Goal: Task Accomplishment & Management: Use online tool/utility

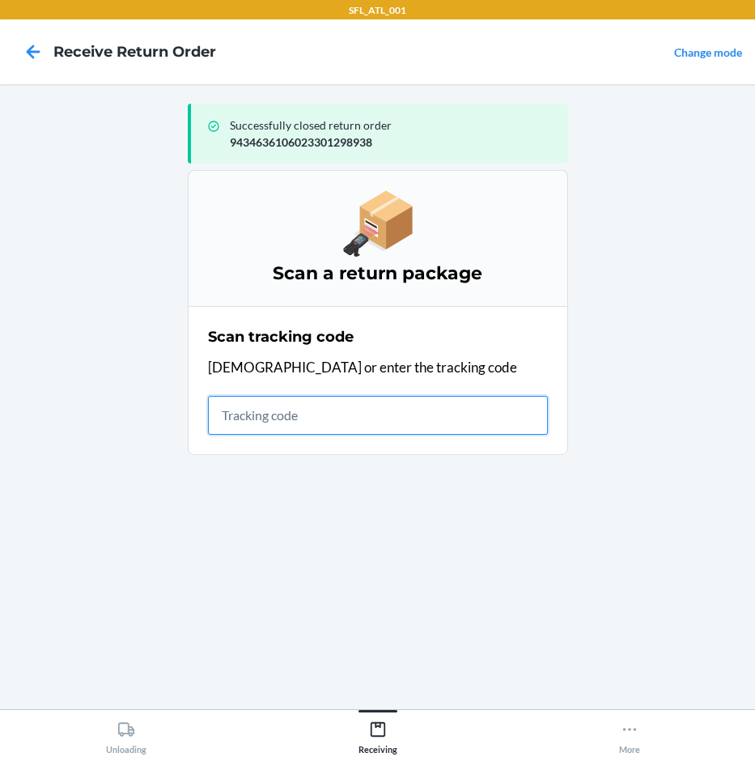
drag, startPoint x: 259, startPoint y: 410, endPoint x: 248, endPoint y: 389, distance: 24.3
click at [252, 390] on div "Scan tracking code Scan or enter the tracking code" at bounding box center [378, 380] width 340 height 118
type input "4203025994346361060233"
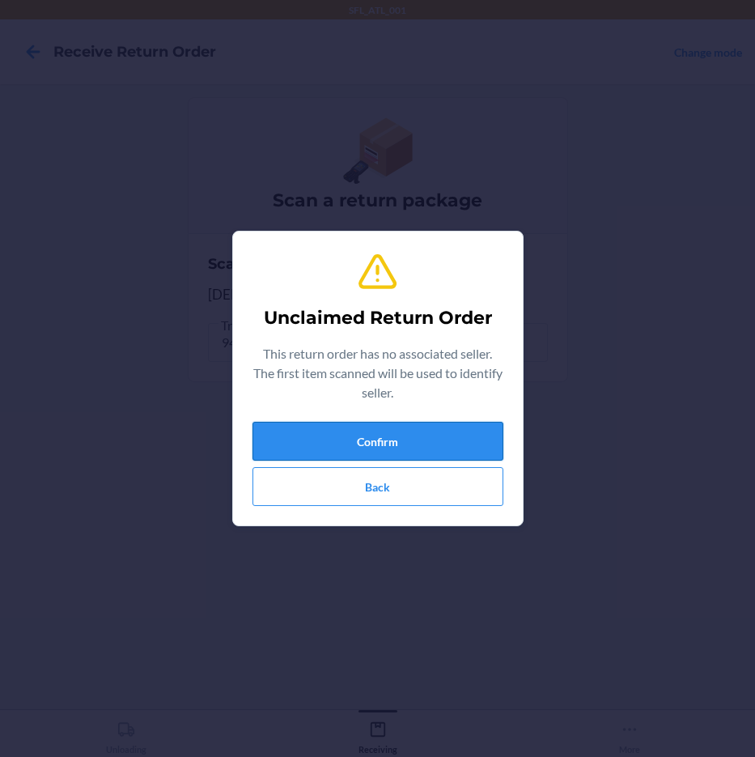
click at [399, 448] on button "Confirm" at bounding box center [378, 441] width 251 height 39
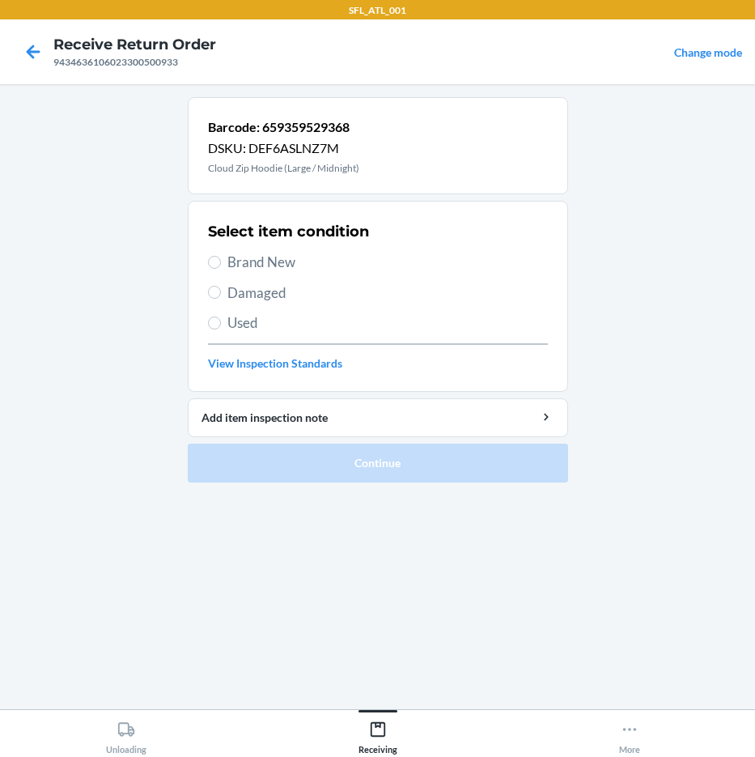
click at [291, 254] on span "Brand New" at bounding box center [387, 262] width 321 height 21
click at [221, 256] on input "Brand New" at bounding box center [214, 262] width 13 height 13
radio input "true"
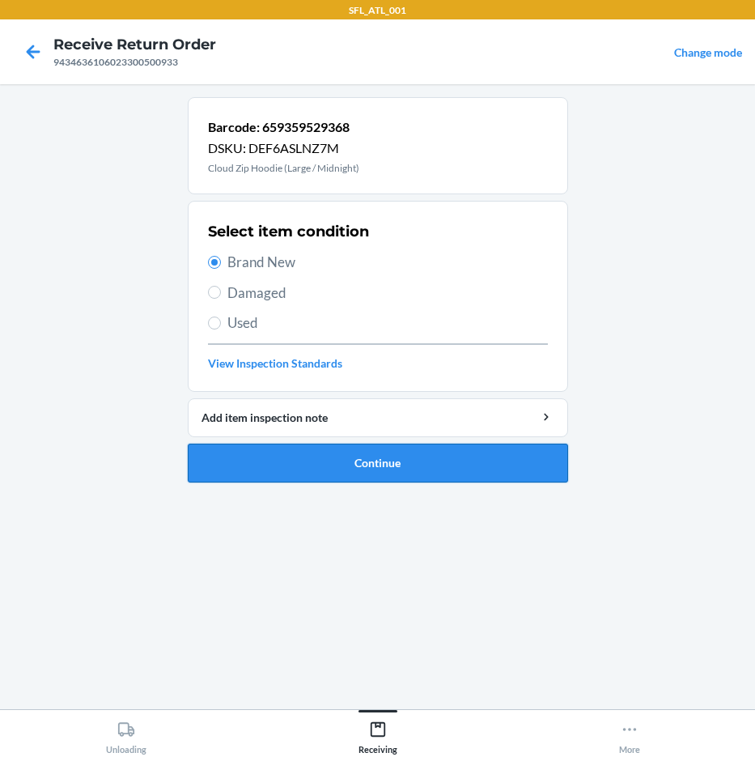
click at [407, 468] on button "Continue" at bounding box center [378, 463] width 380 height 39
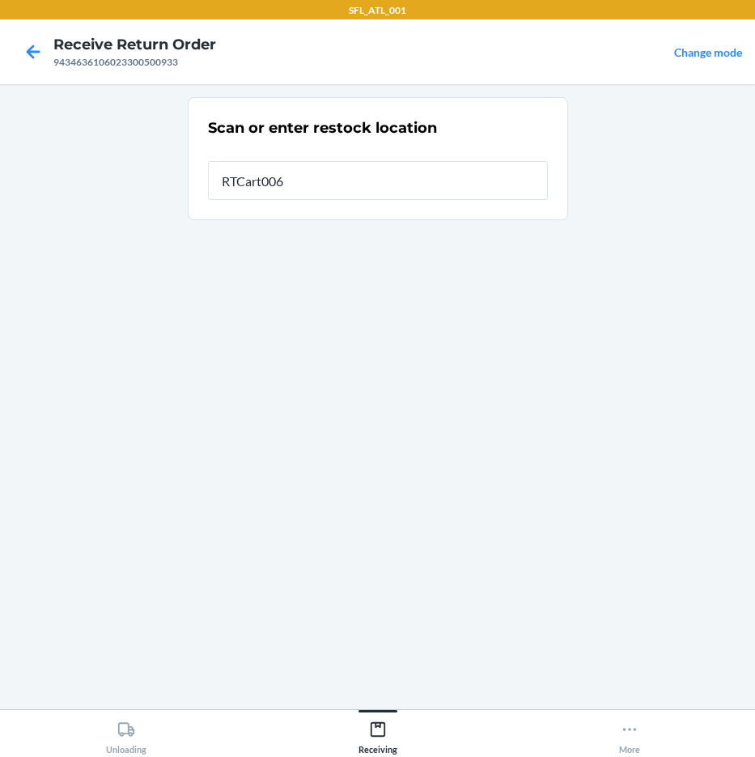
type input "RTCart006"
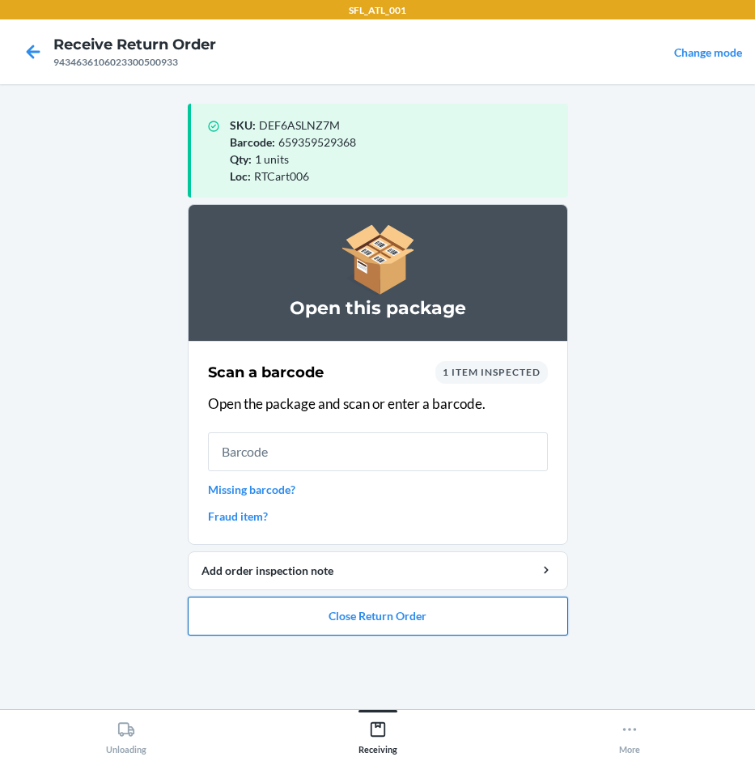
click at [401, 614] on button "Close Return Order" at bounding box center [378, 616] width 380 height 39
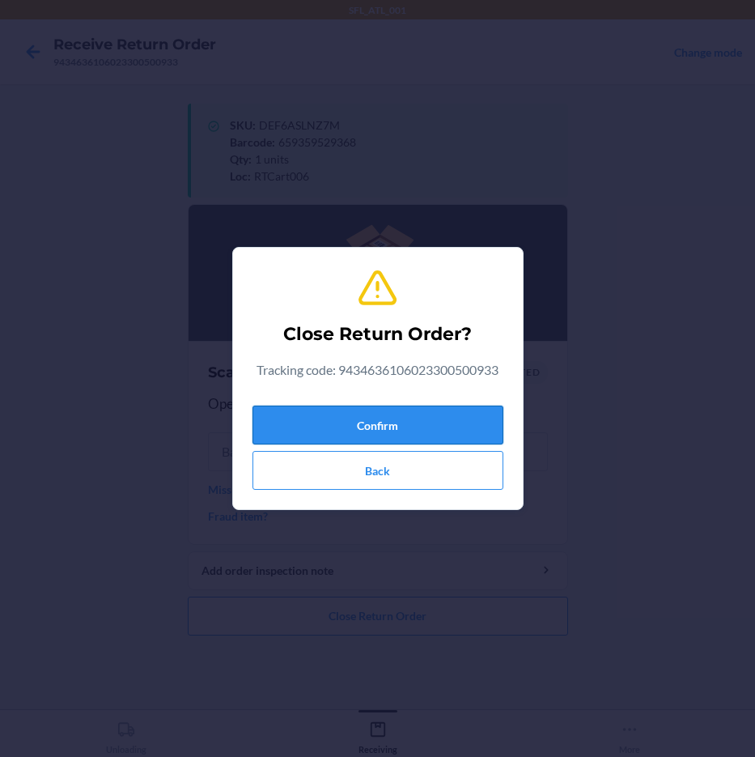
click at [414, 411] on button "Confirm" at bounding box center [378, 425] width 251 height 39
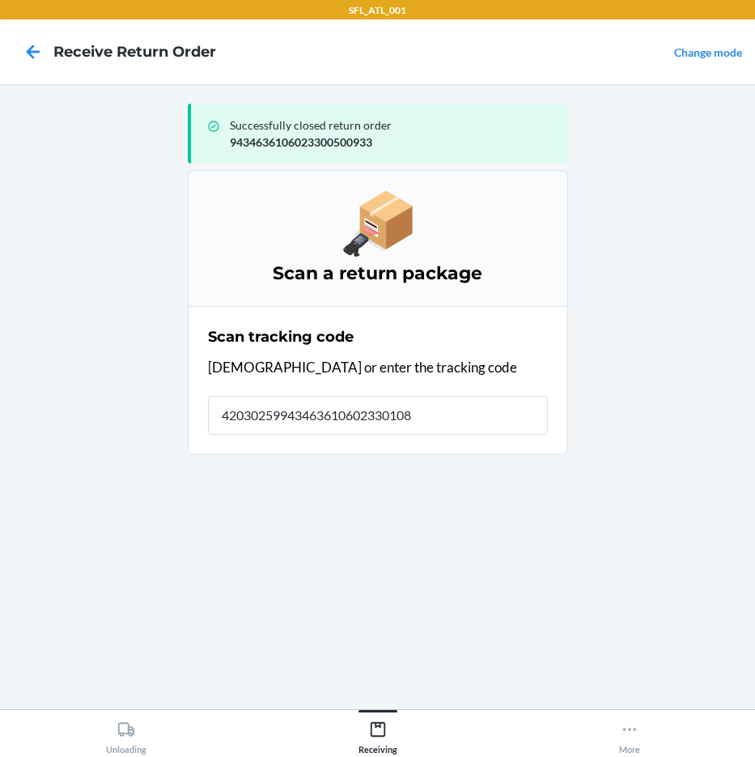
type input "420302599434636106023301081"
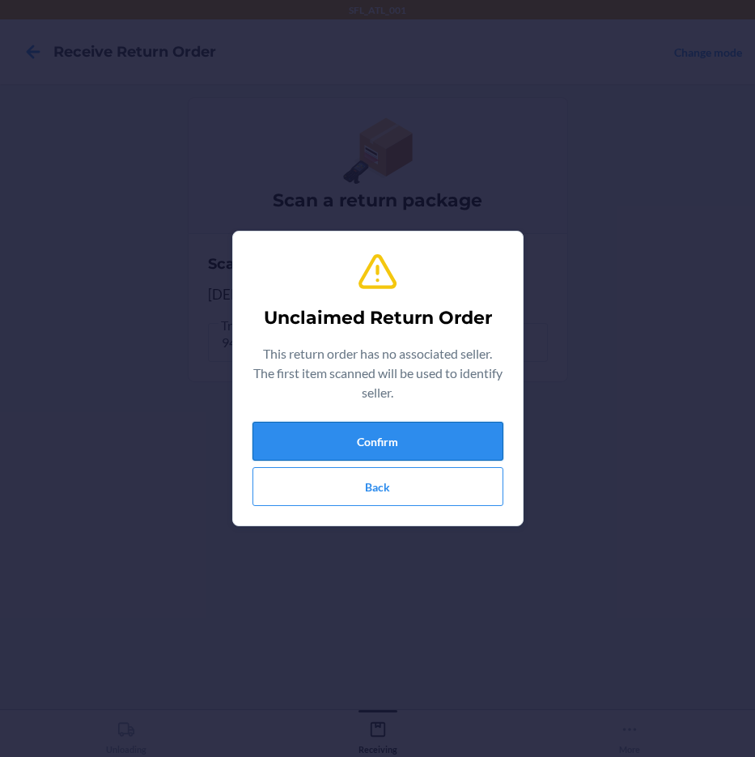
click at [398, 432] on button "Confirm" at bounding box center [378, 441] width 251 height 39
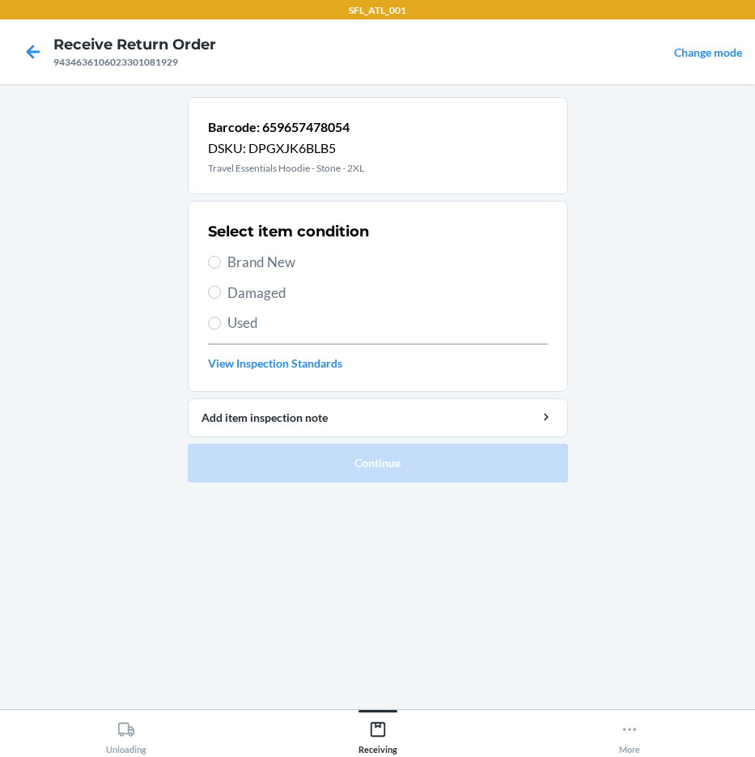
click at [309, 266] on span "Brand New" at bounding box center [387, 262] width 321 height 21
click at [221, 266] on input "Brand New" at bounding box center [214, 262] width 13 height 13
radio input "true"
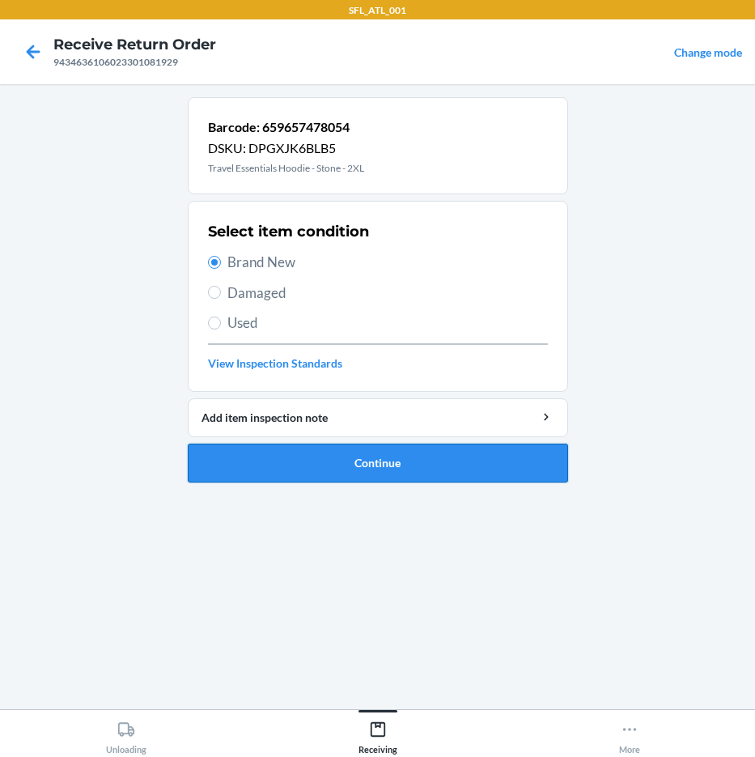
click at [359, 457] on button "Continue" at bounding box center [378, 463] width 380 height 39
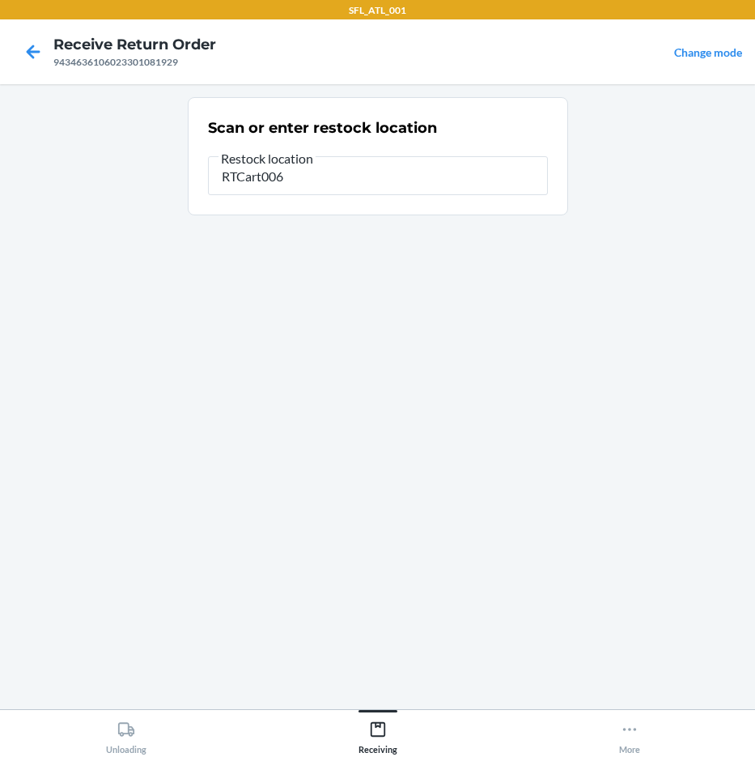
type input "RTCart006"
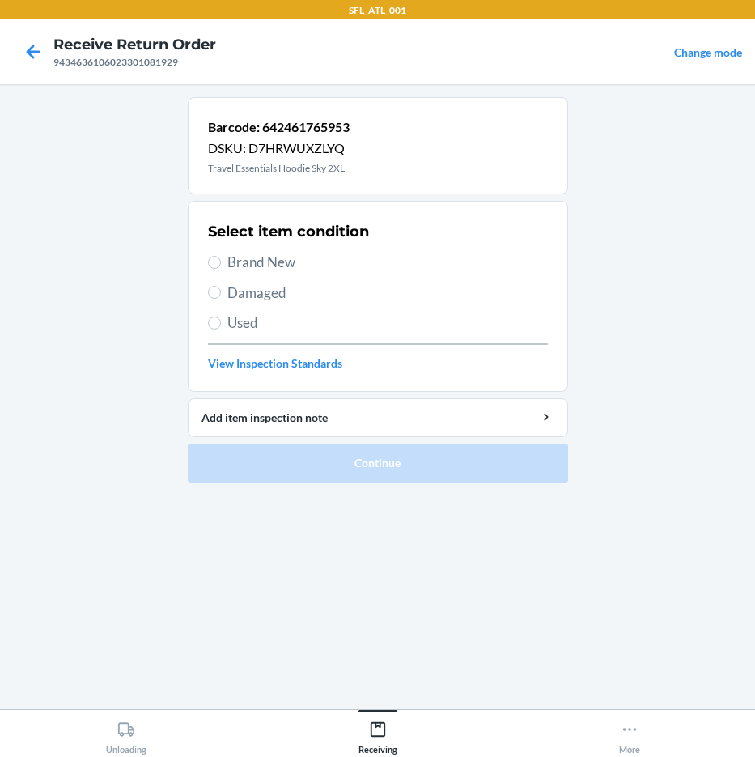
click at [292, 258] on span "Brand New" at bounding box center [387, 262] width 321 height 21
click at [221, 258] on input "Brand New" at bounding box center [214, 262] width 13 height 13
radio input "true"
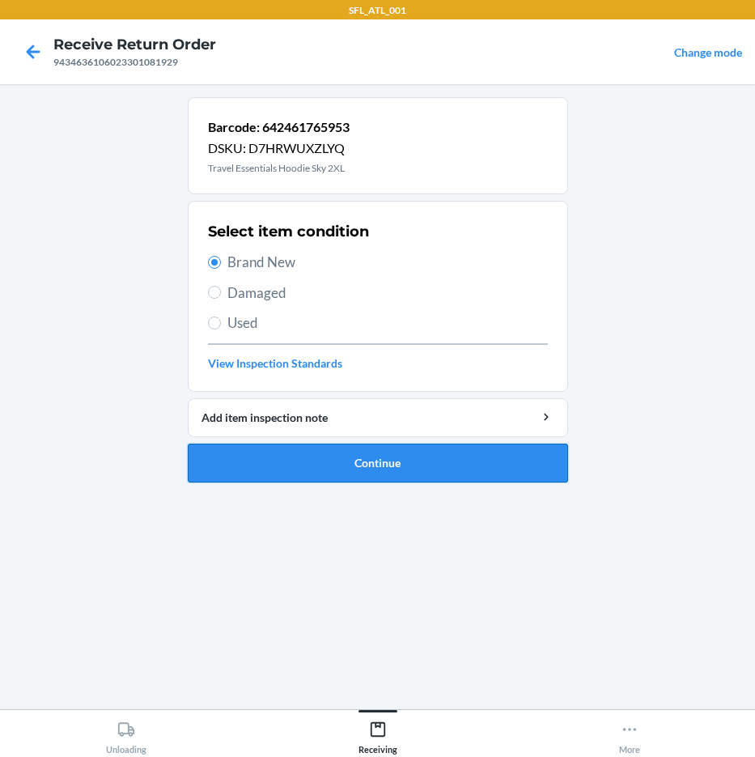
click at [364, 466] on button "Continue" at bounding box center [378, 463] width 380 height 39
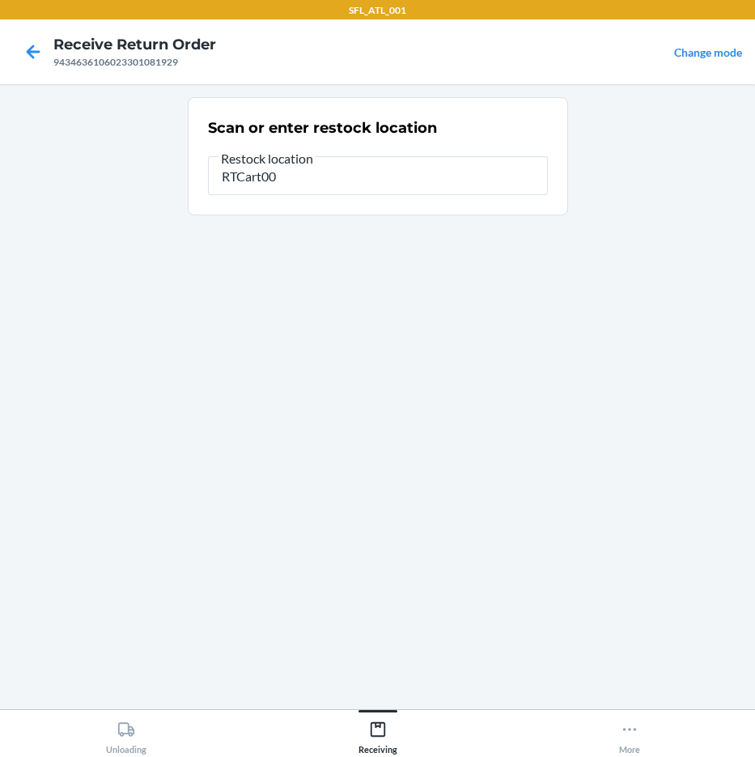
type input "RTCart006"
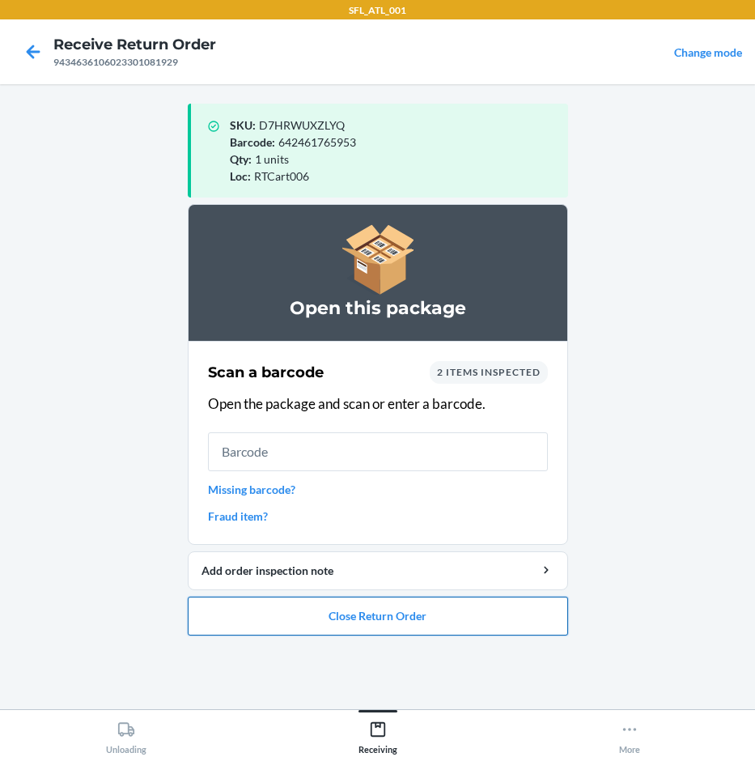
click at [318, 612] on button "Close Return Order" at bounding box center [378, 616] width 380 height 39
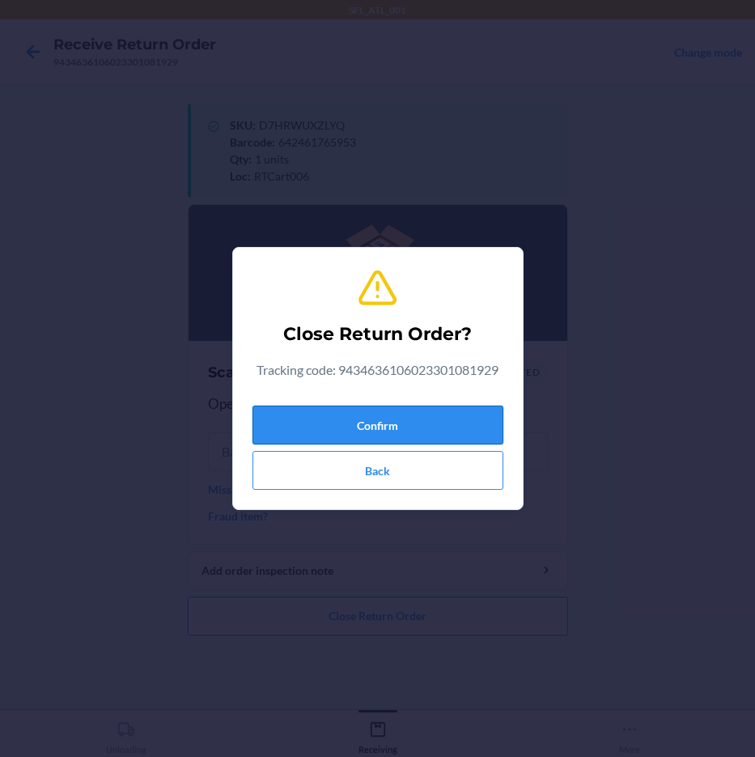
click at [350, 426] on button "Confirm" at bounding box center [378, 425] width 251 height 39
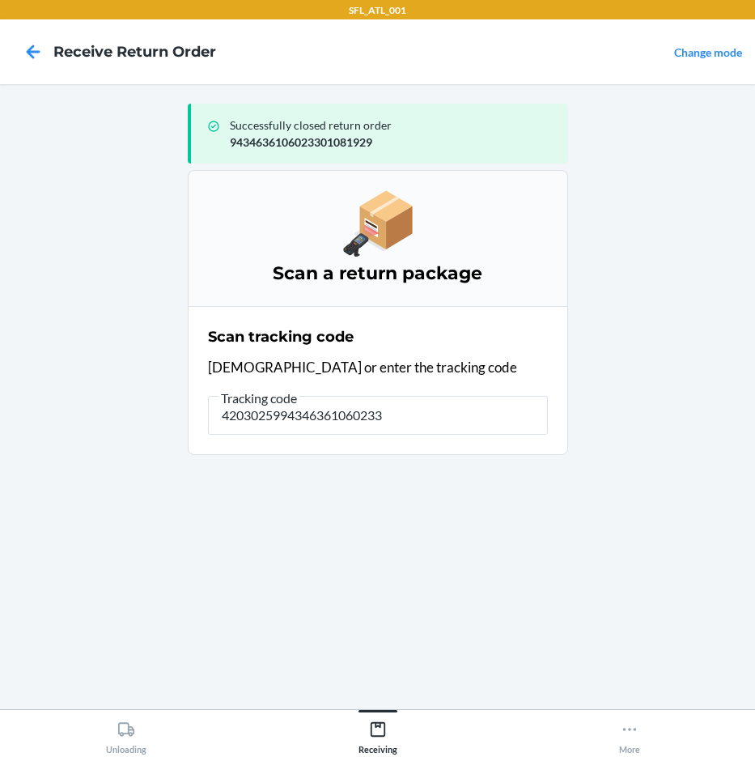
type input "42030259943463610602330"
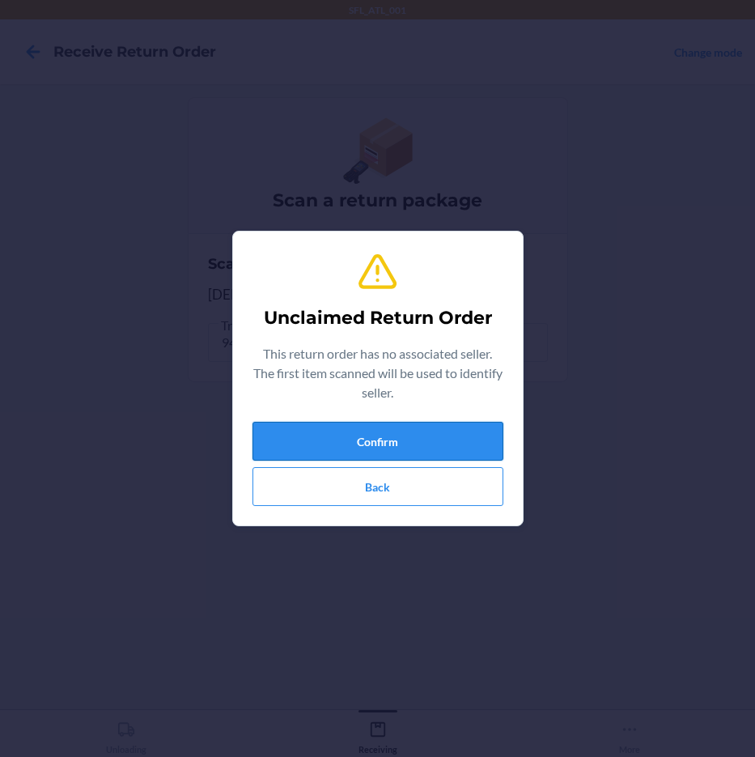
click at [316, 424] on button "Confirm" at bounding box center [378, 441] width 251 height 39
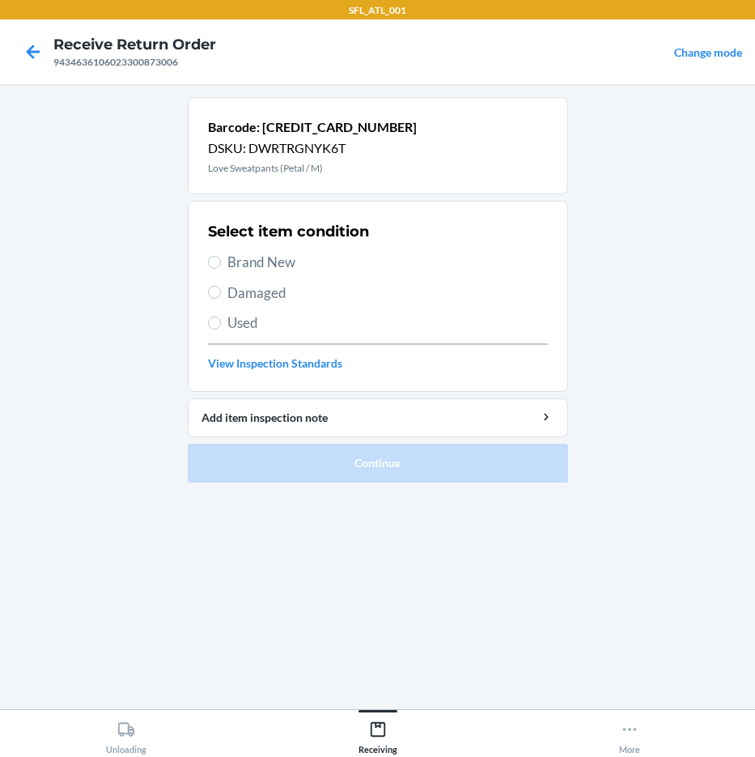
click at [248, 253] on span "Brand New" at bounding box center [387, 262] width 321 height 21
click at [221, 256] on input "Brand New" at bounding box center [214, 262] width 13 height 13
radio input "true"
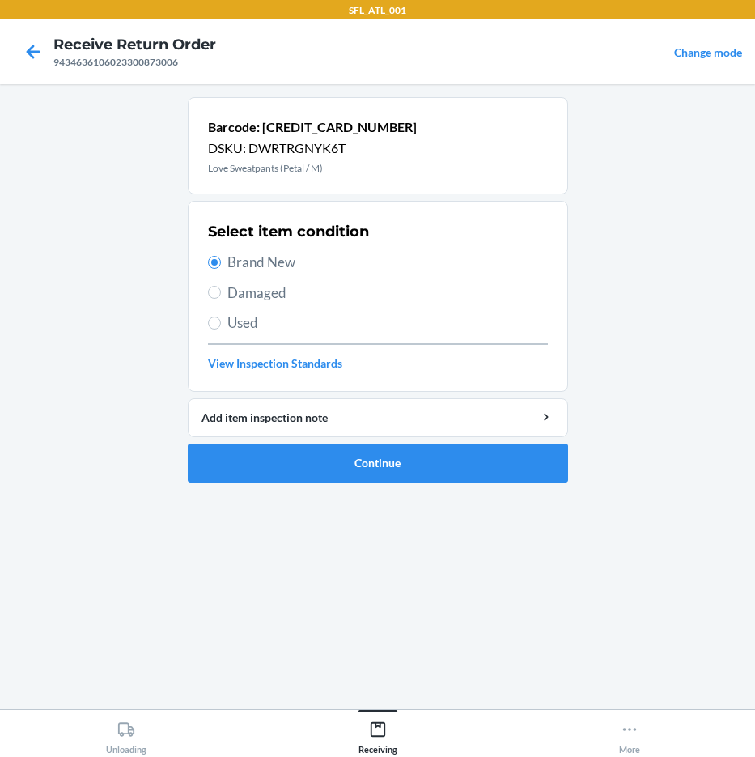
click at [365, 439] on li "Barcode: [CREDIT_CARD_NUMBER] DSKU: DWRTRGNYK6T Love Sweatpants (Petal / M) Sel…" at bounding box center [378, 289] width 380 height 385
click at [353, 448] on button "Continue" at bounding box center [378, 463] width 380 height 39
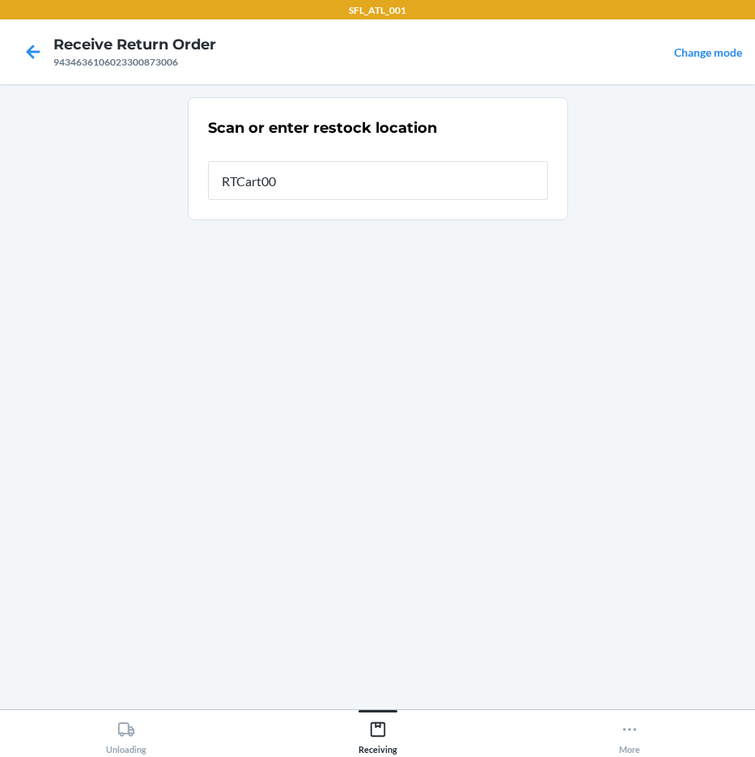
type input "RTCart006"
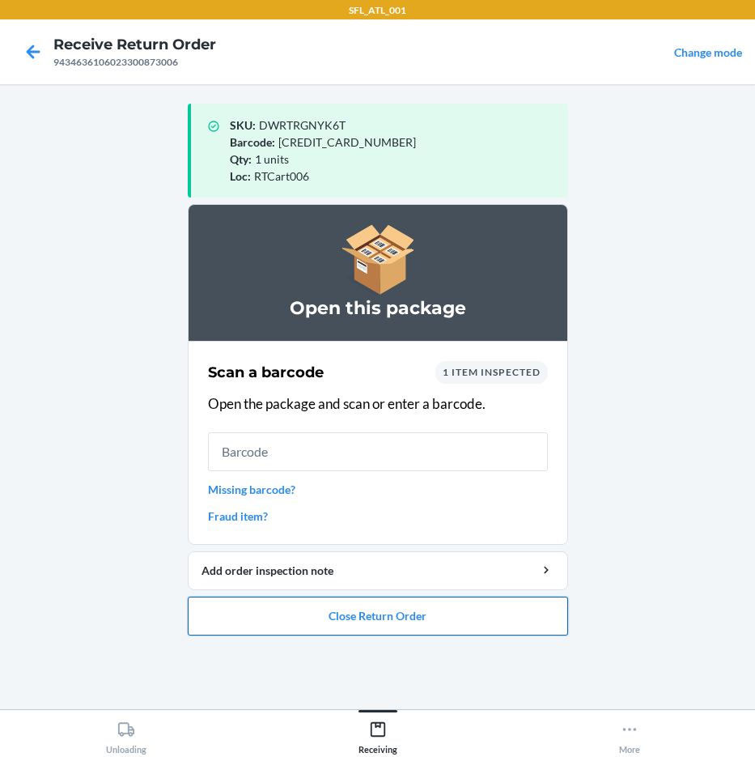
click at [364, 621] on button "Close Return Order" at bounding box center [378, 616] width 380 height 39
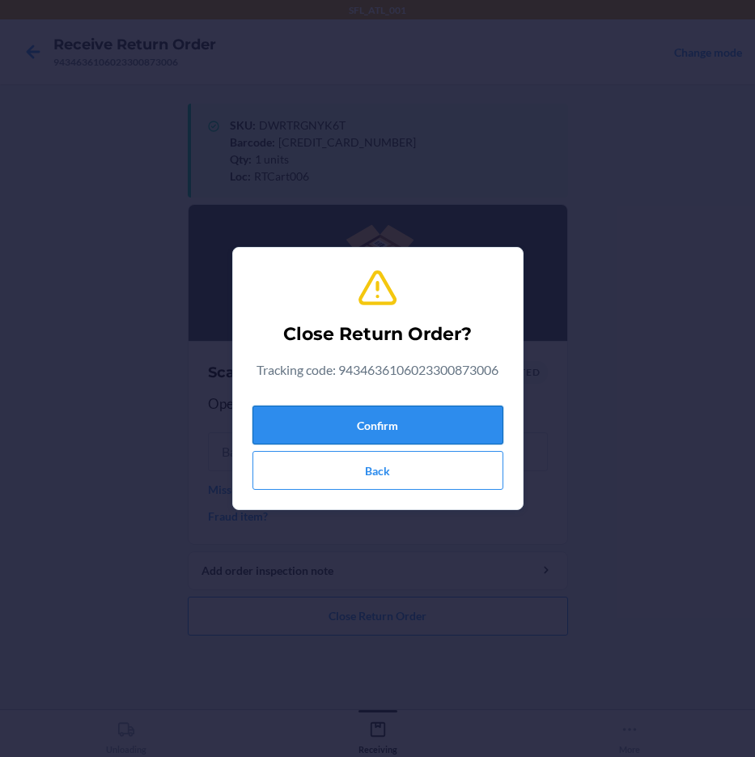
drag, startPoint x: 470, startPoint y: 434, endPoint x: 472, endPoint y: 426, distance: 8.3
click at [472, 426] on div "Confirm Back" at bounding box center [378, 444] width 251 height 91
click at [469, 431] on button "Confirm" at bounding box center [378, 425] width 251 height 39
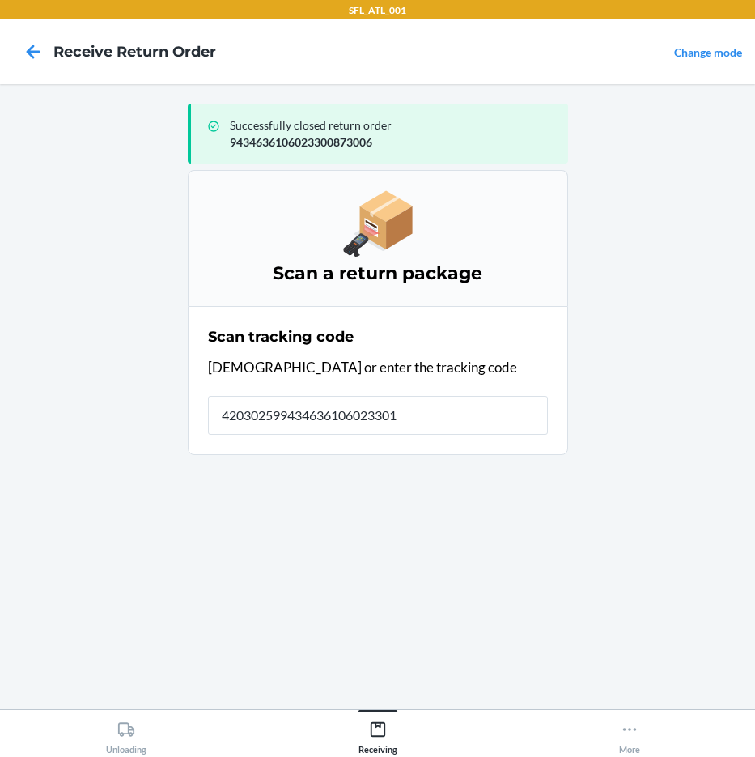
type input "4203025994346361060233011"
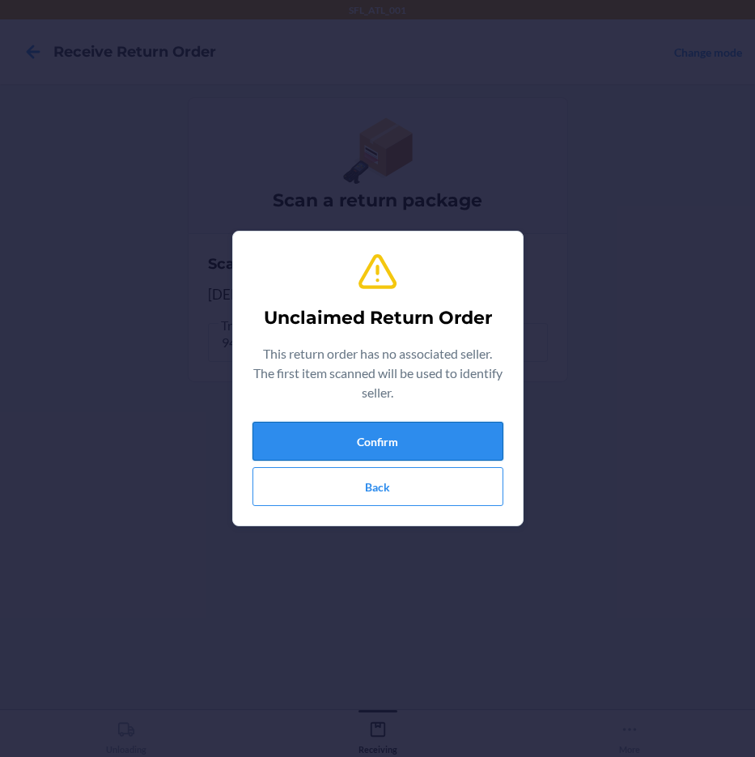
click at [488, 432] on button "Confirm" at bounding box center [378, 441] width 251 height 39
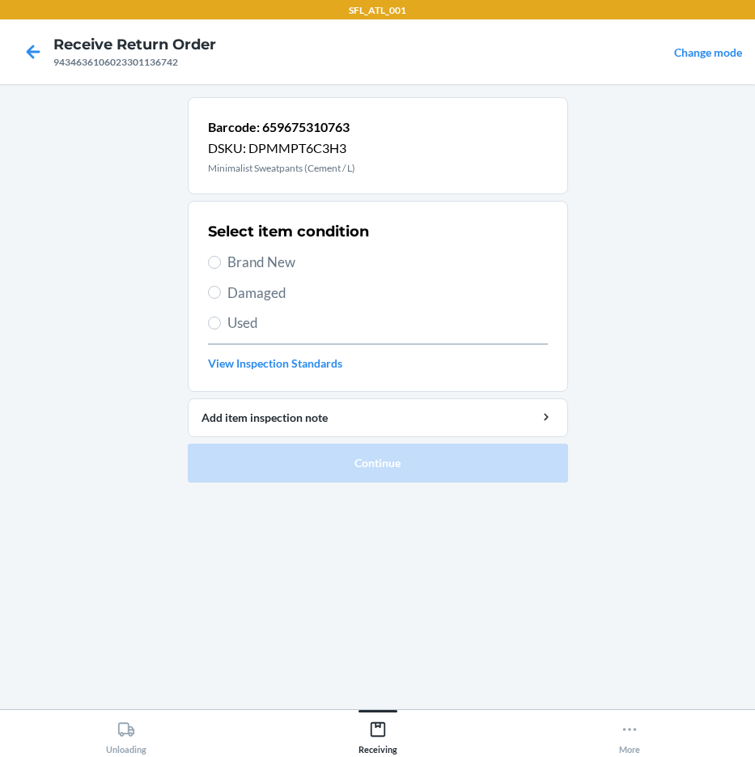
click at [285, 264] on span "Brand New" at bounding box center [387, 262] width 321 height 21
click at [221, 264] on input "Brand New" at bounding box center [214, 262] width 13 height 13
radio input "true"
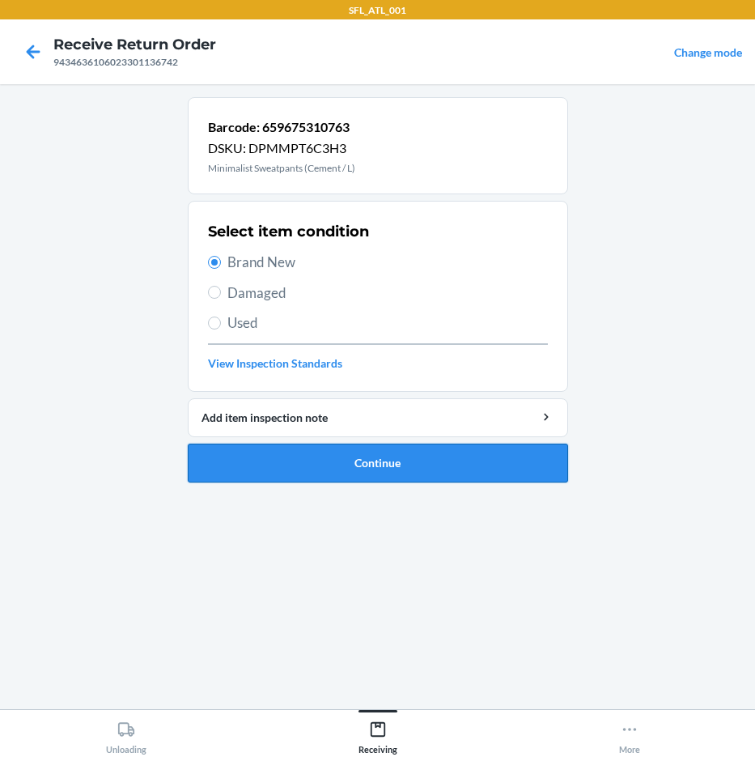
click at [463, 468] on button "Continue" at bounding box center [378, 463] width 380 height 39
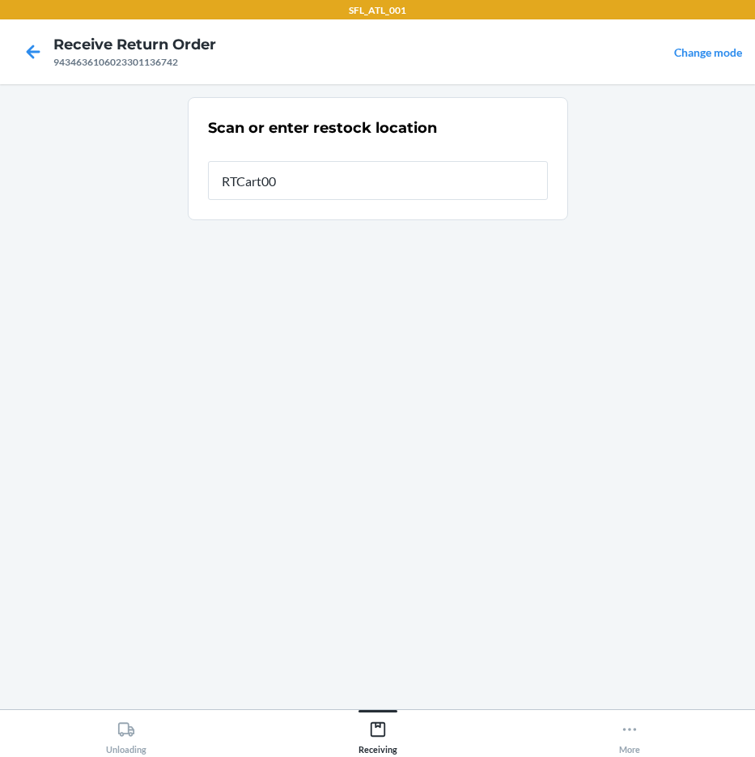
type input "RTCart006"
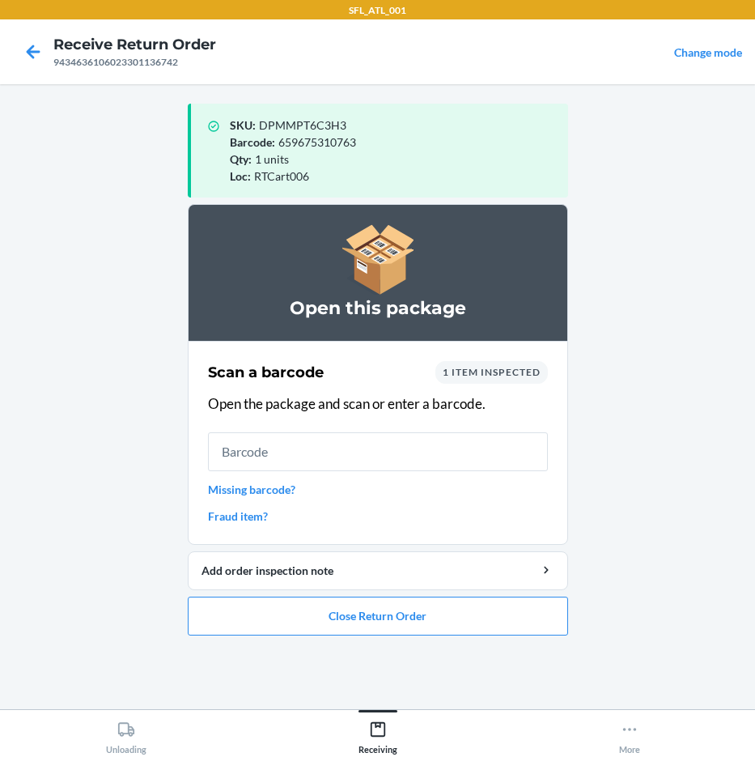
click at [270, 490] on link "Missing barcode?" at bounding box center [378, 489] width 340 height 17
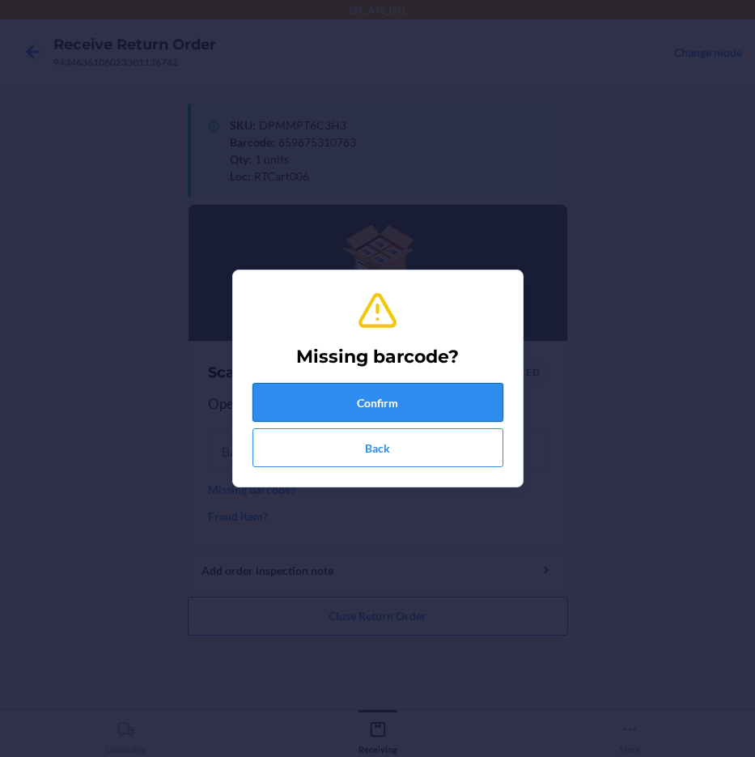
click at [350, 410] on button "Confirm" at bounding box center [378, 402] width 251 height 39
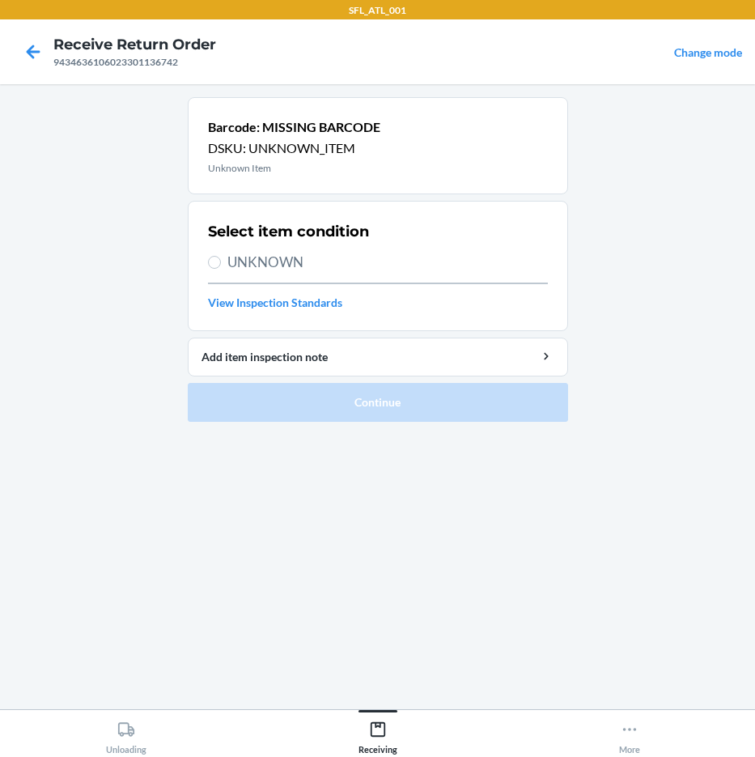
click at [236, 250] on div "Select item condition UNKNOWN View Inspection Standards" at bounding box center [378, 266] width 340 height 100
click at [261, 269] on span "UNKNOWN" at bounding box center [387, 262] width 321 height 21
click at [221, 269] on input "UNKNOWN" at bounding box center [214, 262] width 13 height 13
radio input "true"
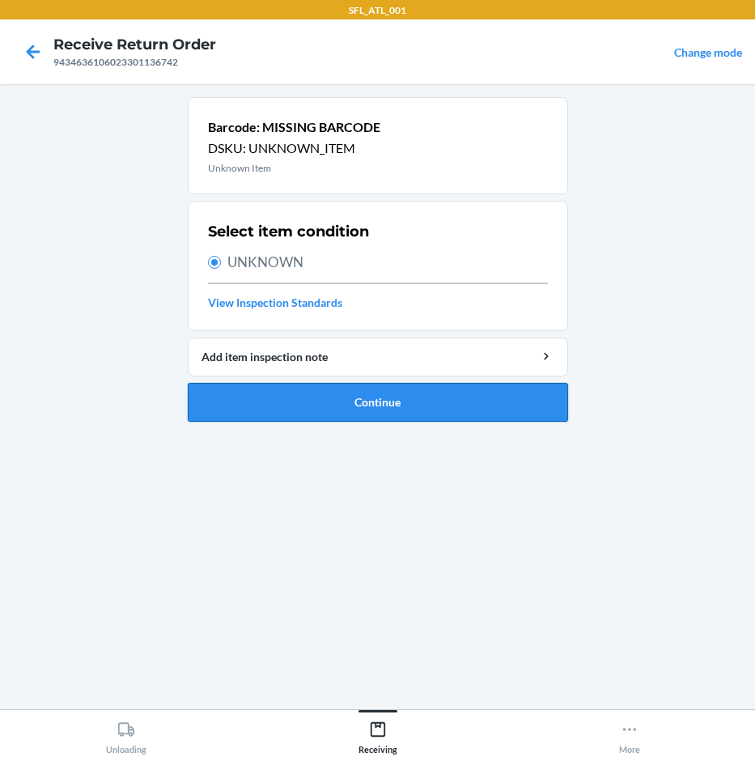
click at [425, 397] on button "Continue" at bounding box center [378, 402] width 380 height 39
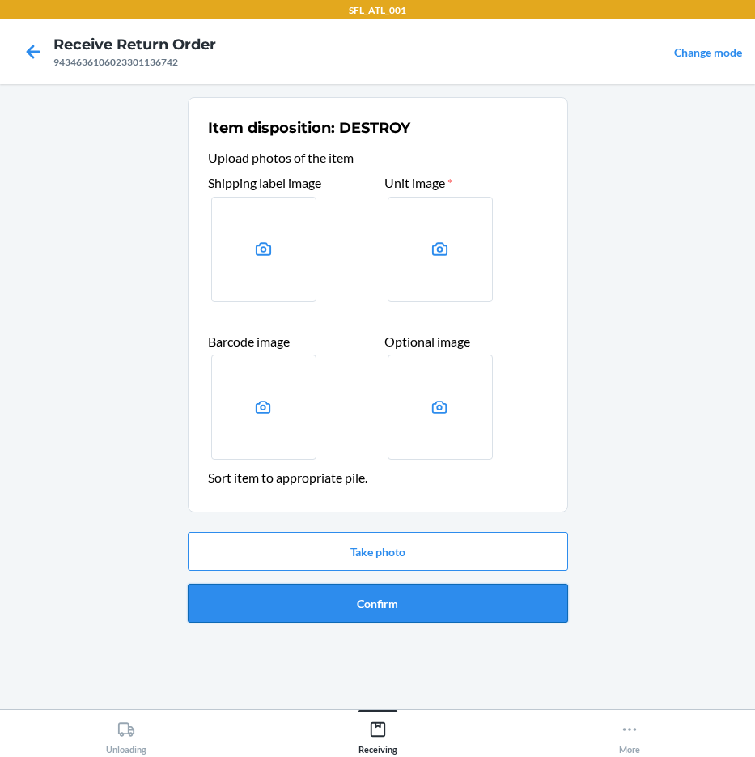
click at [367, 598] on button "Confirm" at bounding box center [378, 603] width 380 height 39
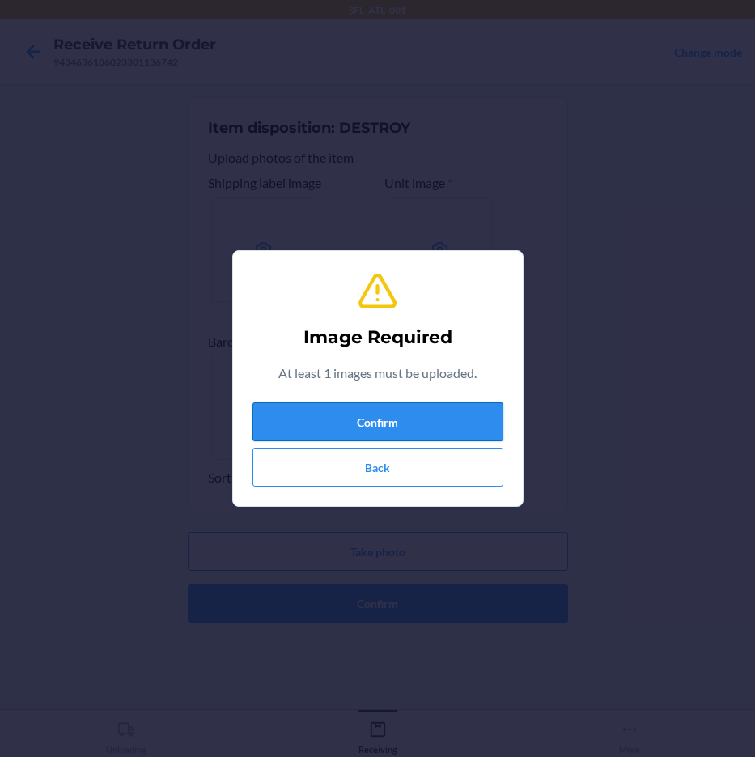
click at [377, 412] on button "Confirm" at bounding box center [378, 421] width 251 height 39
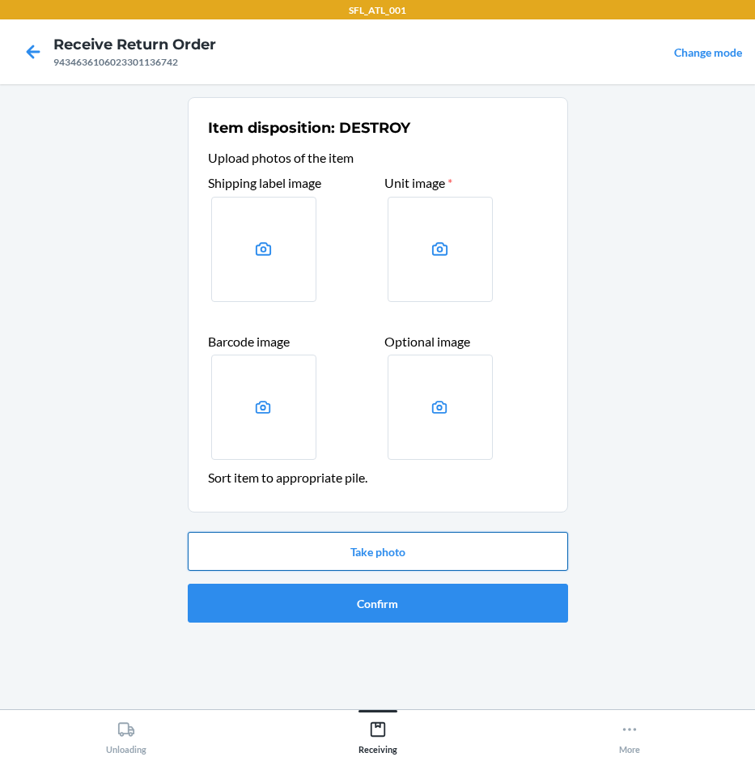
click at [401, 554] on button "Take photo" at bounding box center [378, 551] width 380 height 39
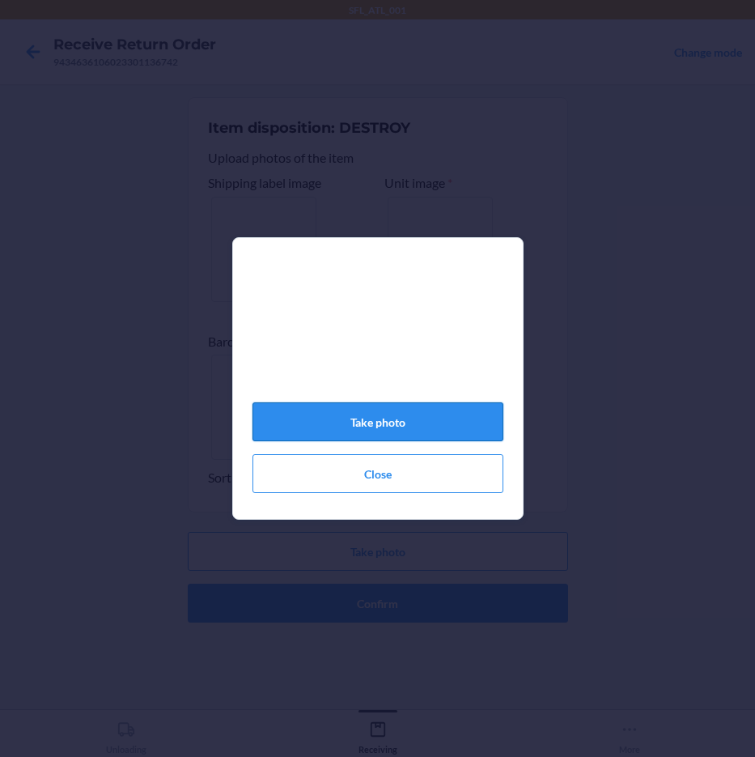
click at [439, 441] on button "Take photo" at bounding box center [378, 421] width 251 height 39
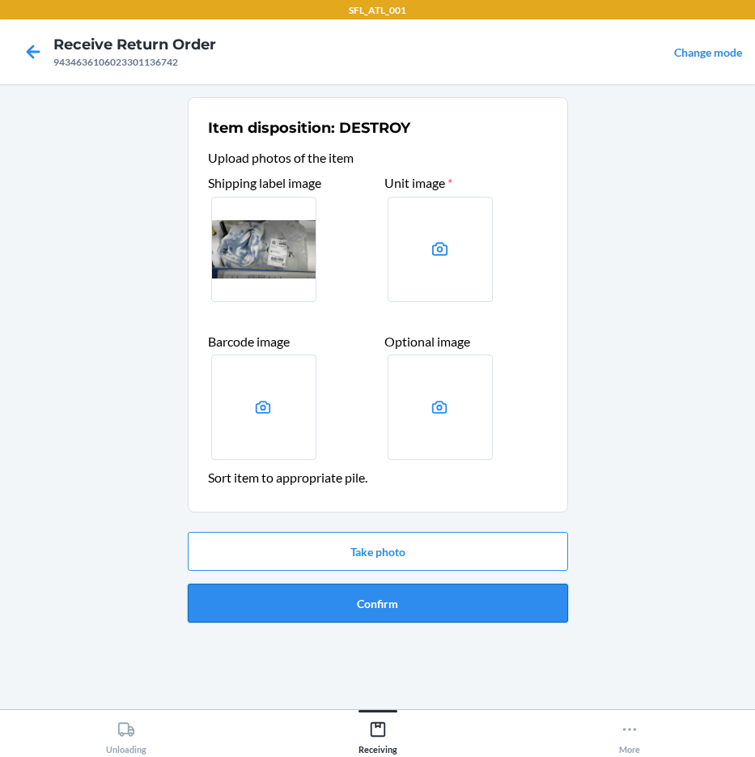
click at [426, 609] on button "Confirm" at bounding box center [378, 603] width 380 height 39
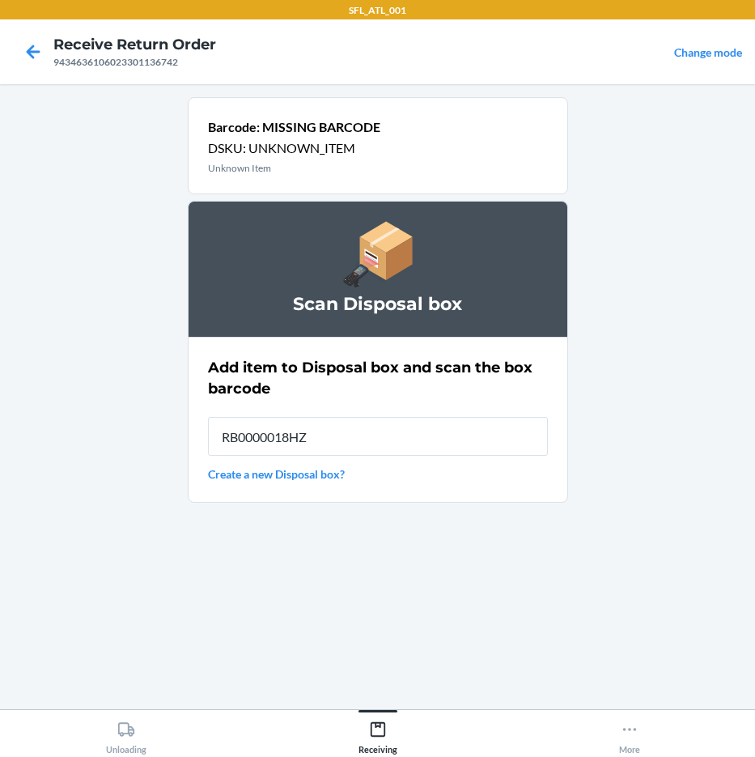
type input "RB0000018HZ"
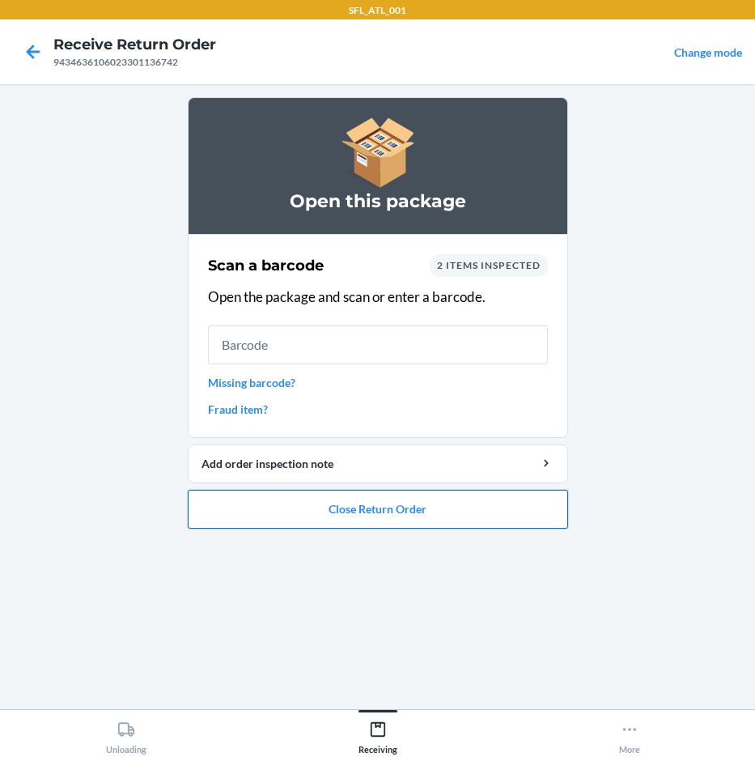
click at [500, 508] on button "Close Return Order" at bounding box center [378, 509] width 380 height 39
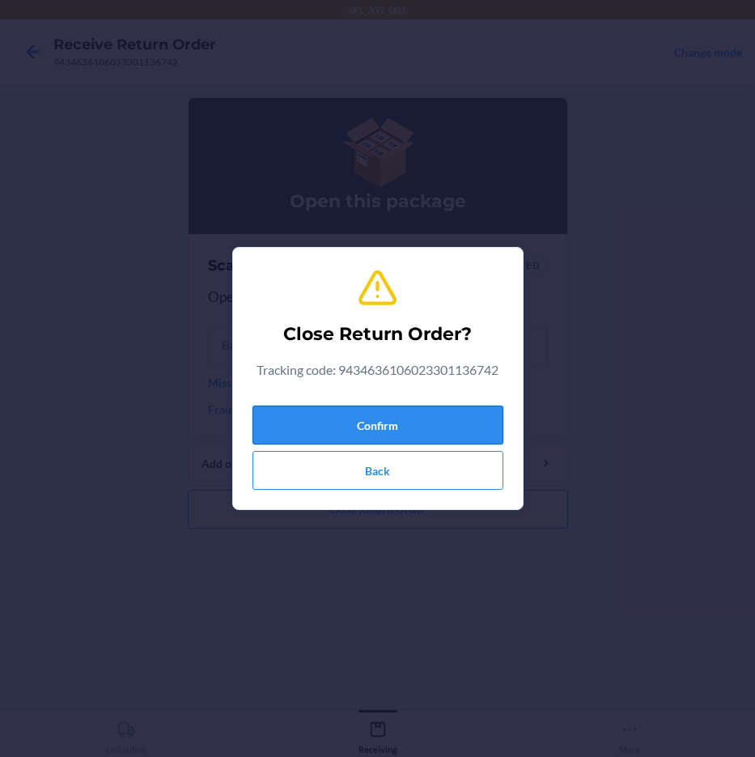
click at [433, 422] on button "Confirm" at bounding box center [378, 425] width 251 height 39
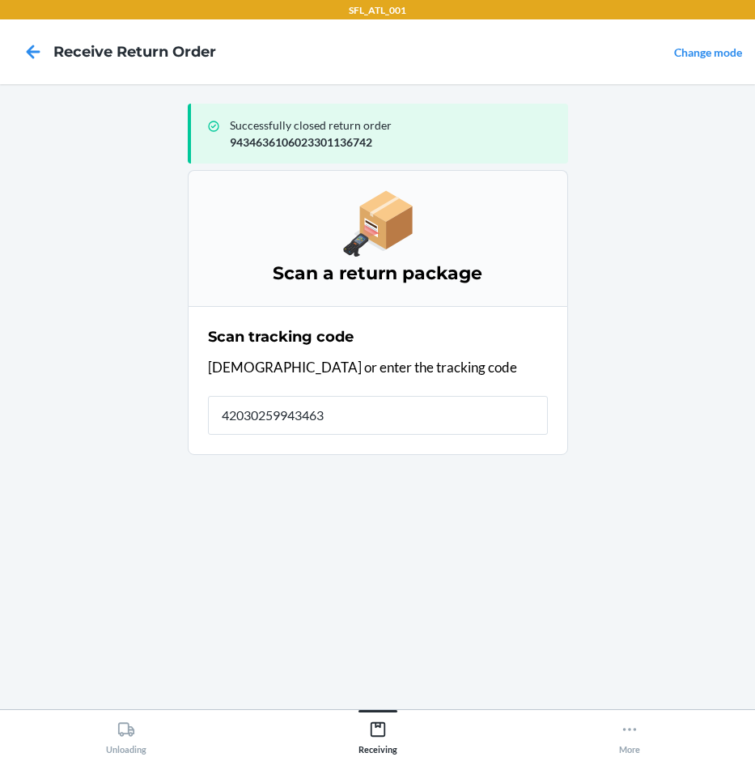
type input "420302599434636"
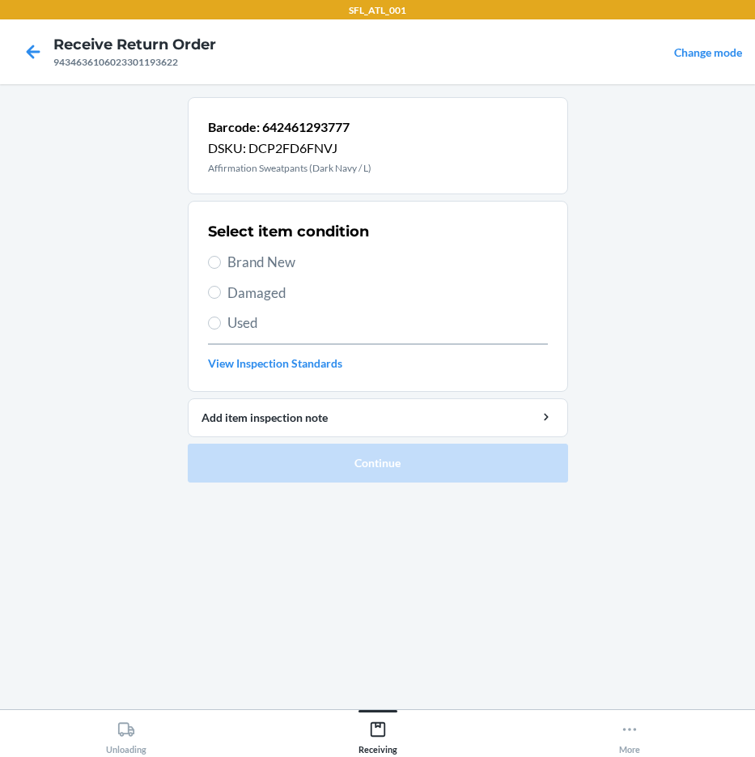
click at [291, 268] on span "Brand New" at bounding box center [387, 262] width 321 height 21
click at [221, 268] on input "Brand New" at bounding box center [214, 262] width 13 height 13
radio input "true"
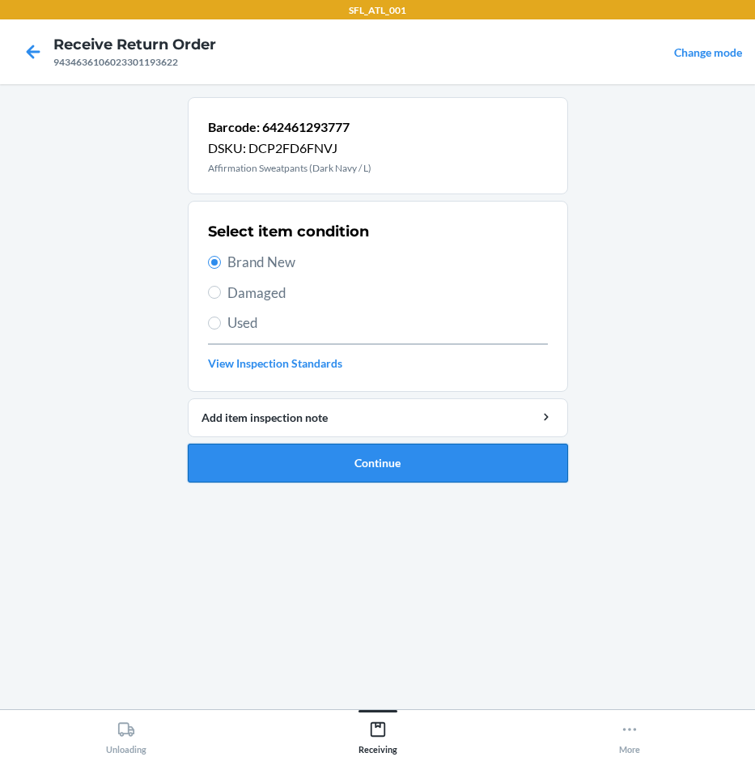
click at [442, 459] on button "Continue" at bounding box center [378, 463] width 380 height 39
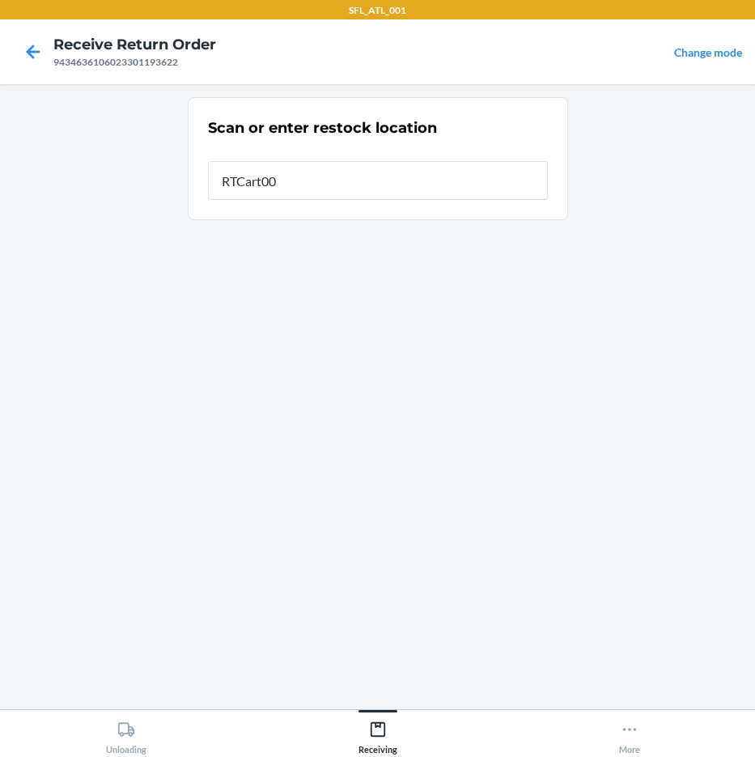
type input "RTCart006"
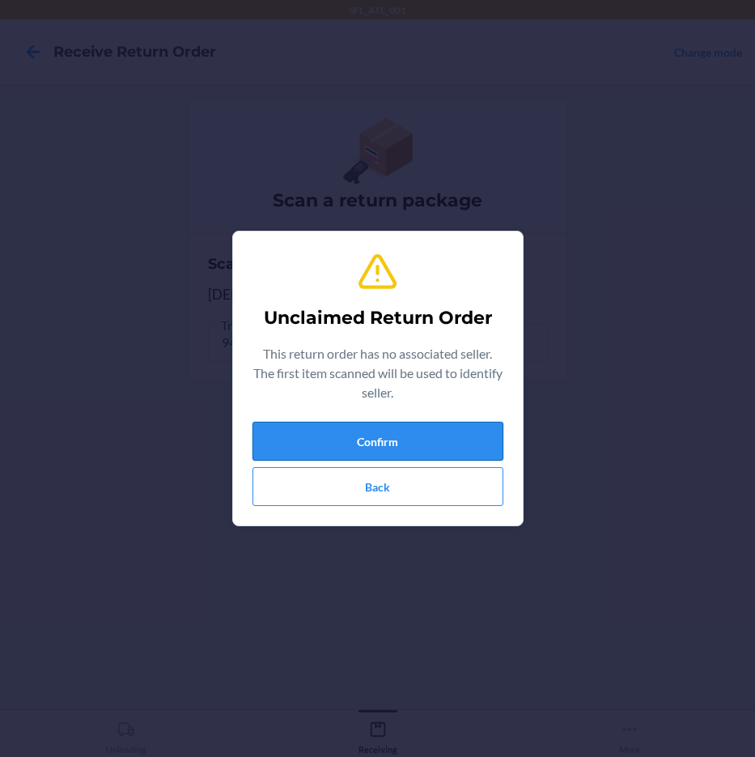
click at [450, 439] on button "Confirm" at bounding box center [378, 441] width 251 height 39
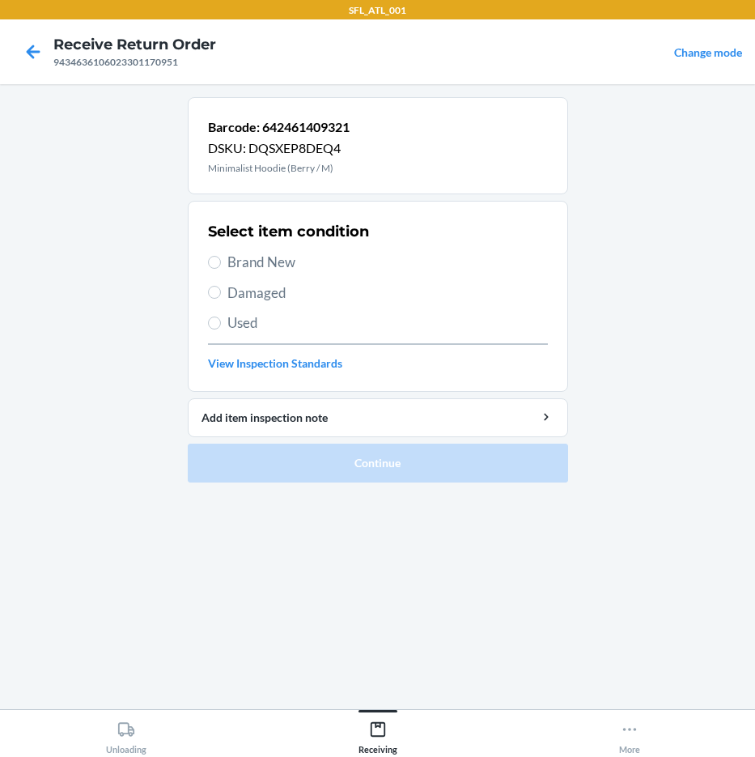
click at [244, 264] on span "Brand New" at bounding box center [387, 262] width 321 height 21
click at [221, 264] on input "Brand New" at bounding box center [214, 262] width 13 height 13
radio input "true"
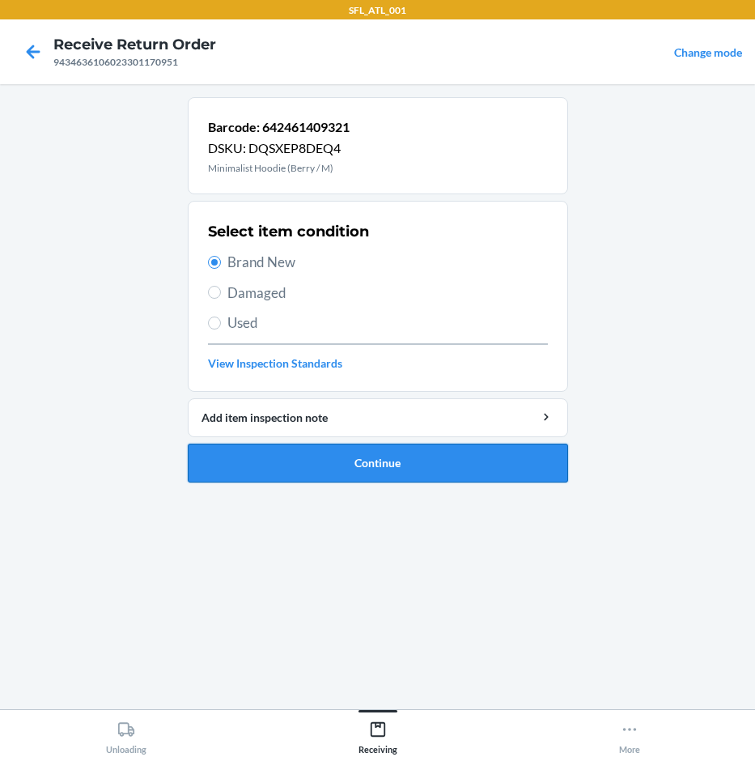
click at [495, 466] on button "Continue" at bounding box center [378, 463] width 380 height 39
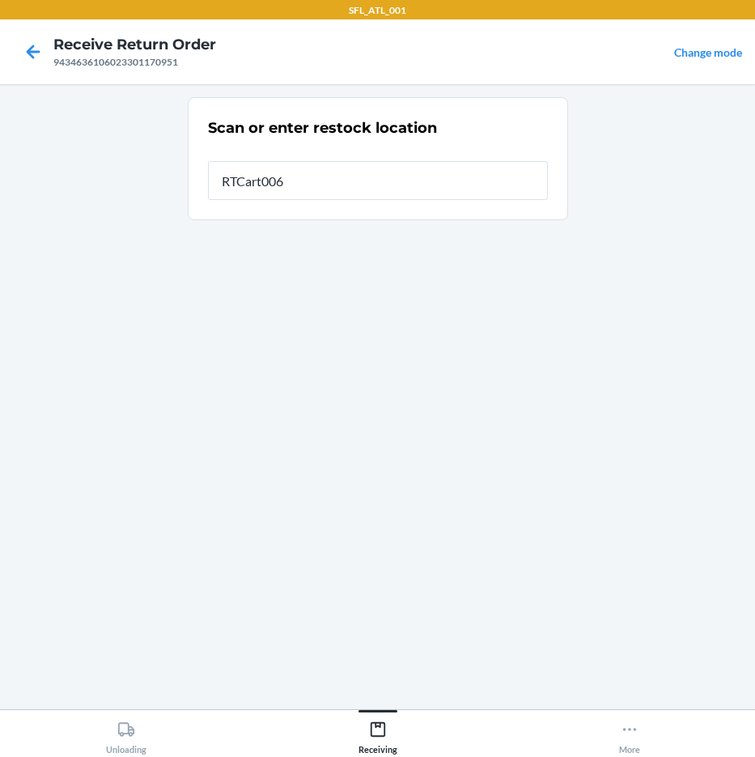
type input "RTCart006"
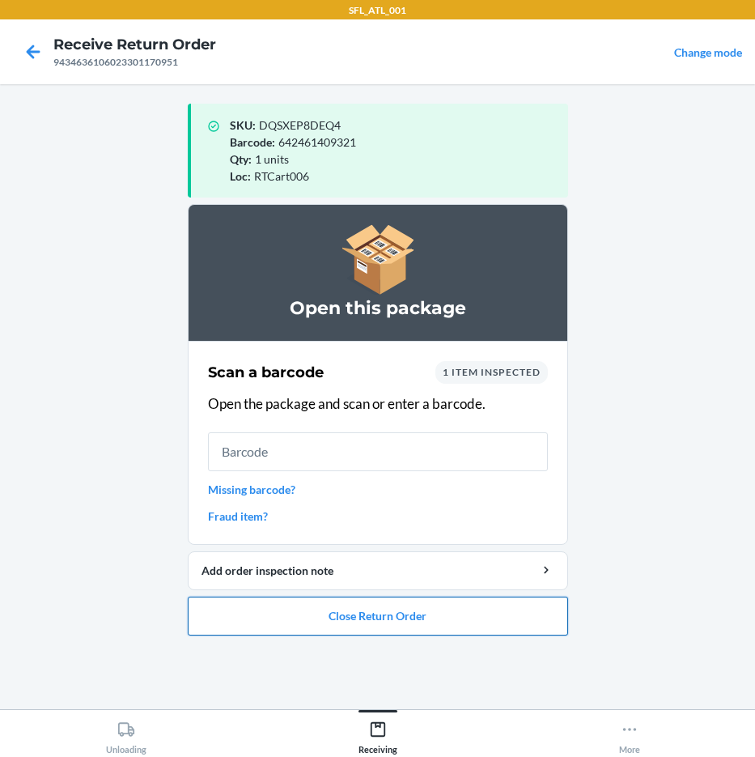
click at [381, 637] on ol "Open this package Scan a barcode 1 item inspected Open the package and scan or …" at bounding box center [378, 426] width 380 height 444
click at [380, 619] on button "Close Return Order" at bounding box center [378, 616] width 380 height 39
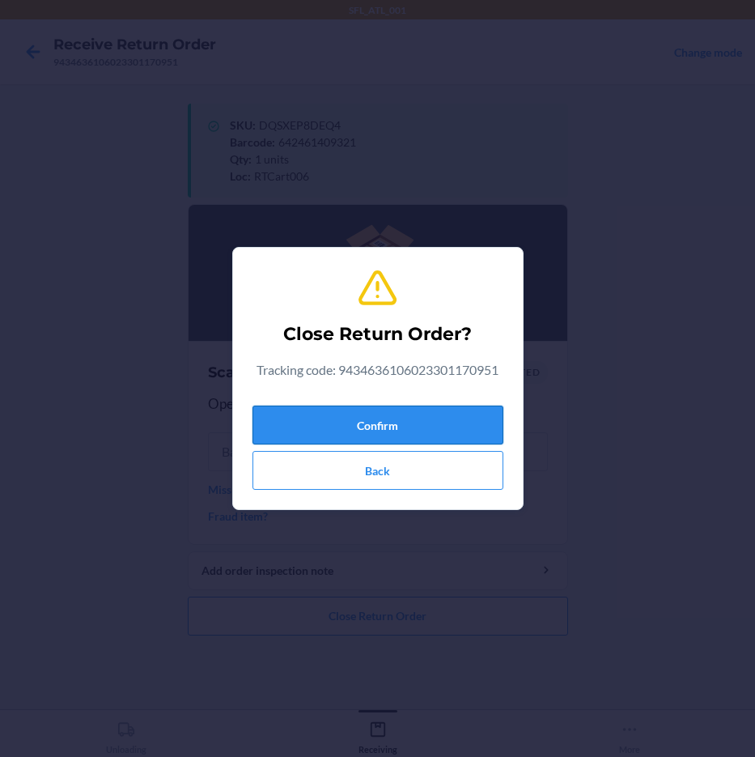
click at [418, 410] on button "Confirm" at bounding box center [378, 425] width 251 height 39
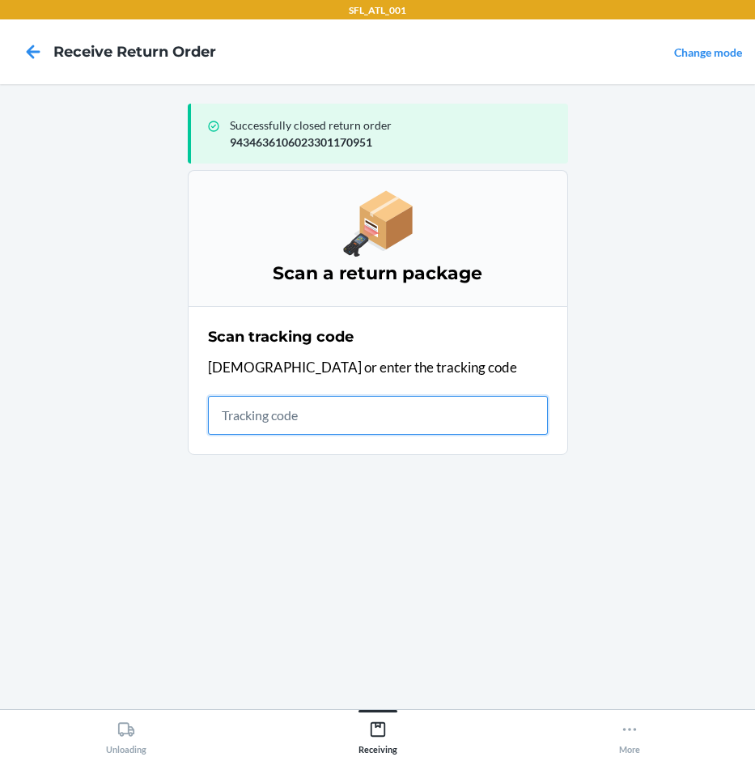
click at [325, 419] on input "text" at bounding box center [378, 415] width 340 height 39
click at [326, 427] on input "text" at bounding box center [378, 415] width 340 height 39
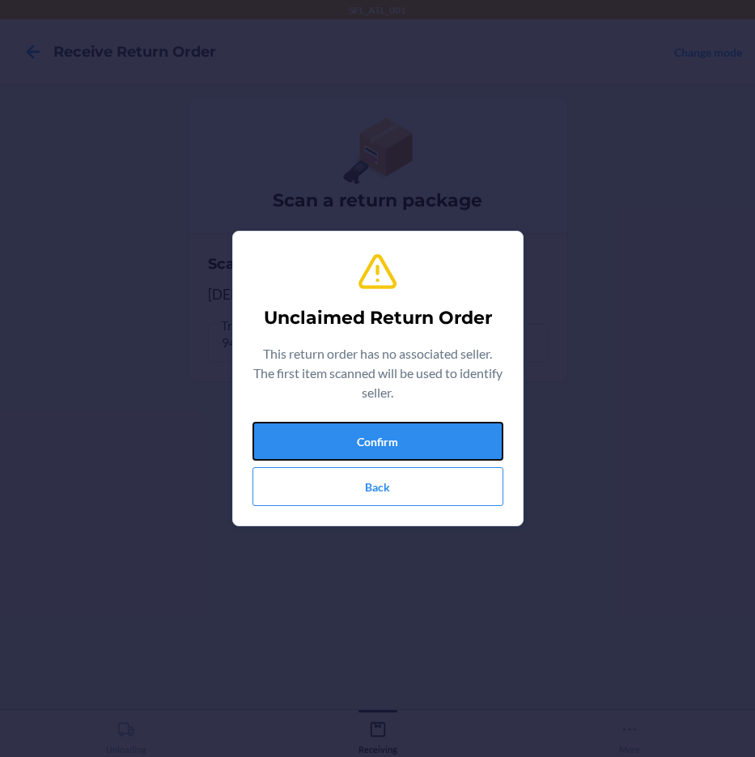
click at [326, 427] on button "Confirm" at bounding box center [378, 441] width 251 height 39
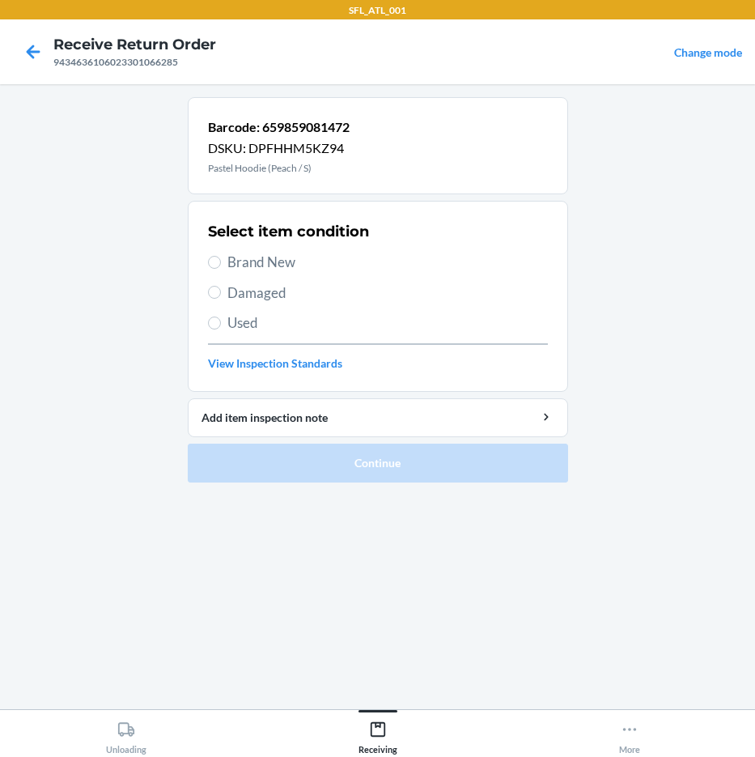
drag, startPoint x: 266, startPoint y: 269, endPoint x: 280, endPoint y: 285, distance: 21.2
click at [270, 268] on span "Brand New" at bounding box center [387, 262] width 321 height 21
click at [221, 268] on input "Brand New" at bounding box center [214, 262] width 13 height 13
radio input "true"
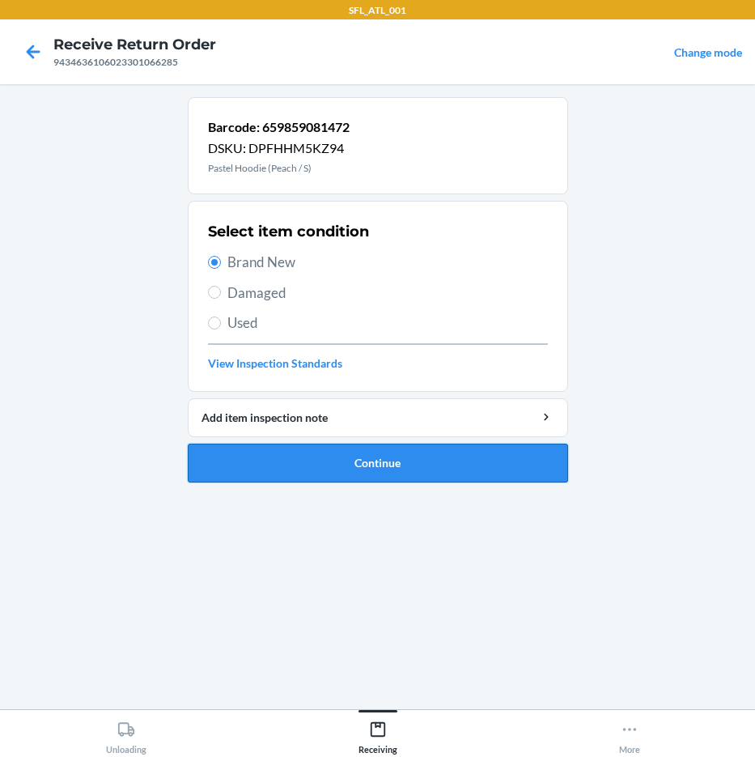
click at [448, 456] on button "Continue" at bounding box center [378, 463] width 380 height 39
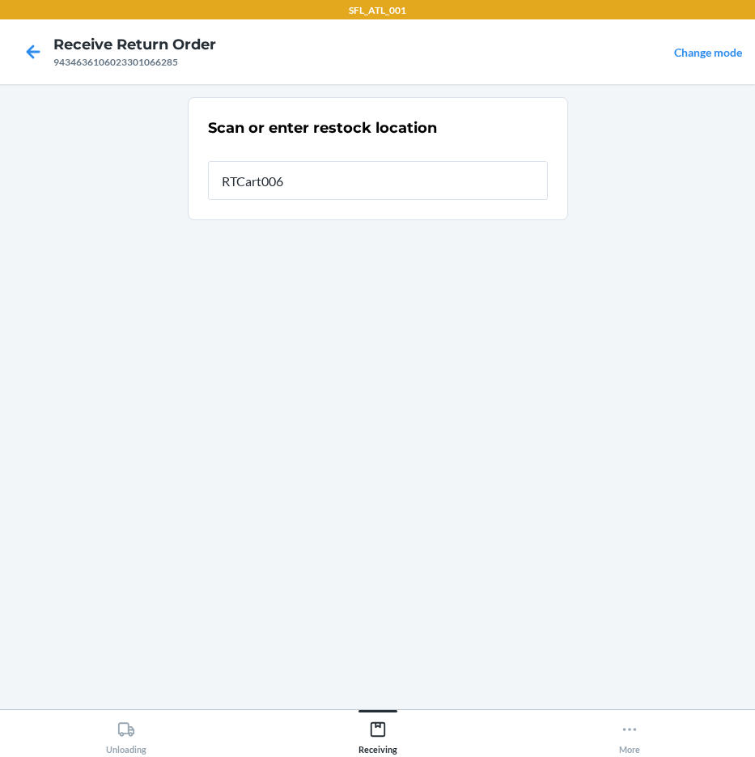
type input "RTCart006"
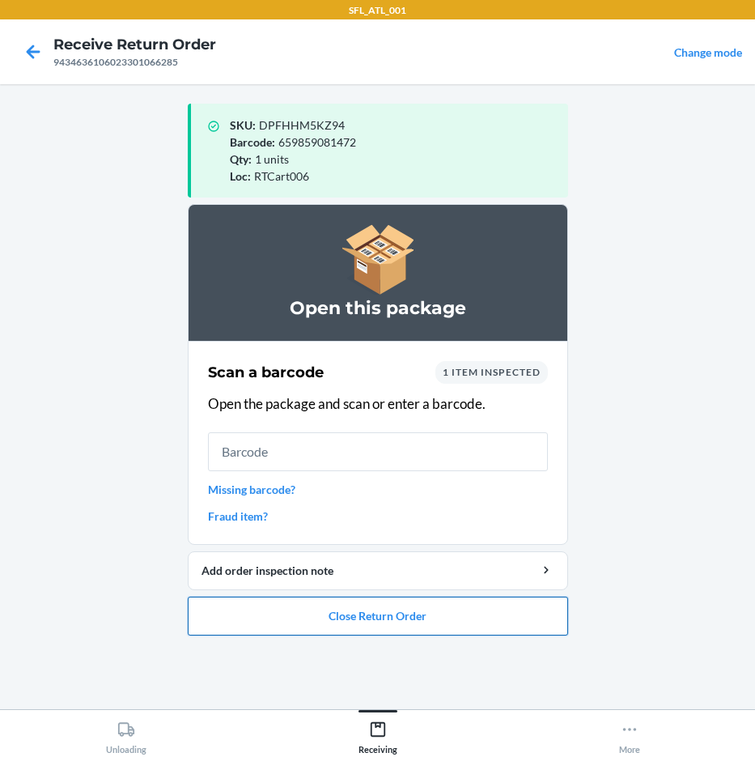
click at [450, 622] on button "Close Return Order" at bounding box center [378, 616] width 380 height 39
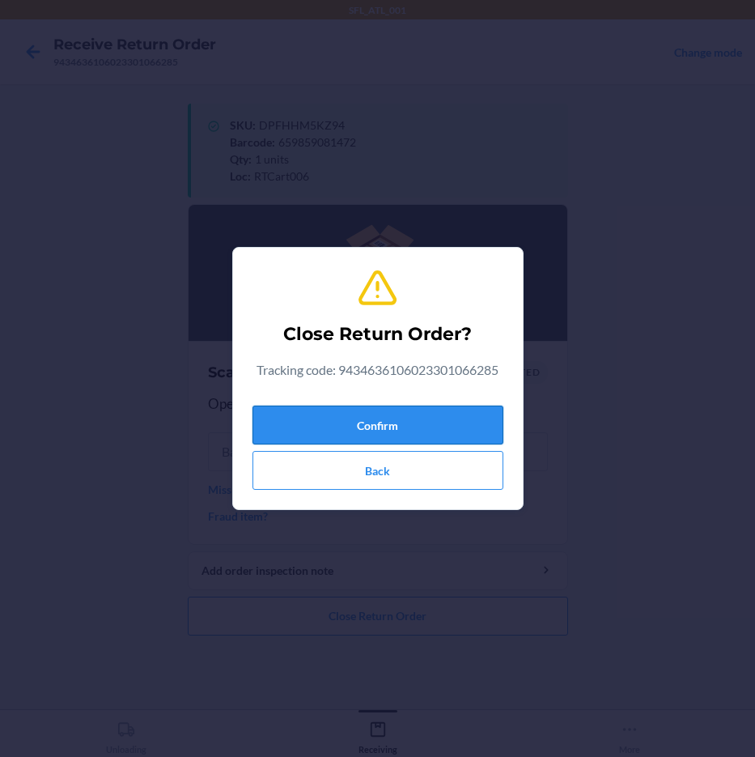
click at [457, 431] on button "Confirm" at bounding box center [378, 425] width 251 height 39
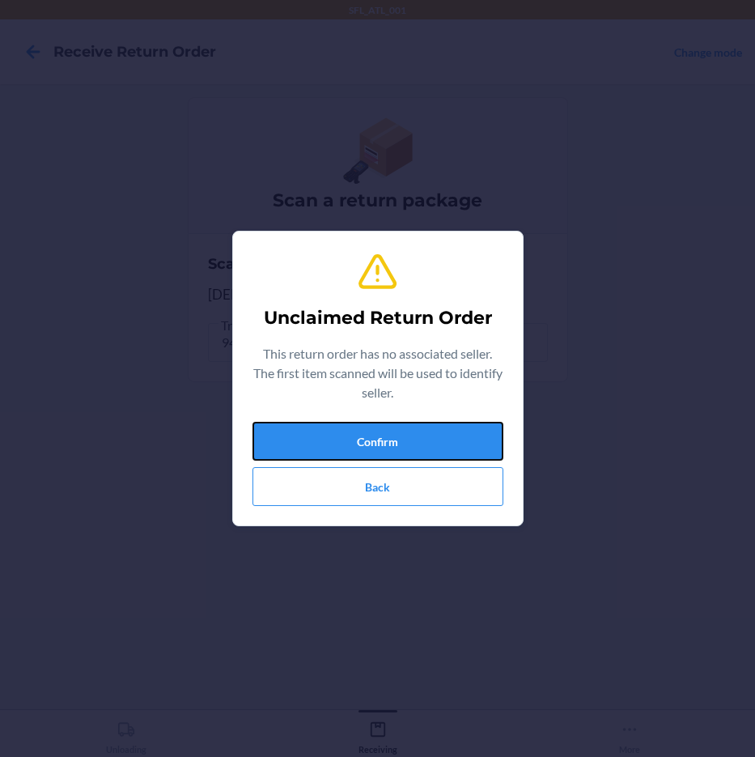
click at [457, 431] on button "Confirm" at bounding box center [378, 441] width 251 height 39
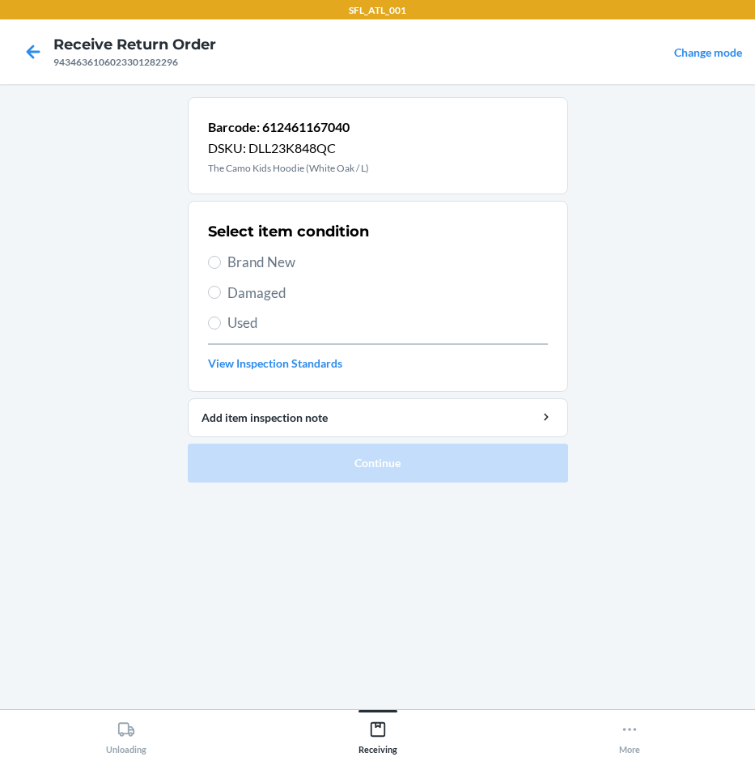
click at [244, 257] on span "Brand New" at bounding box center [387, 262] width 321 height 21
click at [221, 257] on input "Brand New" at bounding box center [214, 262] width 13 height 13
radio input "true"
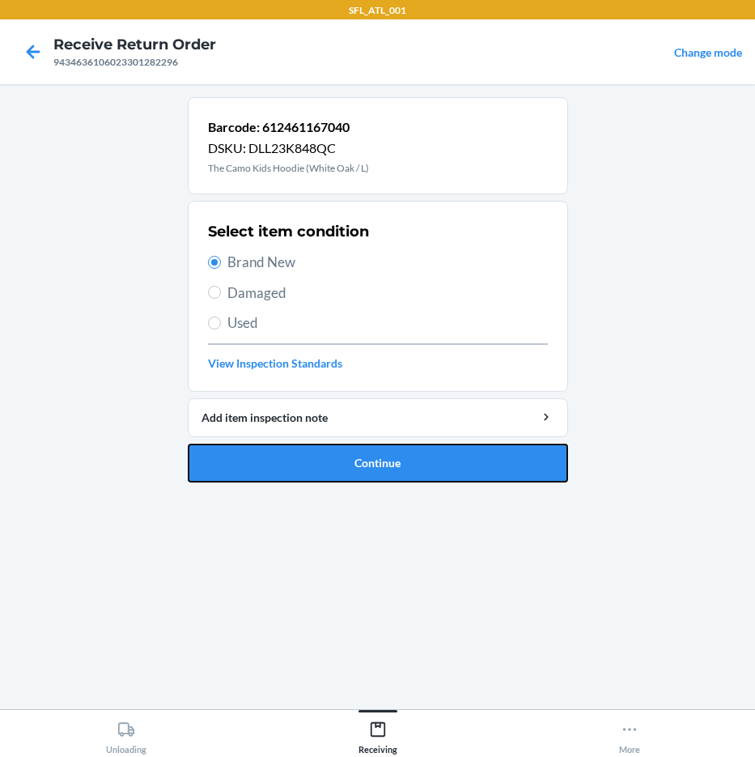
click at [376, 459] on button "Continue" at bounding box center [378, 463] width 380 height 39
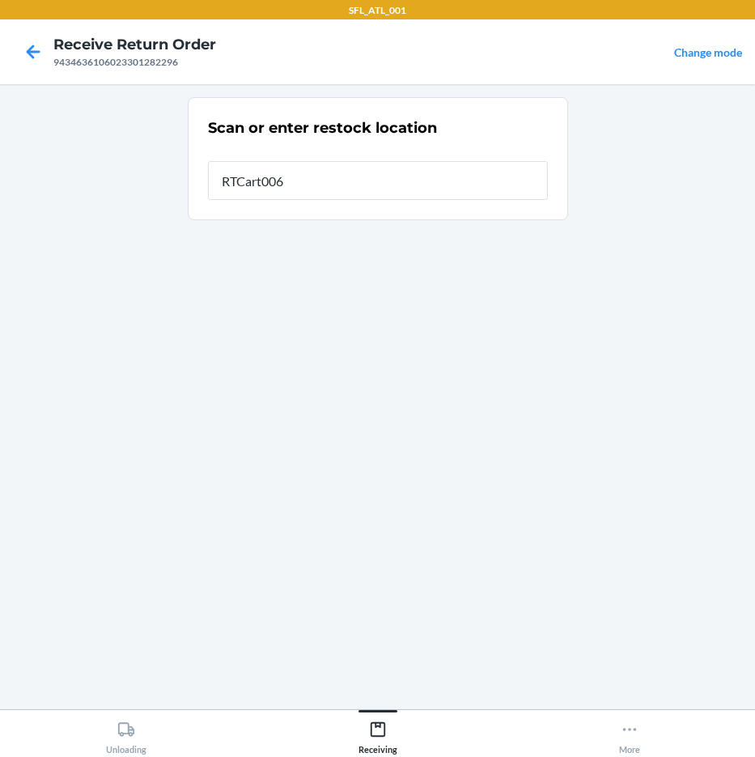
type input "RTCart006"
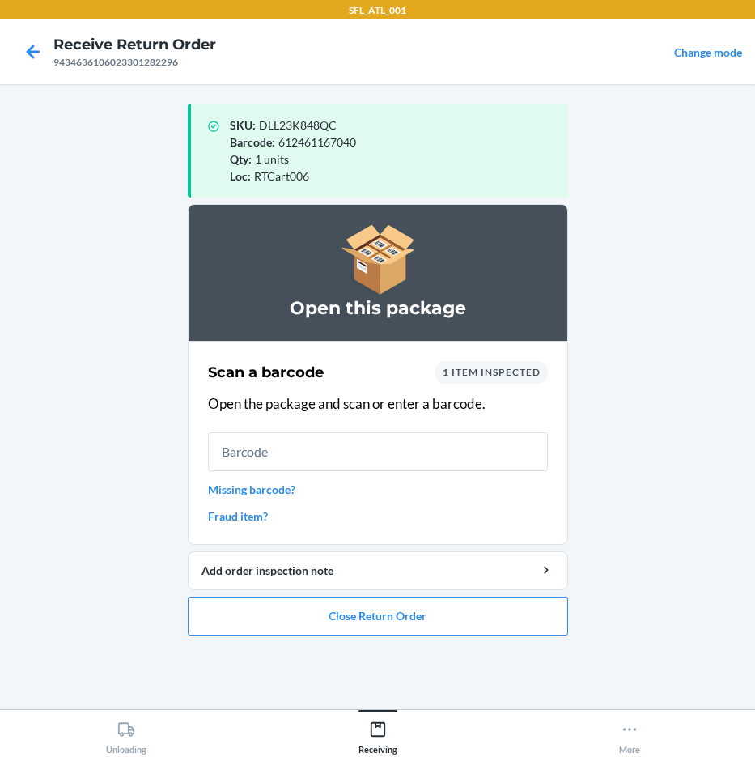
click at [473, 638] on ol "Open this package Scan a barcode 1 item inspected Open the package and scan or …" at bounding box center [378, 426] width 380 height 444
click at [414, 620] on button "Close Return Order" at bounding box center [378, 616] width 380 height 39
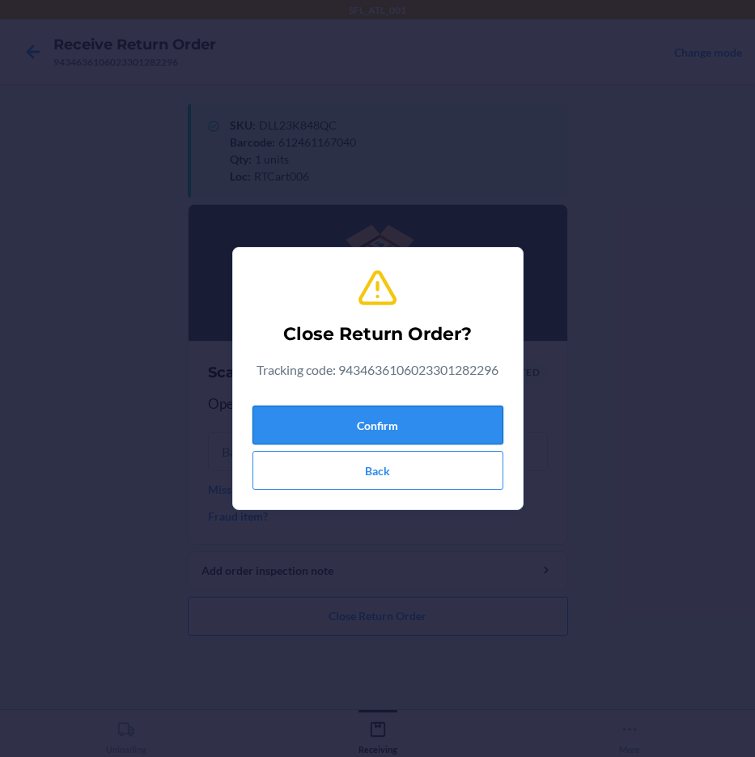
click at [441, 421] on button "Confirm" at bounding box center [378, 425] width 251 height 39
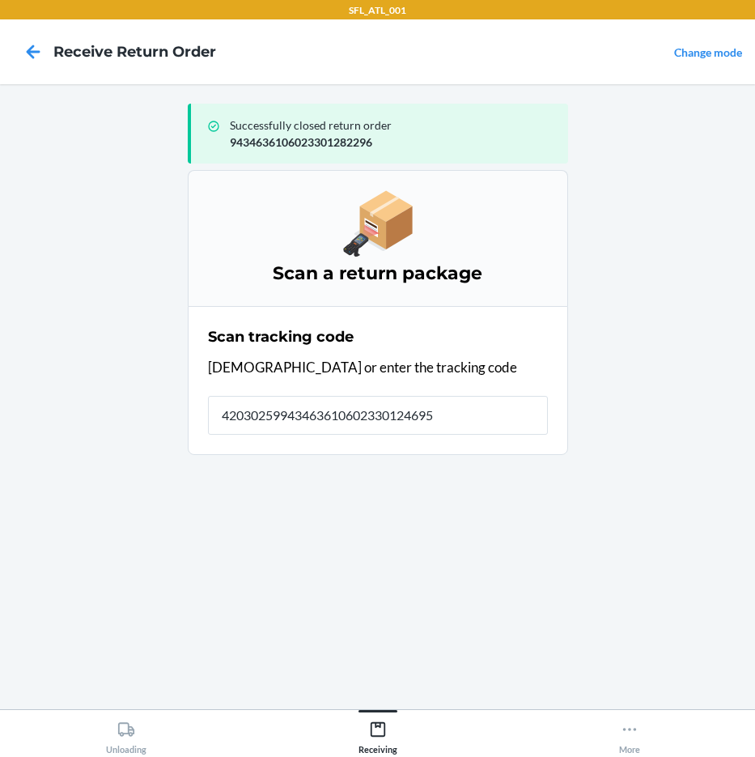
type input "420302599434636106023301246953"
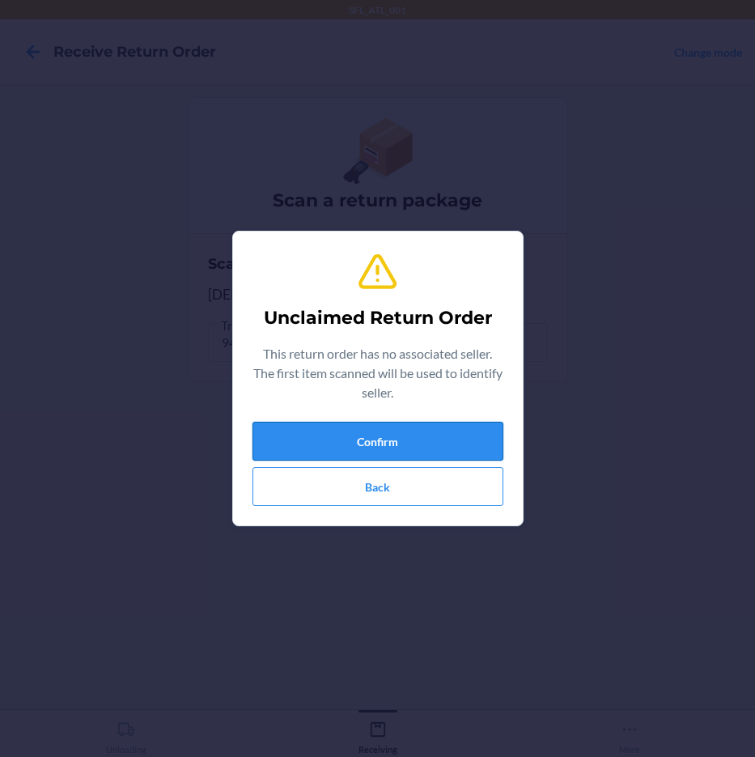
click at [442, 431] on button "Confirm" at bounding box center [378, 441] width 251 height 39
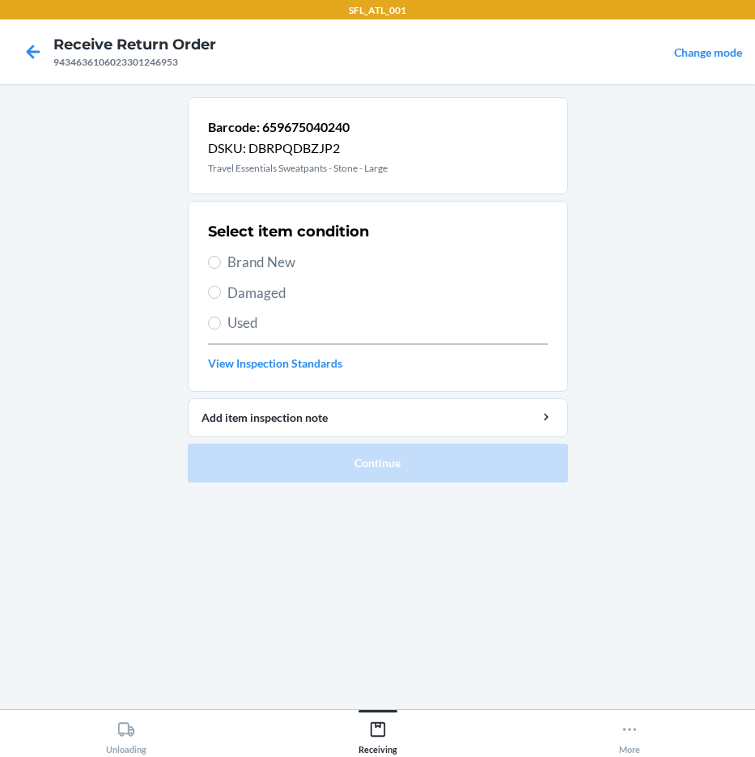
click at [663, 756] on html "SFL_ATL_001 Receive Return Order 9434636106023301246953 Change mode Barcode: 65…" at bounding box center [377, 378] width 755 height 757
click at [254, 265] on span "Brand New" at bounding box center [387, 262] width 321 height 21
click at [221, 265] on input "Brand New" at bounding box center [214, 262] width 13 height 13
radio input "true"
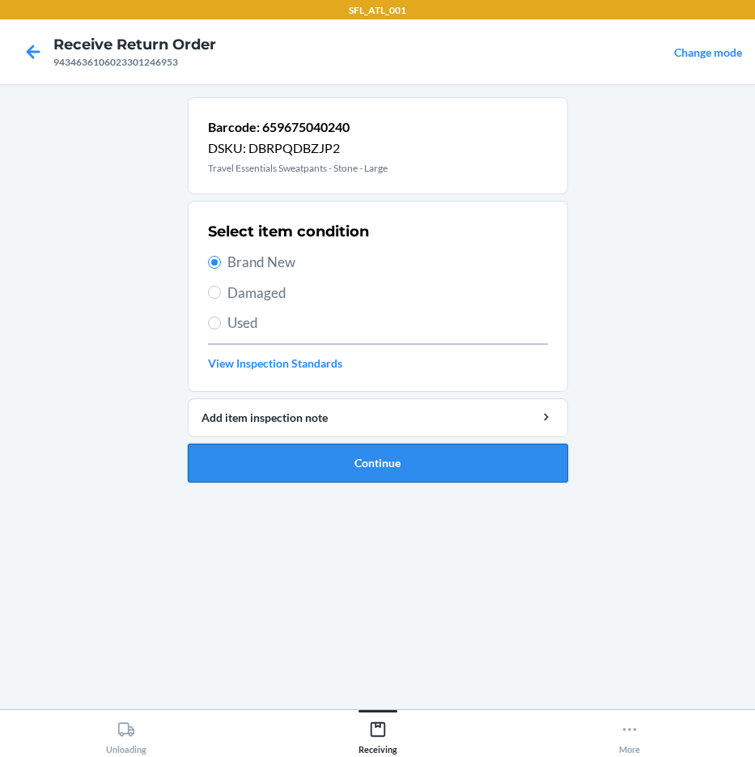
click at [384, 471] on button "Continue" at bounding box center [378, 463] width 380 height 39
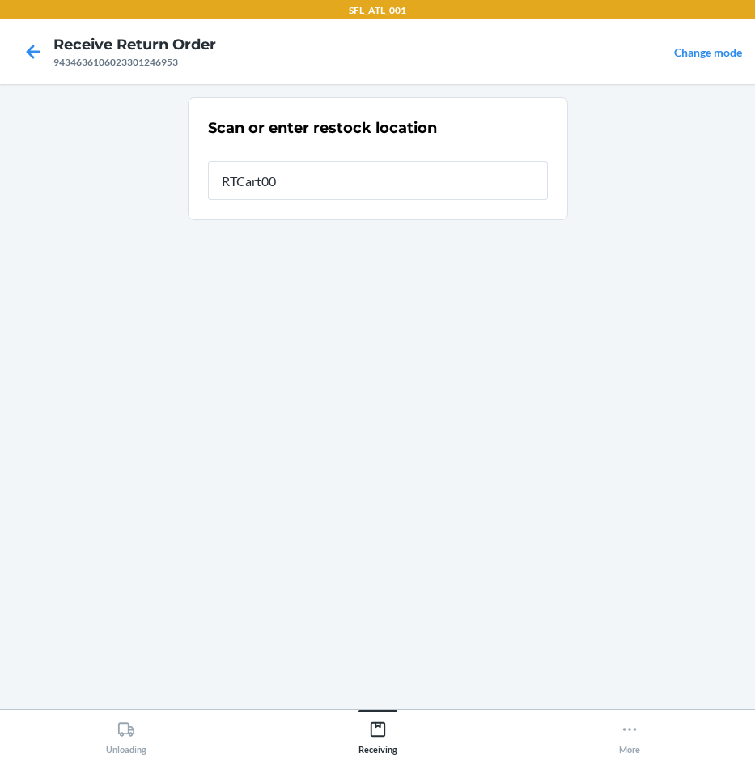
type input "RTCart006"
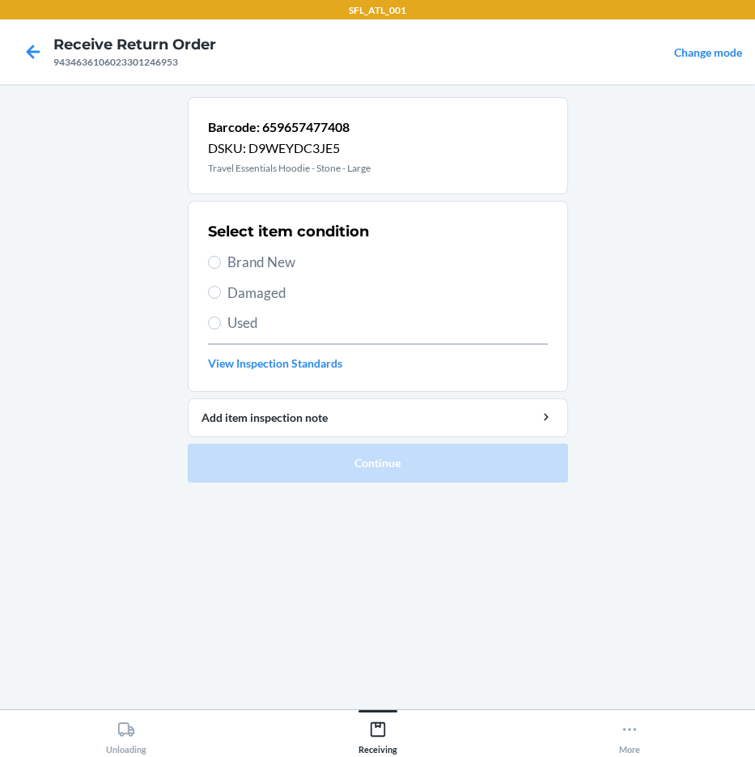
click at [285, 265] on span "Brand New" at bounding box center [387, 262] width 321 height 21
click at [221, 265] on input "Brand New" at bounding box center [214, 262] width 13 height 13
radio input "true"
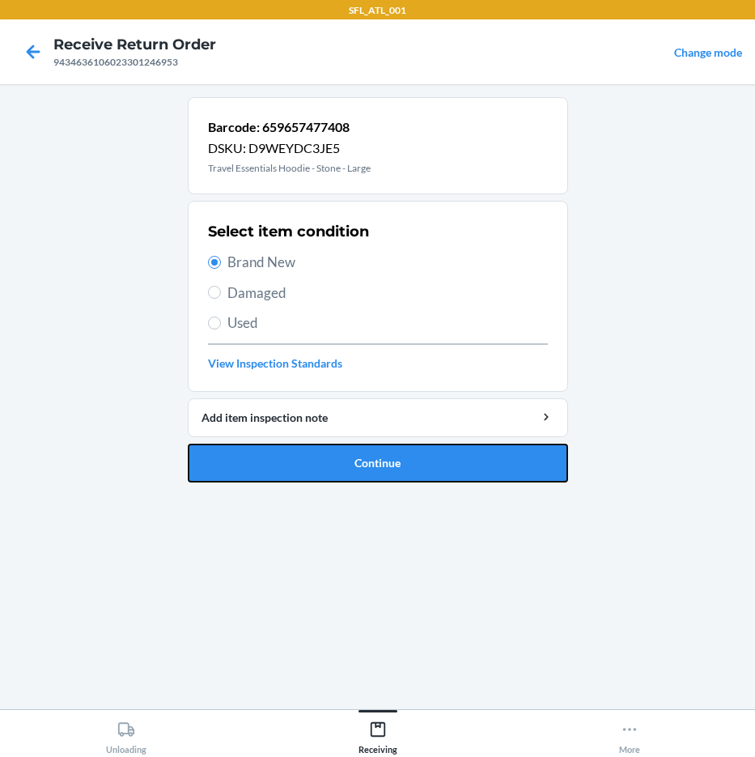
drag, startPoint x: 325, startPoint y: 466, endPoint x: 435, endPoint y: 439, distance: 112.7
click at [332, 466] on button "Continue" at bounding box center [378, 463] width 380 height 39
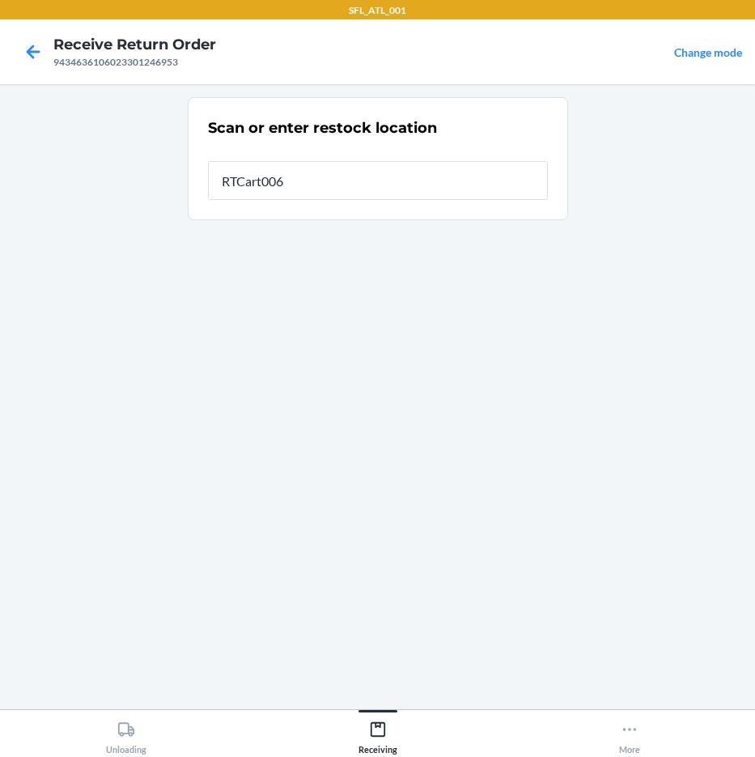
type input "RTCart006"
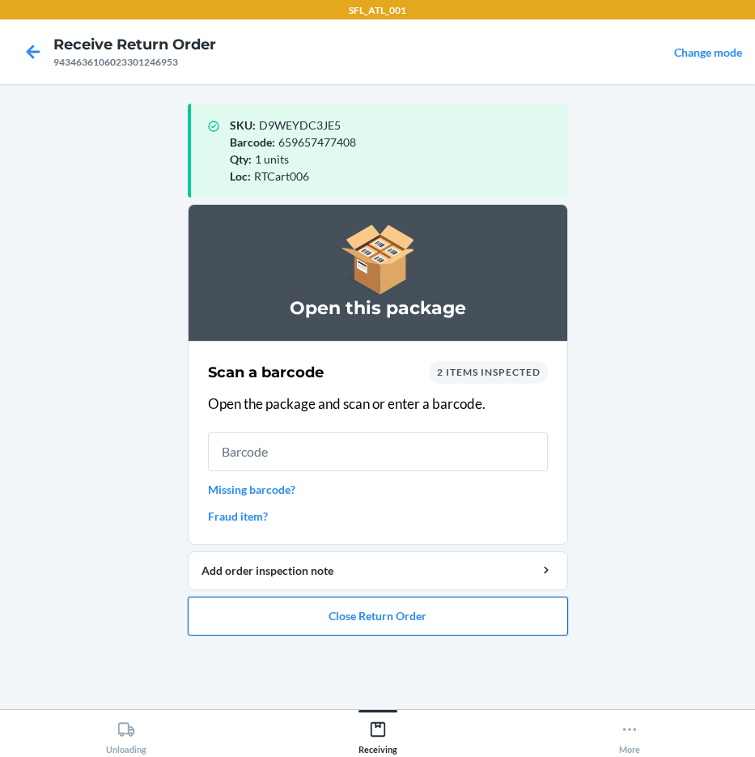
click at [427, 615] on button "Close Return Order" at bounding box center [378, 616] width 380 height 39
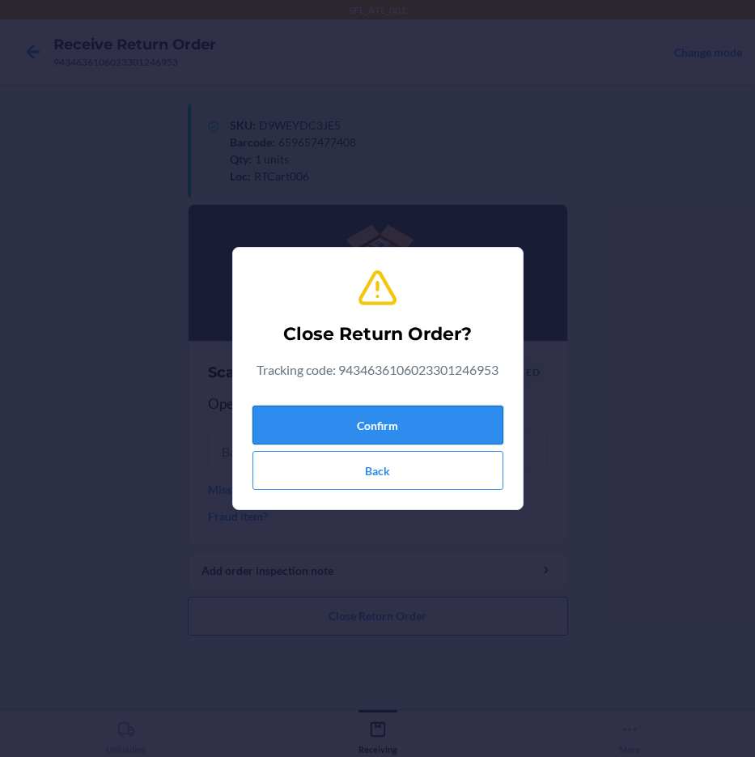
click at [445, 422] on button "Confirm" at bounding box center [378, 425] width 251 height 39
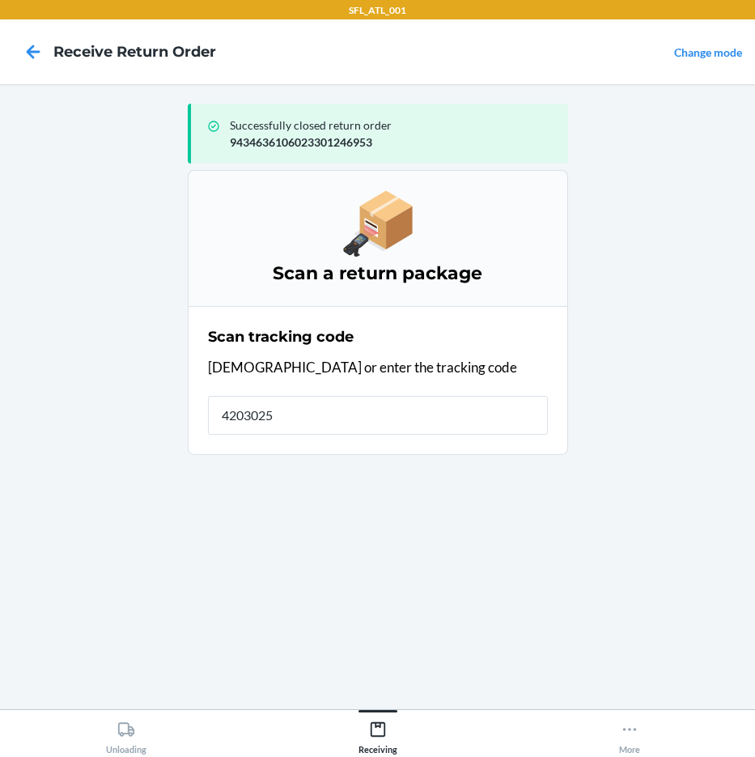
type input "42030259"
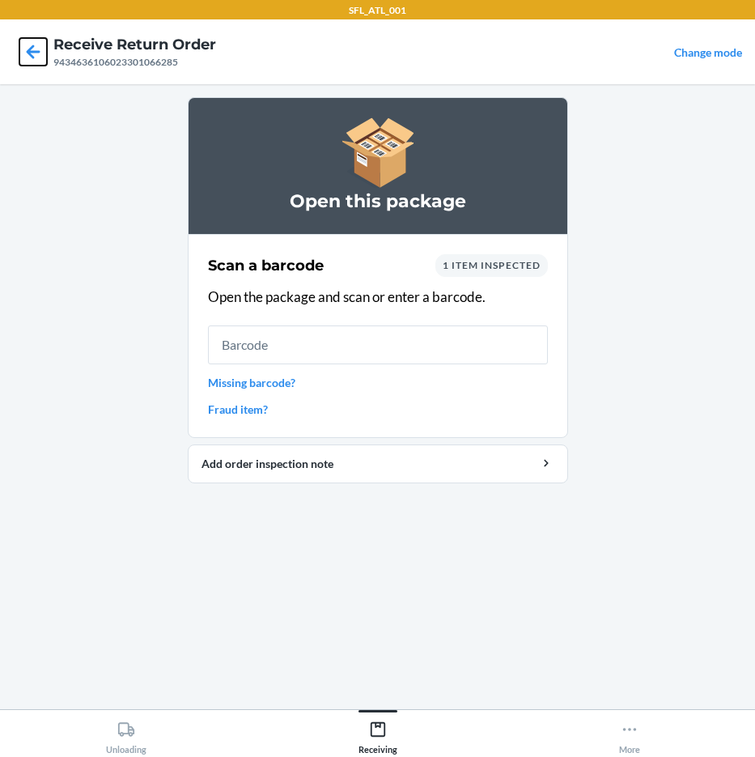
click at [35, 43] on icon at bounding box center [33, 52] width 28 height 28
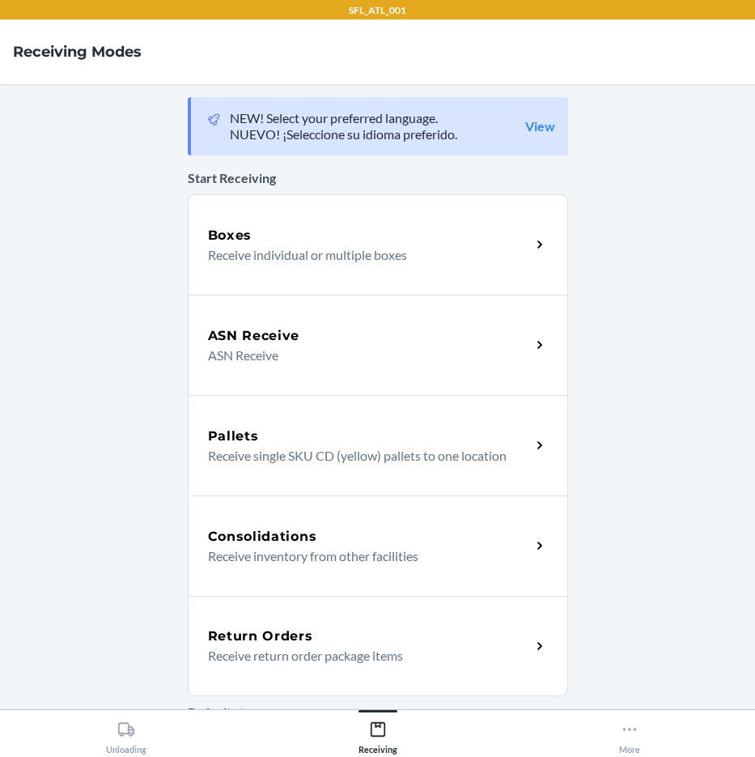
click at [418, 642] on div "Return Orders" at bounding box center [369, 635] width 323 height 19
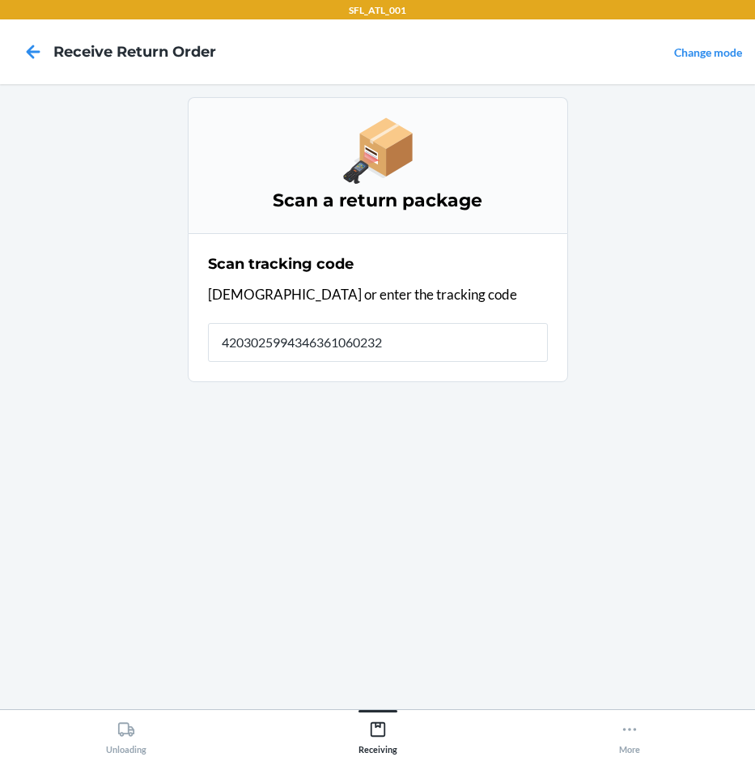
type input "42030259943463610602329"
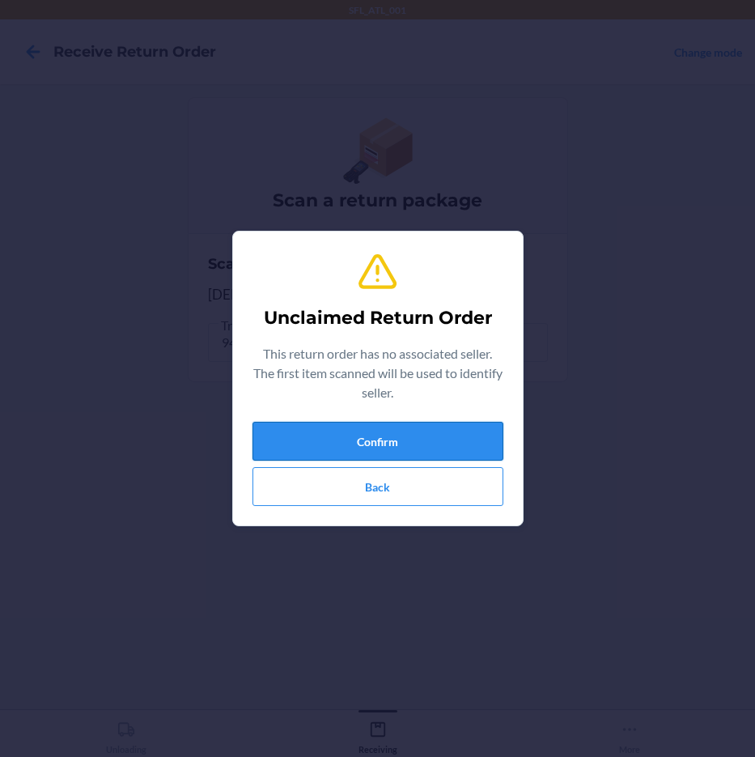
click at [389, 439] on button "Confirm" at bounding box center [378, 441] width 251 height 39
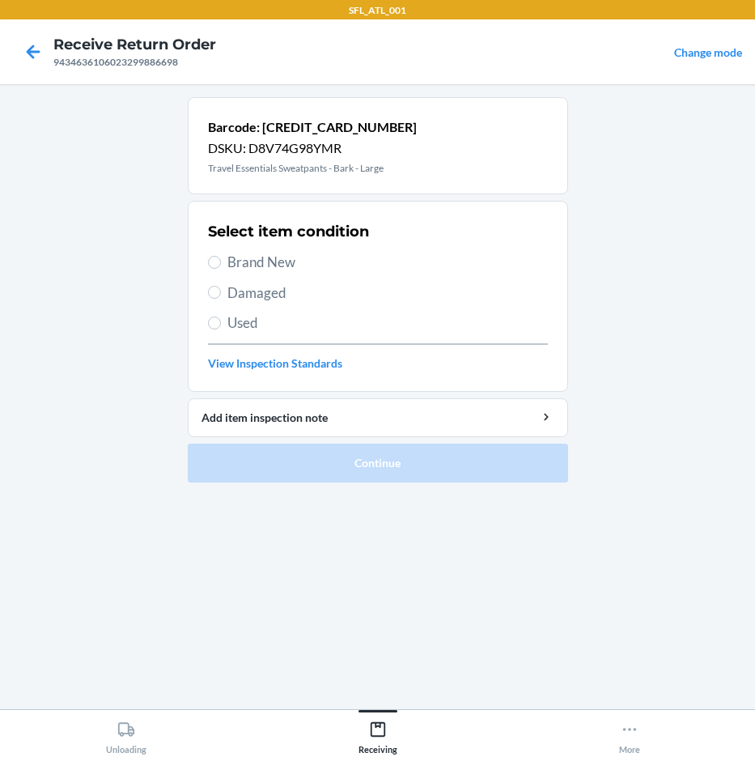
click at [258, 265] on span "Brand New" at bounding box center [387, 262] width 321 height 21
click at [221, 265] on input "Brand New" at bounding box center [214, 262] width 13 height 13
radio input "true"
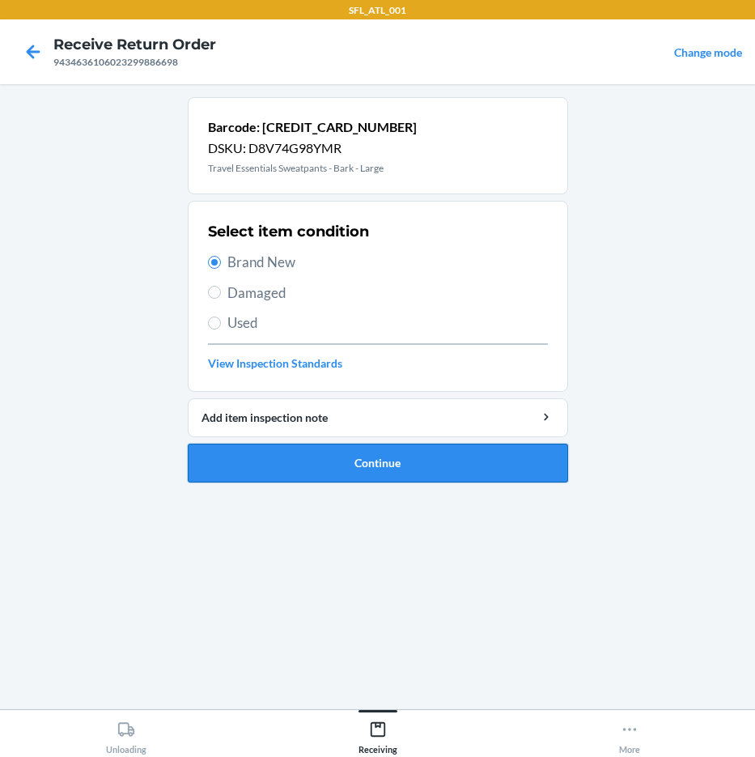
click at [442, 455] on button "Continue" at bounding box center [378, 463] width 380 height 39
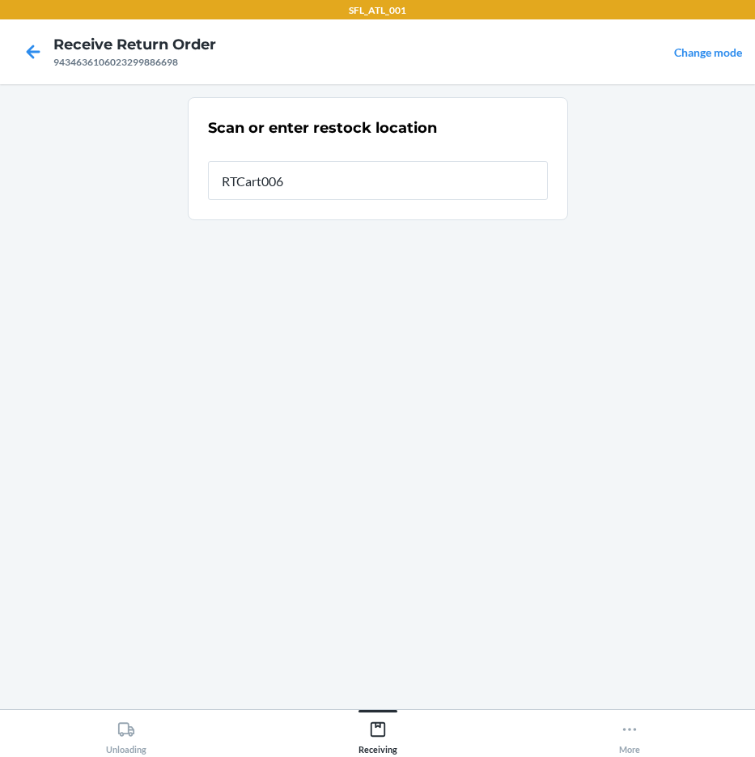
type input "RTCart006"
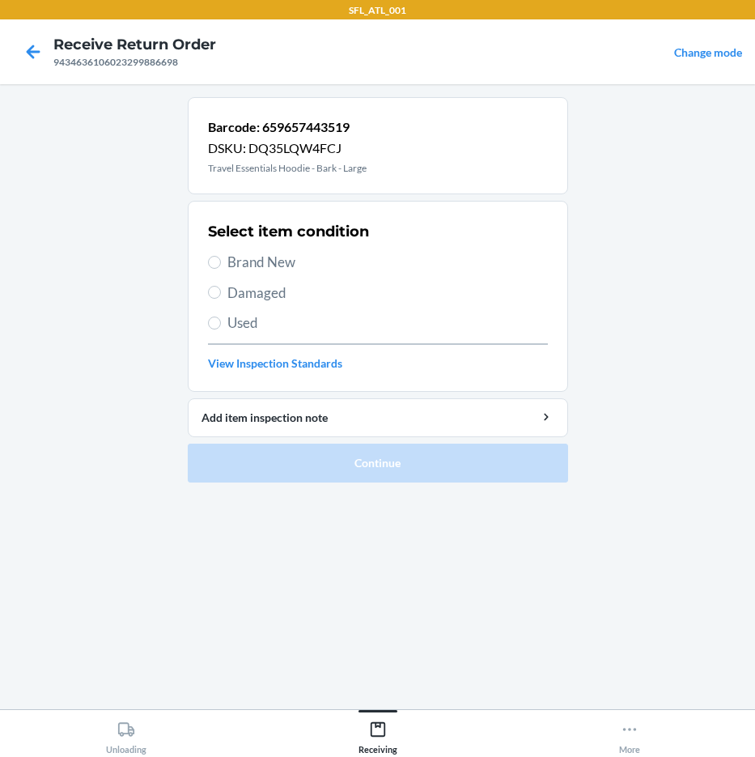
click at [321, 255] on span "Brand New" at bounding box center [387, 262] width 321 height 21
click at [221, 256] on input "Brand New" at bounding box center [214, 262] width 13 height 13
radio input "true"
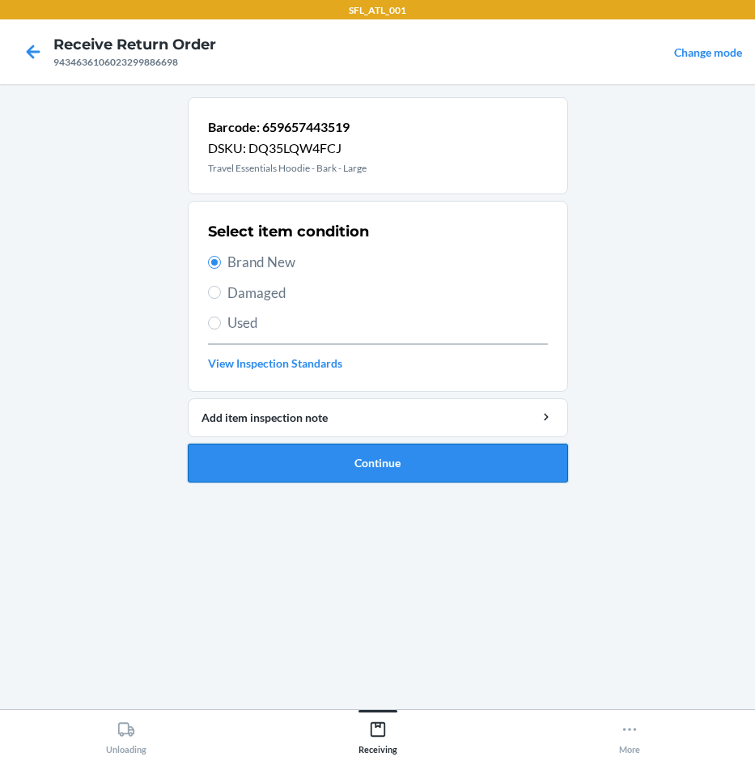
click at [432, 462] on button "Continue" at bounding box center [378, 463] width 380 height 39
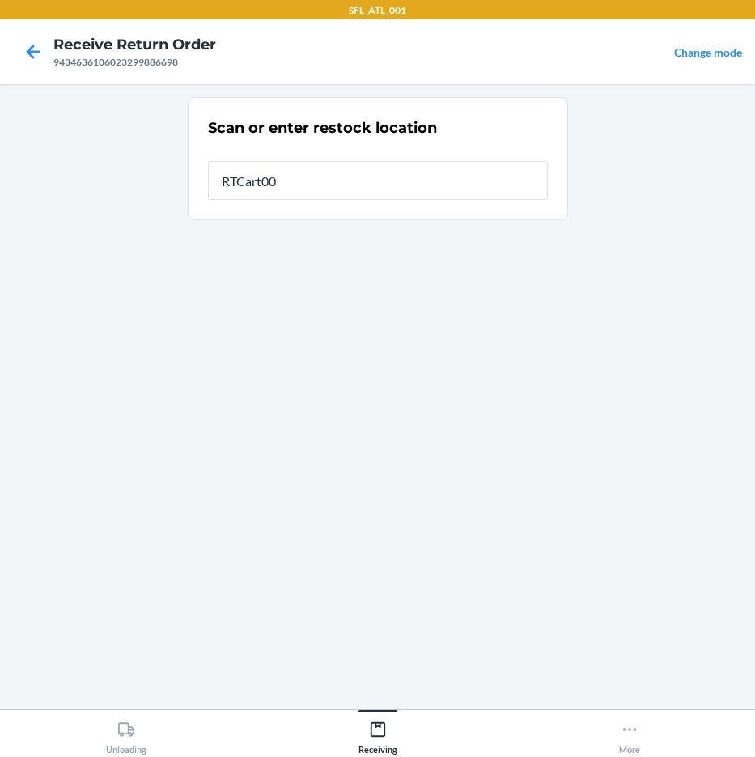
type input "RTCart006"
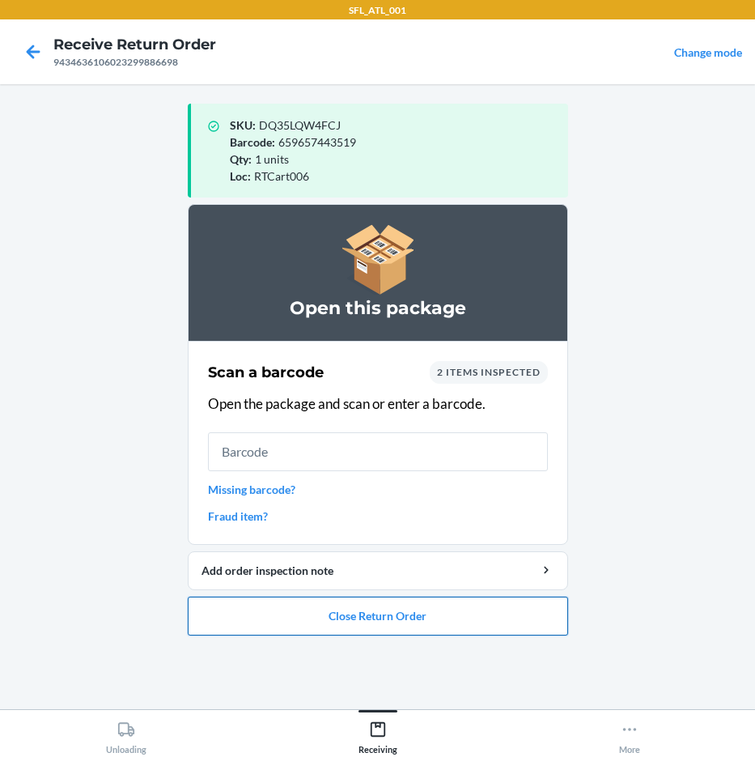
click at [462, 622] on button "Close Return Order" at bounding box center [378, 616] width 380 height 39
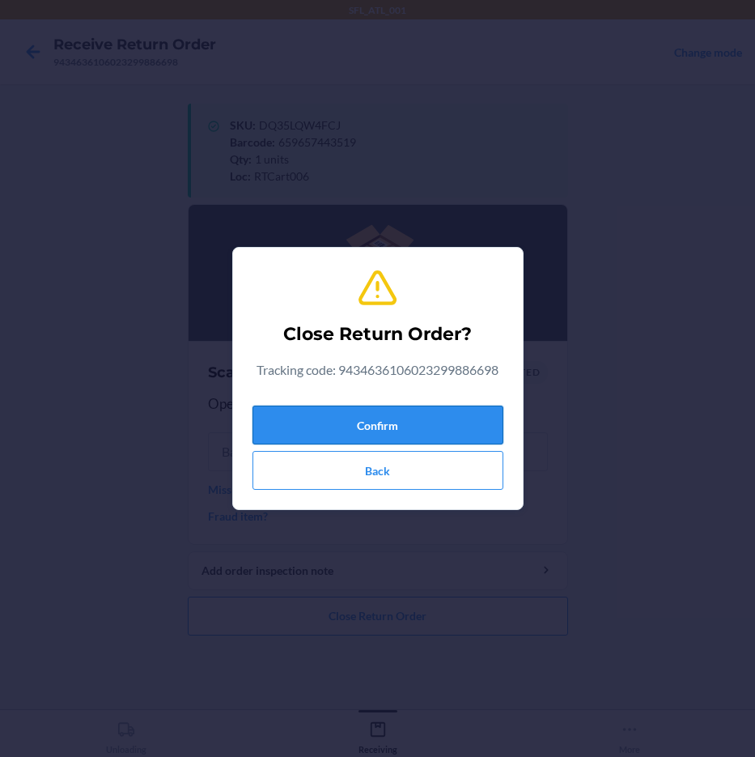
click at [478, 427] on button "Confirm" at bounding box center [378, 425] width 251 height 39
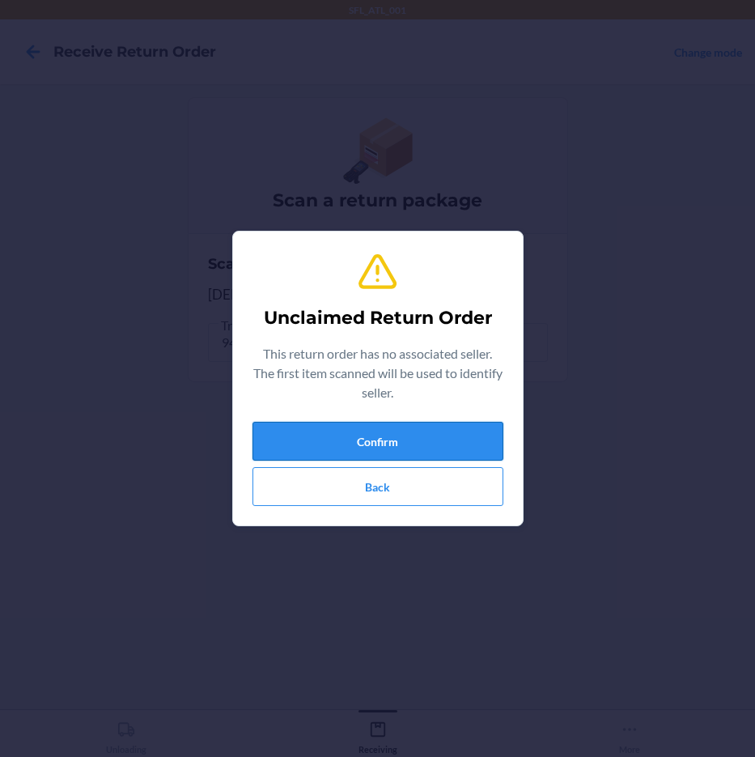
click at [469, 422] on button "Confirm" at bounding box center [378, 441] width 251 height 39
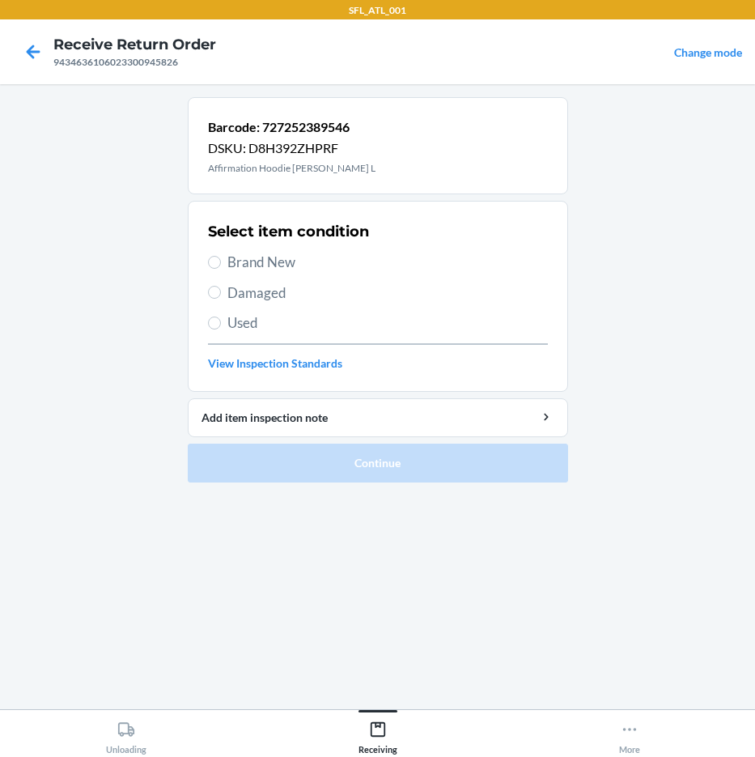
click at [309, 256] on span "Brand New" at bounding box center [387, 262] width 321 height 21
click at [221, 256] on input "Brand New" at bounding box center [214, 262] width 13 height 13
radio input "true"
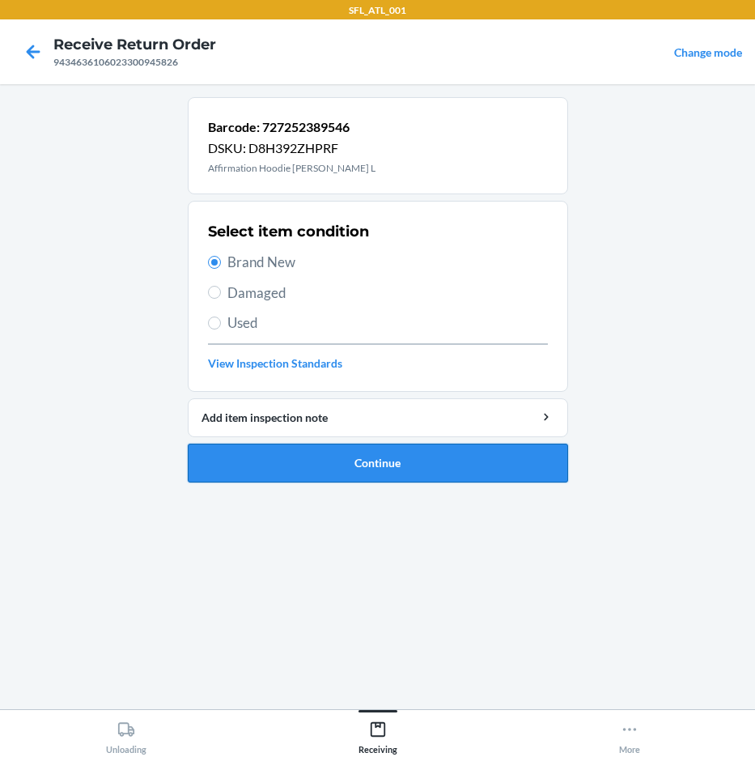
click at [520, 465] on button "Continue" at bounding box center [378, 463] width 380 height 39
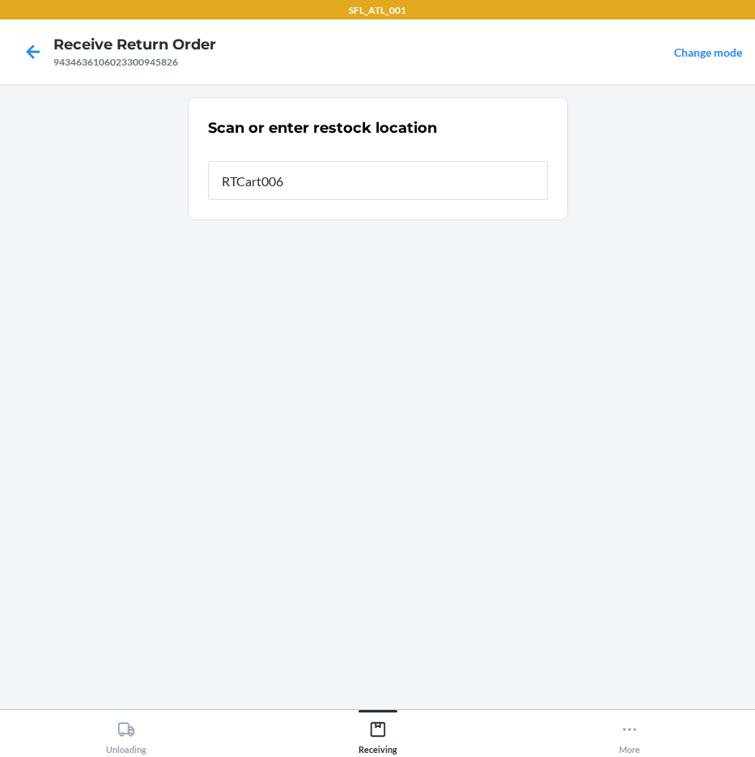
type input "RTCart006"
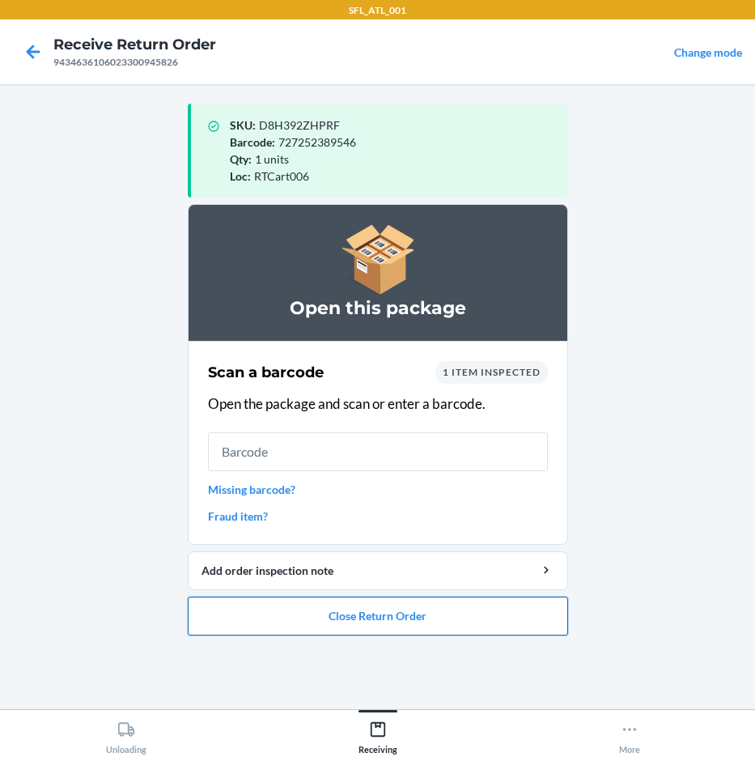
click at [499, 609] on button "Close Return Order" at bounding box center [378, 616] width 380 height 39
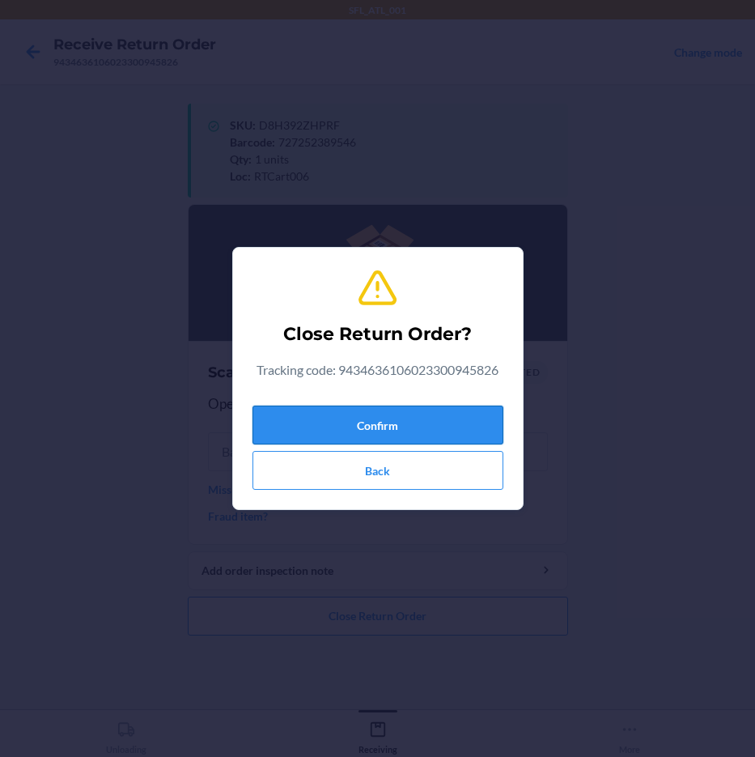
click at [485, 417] on button "Confirm" at bounding box center [378, 425] width 251 height 39
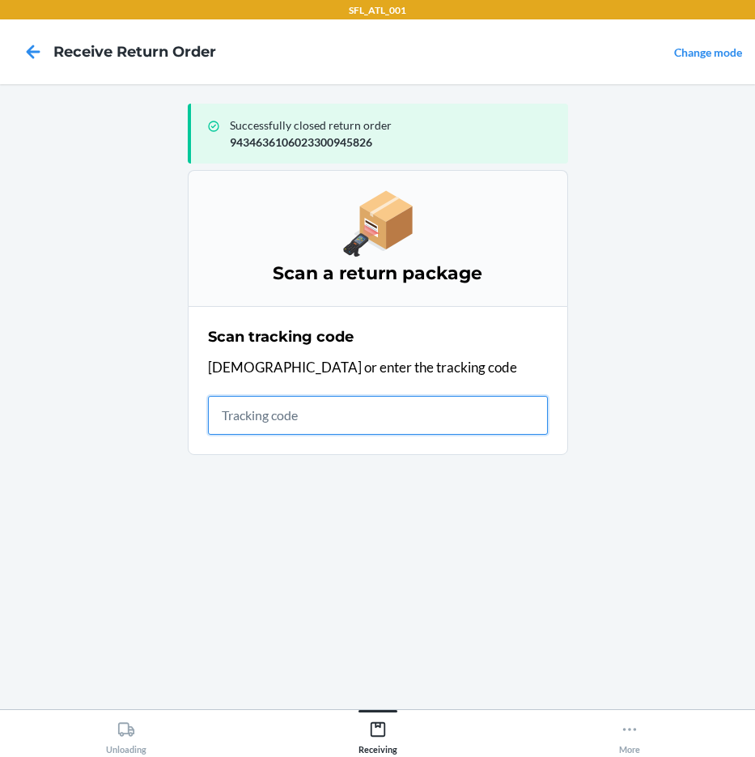
click at [312, 420] on input "text" at bounding box center [378, 415] width 340 height 39
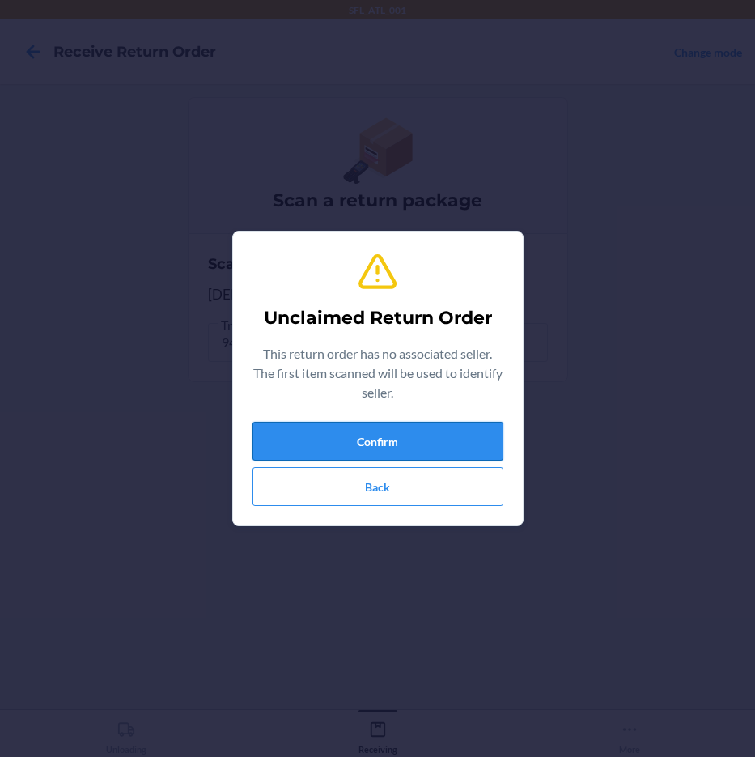
click at [320, 423] on button "Confirm" at bounding box center [378, 441] width 251 height 39
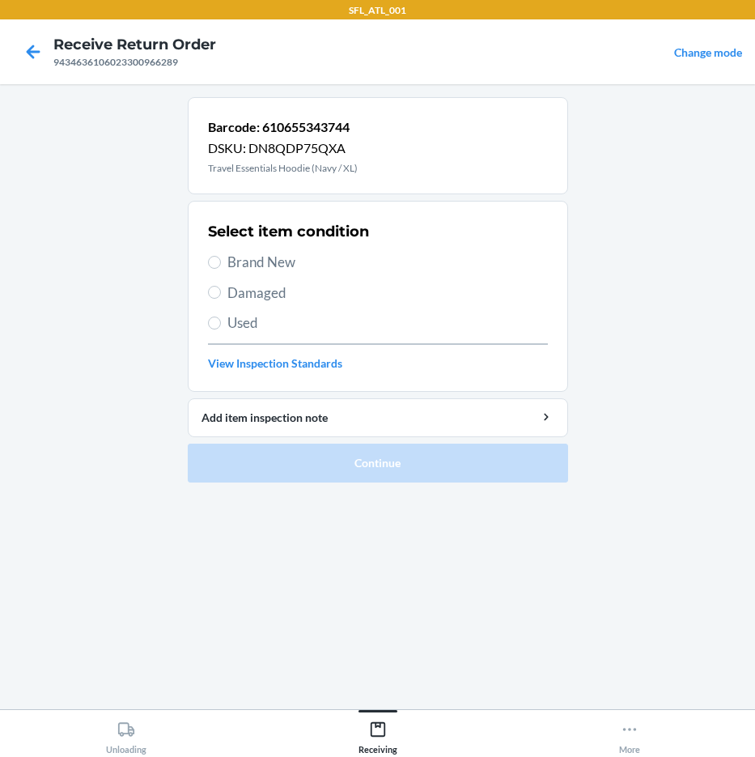
click at [266, 260] on span "Brand New" at bounding box center [387, 262] width 321 height 21
click at [221, 260] on input "Brand New" at bounding box center [214, 262] width 13 height 13
radio input "true"
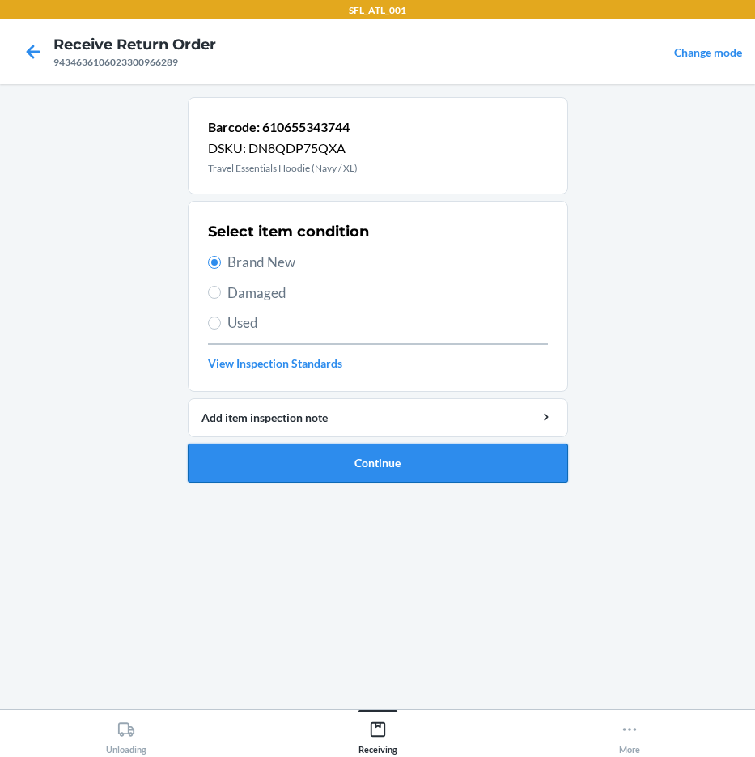
click at [329, 448] on button "Continue" at bounding box center [378, 463] width 380 height 39
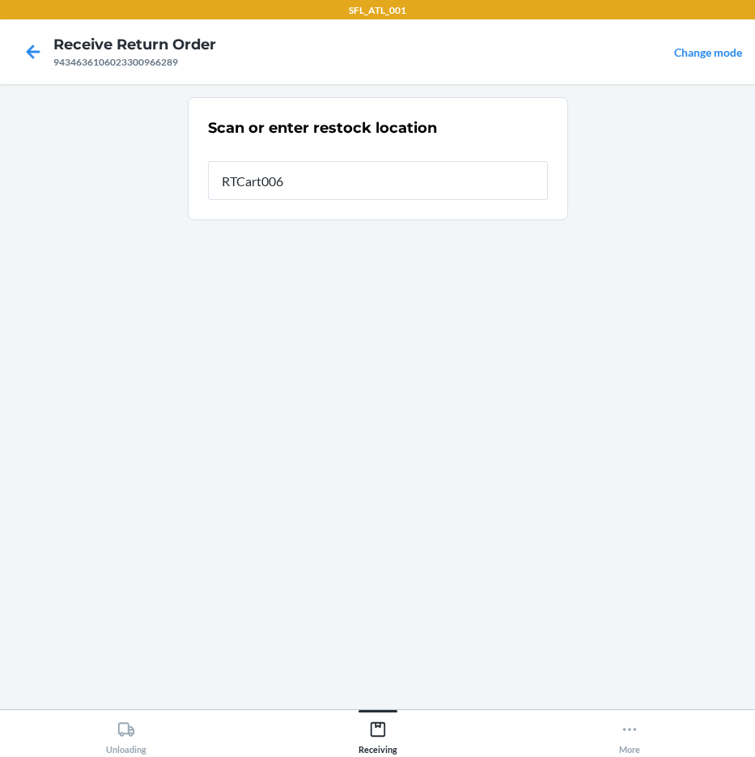
type input "RTCart006"
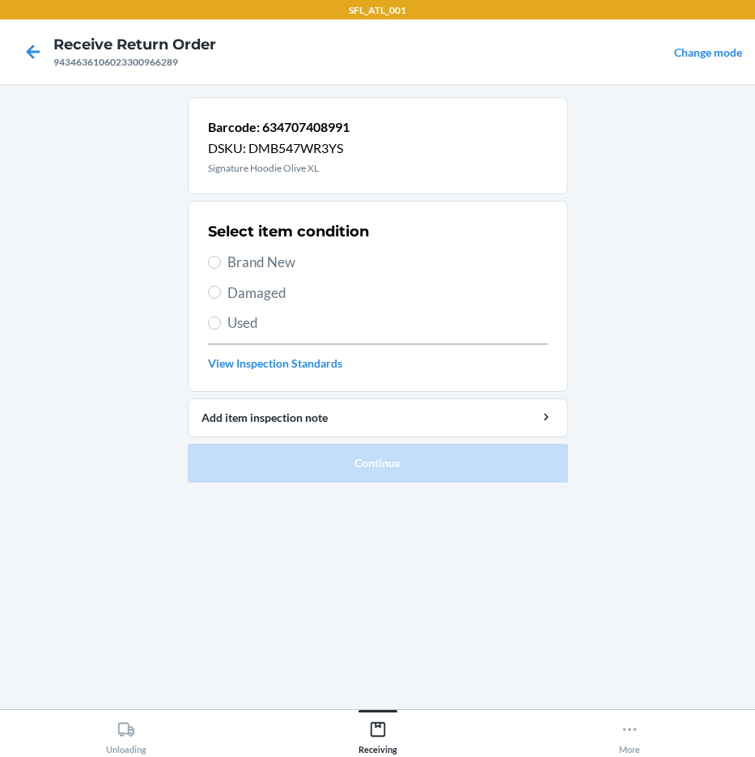
click at [269, 271] on span "Brand New" at bounding box center [387, 262] width 321 height 21
click at [221, 269] on input "Brand New" at bounding box center [214, 262] width 13 height 13
radio input "true"
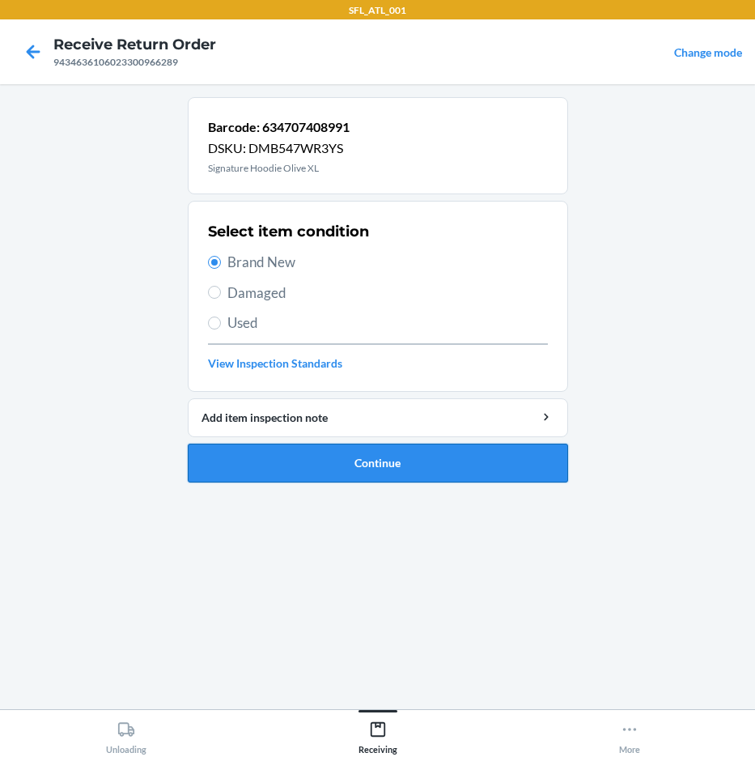
click at [401, 477] on button "Continue" at bounding box center [378, 463] width 380 height 39
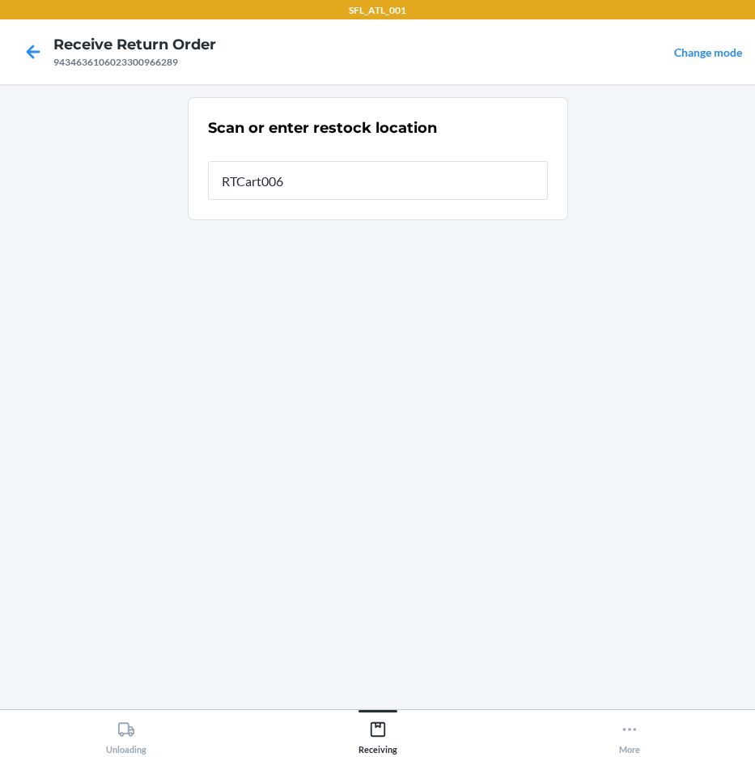
type input "RTCart006"
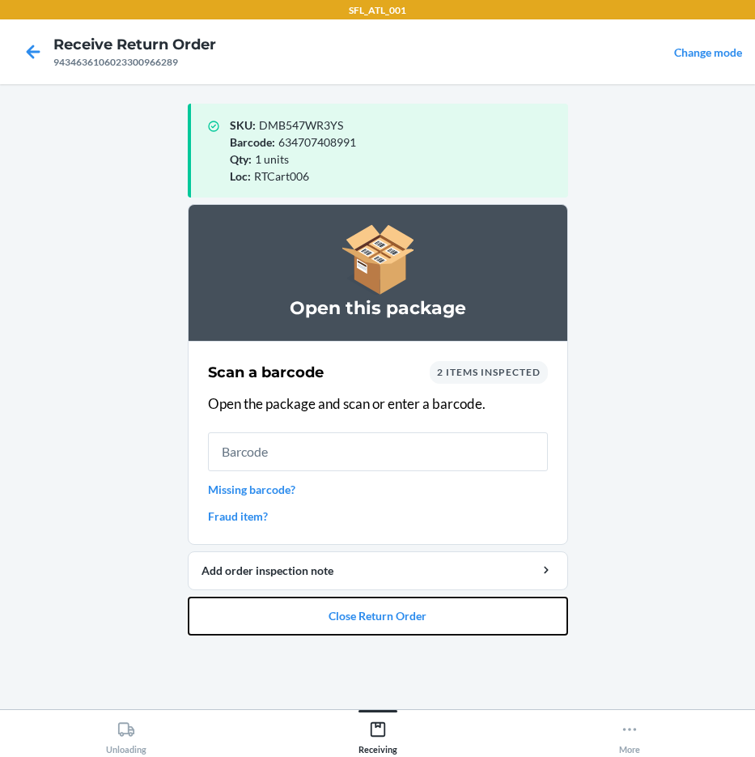
drag, startPoint x: 431, startPoint y: 610, endPoint x: 431, endPoint y: 525, distance: 85.0
click at [433, 592] on li "Open this package Scan a barcode 2 items inspected Open the package and scan or…" at bounding box center [378, 419] width 380 height 431
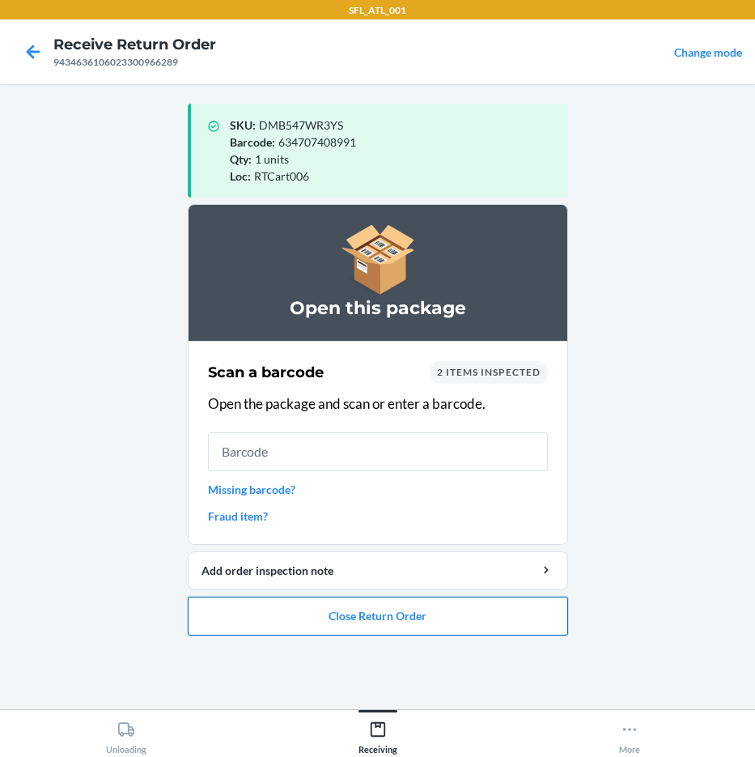
click at [422, 625] on button "Close Return Order" at bounding box center [378, 616] width 380 height 39
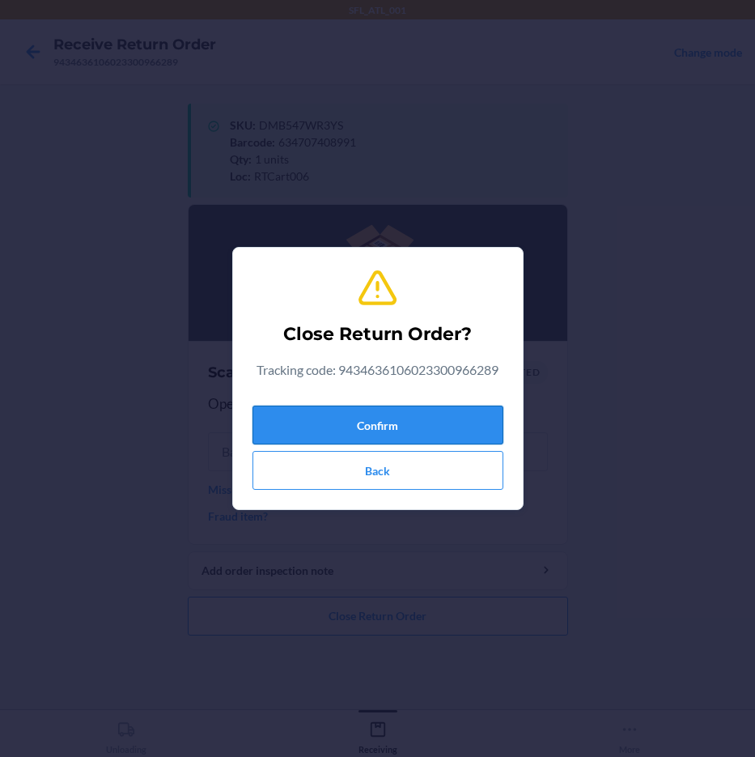
click at [471, 409] on button "Confirm" at bounding box center [378, 425] width 251 height 39
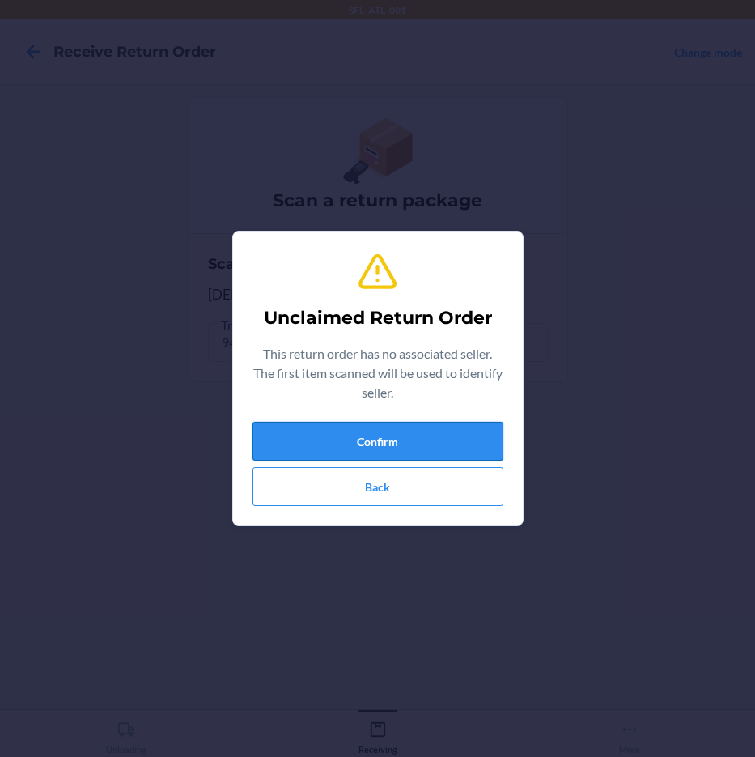
click at [318, 446] on button "Confirm" at bounding box center [378, 441] width 251 height 39
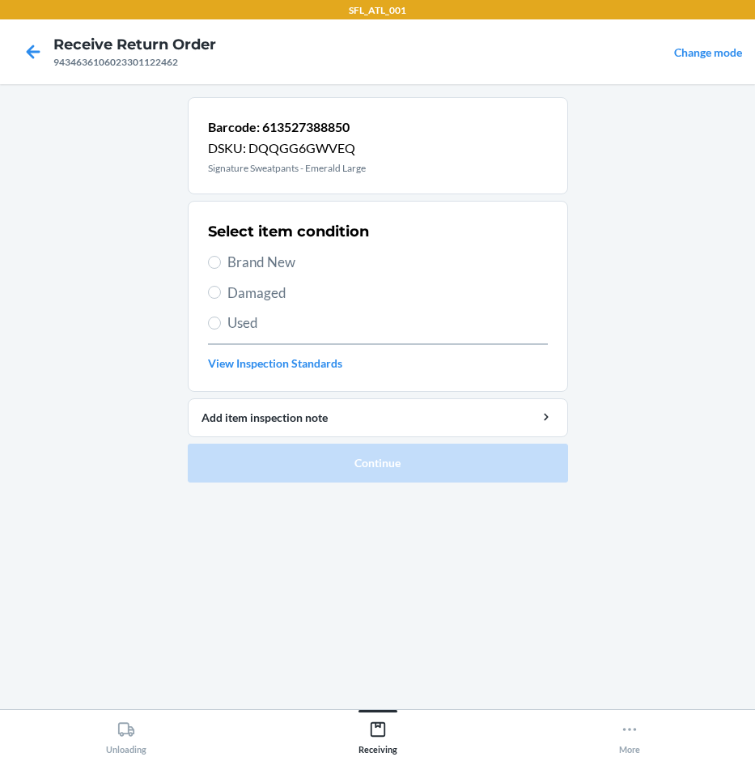
click at [274, 254] on span "Brand New" at bounding box center [387, 262] width 321 height 21
click at [221, 256] on input "Brand New" at bounding box center [214, 262] width 13 height 13
radio input "true"
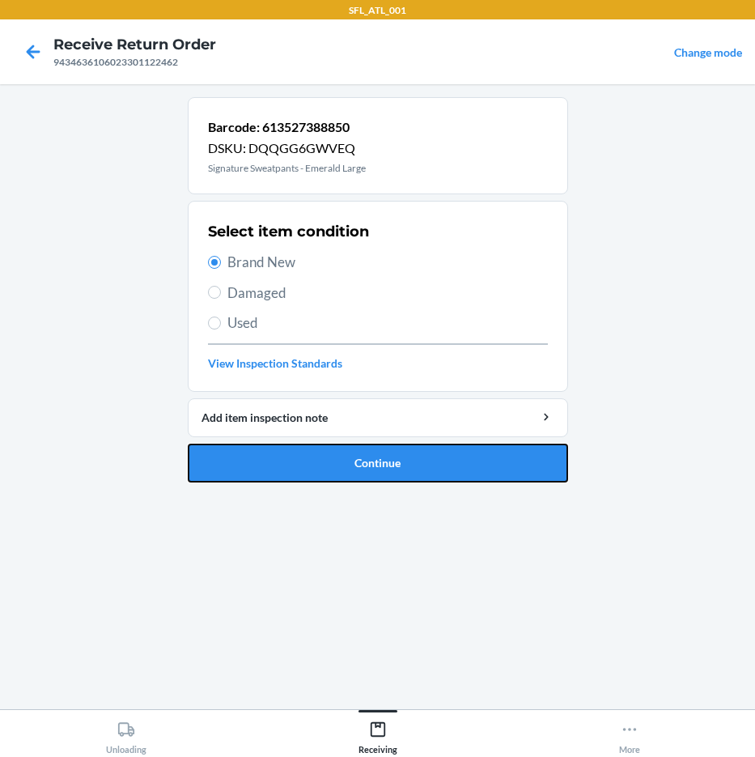
drag, startPoint x: 315, startPoint y: 455, endPoint x: 322, endPoint y: 472, distance: 18.5
click at [315, 465] on button "Continue" at bounding box center [378, 463] width 380 height 39
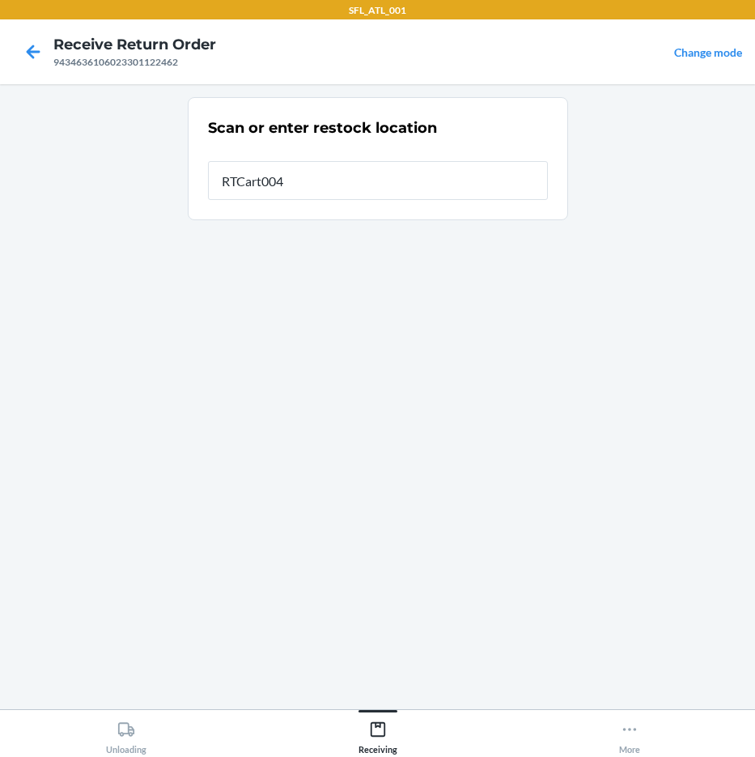
type input "RTCart004"
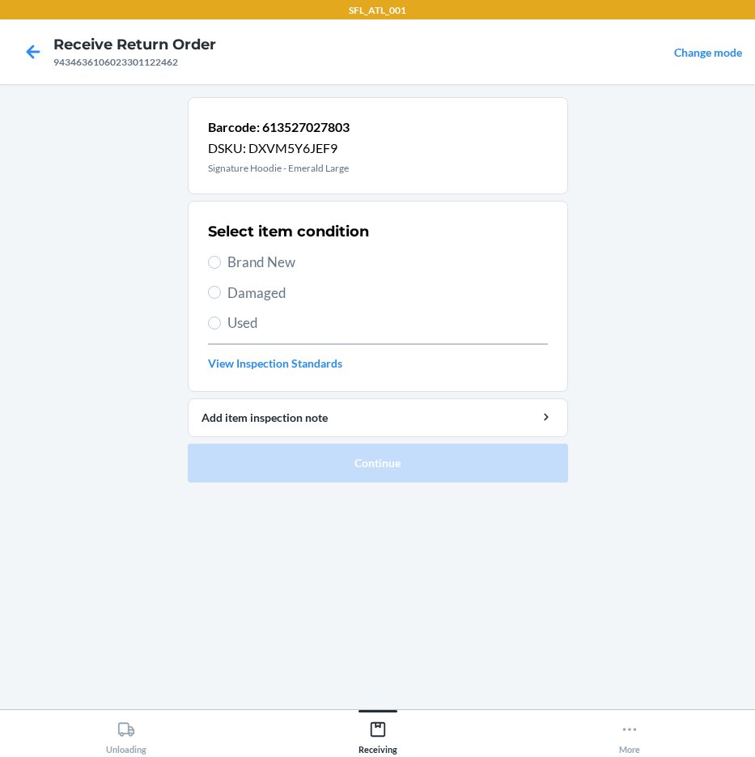
click at [274, 256] on span "Brand New" at bounding box center [387, 262] width 321 height 21
click at [221, 256] on input "Brand New" at bounding box center [214, 262] width 13 height 13
radio input "true"
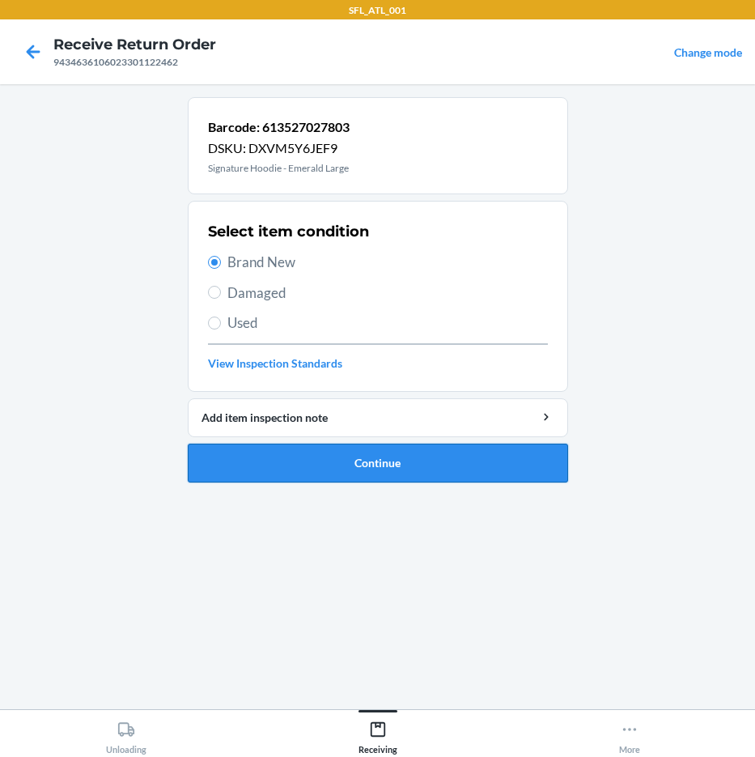
click at [322, 473] on button "Continue" at bounding box center [378, 463] width 380 height 39
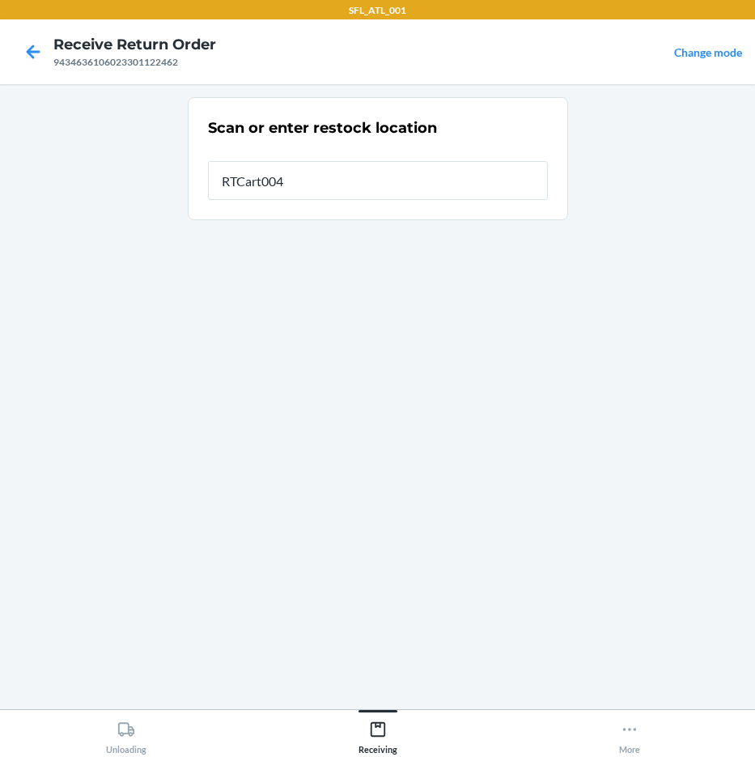
type input "RTCart004"
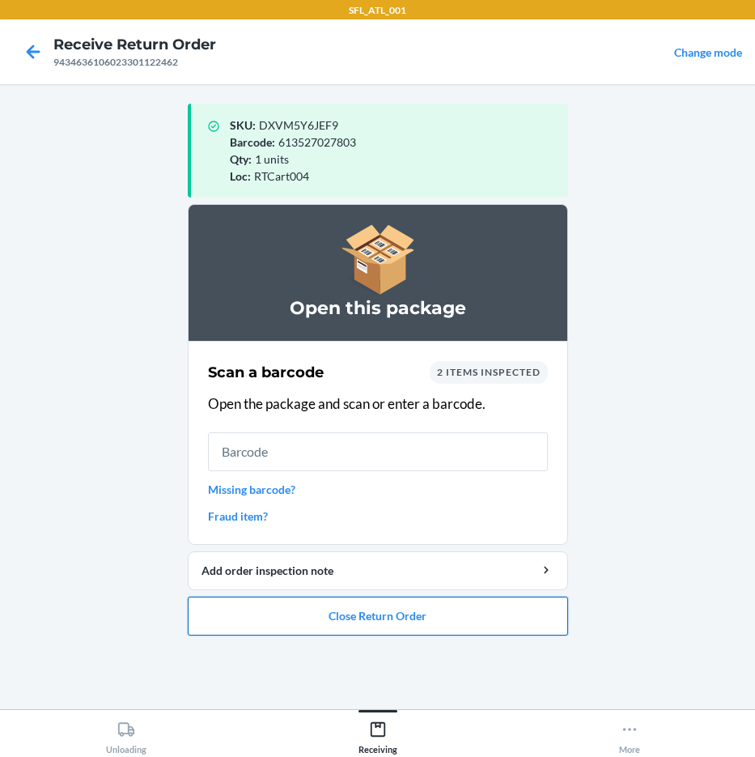
click at [341, 607] on button "Close Return Order" at bounding box center [378, 616] width 380 height 39
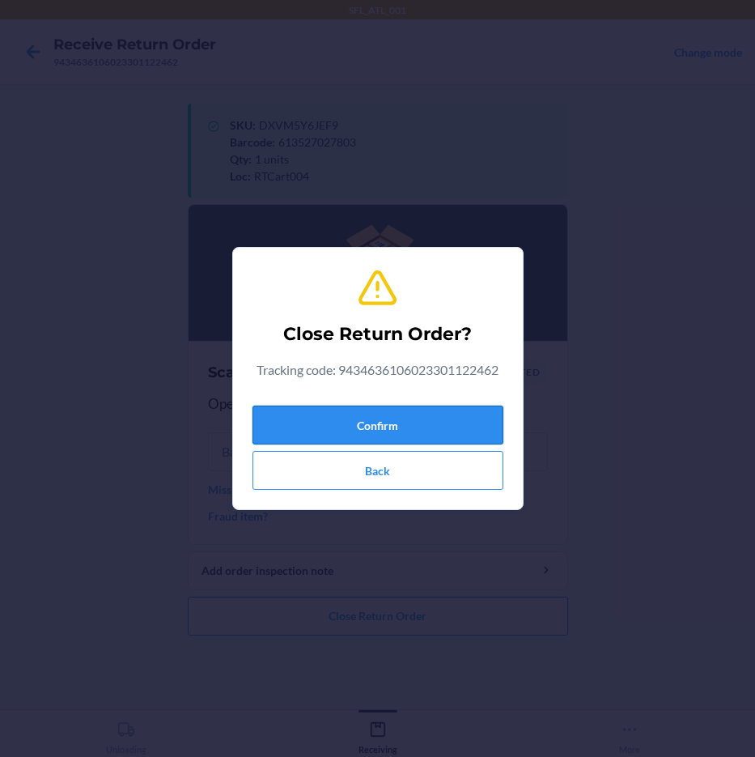
click at [322, 438] on button "Confirm" at bounding box center [378, 425] width 251 height 39
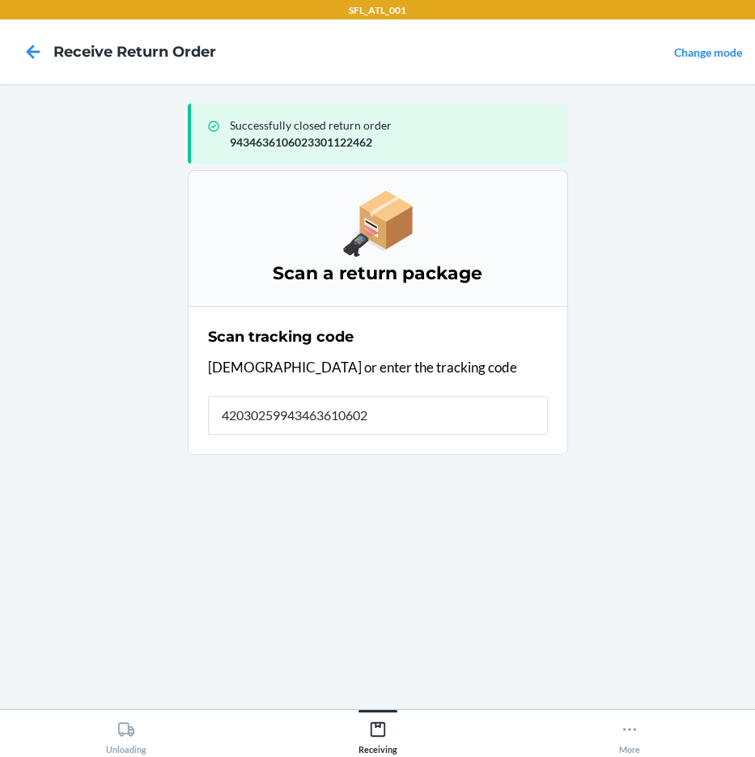
type input "420302599434636106023"
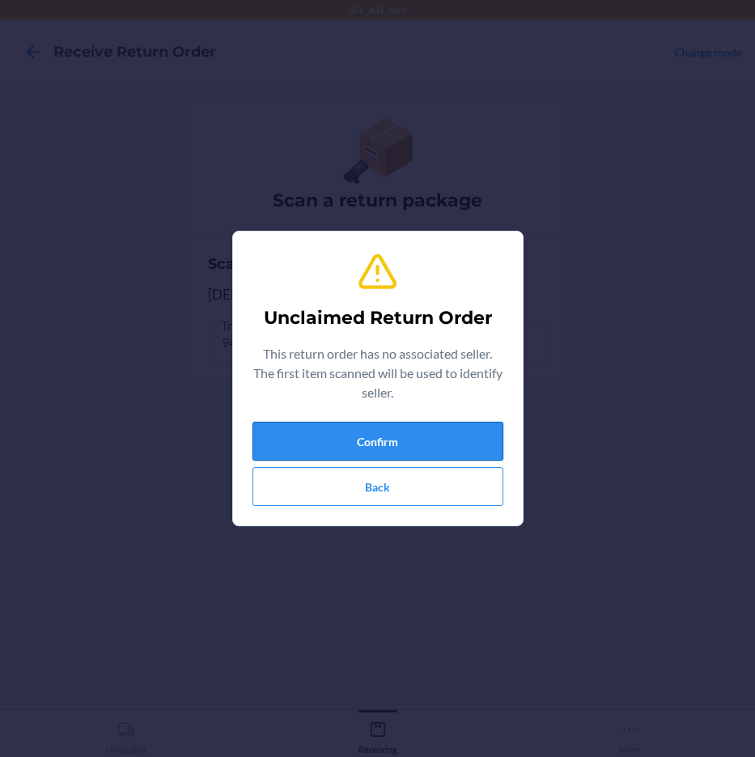
click at [456, 439] on button "Confirm" at bounding box center [378, 441] width 251 height 39
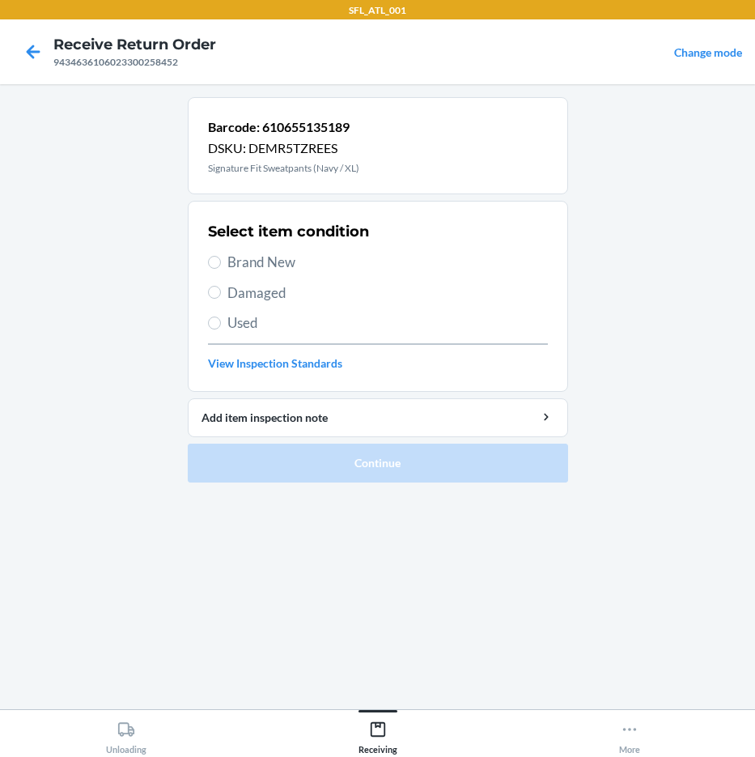
click at [275, 267] on span "Brand New" at bounding box center [387, 262] width 321 height 21
click at [221, 267] on input "Brand New" at bounding box center [214, 262] width 13 height 13
radio input "true"
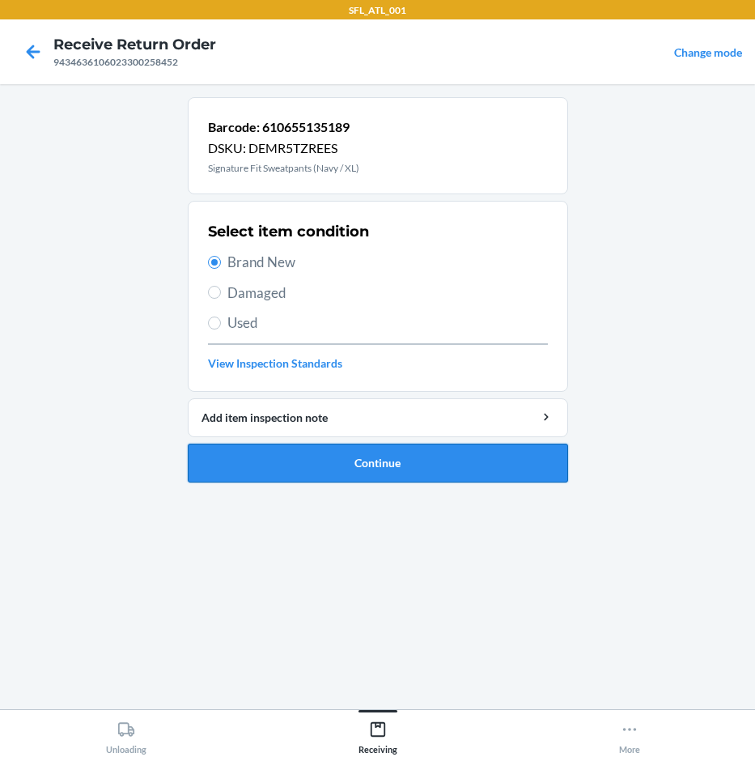
click at [453, 469] on button "Continue" at bounding box center [378, 463] width 380 height 39
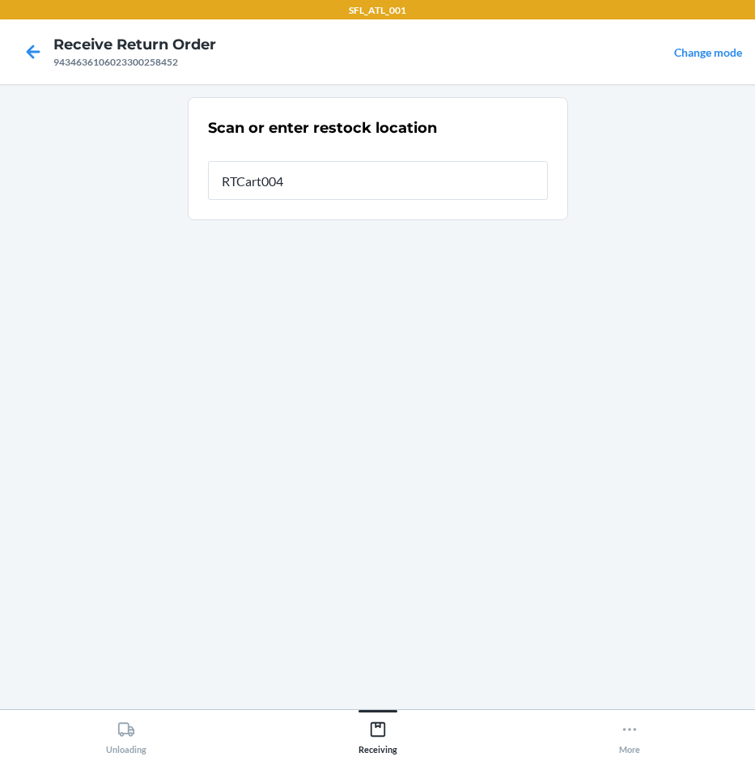
type input "RTCart004"
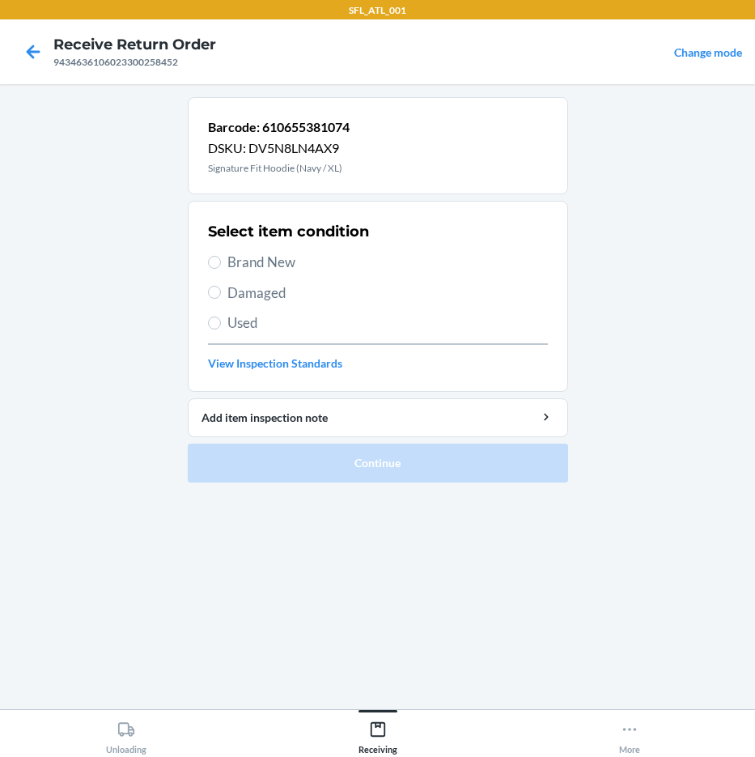
click at [287, 270] on span "Brand New" at bounding box center [387, 262] width 321 height 21
click at [221, 269] on input "Brand New" at bounding box center [214, 262] width 13 height 13
radio input "true"
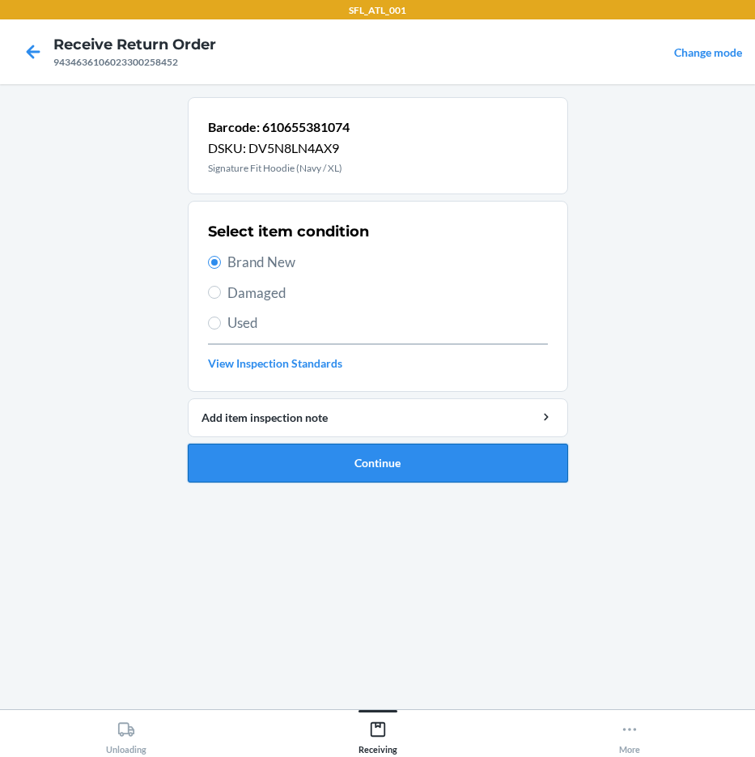
click at [396, 461] on button "Continue" at bounding box center [378, 463] width 380 height 39
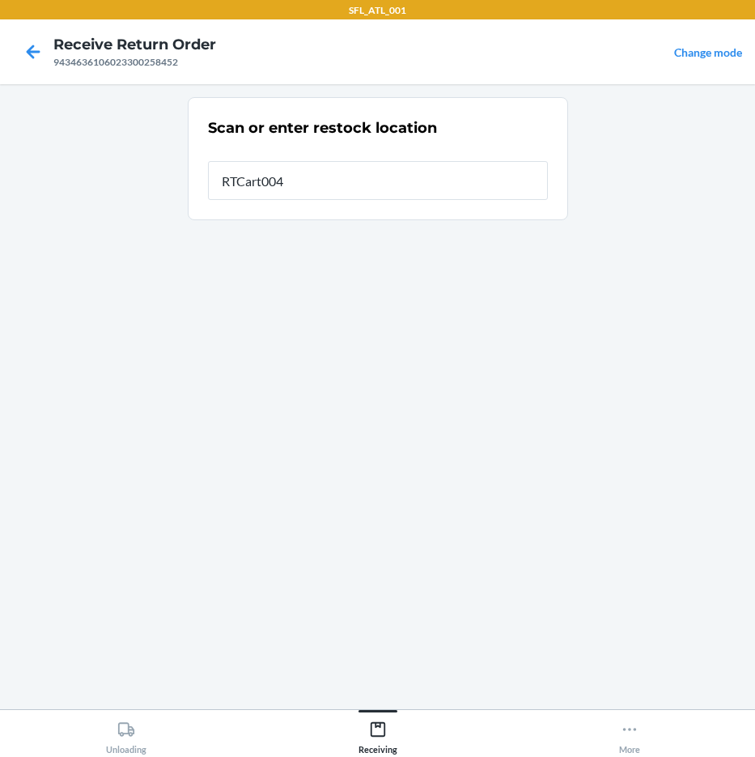
type input "RTCart004"
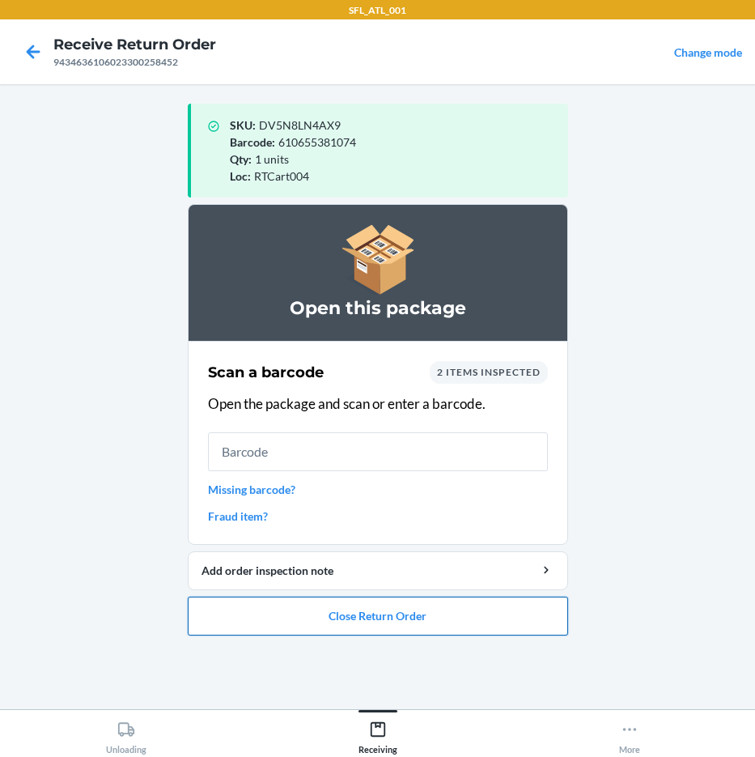
click at [369, 615] on button "Close Return Order" at bounding box center [378, 616] width 380 height 39
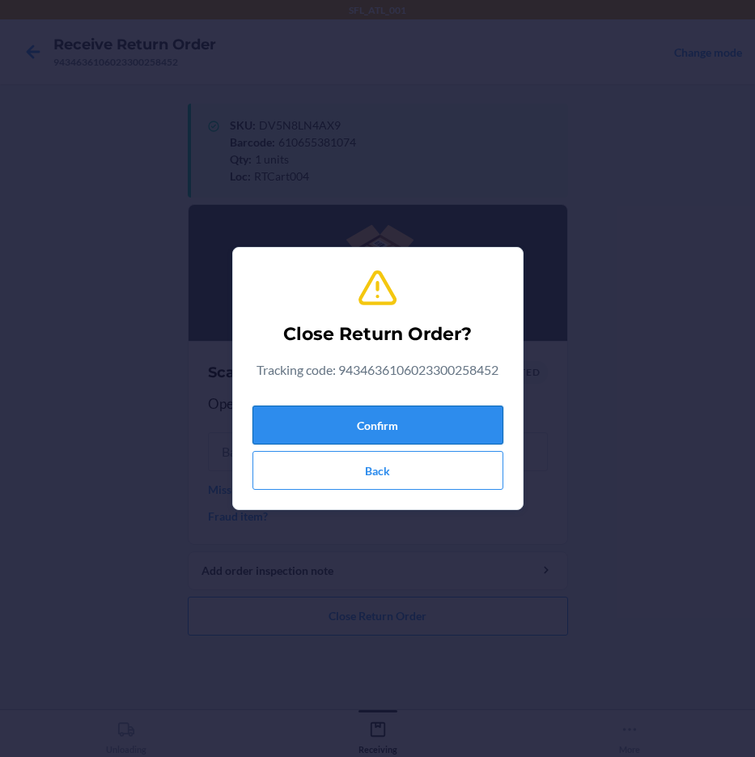
click at [400, 432] on button "Confirm" at bounding box center [378, 425] width 251 height 39
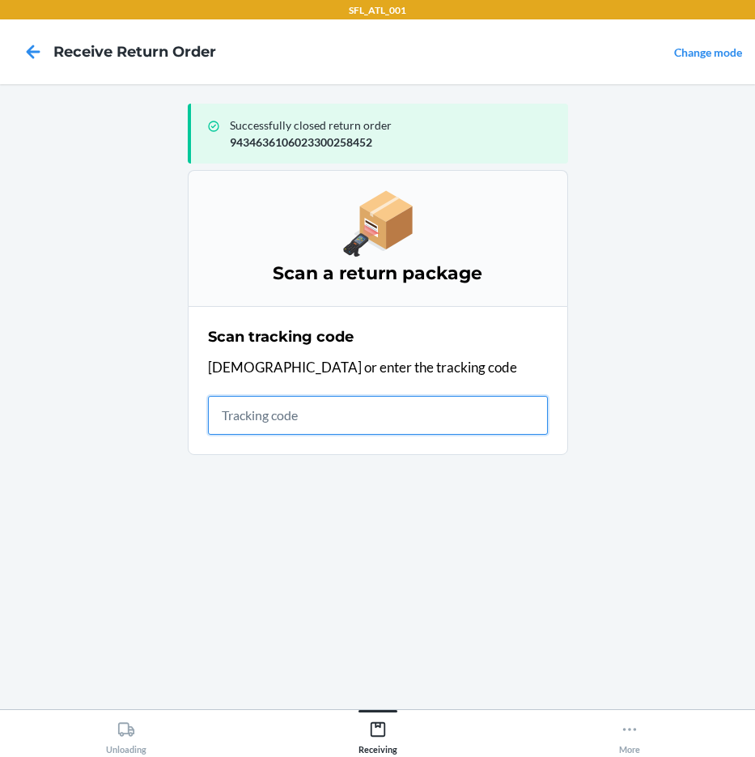
click at [424, 416] on input "text" at bounding box center [378, 415] width 340 height 39
type input "42030259"
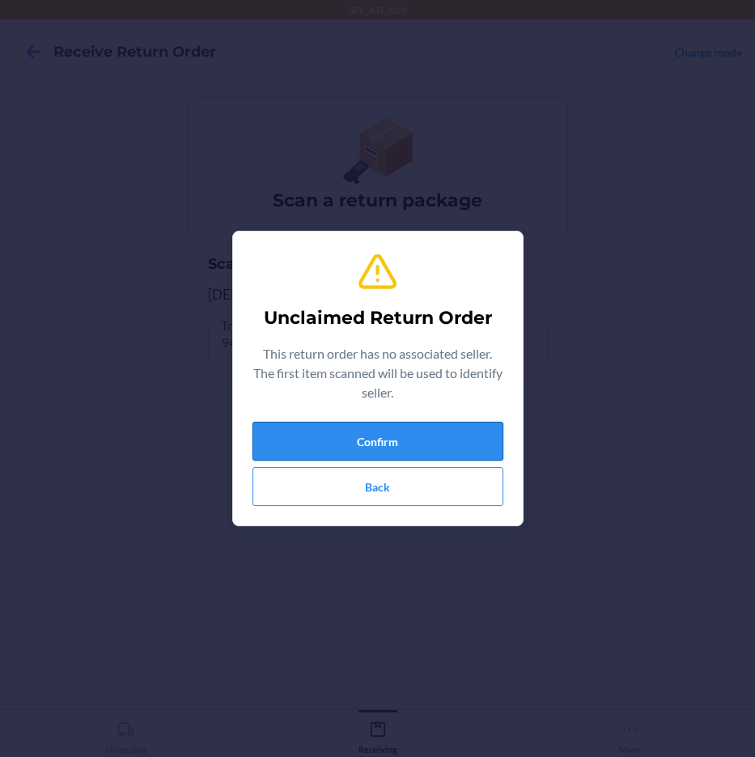
click at [450, 436] on button "Confirm" at bounding box center [378, 441] width 251 height 39
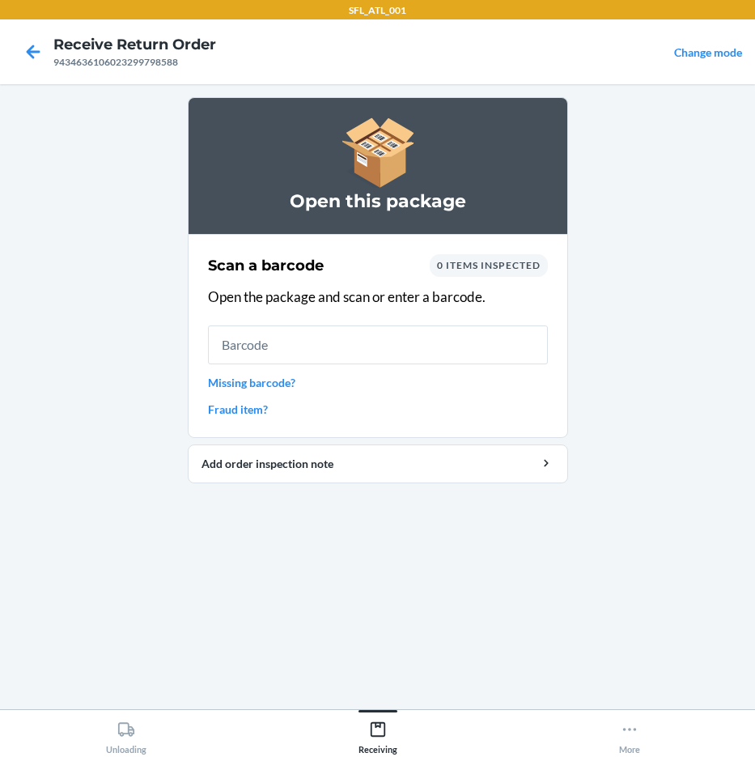
click at [266, 384] on link "Missing barcode?" at bounding box center [378, 382] width 340 height 17
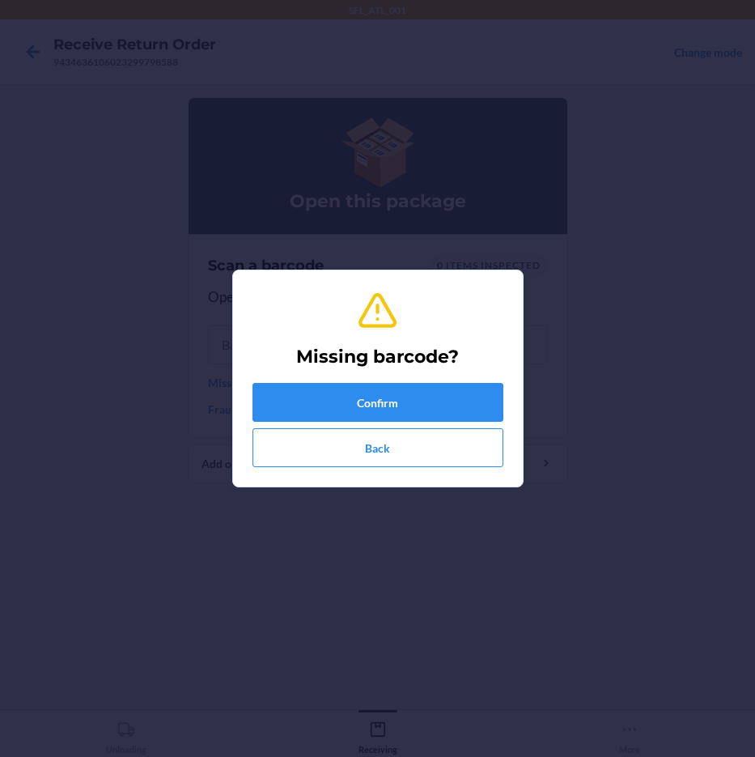
click at [370, 380] on div "Missing barcode? Confirm Back" at bounding box center [378, 378] width 251 height 190
click at [369, 395] on button "Confirm" at bounding box center [378, 402] width 251 height 39
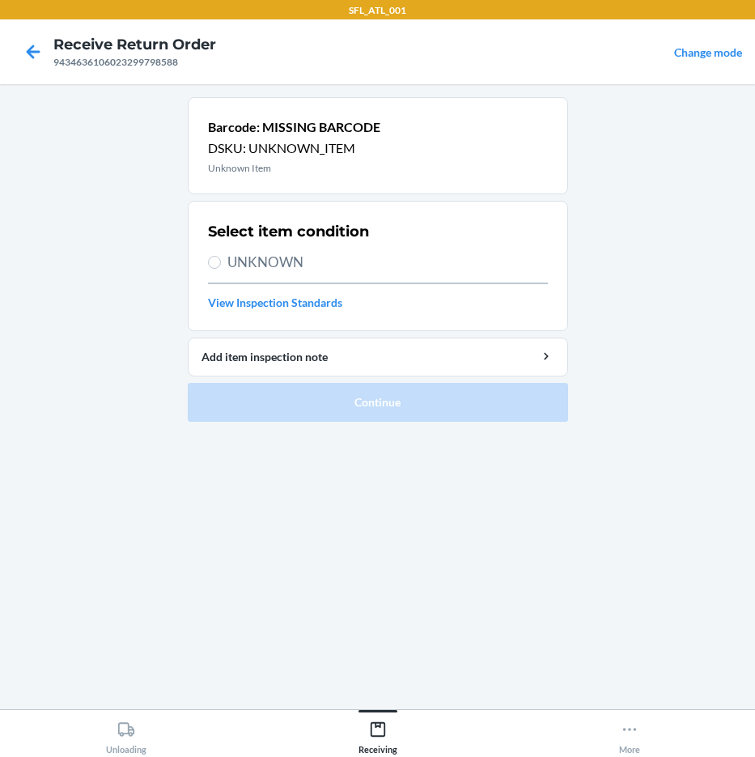
click at [270, 269] on span "UNKNOWN" at bounding box center [387, 262] width 321 height 21
click at [221, 269] on input "UNKNOWN" at bounding box center [214, 262] width 13 height 13
radio input "true"
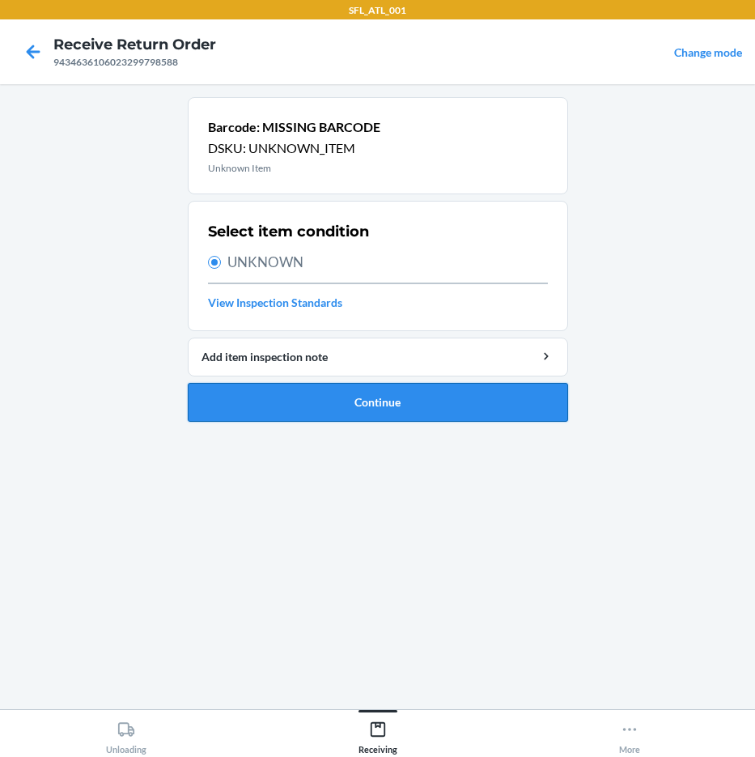
click at [366, 390] on button "Continue" at bounding box center [378, 402] width 380 height 39
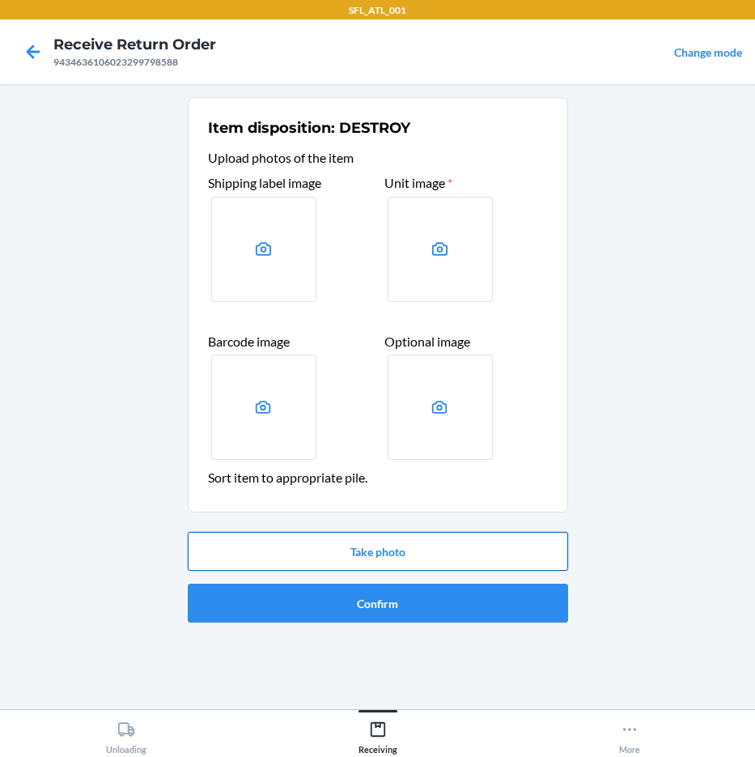
click at [406, 557] on button "Take photo" at bounding box center [378, 551] width 380 height 39
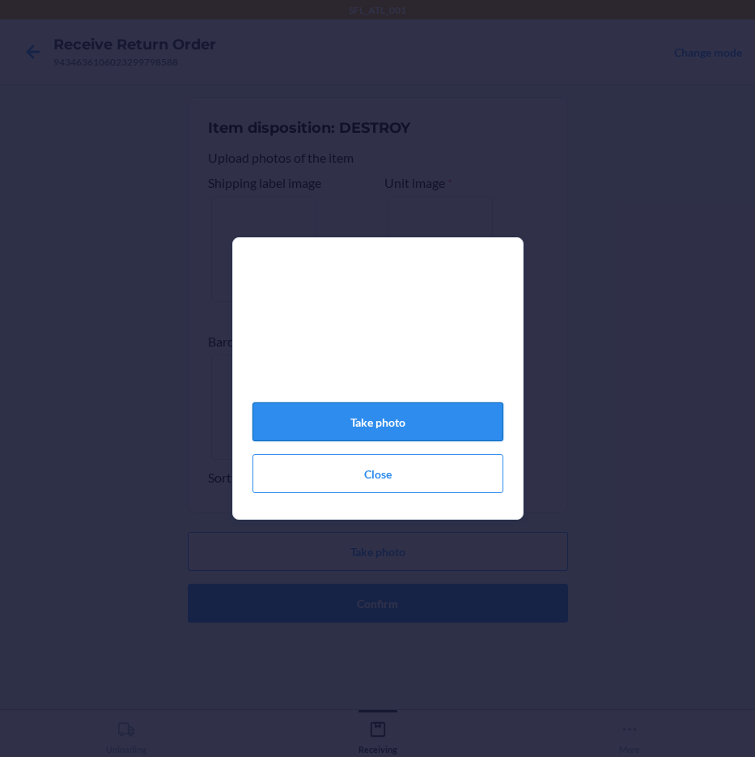
click at [427, 441] on button "Take photo" at bounding box center [378, 421] width 251 height 39
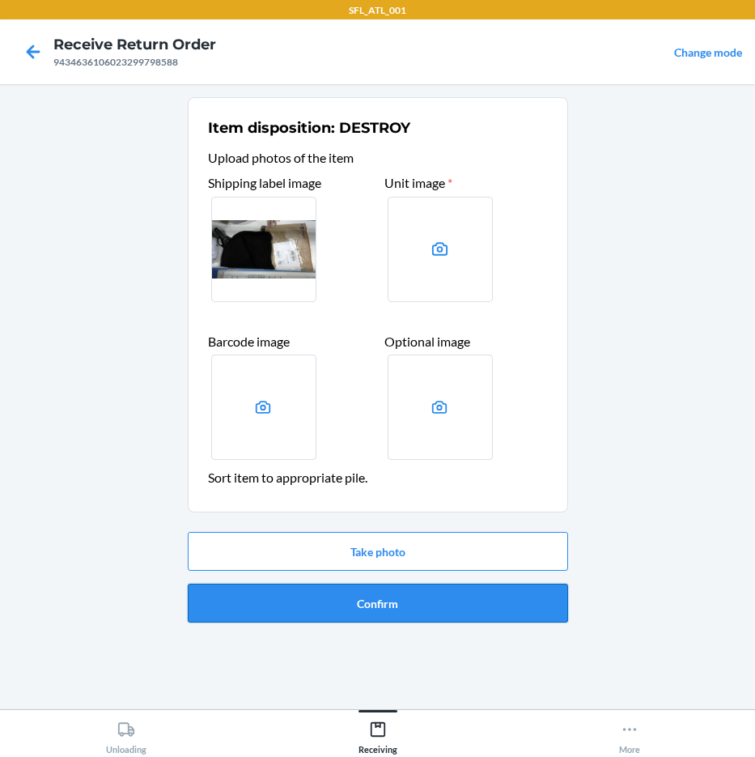
click at [425, 594] on button "Confirm" at bounding box center [378, 603] width 380 height 39
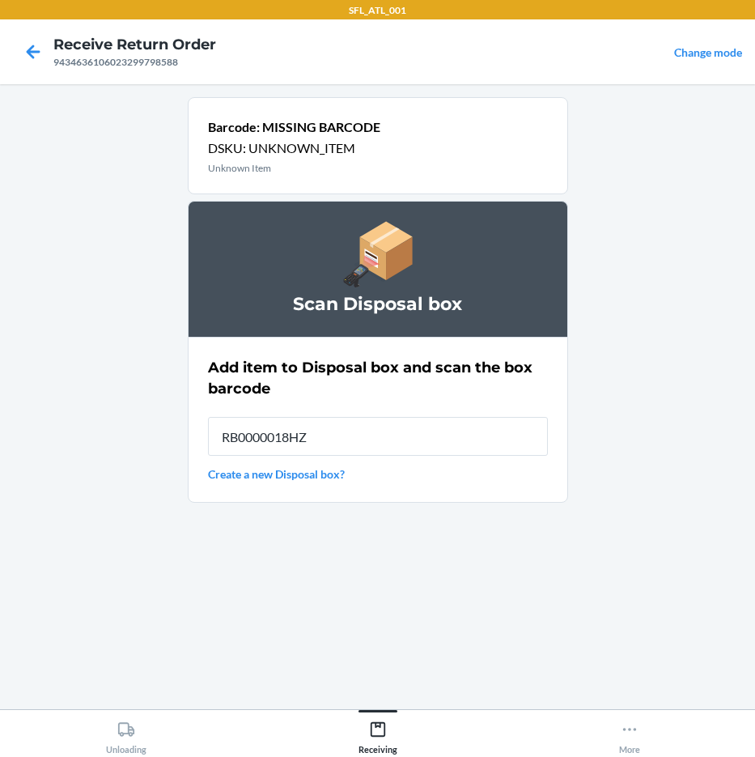
type input "RB0000018HZ"
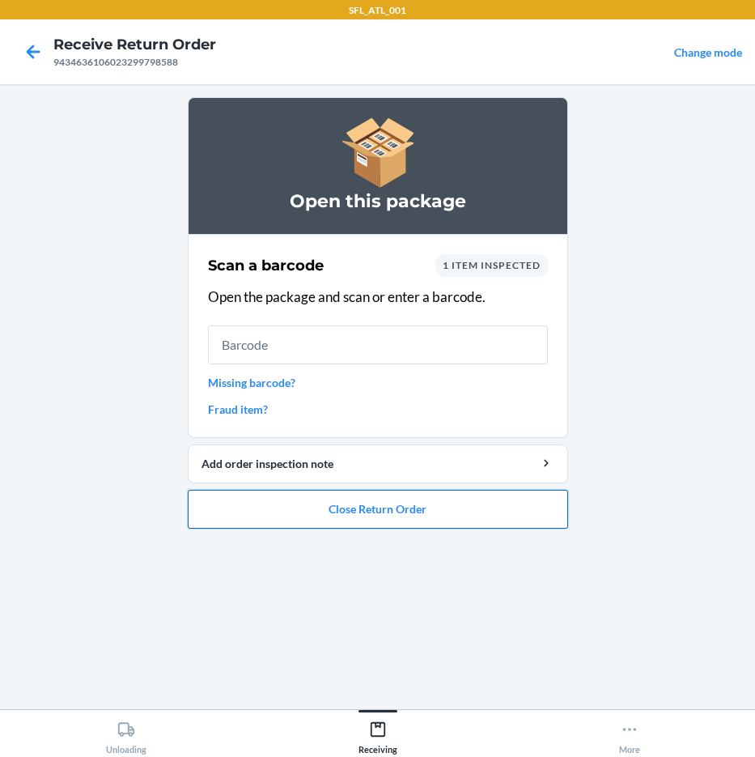
click at [391, 516] on button "Close Return Order" at bounding box center [378, 509] width 380 height 39
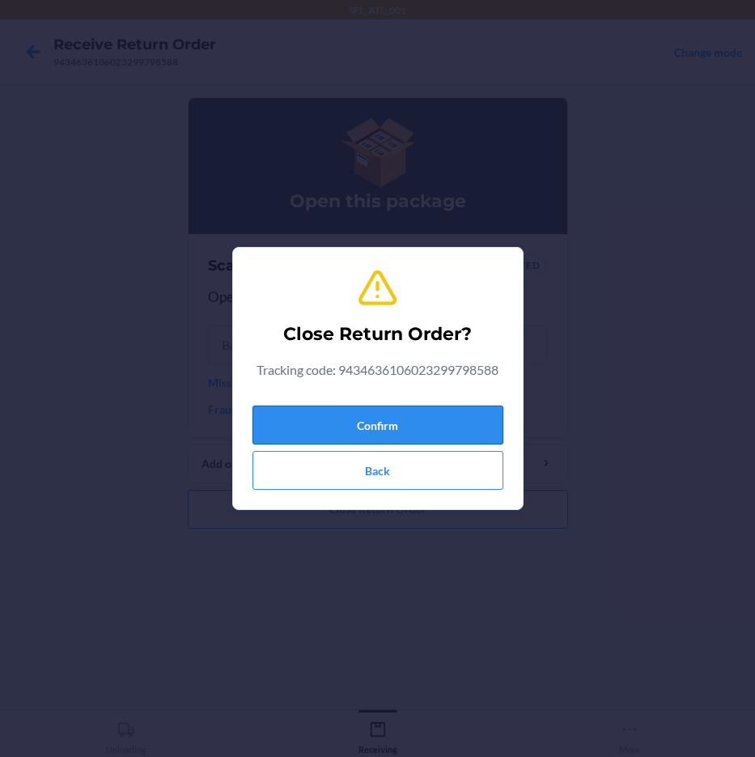
click at [376, 427] on button "Confirm" at bounding box center [378, 425] width 251 height 39
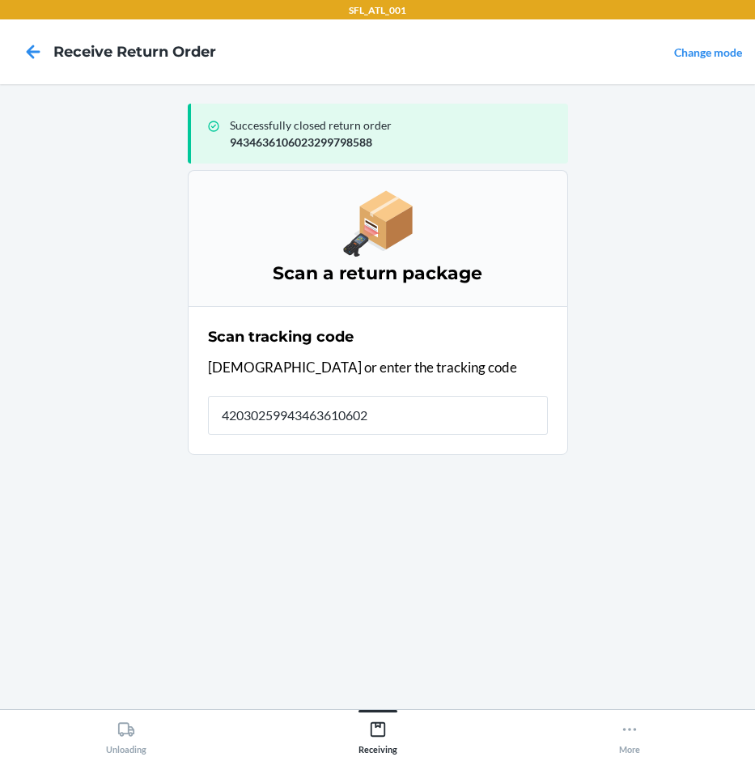
type input "420302599434636106023"
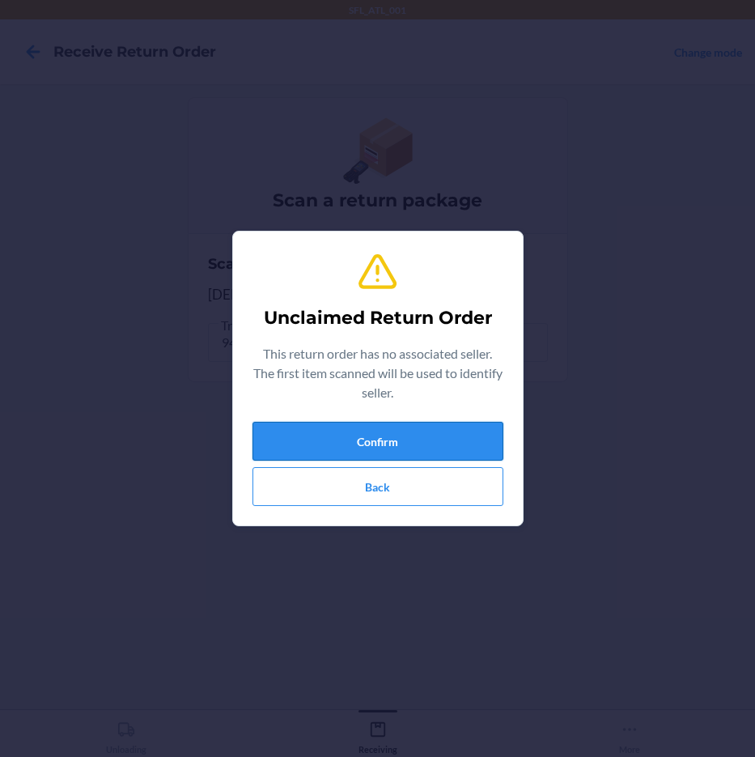
click at [381, 436] on button "Confirm" at bounding box center [378, 441] width 251 height 39
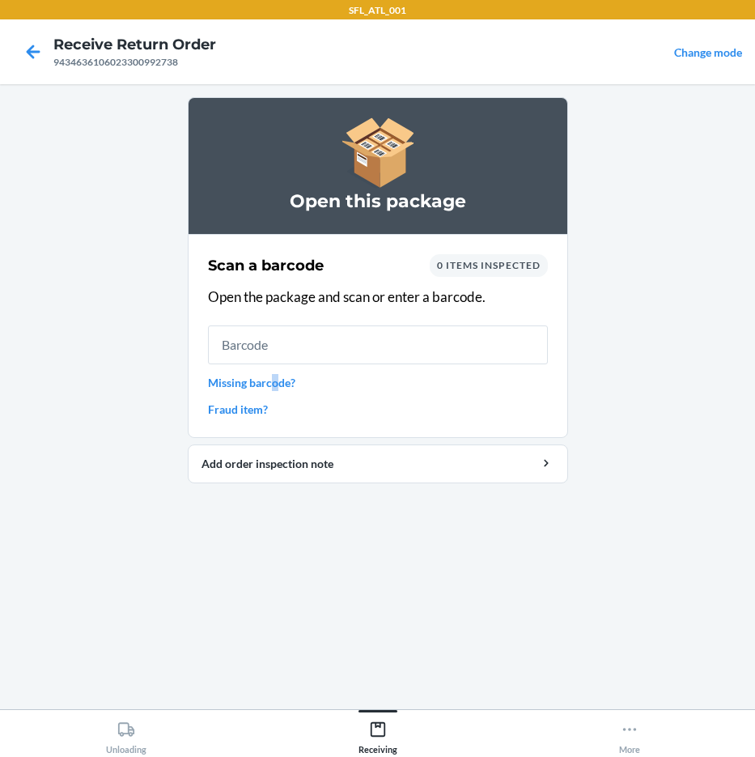
click at [274, 385] on link "Missing barcode?" at bounding box center [378, 382] width 340 height 17
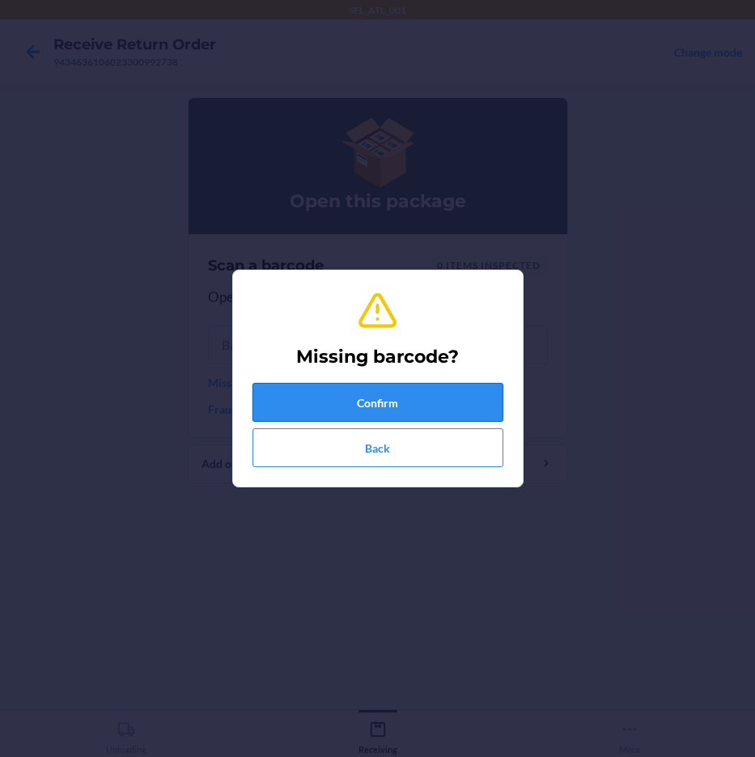
click at [372, 388] on button "Confirm" at bounding box center [378, 402] width 251 height 39
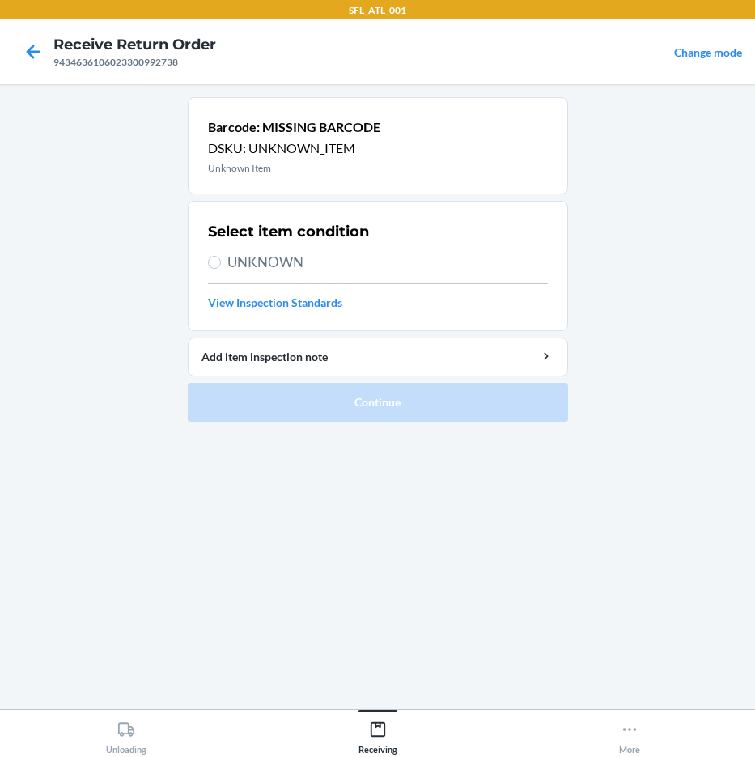
click at [281, 265] on span "UNKNOWN" at bounding box center [387, 262] width 321 height 21
click at [221, 265] on input "UNKNOWN" at bounding box center [214, 262] width 13 height 13
radio input "true"
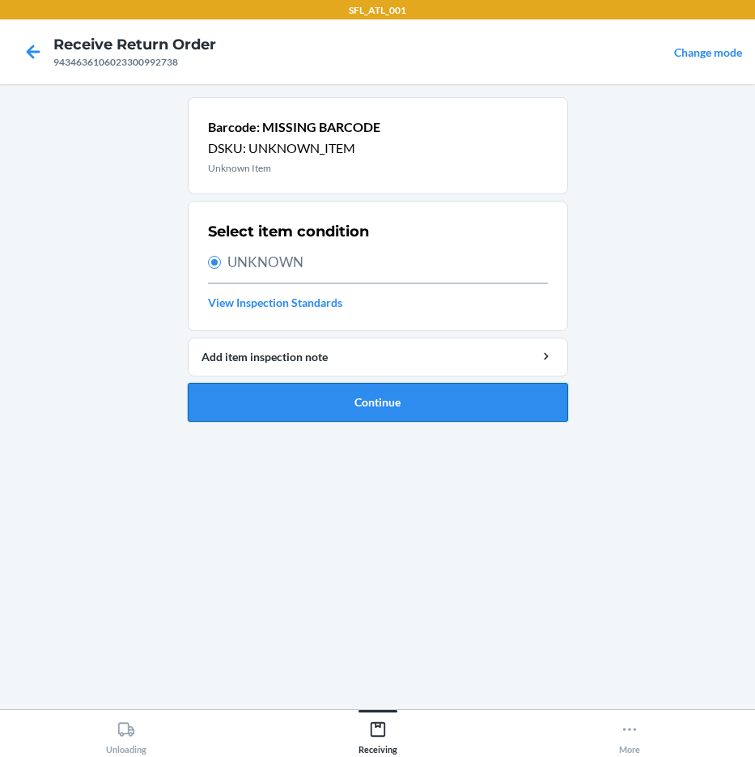
click at [407, 400] on button "Continue" at bounding box center [378, 402] width 380 height 39
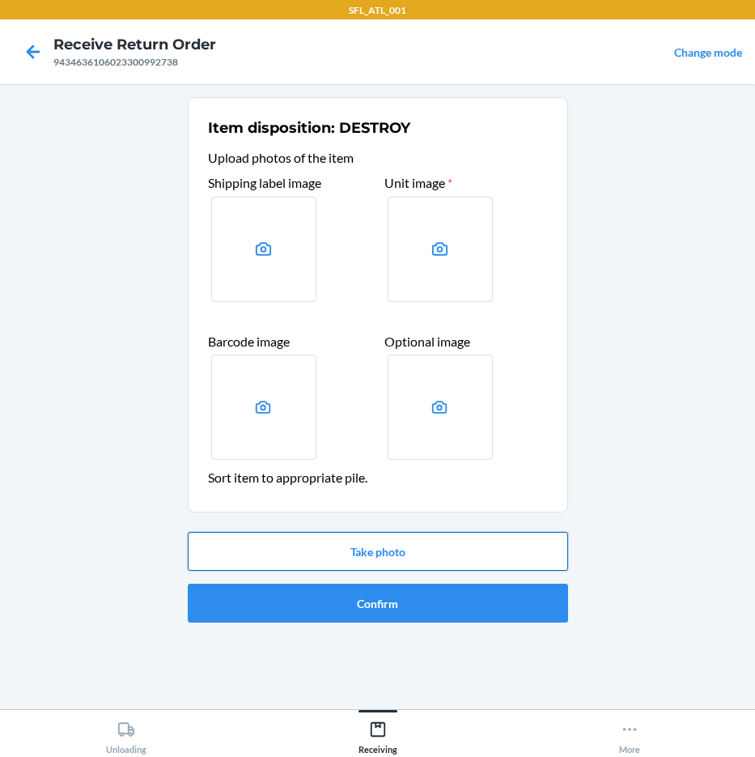
click at [384, 547] on button "Take photo" at bounding box center [378, 551] width 380 height 39
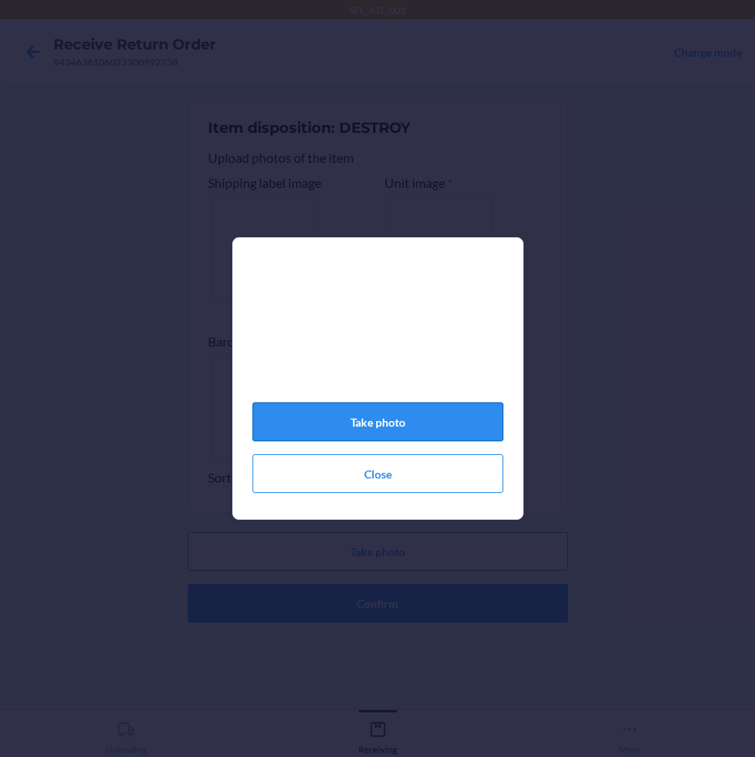
click at [457, 425] on button "Take photo" at bounding box center [378, 421] width 251 height 39
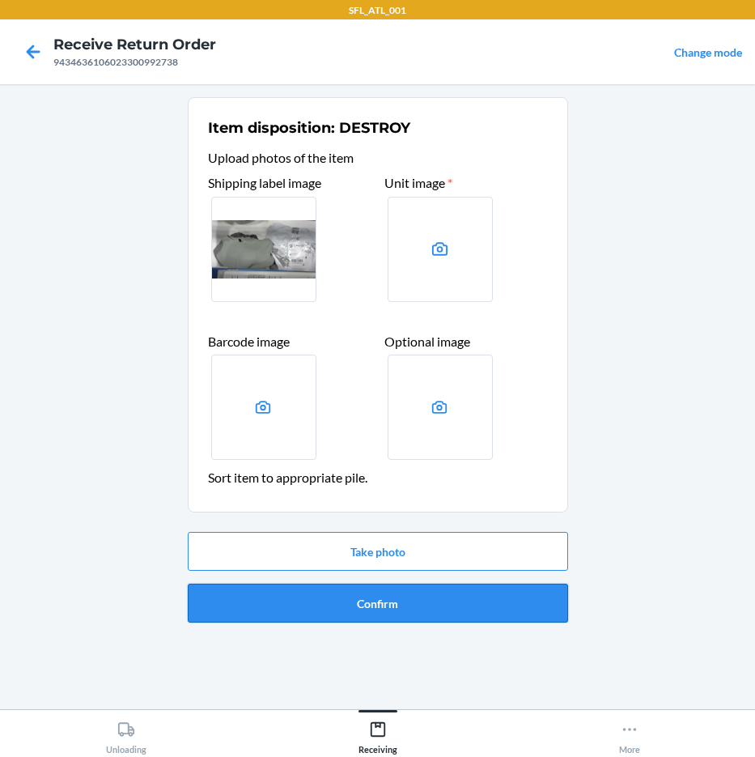
click at [391, 601] on button "Confirm" at bounding box center [378, 603] width 380 height 39
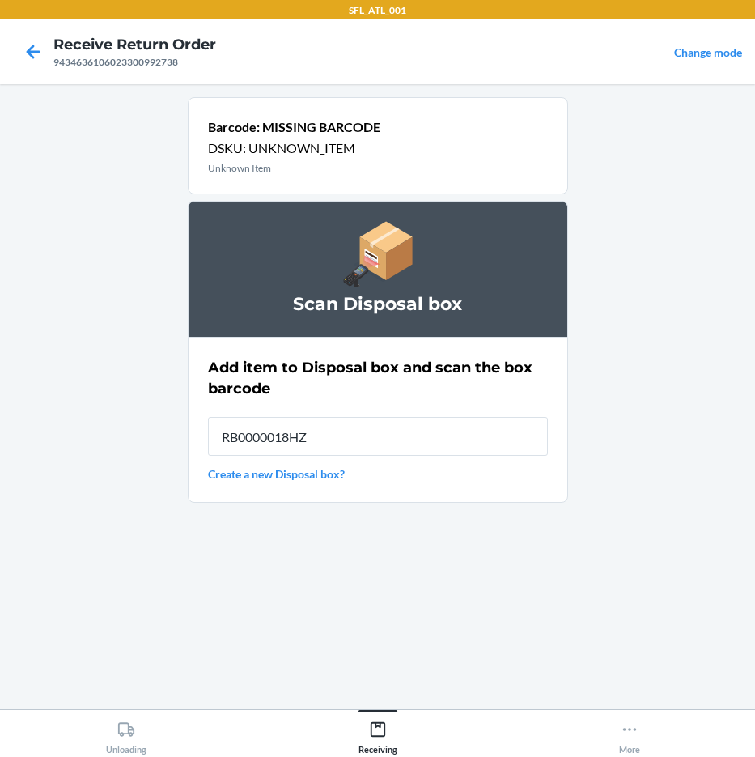
type input "RB0000018HZ"
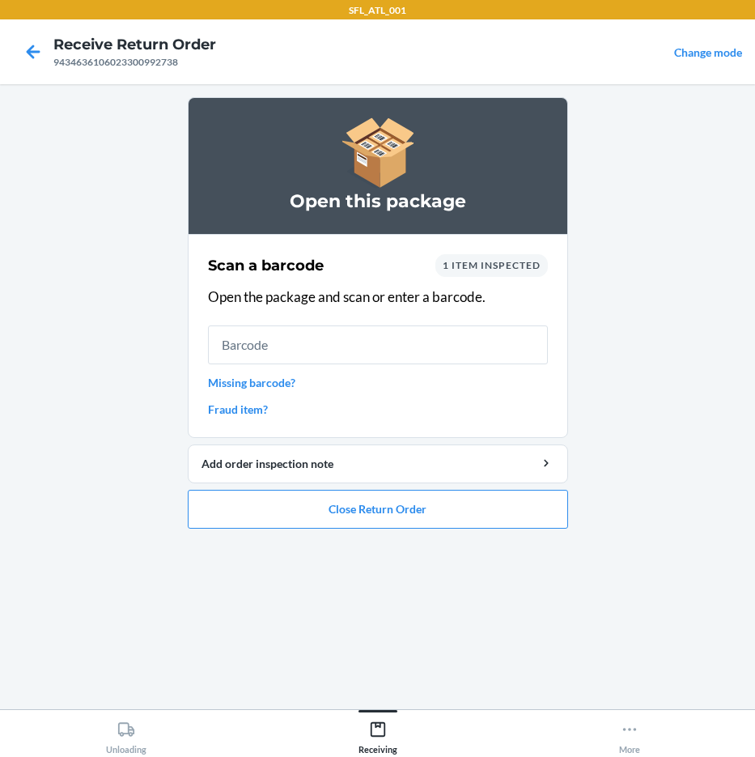
click at [282, 388] on link "Missing barcode?" at bounding box center [378, 382] width 340 height 17
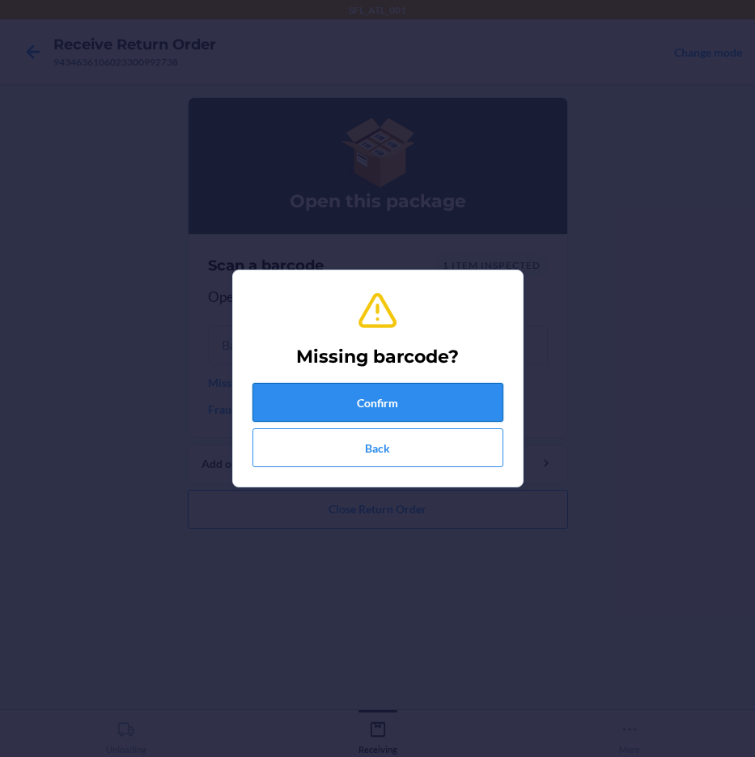
drag, startPoint x: 372, startPoint y: 399, endPoint x: 374, endPoint y: 391, distance: 8.3
click at [374, 391] on button "Confirm" at bounding box center [378, 402] width 251 height 39
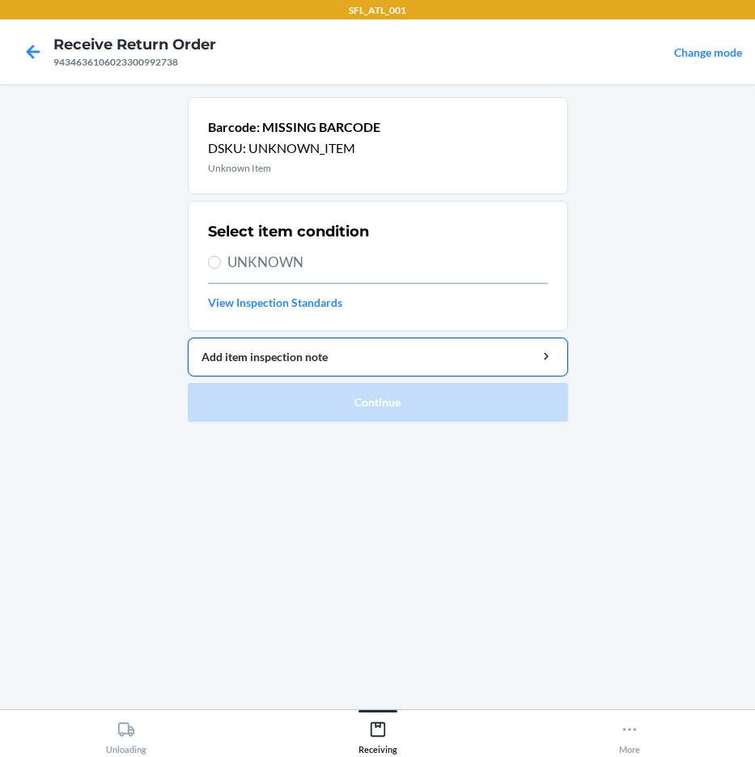
drag, startPoint x: 231, startPoint y: 259, endPoint x: 402, endPoint y: 355, distance: 196.1
click at [237, 259] on span "UNKNOWN" at bounding box center [387, 262] width 321 height 21
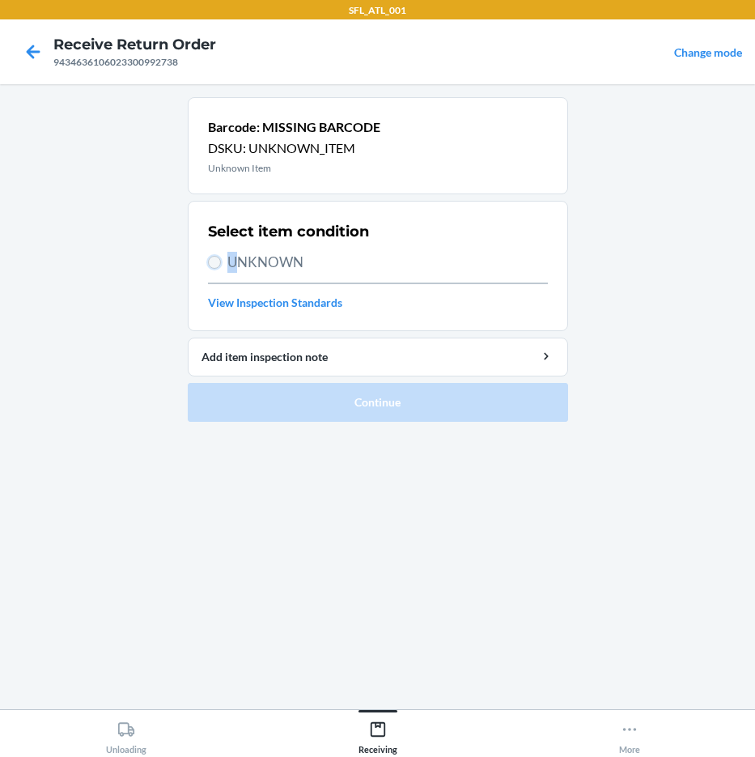
click at [216, 264] on input "UNKNOWN" at bounding box center [214, 262] width 13 height 13
radio input "true"
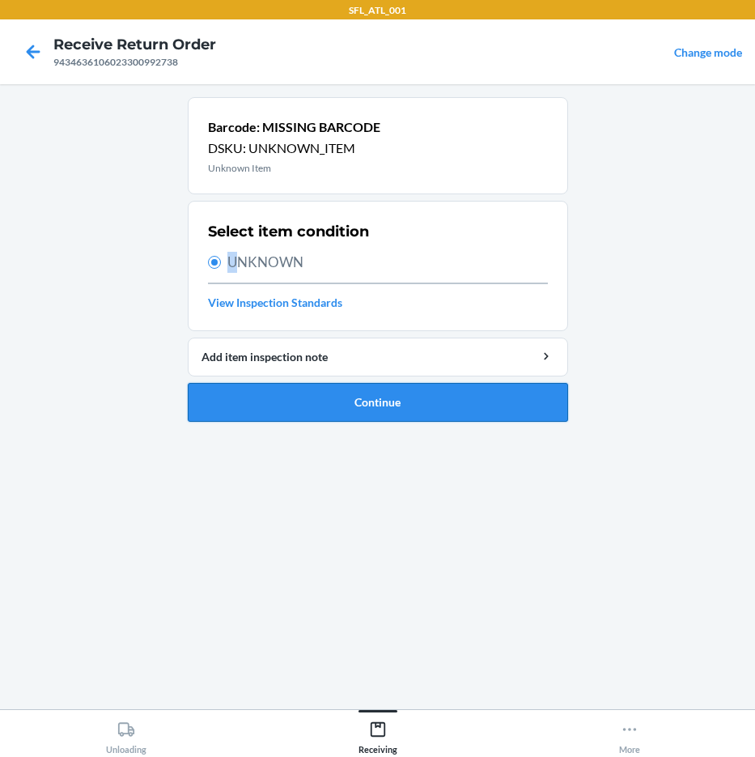
click at [388, 410] on button "Continue" at bounding box center [378, 402] width 380 height 39
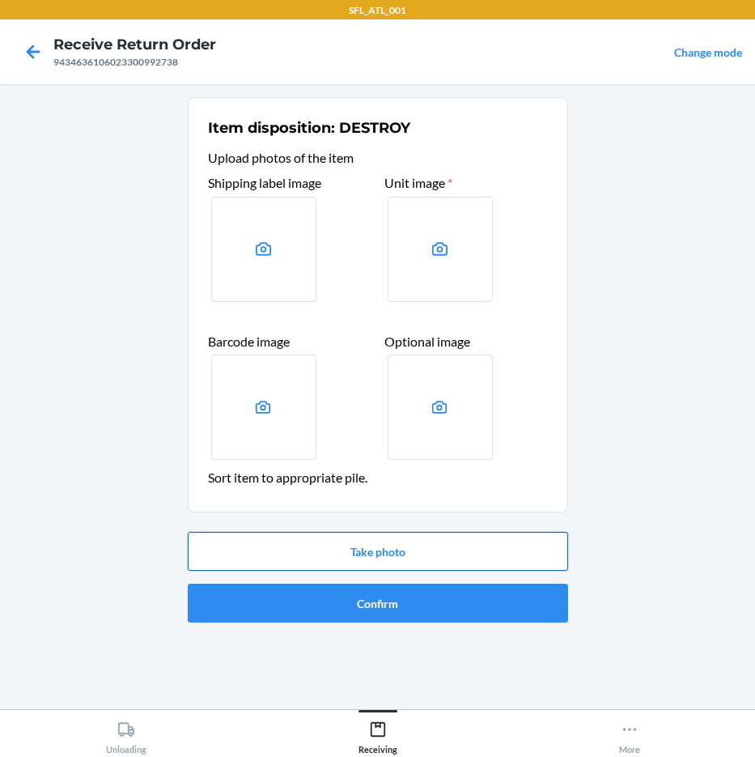
click at [431, 550] on button "Take photo" at bounding box center [378, 551] width 380 height 39
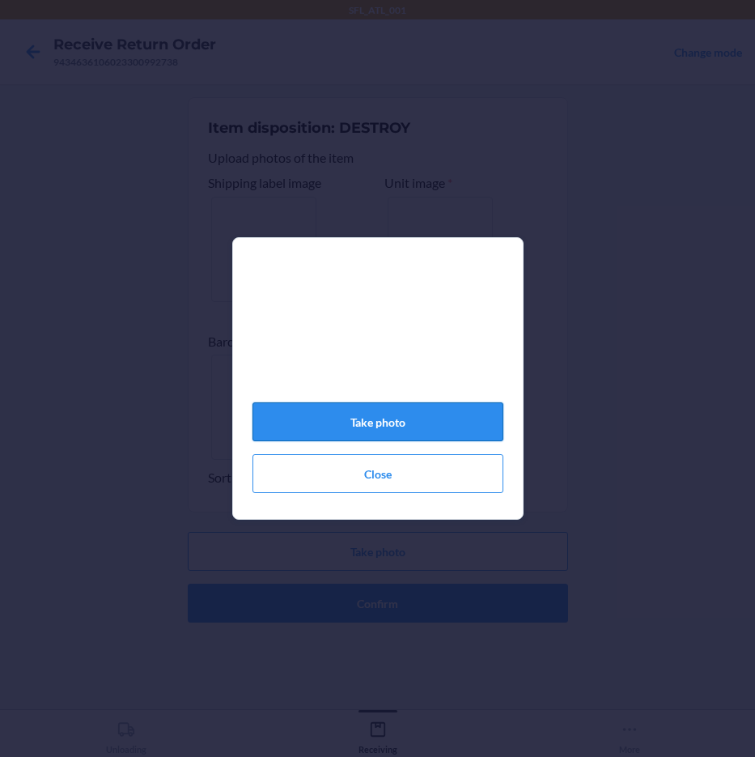
click at [406, 426] on button "Take photo" at bounding box center [378, 421] width 251 height 39
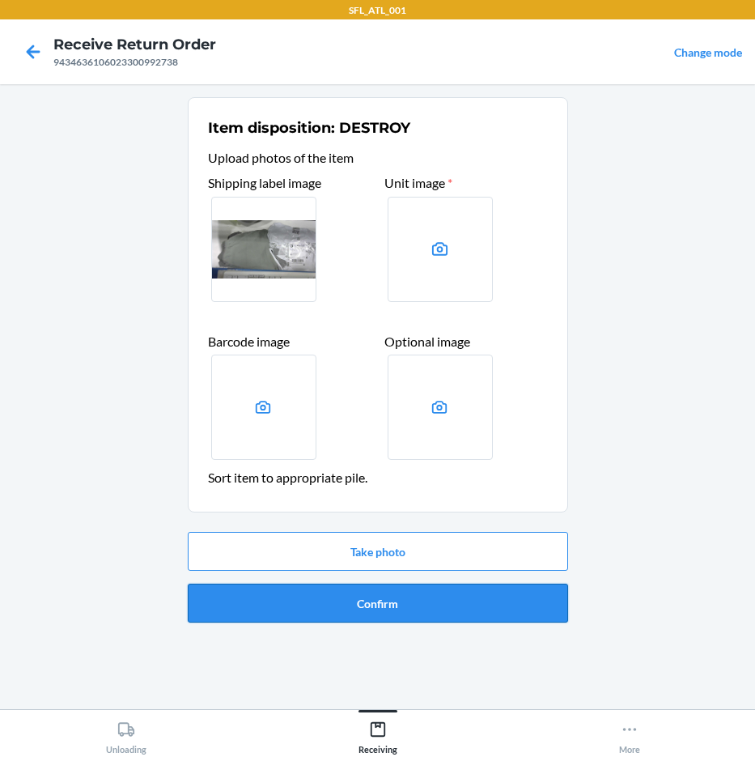
click at [374, 603] on button "Confirm" at bounding box center [378, 603] width 380 height 39
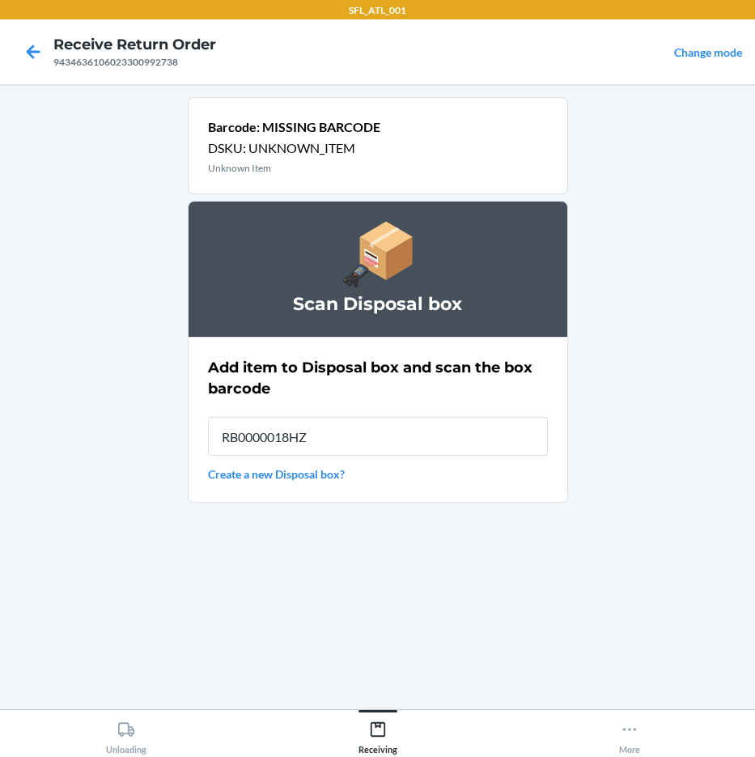
type input "RB0000018HZ"
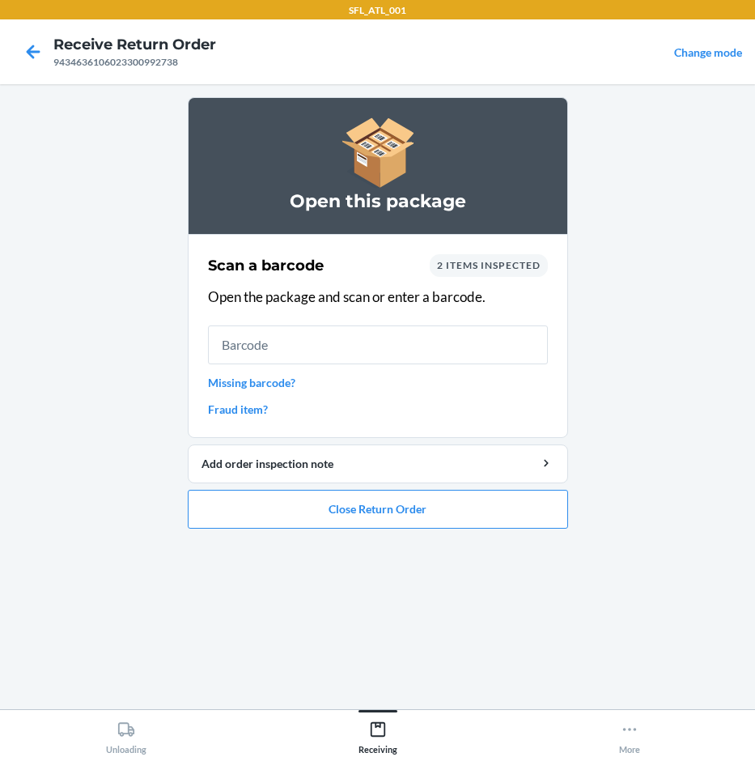
click at [253, 389] on link "Missing barcode?" at bounding box center [378, 382] width 340 height 17
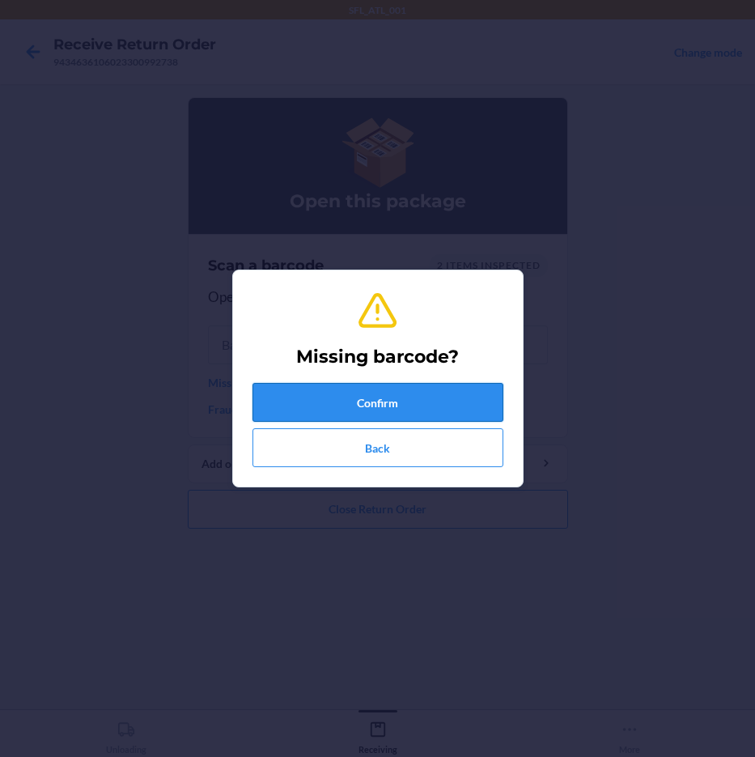
click at [338, 384] on button "Confirm" at bounding box center [378, 402] width 251 height 39
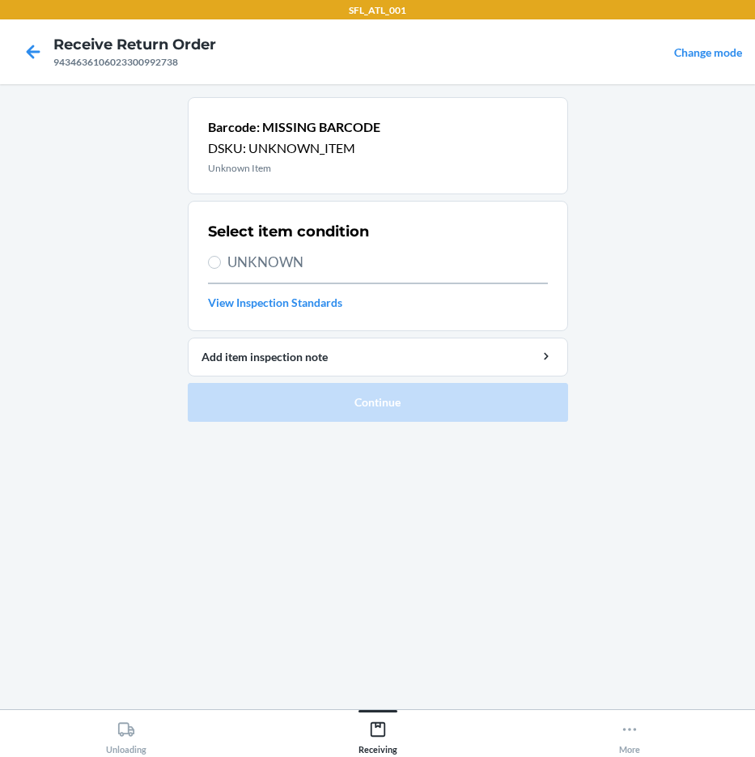
click at [269, 260] on span "UNKNOWN" at bounding box center [387, 262] width 321 height 21
click at [221, 260] on input "UNKNOWN" at bounding box center [214, 262] width 13 height 13
radio input "true"
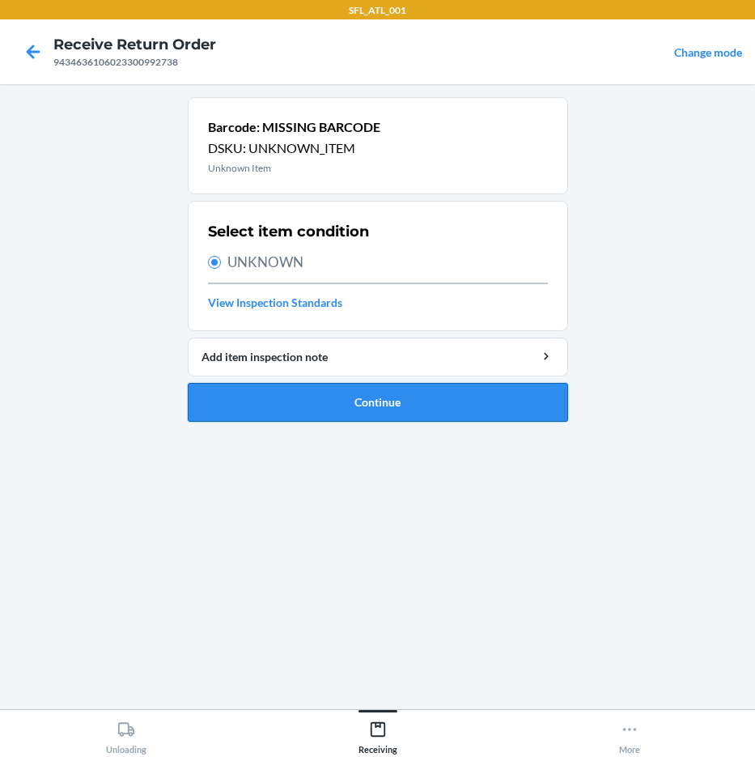
click at [364, 410] on button "Continue" at bounding box center [378, 402] width 380 height 39
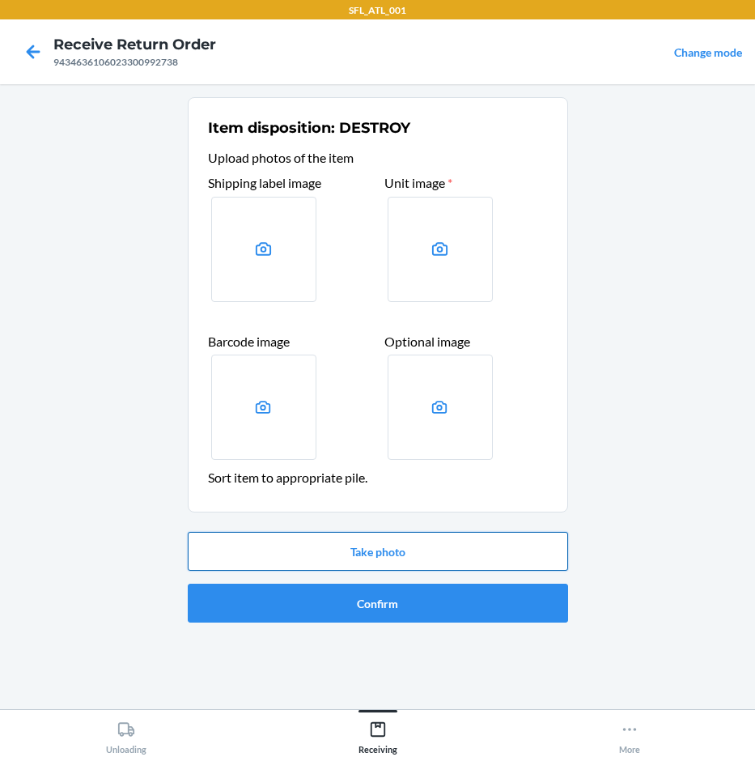
click at [462, 550] on button "Take photo" at bounding box center [378, 551] width 380 height 39
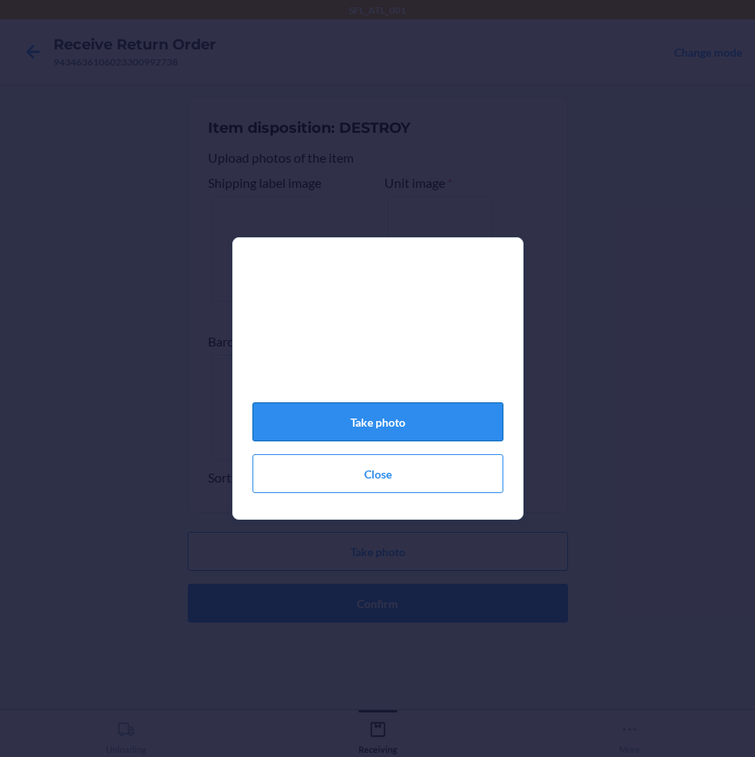
click at [435, 435] on button "Take photo" at bounding box center [378, 421] width 251 height 39
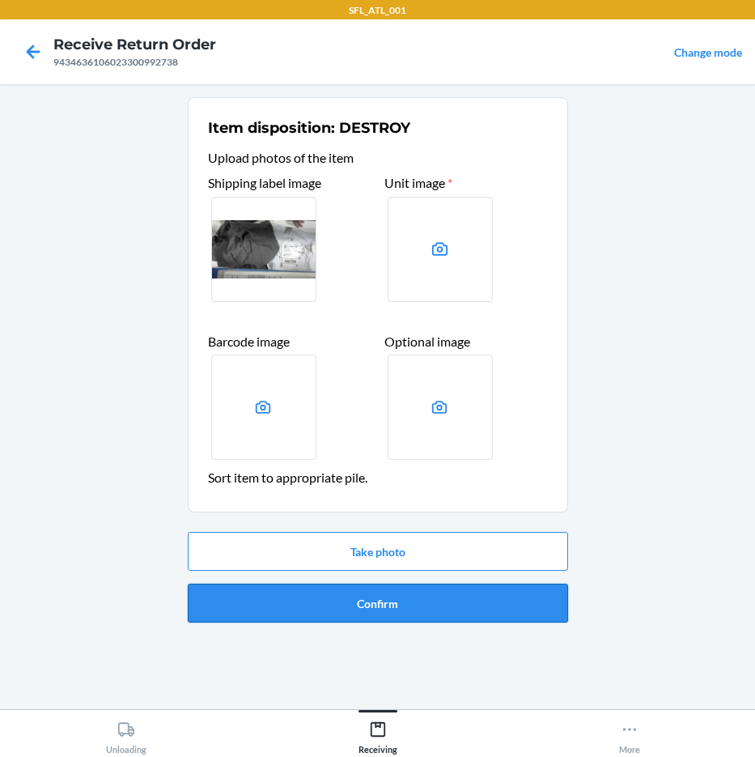
click at [427, 592] on button "Confirm" at bounding box center [378, 603] width 380 height 39
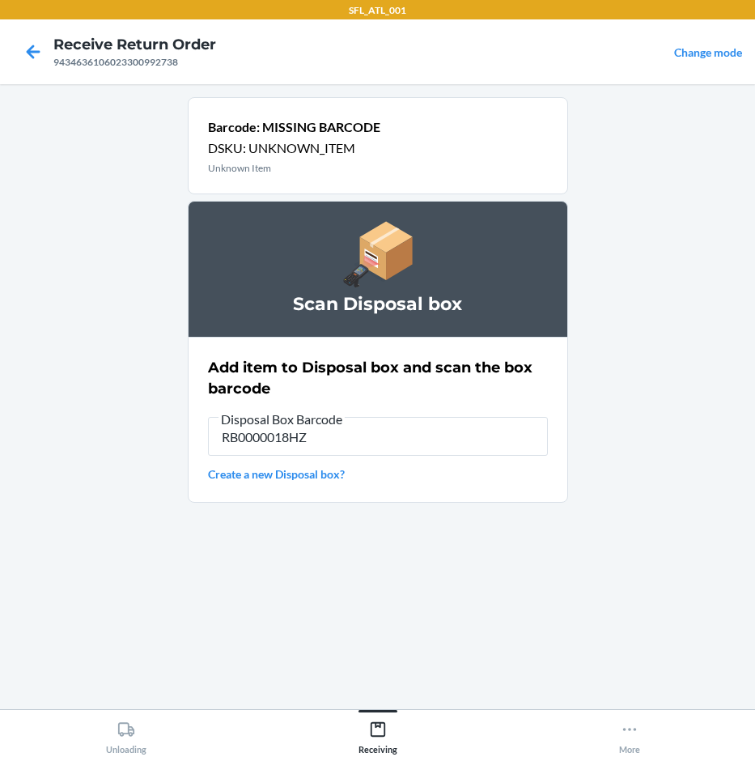
type input "RB0000018HZ"
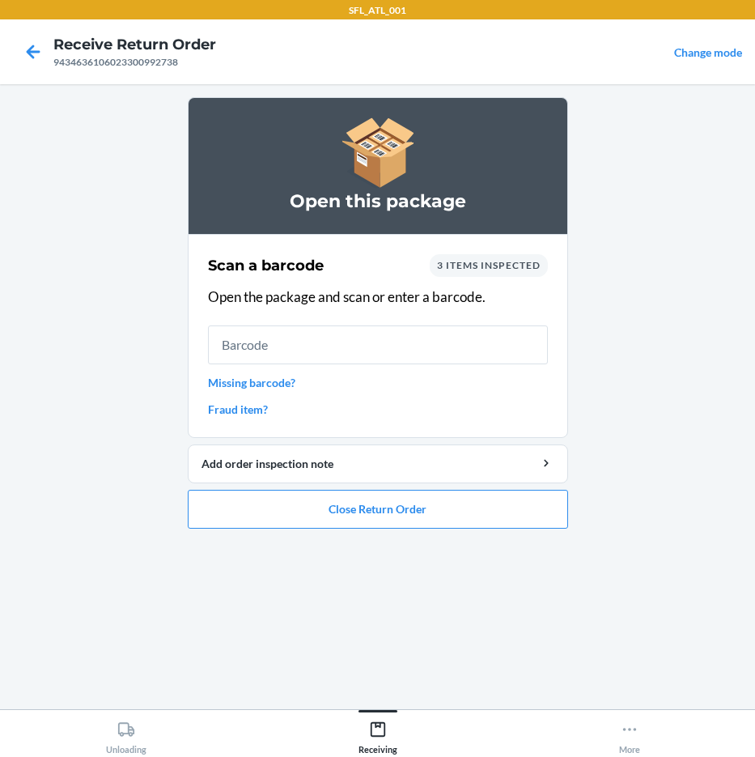
drag, startPoint x: 274, startPoint y: 394, endPoint x: 274, endPoint y: 382, distance: 12.1
click at [274, 387] on div "Scan a barcode 3 items inspected Open the package and scan or enter a barcode. …" at bounding box center [378, 335] width 340 height 173
click at [274, 382] on link "Missing barcode?" at bounding box center [378, 382] width 340 height 17
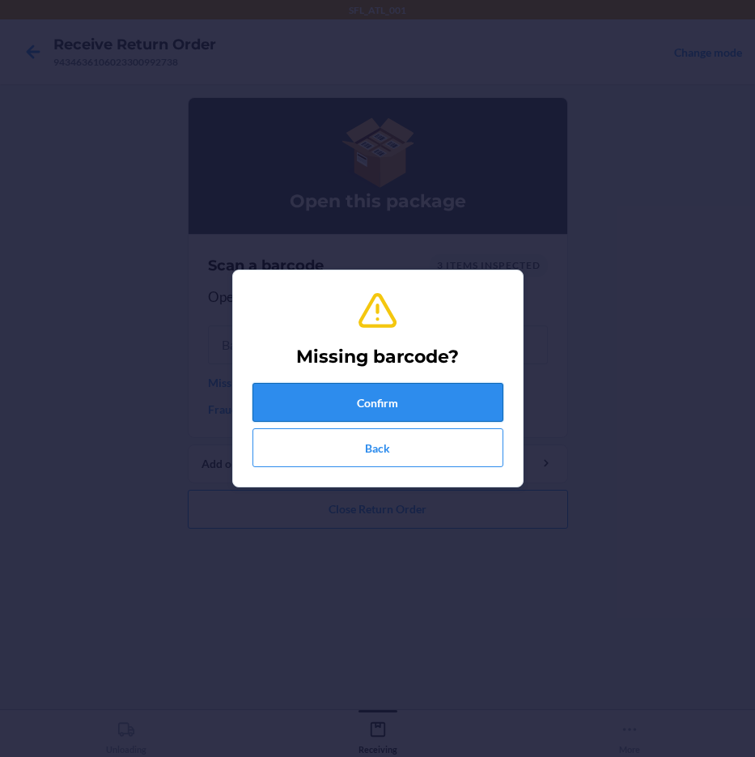
click at [270, 391] on button "Confirm" at bounding box center [378, 402] width 251 height 39
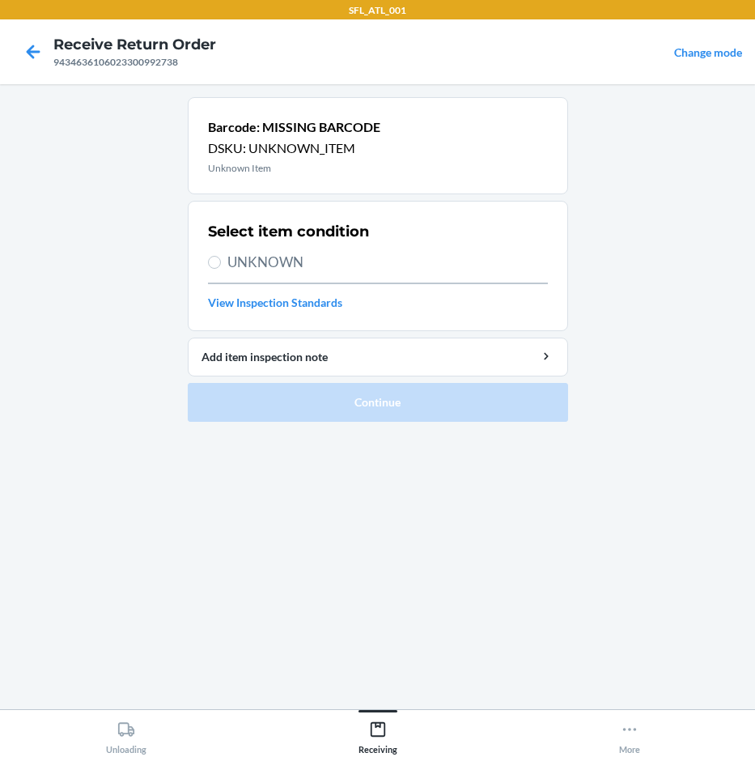
click at [288, 267] on span "UNKNOWN" at bounding box center [387, 262] width 321 height 21
click at [221, 267] on input "UNKNOWN" at bounding box center [214, 262] width 13 height 13
radio input "true"
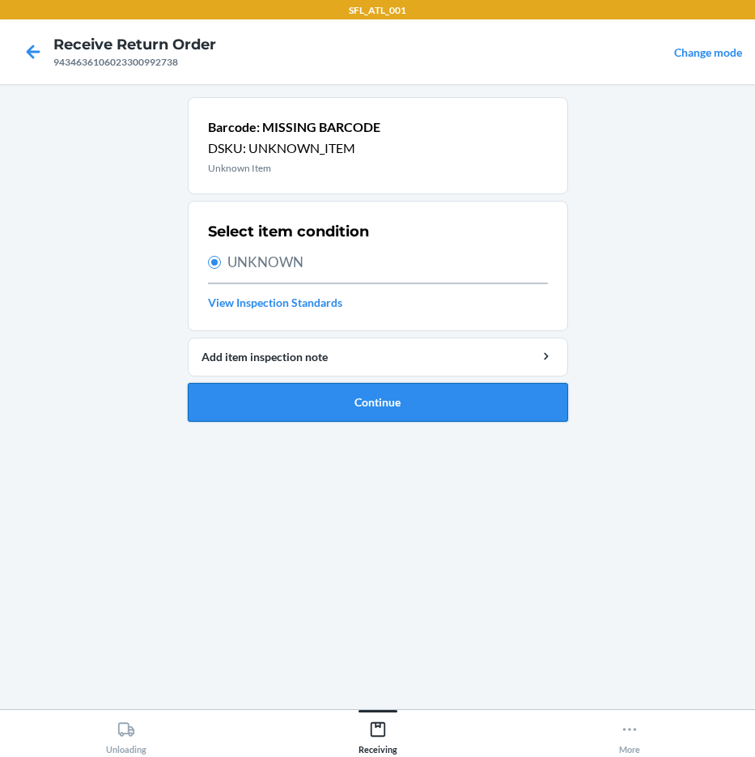
click at [371, 419] on button "Continue" at bounding box center [378, 402] width 380 height 39
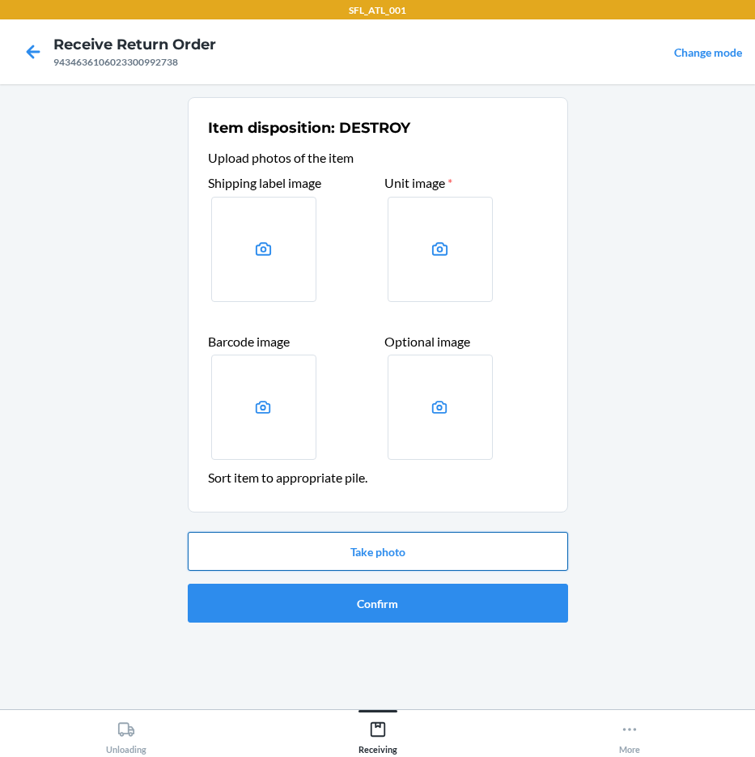
click at [478, 538] on button "Take photo" at bounding box center [378, 551] width 380 height 39
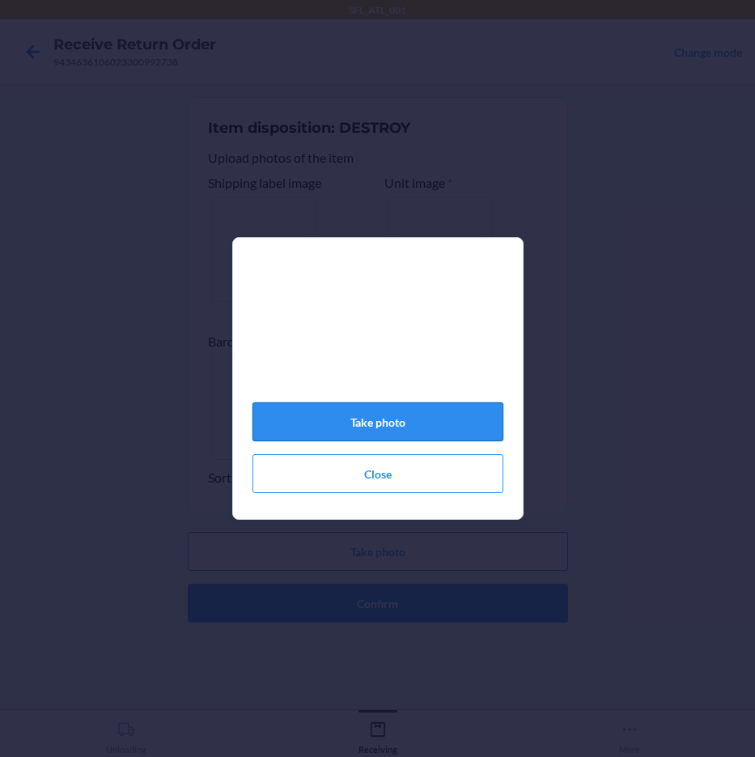
click at [414, 427] on button "Take photo" at bounding box center [378, 421] width 251 height 39
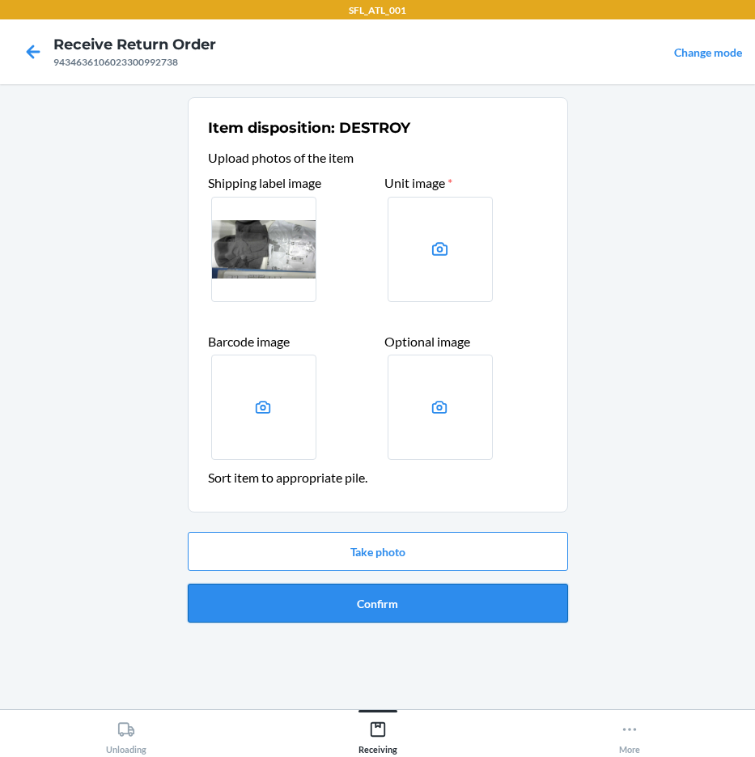
click at [420, 599] on button "Confirm" at bounding box center [378, 603] width 380 height 39
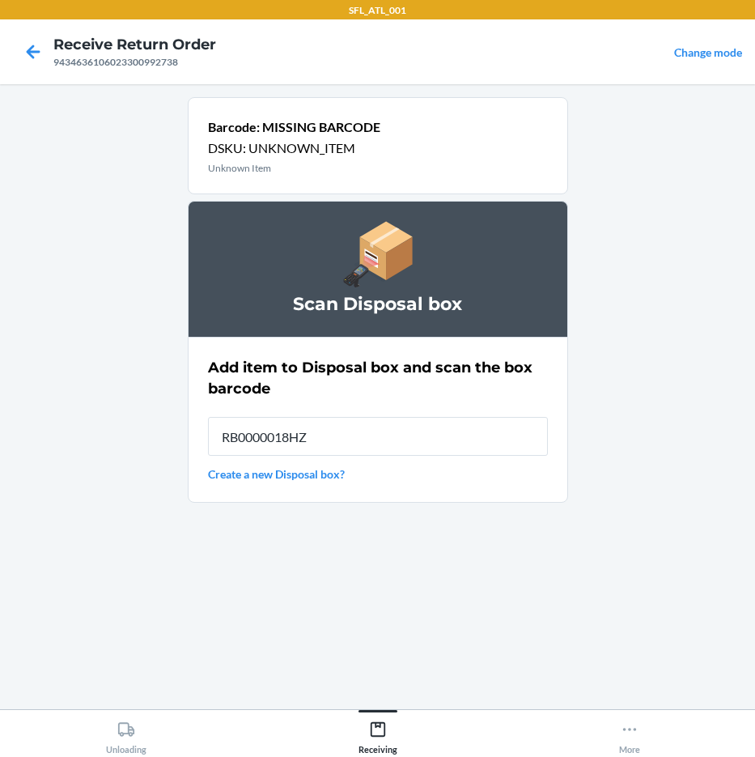
type input "RB0000018HZ"
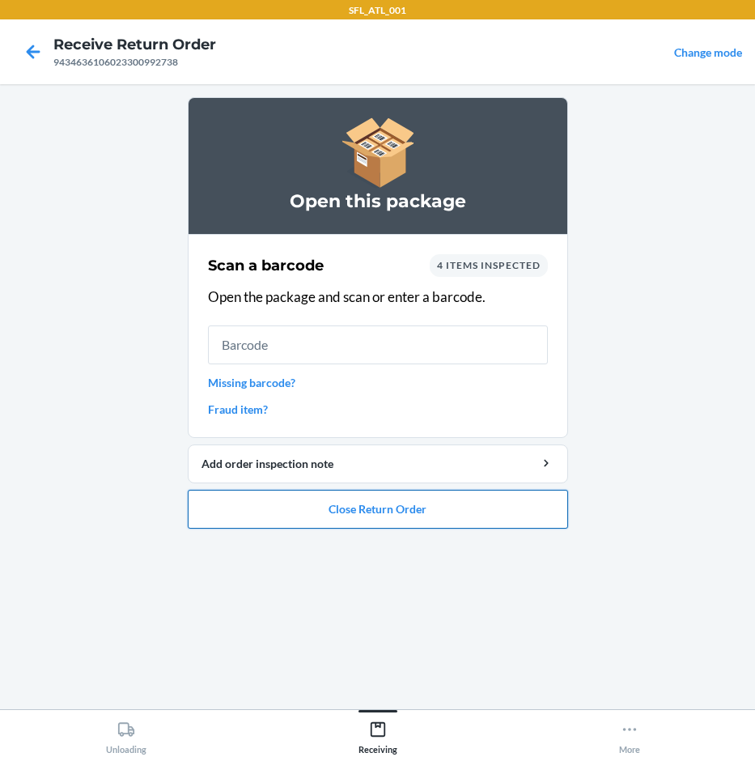
click at [468, 504] on button "Close Return Order" at bounding box center [378, 509] width 380 height 39
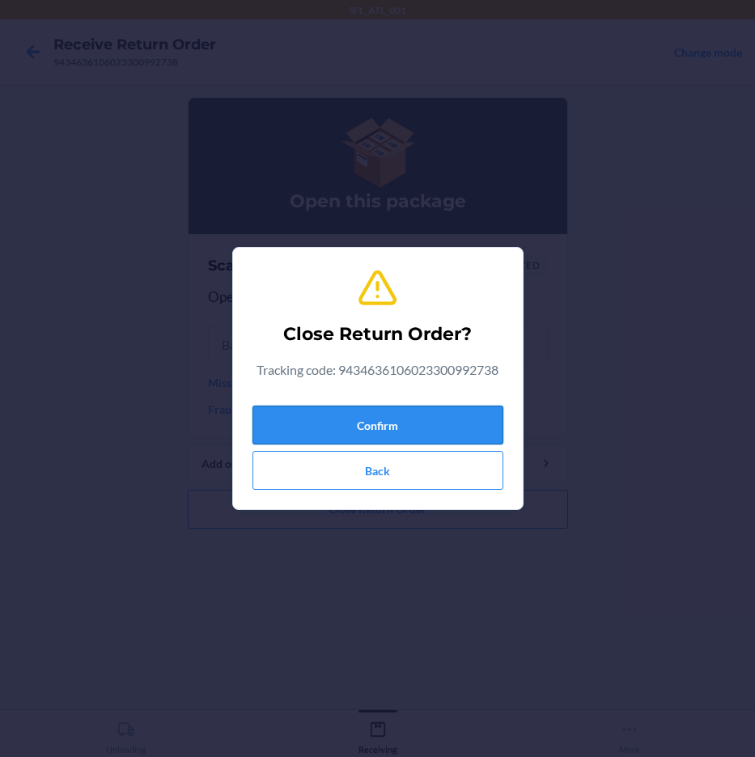
click at [459, 413] on button "Confirm" at bounding box center [378, 425] width 251 height 39
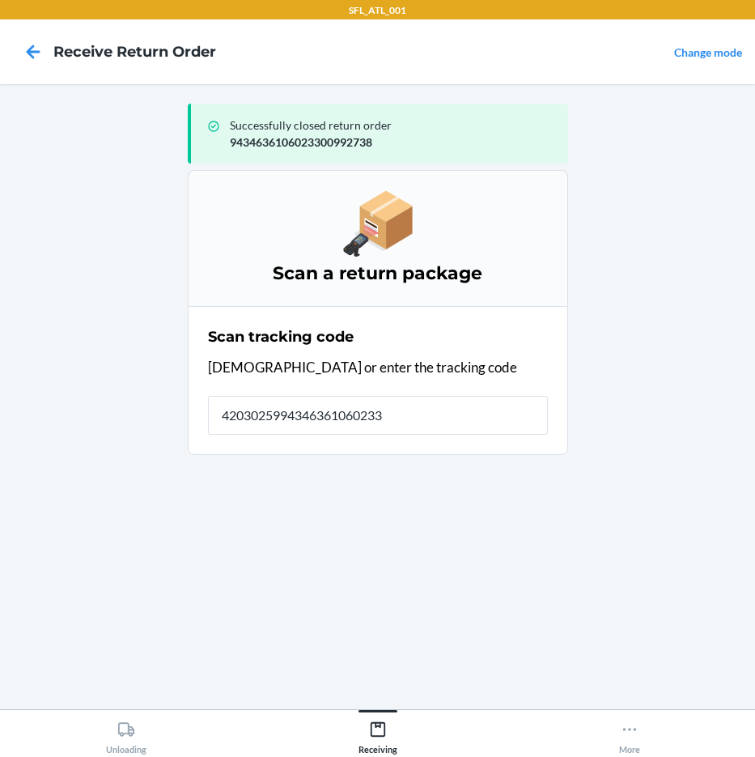
type input "42030259943463610602330"
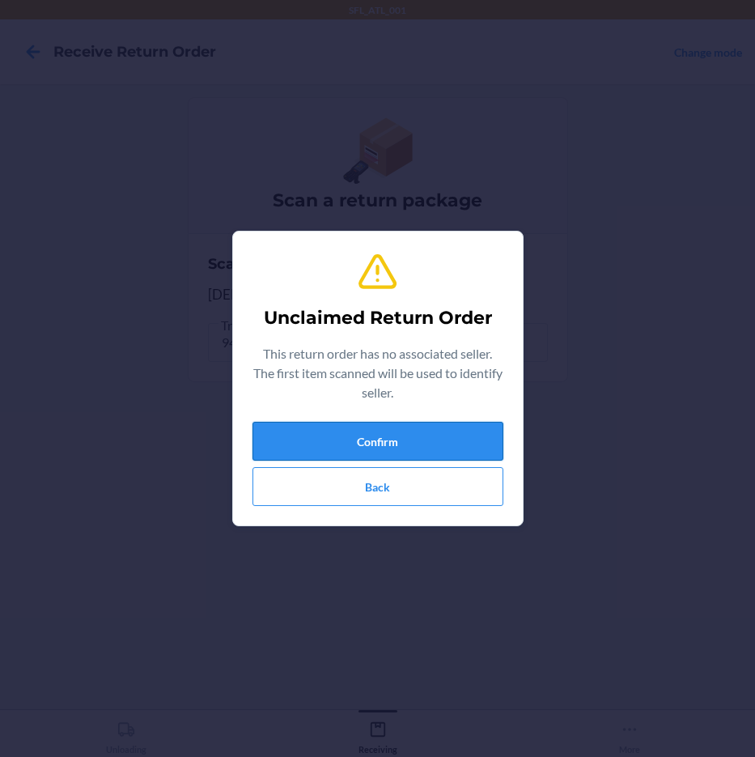
click at [447, 434] on button "Confirm" at bounding box center [378, 441] width 251 height 39
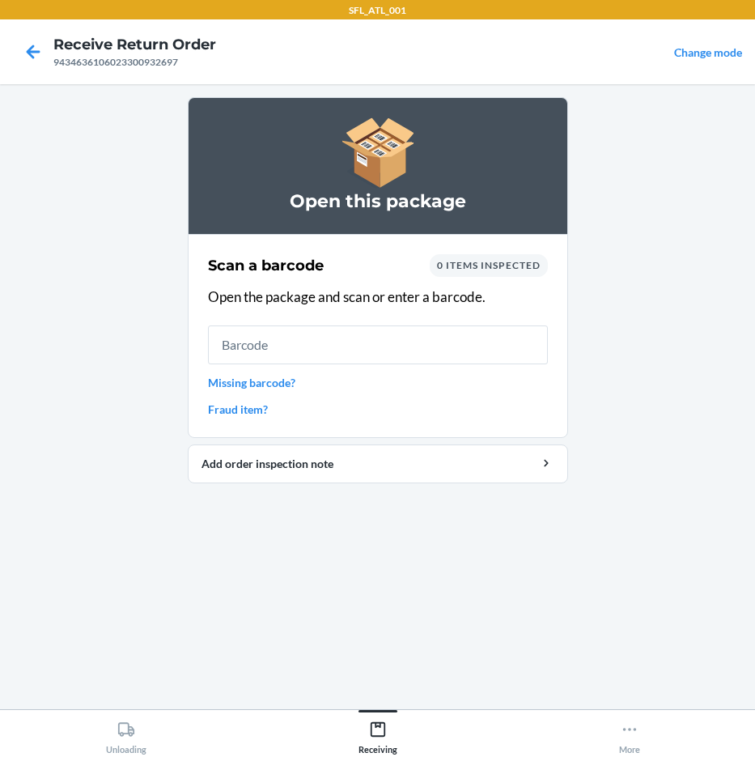
click at [274, 375] on link "Missing barcode?" at bounding box center [378, 382] width 340 height 17
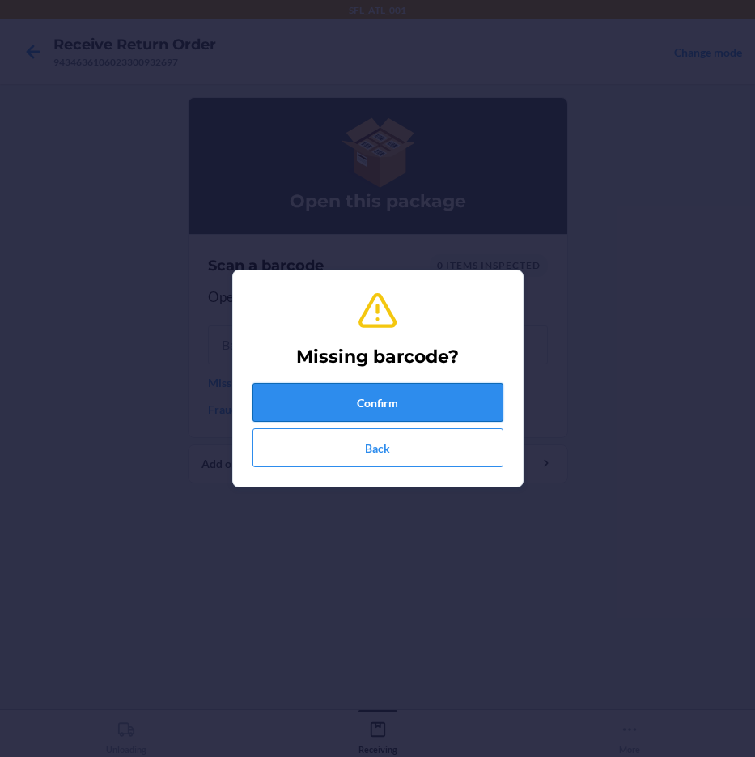
click at [376, 389] on button "Confirm" at bounding box center [378, 402] width 251 height 39
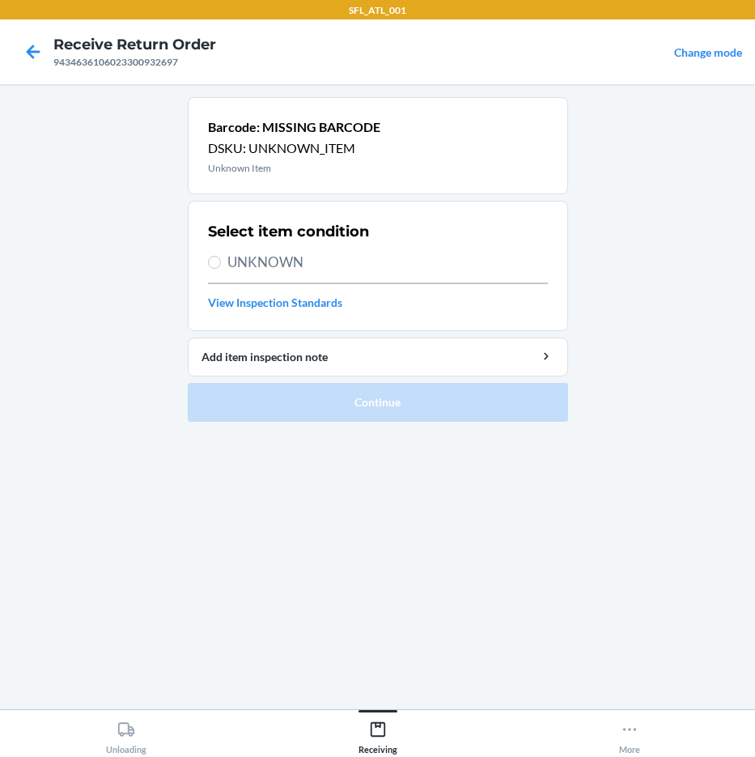
drag, startPoint x: 301, startPoint y: 257, endPoint x: 355, endPoint y: 276, distance: 56.6
click at [303, 250] on div "Select item condition UNKNOWN View Inspection Standards" at bounding box center [378, 266] width 340 height 100
drag, startPoint x: 237, startPoint y: 249, endPoint x: 237, endPoint y: 261, distance: 11.3
click at [237, 251] on div "Select item condition UNKNOWN View Inspection Standards" at bounding box center [378, 266] width 340 height 100
click at [237, 261] on span "UNKNOWN" at bounding box center [387, 262] width 321 height 21
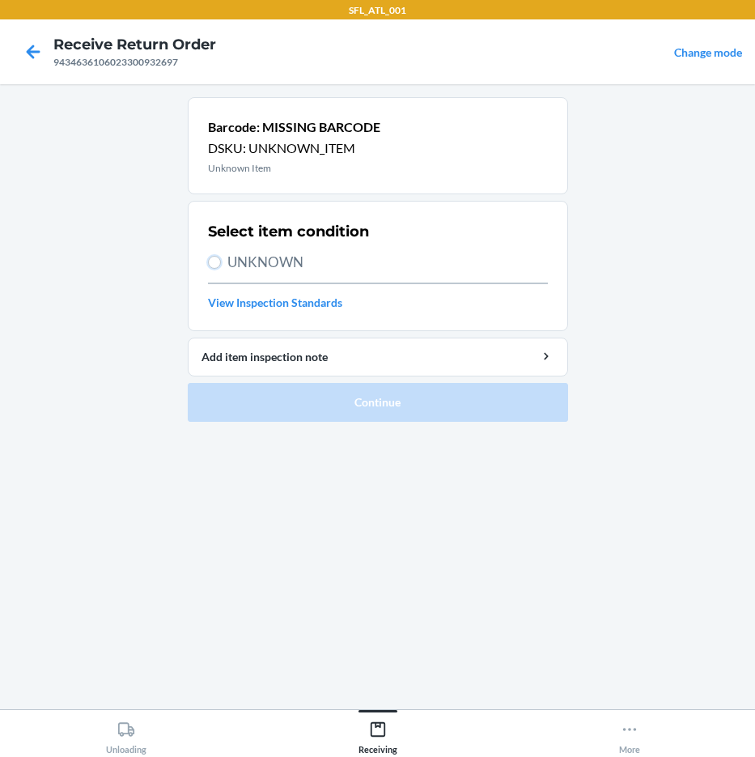
click at [221, 261] on input "UNKNOWN" at bounding box center [214, 262] width 13 height 13
radio input "true"
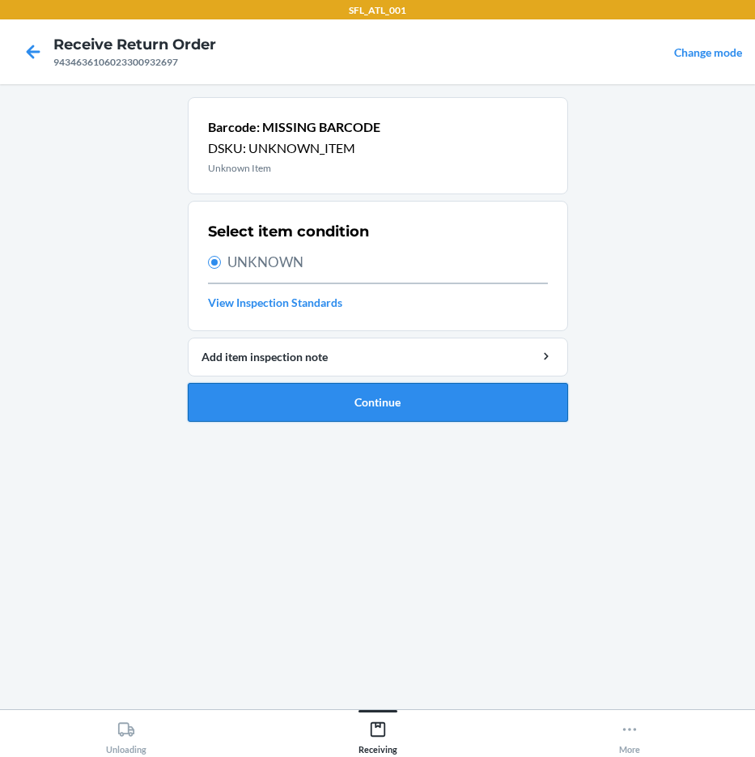
click at [412, 402] on button "Continue" at bounding box center [378, 402] width 380 height 39
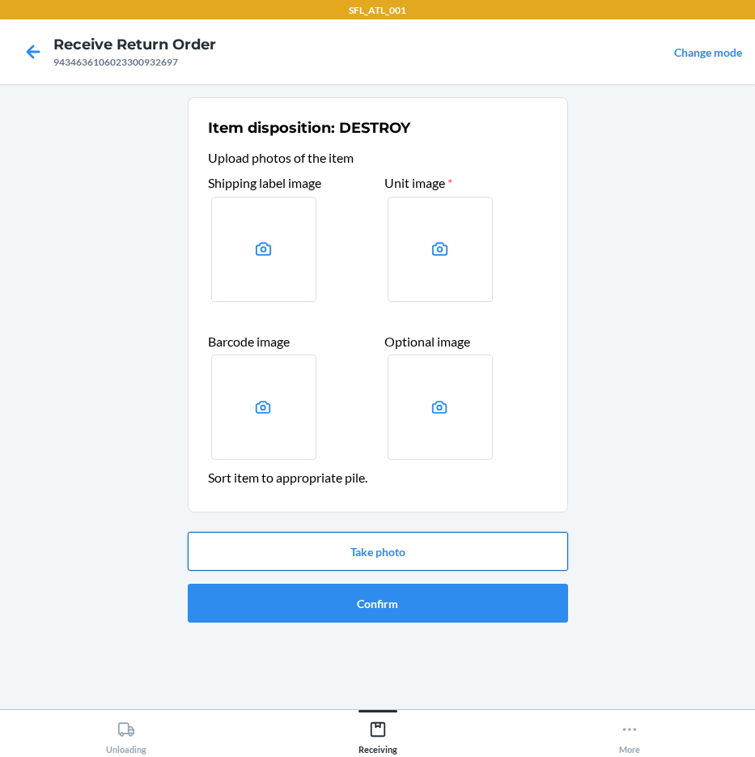
click at [434, 555] on button "Take photo" at bounding box center [378, 551] width 380 height 39
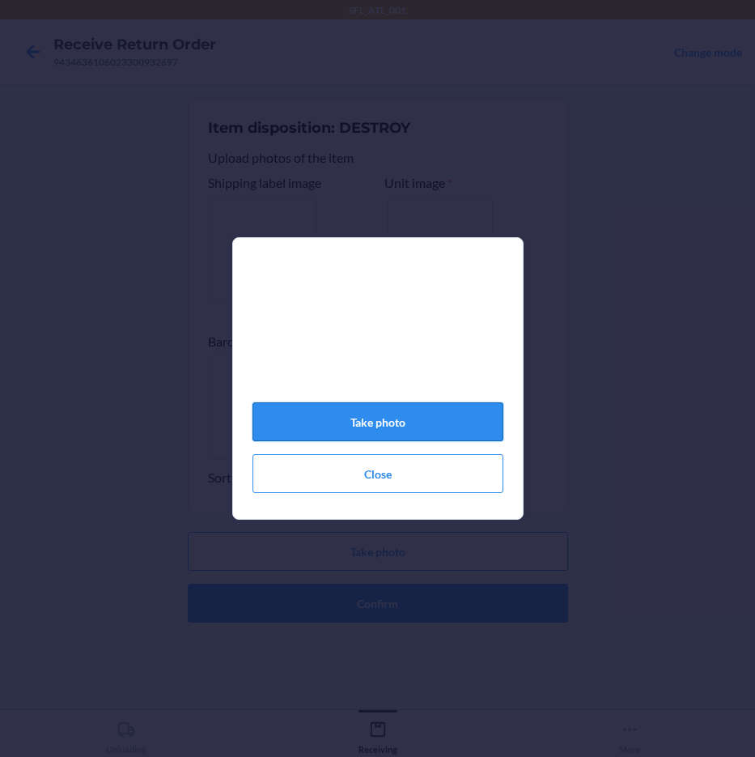
click at [342, 434] on button "Take photo" at bounding box center [378, 421] width 251 height 39
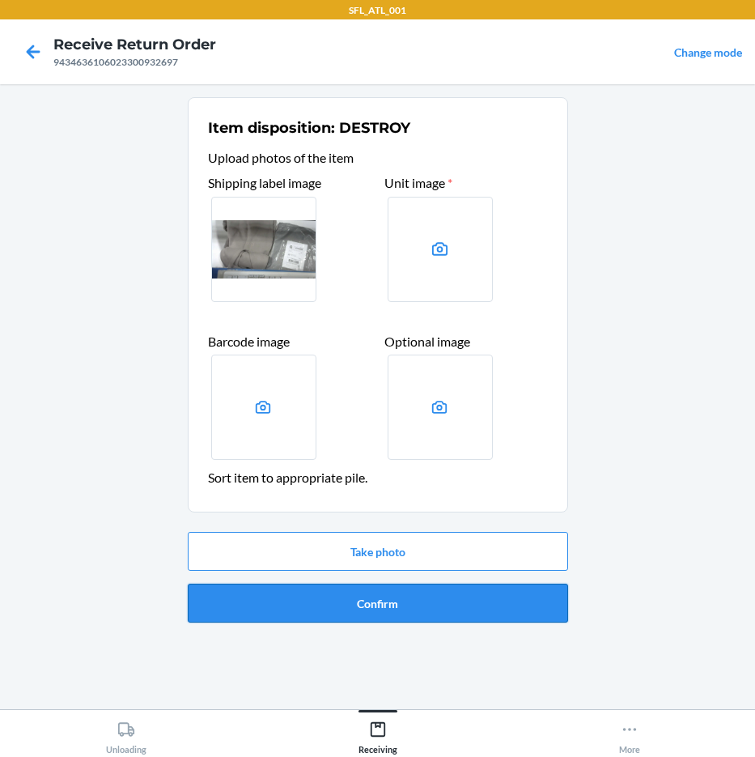
click at [366, 619] on div "Take photo Confirm" at bounding box center [378, 577] width 380 height 104
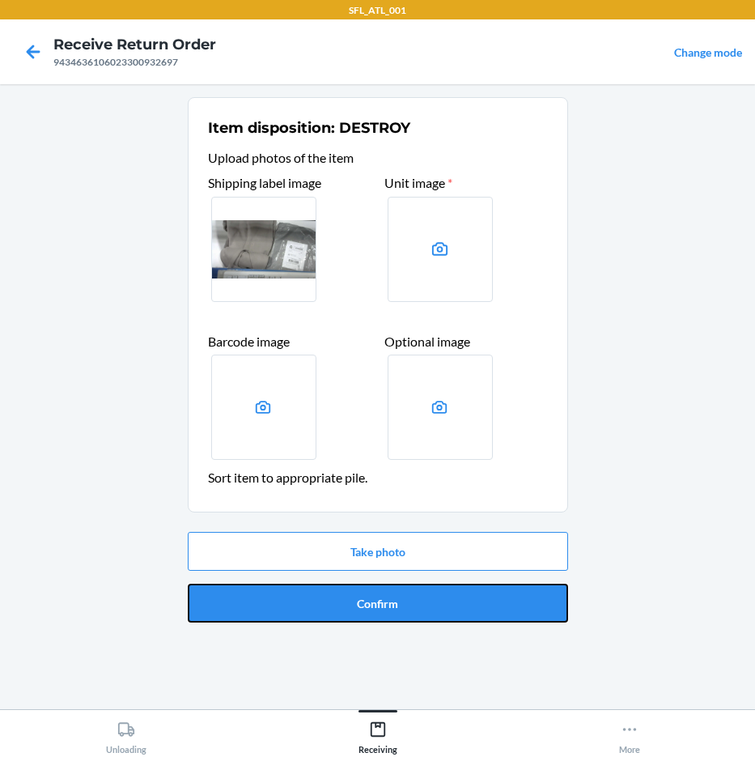
click at [410, 606] on button "Confirm" at bounding box center [378, 603] width 380 height 39
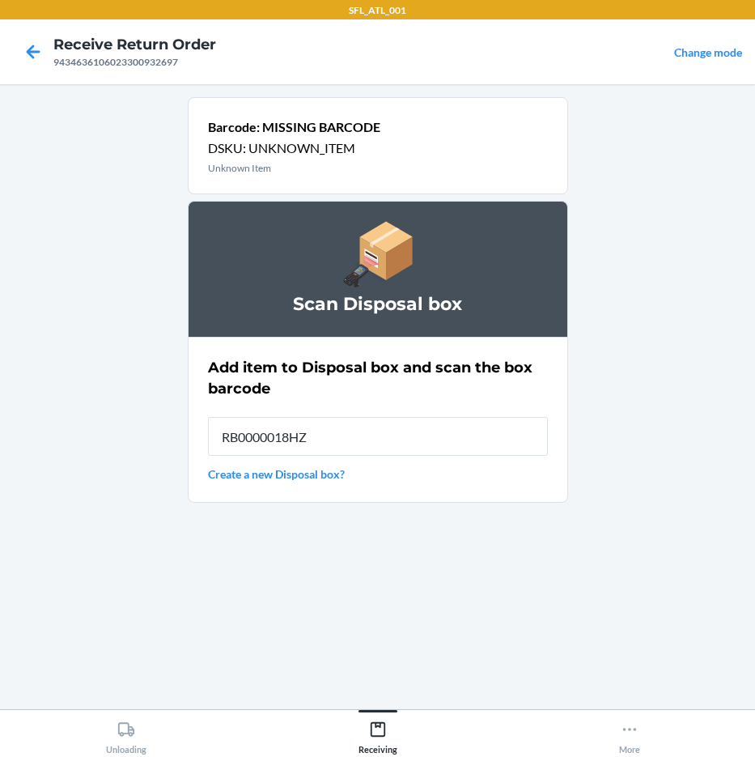
type input "RB0000018HZ"
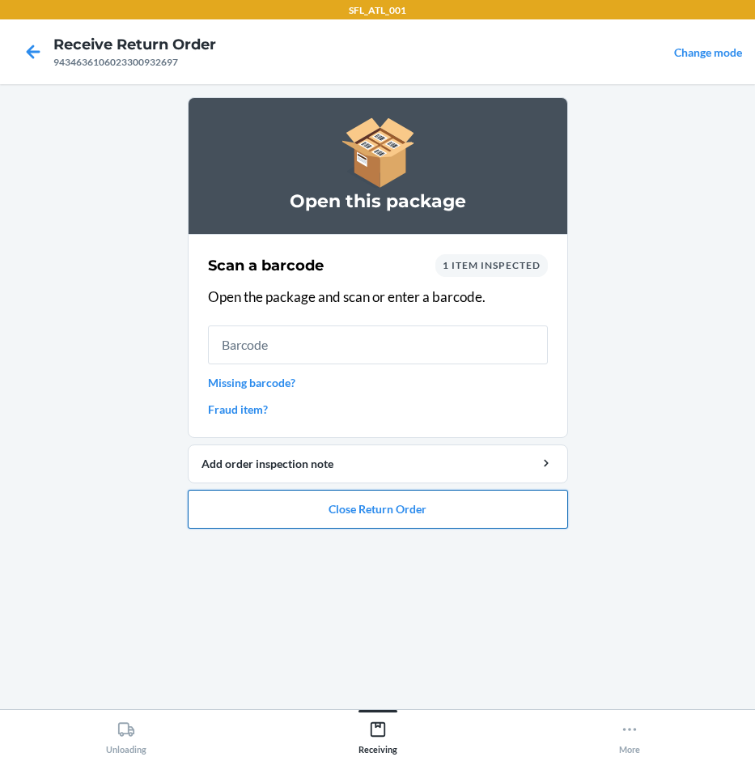
click at [450, 502] on button "Close Return Order" at bounding box center [378, 509] width 380 height 39
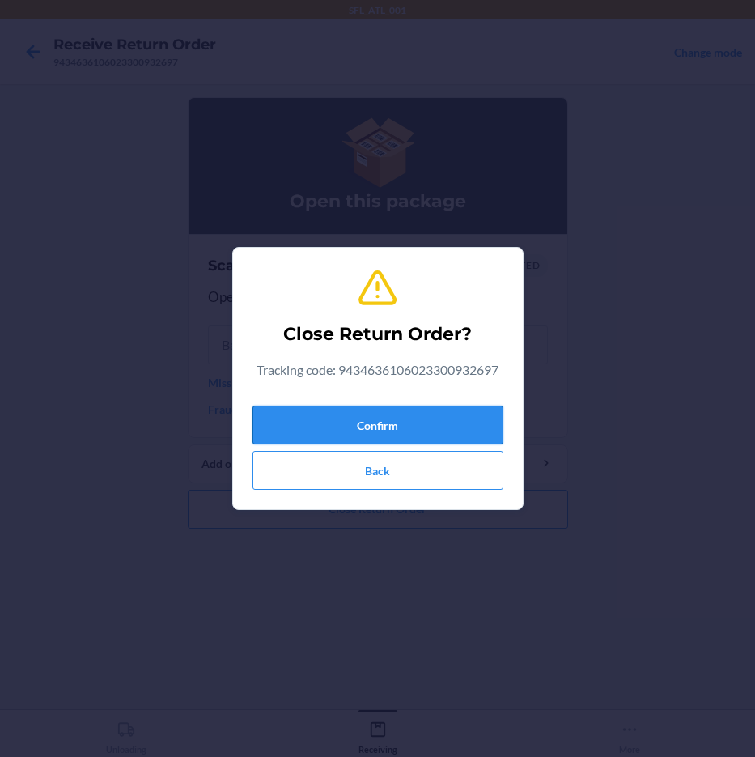
click at [446, 425] on button "Confirm" at bounding box center [378, 425] width 251 height 39
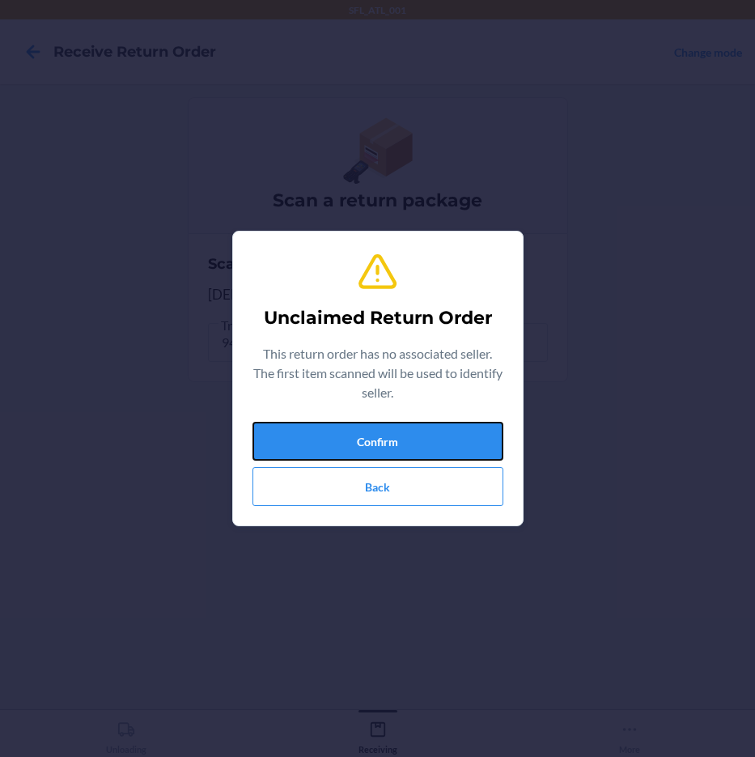
click at [444, 426] on button "Confirm" at bounding box center [378, 441] width 251 height 39
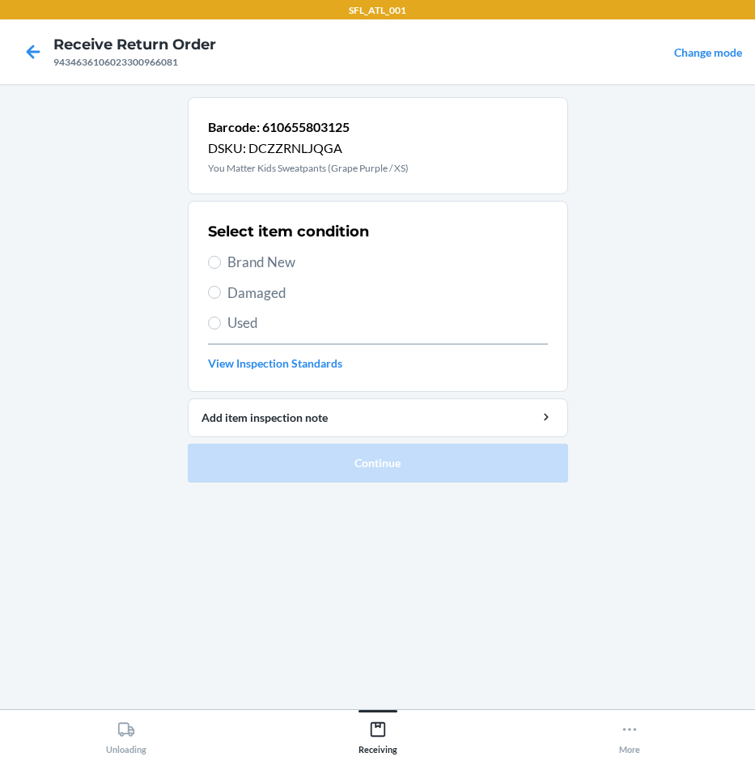
click at [262, 258] on span "Brand New" at bounding box center [387, 262] width 321 height 21
click at [221, 258] on input "Brand New" at bounding box center [214, 262] width 13 height 13
radio input "true"
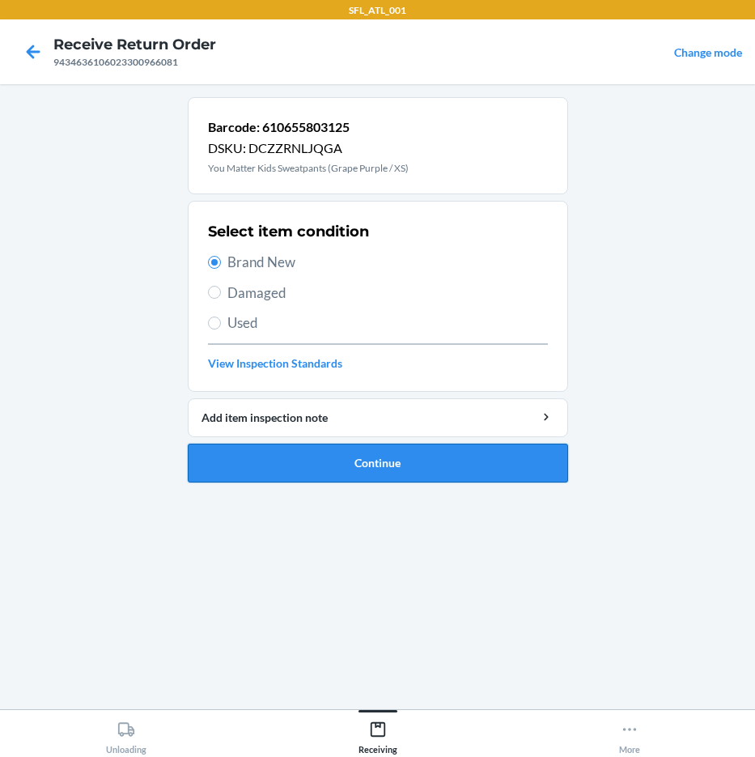
click at [392, 462] on button "Continue" at bounding box center [378, 463] width 380 height 39
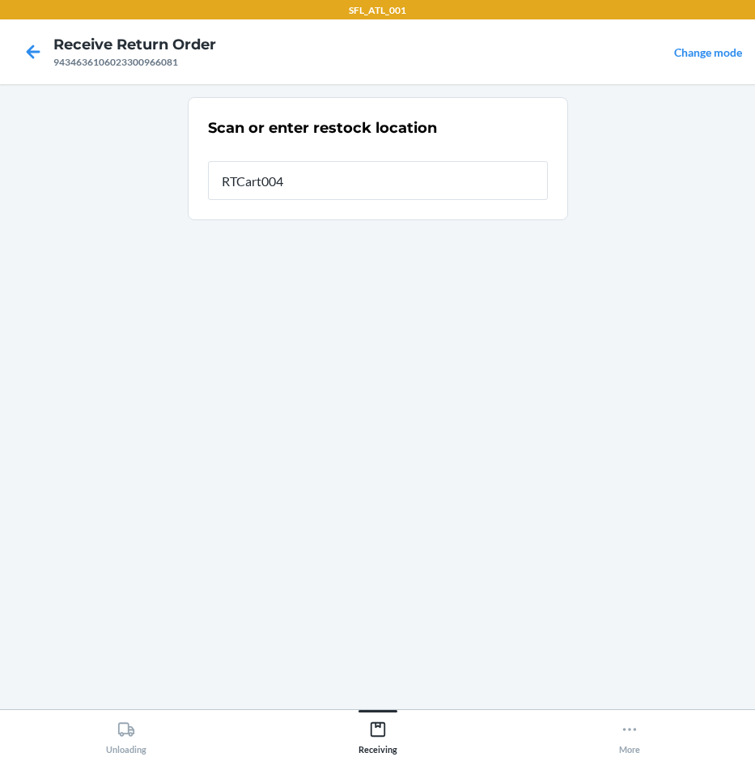
type input "RTCart004"
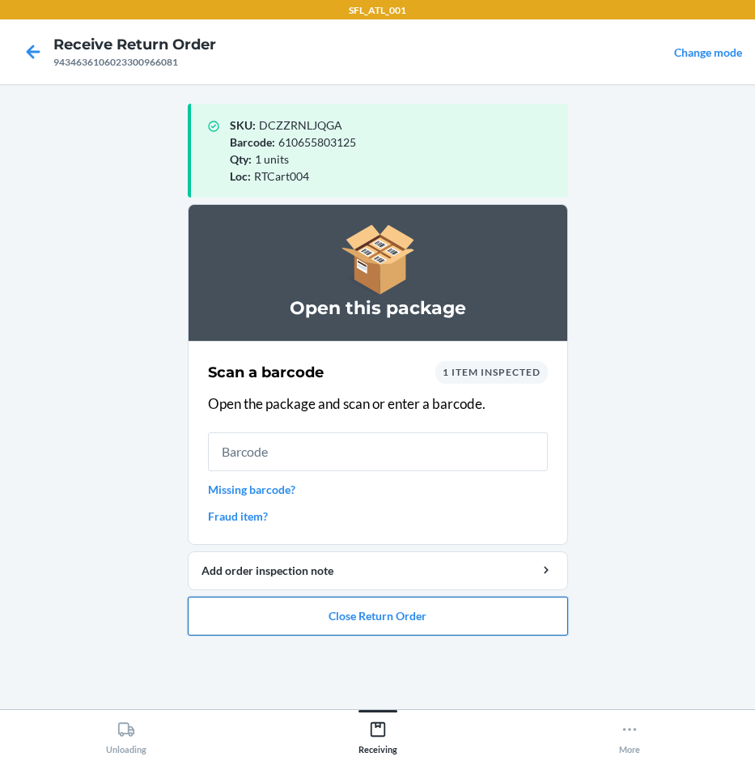
click at [380, 614] on button "Close Return Order" at bounding box center [378, 616] width 380 height 39
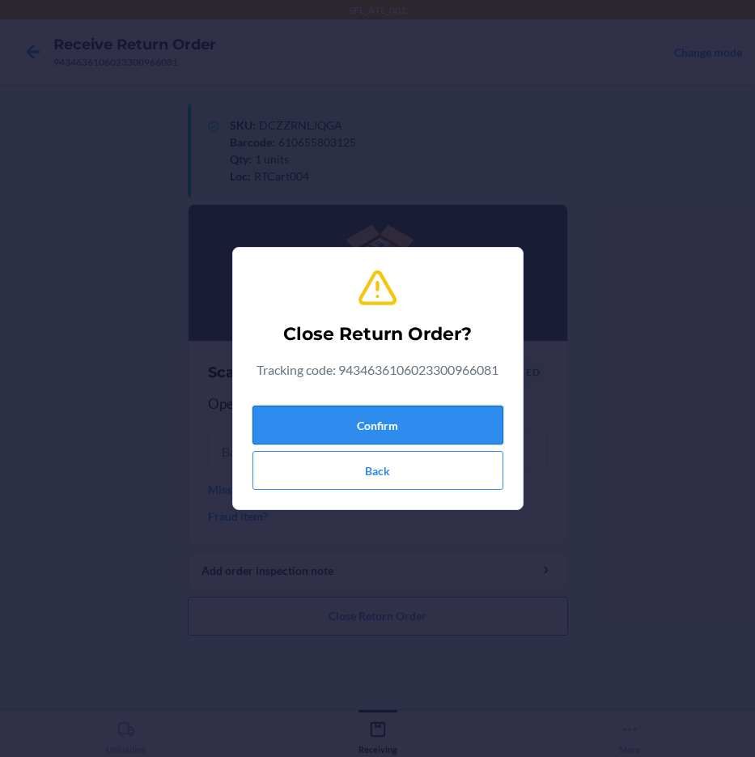
click at [449, 425] on button "Confirm" at bounding box center [378, 425] width 251 height 39
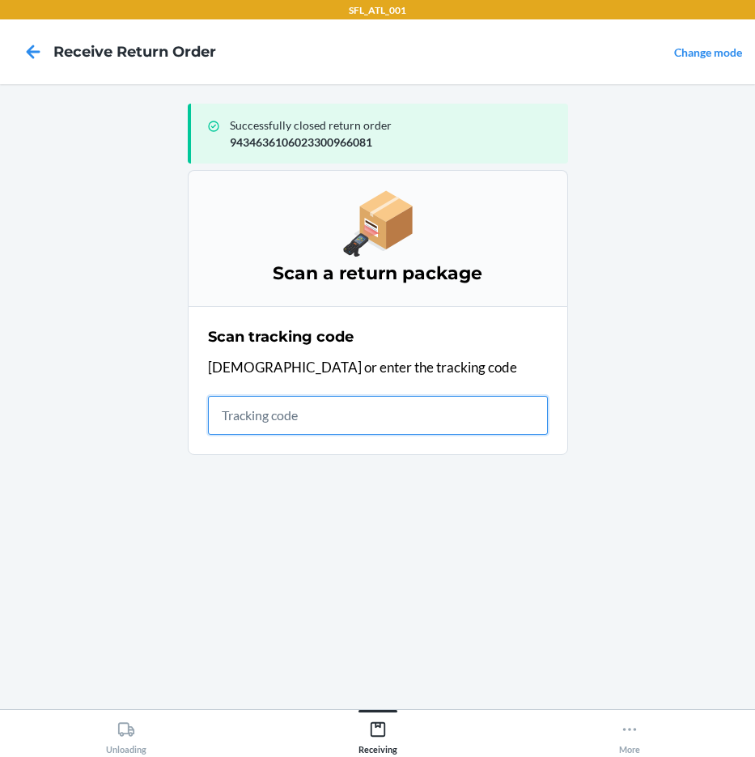
click at [330, 419] on input "text" at bounding box center [378, 415] width 340 height 39
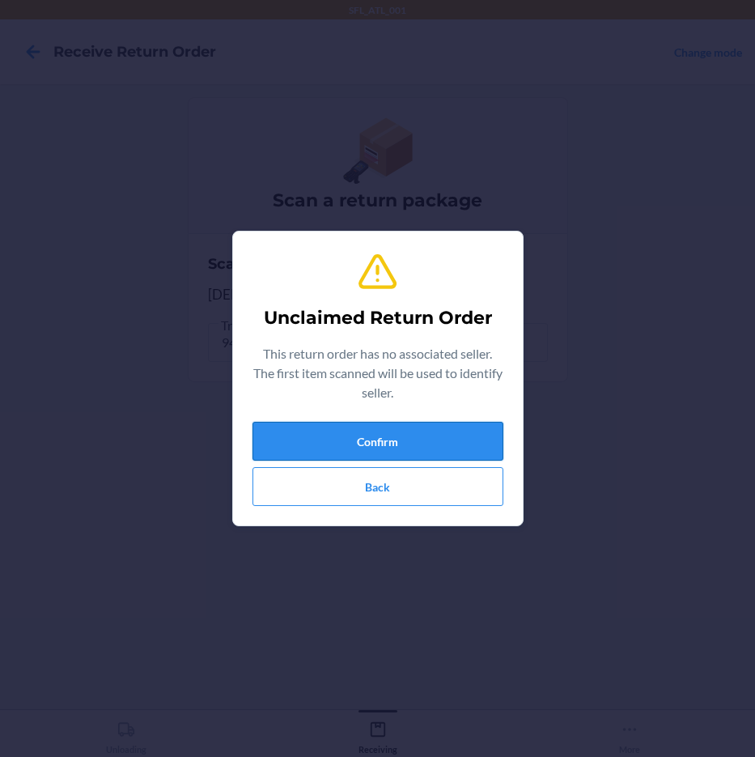
click at [316, 435] on button "Confirm" at bounding box center [378, 441] width 251 height 39
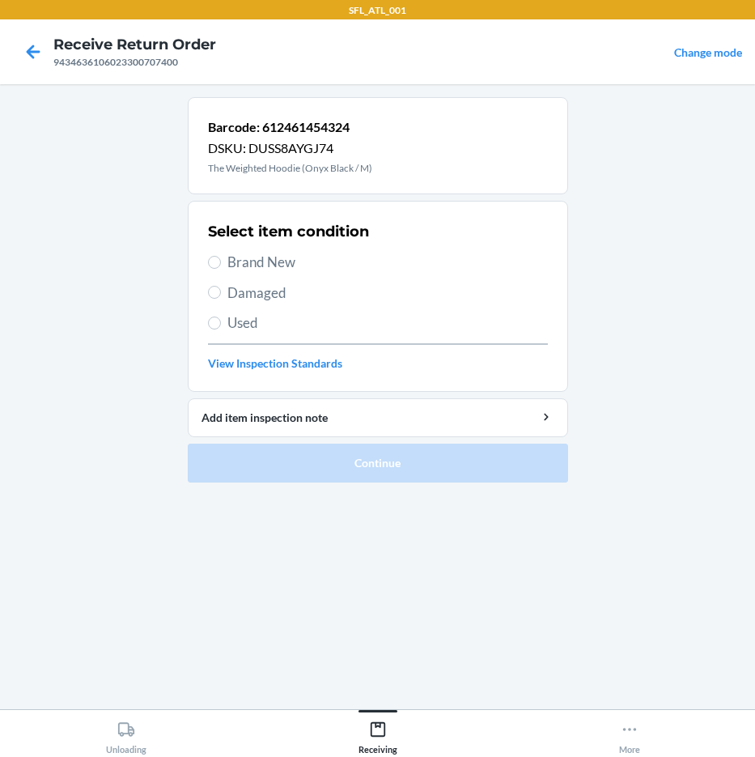
click at [256, 318] on span "Used" at bounding box center [387, 322] width 321 height 21
click at [221, 318] on input "Used" at bounding box center [214, 322] width 13 height 13
radio input "true"
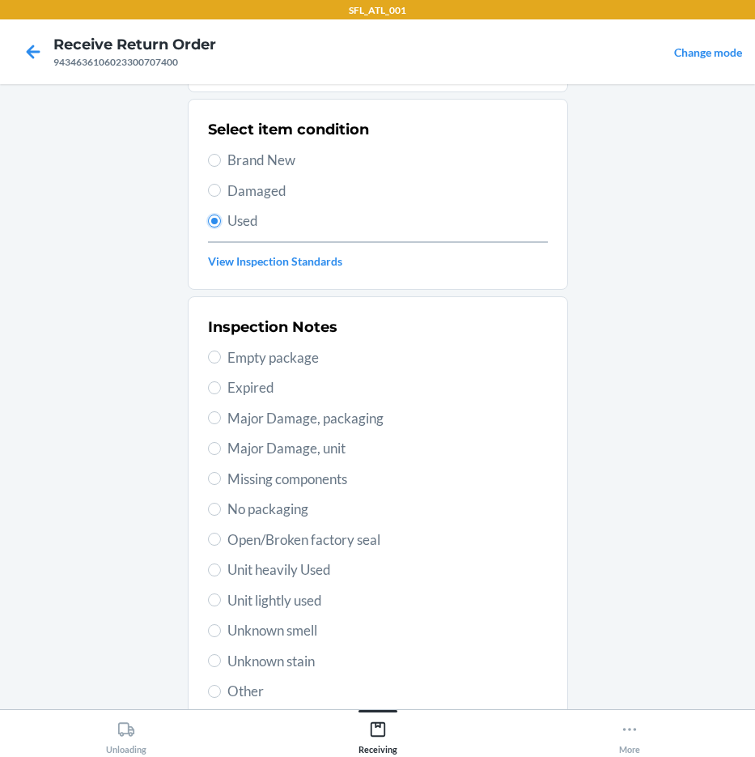
scroll to position [219, 0]
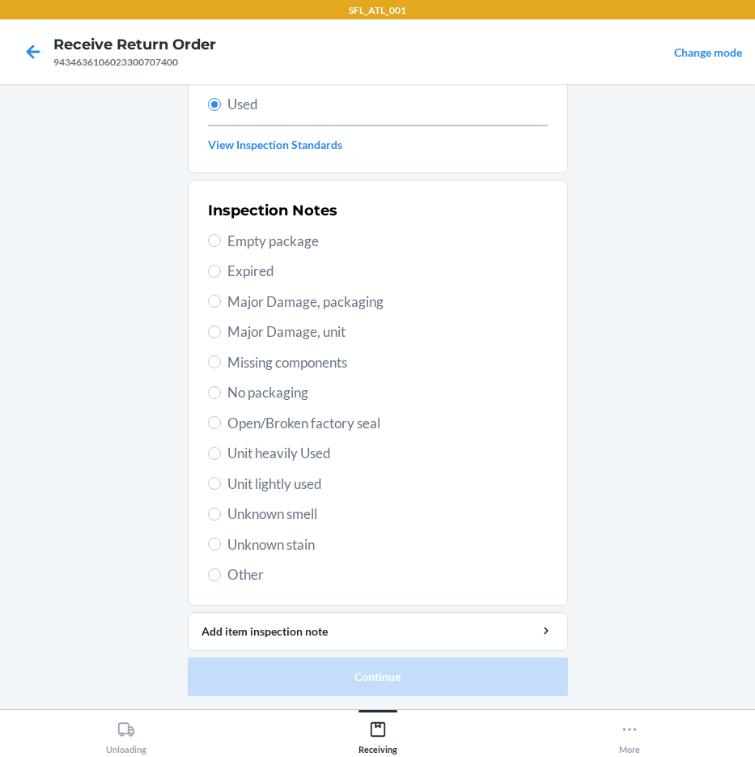
click at [298, 310] on span "Major Damage, packaging" at bounding box center [387, 301] width 321 height 21
click at [221, 308] on input "Major Damage, packaging" at bounding box center [214, 301] width 13 height 13
radio input "true"
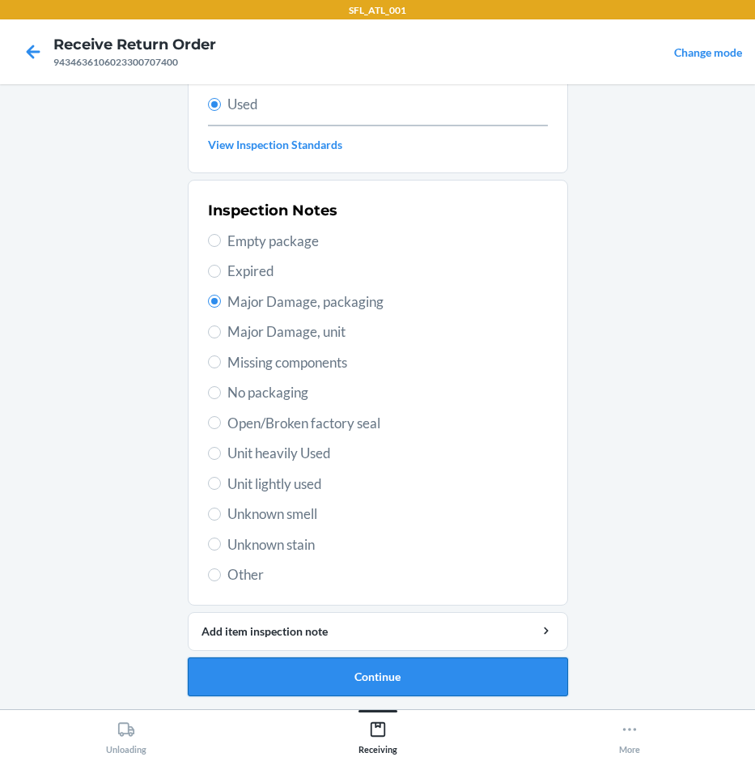
click at [367, 669] on button "Continue" at bounding box center [378, 676] width 380 height 39
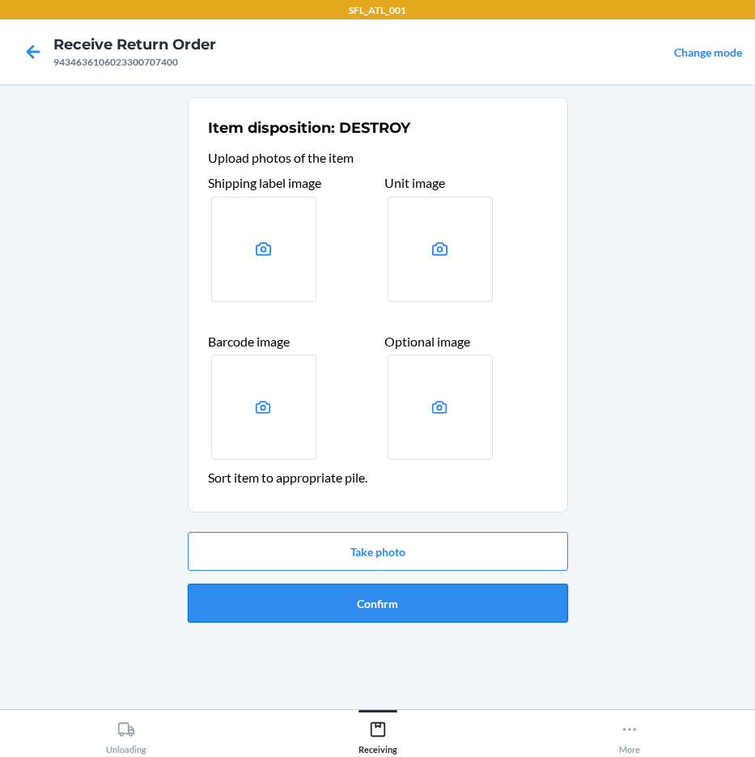
click at [475, 618] on button "Confirm" at bounding box center [378, 603] width 380 height 39
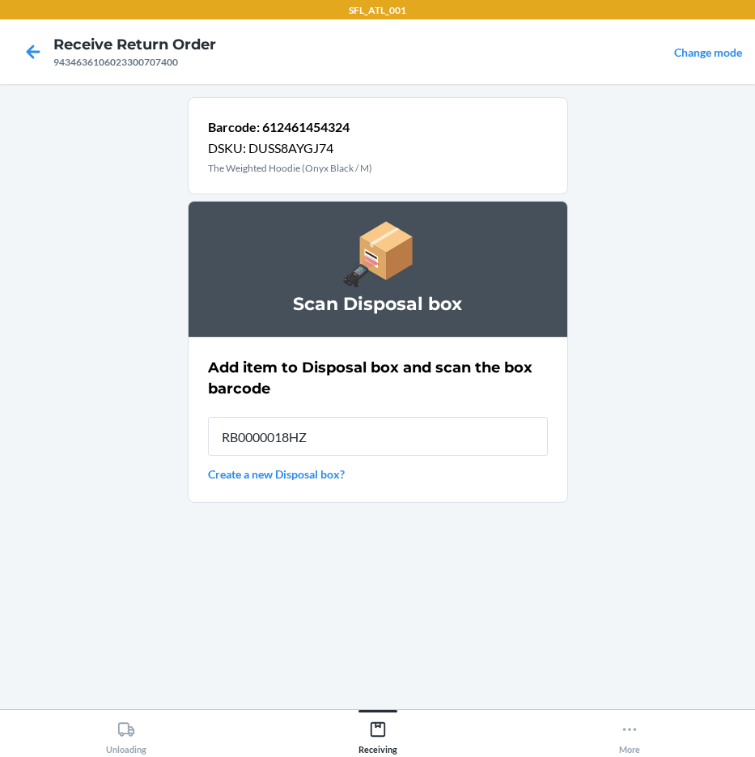
type input "RB0000018HZ"
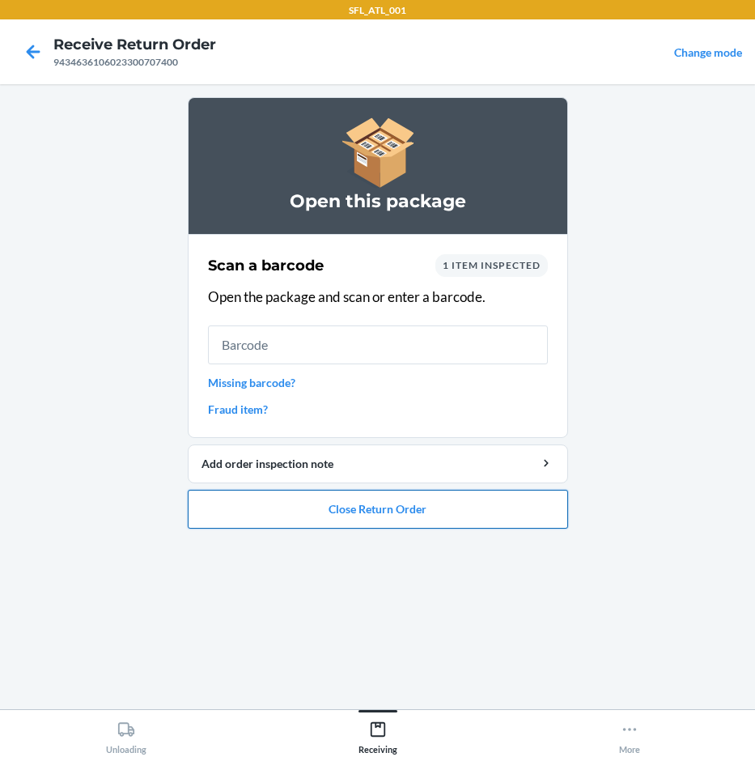
click at [402, 509] on button "Close Return Order" at bounding box center [378, 509] width 380 height 39
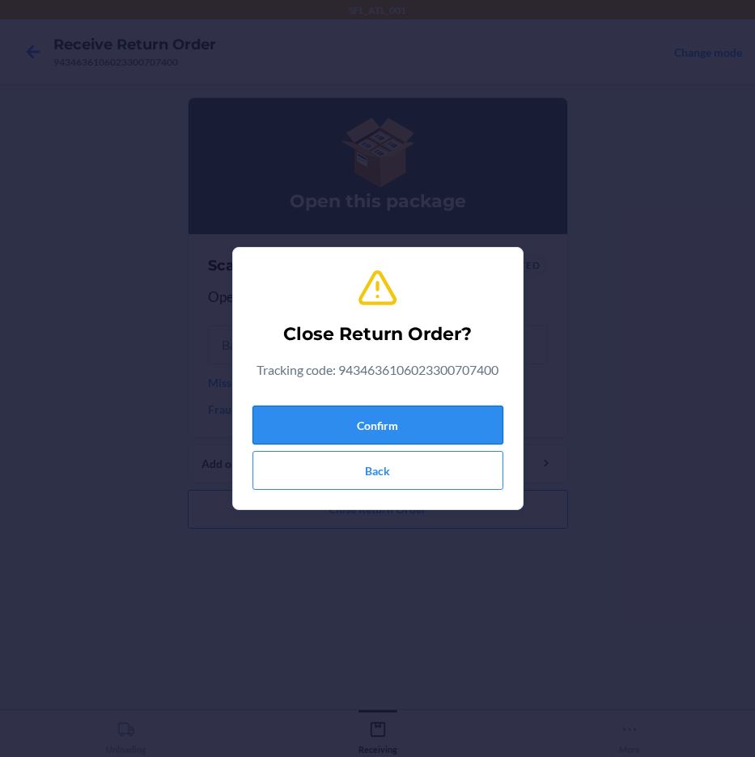
click at [419, 427] on button "Confirm" at bounding box center [378, 425] width 251 height 39
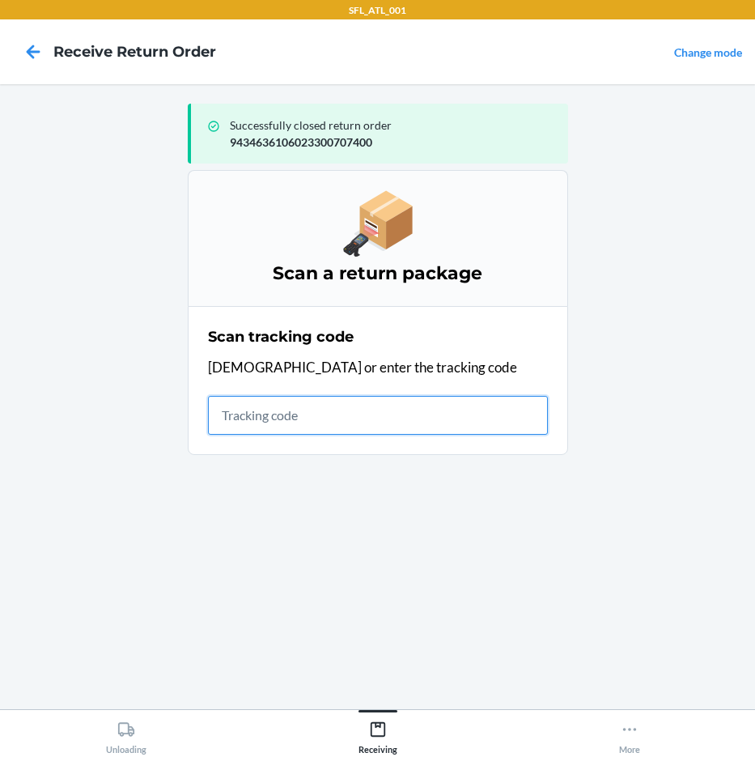
click at [359, 411] on input "text" at bounding box center [378, 415] width 340 height 39
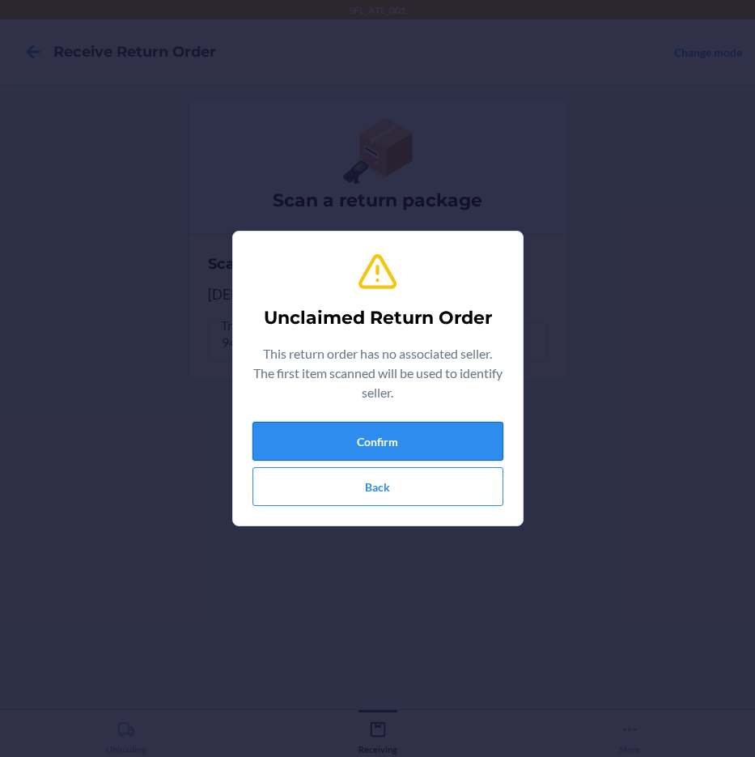
click at [432, 435] on button "Confirm" at bounding box center [378, 441] width 251 height 39
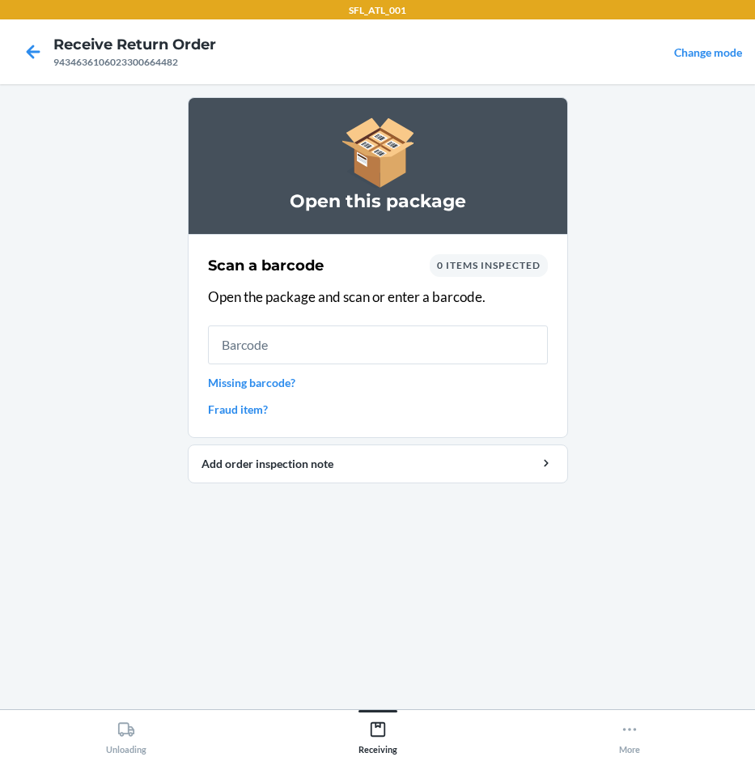
click at [261, 388] on link "Missing barcode?" at bounding box center [378, 382] width 340 height 17
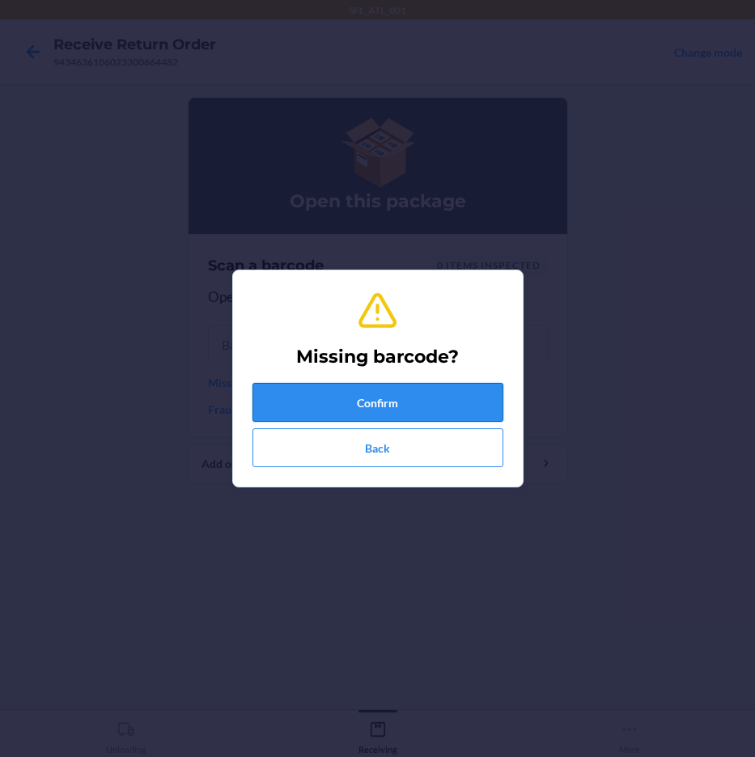
click at [347, 393] on button "Confirm" at bounding box center [378, 402] width 251 height 39
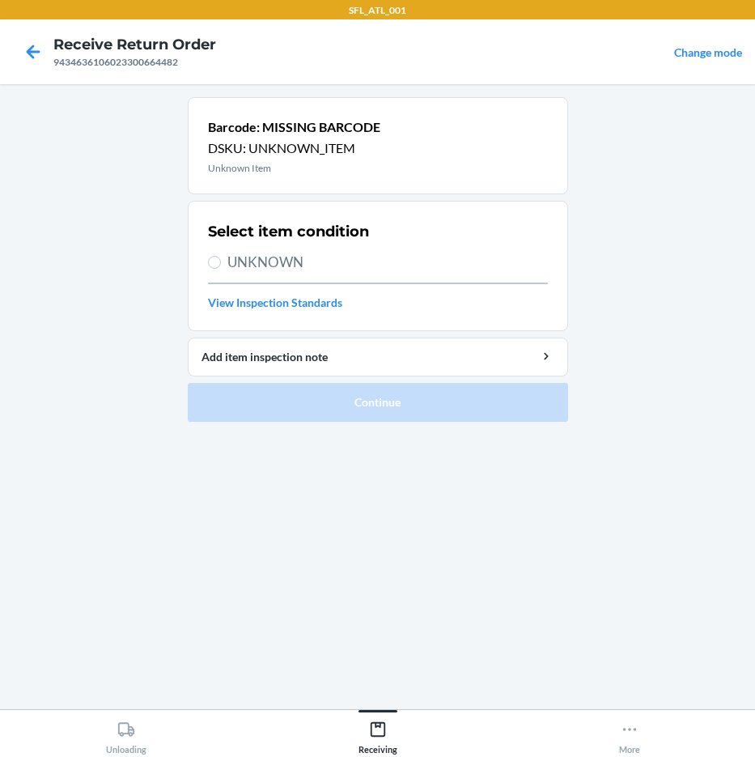
click at [244, 257] on span "UNKNOWN" at bounding box center [387, 262] width 321 height 21
click at [221, 257] on input "UNKNOWN" at bounding box center [214, 262] width 13 height 13
radio input "true"
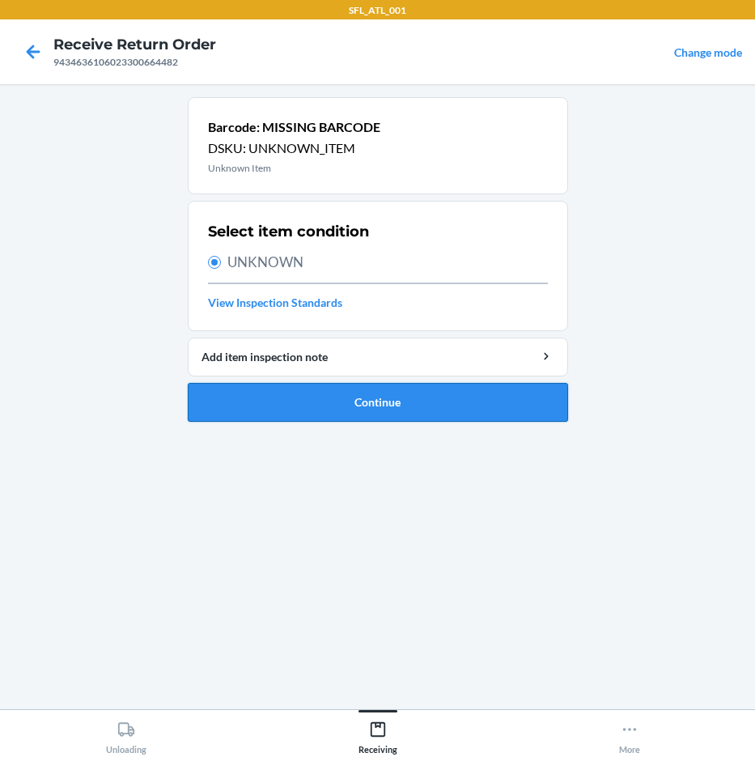
click at [355, 398] on button "Continue" at bounding box center [378, 402] width 380 height 39
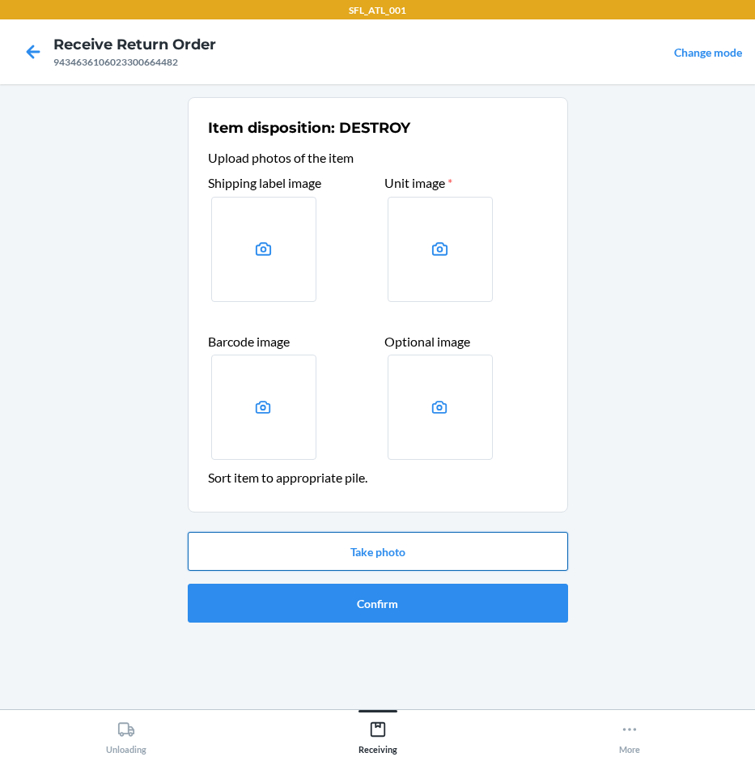
click at [390, 558] on button "Take photo" at bounding box center [378, 551] width 380 height 39
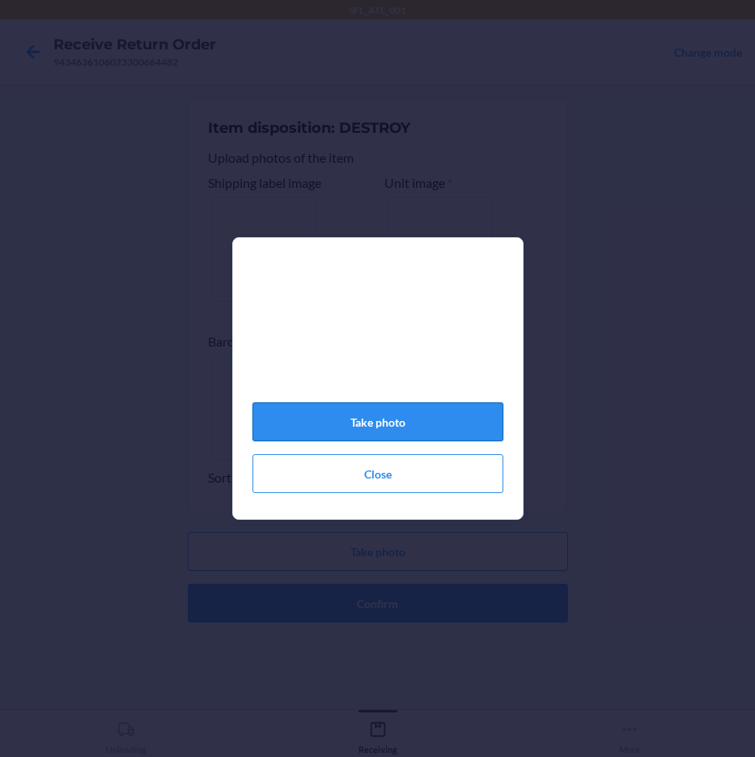
click at [430, 423] on button "Take photo" at bounding box center [378, 421] width 251 height 39
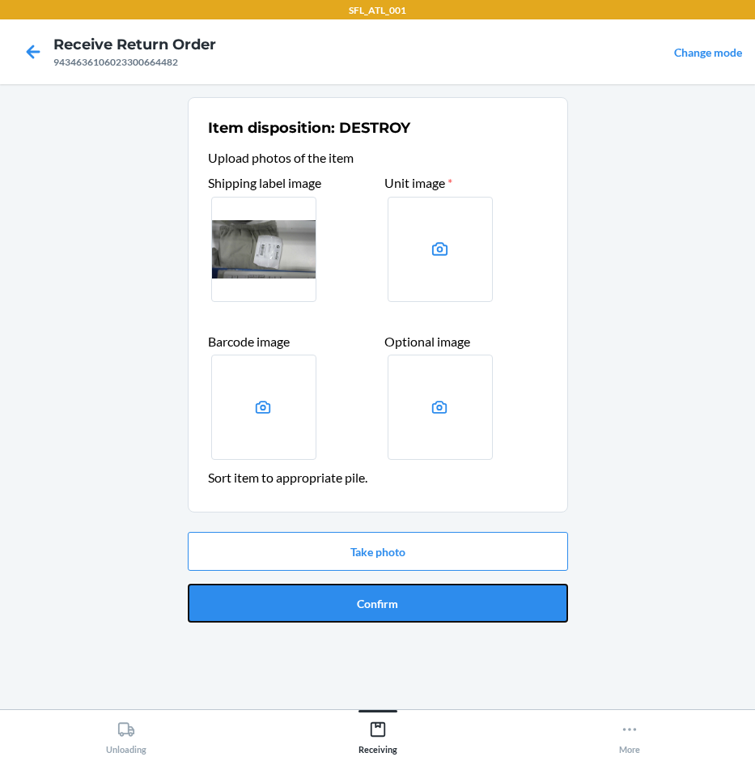
drag, startPoint x: 414, startPoint y: 603, endPoint x: 437, endPoint y: 599, distance: 23.0
click at [433, 601] on button "Confirm" at bounding box center [378, 603] width 380 height 39
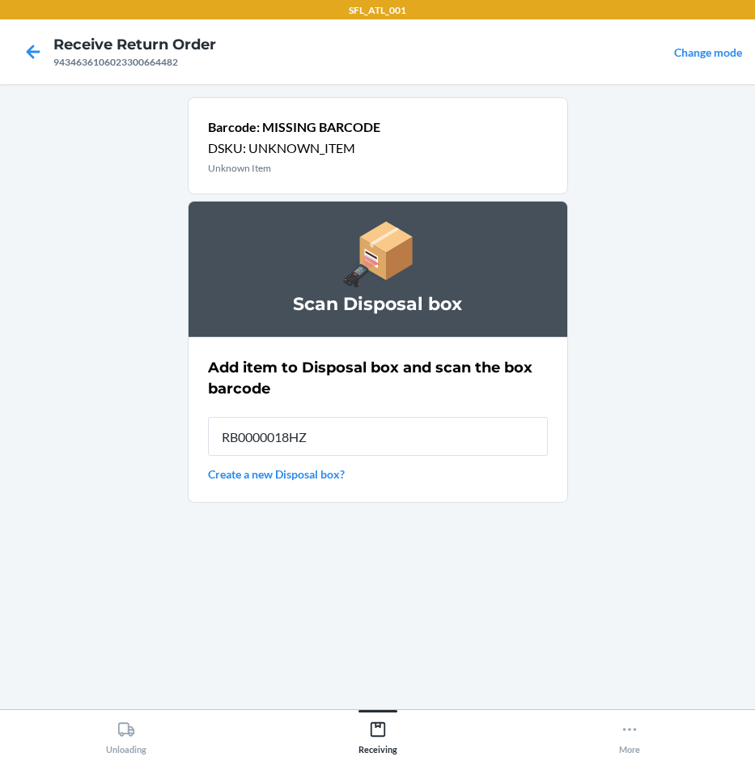
type input "RB0000018HZ"
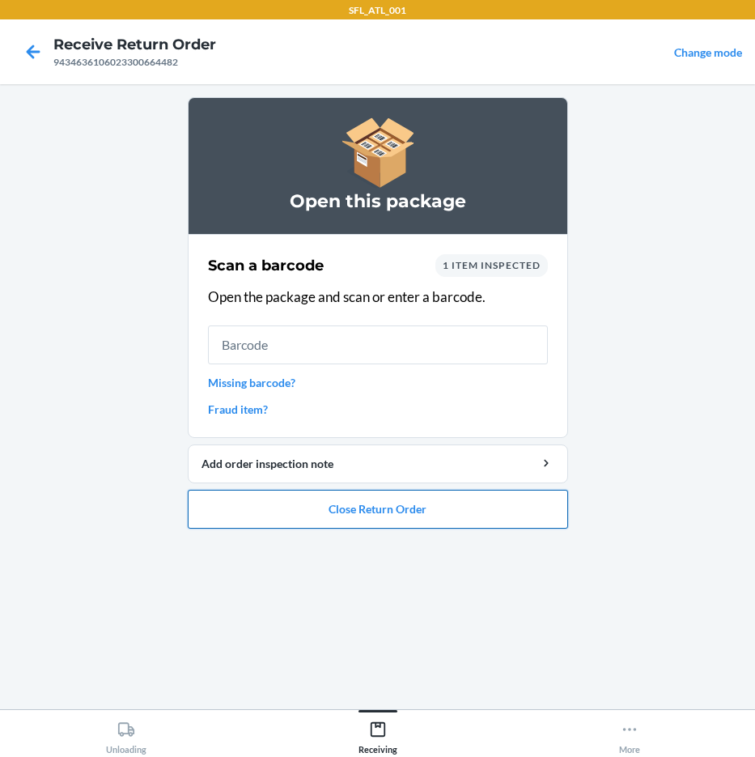
drag, startPoint x: 502, startPoint y: 524, endPoint x: 512, endPoint y: 521, distance: 10.0
click at [511, 522] on button "Close Return Order" at bounding box center [378, 509] width 380 height 39
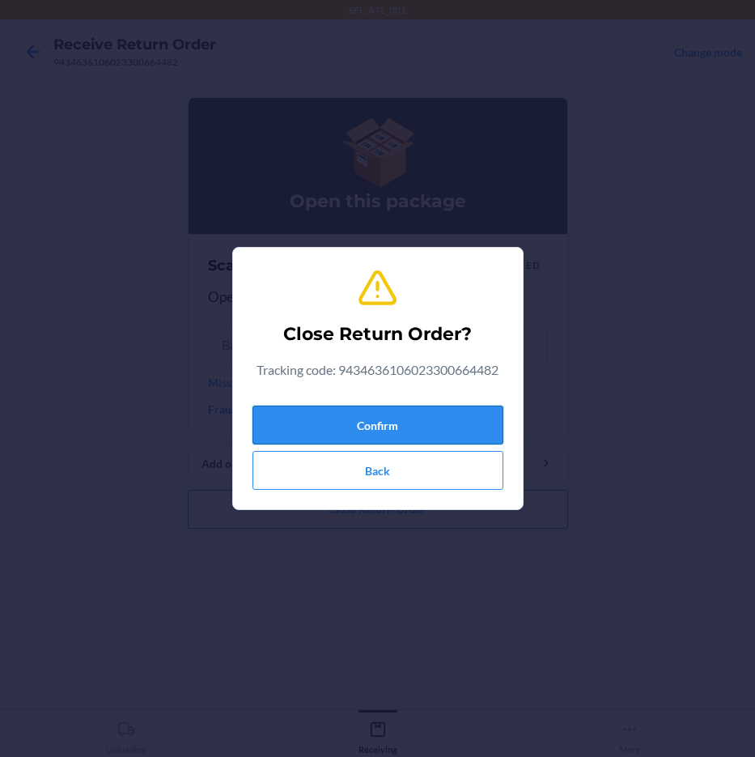
click at [489, 415] on button "Confirm" at bounding box center [378, 425] width 251 height 39
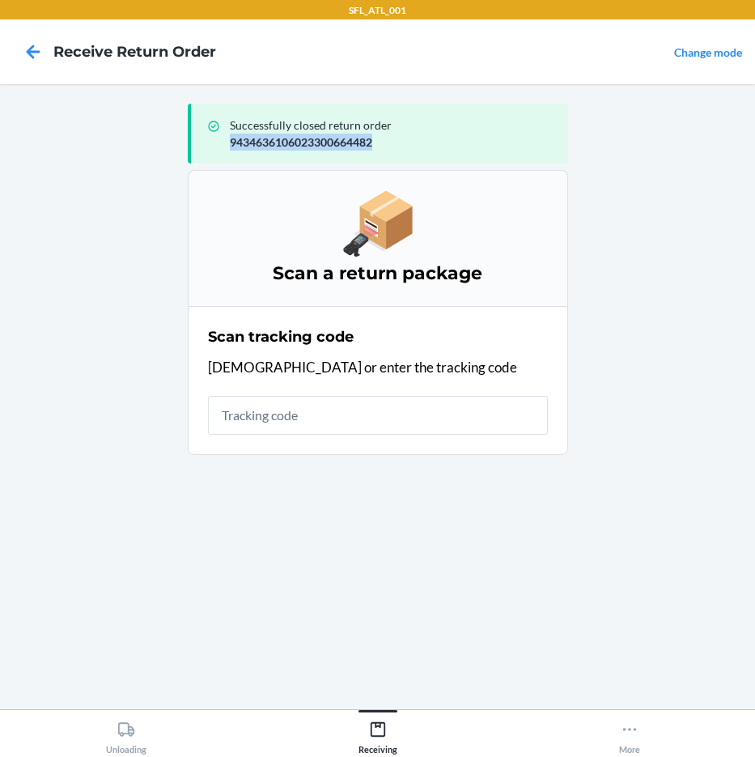
drag, startPoint x: 229, startPoint y: 140, endPoint x: 385, endPoint y: 147, distance: 156.4
click at [385, 147] on p "9434636106023300664482" at bounding box center [392, 142] width 325 height 17
copy p "9434636106023300664482"
click at [409, 414] on input "text" at bounding box center [378, 415] width 340 height 39
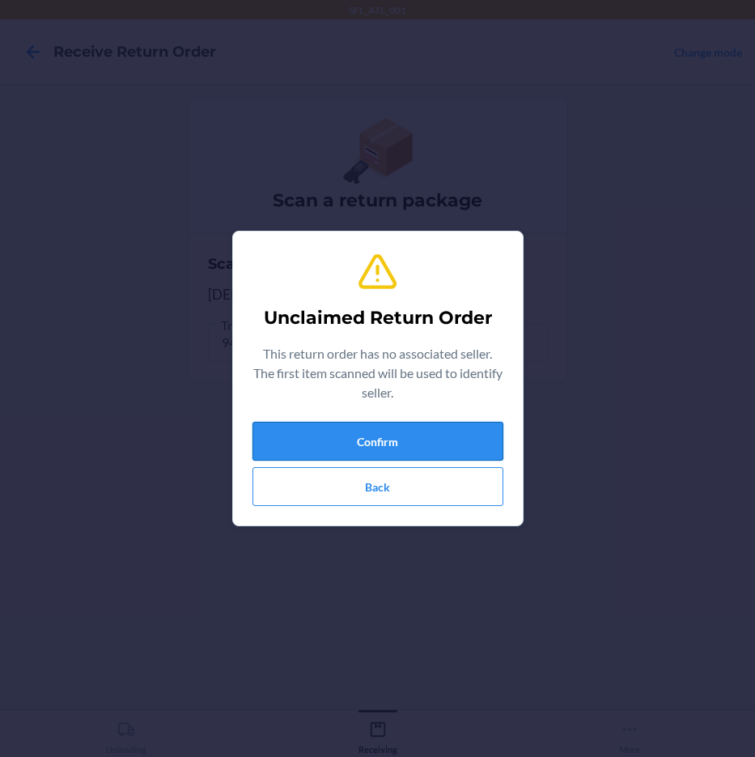
click at [440, 435] on button "Confirm" at bounding box center [378, 441] width 251 height 39
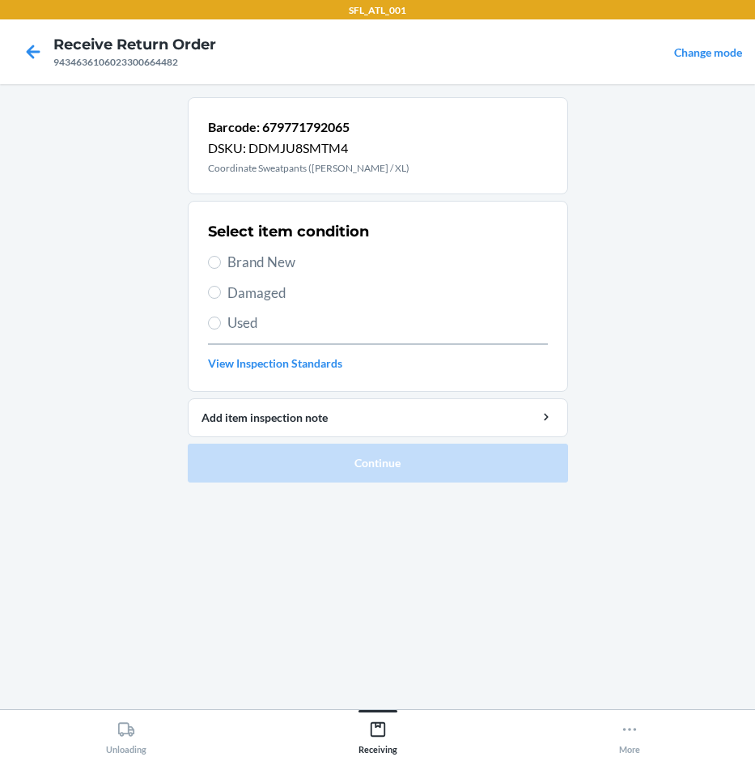
click at [274, 267] on span "Brand New" at bounding box center [387, 262] width 321 height 21
click at [221, 267] on input "Brand New" at bounding box center [214, 262] width 13 height 13
radio input "true"
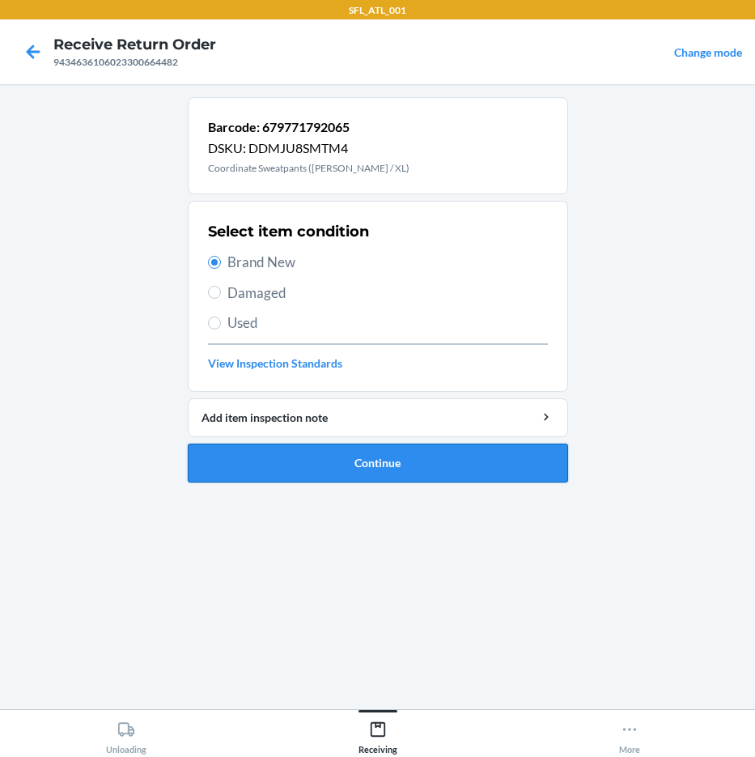
click at [354, 465] on button "Continue" at bounding box center [378, 463] width 380 height 39
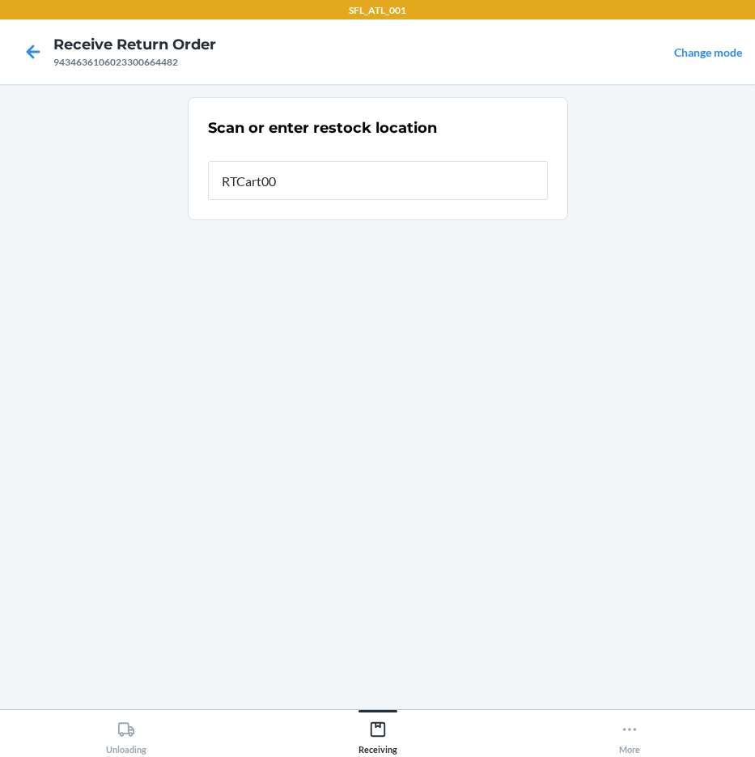
type input "RTCart004"
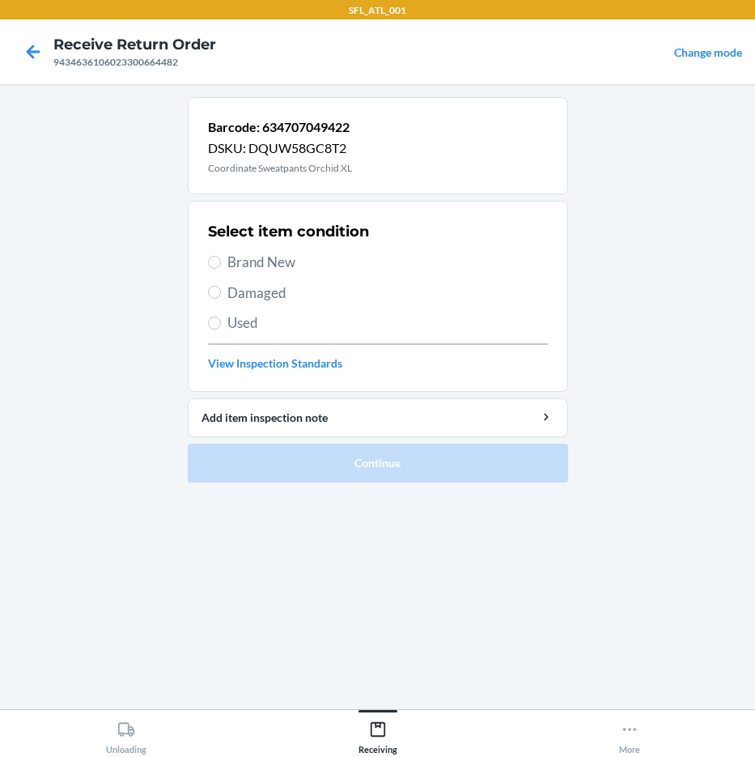
click at [254, 257] on span "Brand New" at bounding box center [387, 262] width 321 height 21
click at [221, 257] on input "Brand New" at bounding box center [214, 262] width 13 height 13
radio input "true"
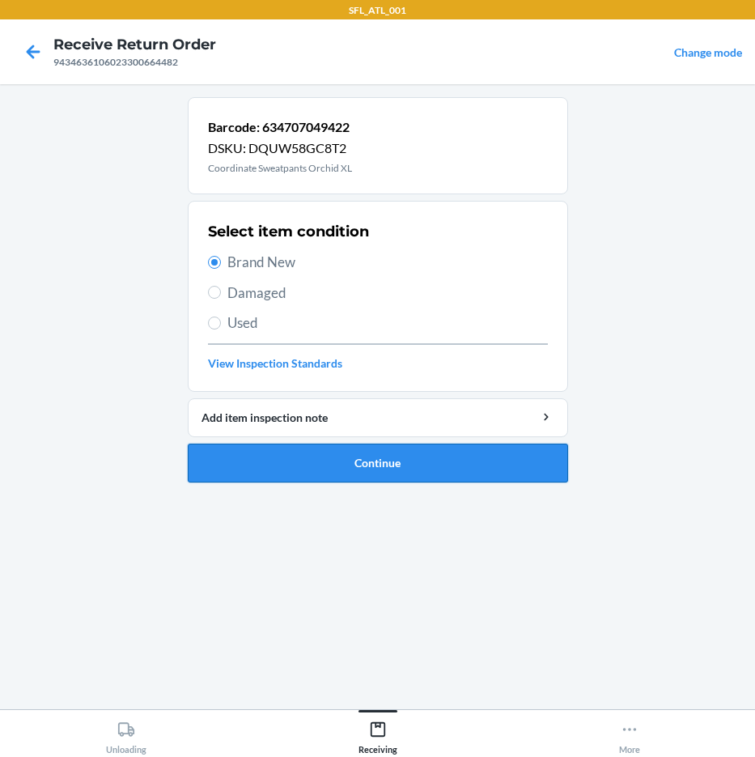
drag, startPoint x: 371, startPoint y: 463, endPoint x: 363, endPoint y: 462, distance: 8.1
click at [366, 463] on button "Continue" at bounding box center [378, 463] width 380 height 39
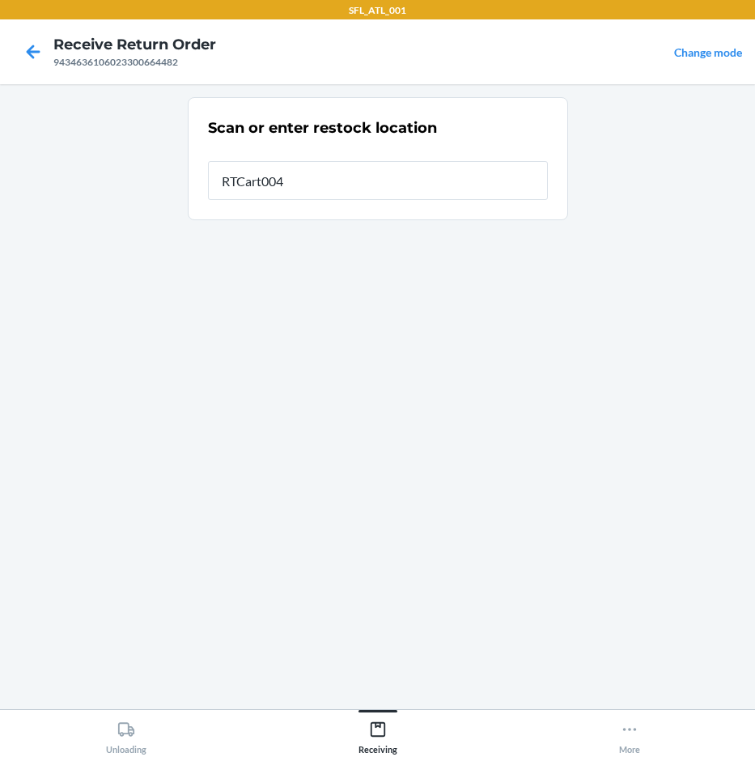
type input "RTCart004"
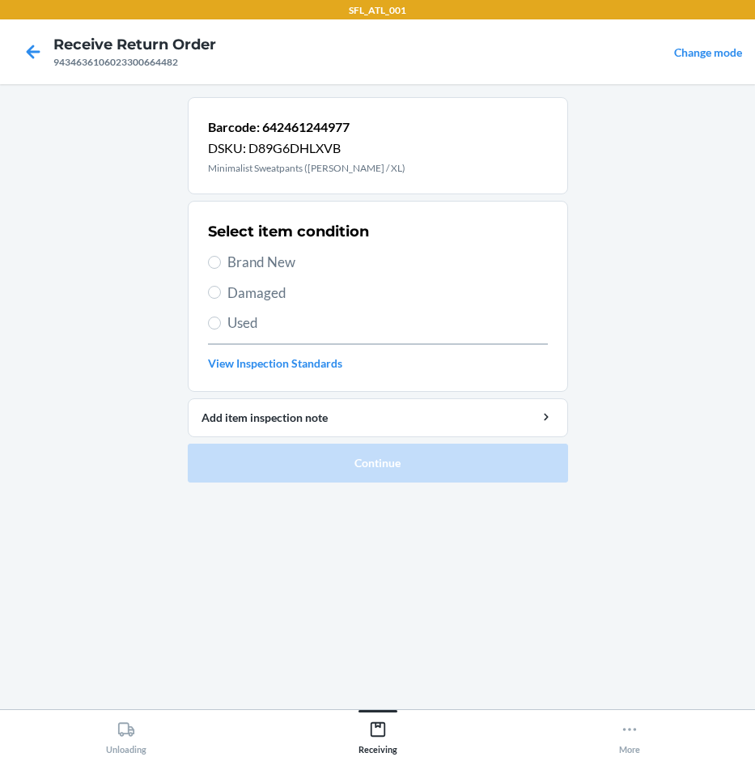
click at [254, 263] on span "Brand New" at bounding box center [387, 262] width 321 height 21
click at [221, 263] on input "Brand New" at bounding box center [214, 262] width 13 height 13
radio input "true"
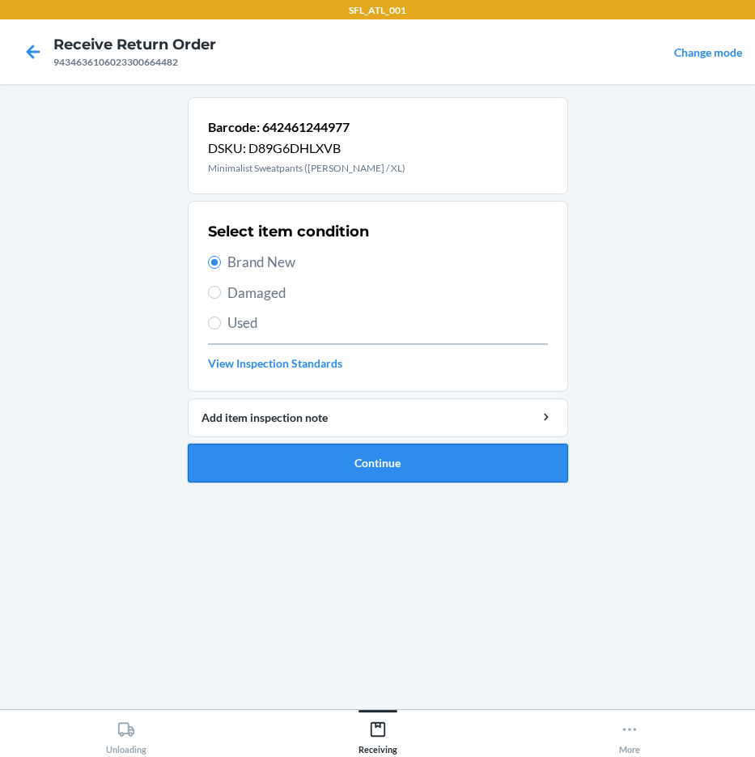
click at [386, 461] on button "Continue" at bounding box center [378, 463] width 380 height 39
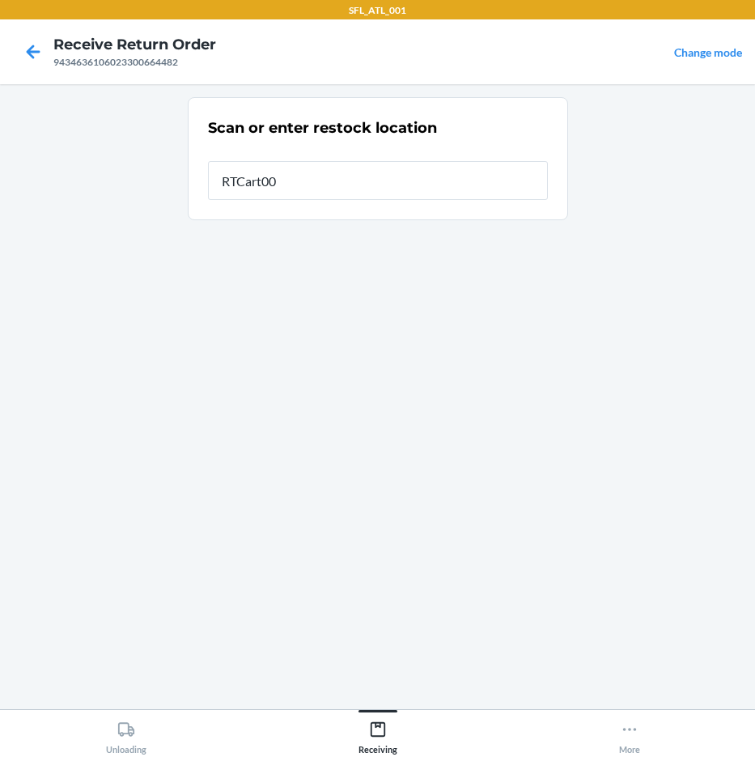
type input "RTCart004"
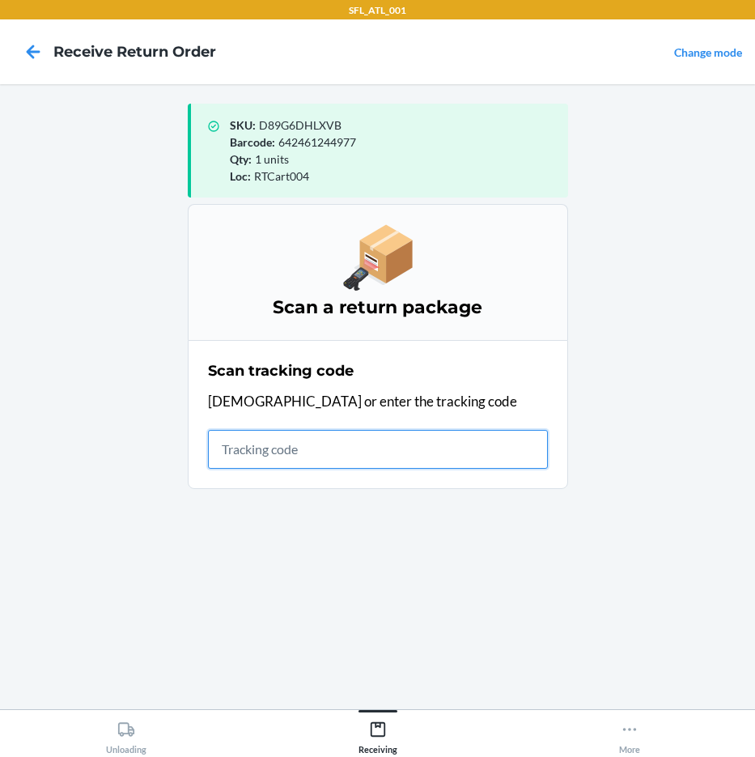
click at [282, 456] on input "text" at bounding box center [378, 449] width 340 height 39
type input "4203025994346361060232993169"
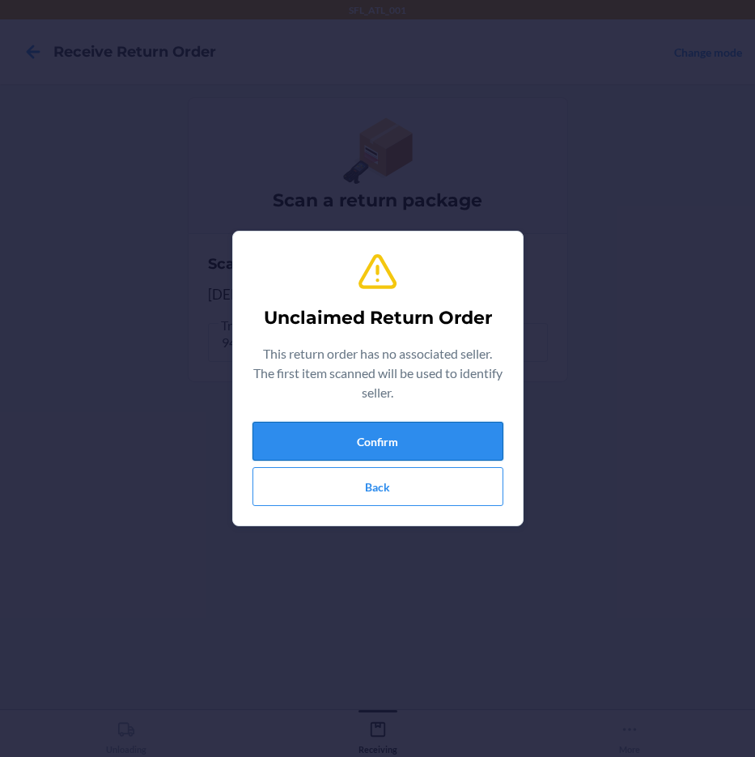
click at [282, 455] on button "Confirm" at bounding box center [378, 441] width 251 height 39
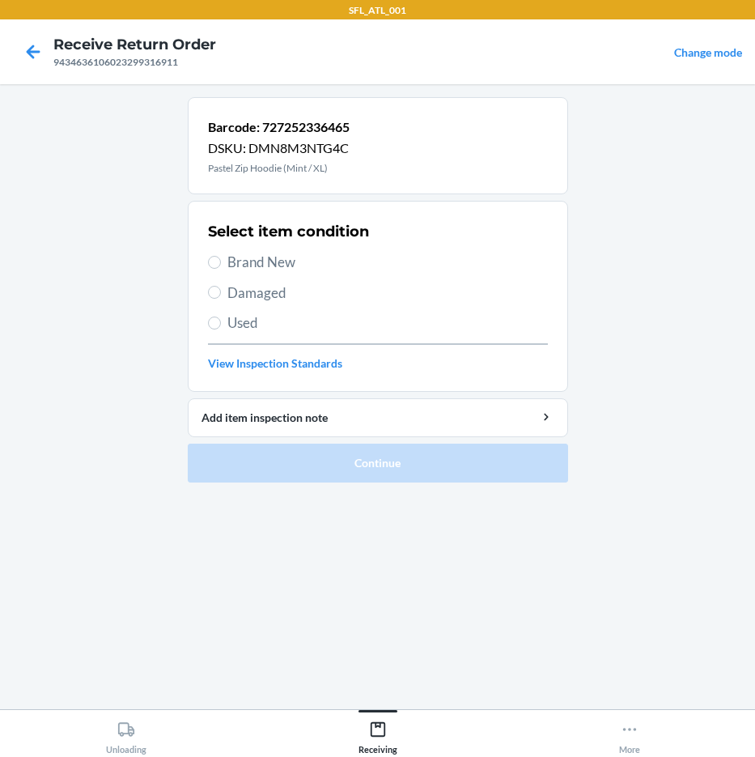
click at [272, 263] on span "Brand New" at bounding box center [387, 262] width 321 height 21
click at [221, 263] on input "Brand New" at bounding box center [214, 262] width 13 height 13
radio input "true"
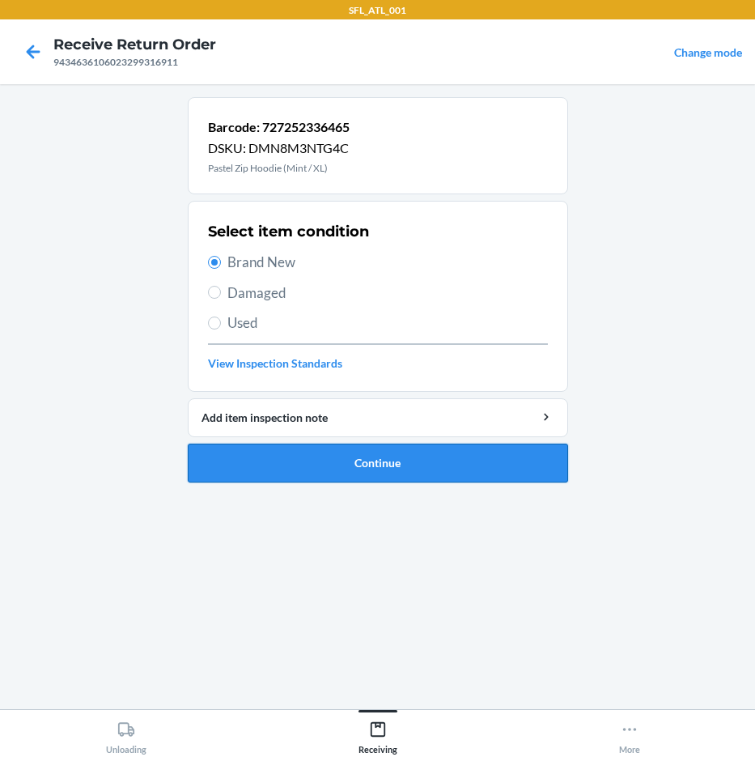
click at [334, 458] on button "Continue" at bounding box center [378, 463] width 380 height 39
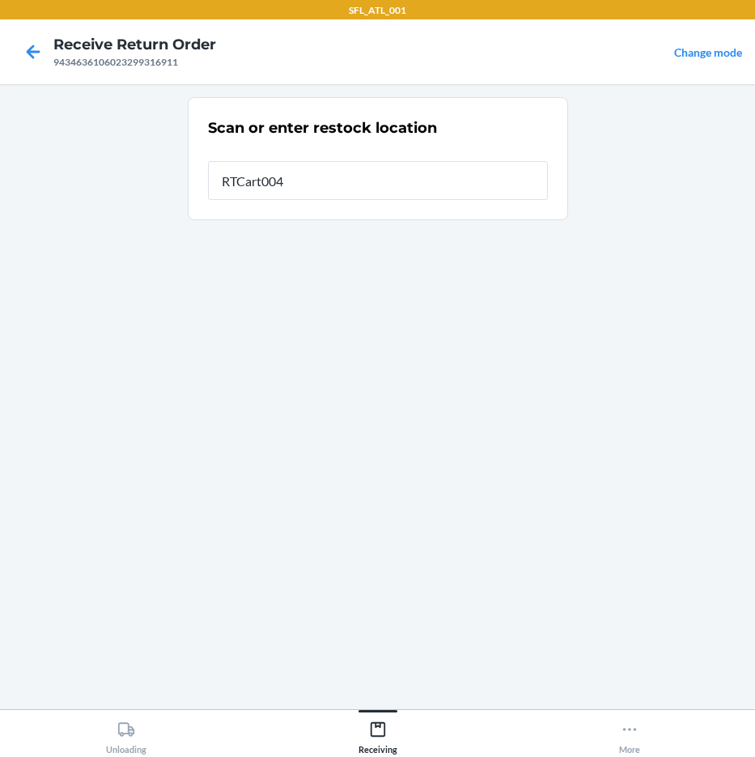
type input "RTCart004"
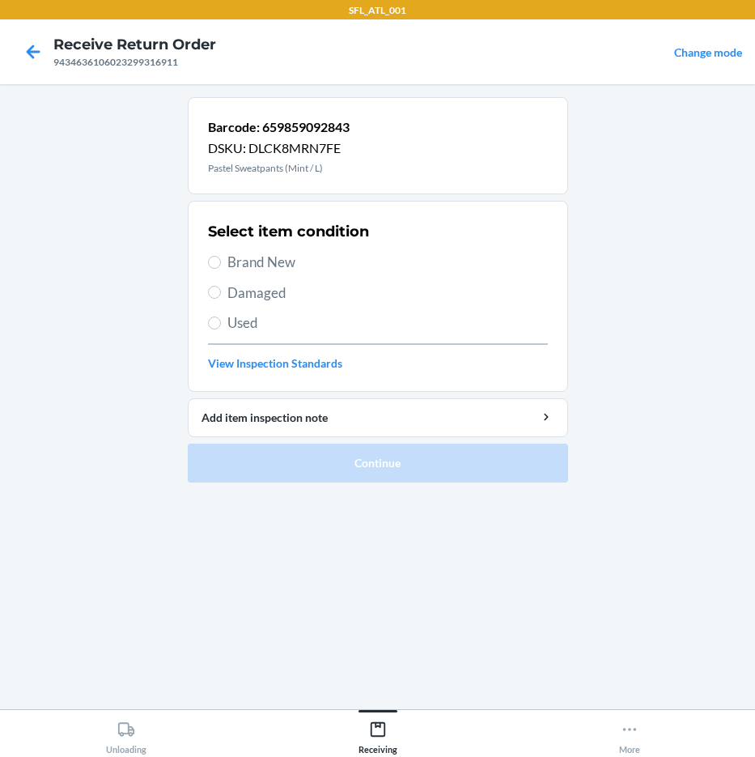
click at [240, 265] on span "Brand New" at bounding box center [387, 262] width 321 height 21
click at [221, 265] on input "Brand New" at bounding box center [214, 262] width 13 height 13
radio input "true"
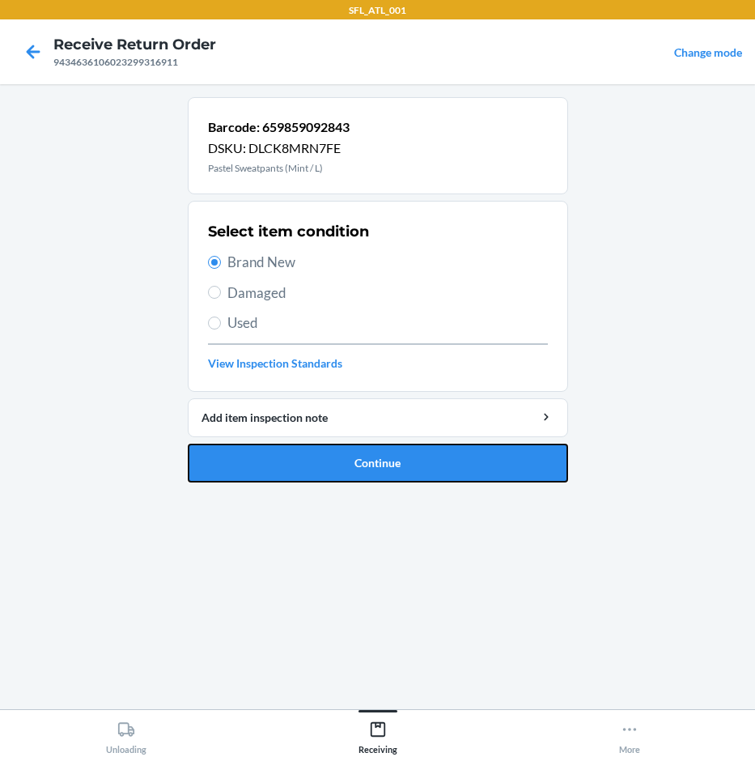
drag, startPoint x: 306, startPoint y: 456, endPoint x: 287, endPoint y: 449, distance: 20.5
click at [292, 451] on button "Continue" at bounding box center [378, 463] width 380 height 39
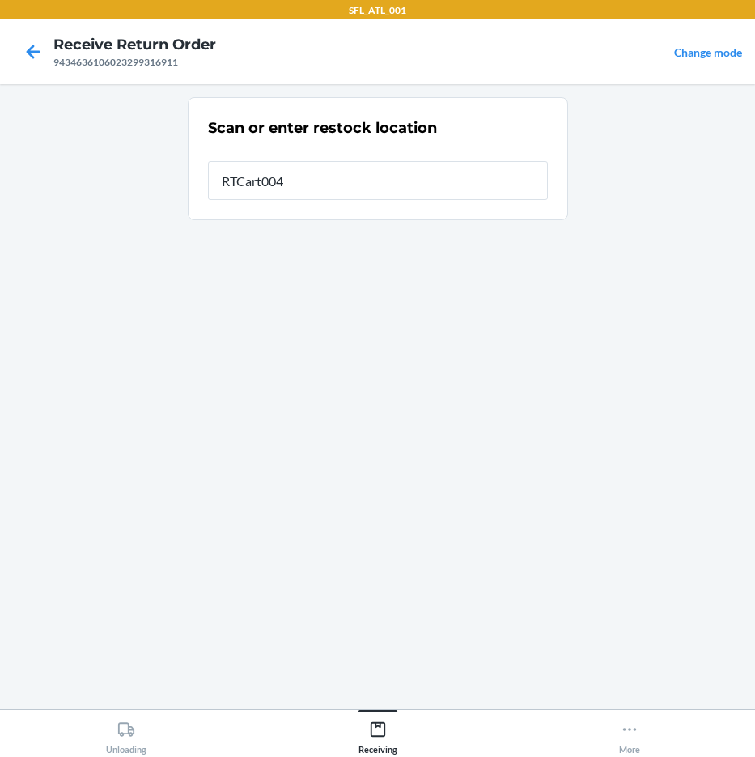
type input "RTCart004"
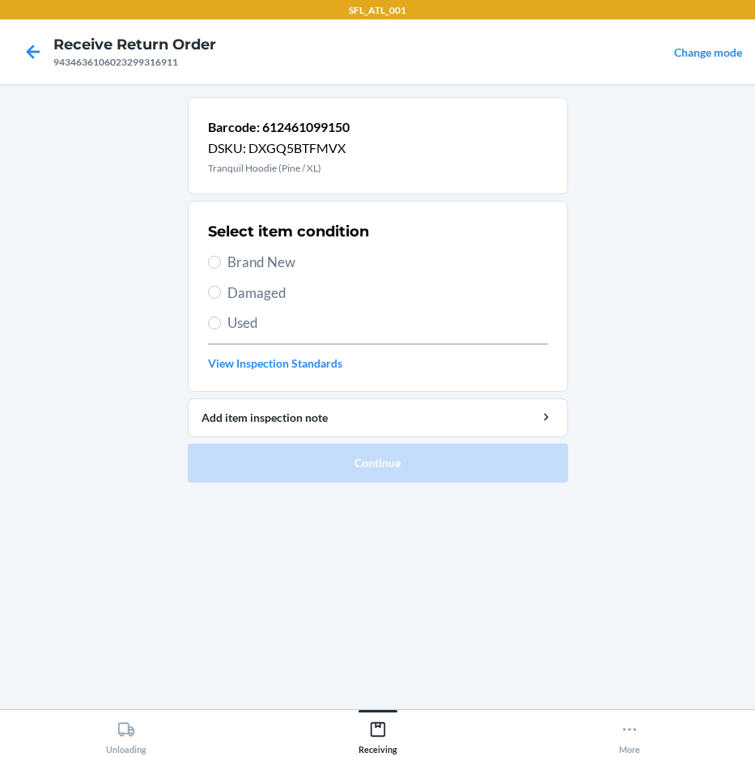
click at [301, 256] on span "Brand New" at bounding box center [387, 262] width 321 height 21
click at [221, 256] on input "Brand New" at bounding box center [214, 262] width 13 height 13
radio input "true"
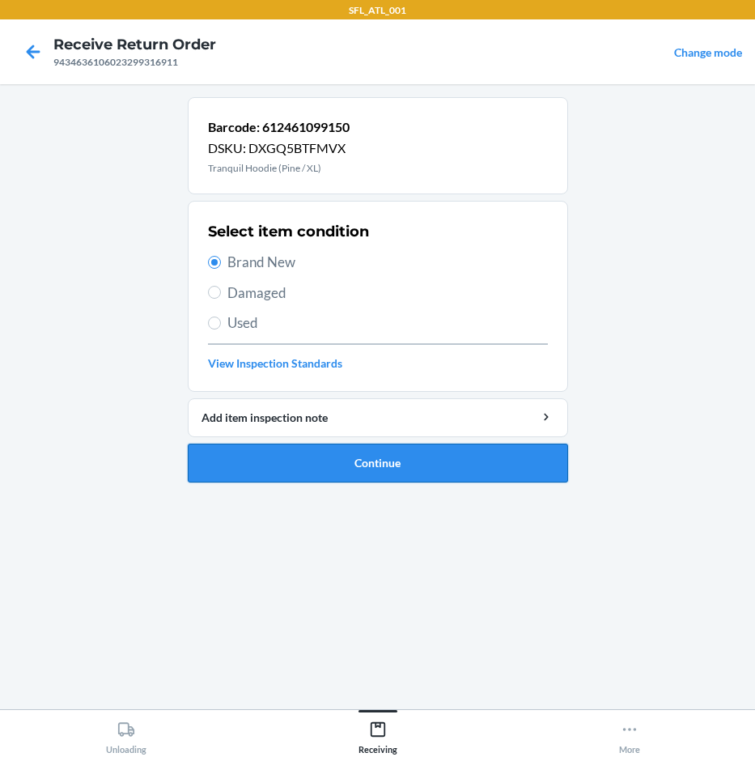
click at [332, 452] on button "Continue" at bounding box center [378, 463] width 380 height 39
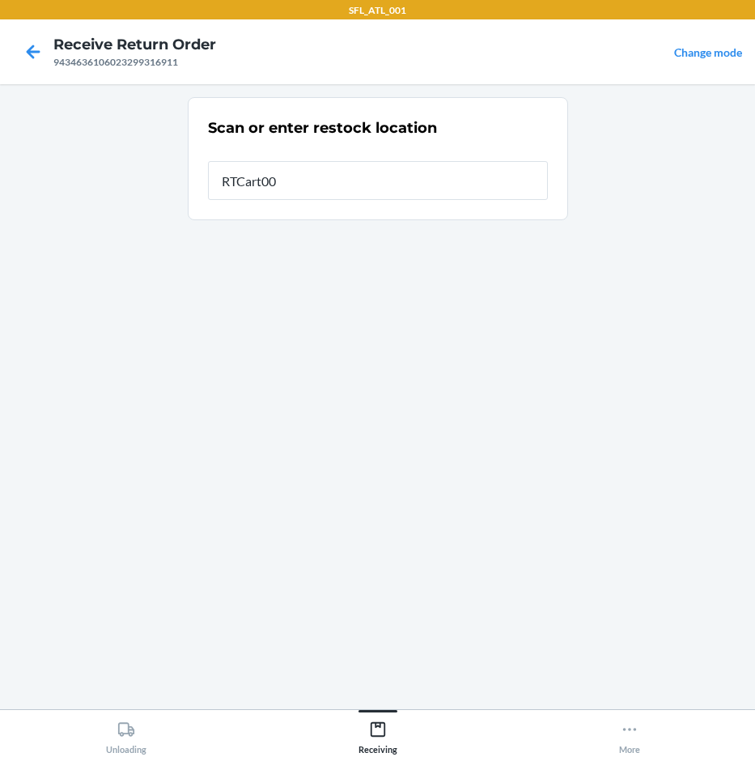
type input "RTCart004"
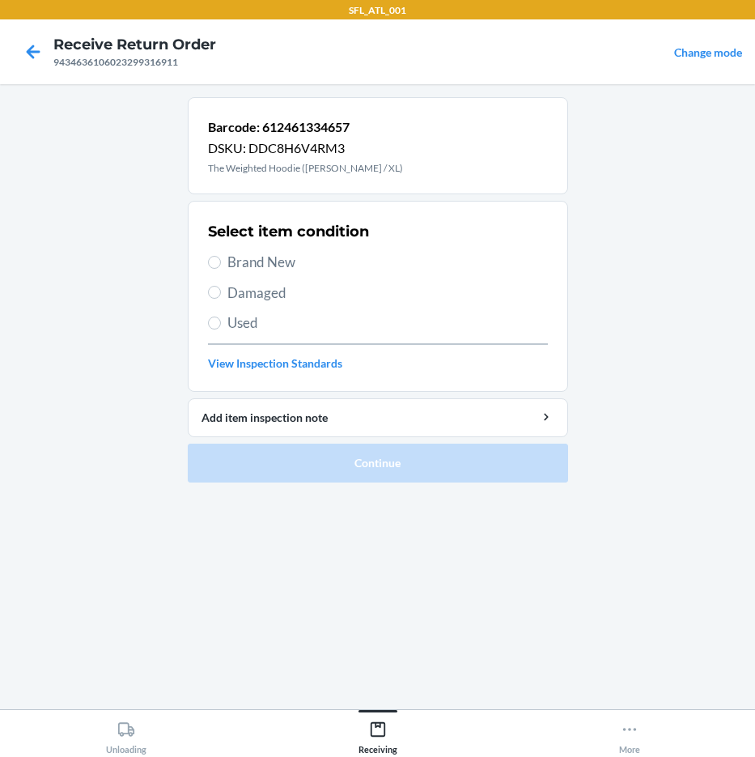
click at [247, 262] on span "Brand New" at bounding box center [387, 262] width 321 height 21
click at [221, 262] on input "Brand New" at bounding box center [214, 262] width 13 height 13
radio input "true"
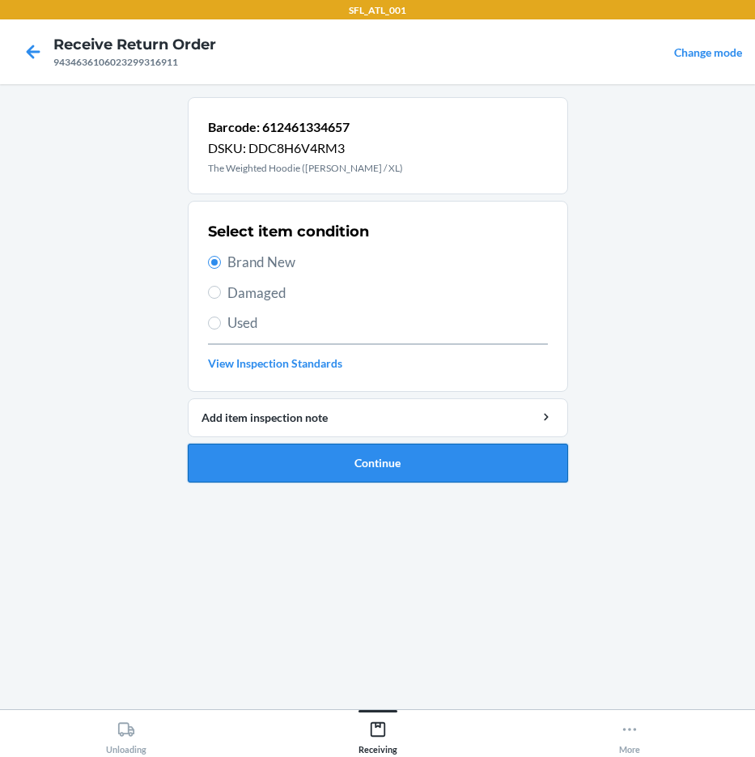
click at [370, 463] on button "Continue" at bounding box center [378, 463] width 380 height 39
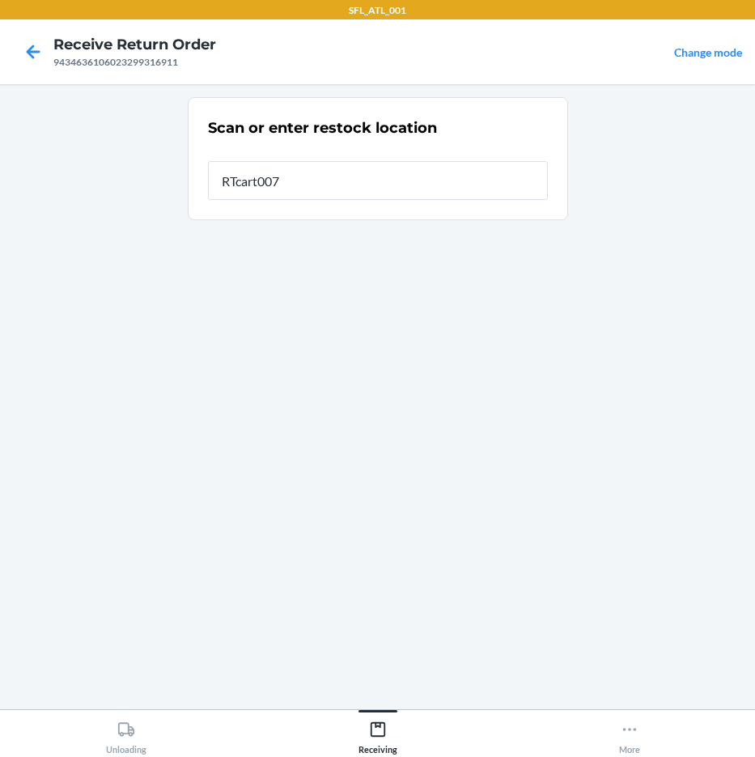
type input "RTcart007"
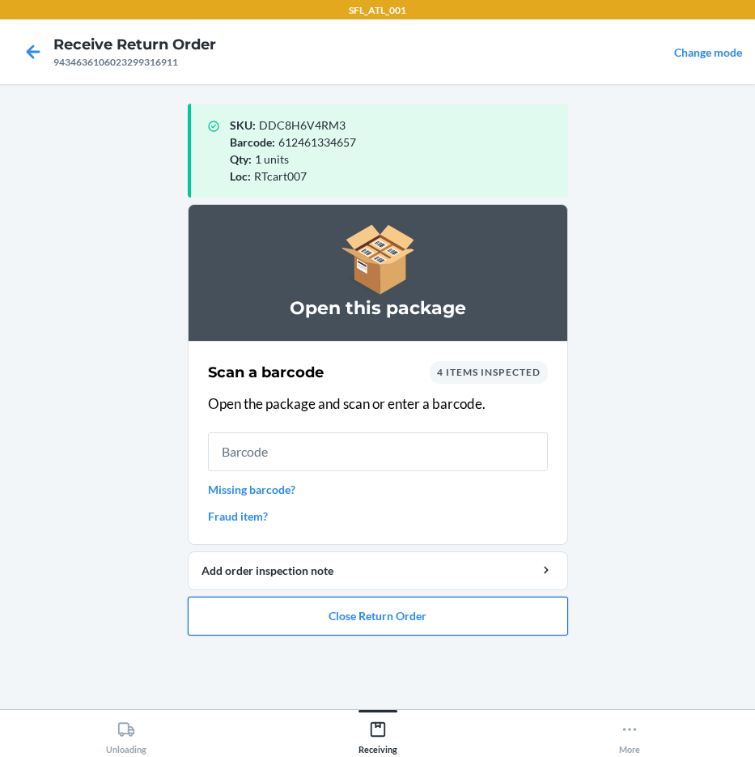
click at [417, 619] on button "Close Return Order" at bounding box center [378, 616] width 380 height 39
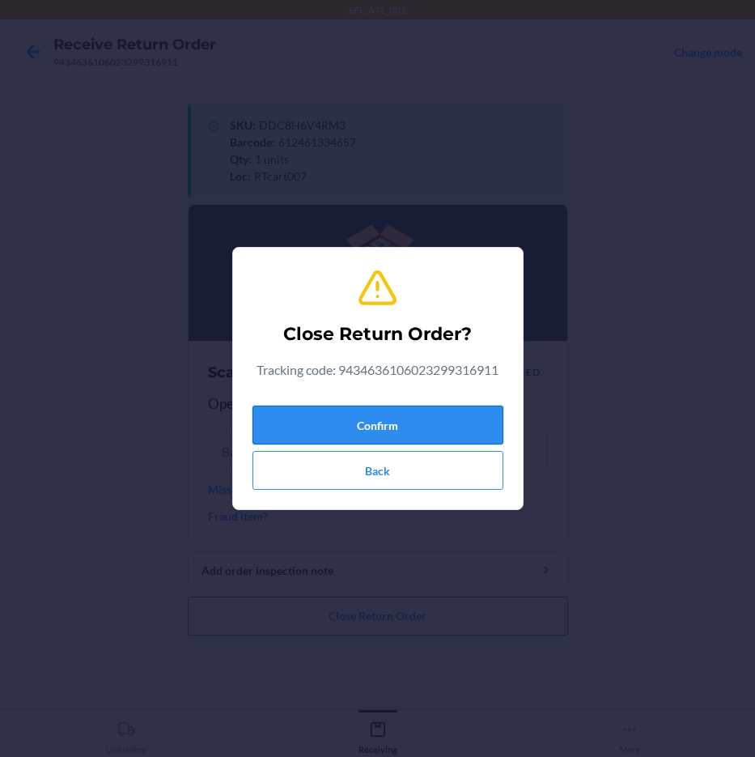
drag, startPoint x: 410, startPoint y: 425, endPoint x: 397, endPoint y: 418, distance: 14.9
click at [408, 423] on button "Confirm" at bounding box center [378, 425] width 251 height 39
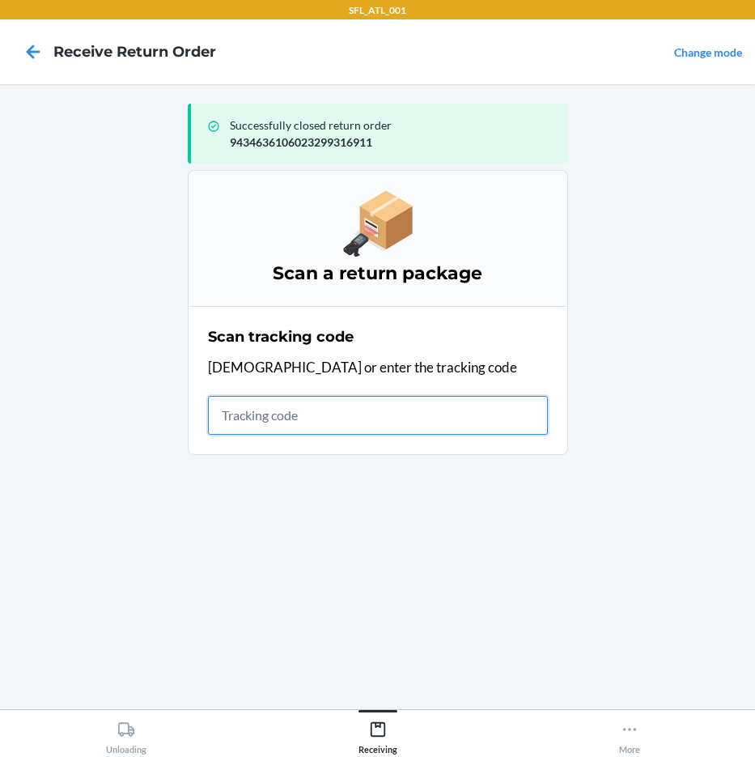
click at [270, 410] on input "text" at bounding box center [378, 415] width 340 height 39
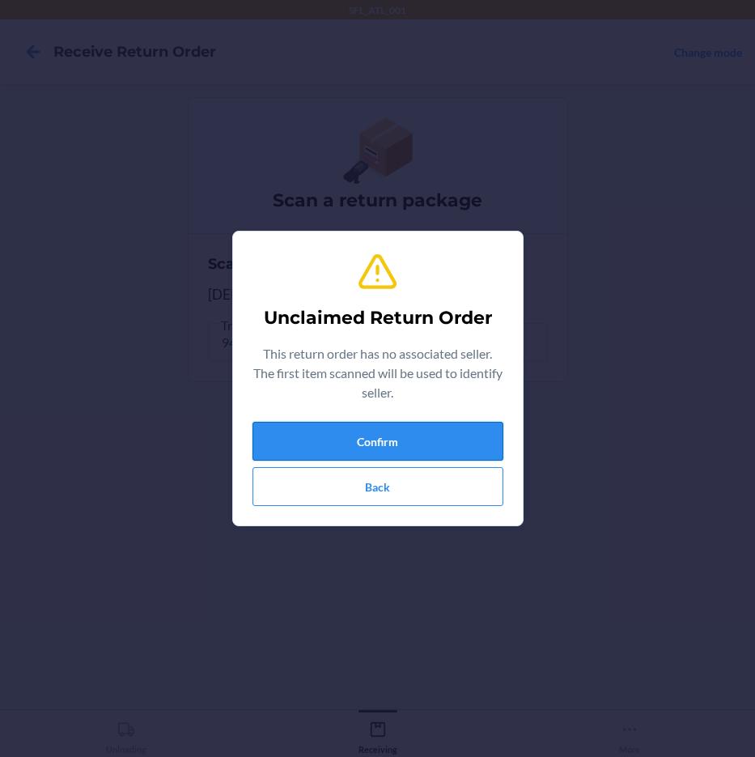
click at [457, 424] on button "Confirm" at bounding box center [378, 441] width 251 height 39
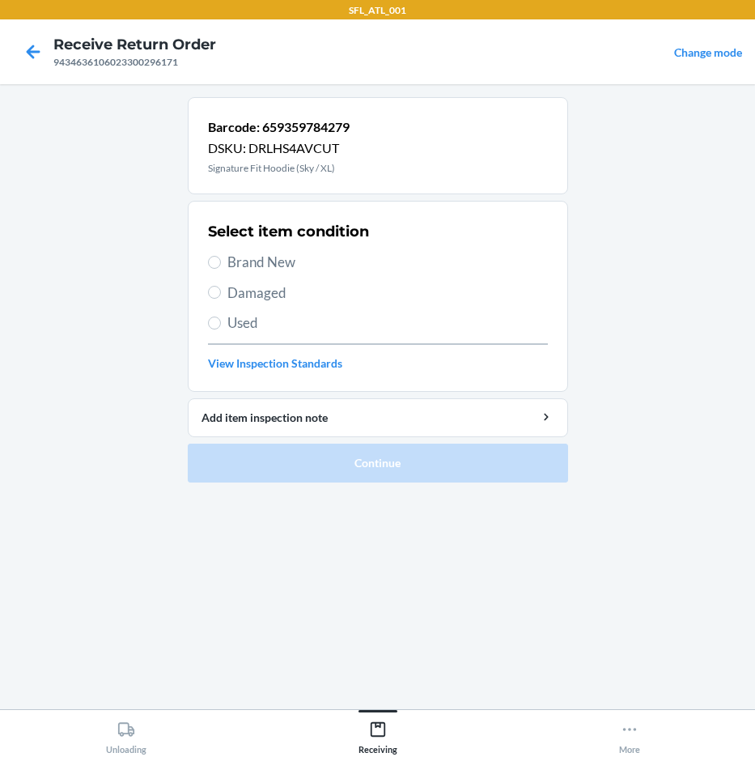
click at [292, 265] on span "Brand New" at bounding box center [387, 262] width 321 height 21
click at [221, 265] on input "Brand New" at bounding box center [214, 262] width 13 height 13
radio input "true"
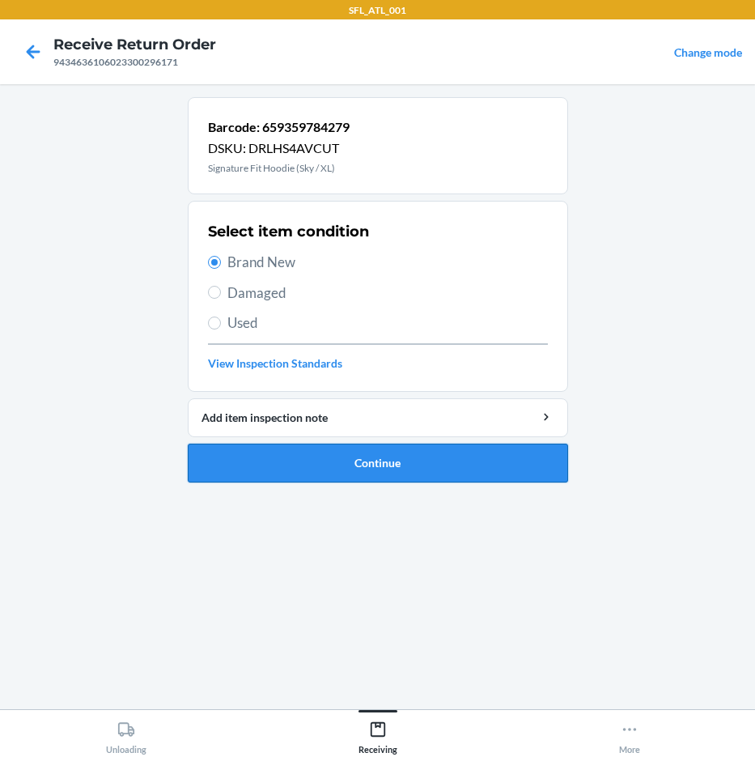
click at [393, 467] on button "Continue" at bounding box center [378, 463] width 380 height 39
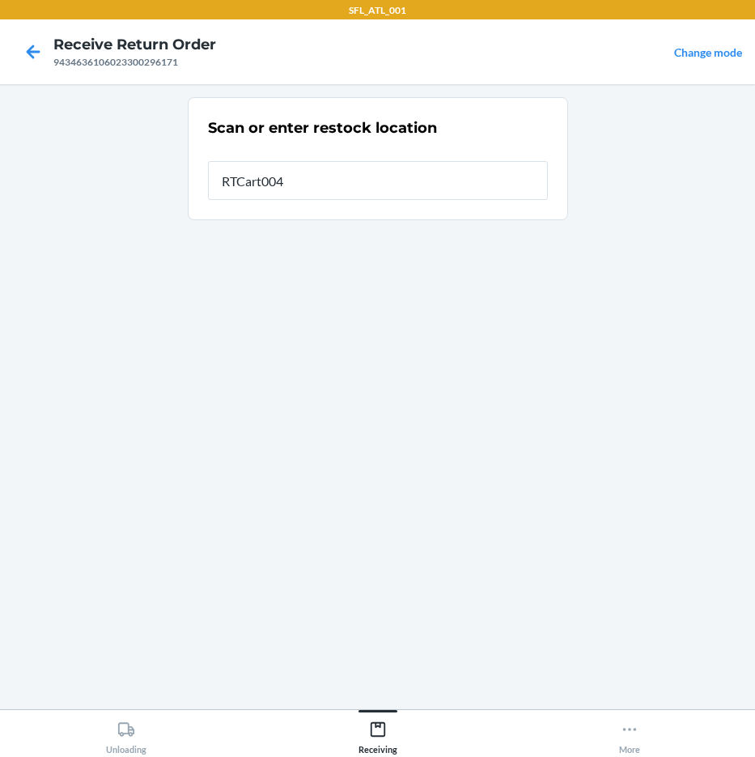
type input "RTCart004"
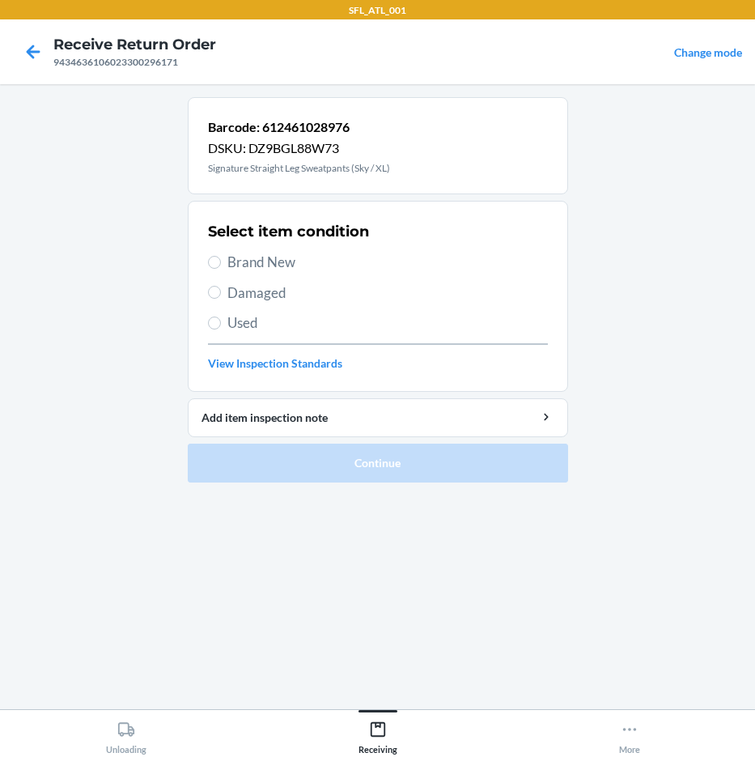
click at [288, 257] on span "Brand New" at bounding box center [387, 262] width 321 height 21
click at [221, 257] on input "Brand New" at bounding box center [214, 262] width 13 height 13
radio input "true"
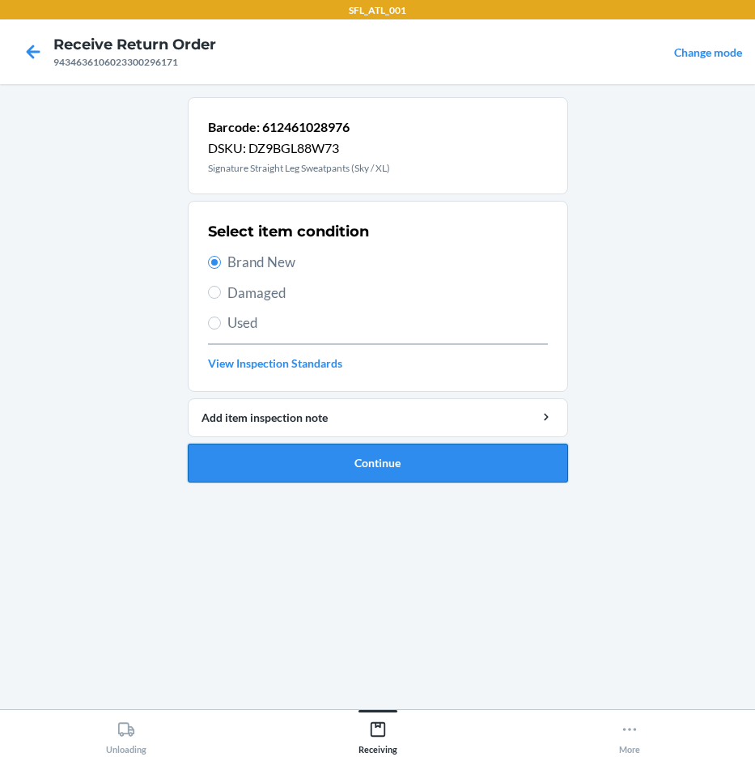
click at [414, 474] on button "Continue" at bounding box center [378, 463] width 380 height 39
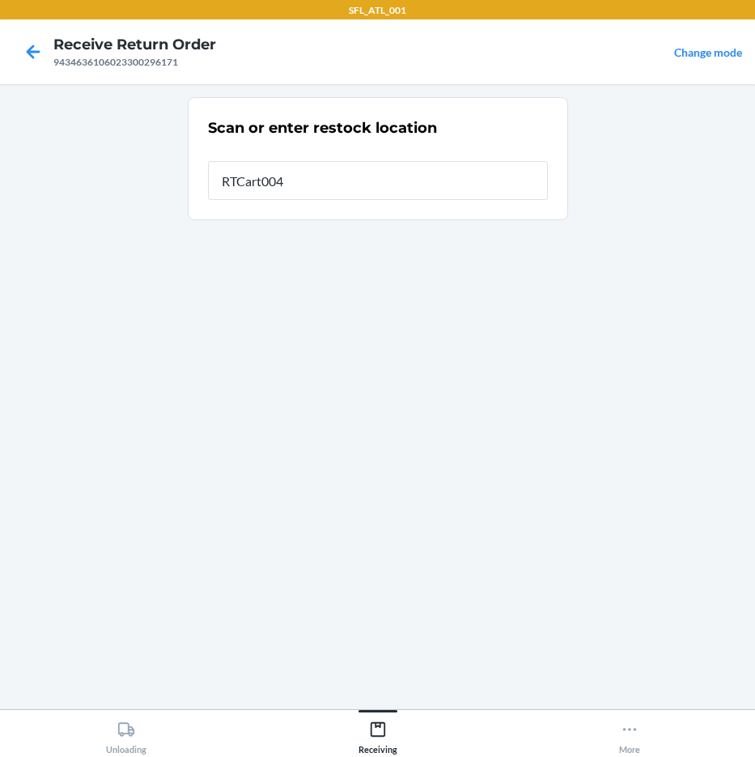
type input "RTCart004"
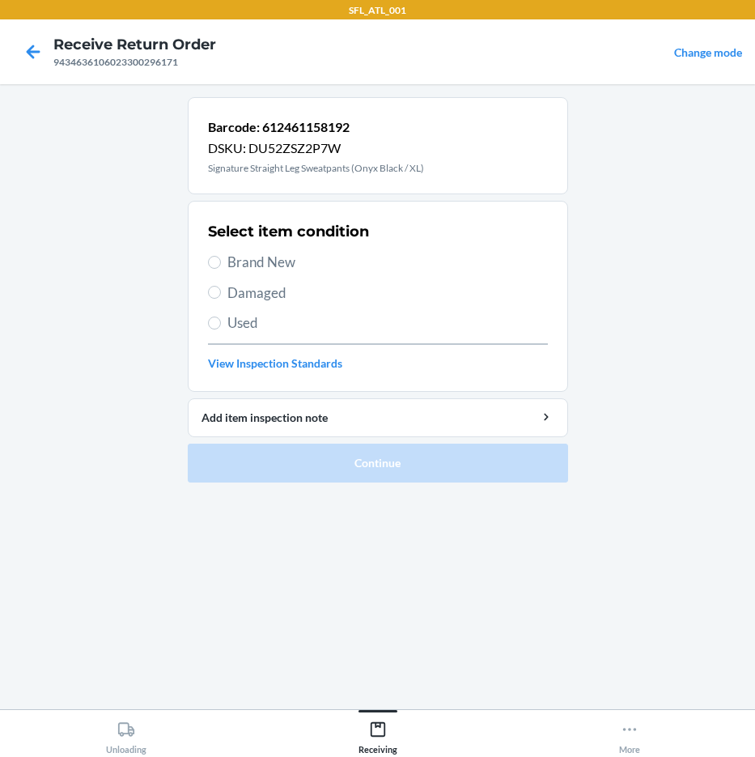
click at [246, 322] on span "Used" at bounding box center [387, 322] width 321 height 21
click at [221, 322] on input "Used" at bounding box center [214, 322] width 13 height 13
radio input "true"
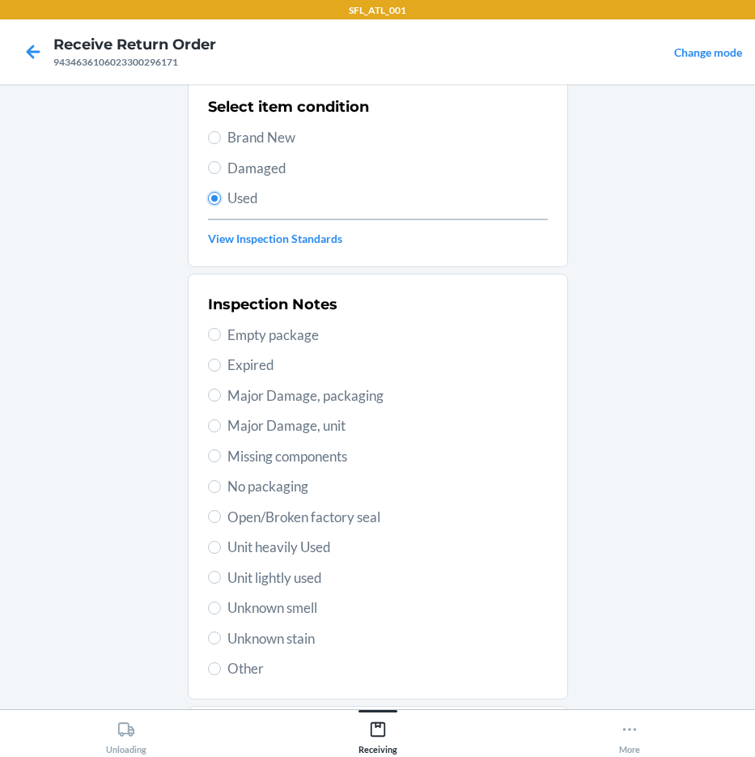
scroll to position [219, 0]
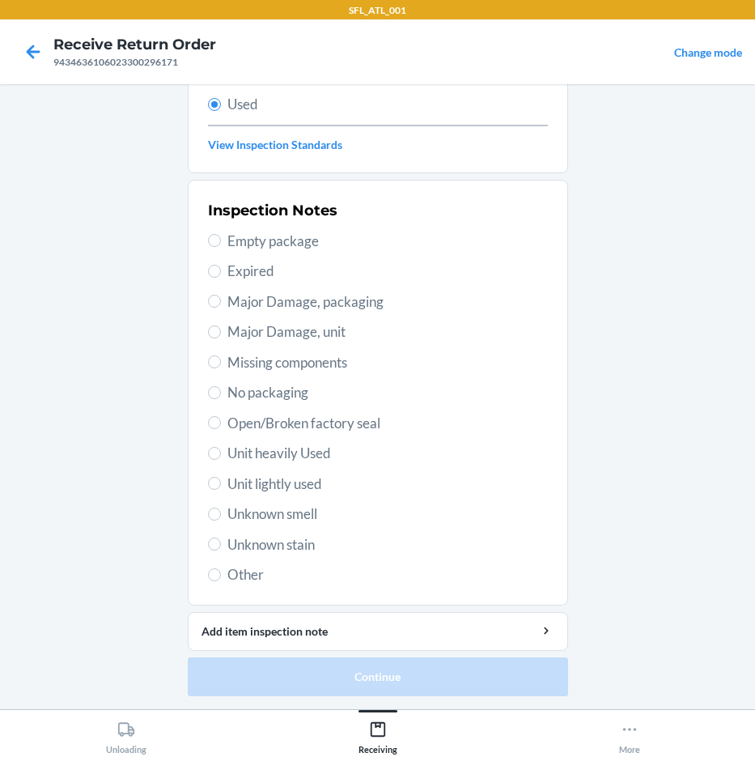
click at [271, 486] on span "Unit lightly used" at bounding box center [387, 483] width 321 height 21
click at [221, 486] on input "Unit lightly used" at bounding box center [214, 483] width 13 height 13
radio input "true"
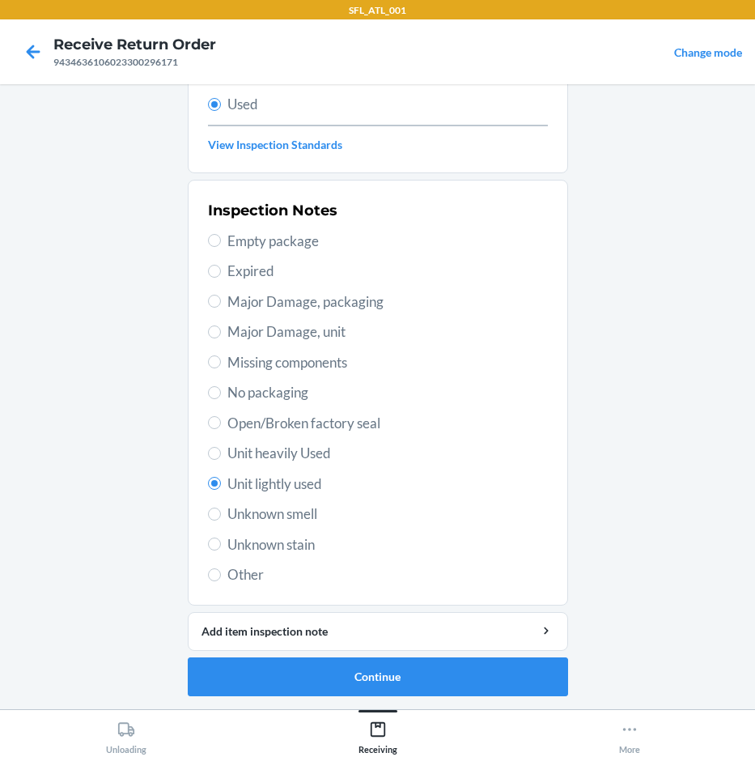
click at [306, 462] on span "Unit heavily Used" at bounding box center [387, 453] width 321 height 21
click at [221, 460] on input "Unit heavily Used" at bounding box center [214, 453] width 13 height 13
radio input "true"
radio input "false"
drag, startPoint x: 361, startPoint y: 671, endPoint x: 371, endPoint y: 670, distance: 9.7
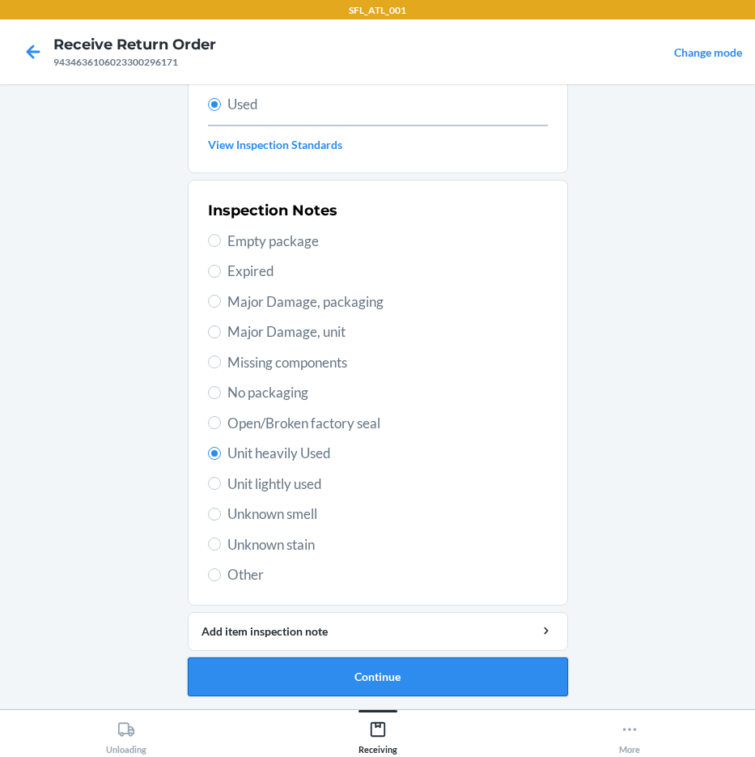
click at [363, 671] on button "Continue" at bounding box center [378, 676] width 380 height 39
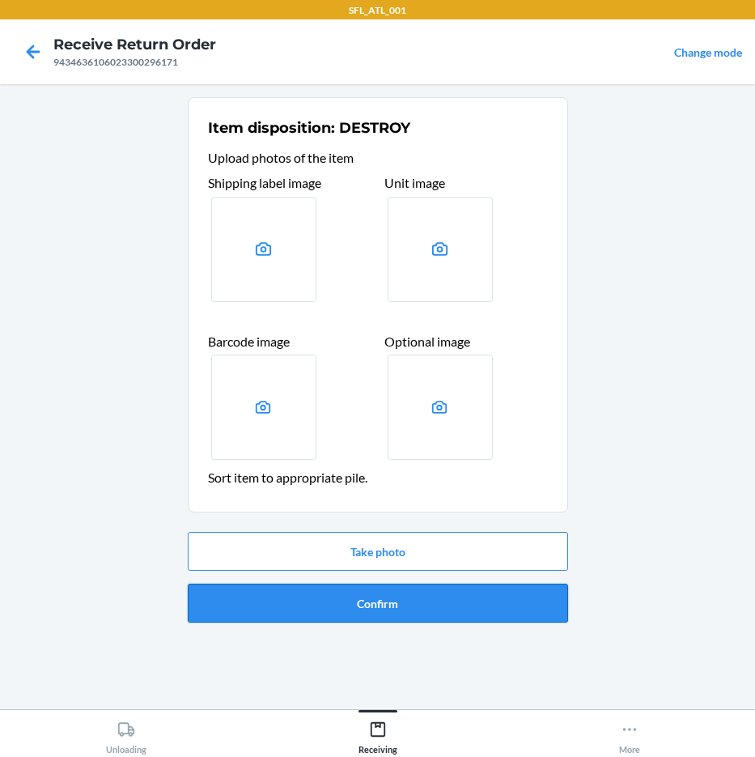
click at [435, 598] on button "Confirm" at bounding box center [378, 603] width 380 height 39
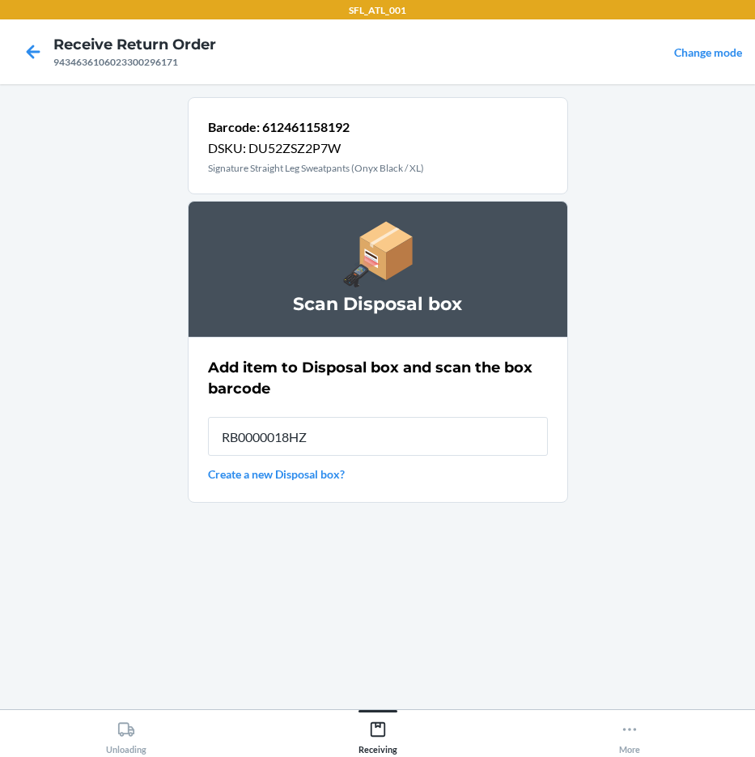
type input "RB0000018HZ"
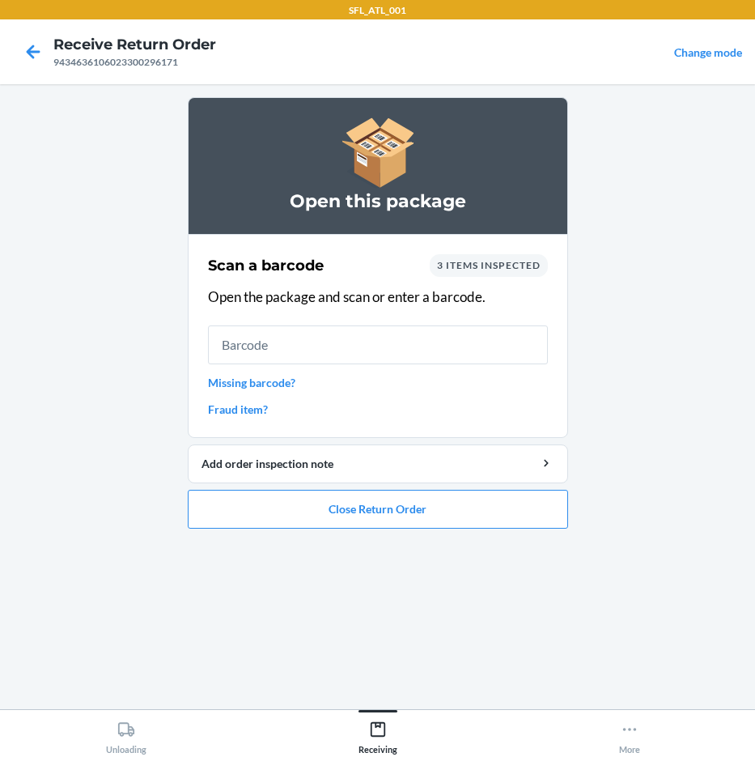
click at [376, 483] on li "Open this package Scan a barcode 3 items inspected Open the package and scan or…" at bounding box center [378, 312] width 380 height 431
click at [363, 512] on button "Close Return Order" at bounding box center [378, 509] width 380 height 39
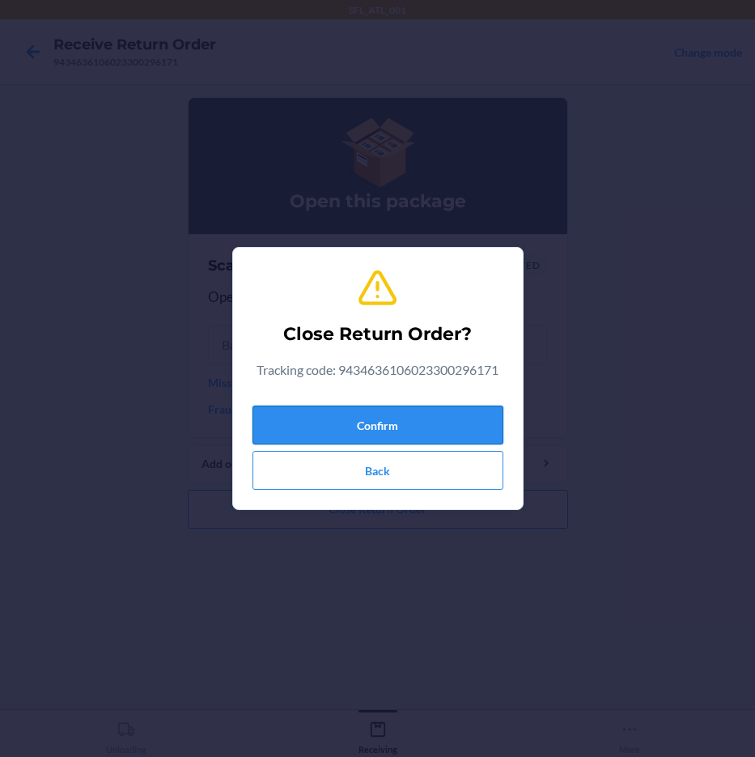
click at [341, 412] on button "Confirm" at bounding box center [378, 425] width 251 height 39
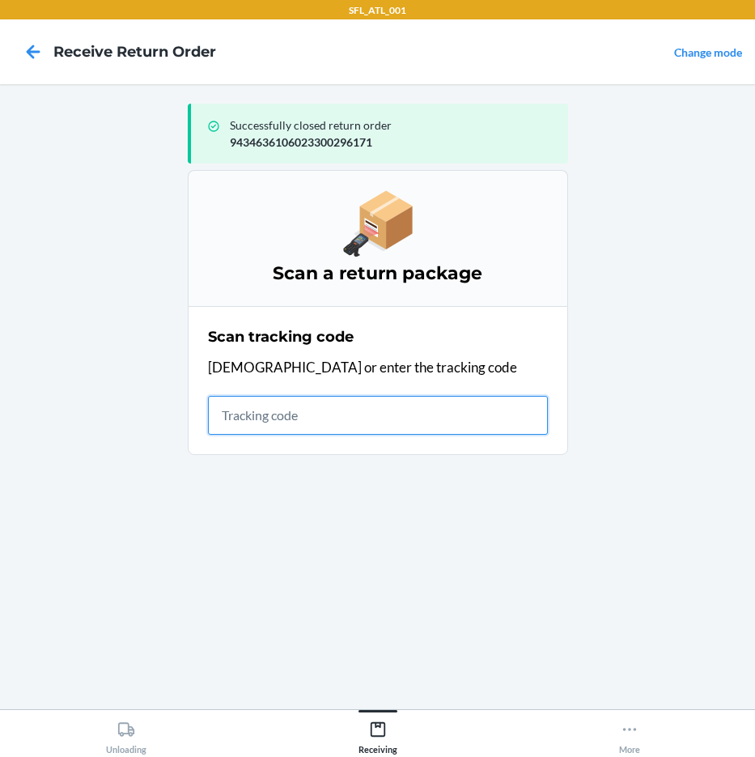
click at [293, 414] on input "text" at bounding box center [378, 415] width 340 height 39
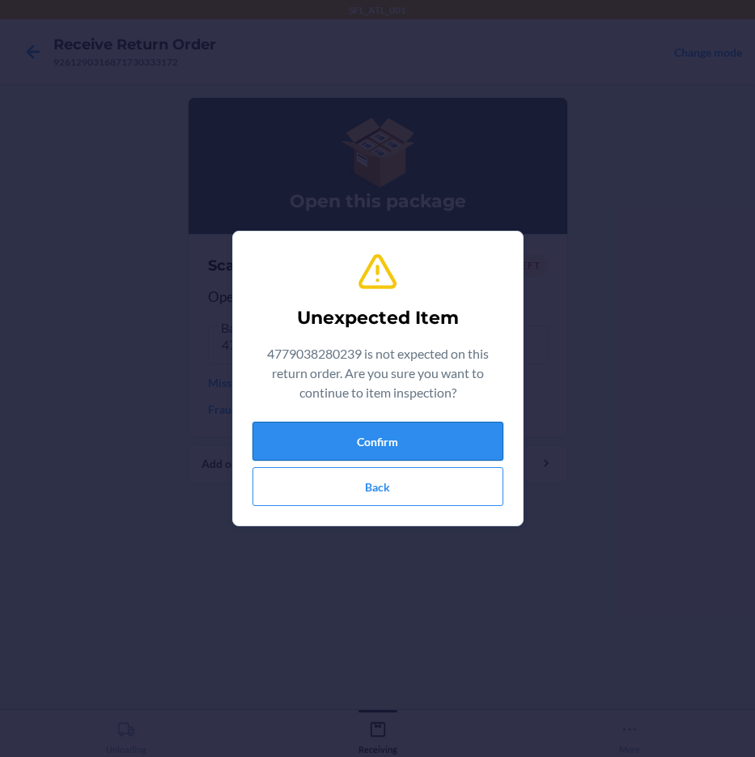
click at [355, 428] on button "Confirm" at bounding box center [378, 441] width 251 height 39
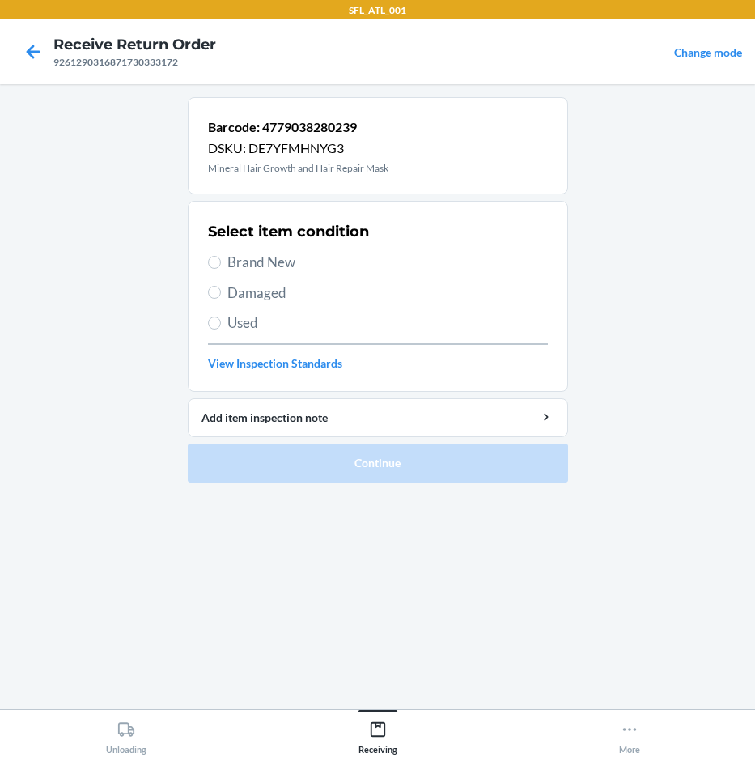
click at [248, 251] on div "Select item condition Brand New Damaged Used View Inspection Standards" at bounding box center [378, 296] width 340 height 160
drag, startPoint x: 255, startPoint y: 258, endPoint x: 360, endPoint y: 317, distance: 120.7
click at [256, 258] on span "Brand New" at bounding box center [387, 262] width 321 height 21
click at [221, 258] on input "Brand New" at bounding box center [214, 262] width 13 height 13
radio input "true"
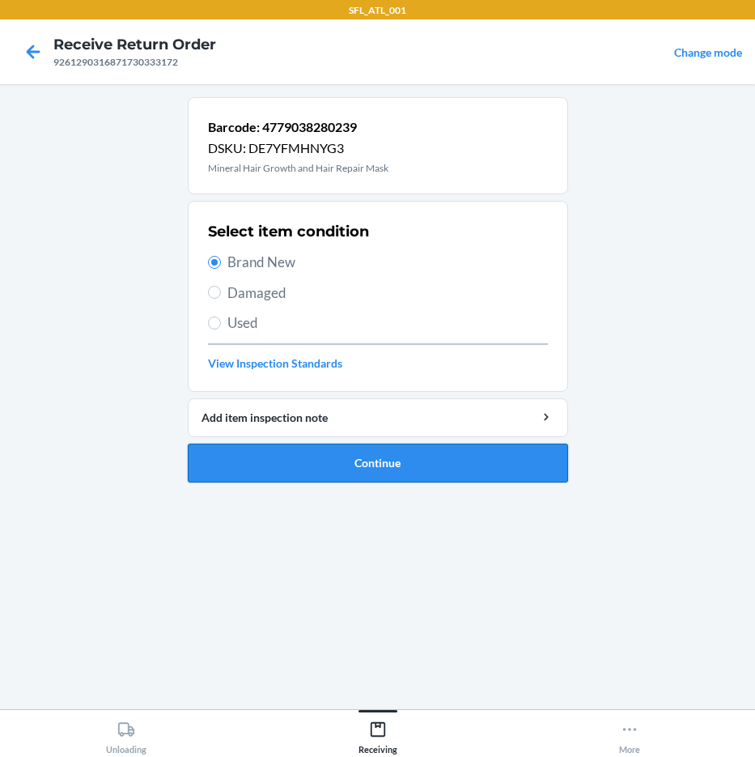
click at [369, 468] on button "Continue" at bounding box center [378, 463] width 380 height 39
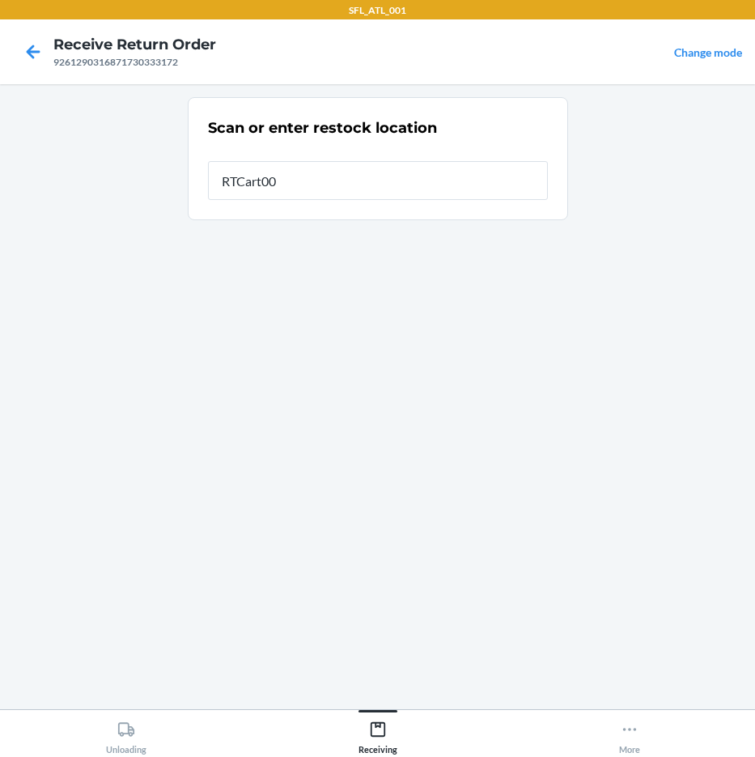
type input "RTCart004"
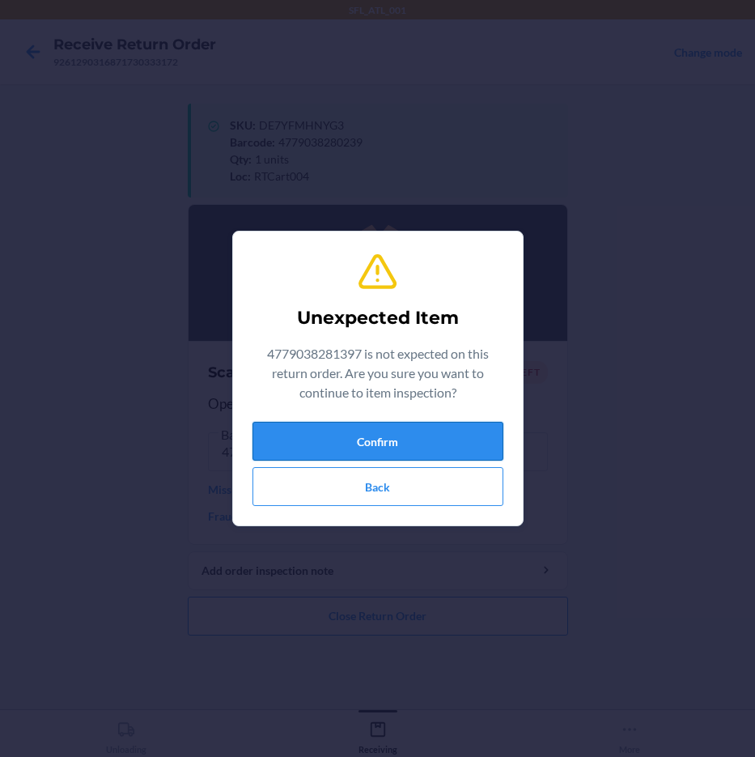
click at [418, 443] on button "Confirm" at bounding box center [378, 441] width 251 height 39
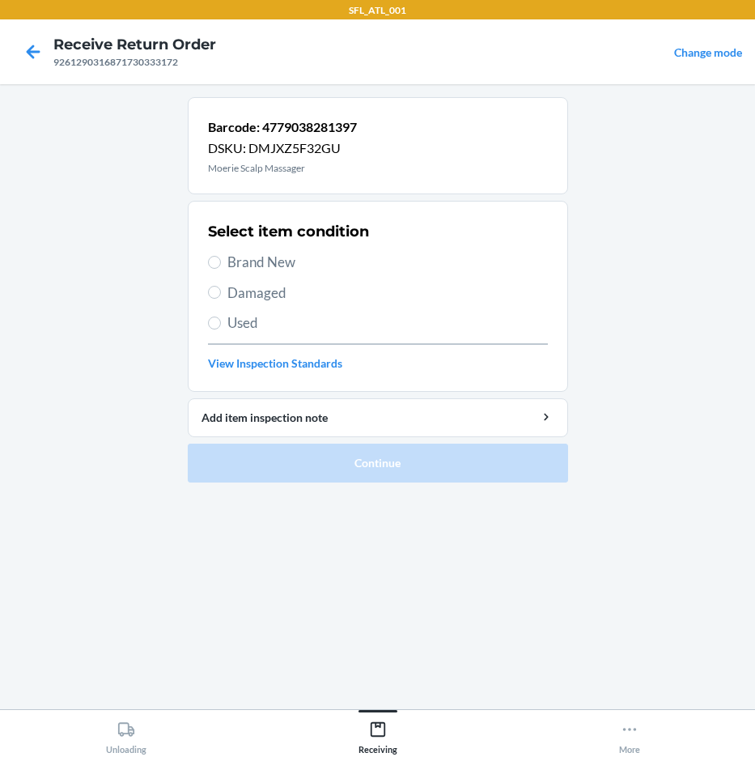
click at [249, 327] on span "Used" at bounding box center [387, 322] width 321 height 21
click at [221, 327] on input "Used" at bounding box center [214, 322] width 13 height 13
radio input "true"
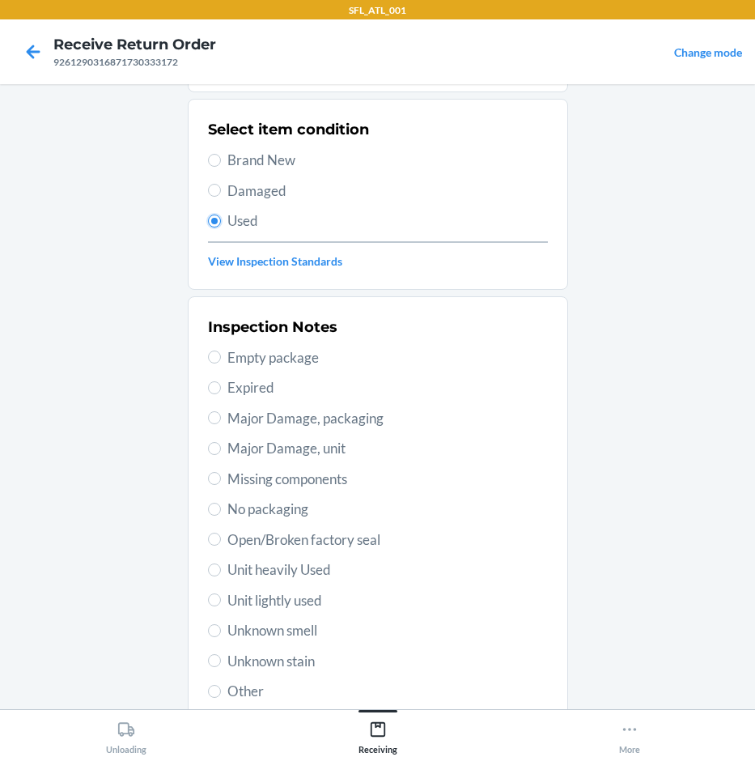
scroll to position [162, 0]
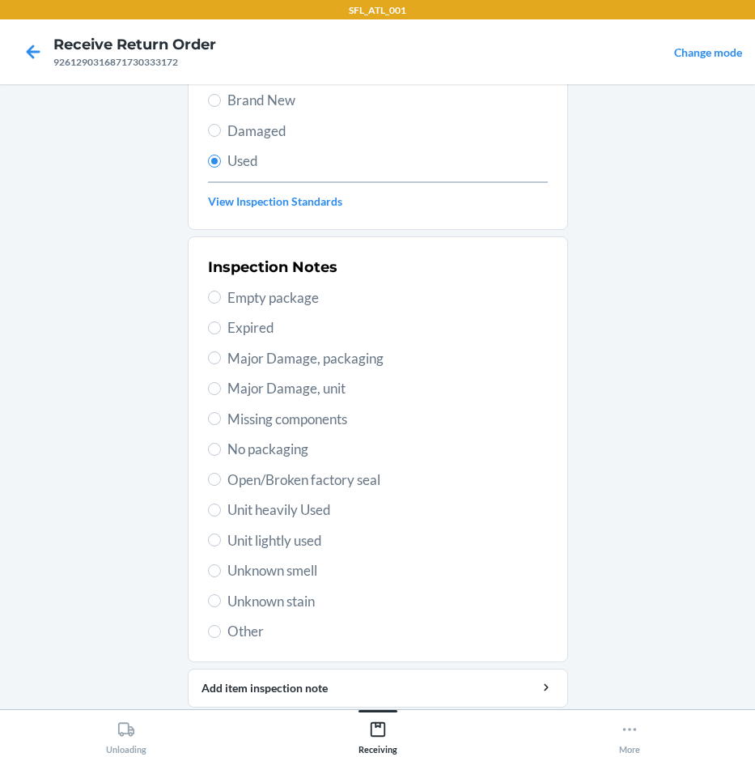
click at [228, 105] on span "Brand New" at bounding box center [387, 100] width 321 height 21
click at [221, 105] on input "Brand New" at bounding box center [214, 100] width 13 height 13
radio input "true"
radio input "false"
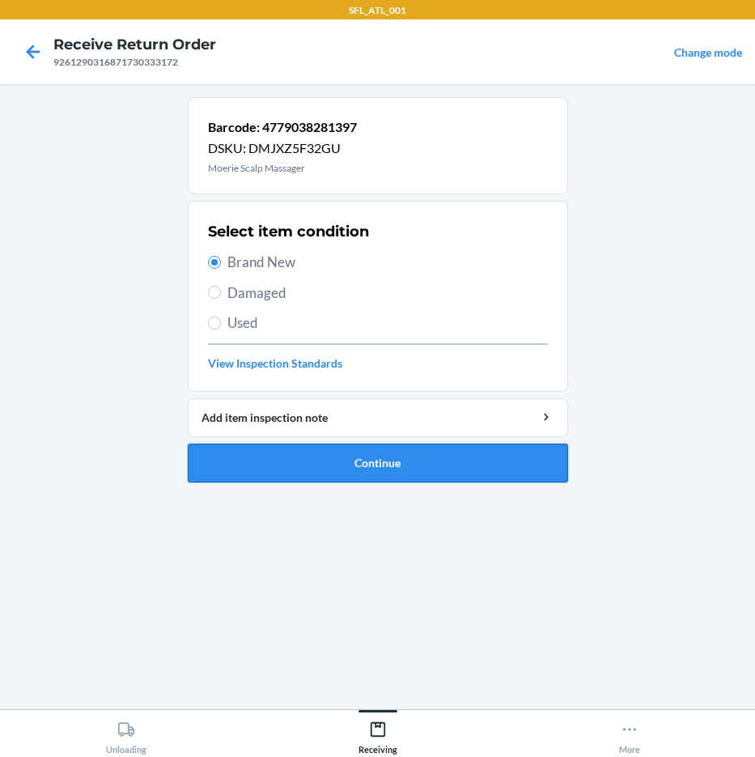
click at [366, 465] on button "Continue" at bounding box center [378, 463] width 380 height 39
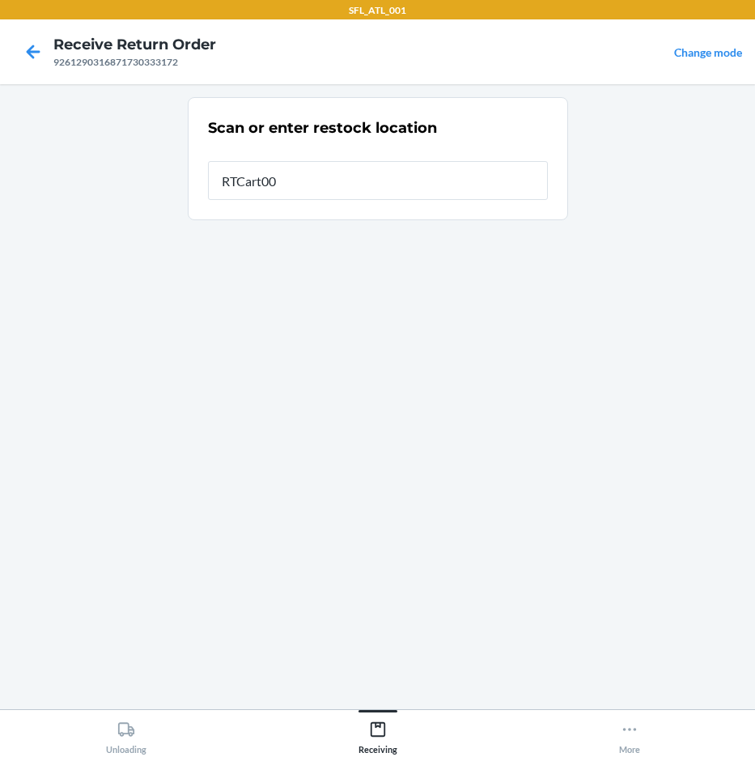
type input "RTCart004"
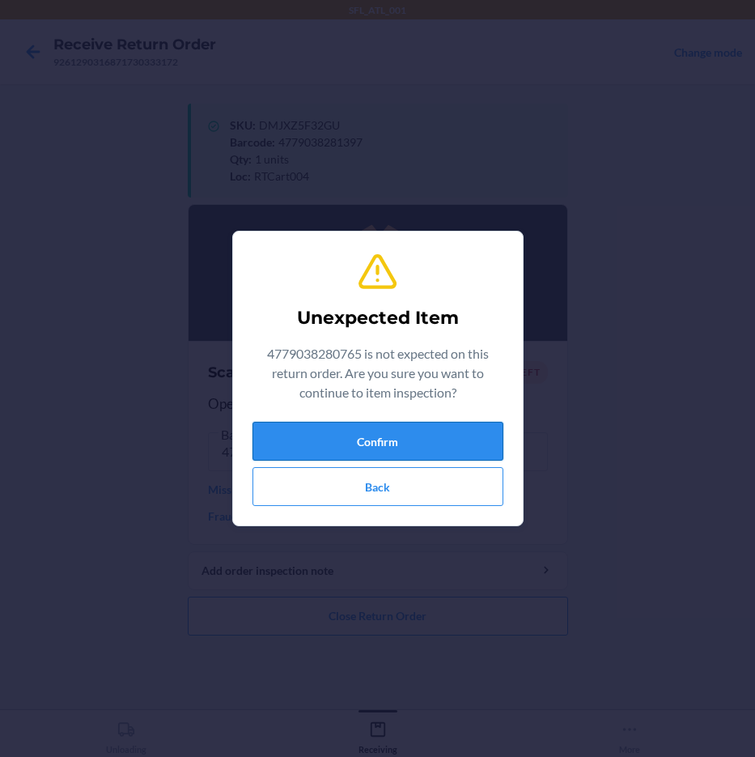
click at [379, 436] on button "Confirm" at bounding box center [378, 441] width 251 height 39
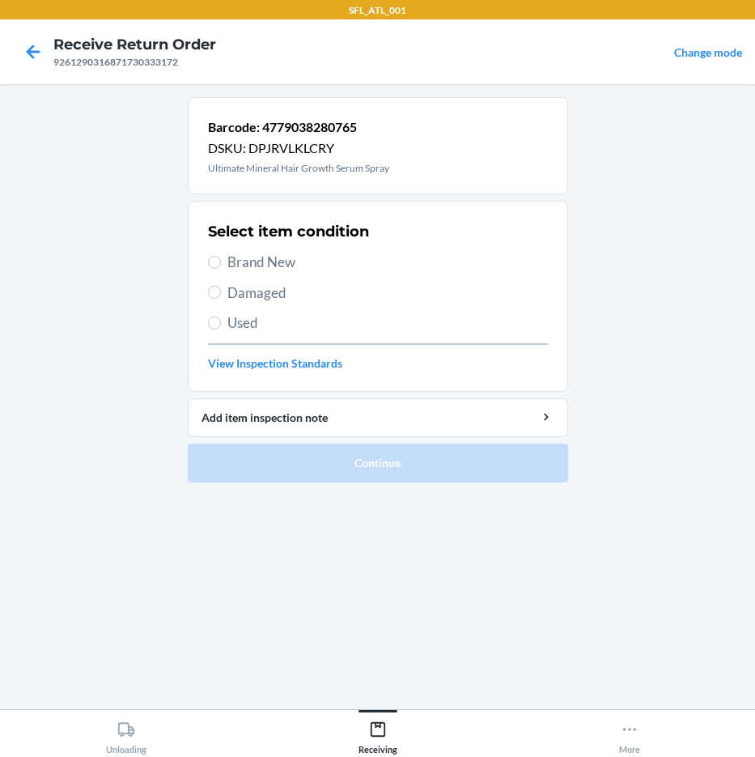
click at [226, 276] on div "Select item condition Brand New Damaged Used View Inspection Standards" at bounding box center [378, 296] width 340 height 160
click at [217, 258] on input "Brand New" at bounding box center [214, 262] width 13 height 13
radio input "true"
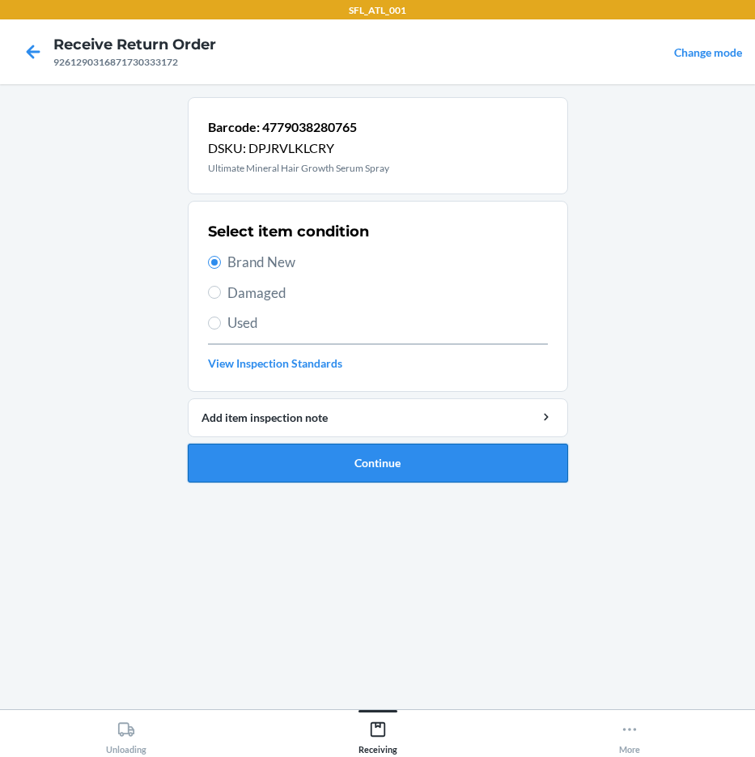
click at [334, 456] on button "Continue" at bounding box center [378, 463] width 380 height 39
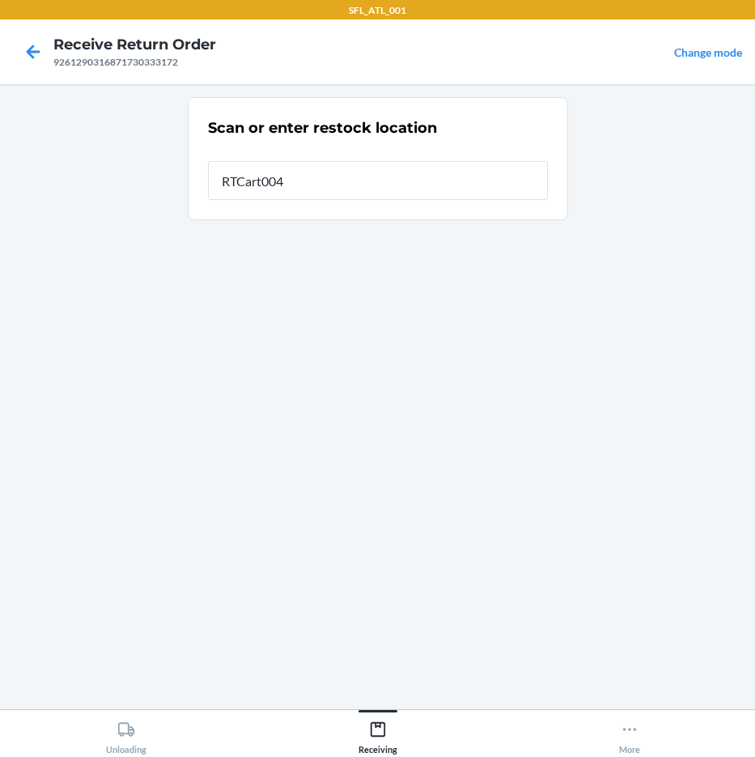
type input "RTCart004"
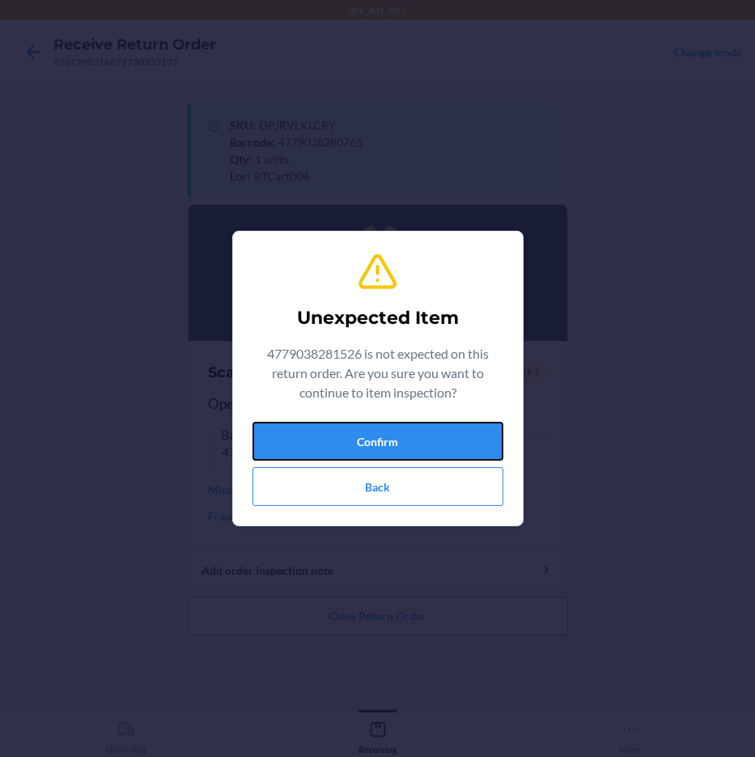
click at [323, 446] on button "Confirm" at bounding box center [378, 441] width 251 height 39
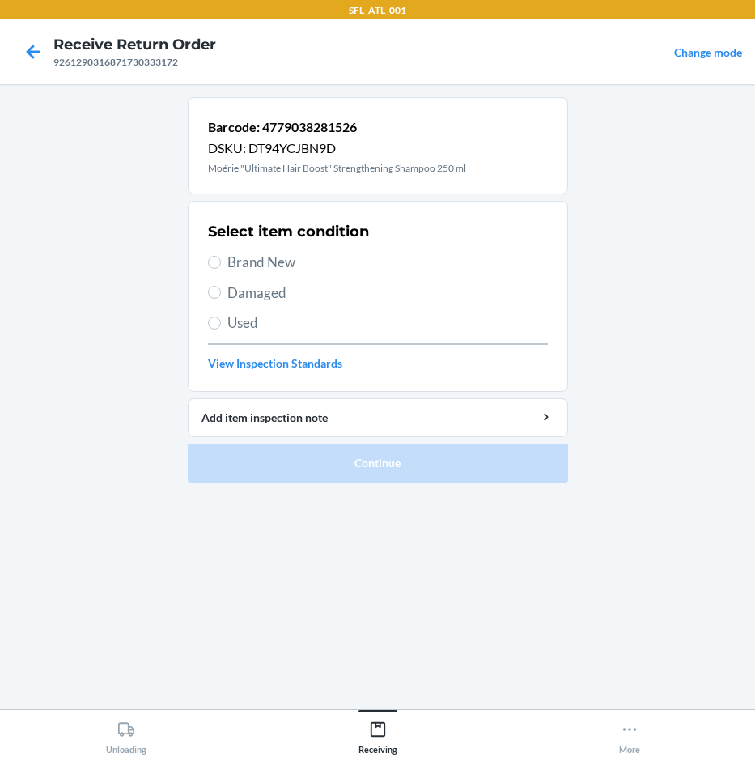
click at [262, 254] on span "Brand New" at bounding box center [387, 262] width 321 height 21
click at [221, 256] on input "Brand New" at bounding box center [214, 262] width 13 height 13
radio input "true"
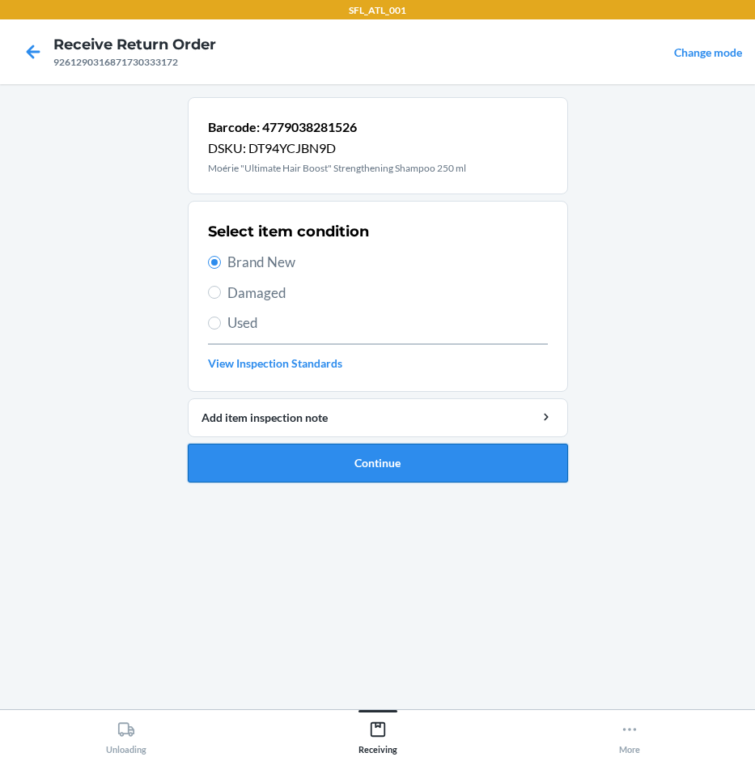
click at [435, 473] on button "Continue" at bounding box center [378, 463] width 380 height 39
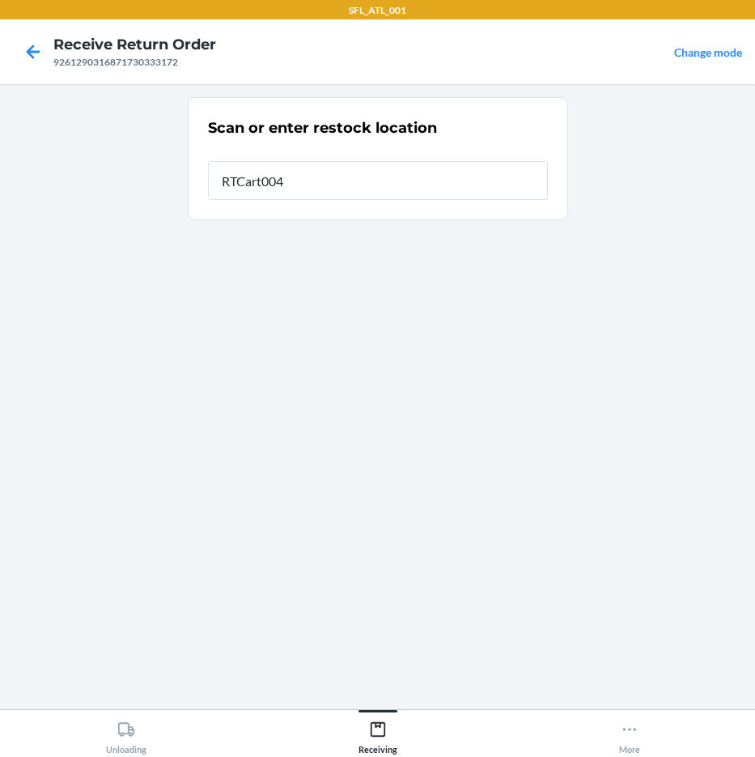
type input "RTCart004"
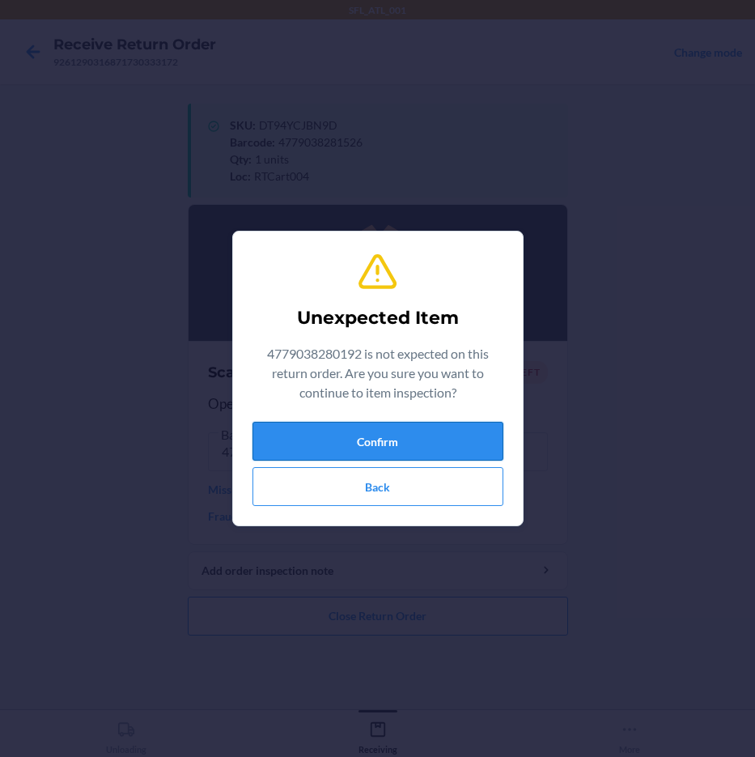
click at [364, 444] on button "Confirm" at bounding box center [378, 441] width 251 height 39
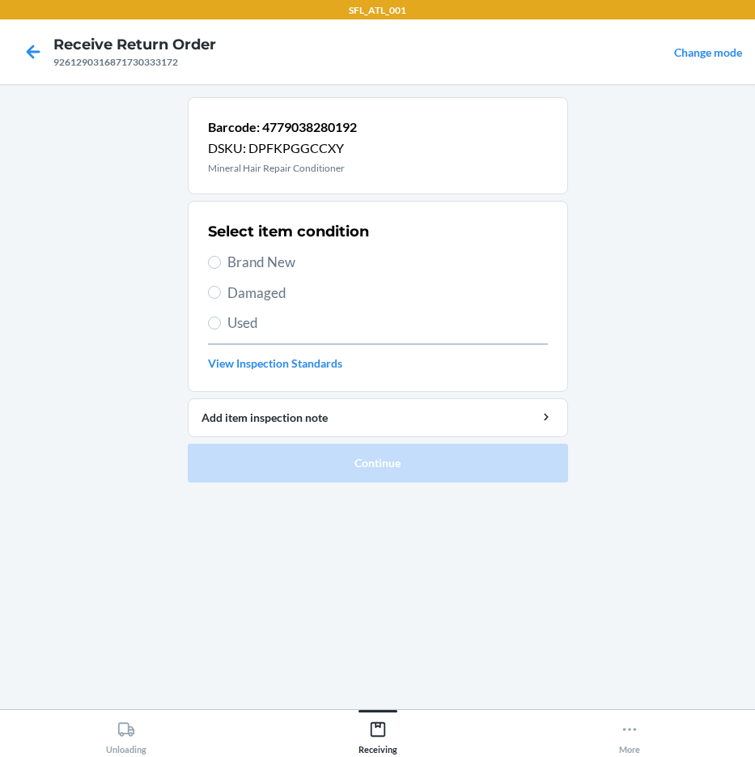
drag, startPoint x: 282, startPoint y: 259, endPoint x: 355, endPoint y: 366, distance: 128.9
click at [286, 263] on span "Brand New" at bounding box center [387, 262] width 321 height 21
click at [221, 263] on input "Brand New" at bounding box center [214, 262] width 13 height 13
radio input "true"
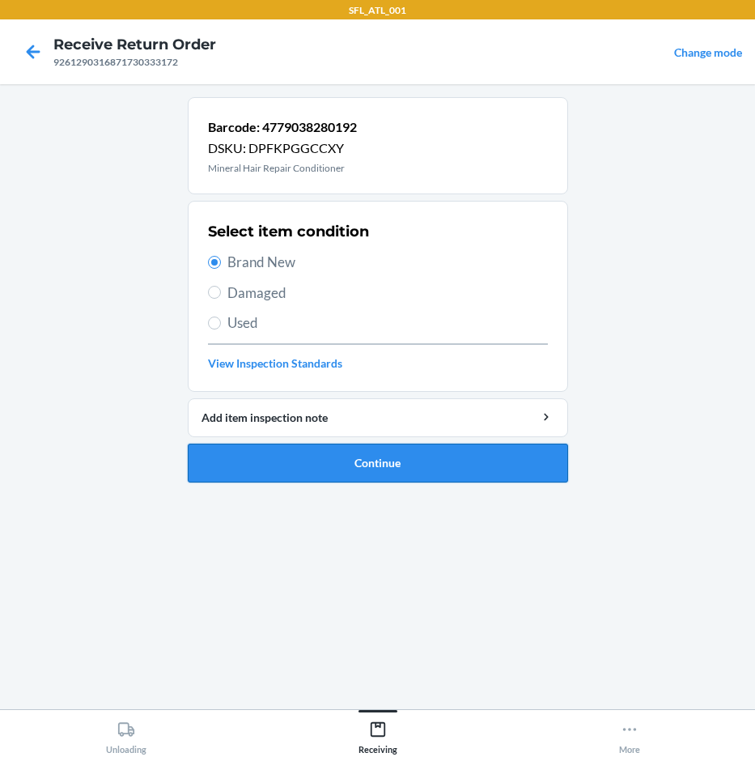
click at [391, 465] on button "Continue" at bounding box center [378, 463] width 380 height 39
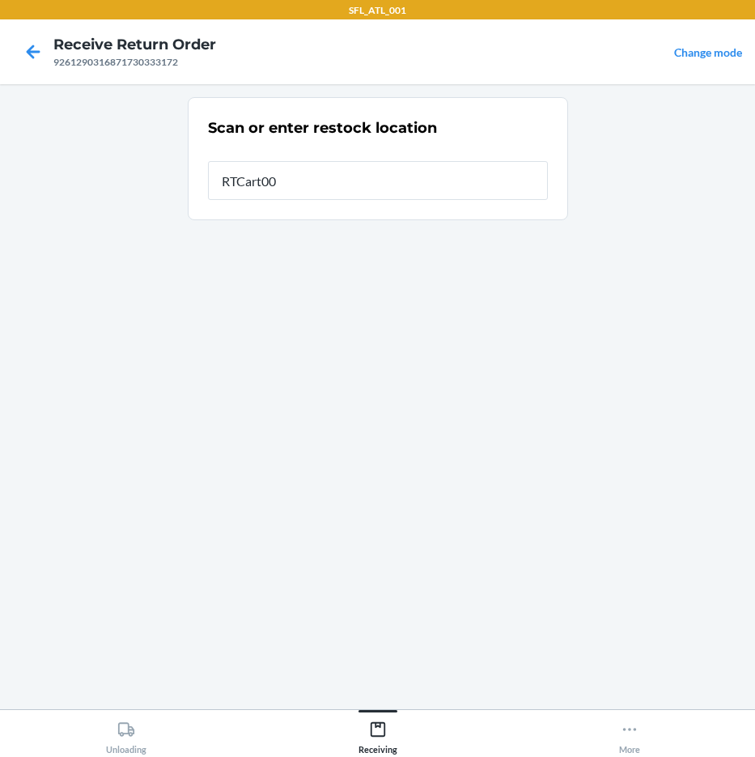
type input "RTCart004"
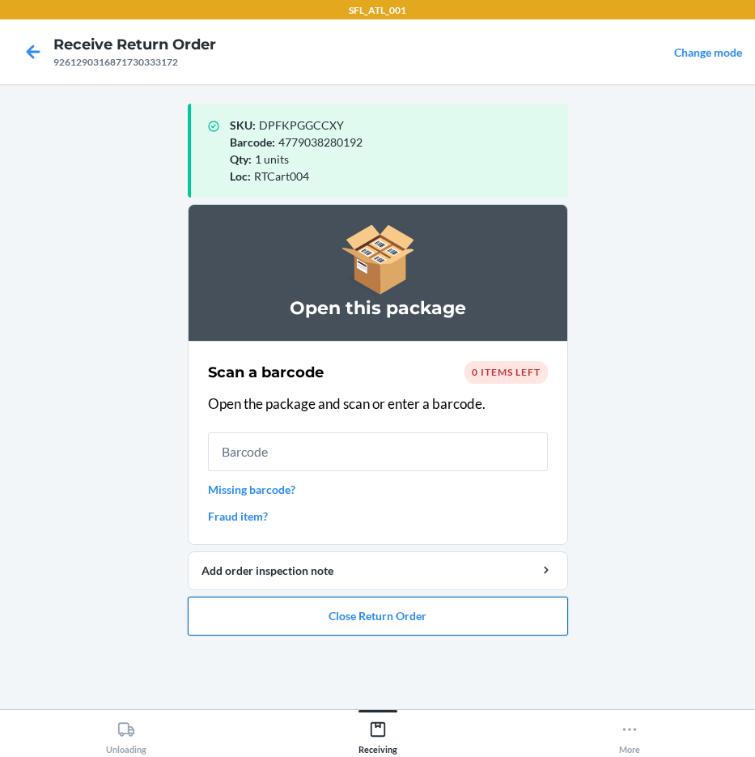
click at [362, 622] on button "Close Return Order" at bounding box center [378, 616] width 380 height 39
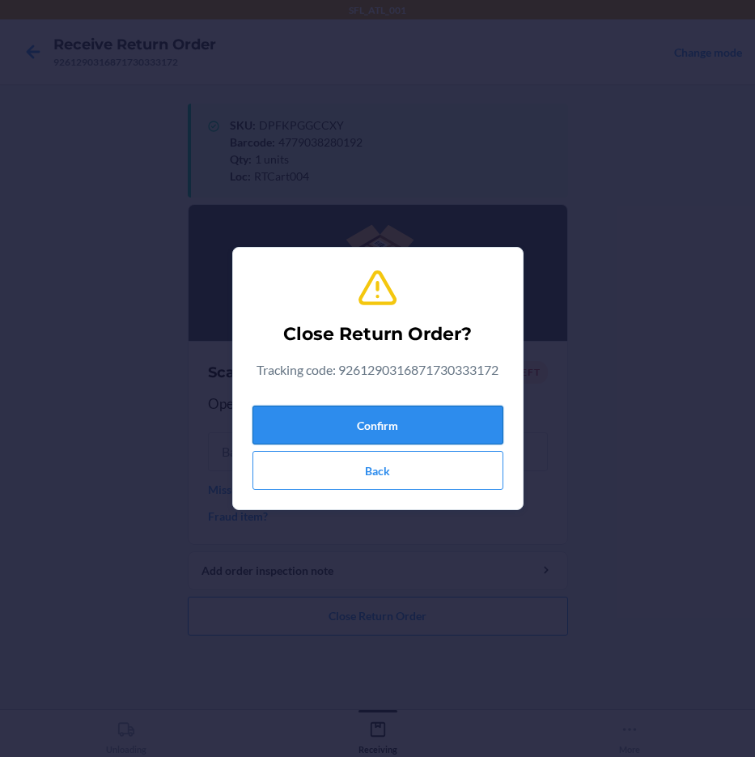
click at [437, 418] on button "Confirm" at bounding box center [378, 425] width 251 height 39
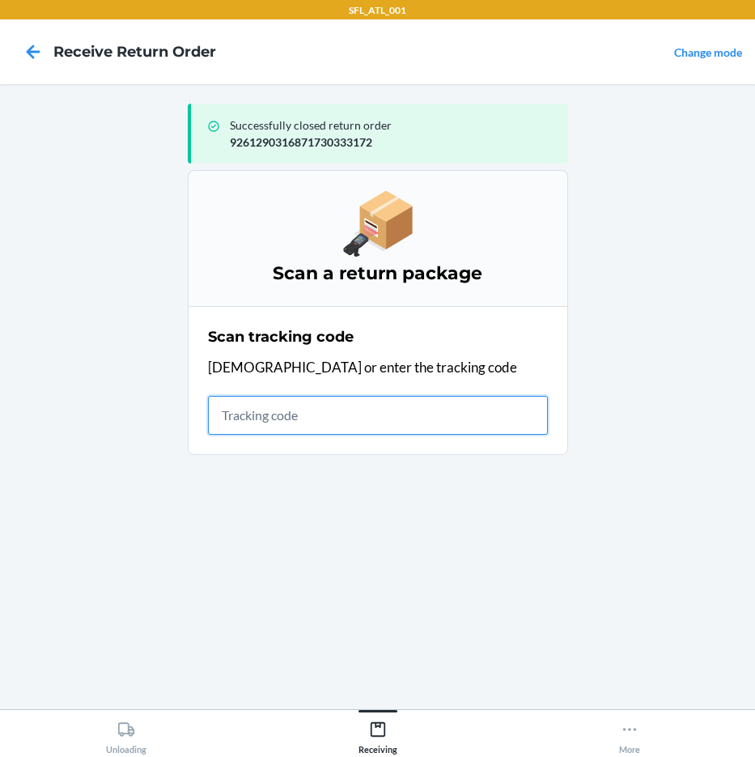
click at [295, 423] on input "text" at bounding box center [378, 415] width 340 height 39
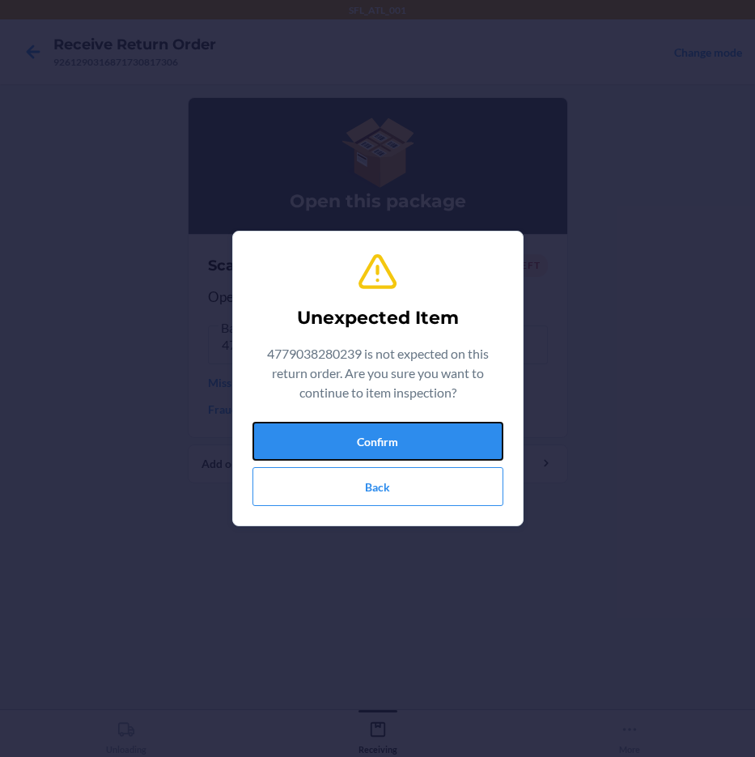
click at [295, 423] on button "Confirm" at bounding box center [378, 441] width 251 height 39
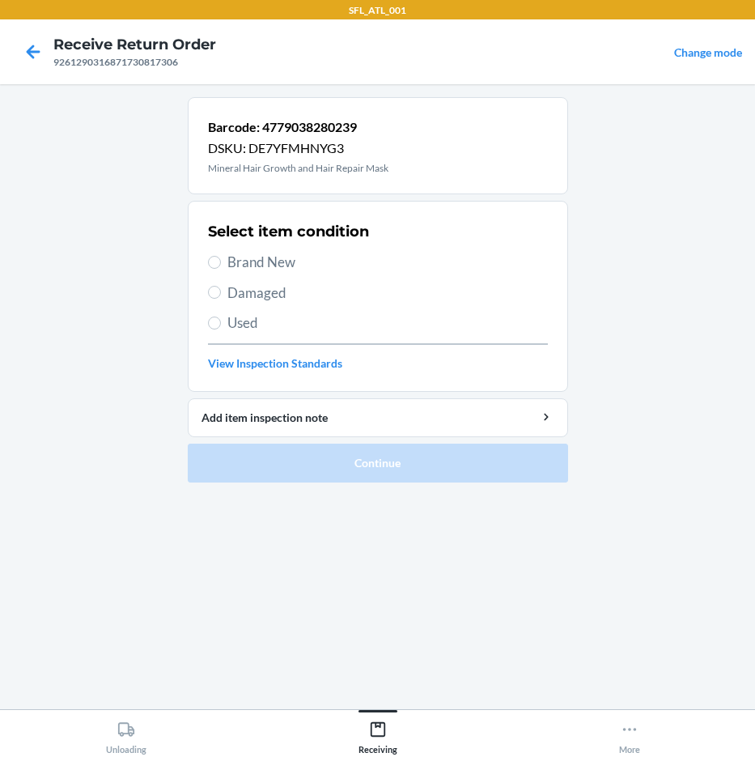
click at [282, 266] on span "Brand New" at bounding box center [387, 262] width 321 height 21
click at [221, 266] on input "Brand New" at bounding box center [214, 262] width 13 height 13
radio input "true"
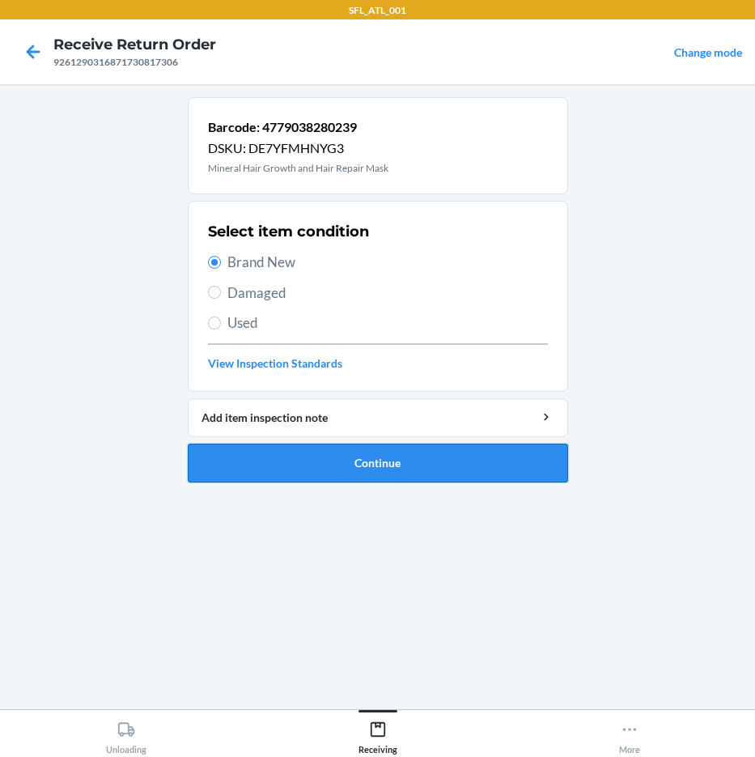
click at [334, 452] on button "Continue" at bounding box center [378, 463] width 380 height 39
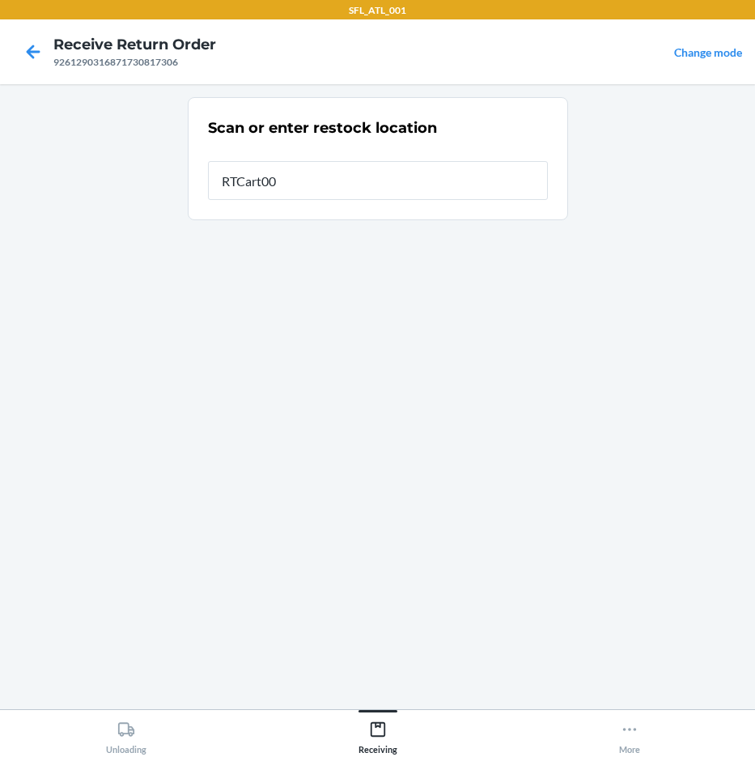
type input "RTCart004"
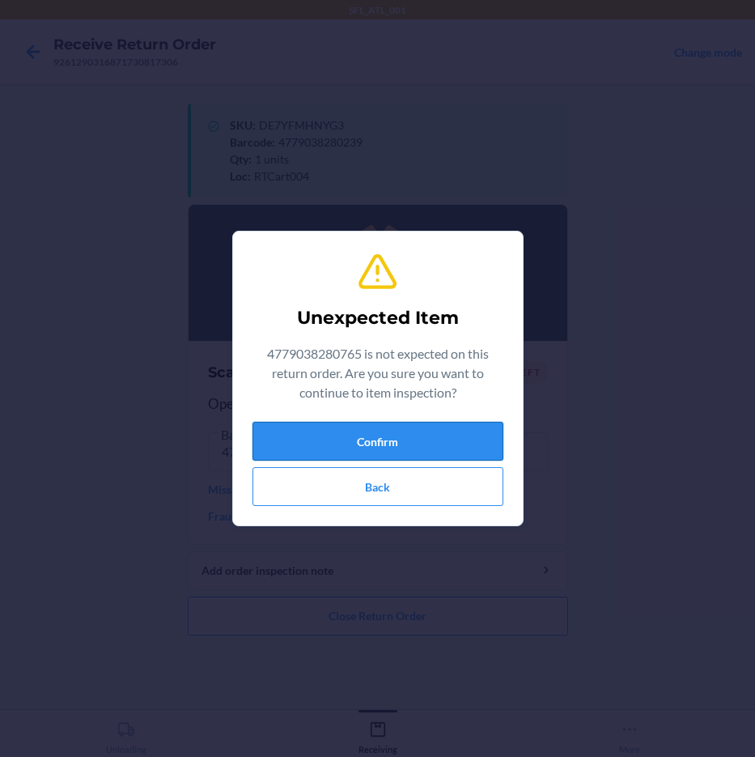
click at [469, 422] on div "Unexpected Item 4779038280765 is not expected on this return order. Are you sur…" at bounding box center [378, 378] width 251 height 268
click at [469, 428] on button "Confirm" at bounding box center [378, 441] width 251 height 39
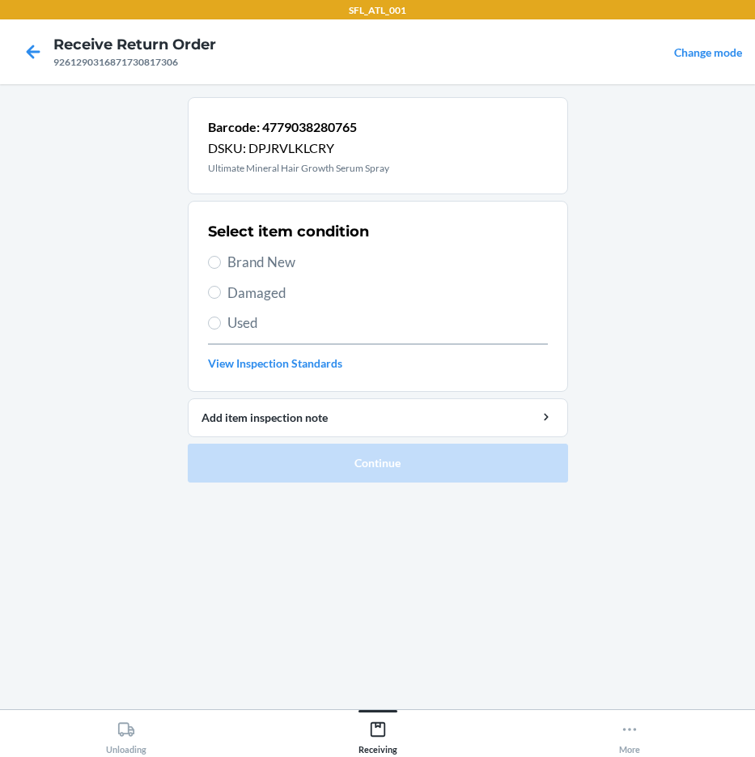
click at [301, 257] on span "Brand New" at bounding box center [387, 262] width 321 height 21
click at [221, 257] on input "Brand New" at bounding box center [214, 262] width 13 height 13
radio input "true"
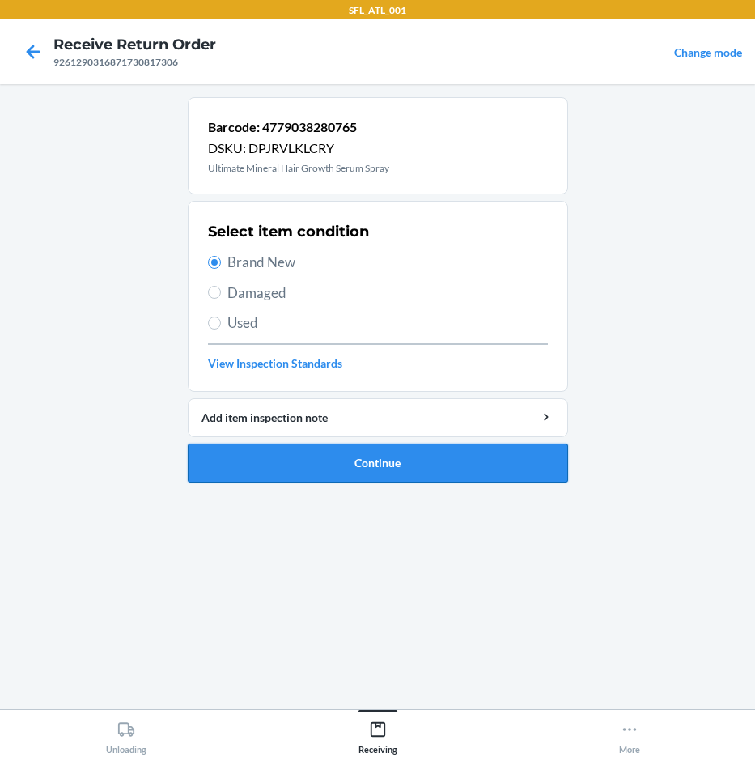
click at [504, 458] on button "Continue" at bounding box center [378, 463] width 380 height 39
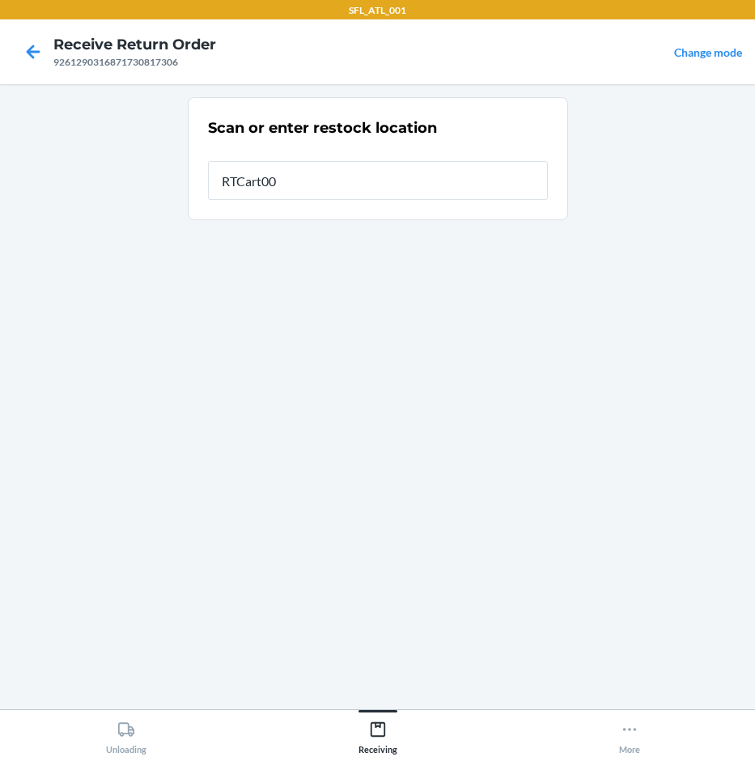
type input "RTCart004"
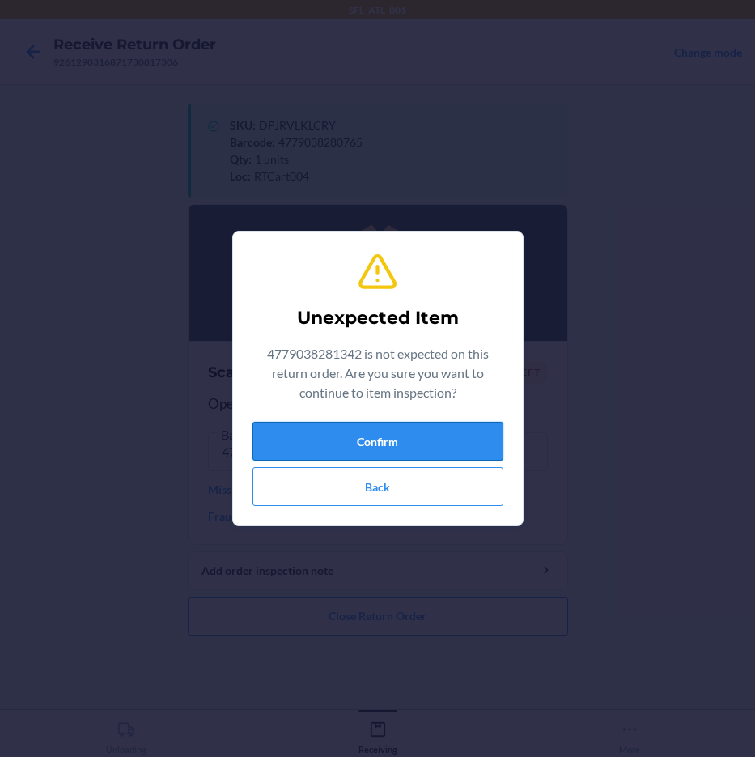
click at [465, 443] on button "Confirm" at bounding box center [378, 441] width 251 height 39
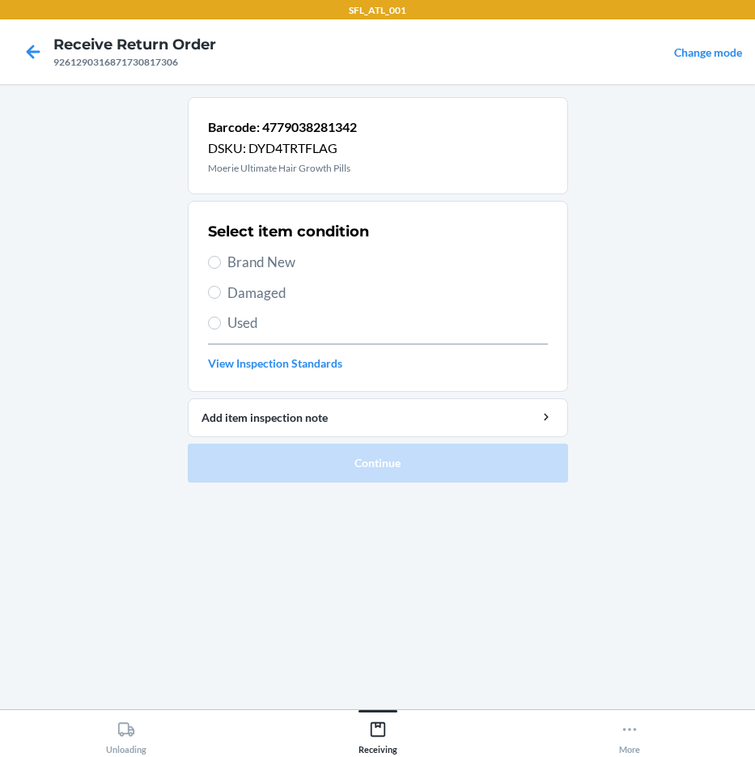
click at [299, 260] on span "Brand New" at bounding box center [387, 262] width 321 height 21
click at [221, 260] on input "Brand New" at bounding box center [214, 262] width 13 height 13
radio input "true"
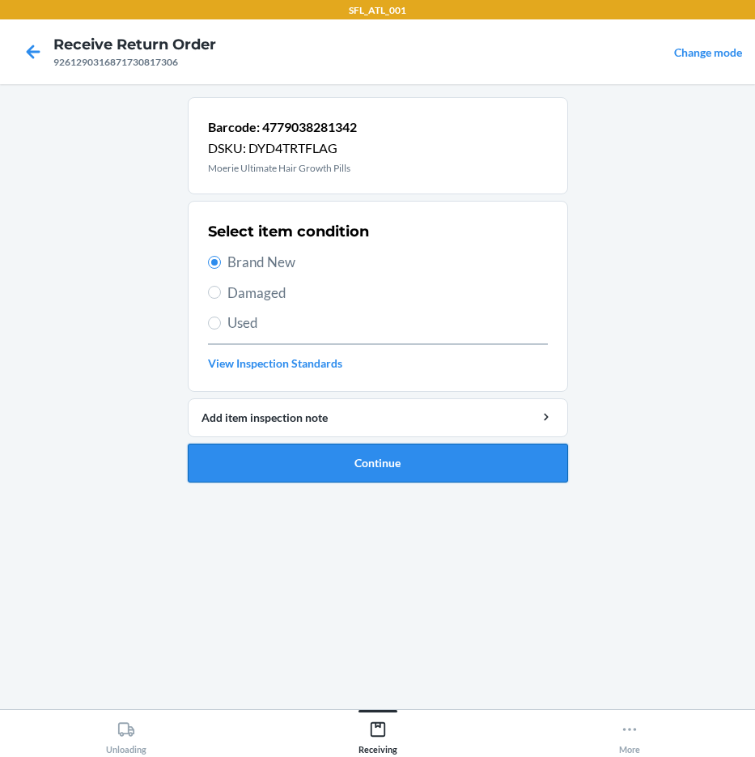
click at [430, 463] on button "Continue" at bounding box center [378, 463] width 380 height 39
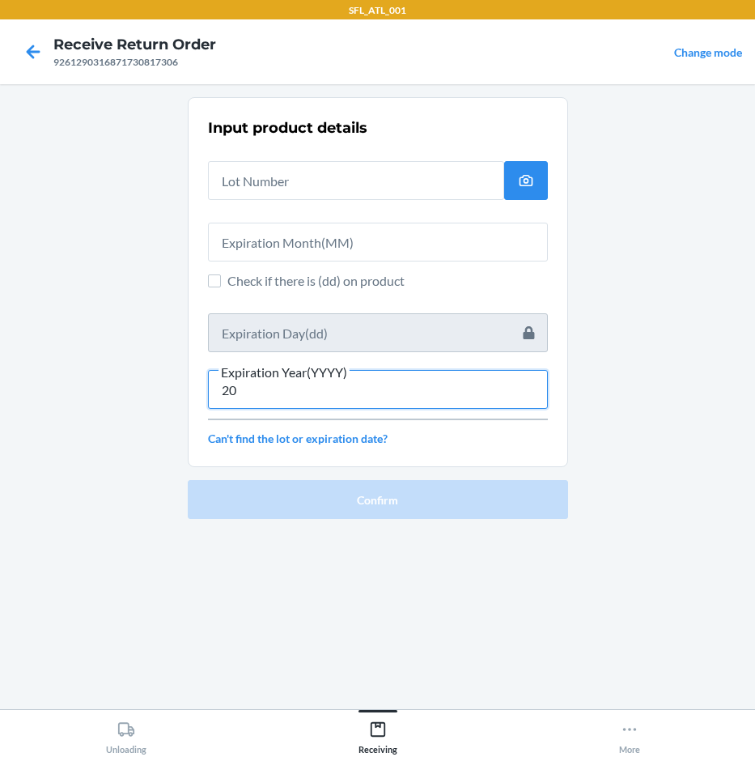
type input "2"
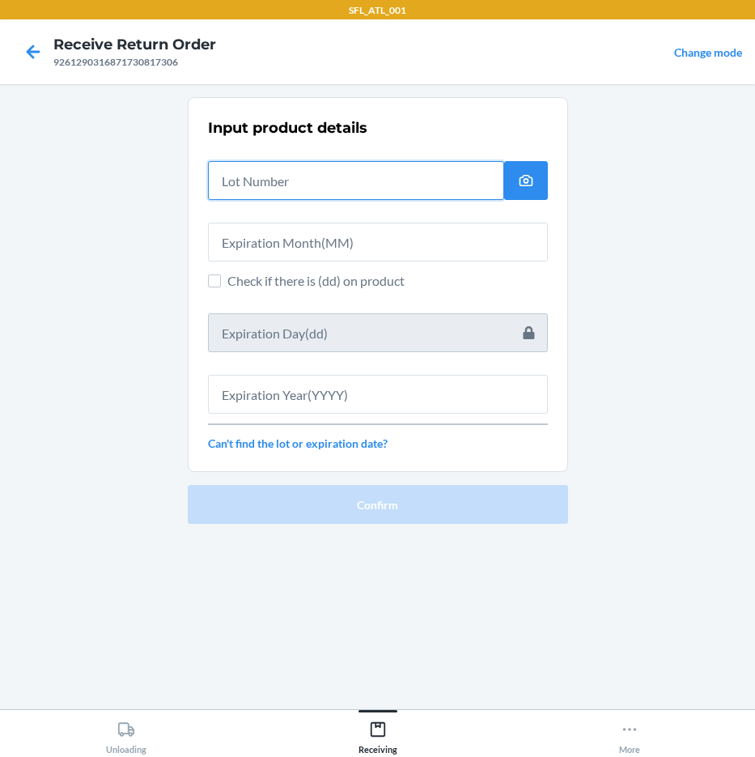
click at [323, 183] on input "text" at bounding box center [356, 180] width 296 height 39
click at [43, 53] on icon at bounding box center [33, 52] width 28 height 28
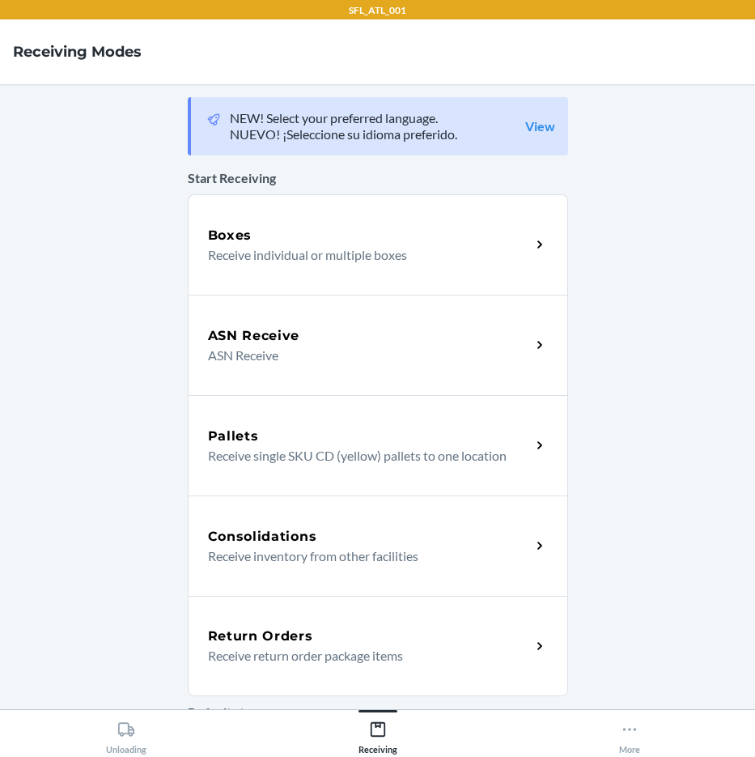
drag, startPoint x: 296, startPoint y: 639, endPoint x: 287, endPoint y: 618, distance: 22.1
click at [296, 636] on h5 "Return Orders" at bounding box center [260, 635] width 105 height 19
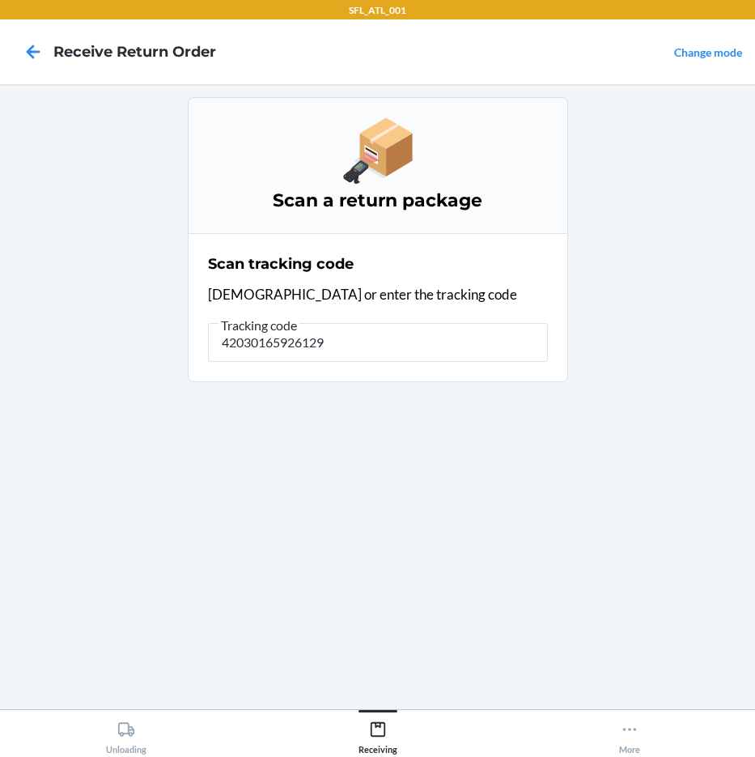
type input "420301659261290"
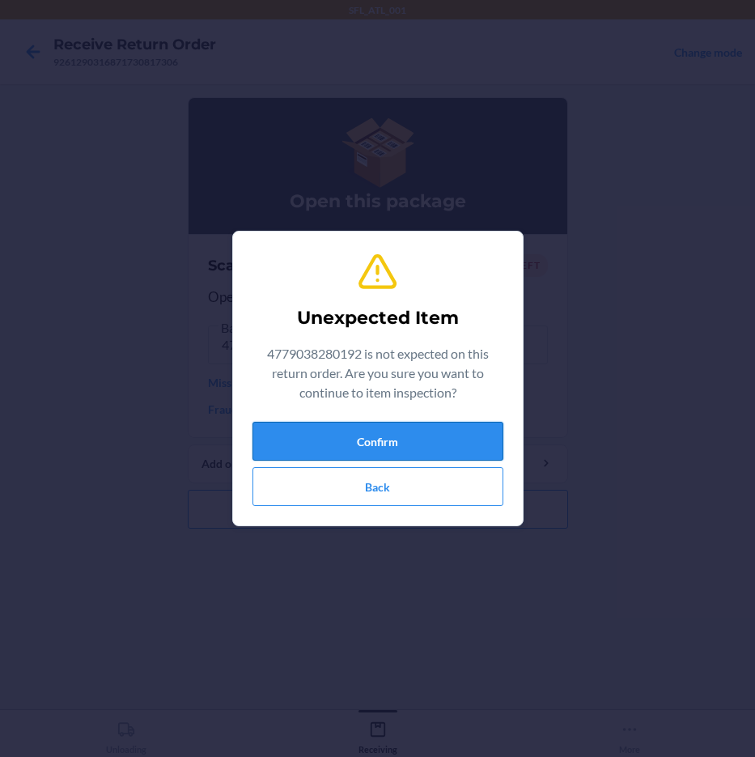
click at [410, 442] on button "Confirm" at bounding box center [378, 441] width 251 height 39
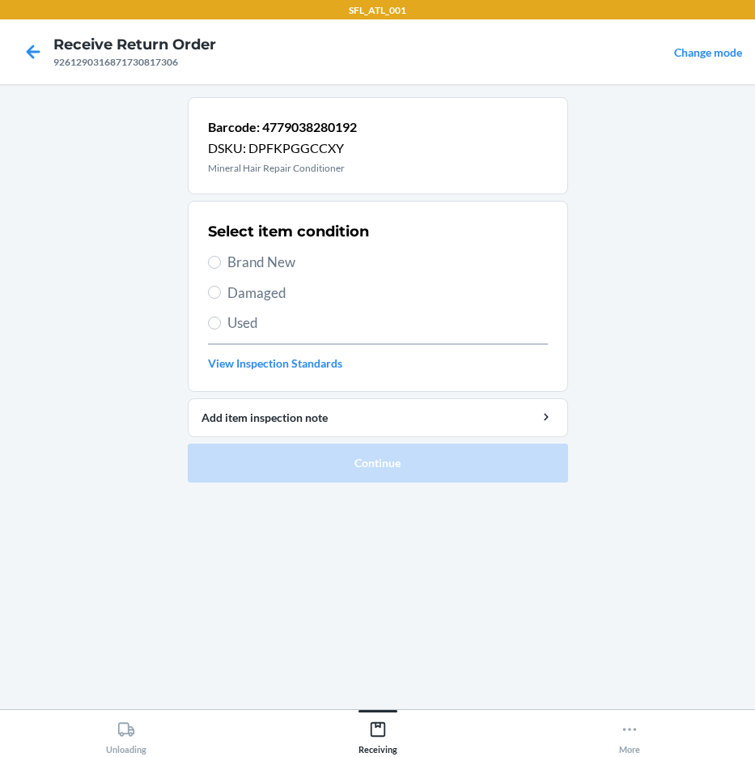
click at [236, 256] on span "Brand New" at bounding box center [387, 262] width 321 height 21
click at [221, 256] on input "Brand New" at bounding box center [214, 262] width 13 height 13
radio input "true"
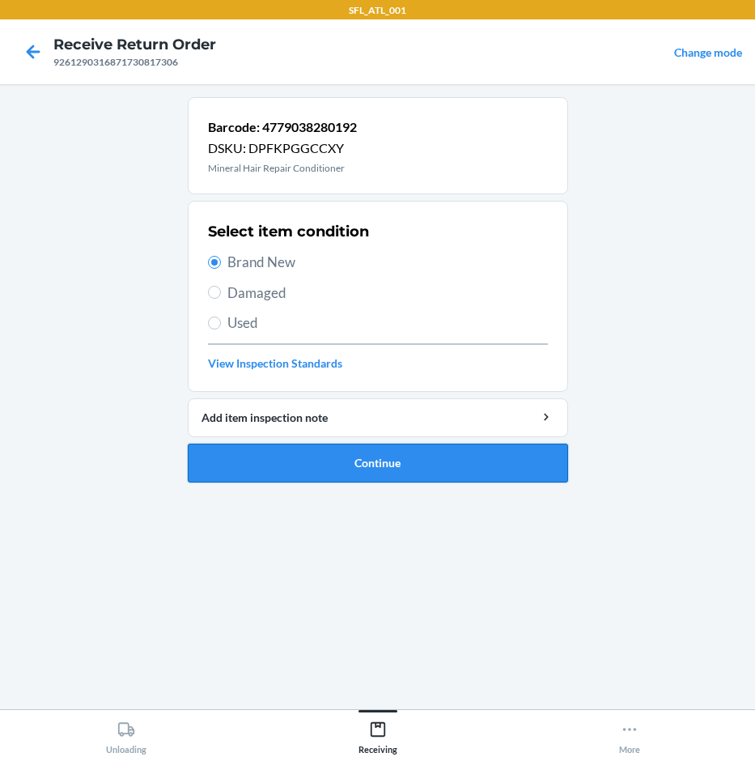
click at [328, 462] on button "Continue" at bounding box center [378, 463] width 380 height 39
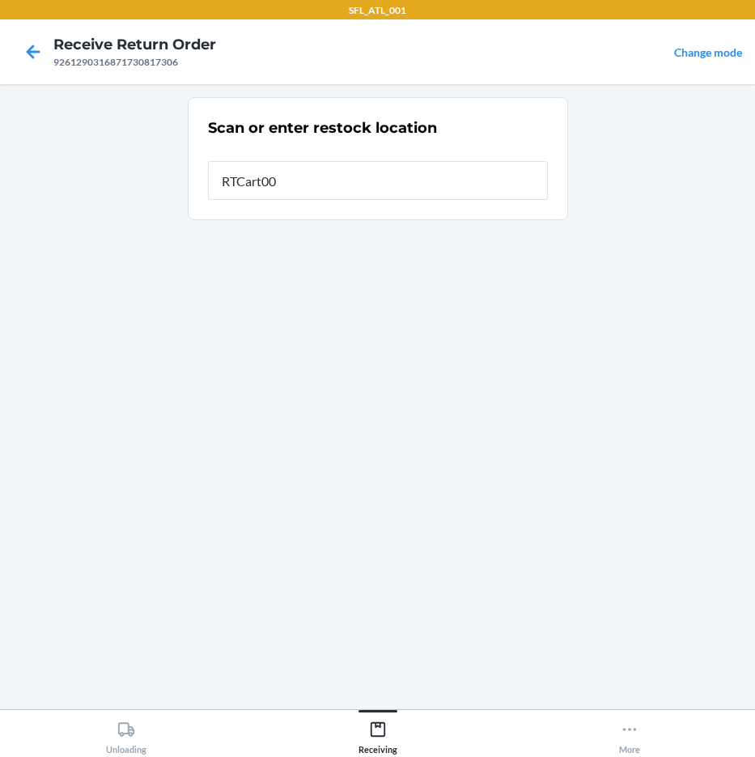
type input "RTCart004"
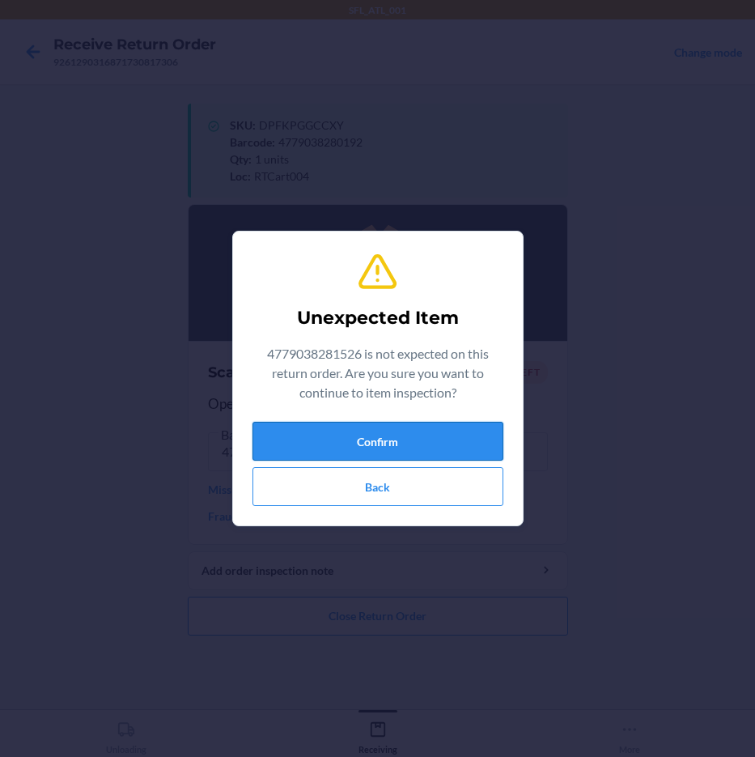
click at [486, 449] on button "Confirm" at bounding box center [378, 441] width 251 height 39
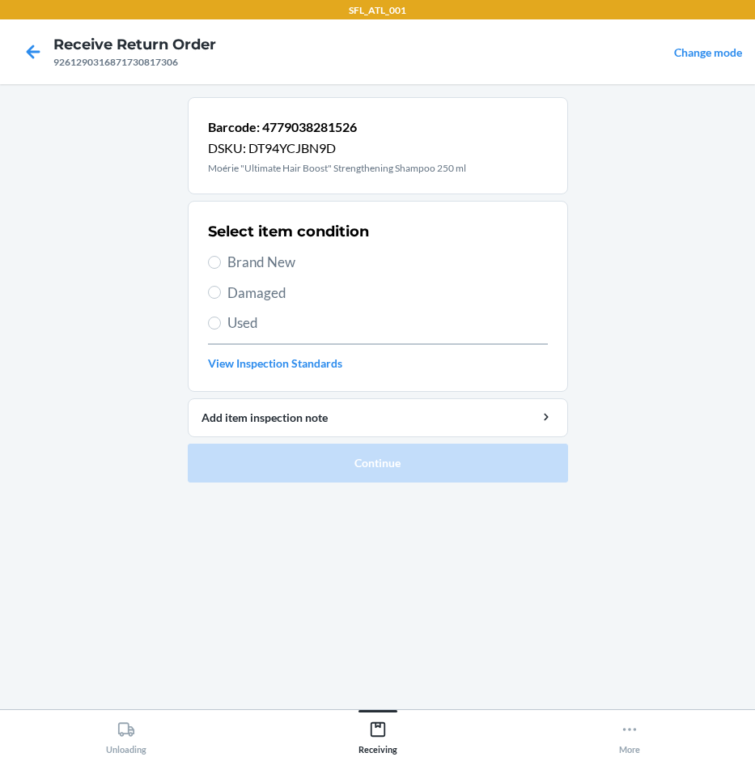
click at [297, 264] on span "Brand New" at bounding box center [387, 262] width 321 height 21
click at [221, 264] on input "Brand New" at bounding box center [214, 262] width 13 height 13
radio input "true"
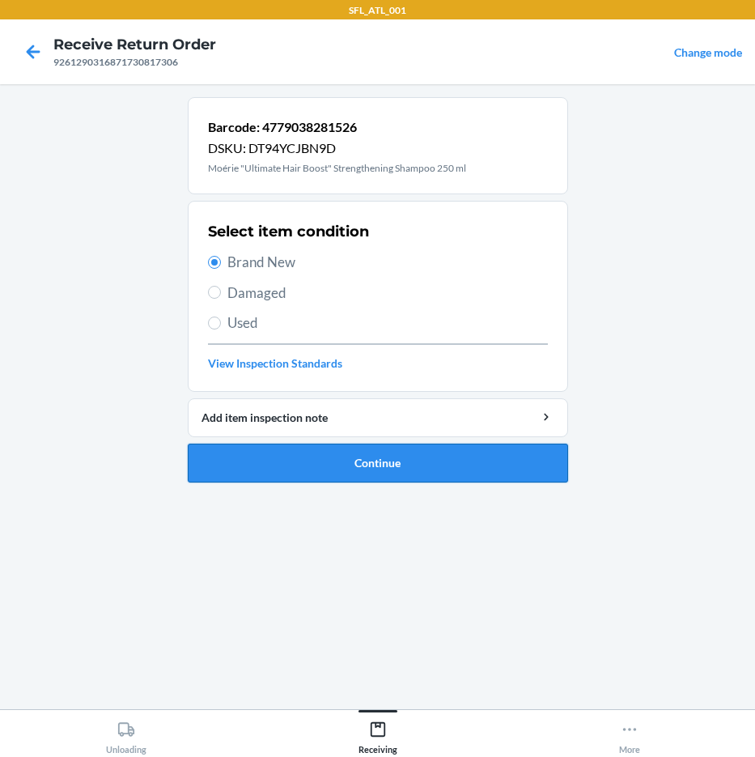
click at [341, 448] on button "Continue" at bounding box center [378, 463] width 380 height 39
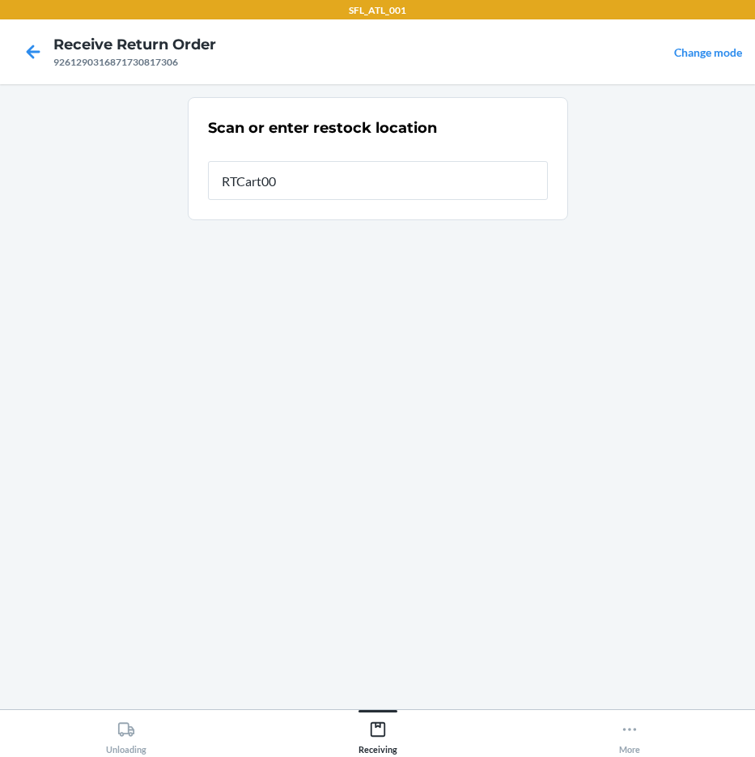
type input "RTCart004"
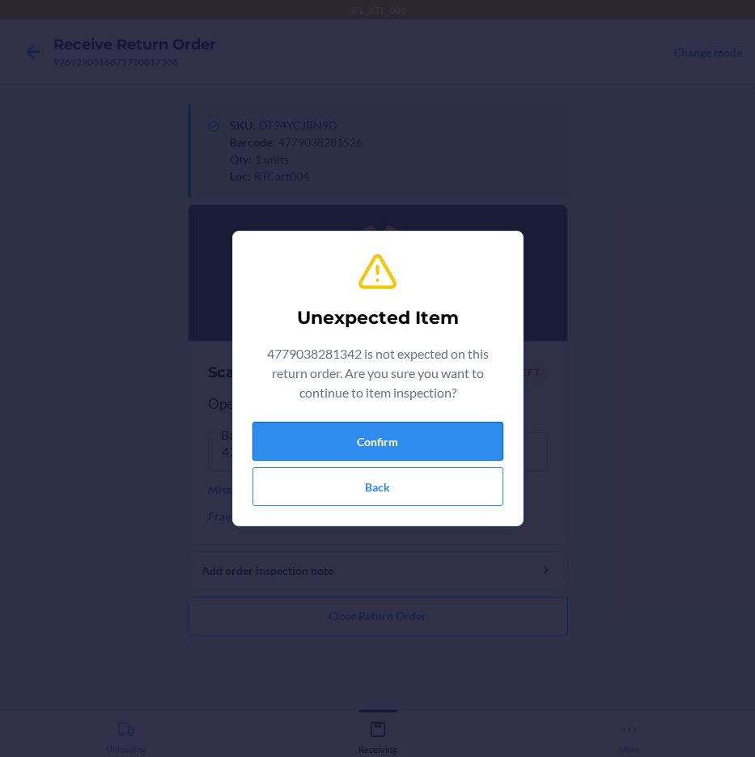
click at [333, 422] on button "Confirm" at bounding box center [378, 441] width 251 height 39
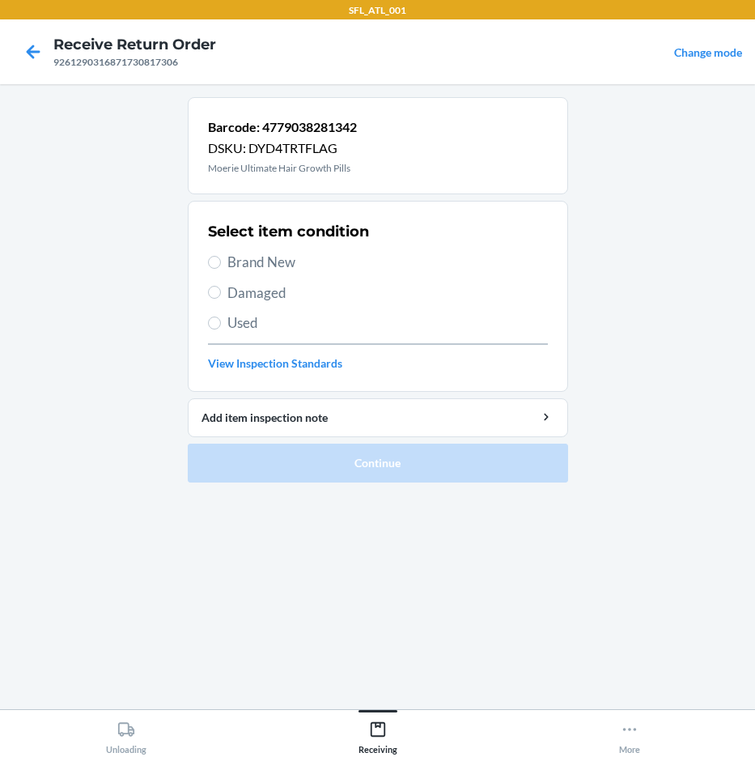
click at [267, 289] on span "Damaged" at bounding box center [387, 292] width 321 height 21
click at [219, 294] on input "Damaged" at bounding box center [214, 292] width 13 height 13
radio input "true"
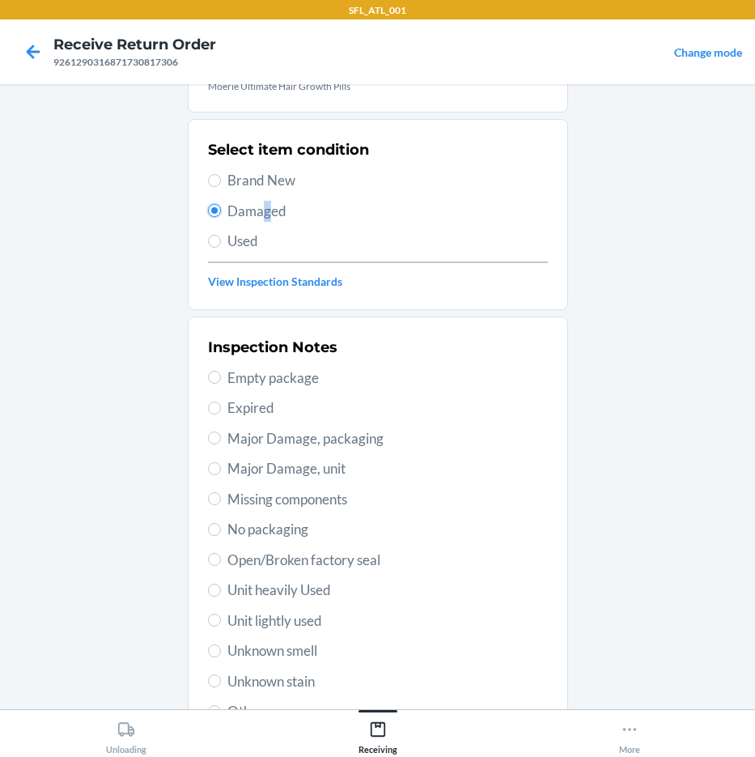
scroll to position [219, 0]
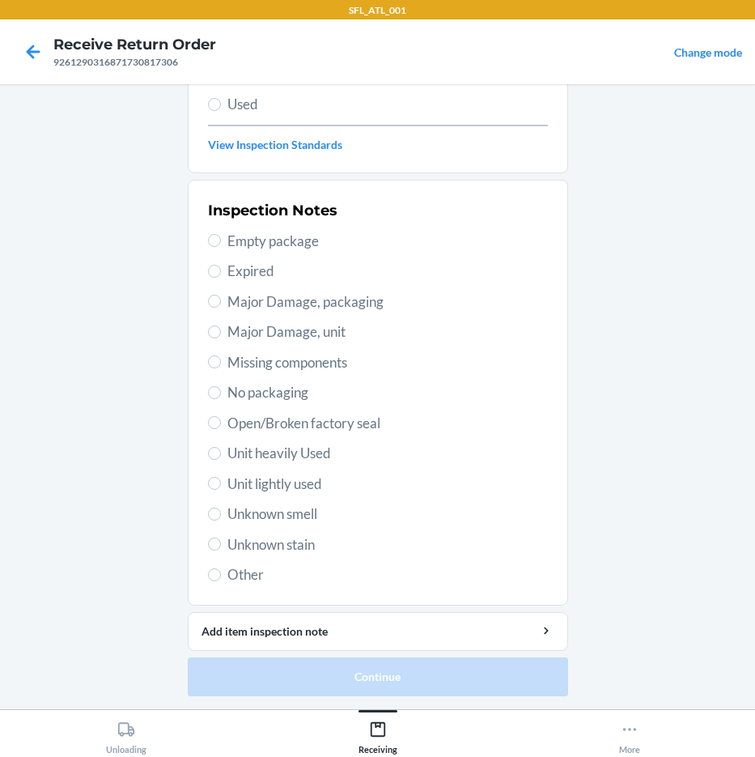
click at [232, 571] on span "Other" at bounding box center [387, 574] width 321 height 21
click at [221, 571] on input "Other" at bounding box center [214, 574] width 13 height 13
radio input "true"
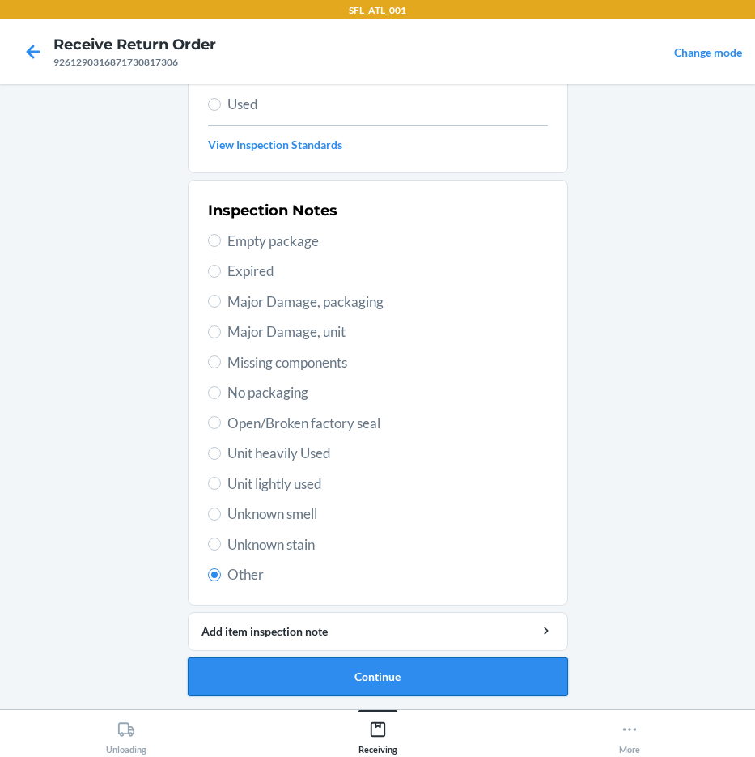
click at [395, 672] on button "Continue" at bounding box center [378, 676] width 380 height 39
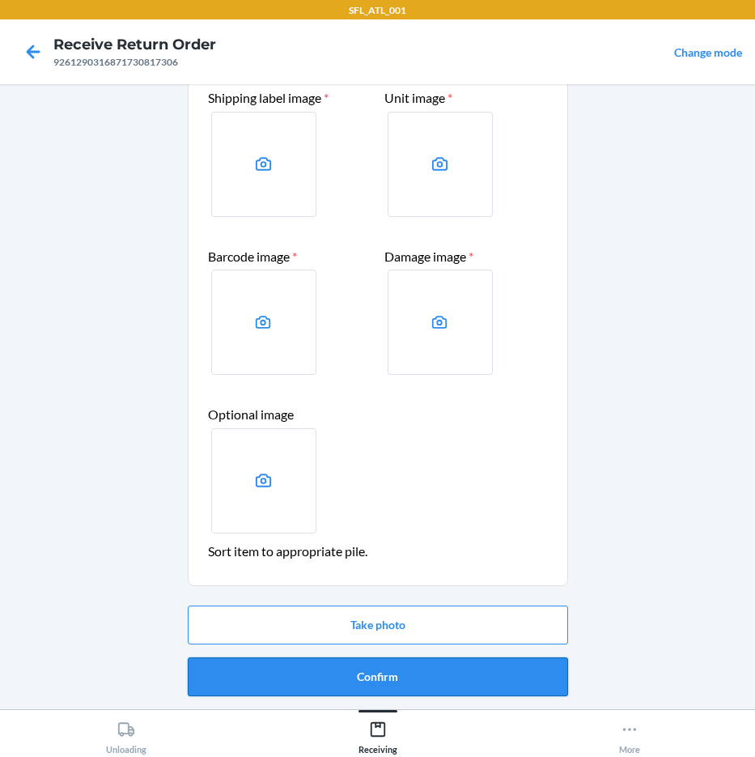
click at [405, 678] on button "Confirm" at bounding box center [378, 676] width 380 height 39
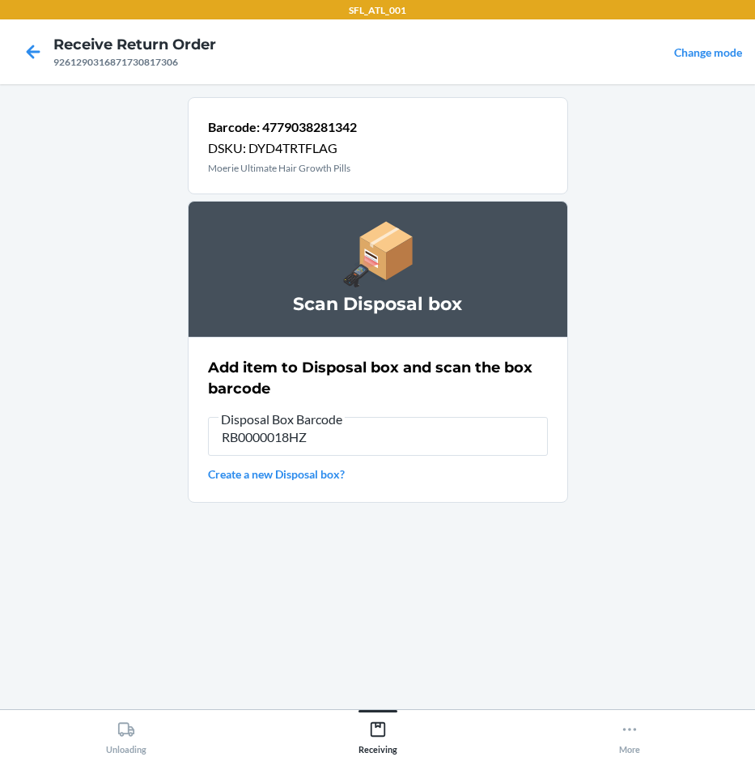
type input "RB0000018HZ"
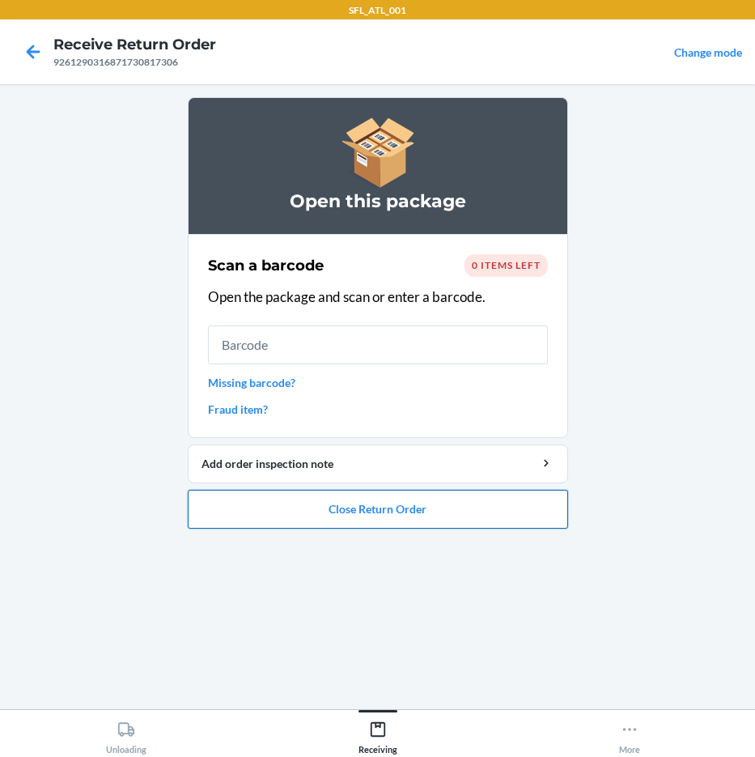
click at [448, 498] on button "Close Return Order" at bounding box center [378, 509] width 380 height 39
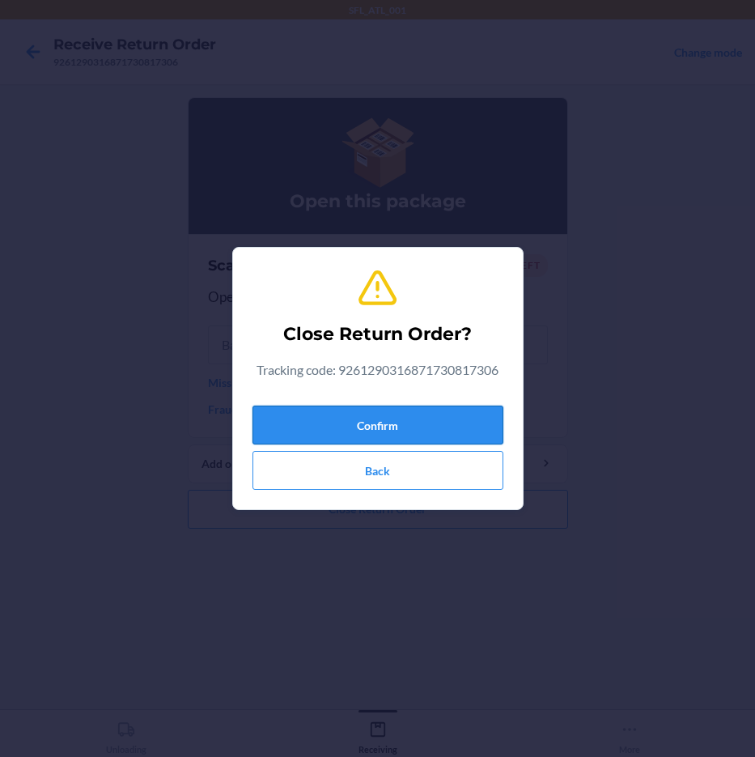
click at [412, 424] on button "Confirm" at bounding box center [378, 425] width 251 height 39
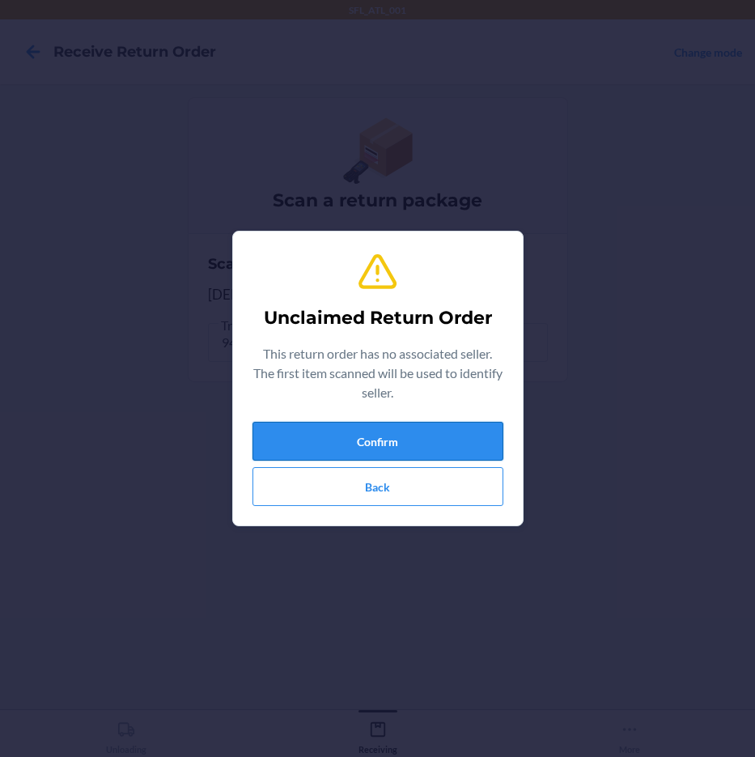
click at [419, 434] on button "Confirm" at bounding box center [378, 441] width 251 height 39
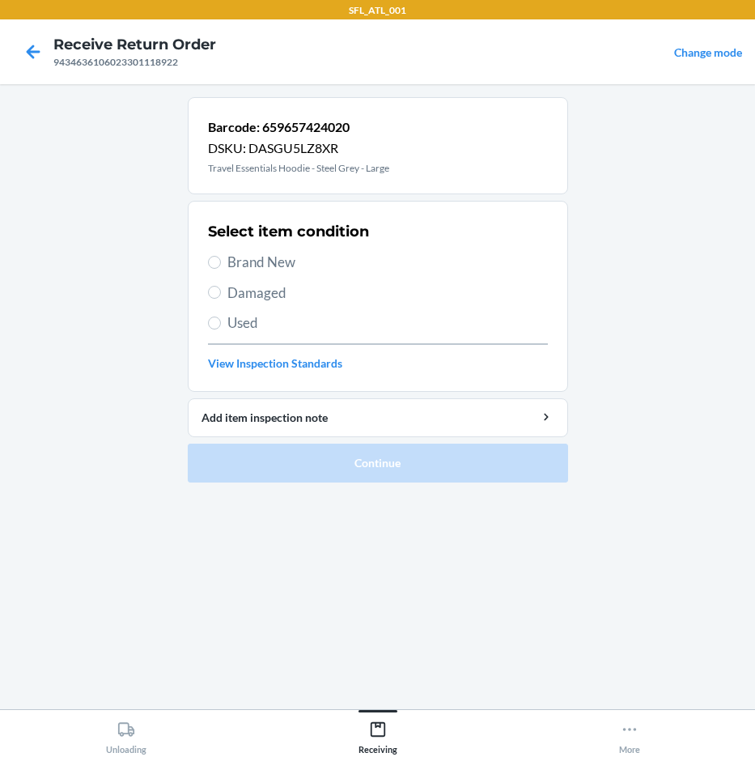
click at [271, 252] on span "Brand New" at bounding box center [387, 262] width 321 height 21
click at [221, 256] on input "Brand New" at bounding box center [214, 262] width 13 height 13
radio input "true"
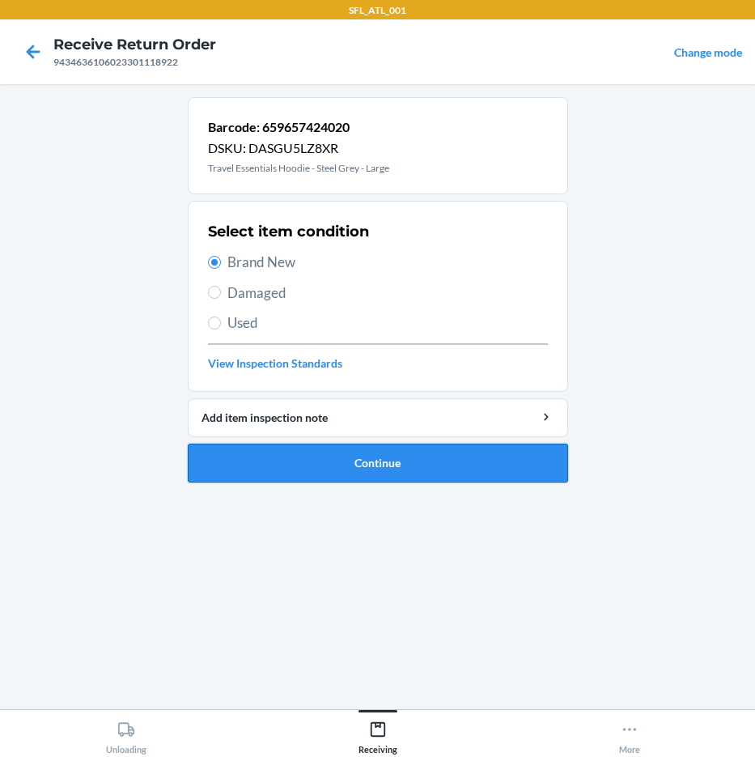
click at [402, 461] on button "Continue" at bounding box center [378, 463] width 380 height 39
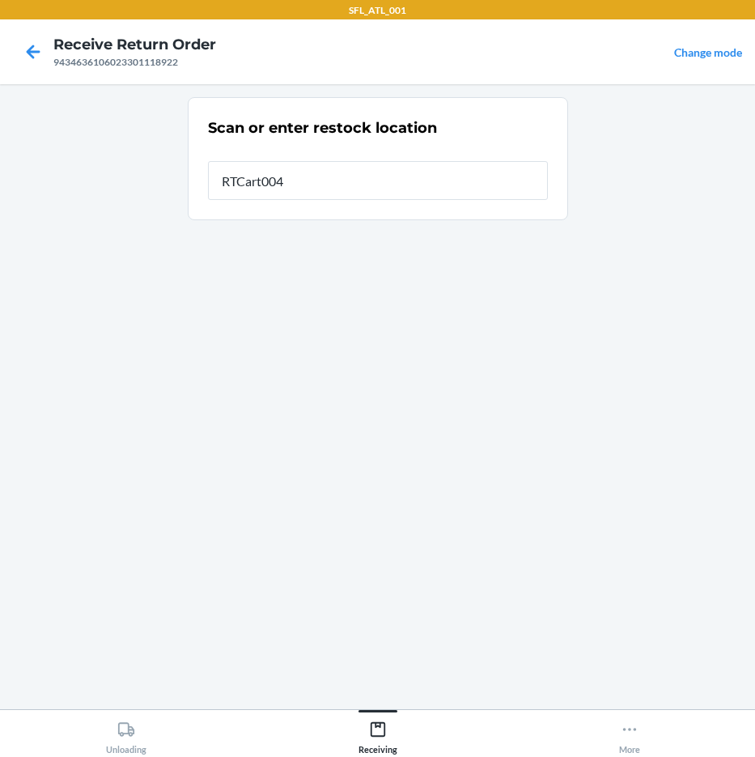
type input "RTCart004"
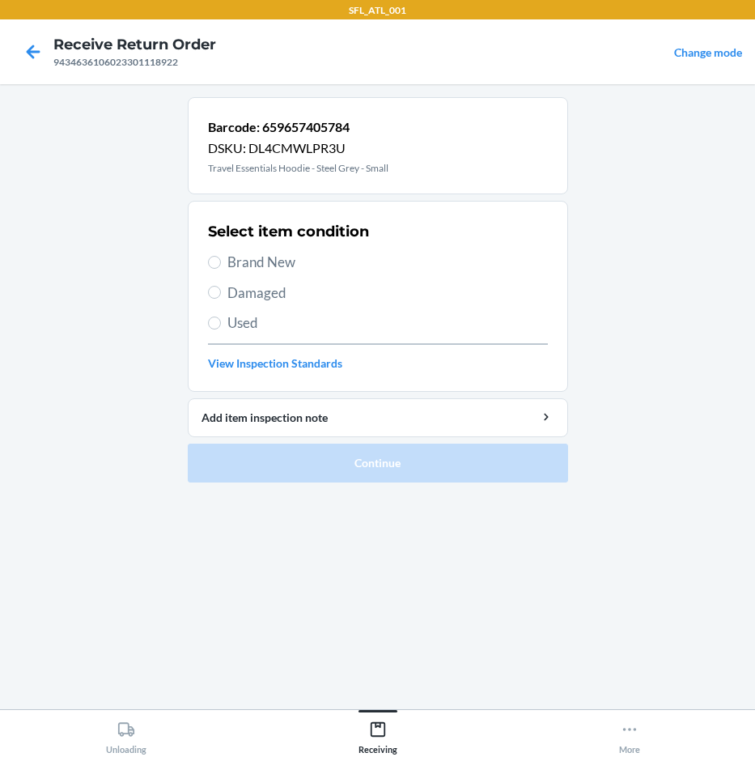
click at [295, 270] on span "Brand New" at bounding box center [387, 262] width 321 height 21
click at [221, 269] on input "Brand New" at bounding box center [214, 262] width 13 height 13
radio input "true"
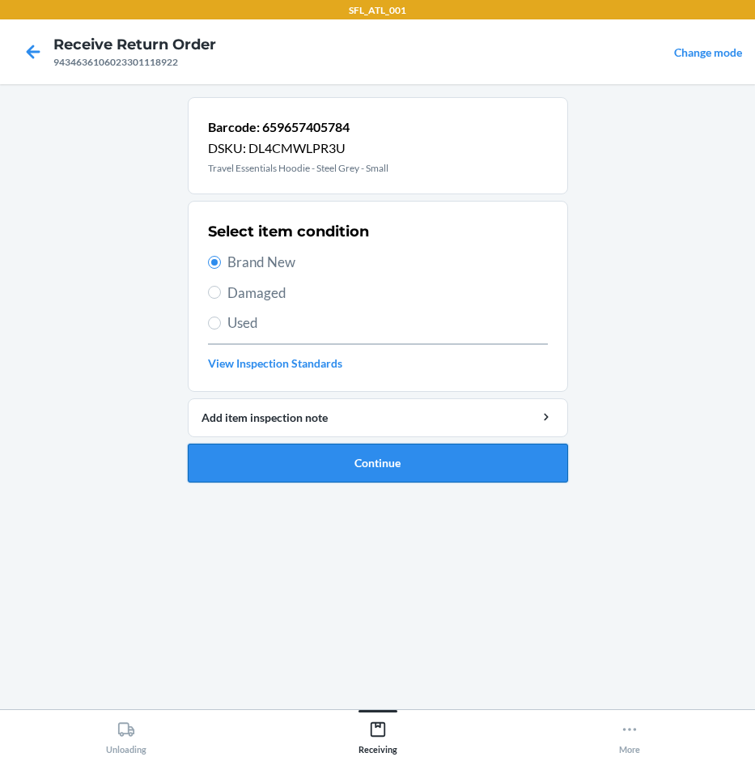
click at [357, 455] on button "Continue" at bounding box center [378, 463] width 380 height 39
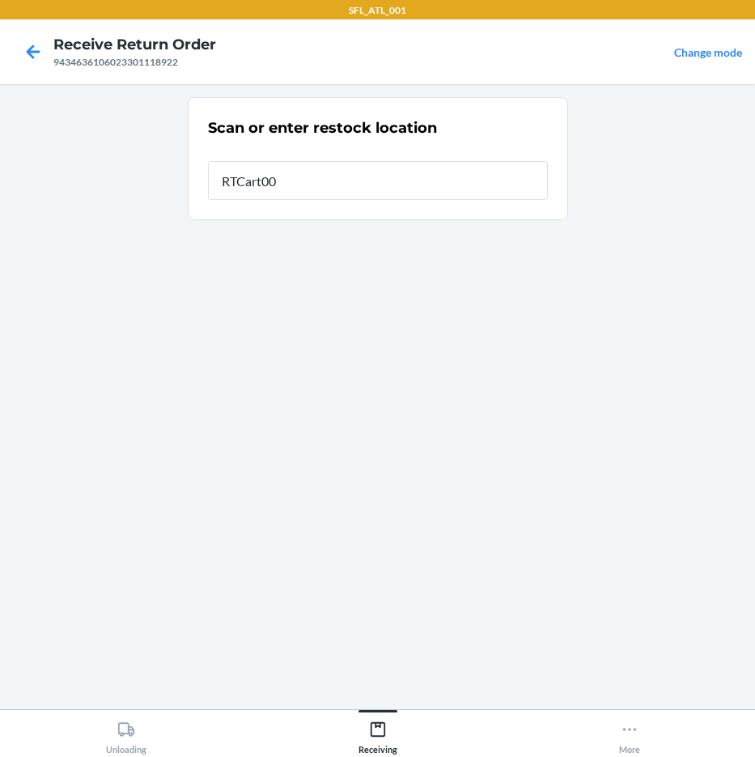
type input "RTCart004"
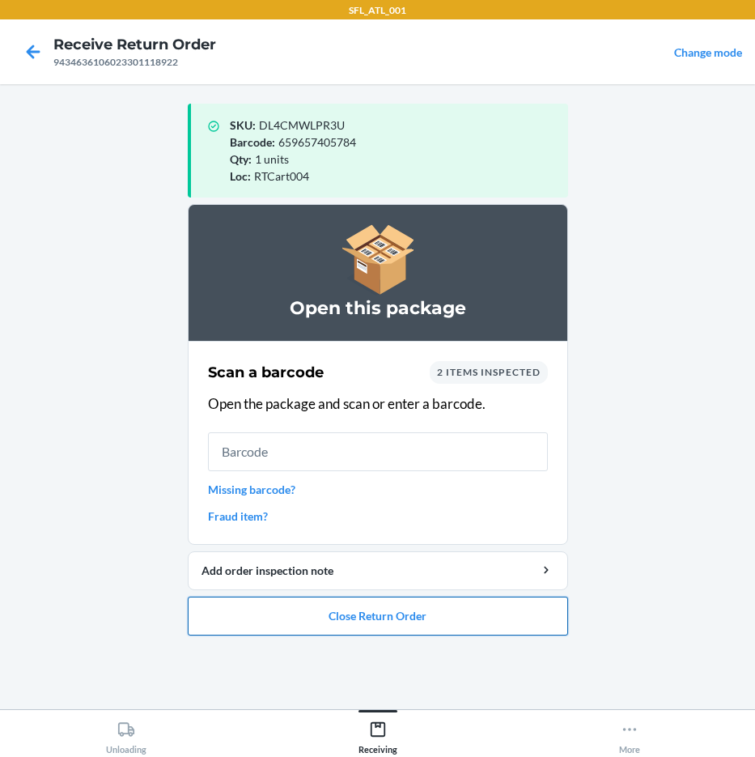
click at [406, 618] on button "Close Return Order" at bounding box center [378, 616] width 380 height 39
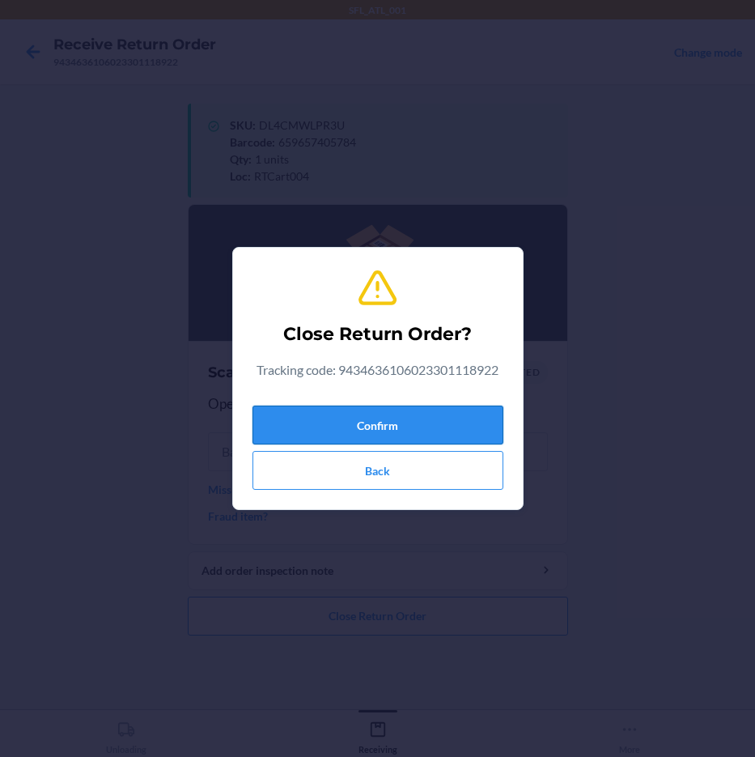
click at [459, 421] on button "Confirm" at bounding box center [378, 425] width 251 height 39
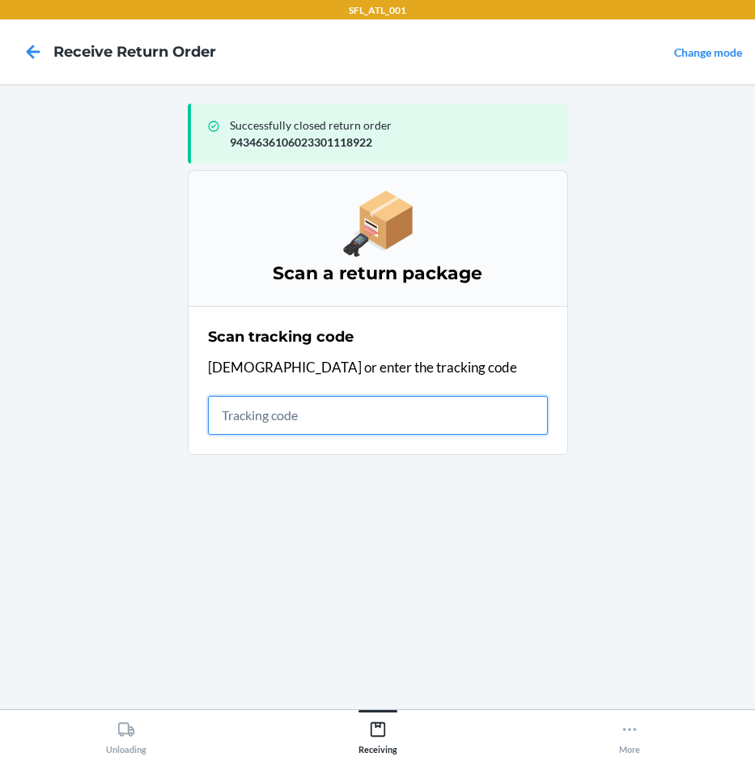
click at [283, 417] on input "text" at bounding box center [378, 415] width 340 height 39
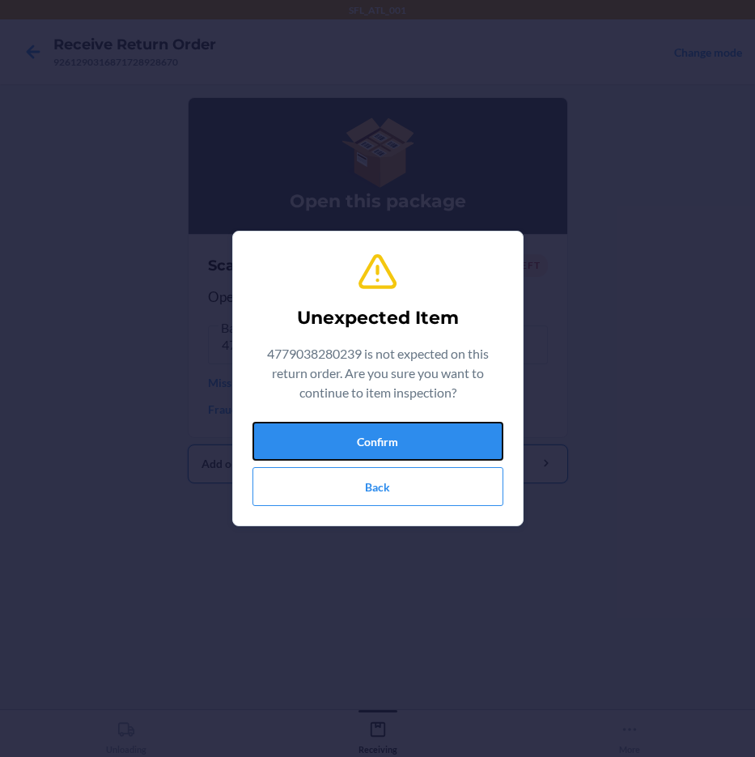
click at [418, 459] on button "Confirm" at bounding box center [378, 441] width 251 height 39
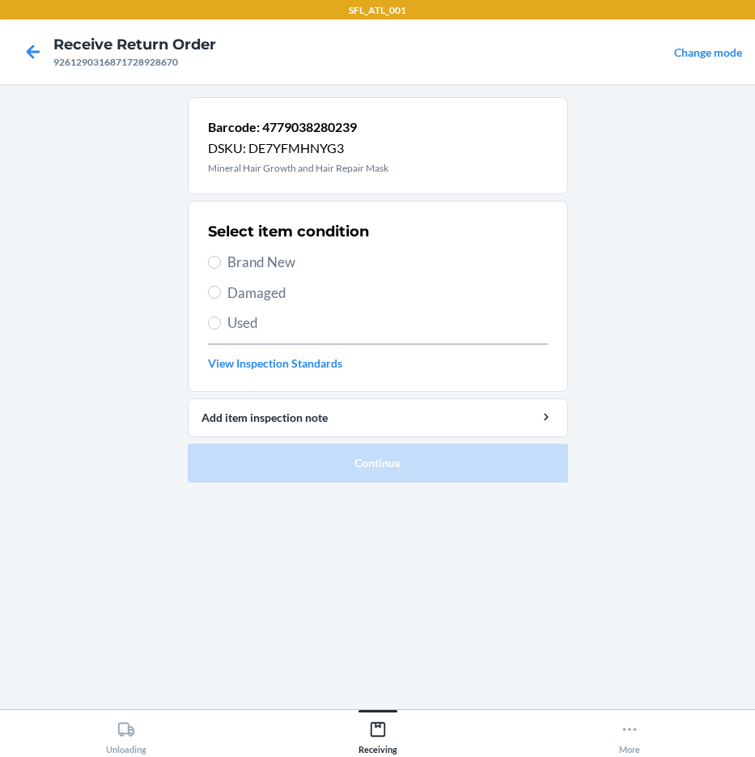
click at [253, 264] on span "Brand New" at bounding box center [387, 262] width 321 height 21
click at [221, 264] on input "Brand New" at bounding box center [214, 262] width 13 height 13
radio input "true"
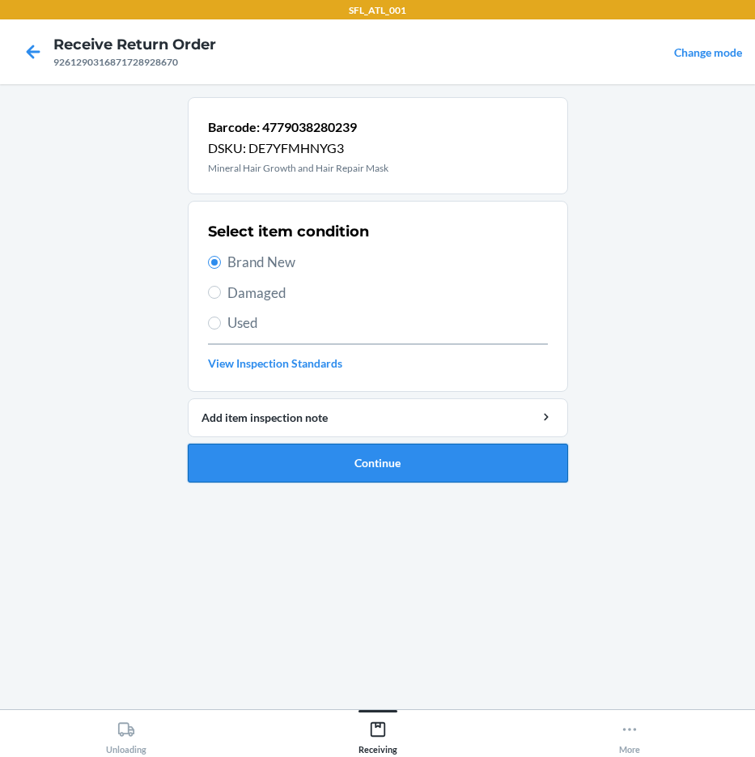
click at [299, 457] on button "Continue" at bounding box center [378, 463] width 380 height 39
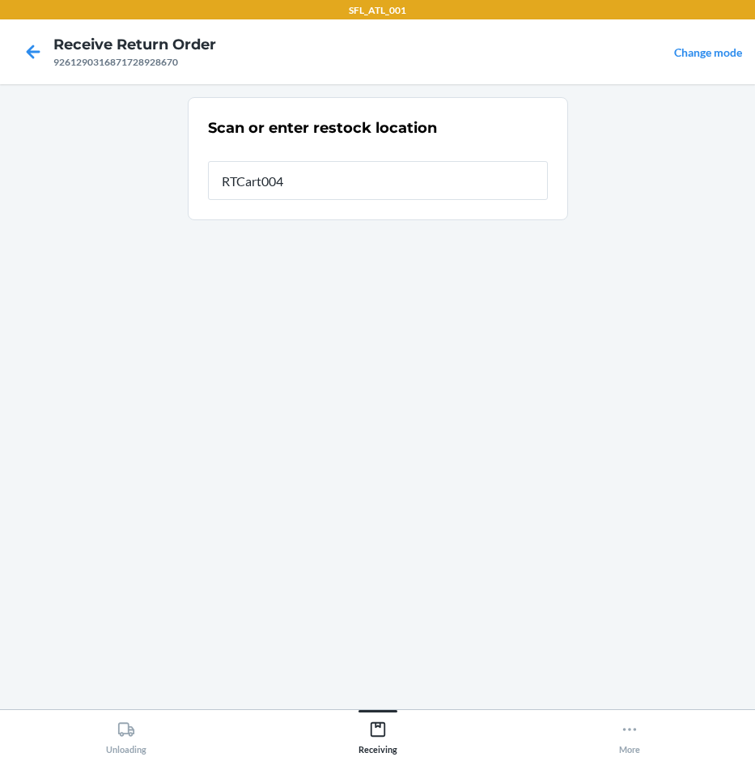
type input "RTCart004"
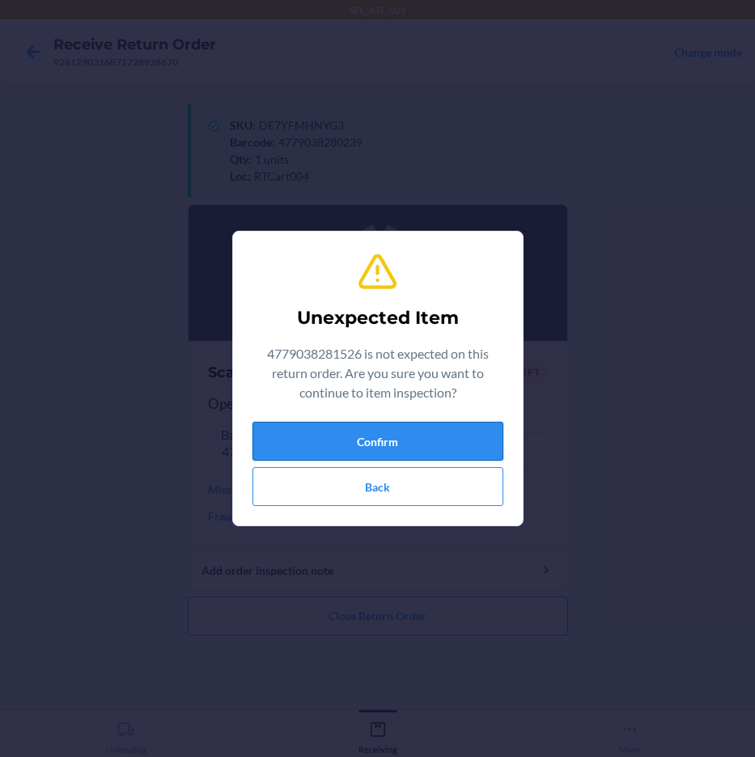
click at [351, 443] on button "Confirm" at bounding box center [378, 441] width 251 height 39
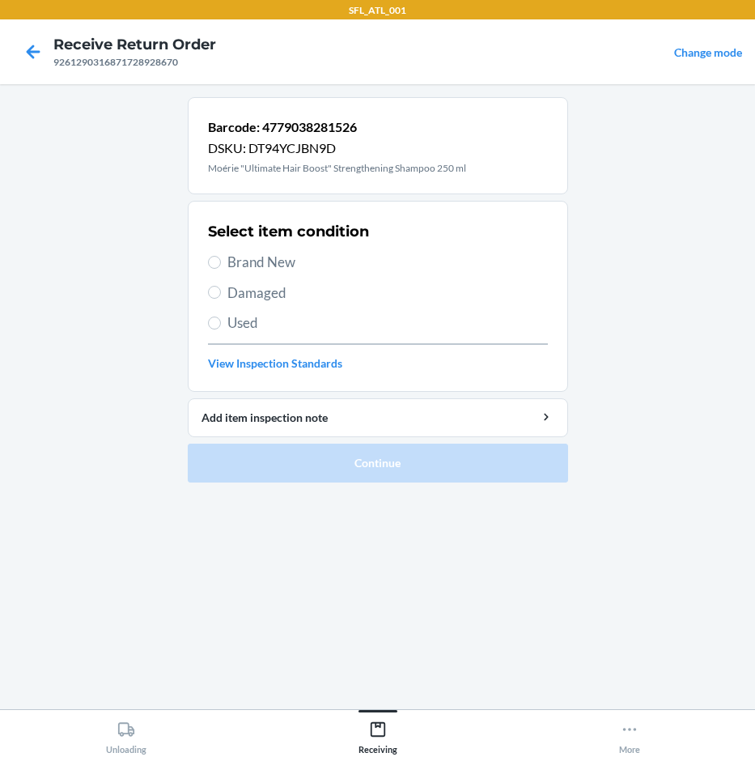
drag, startPoint x: 238, startPoint y: 269, endPoint x: 282, endPoint y: 359, distance: 100.3
click at [238, 271] on span "Brand New" at bounding box center [387, 262] width 321 height 21
click at [221, 269] on input "Brand New" at bounding box center [214, 262] width 13 height 13
radio input "true"
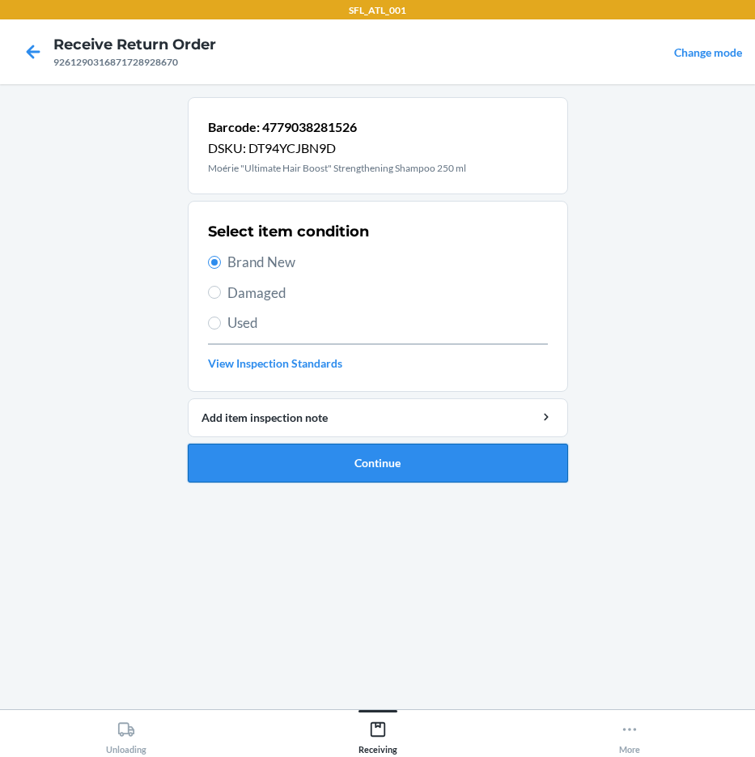
click at [321, 448] on button "Continue" at bounding box center [378, 463] width 380 height 39
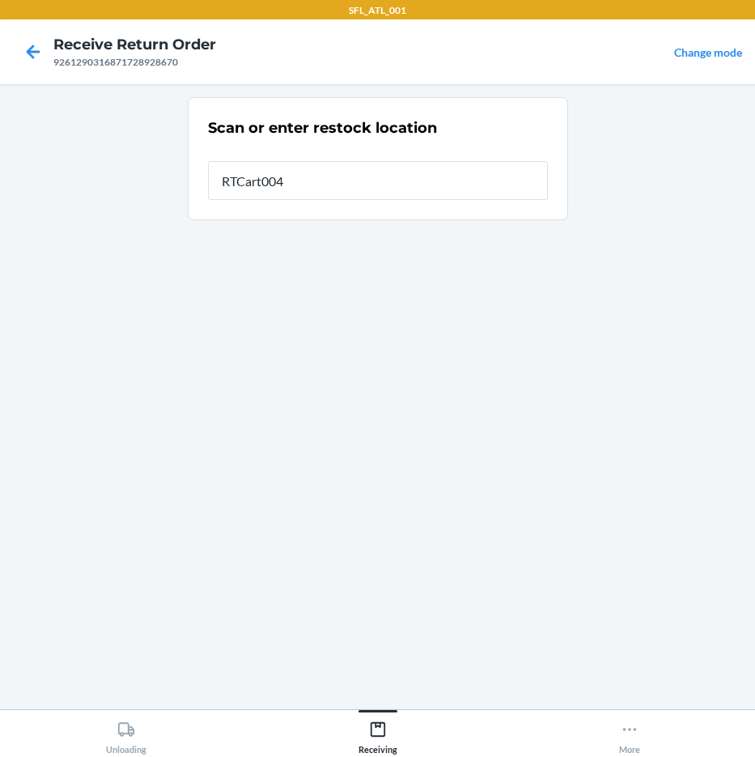
type input "RTCart004"
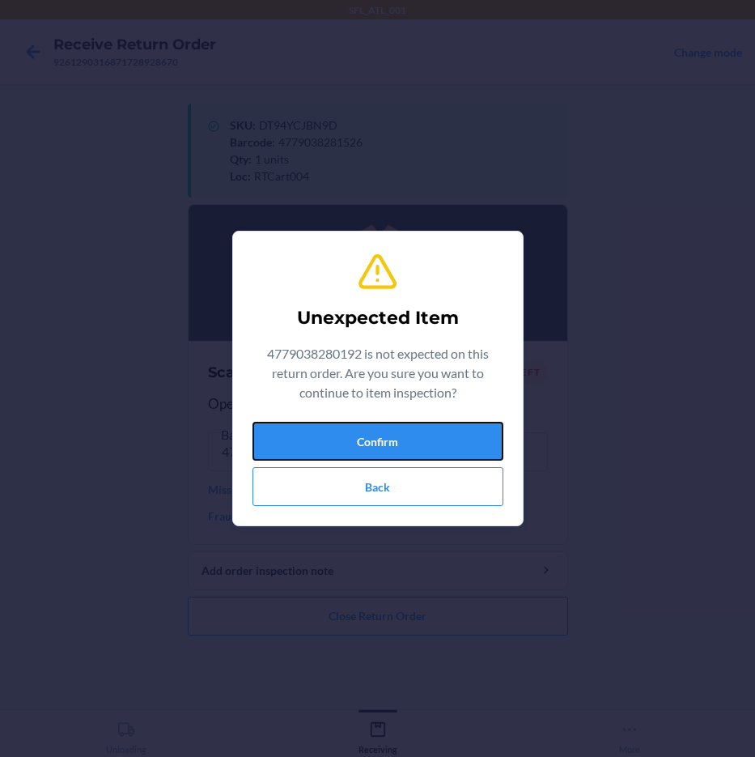
click at [321, 448] on button "Confirm" at bounding box center [378, 441] width 251 height 39
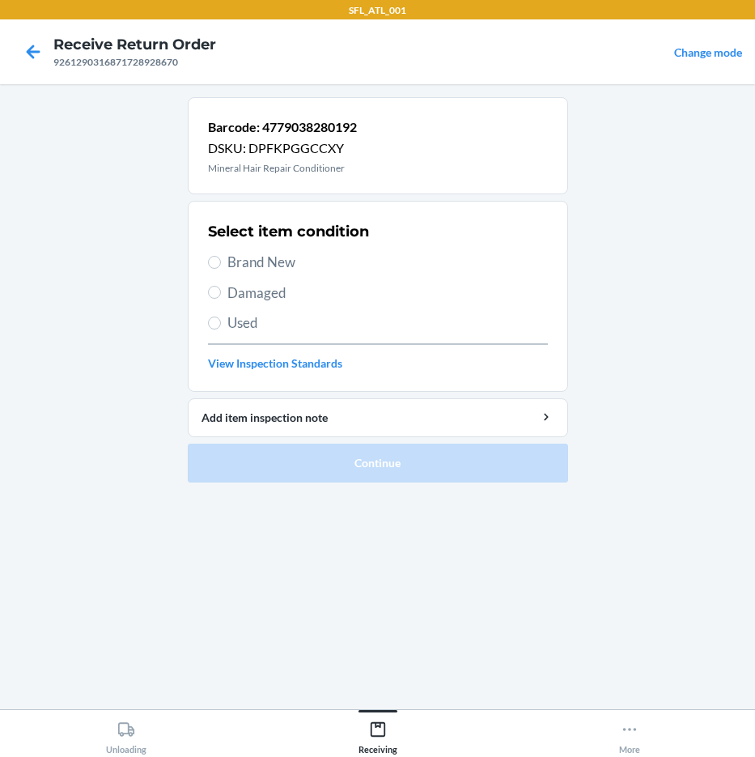
click at [270, 266] on span "Brand New" at bounding box center [387, 262] width 321 height 21
click at [221, 266] on input "Brand New" at bounding box center [214, 262] width 13 height 13
radio input "true"
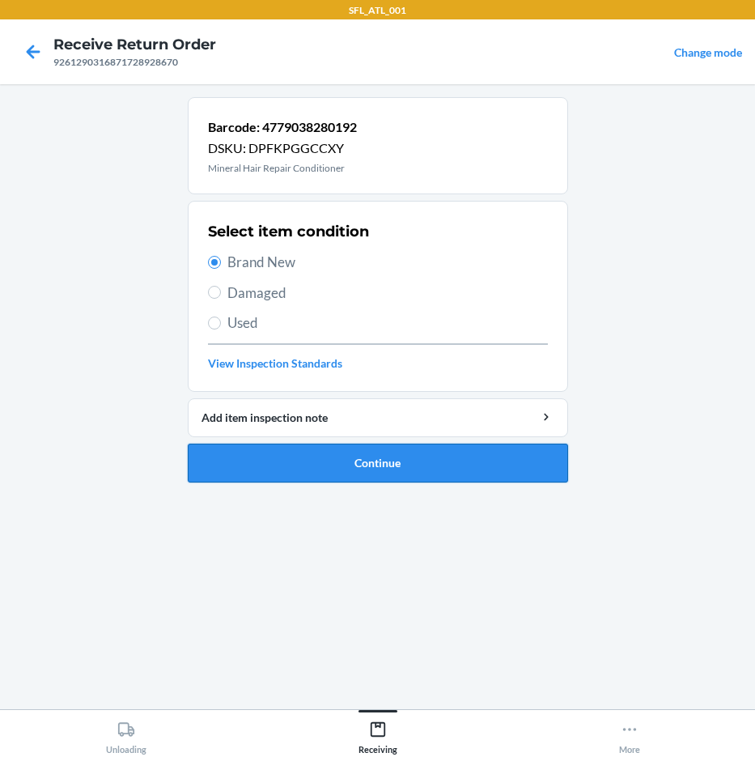
click at [344, 461] on button "Continue" at bounding box center [378, 463] width 380 height 39
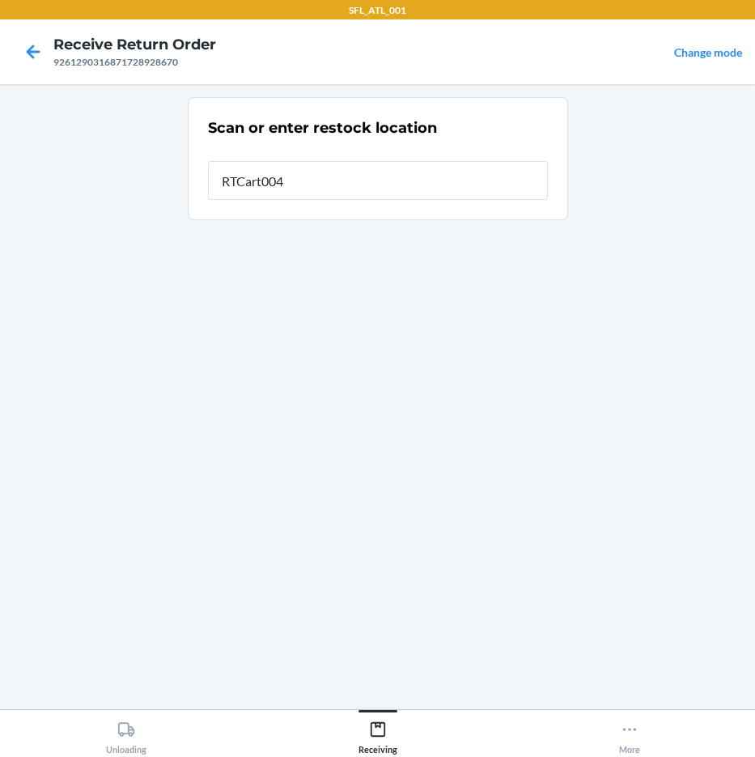
type input "RTCart004"
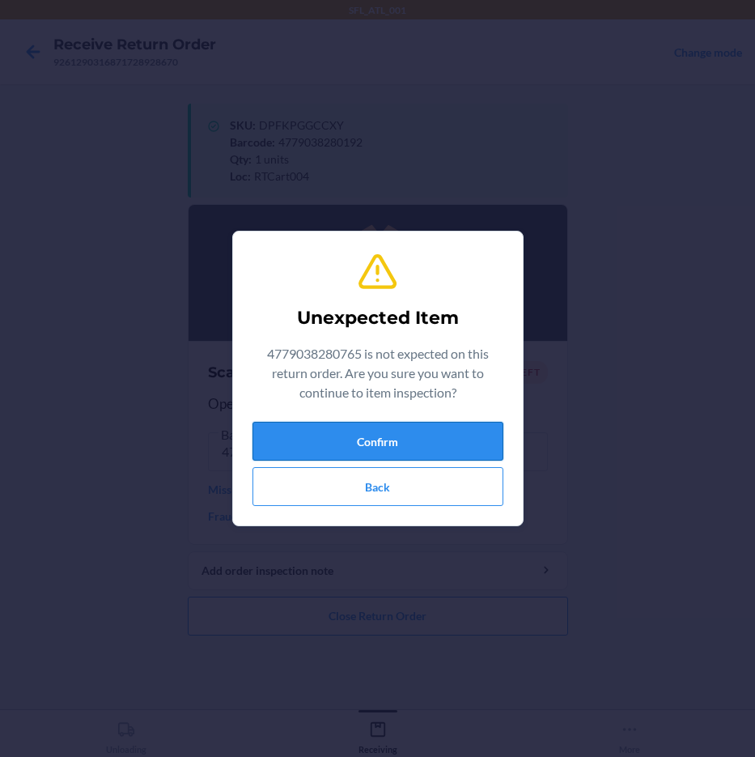
click at [349, 446] on button "Confirm" at bounding box center [378, 441] width 251 height 39
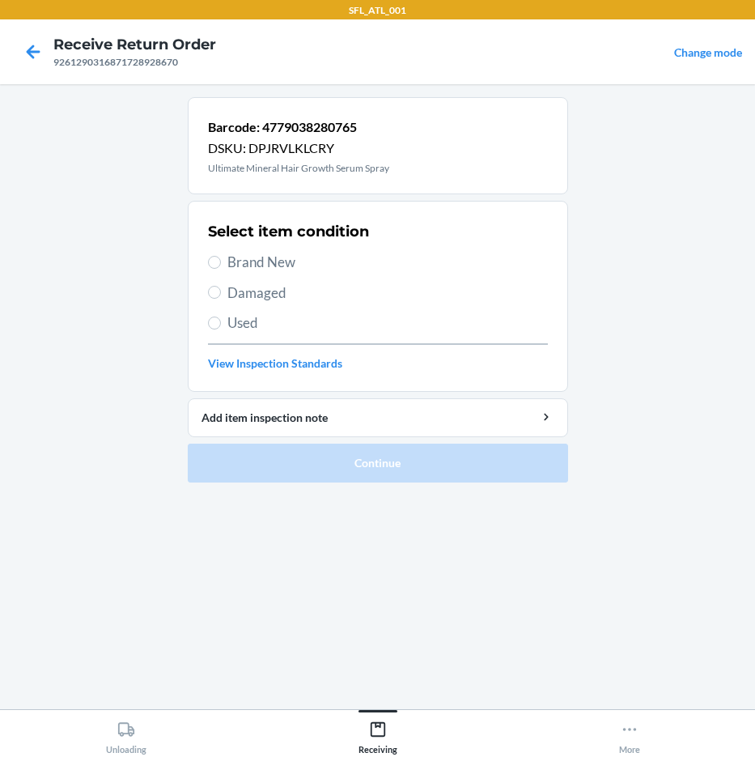
click at [227, 263] on span "Brand New" at bounding box center [387, 262] width 321 height 21
click at [221, 263] on input "Brand New" at bounding box center [214, 262] width 13 height 13
radio input "true"
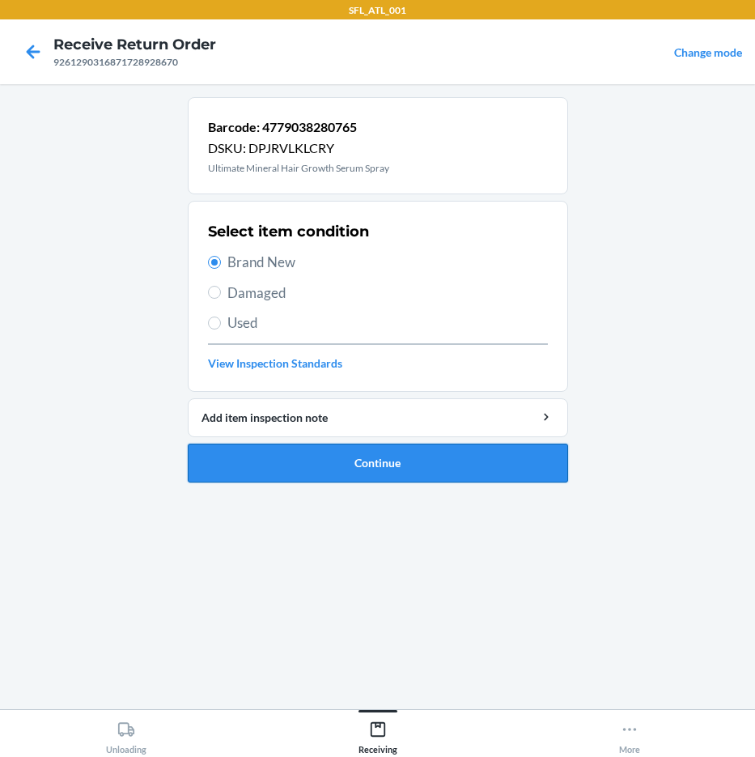
click at [355, 465] on button "Continue" at bounding box center [378, 463] width 380 height 39
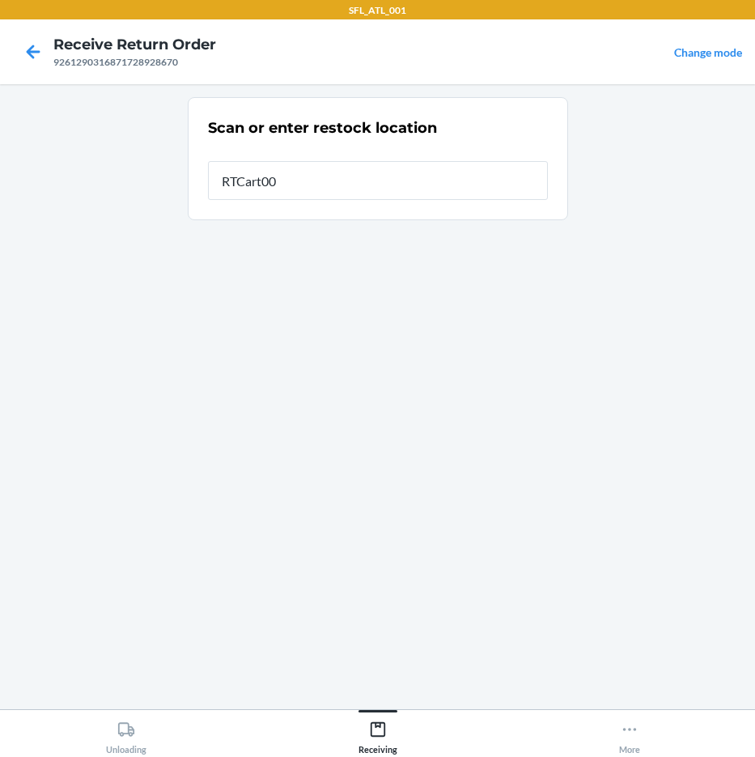
type input "RTCart004"
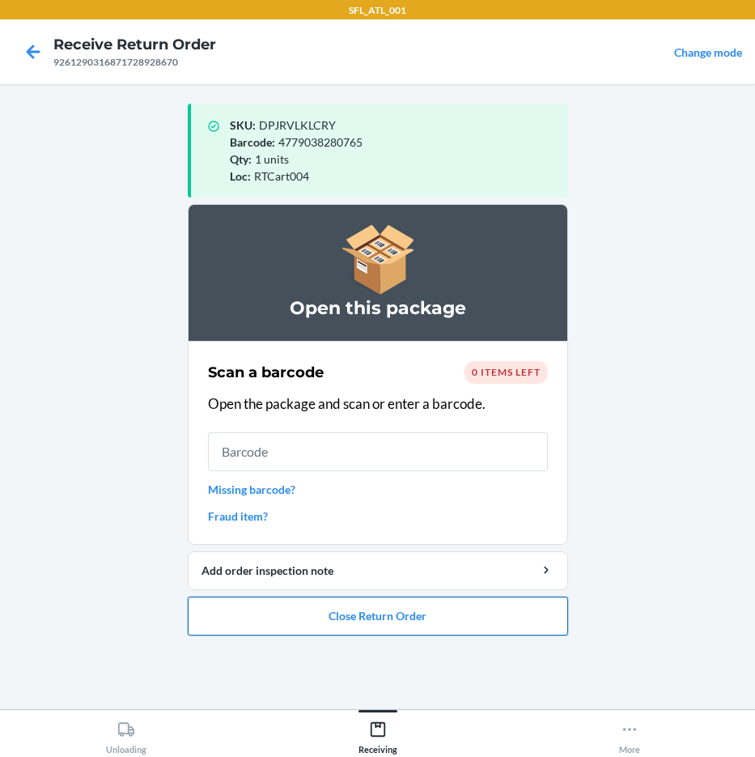
click at [398, 599] on button "Close Return Order" at bounding box center [378, 616] width 380 height 39
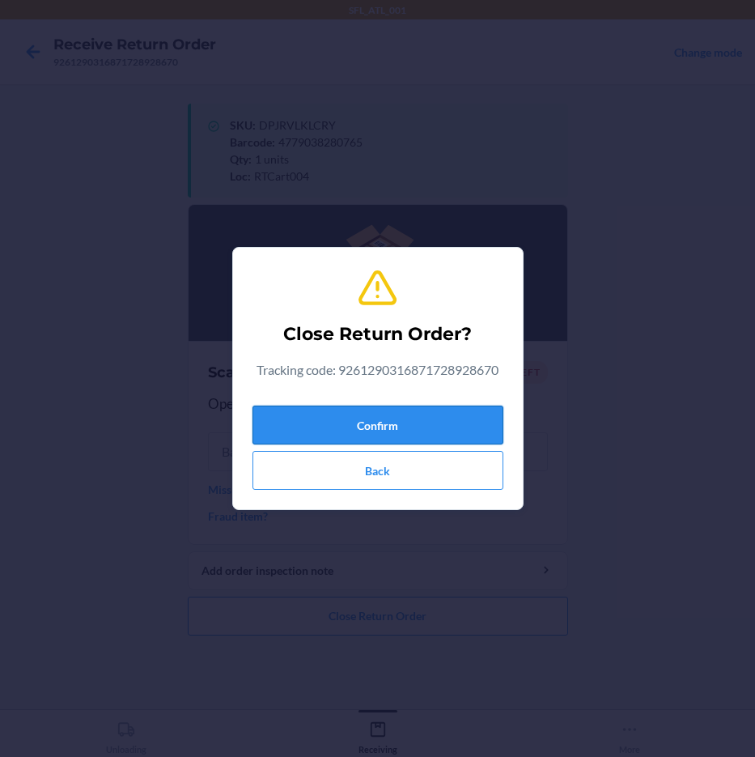
click at [406, 418] on button "Confirm" at bounding box center [378, 425] width 251 height 39
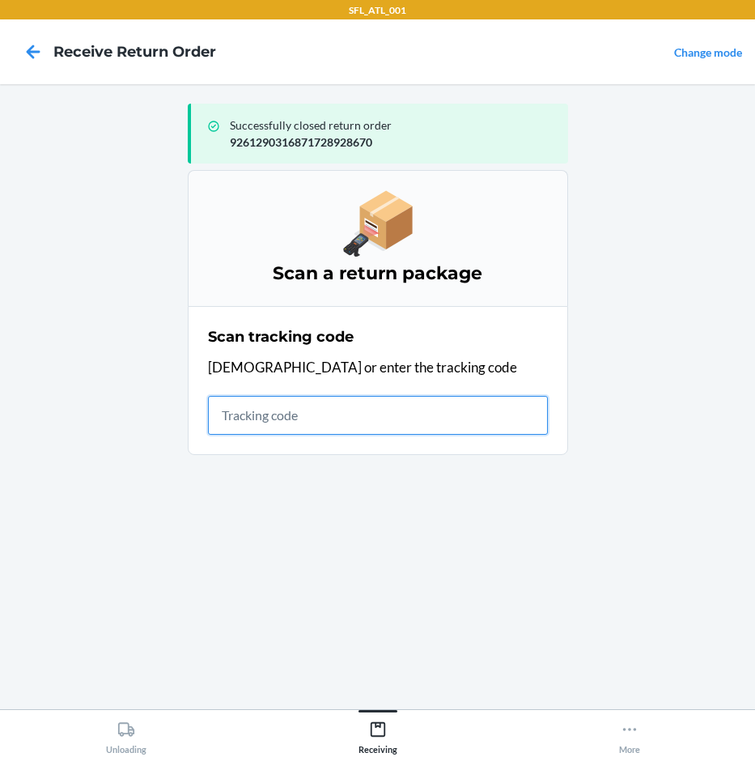
click at [221, 413] on input "text" at bounding box center [378, 415] width 340 height 39
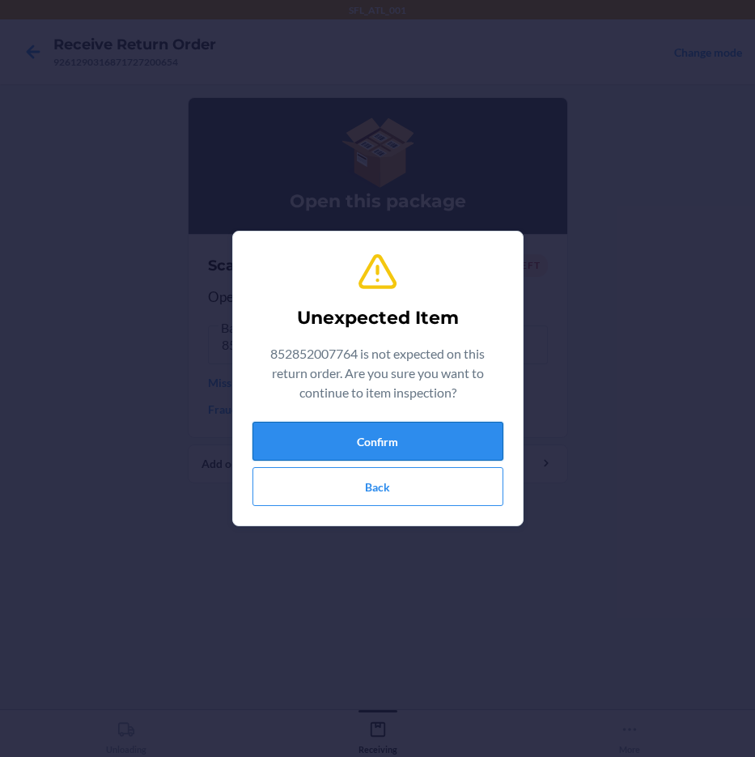
click at [423, 442] on button "Confirm" at bounding box center [378, 441] width 251 height 39
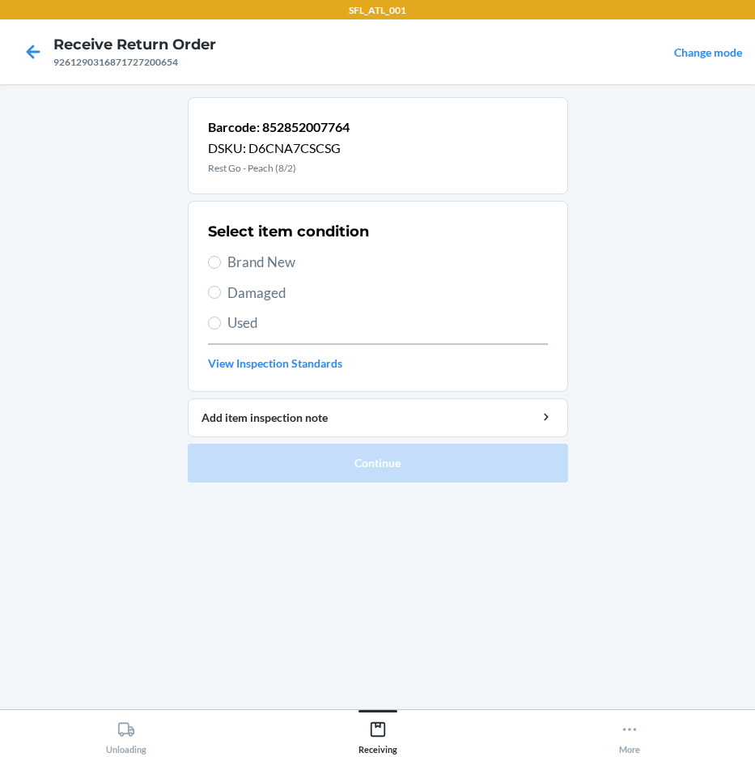
click at [276, 266] on span "Brand New" at bounding box center [387, 262] width 321 height 21
click at [221, 266] on input "Brand New" at bounding box center [214, 262] width 13 height 13
radio input "true"
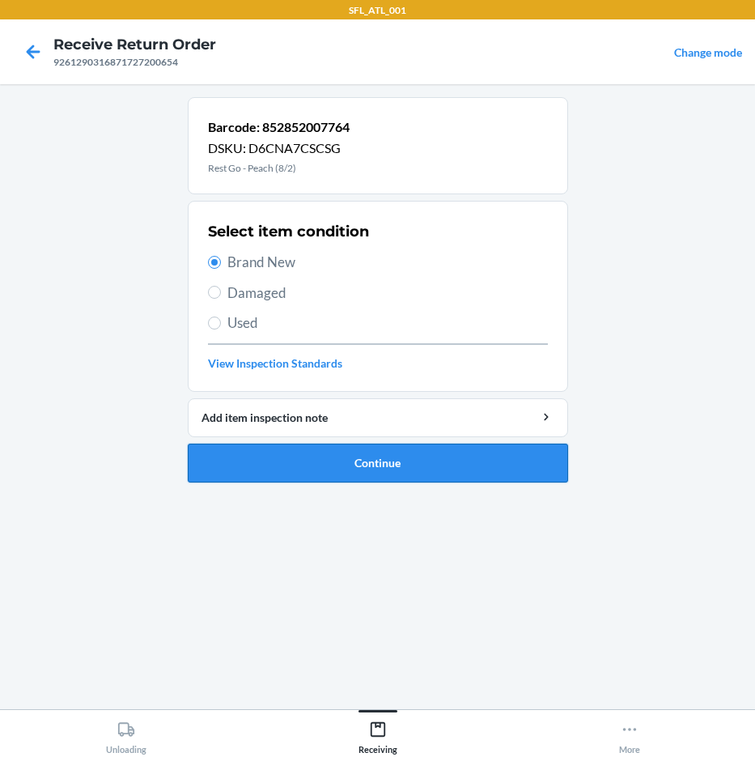
click at [350, 457] on button "Continue" at bounding box center [378, 463] width 380 height 39
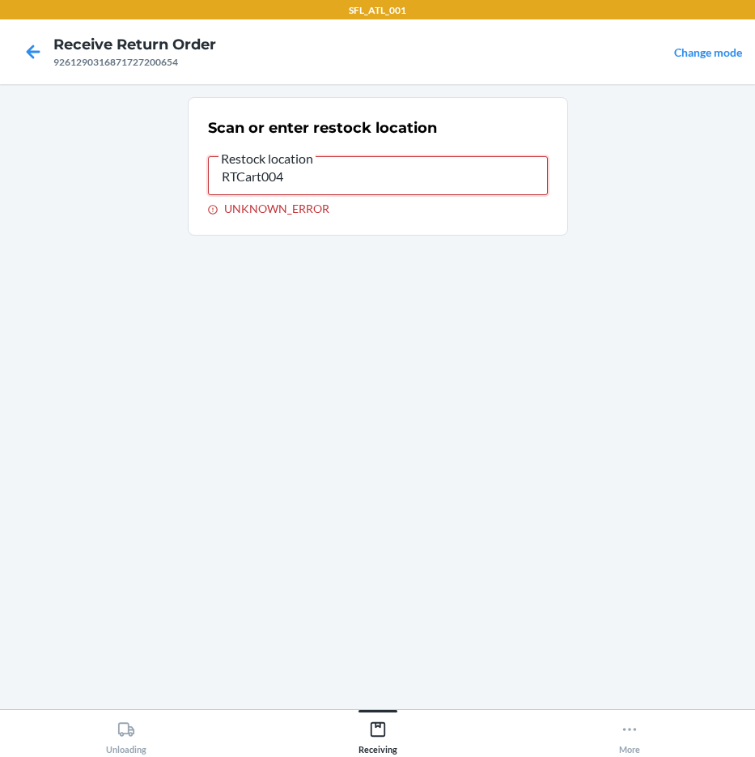
click at [308, 185] on input "RTCart004" at bounding box center [378, 175] width 340 height 39
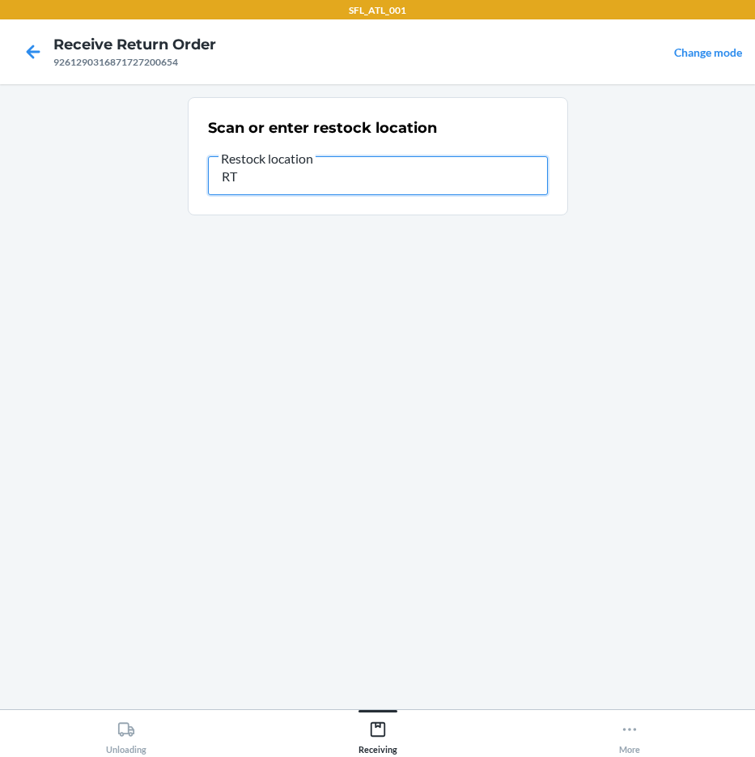
type input "R"
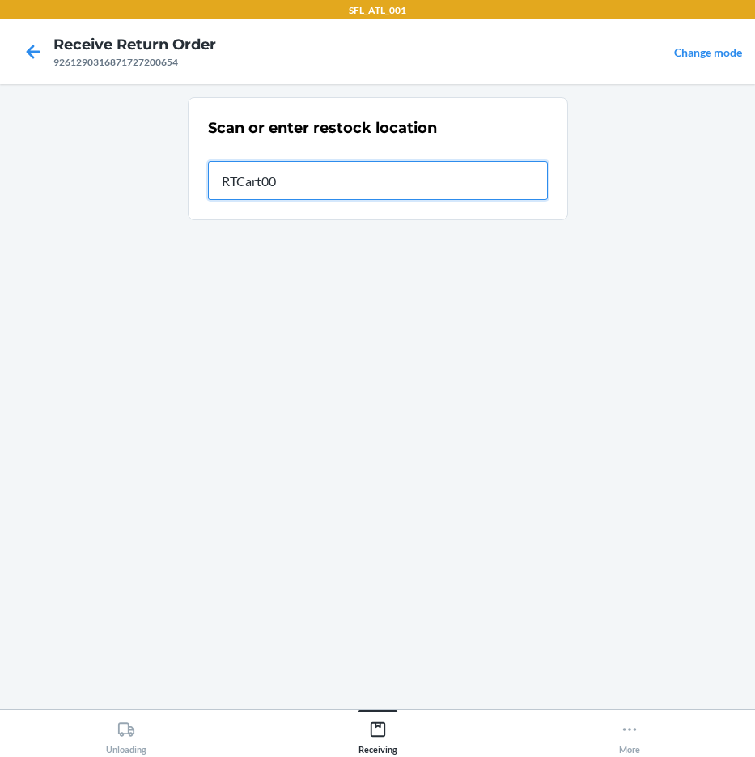
type input "RTCart004"
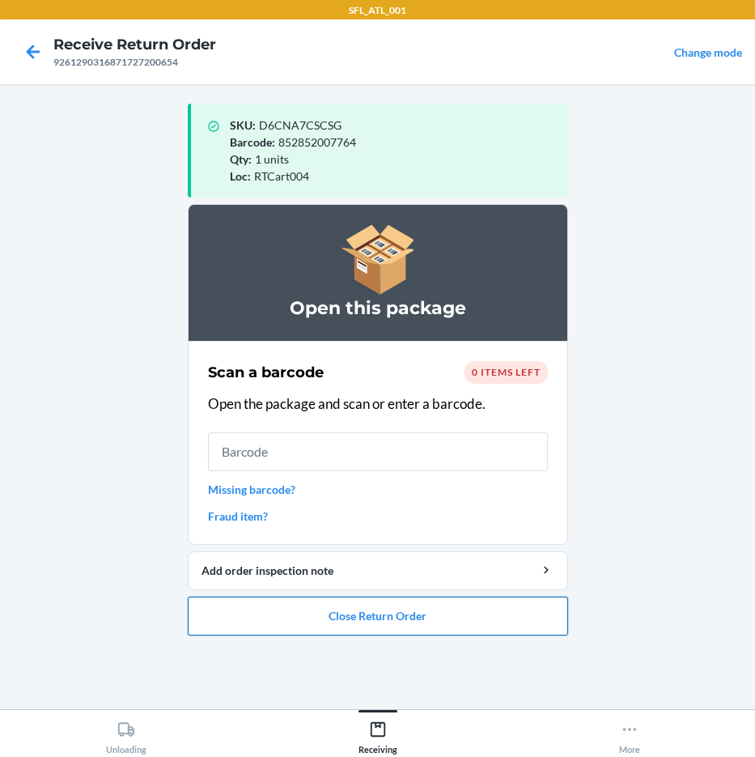
click at [416, 630] on button "Close Return Order" at bounding box center [378, 616] width 380 height 39
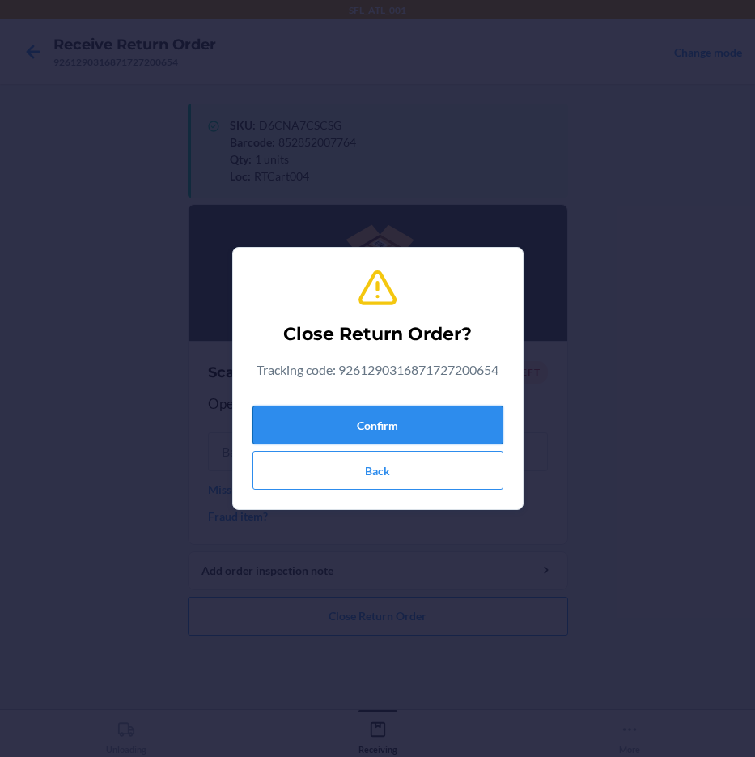
click at [433, 429] on button "Confirm" at bounding box center [378, 425] width 251 height 39
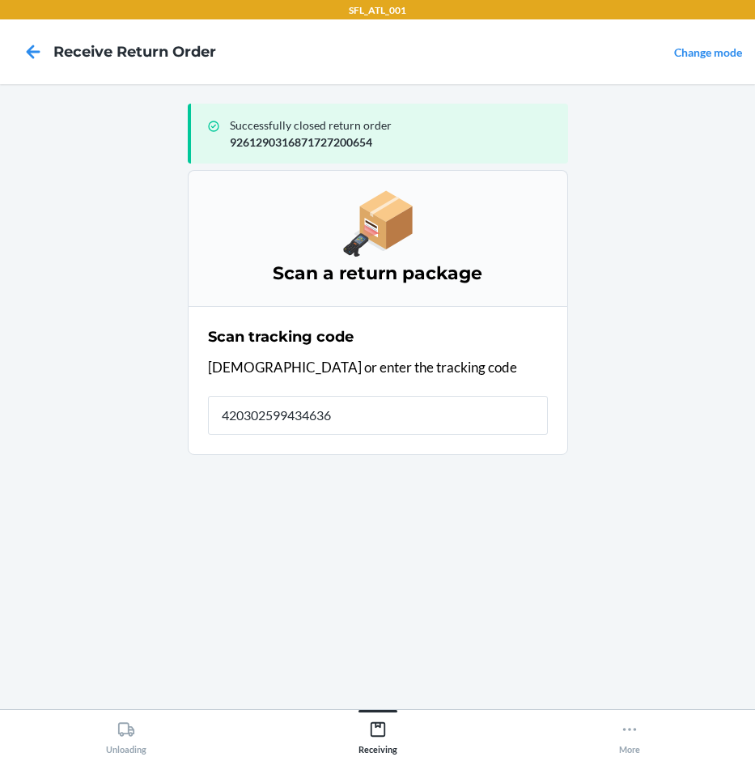
type input "4203025994346361"
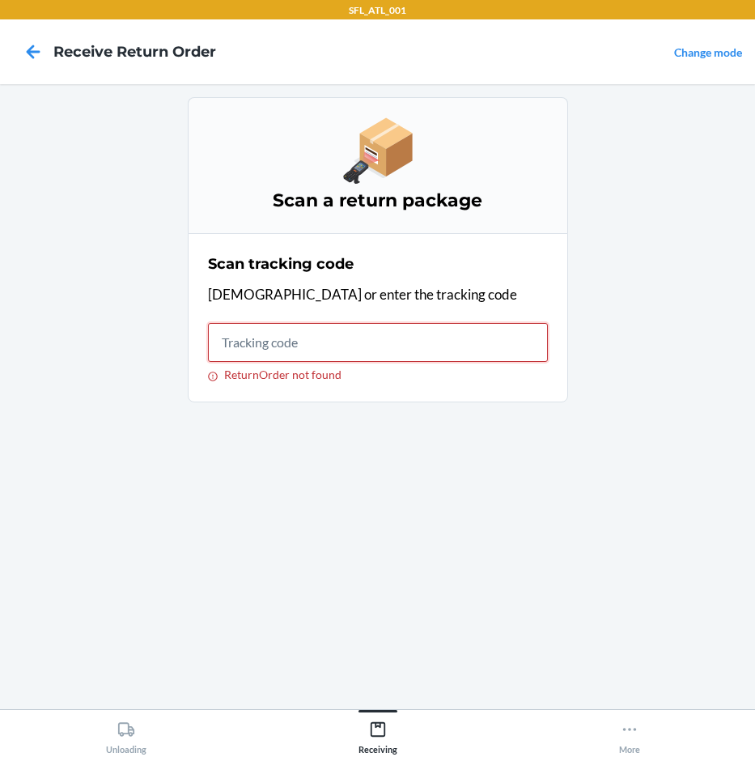
click at [450, 346] on input "ReturnOrder not found" at bounding box center [378, 342] width 340 height 39
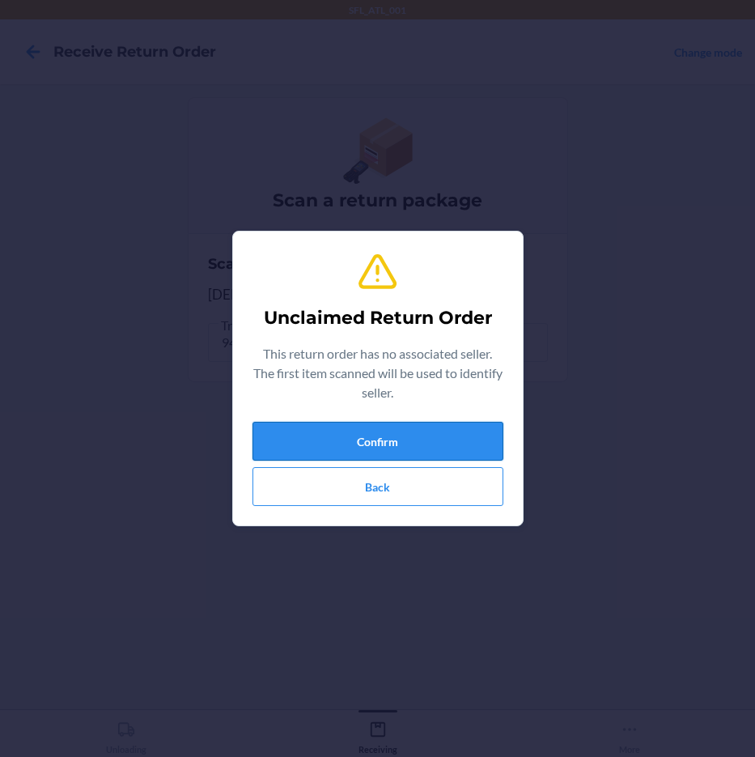
click at [448, 427] on button "Confirm" at bounding box center [378, 441] width 251 height 39
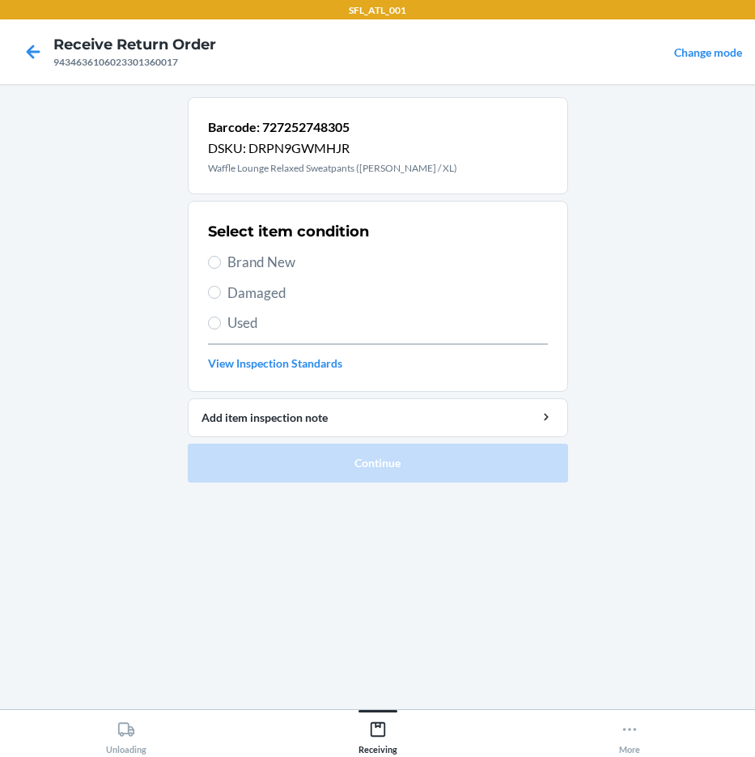
click at [264, 259] on span "Brand New" at bounding box center [387, 262] width 321 height 21
click at [221, 259] on input "Brand New" at bounding box center [214, 262] width 13 height 13
radio input "true"
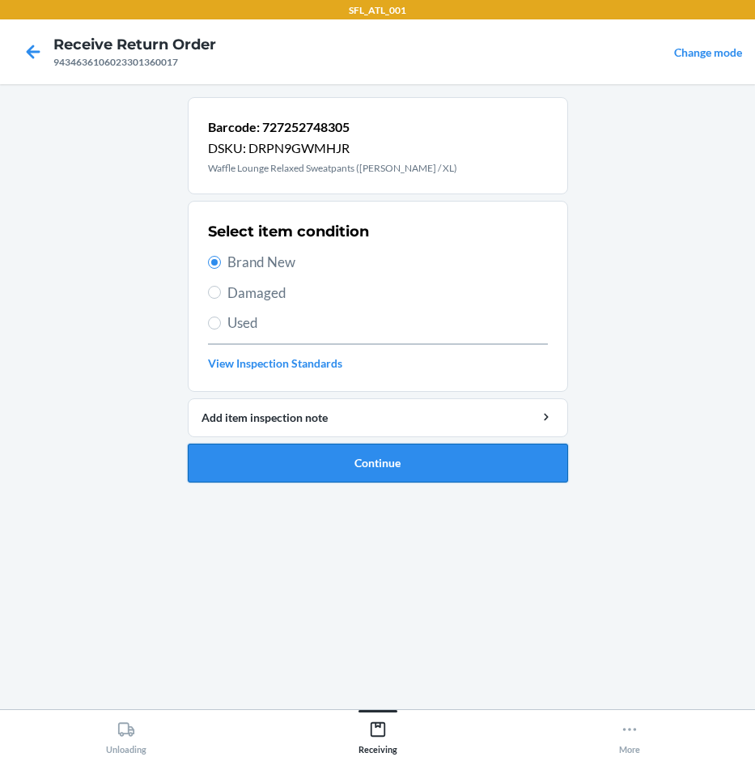
click at [389, 457] on button "Continue" at bounding box center [378, 463] width 380 height 39
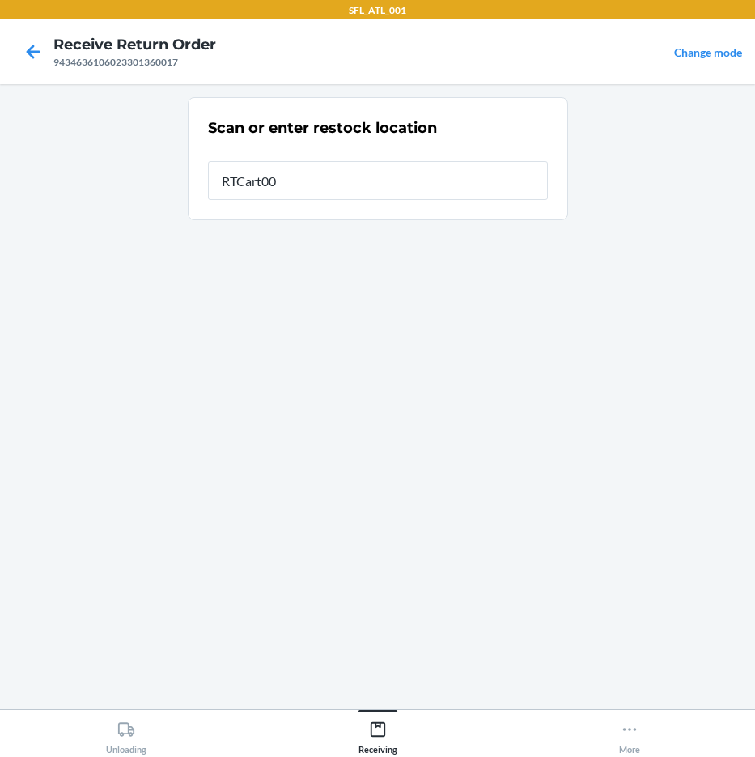
type input "RTCart004"
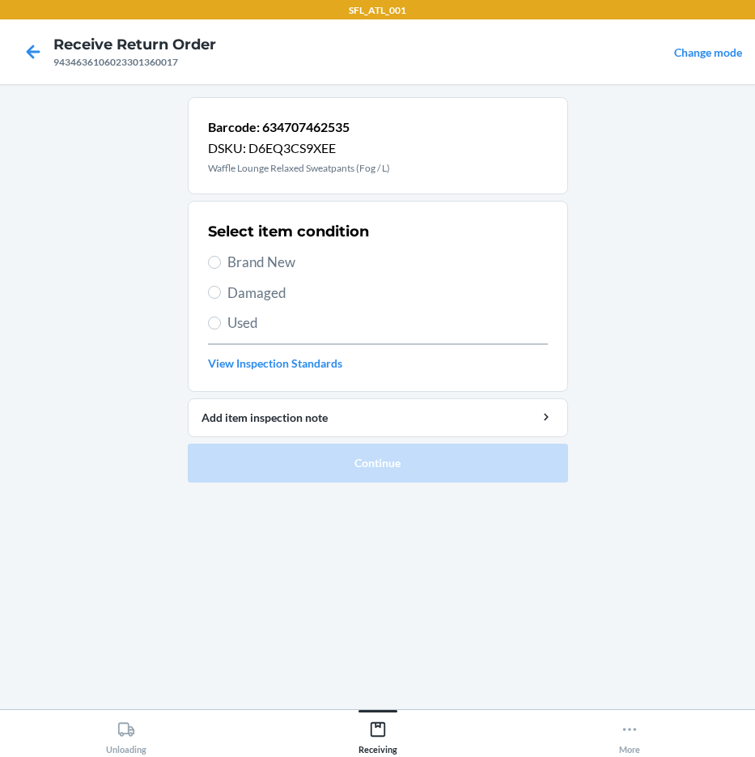
click at [275, 273] on div "Select item condition Brand New Damaged Used View Inspection Standards" at bounding box center [378, 296] width 340 height 160
click at [241, 264] on span "Brand New" at bounding box center [387, 262] width 321 height 21
click at [221, 264] on input "Brand New" at bounding box center [214, 262] width 13 height 13
radio input "true"
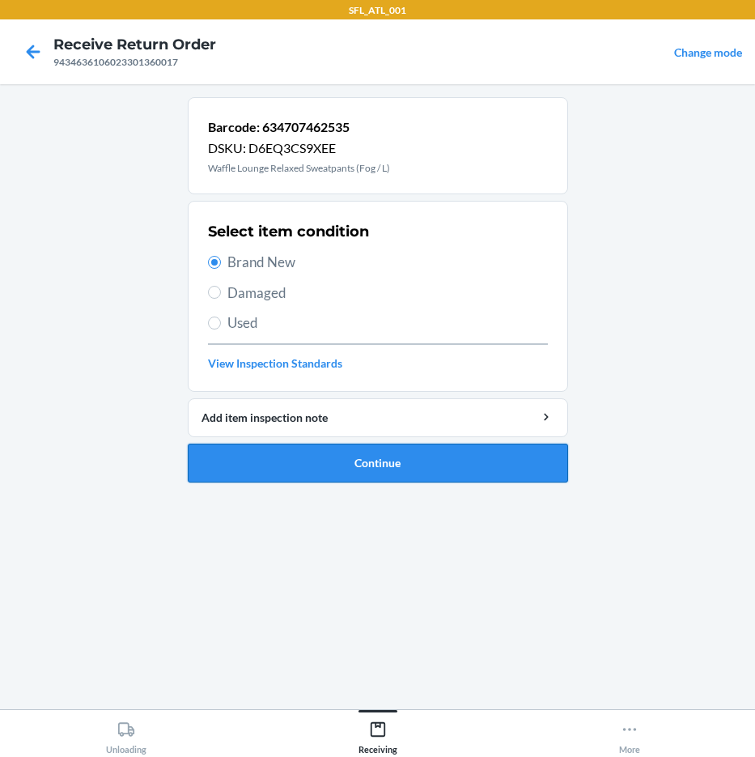
click at [328, 455] on button "Continue" at bounding box center [378, 463] width 380 height 39
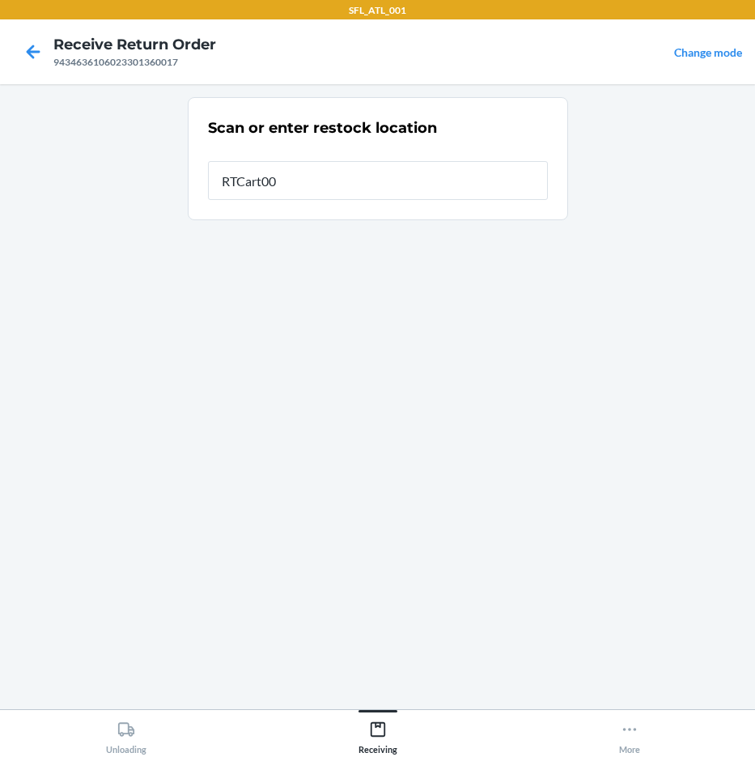
type input "RTCart004"
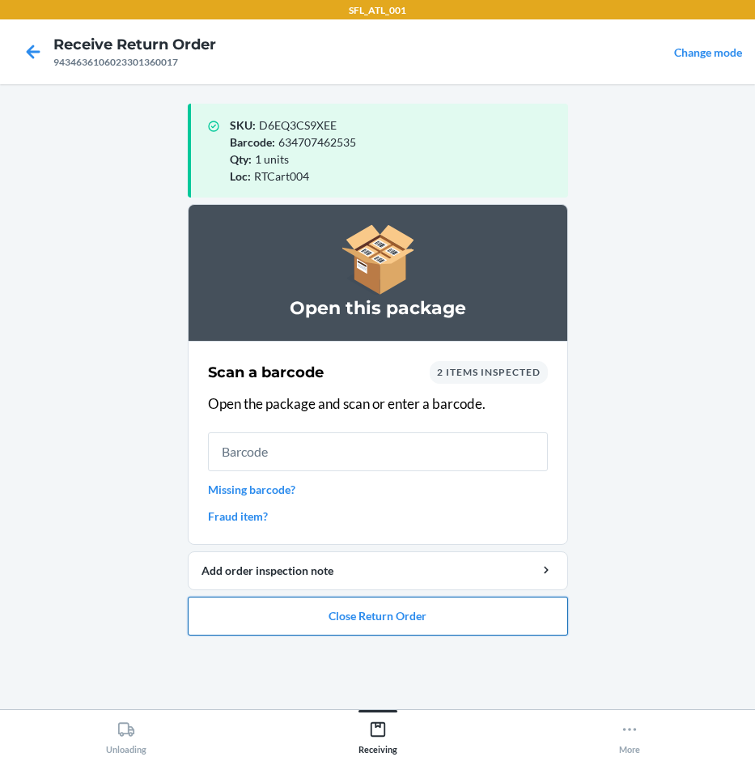
drag, startPoint x: 350, startPoint y: 618, endPoint x: 349, endPoint y: 609, distance: 8.9
click at [350, 618] on button "Close Return Order" at bounding box center [378, 616] width 380 height 39
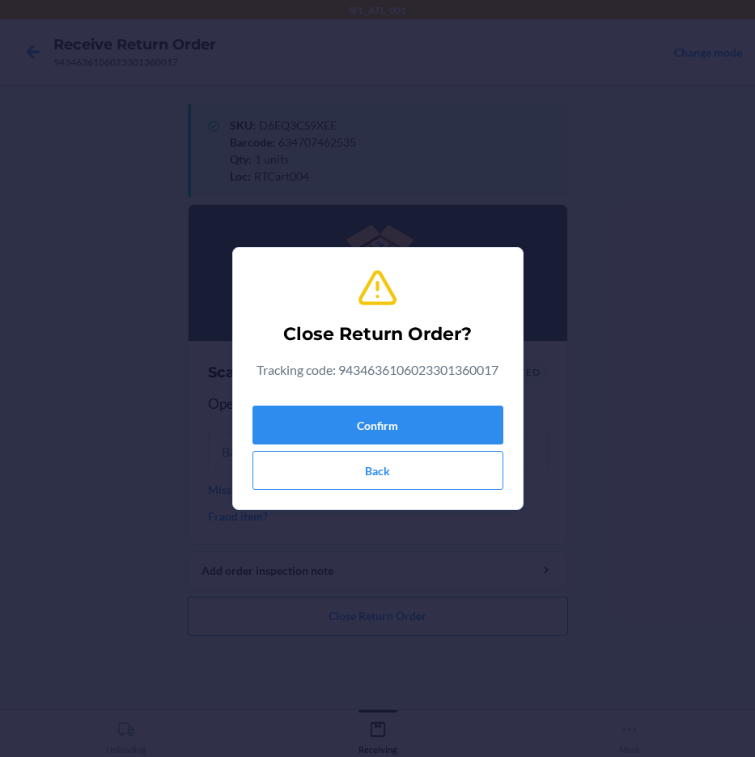
click at [403, 404] on div "Confirm Back" at bounding box center [378, 444] width 251 height 91
click at [410, 412] on button "Confirm" at bounding box center [378, 425] width 251 height 39
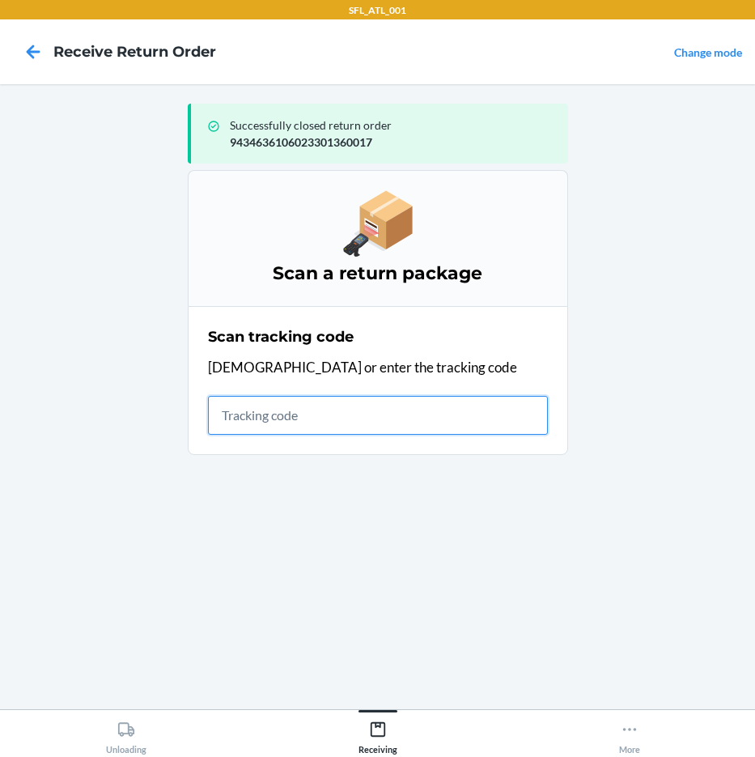
click at [270, 422] on input "text" at bounding box center [378, 415] width 340 height 39
type input "4203025994346361"
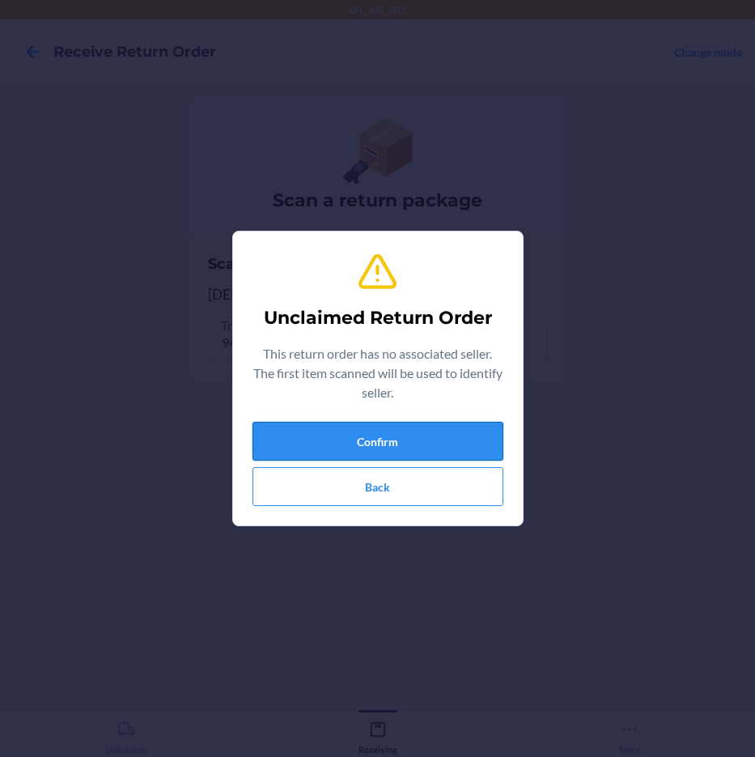
click at [293, 428] on button "Confirm" at bounding box center [378, 441] width 251 height 39
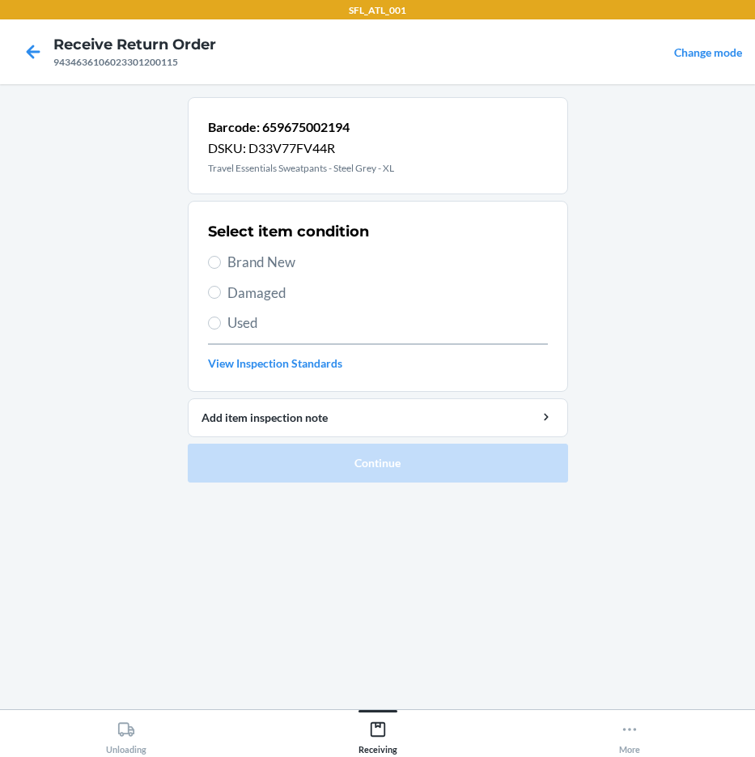
click at [281, 263] on span "Brand New" at bounding box center [387, 262] width 321 height 21
click at [221, 263] on input "Brand New" at bounding box center [214, 262] width 13 height 13
radio input "true"
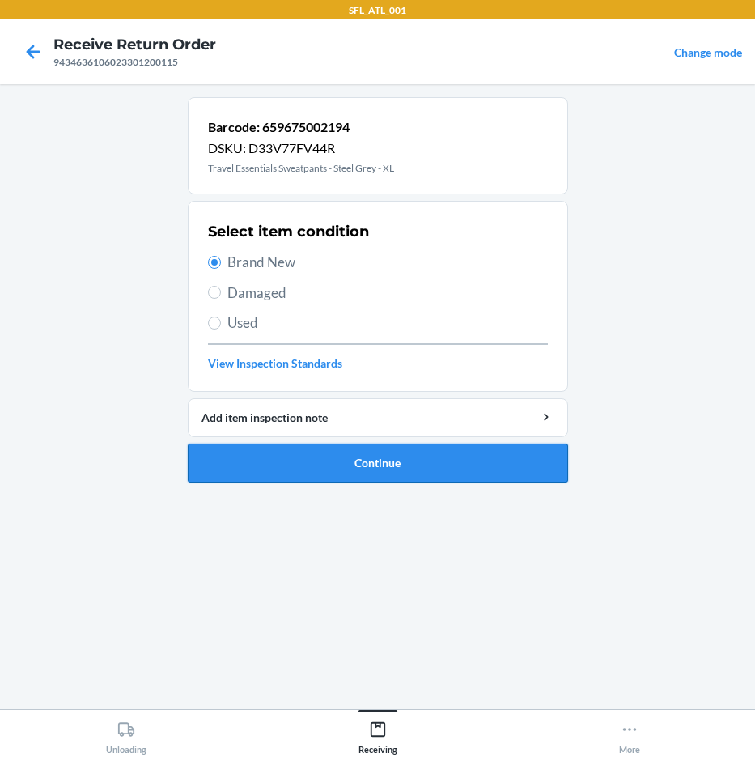
click at [398, 474] on button "Continue" at bounding box center [378, 463] width 380 height 39
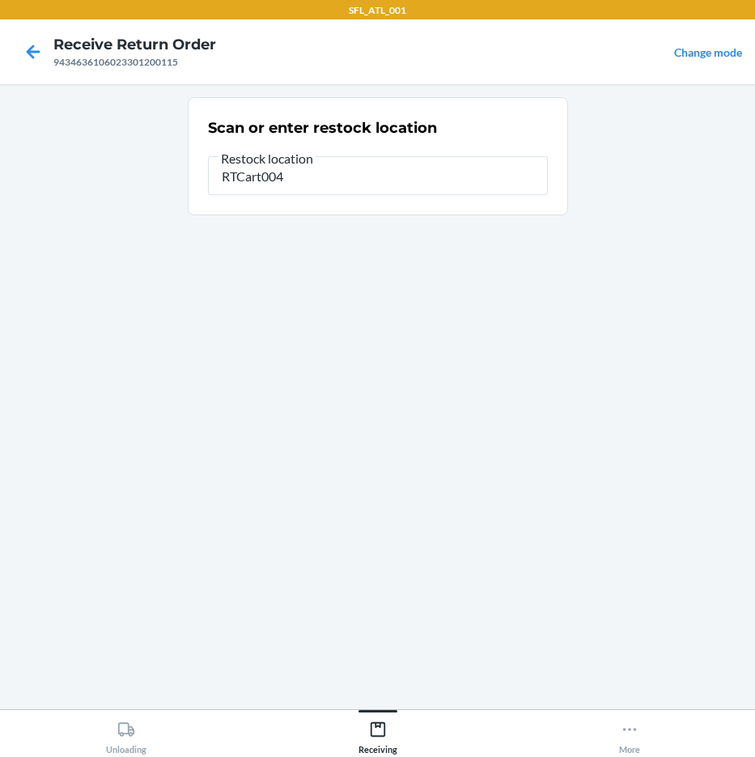
type input "RTCart004"
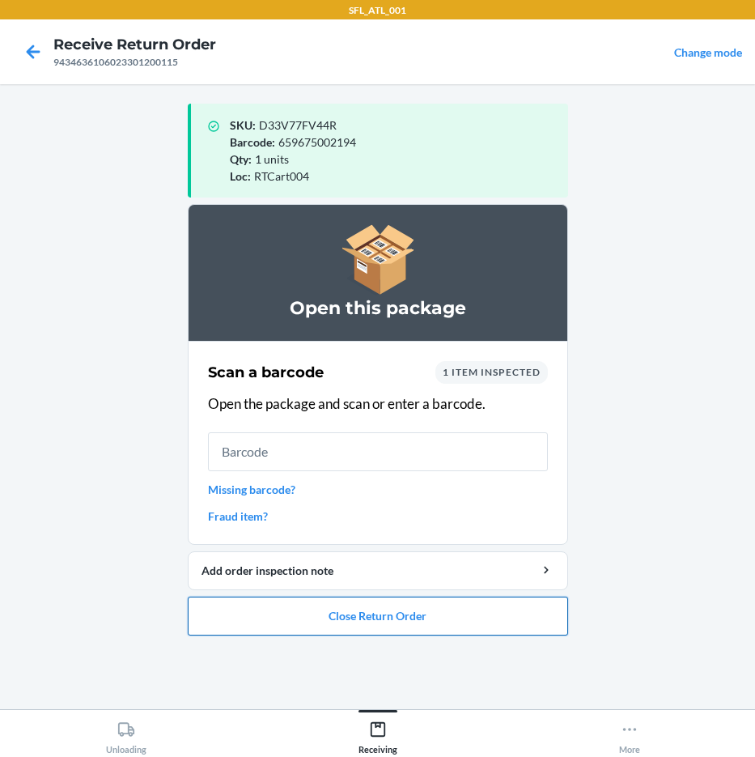
click at [452, 613] on button "Close Return Order" at bounding box center [378, 616] width 380 height 39
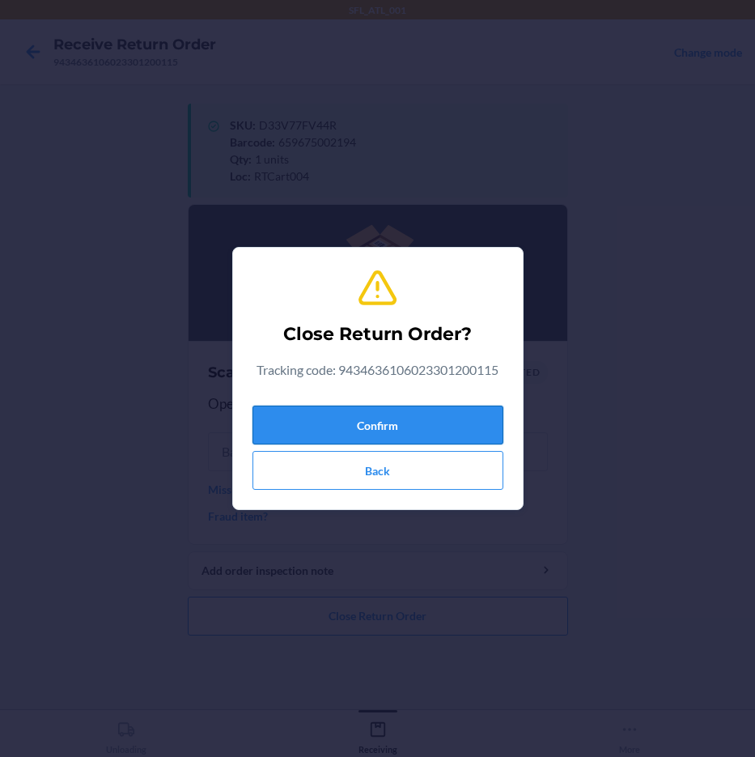
click at [487, 417] on button "Confirm" at bounding box center [378, 425] width 251 height 39
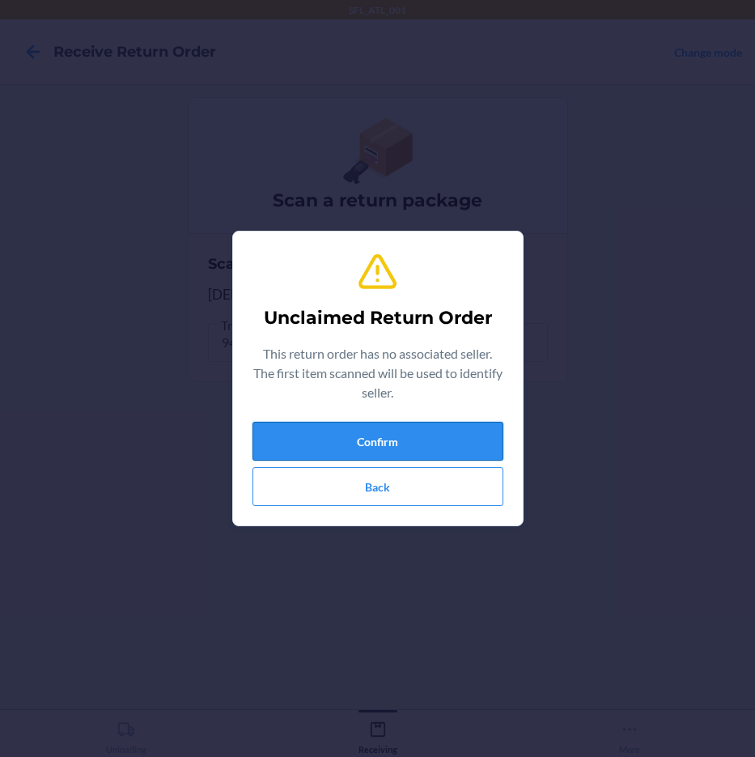
click at [436, 450] on button "Confirm" at bounding box center [378, 441] width 251 height 39
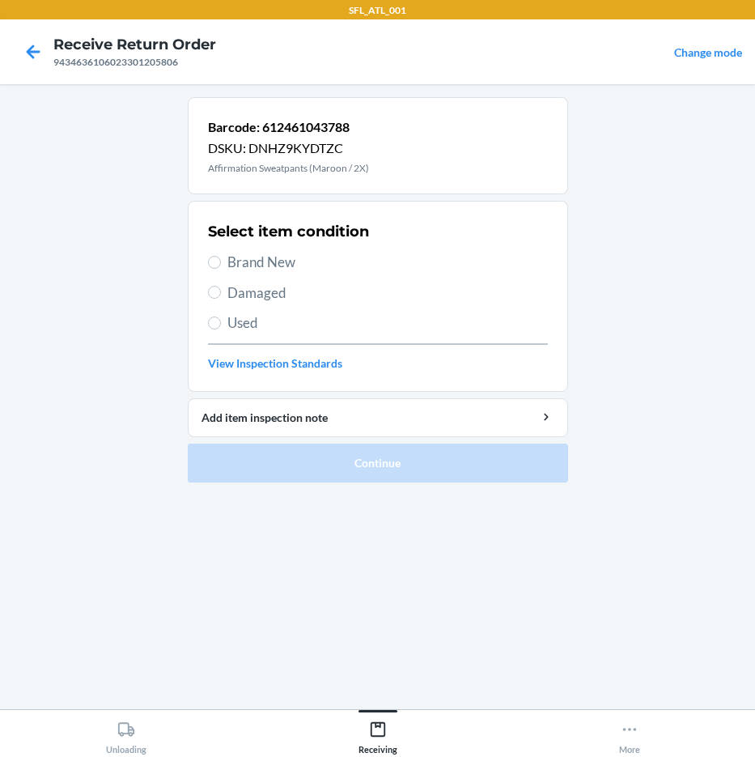
click at [303, 261] on span "Brand New" at bounding box center [387, 262] width 321 height 21
click at [221, 261] on input "Brand New" at bounding box center [214, 262] width 13 height 13
radio input "true"
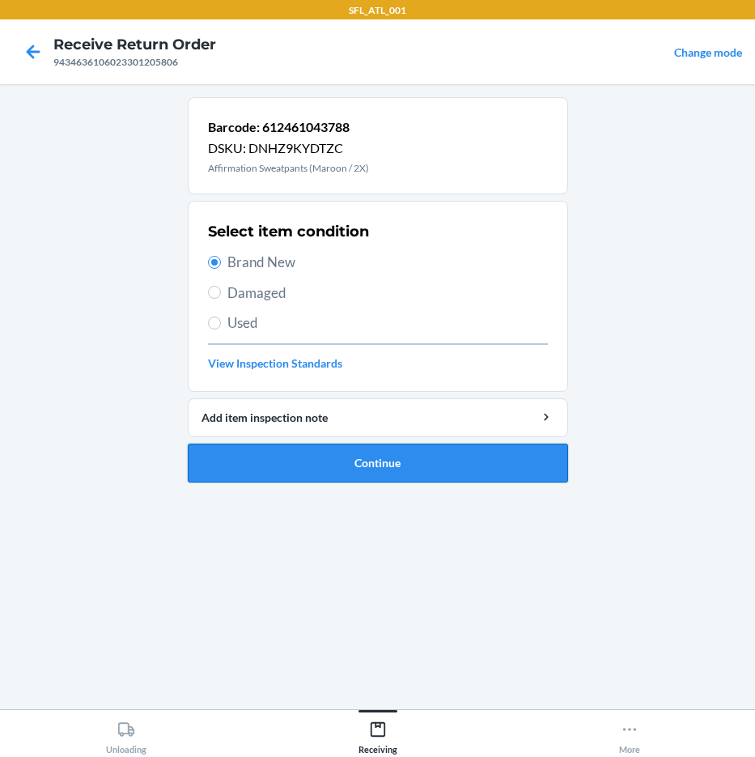
click at [413, 475] on button "Continue" at bounding box center [378, 463] width 380 height 39
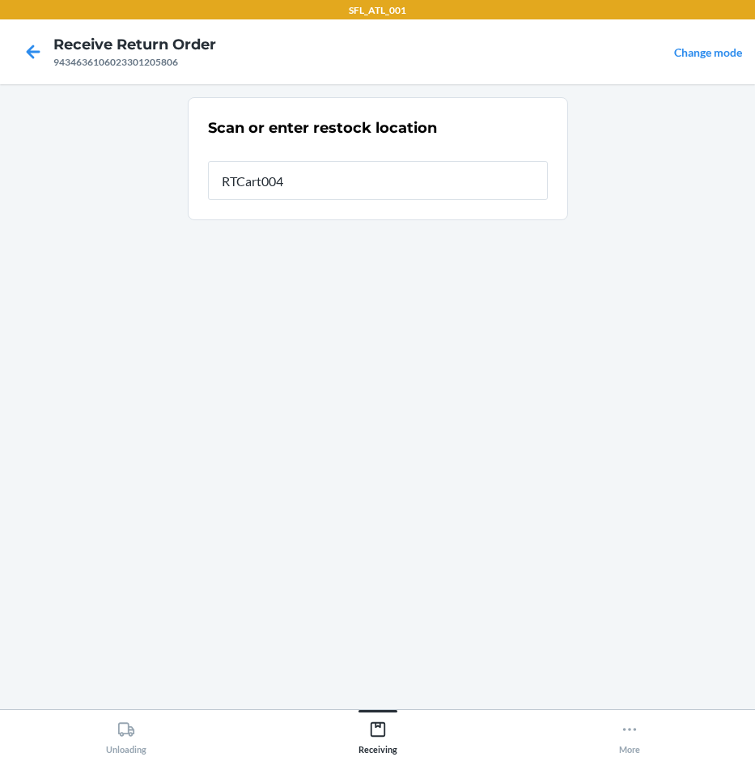
type input "RTCart004"
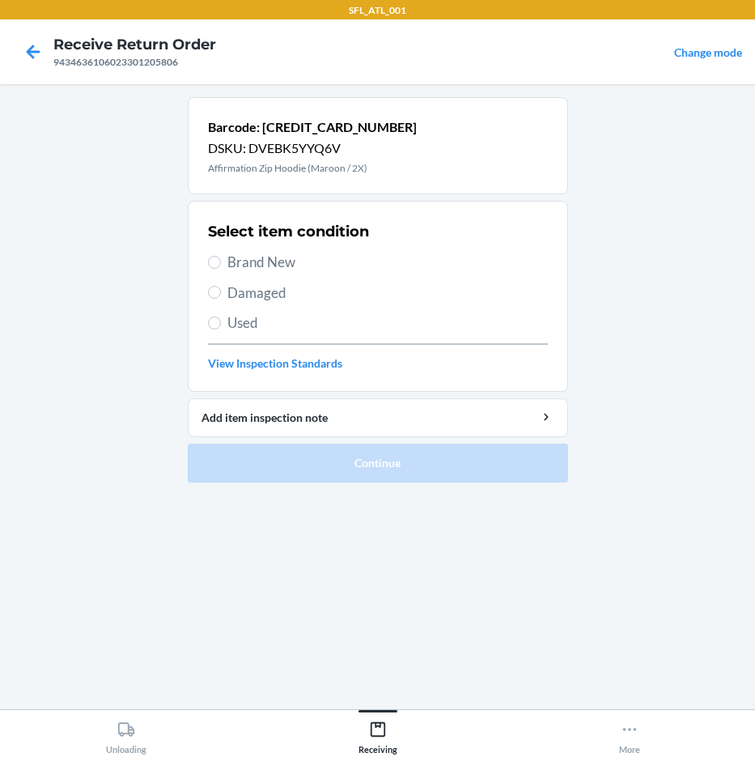
click at [282, 257] on span "Brand New" at bounding box center [387, 262] width 321 height 21
click at [221, 257] on input "Brand New" at bounding box center [214, 262] width 13 height 13
radio input "true"
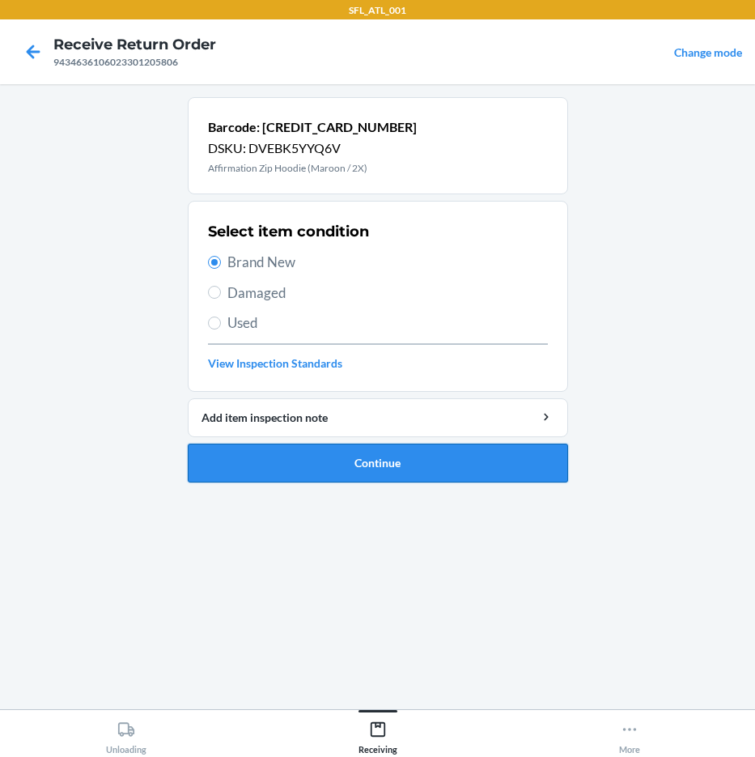
click at [407, 446] on button "Continue" at bounding box center [378, 463] width 380 height 39
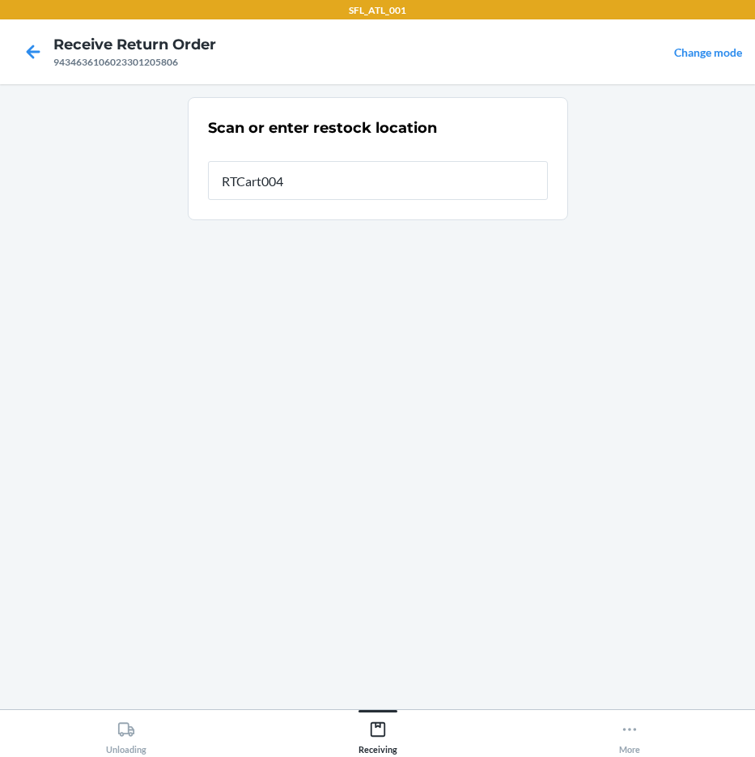
type input "RTCart004"
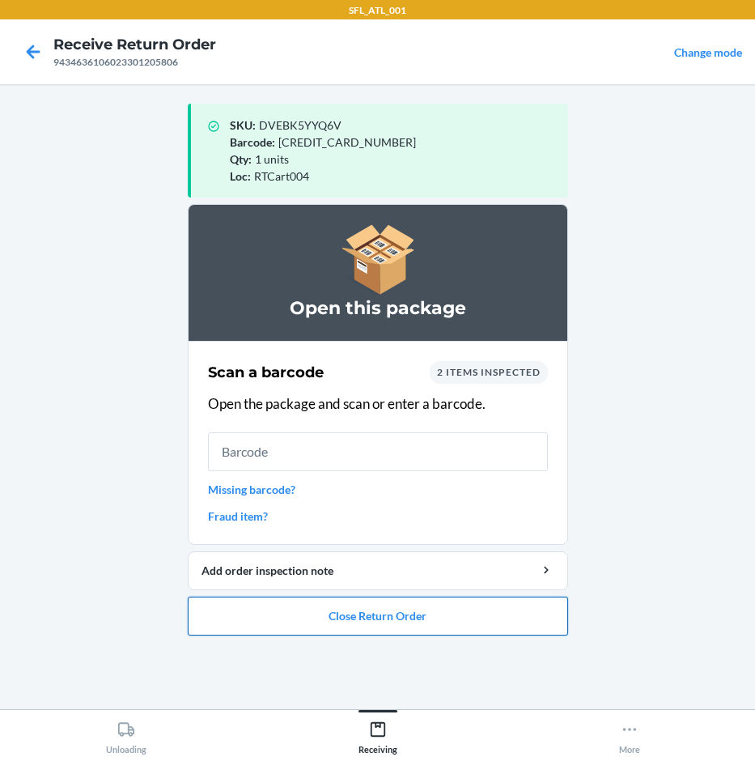
click at [402, 620] on button "Close Return Order" at bounding box center [378, 616] width 380 height 39
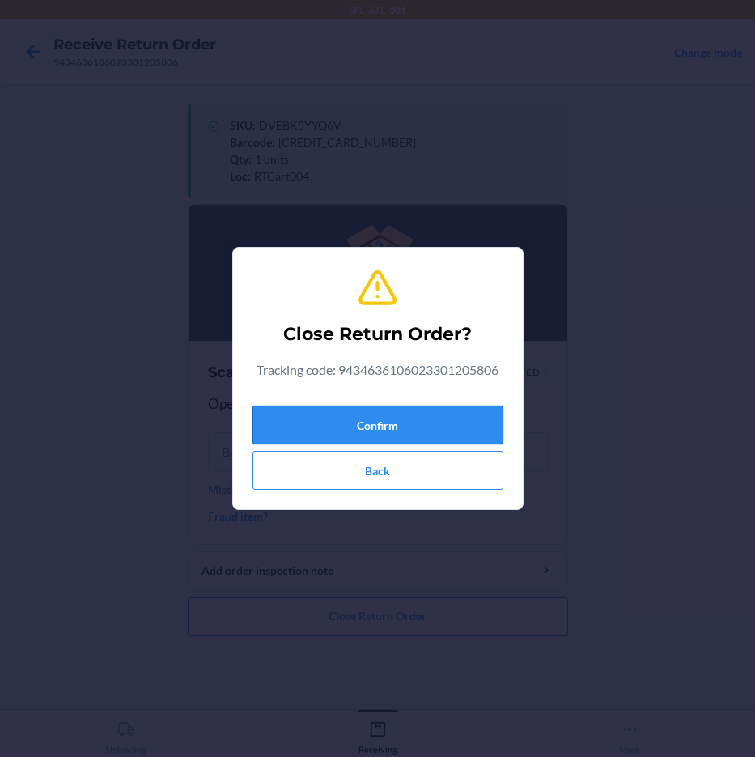
click at [416, 414] on button "Confirm" at bounding box center [378, 425] width 251 height 39
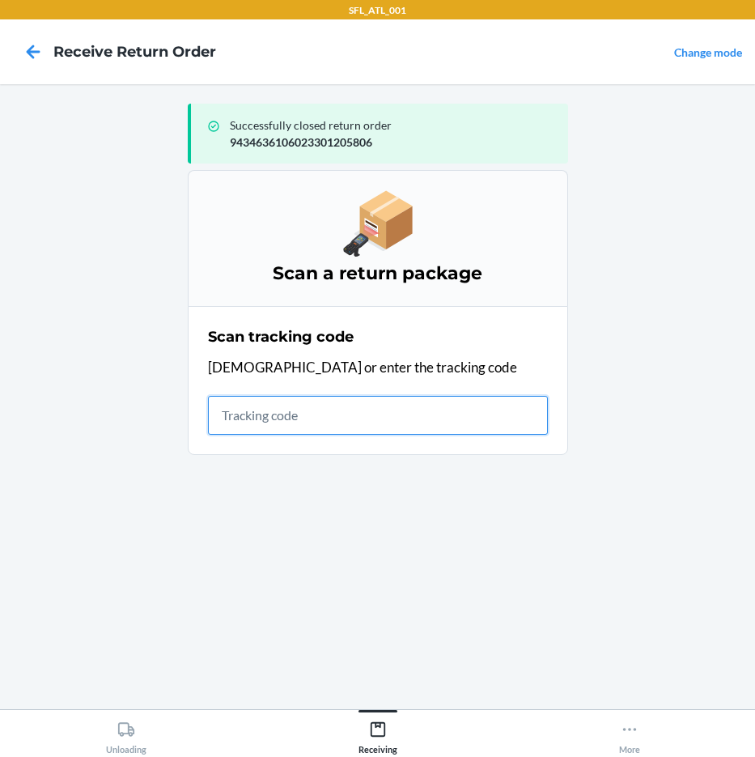
click at [353, 421] on input "text" at bounding box center [378, 415] width 340 height 39
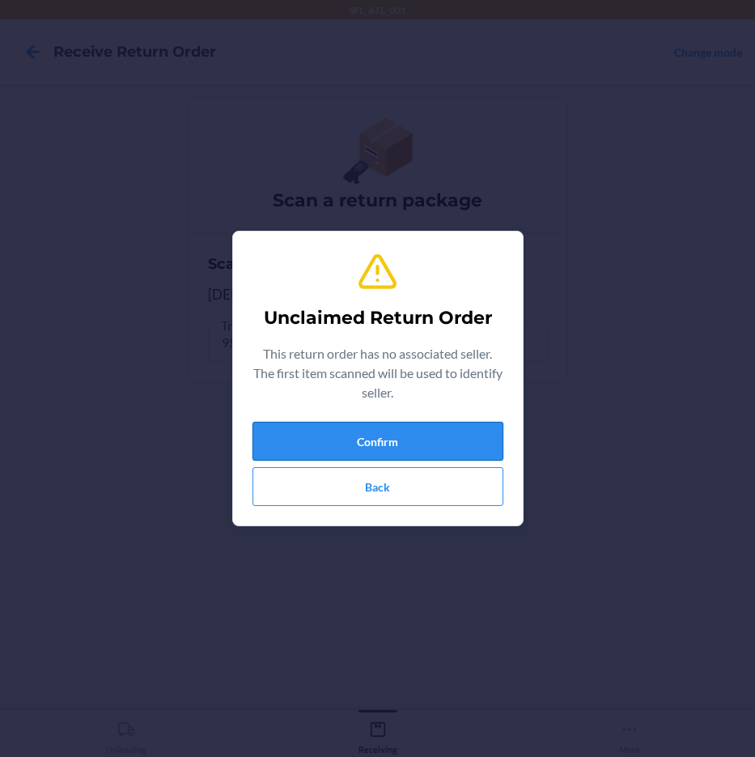
click at [346, 445] on button "Confirm" at bounding box center [378, 441] width 251 height 39
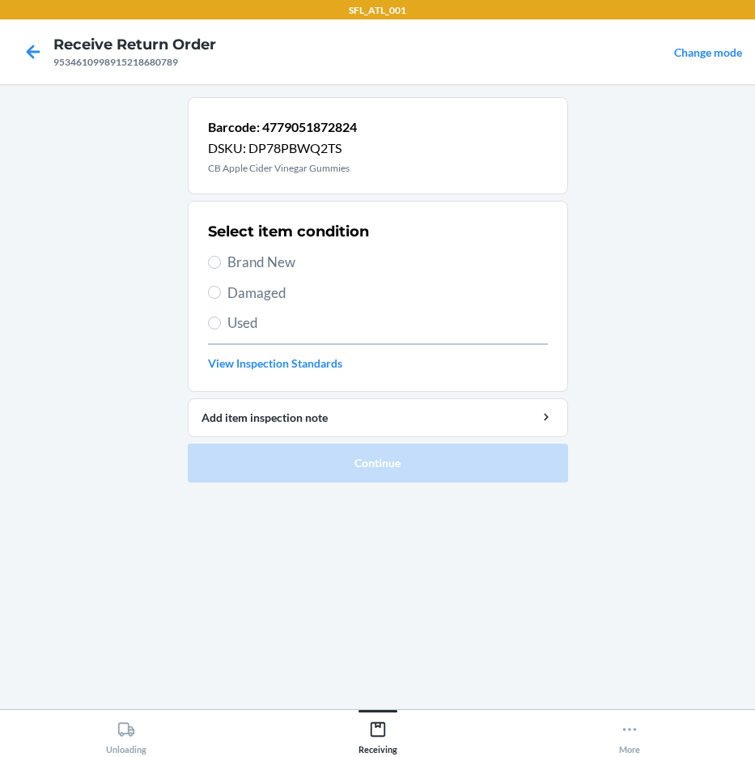
click at [250, 295] on span "Damaged" at bounding box center [387, 292] width 321 height 21
click at [221, 295] on input "Damaged" at bounding box center [214, 292] width 13 height 13
radio input "true"
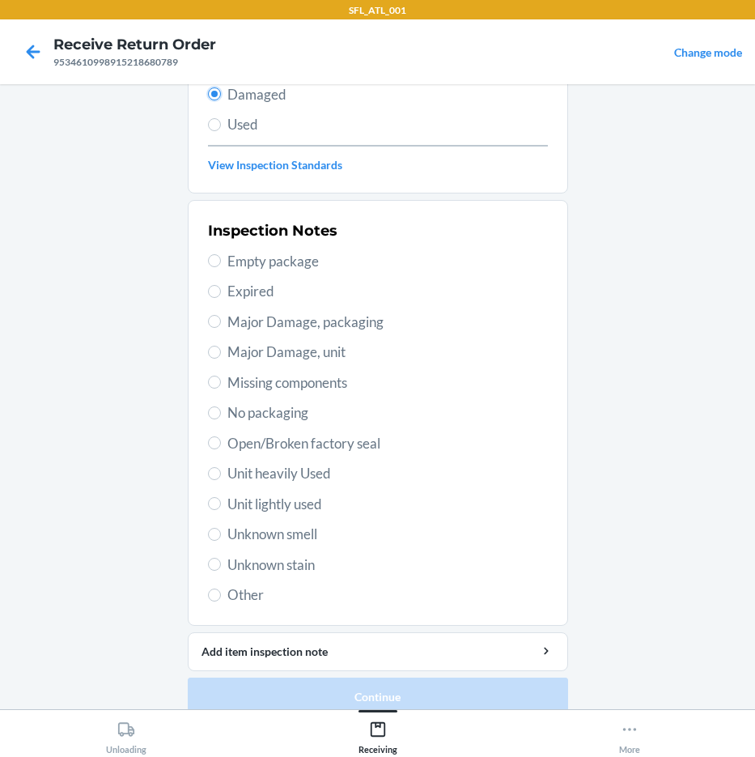
scroll to position [219, 0]
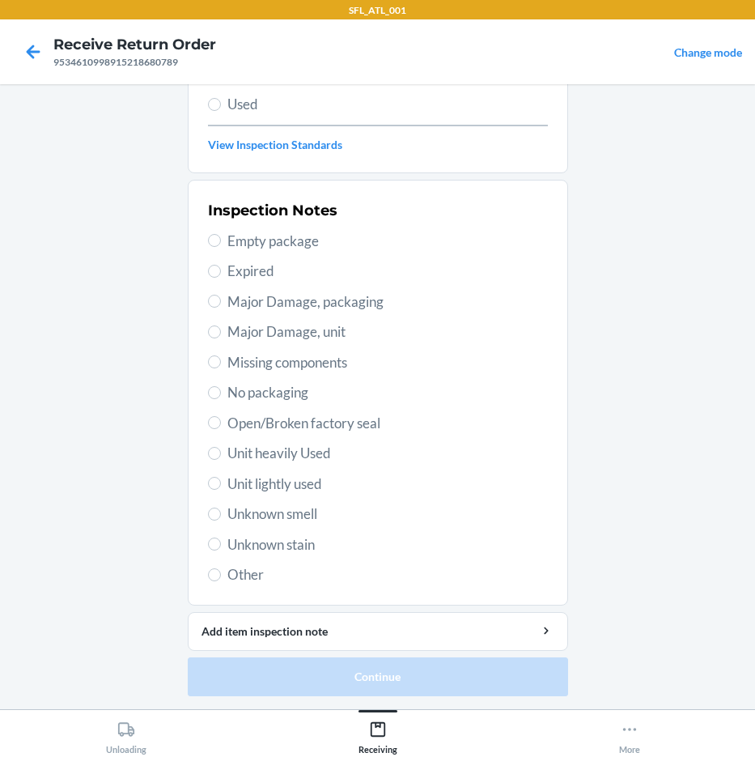
click at [216, 565] on label "Other" at bounding box center [378, 574] width 340 height 21
click at [216, 568] on input "Other" at bounding box center [214, 574] width 13 height 13
radio input "true"
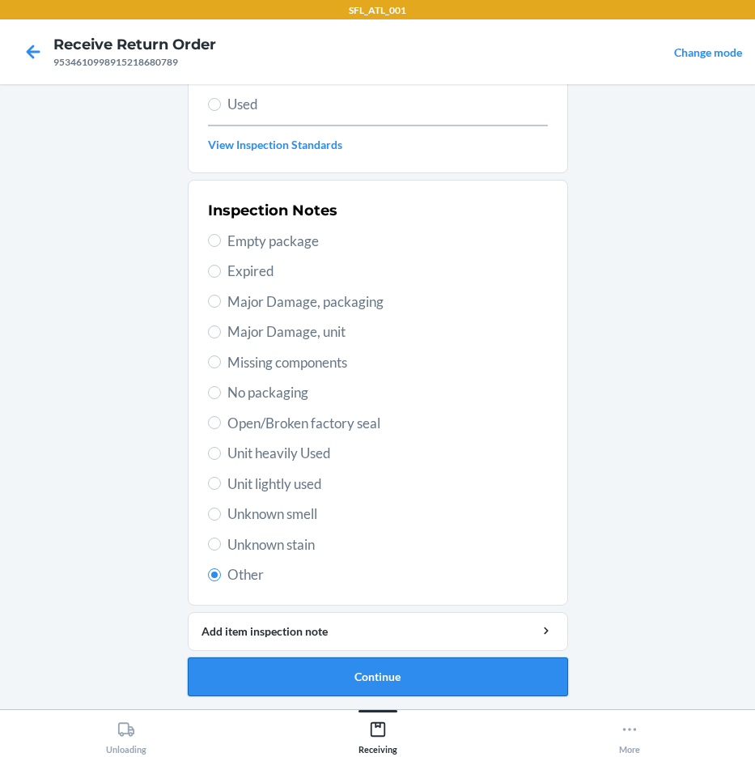
click at [321, 673] on button "Continue" at bounding box center [378, 676] width 380 height 39
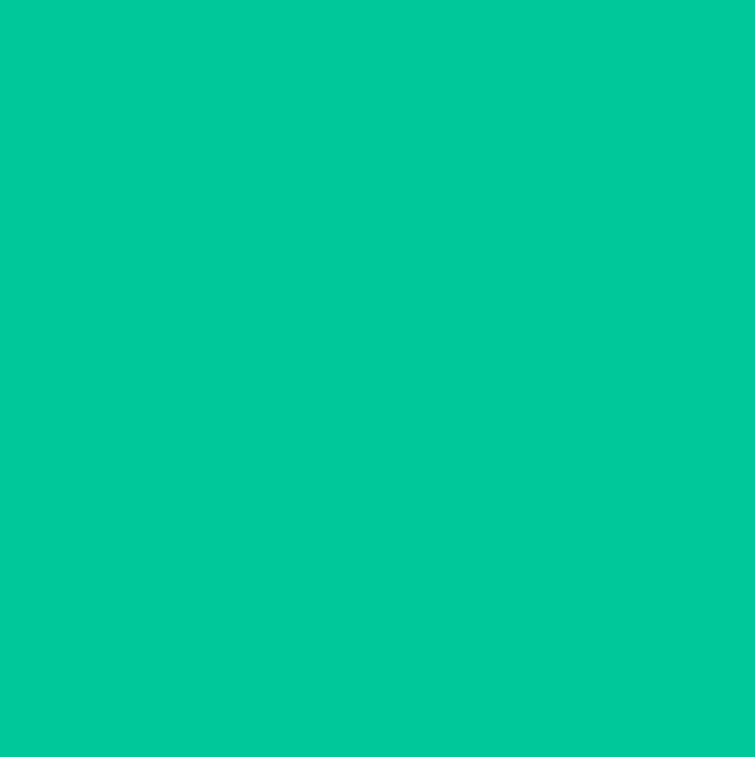
scroll to position [85, 0]
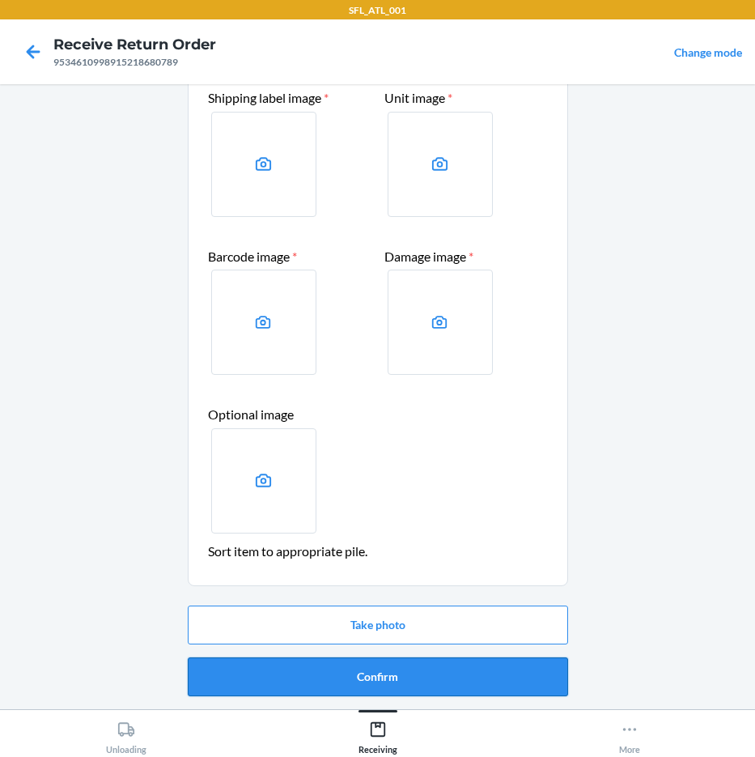
click at [364, 671] on button "Confirm" at bounding box center [378, 676] width 380 height 39
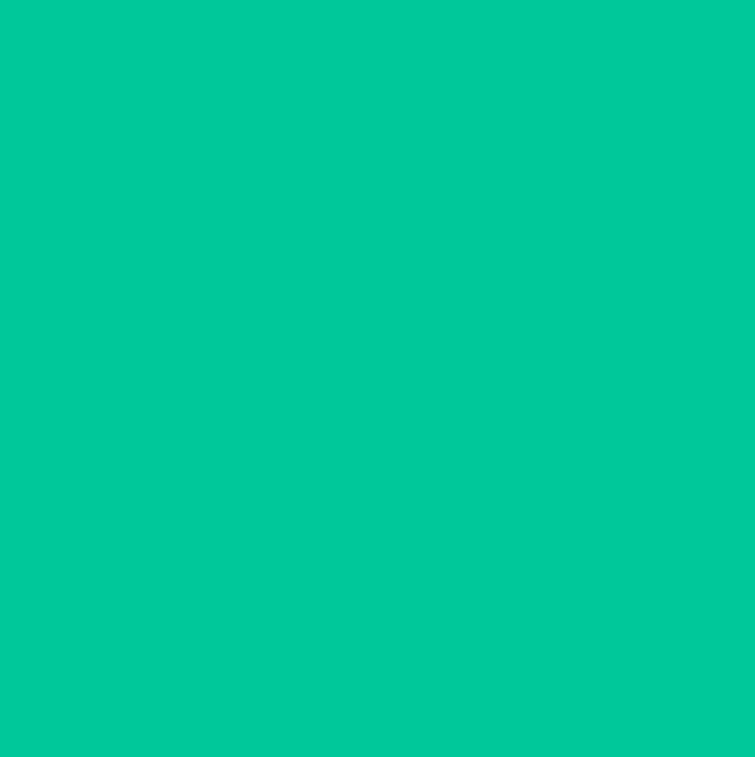
scroll to position [0, 0]
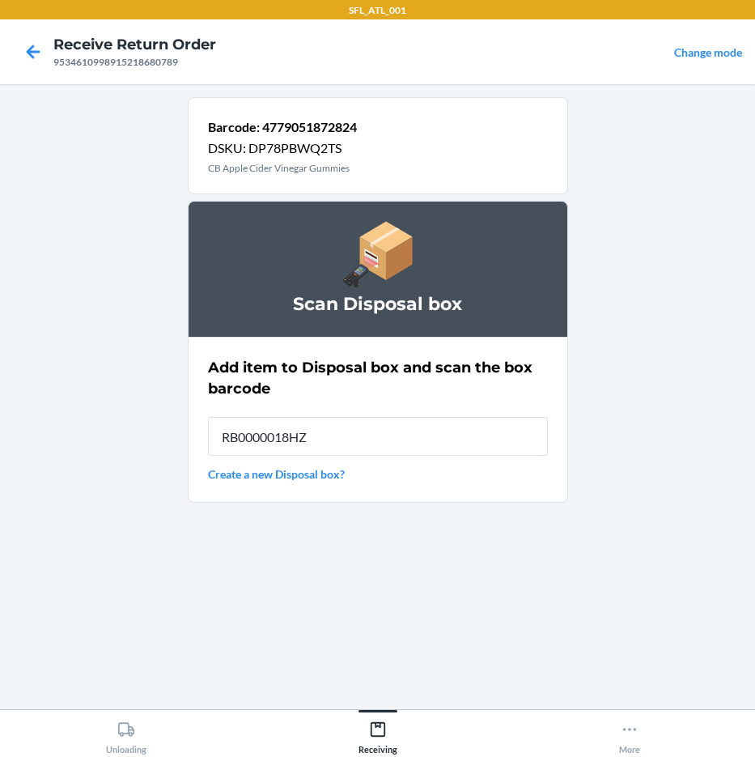
type input "RB0000018HZ"
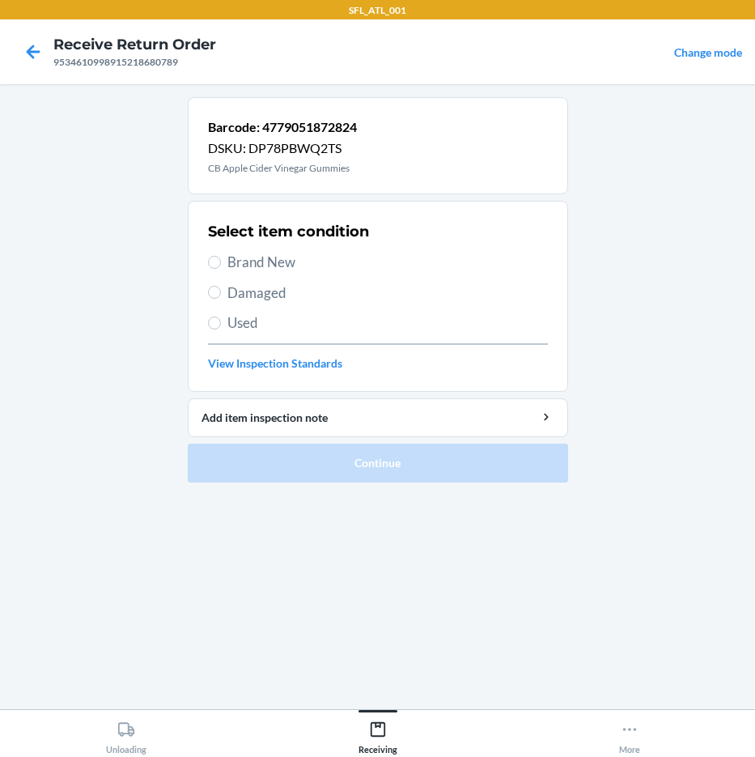
click at [291, 299] on span "Damaged" at bounding box center [387, 292] width 321 height 21
click at [221, 299] on input "Damaged" at bounding box center [214, 292] width 13 height 13
radio input "true"
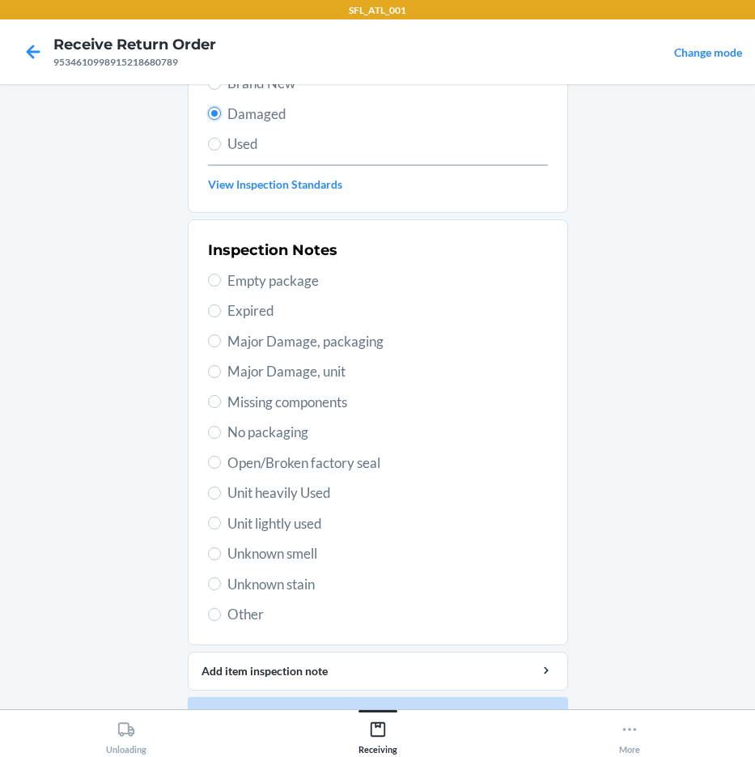
scroll to position [219, 0]
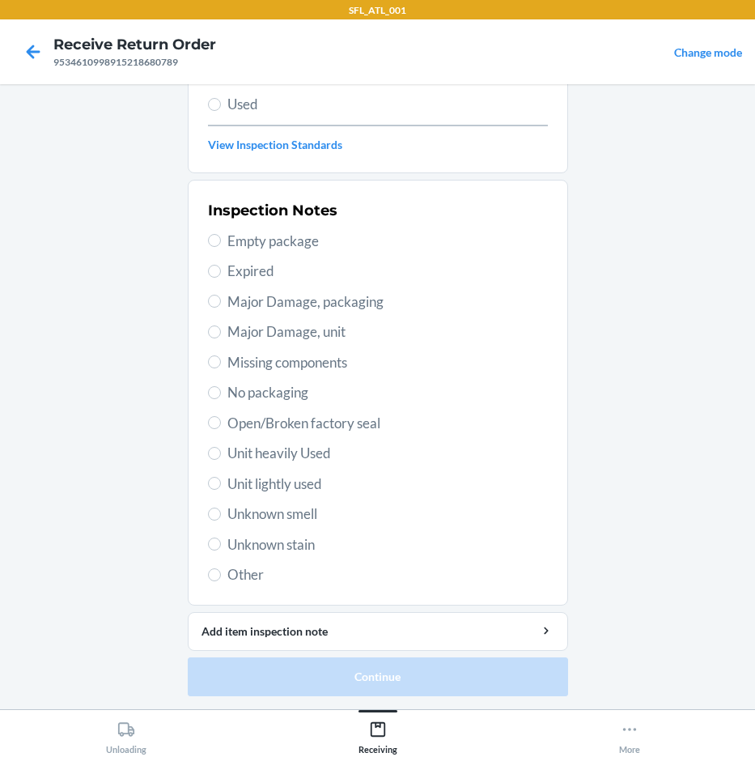
click at [227, 572] on span "Other" at bounding box center [387, 574] width 321 height 21
click at [221, 572] on input "Other" at bounding box center [214, 574] width 13 height 13
radio input "true"
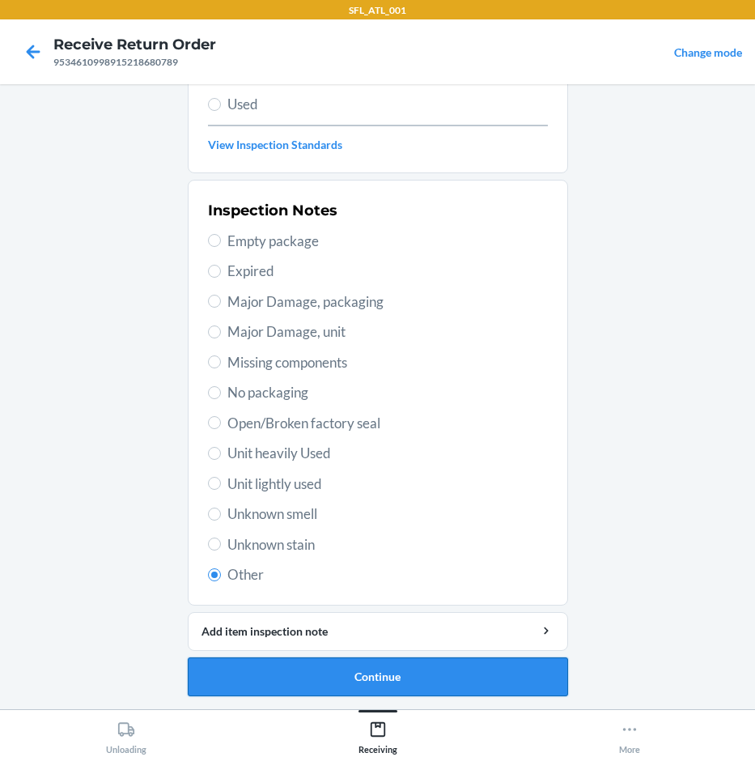
click at [410, 678] on button "Continue" at bounding box center [378, 676] width 380 height 39
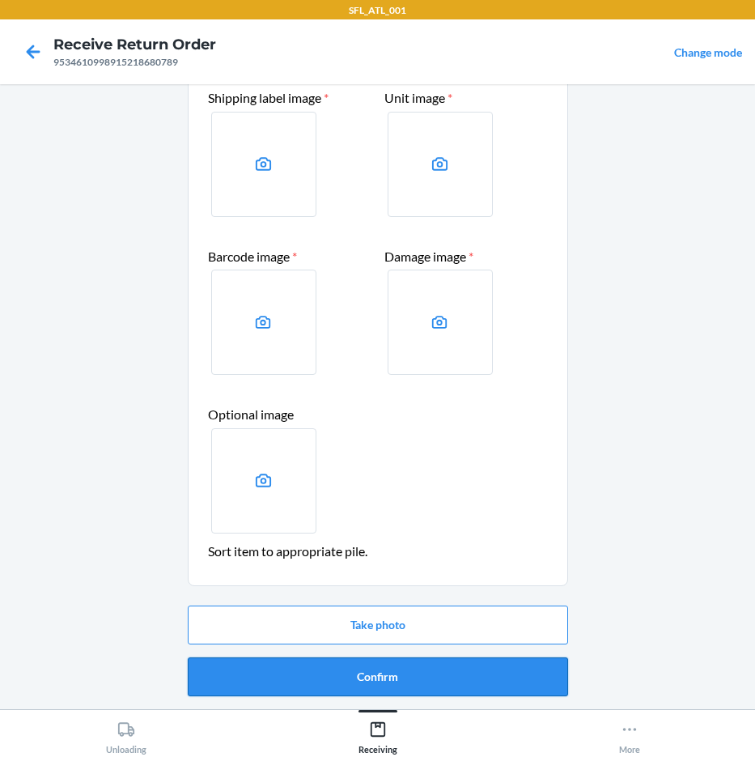
click at [492, 662] on button "Confirm" at bounding box center [378, 676] width 380 height 39
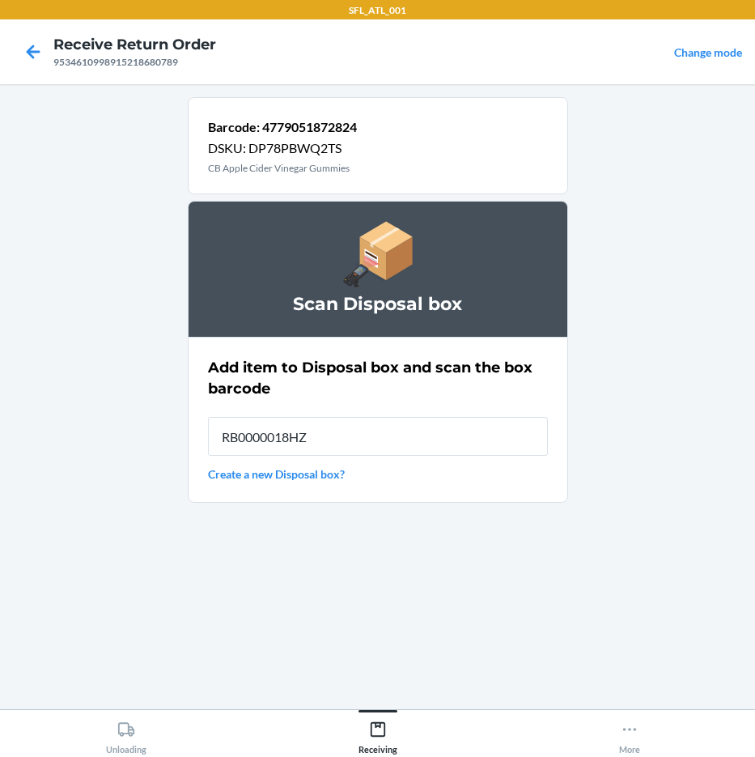
type input "RB0000018HZ"
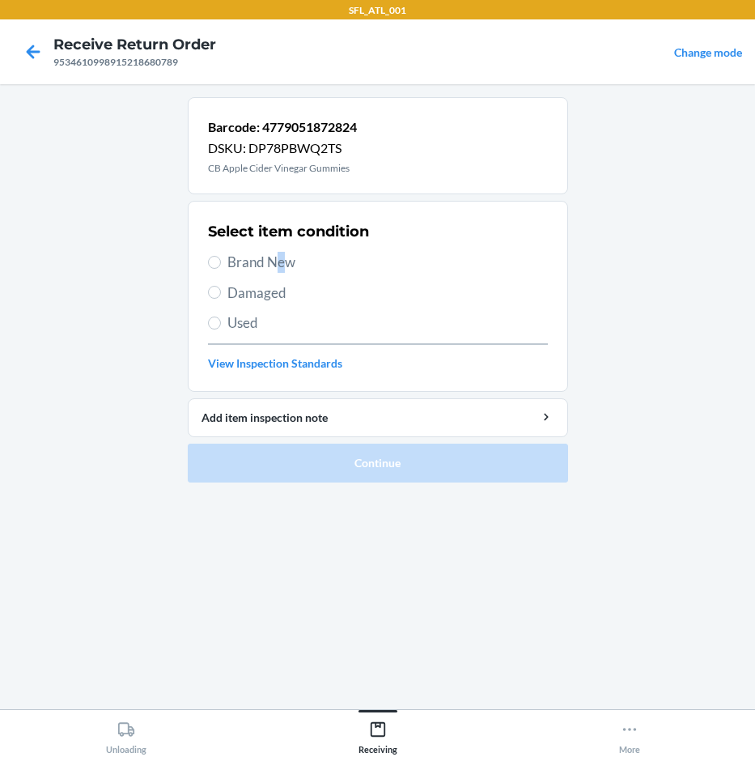
drag, startPoint x: 282, startPoint y: 247, endPoint x: 278, endPoint y: 268, distance: 21.4
click at [282, 248] on div "Select item condition Brand New Damaged Used View Inspection Standards" at bounding box center [378, 296] width 340 height 160
click at [278, 268] on span "Brand New" at bounding box center [387, 262] width 321 height 21
click at [221, 268] on input "Brand New" at bounding box center [214, 262] width 13 height 13
radio input "true"
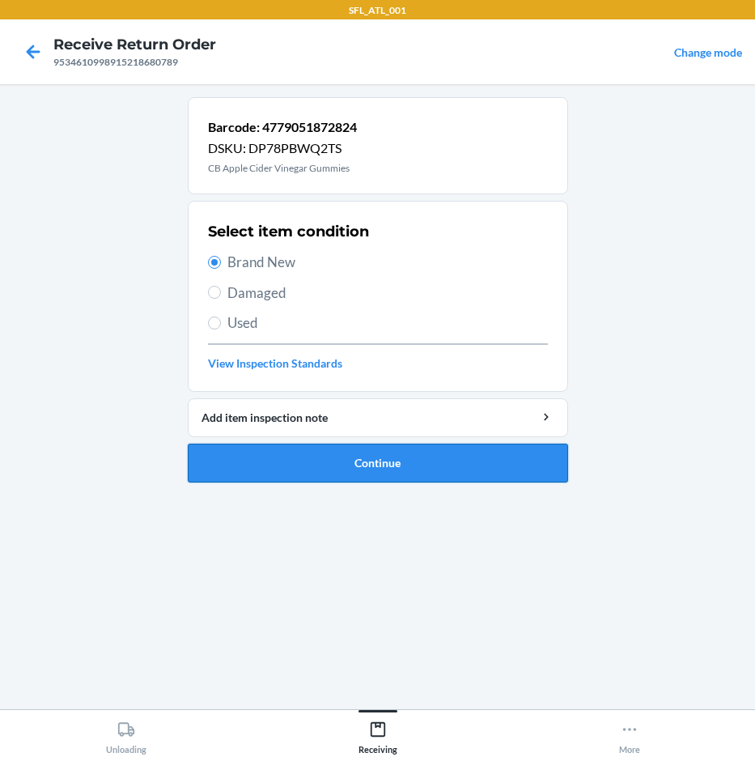
click at [369, 475] on button "Continue" at bounding box center [378, 463] width 380 height 39
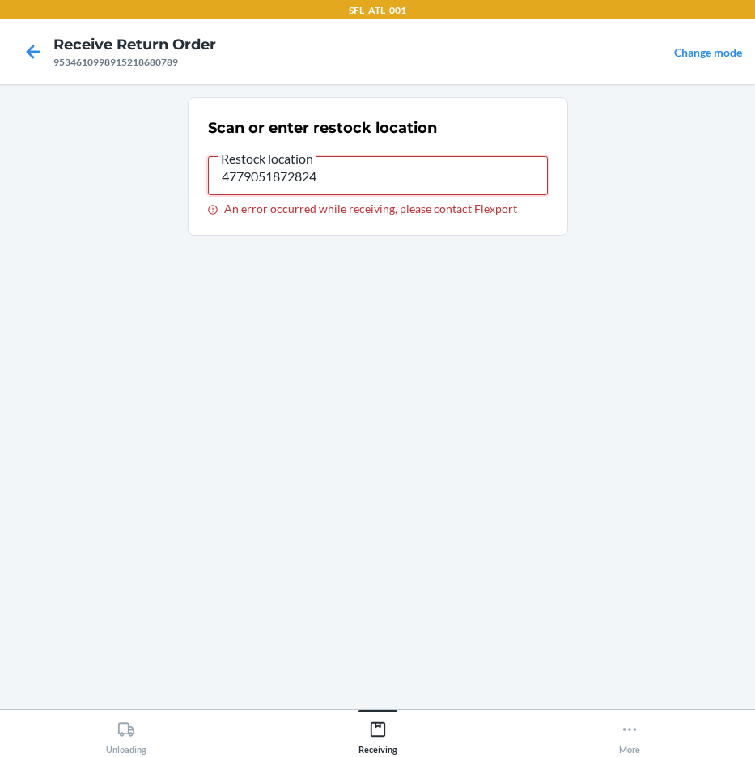
click at [355, 168] on input "4779051872824" at bounding box center [378, 175] width 340 height 39
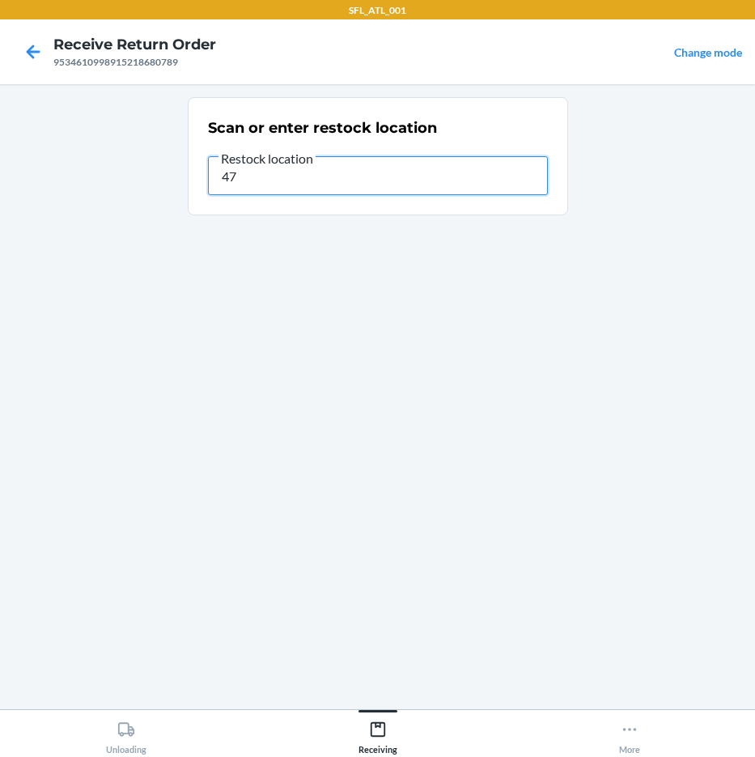
type input "4"
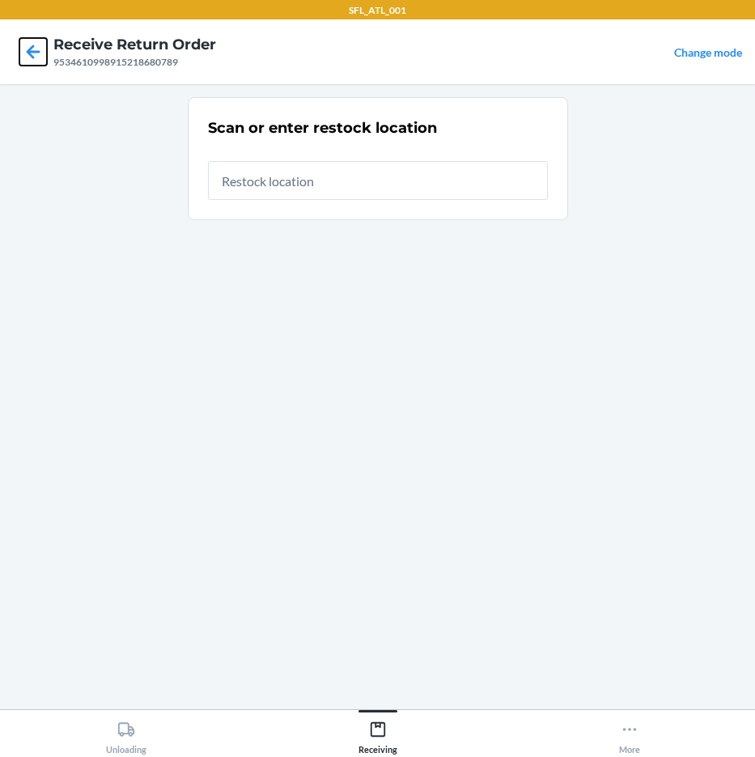
click at [41, 53] on icon at bounding box center [33, 52] width 28 height 28
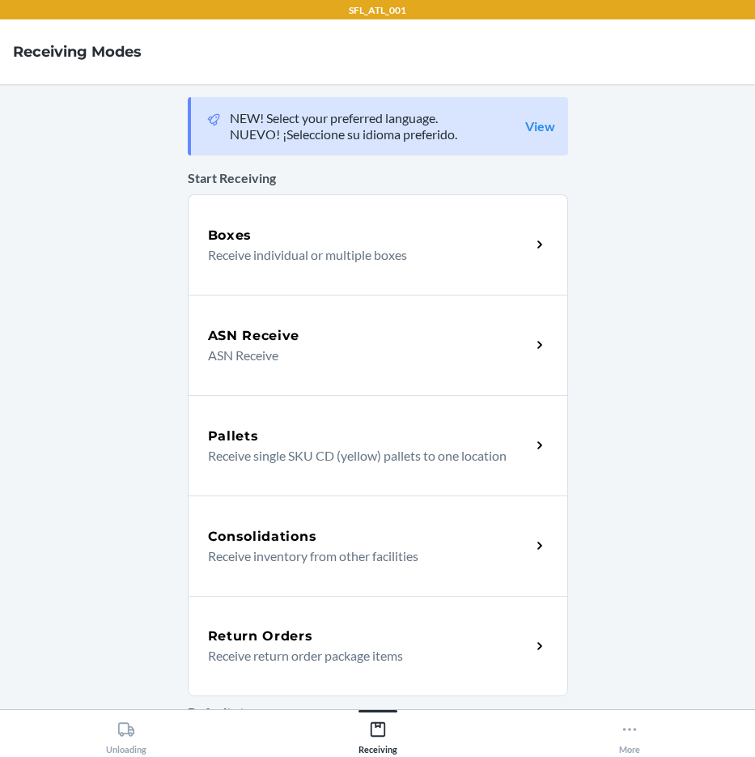
click at [283, 637] on h5 "Return Orders" at bounding box center [260, 635] width 105 height 19
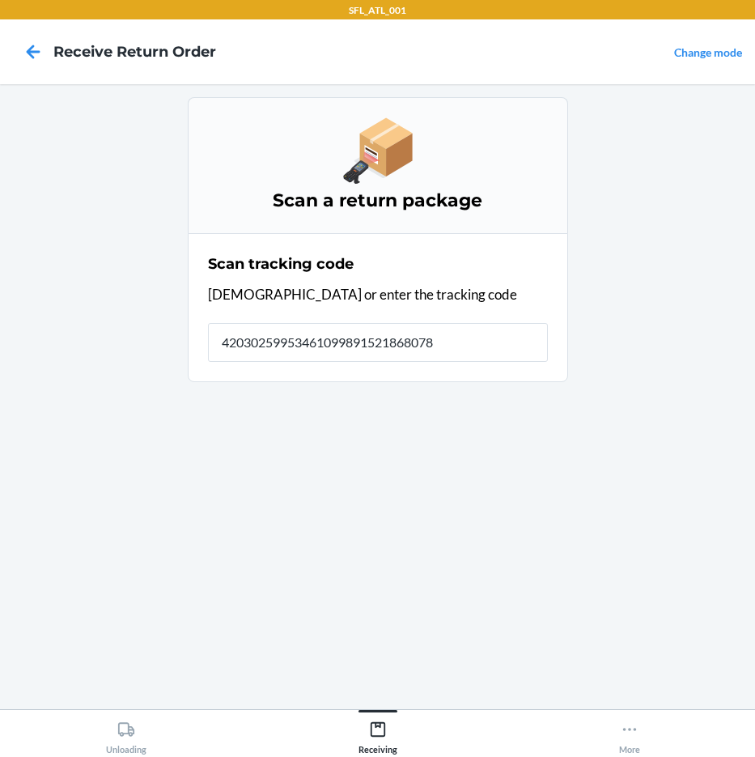
type input "420302599534610998915218680789"
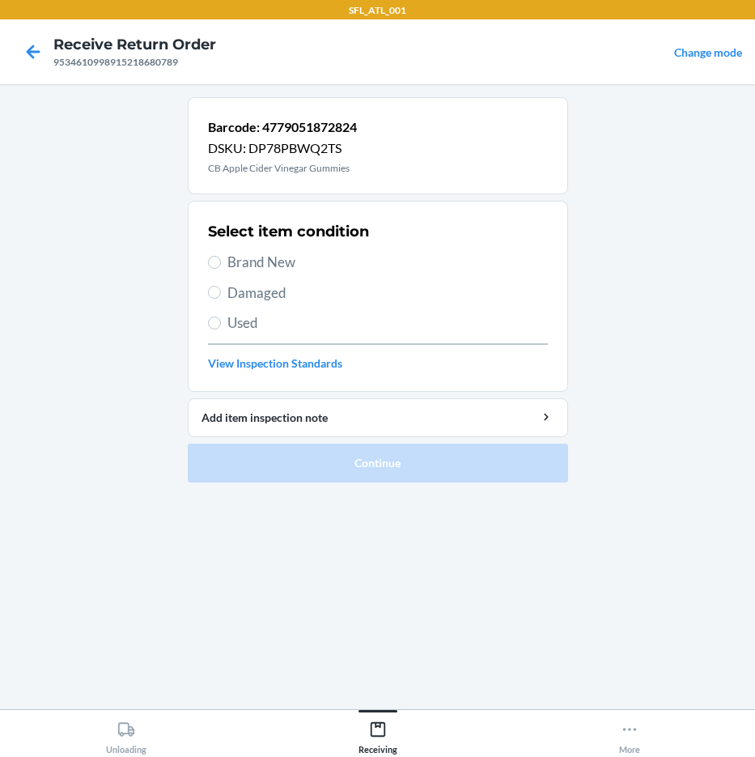
click at [234, 294] on span "Damaged" at bounding box center [387, 292] width 321 height 21
click at [221, 294] on input "Damaged" at bounding box center [214, 292] width 13 height 13
radio input "true"
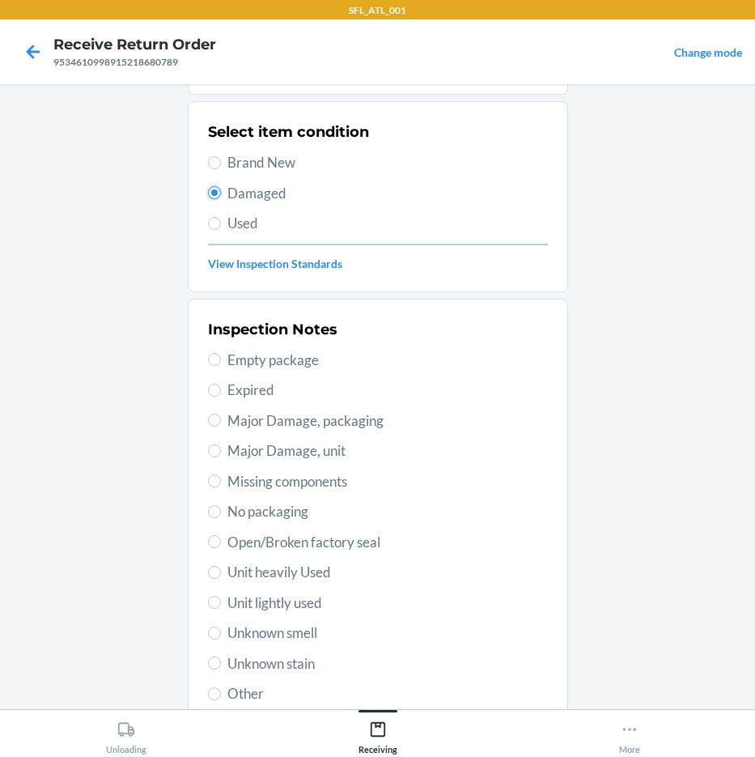
scroll to position [219, 0]
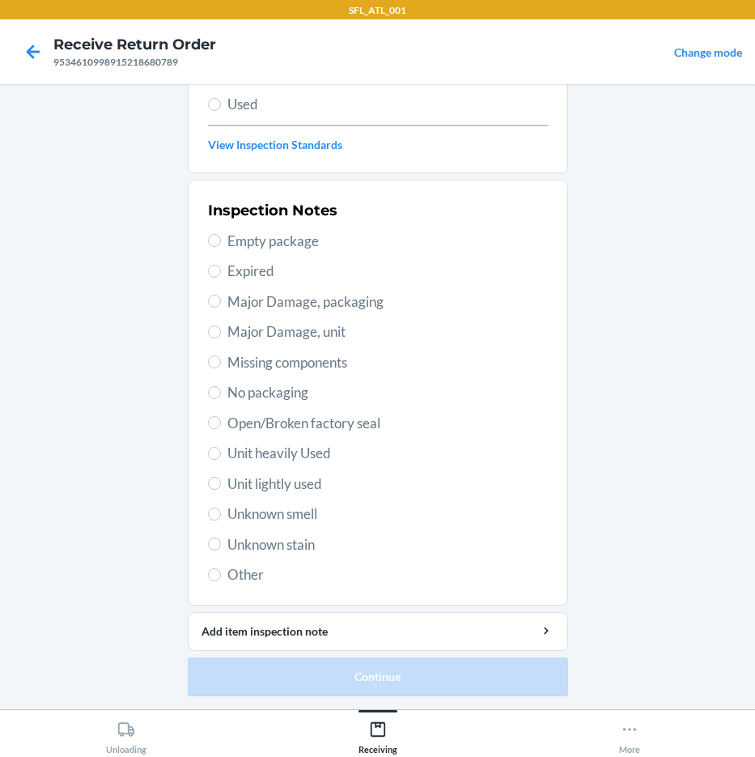
click at [252, 579] on span "Other" at bounding box center [387, 574] width 321 height 21
click at [221, 579] on input "Other" at bounding box center [214, 574] width 13 height 13
radio input "true"
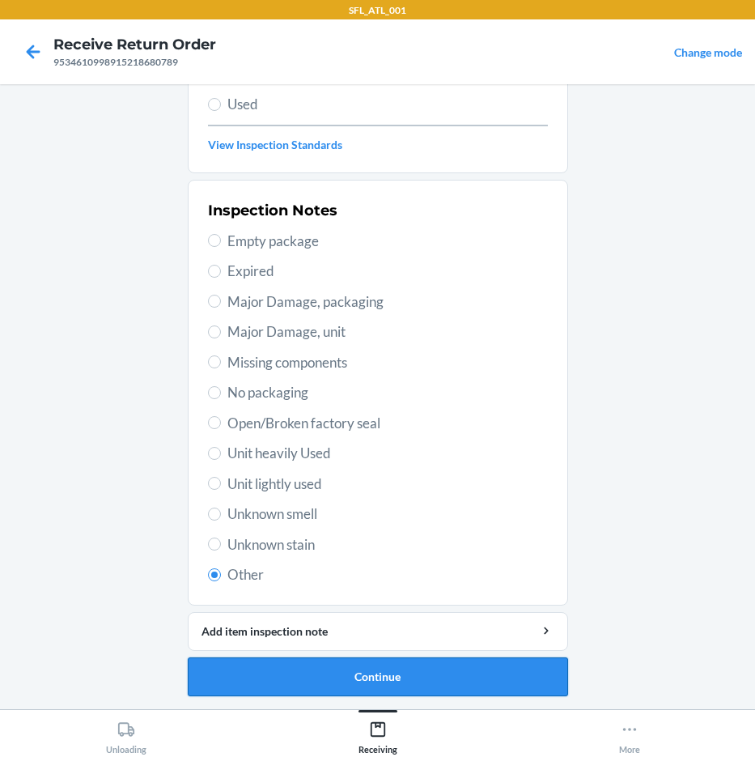
click at [305, 676] on button "Continue" at bounding box center [378, 676] width 380 height 39
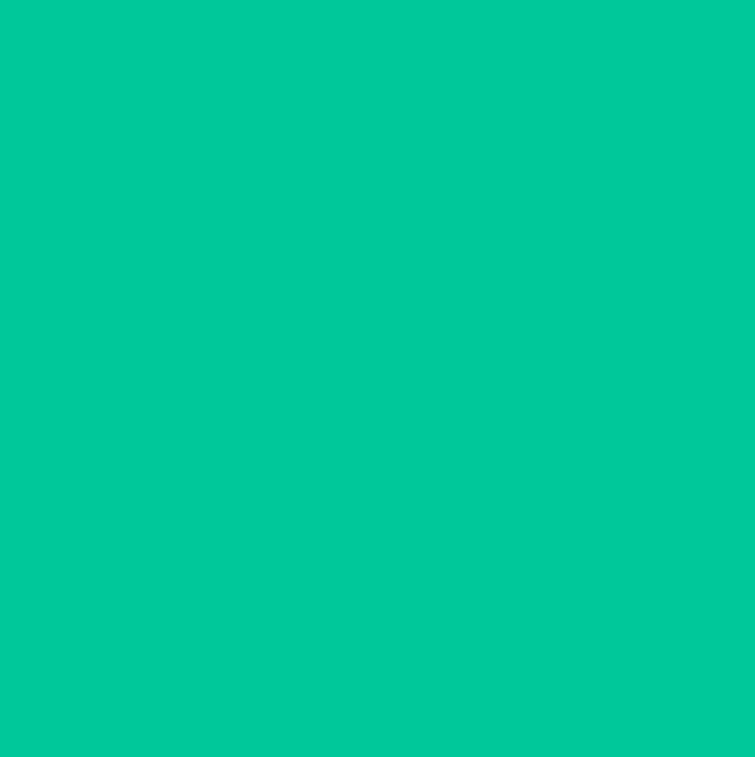
scroll to position [85, 0]
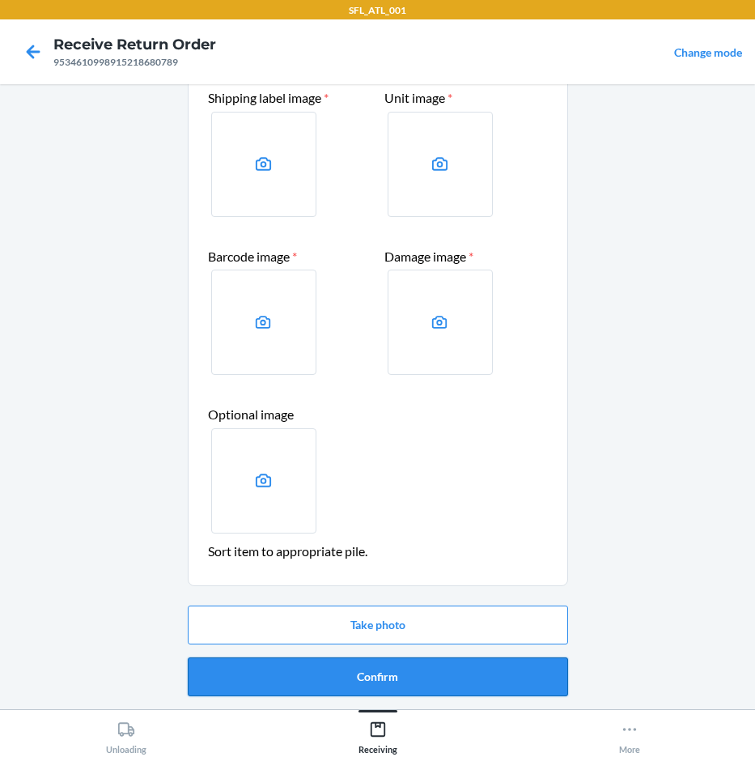
click at [444, 674] on button "Confirm" at bounding box center [378, 676] width 380 height 39
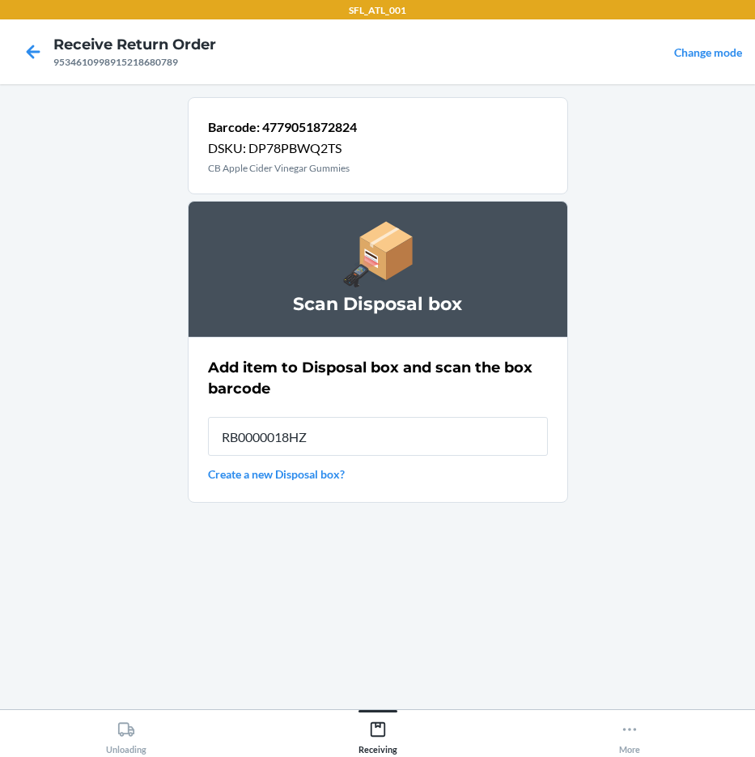
type input "RB0000018HZ"
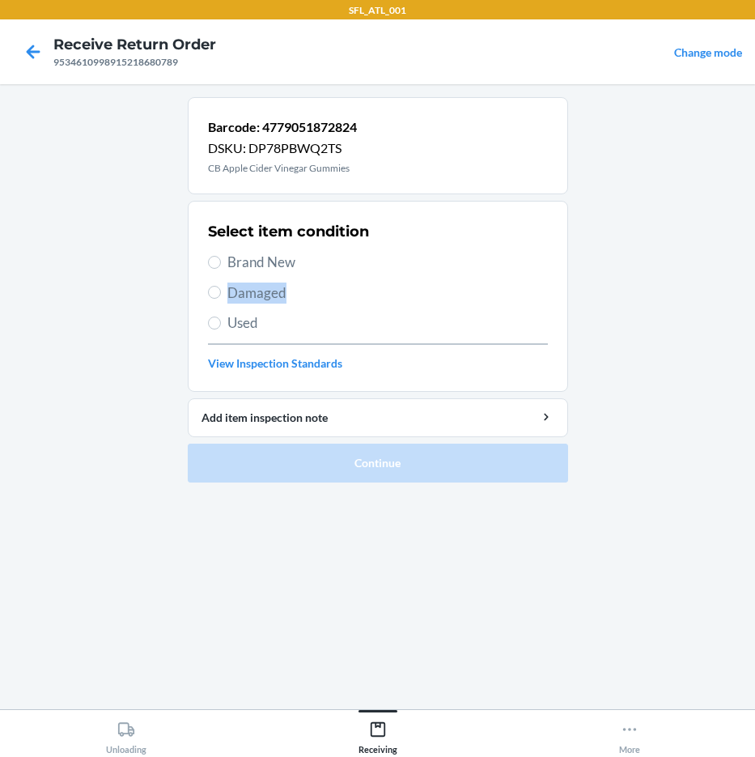
drag, startPoint x: 334, startPoint y: 270, endPoint x: 330, endPoint y: 290, distance: 19.8
click at [330, 290] on div "Select item condition Brand New Damaged Used View Inspection Standards" at bounding box center [378, 296] width 340 height 160
click at [330, 290] on span "Damaged" at bounding box center [387, 292] width 321 height 21
click at [221, 290] on input "Damaged" at bounding box center [214, 292] width 13 height 13
radio input "true"
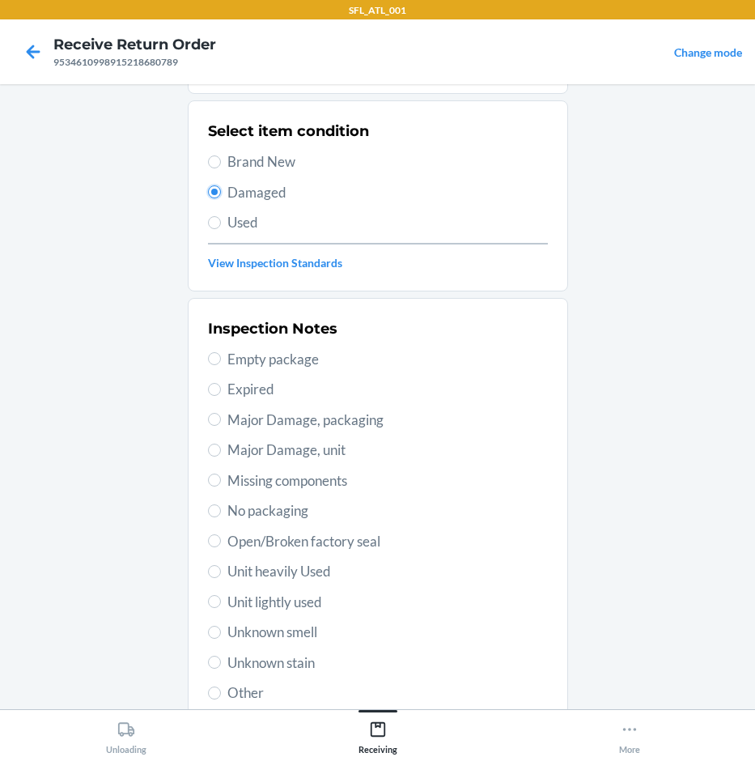
scroll to position [219, 0]
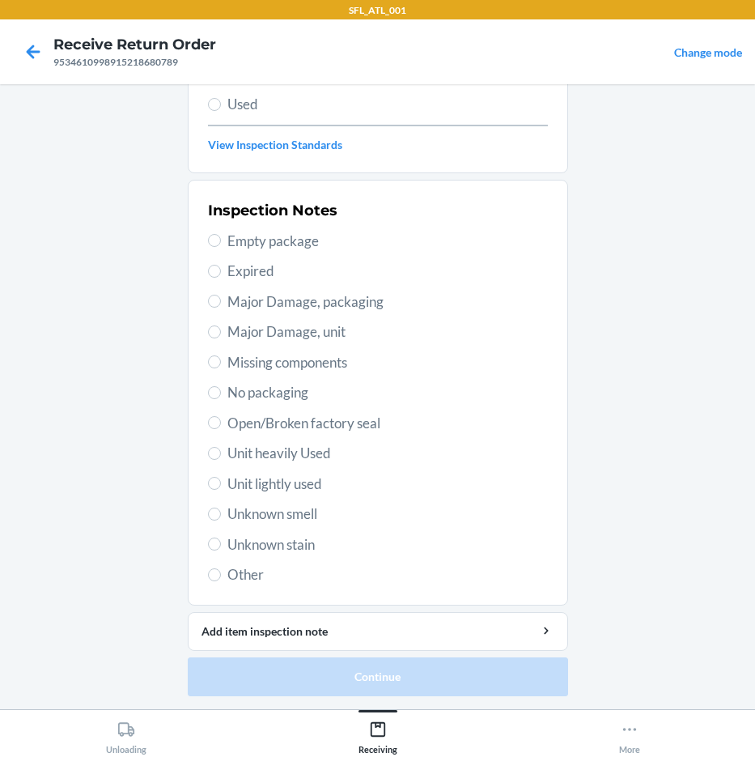
click at [265, 569] on span "Other" at bounding box center [387, 574] width 321 height 21
click at [221, 569] on input "Other" at bounding box center [214, 574] width 13 height 13
radio input "true"
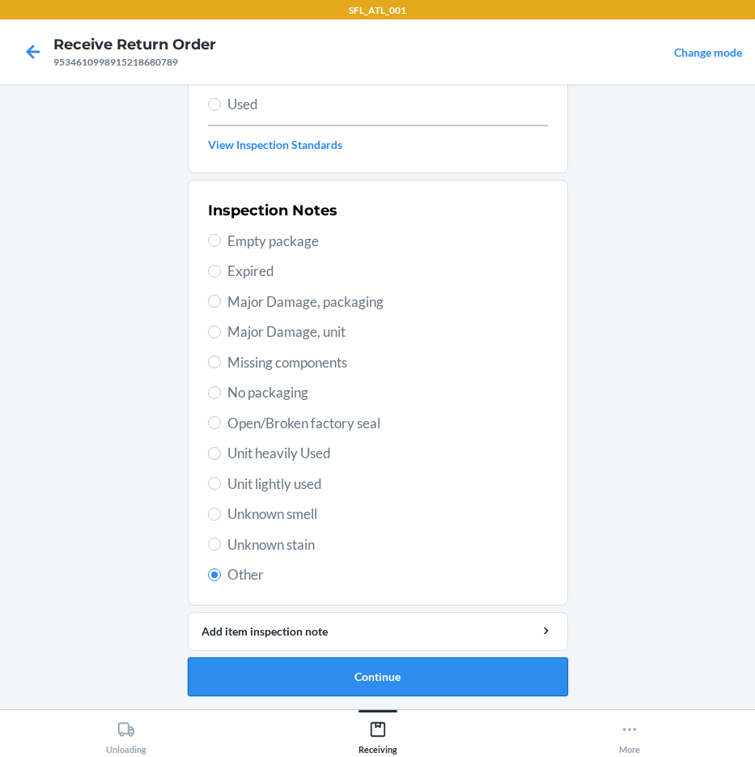
click at [347, 668] on button "Continue" at bounding box center [378, 676] width 380 height 39
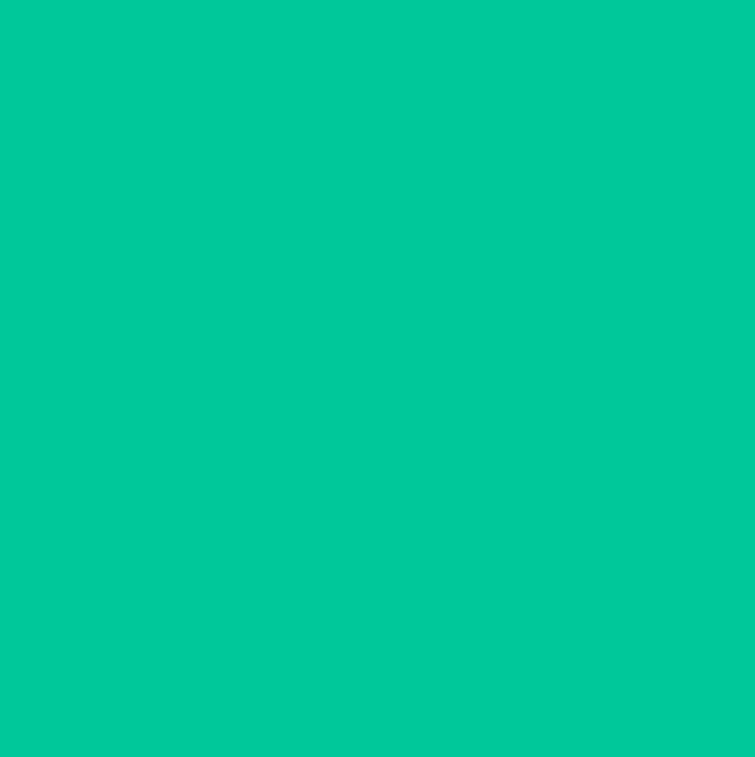
scroll to position [85, 0]
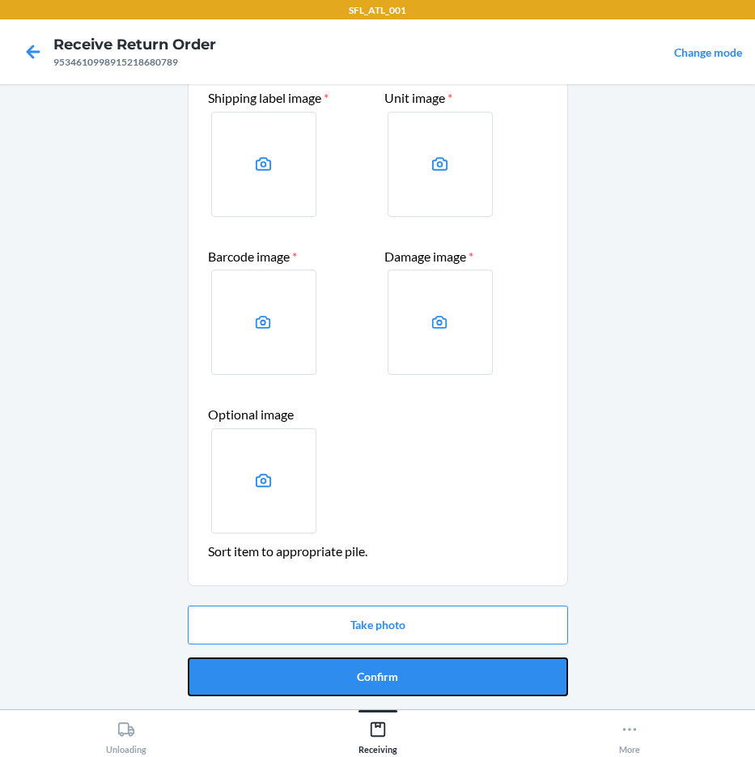
click at [394, 685] on button "Confirm" at bounding box center [378, 676] width 380 height 39
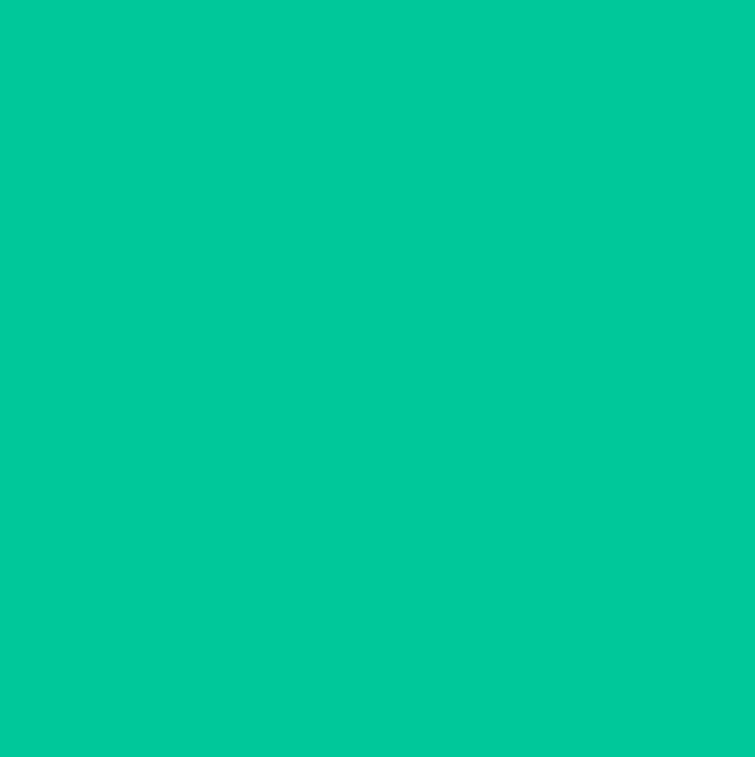
scroll to position [0, 0]
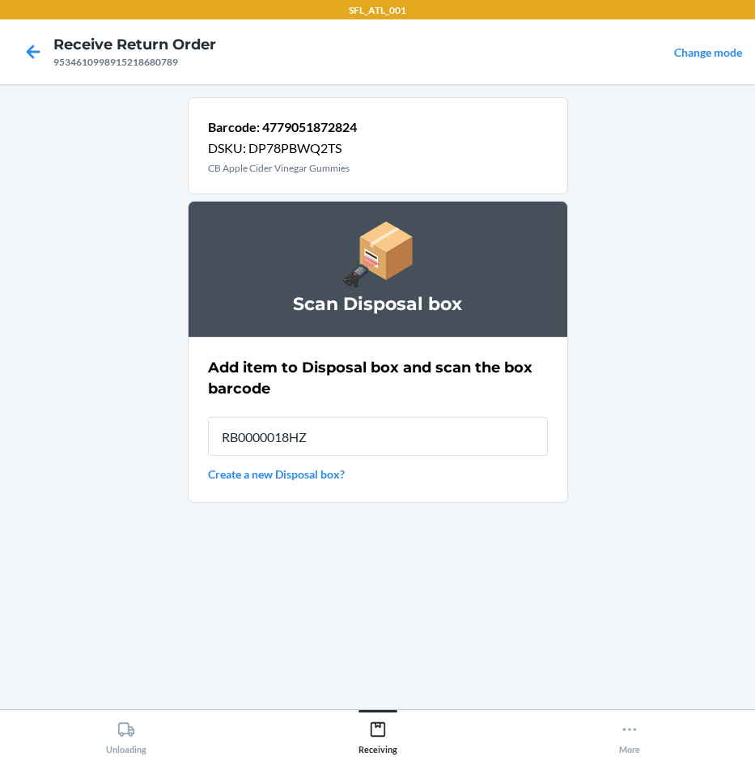
type input "RB0000018HZ"
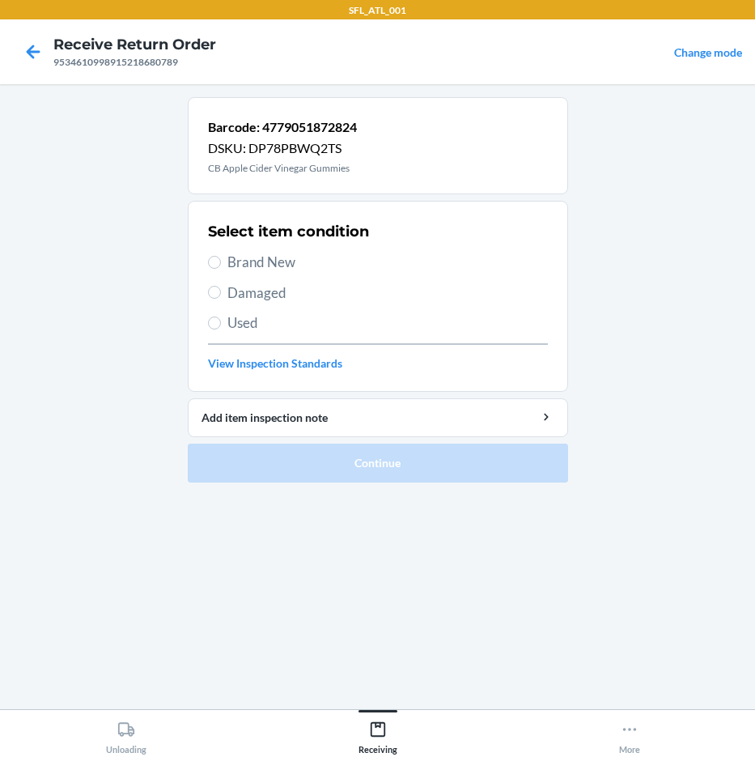
drag, startPoint x: 230, startPoint y: 281, endPoint x: 227, endPoint y: 291, distance: 10.0
click at [230, 283] on div "Select item condition Brand New Damaged Used View Inspection Standards" at bounding box center [378, 296] width 340 height 160
click at [227, 291] on span "Damaged" at bounding box center [387, 292] width 321 height 21
click at [221, 291] on input "Damaged" at bounding box center [214, 292] width 13 height 13
radio input "true"
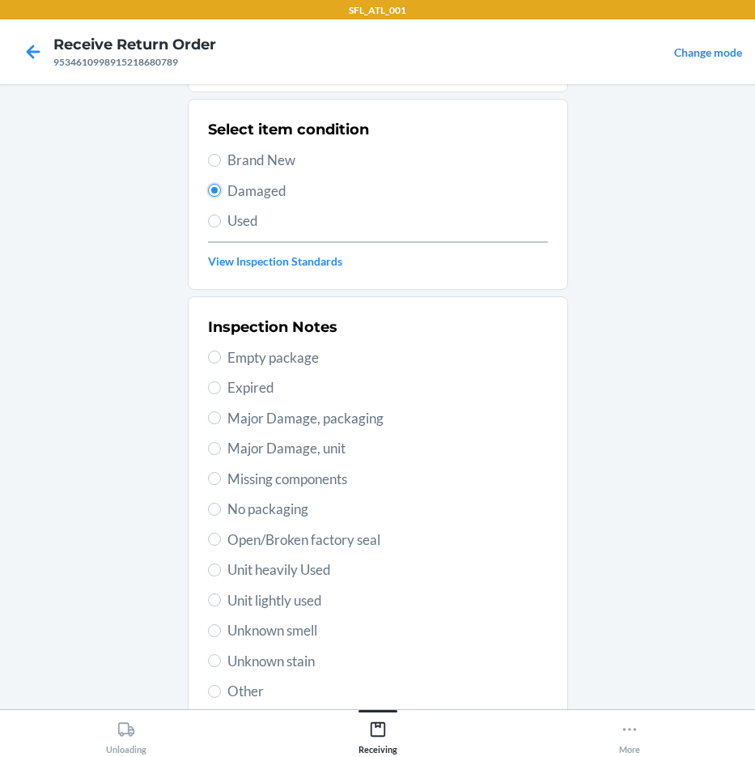
scroll to position [219, 0]
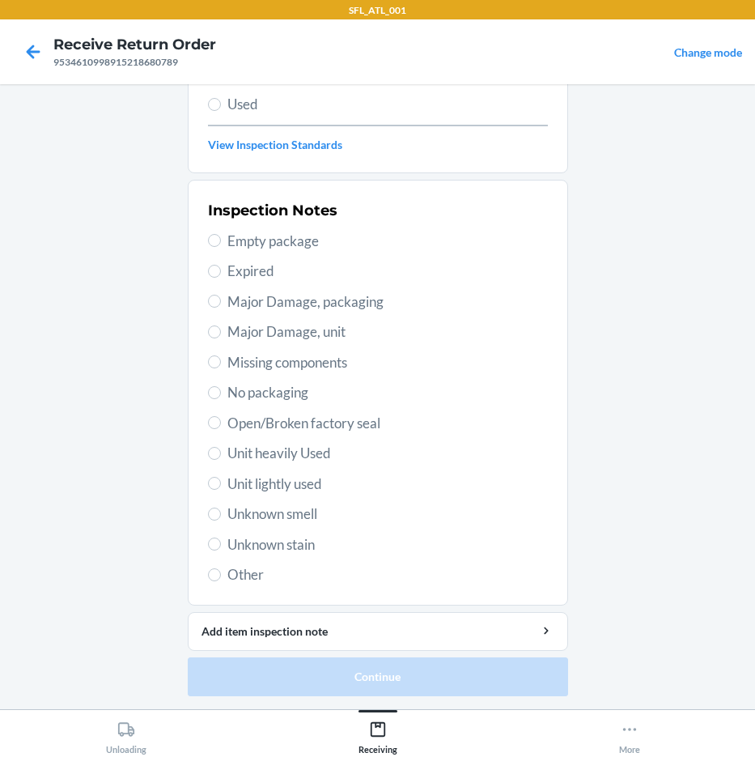
click at [227, 577] on span "Other" at bounding box center [387, 574] width 321 height 21
click at [221, 577] on input "Other" at bounding box center [214, 574] width 13 height 13
radio input "true"
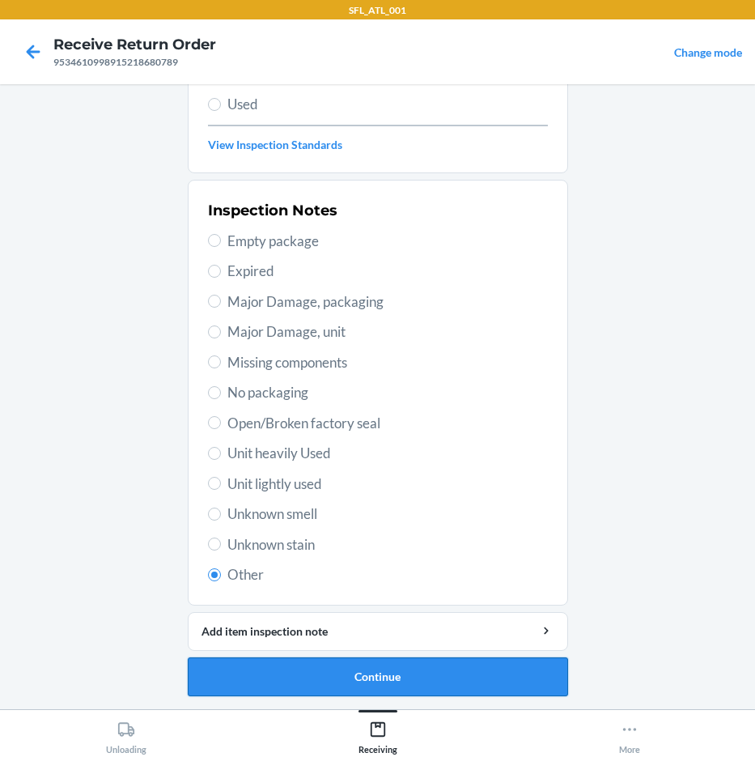
click at [321, 663] on button "Continue" at bounding box center [378, 676] width 380 height 39
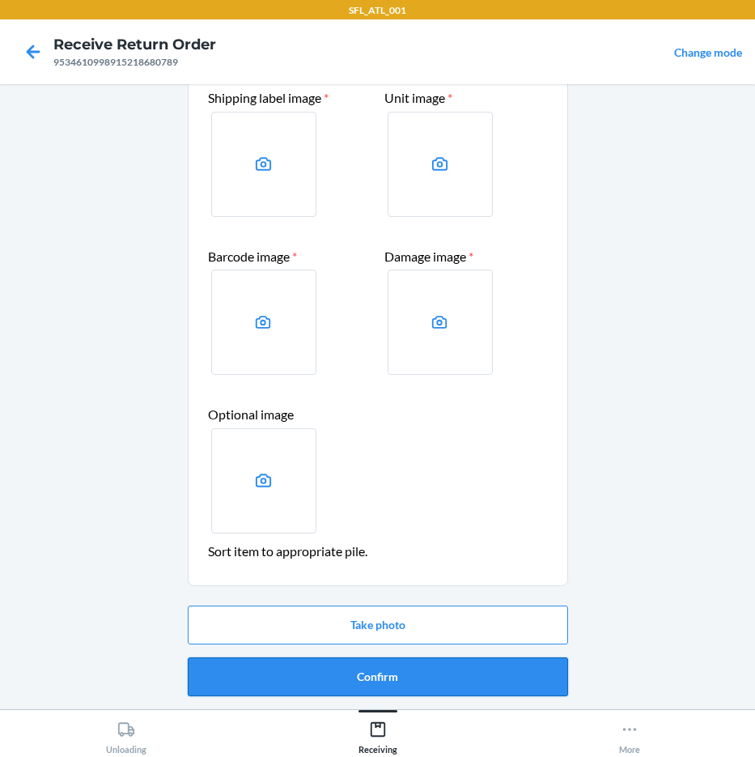
click at [473, 669] on button "Confirm" at bounding box center [378, 676] width 380 height 39
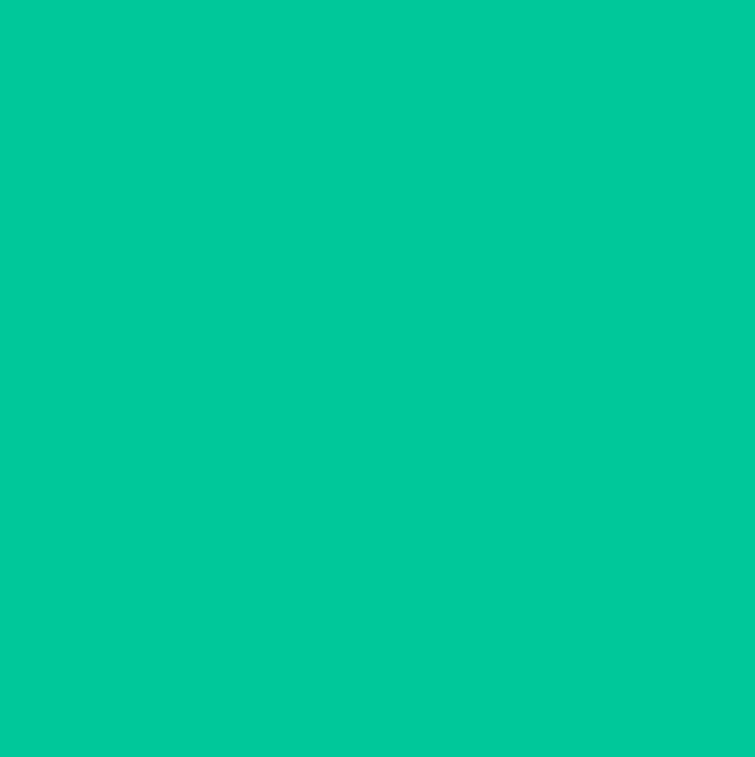
scroll to position [0, 0]
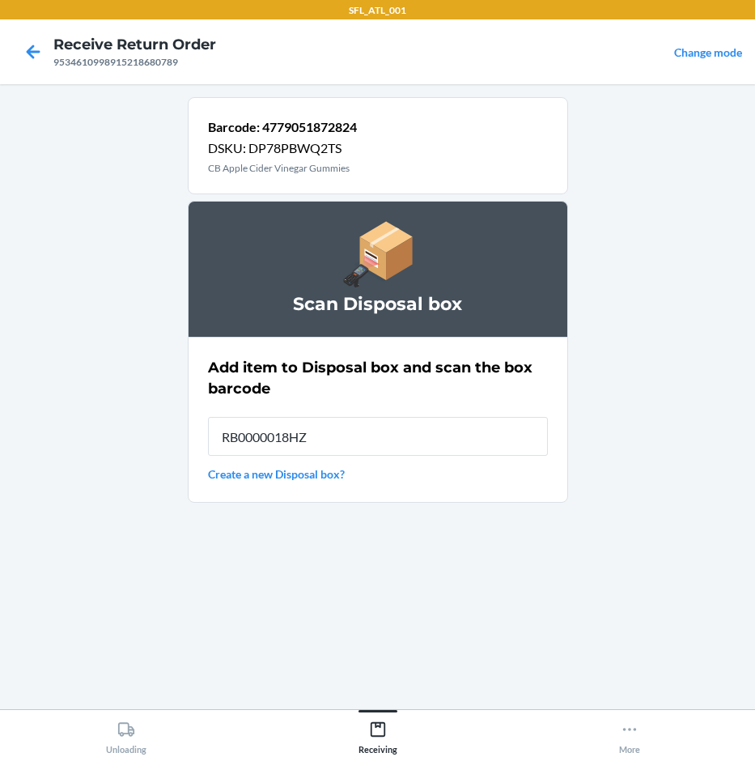
type input "RB0000018HZ"
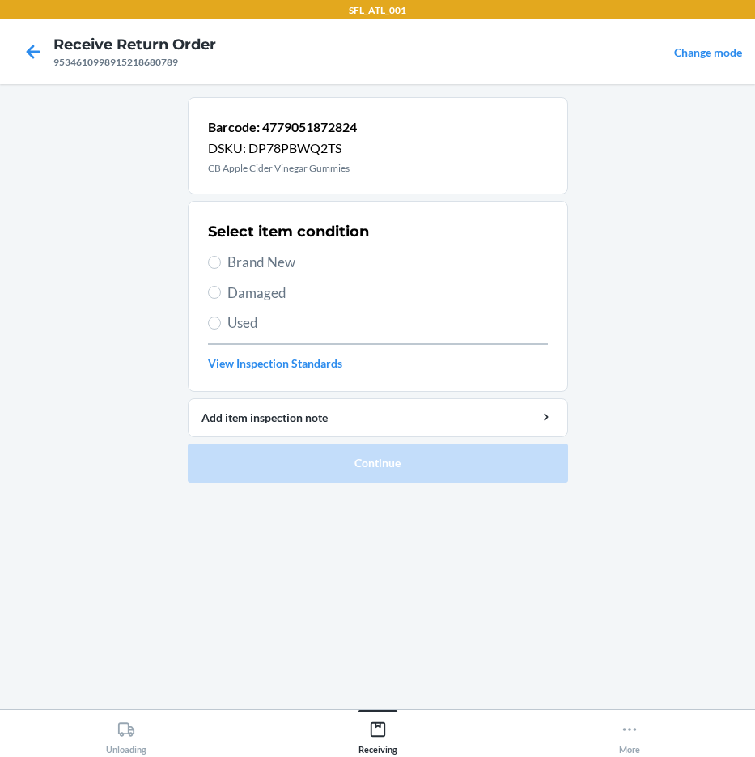
click at [303, 257] on span "Brand New" at bounding box center [387, 262] width 321 height 21
click at [221, 257] on input "Brand New" at bounding box center [214, 262] width 13 height 13
radio input "true"
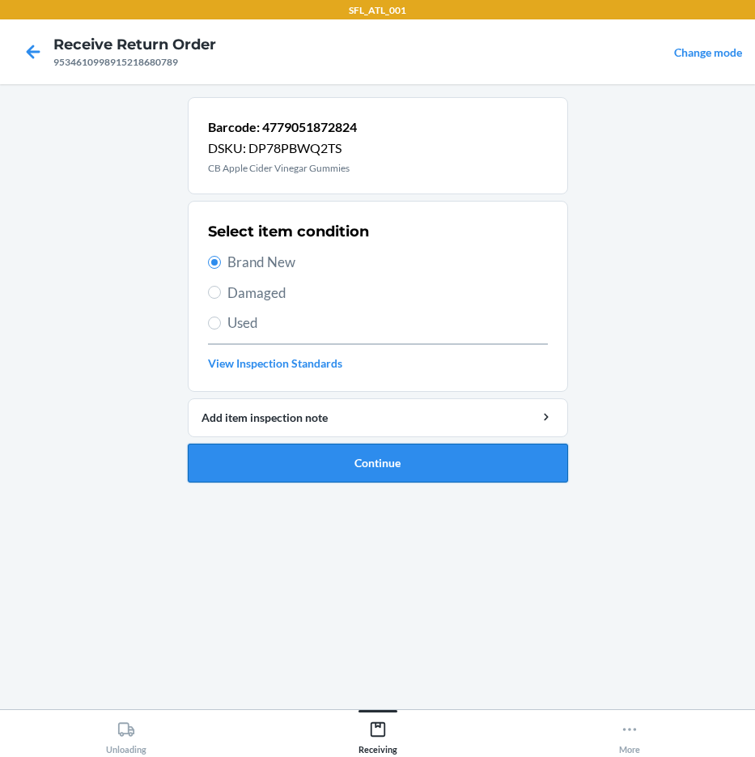
click at [325, 460] on button "Continue" at bounding box center [378, 463] width 380 height 39
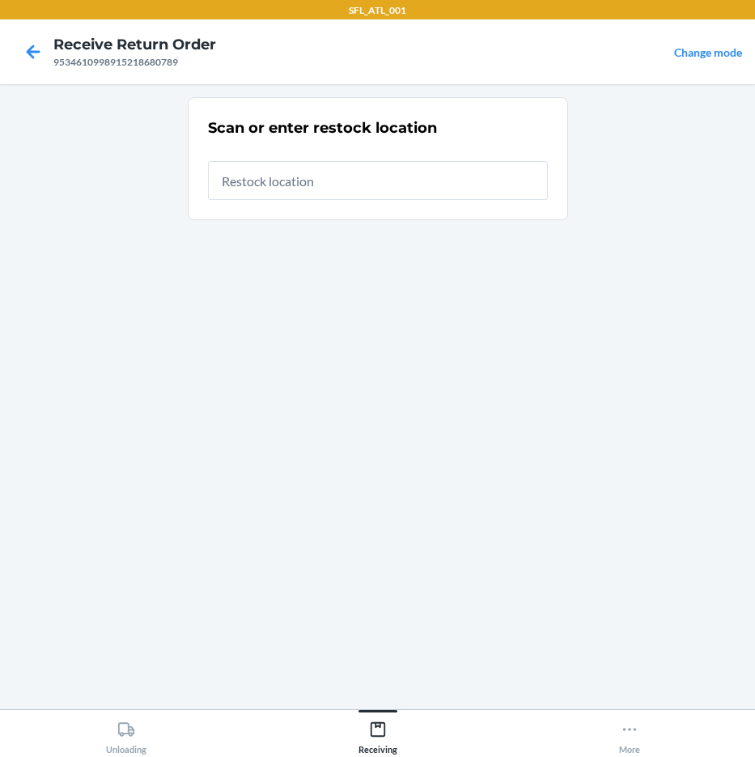
click at [49, 40] on div at bounding box center [33, 52] width 40 height 40
click at [45, 47] on icon at bounding box center [33, 52] width 28 height 28
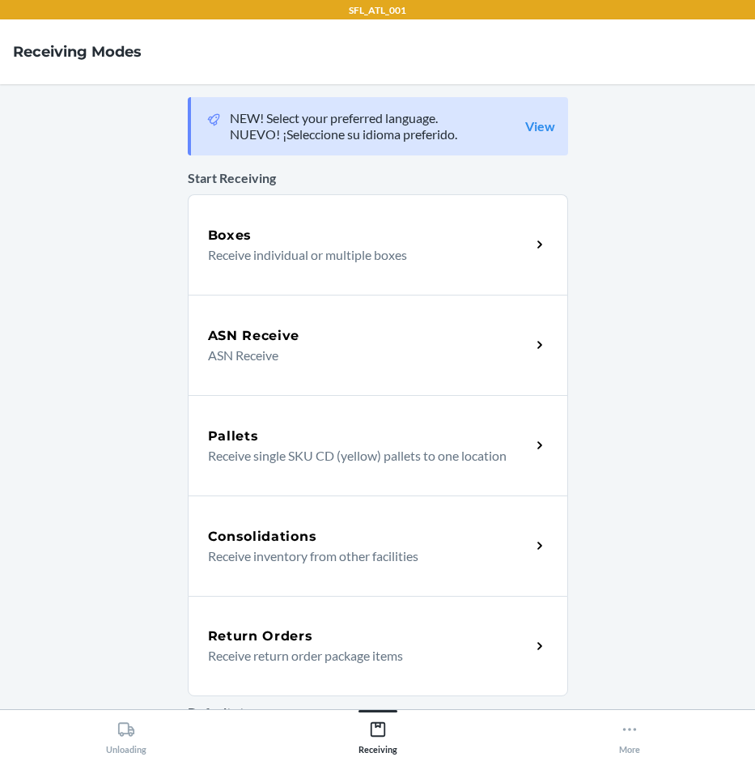
click at [234, 644] on h5 "Return Orders" at bounding box center [260, 635] width 105 height 19
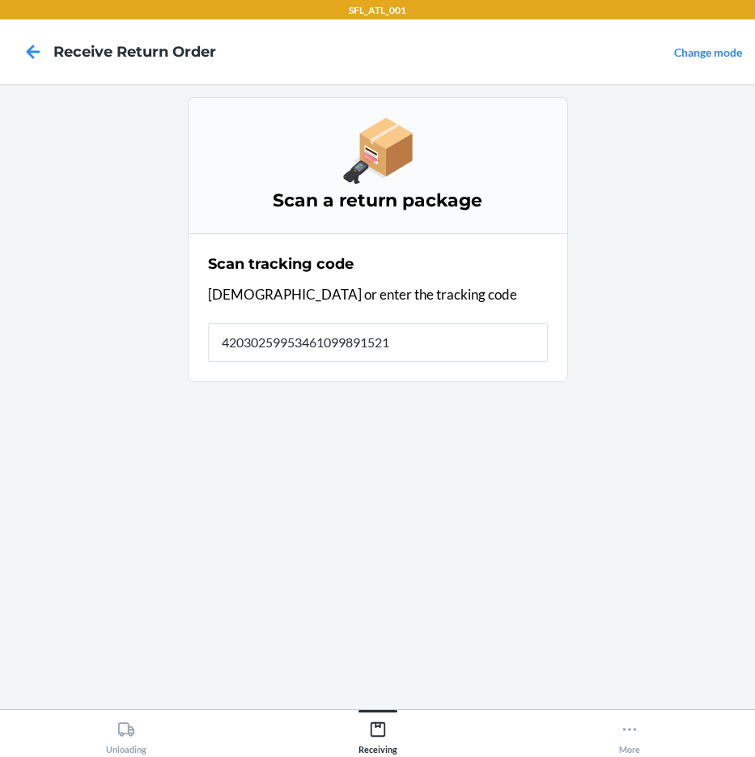
type input "420302599534610998915218"
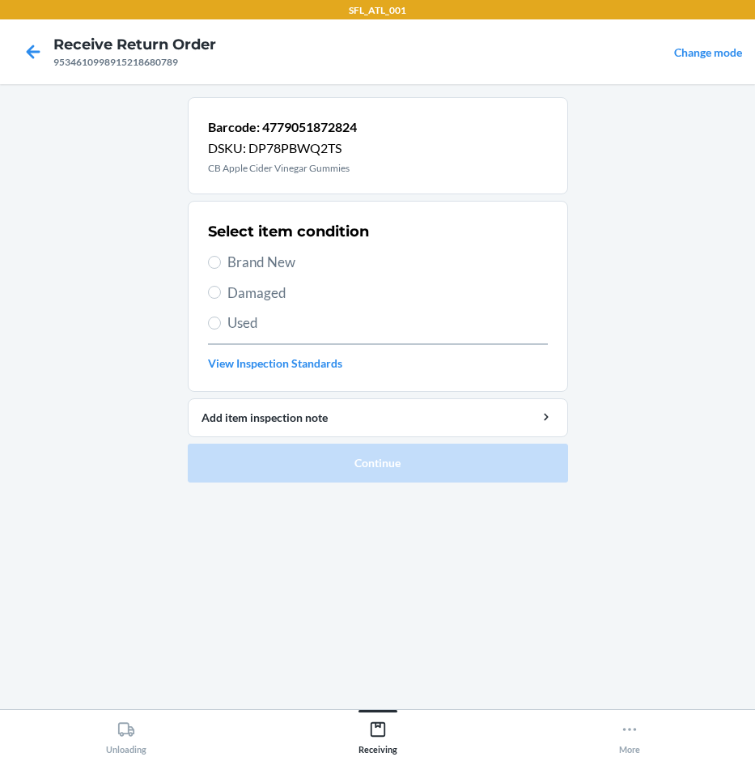
click at [294, 295] on span "Damaged" at bounding box center [387, 292] width 321 height 21
click at [221, 295] on input "Damaged" at bounding box center [214, 292] width 13 height 13
radio input "true"
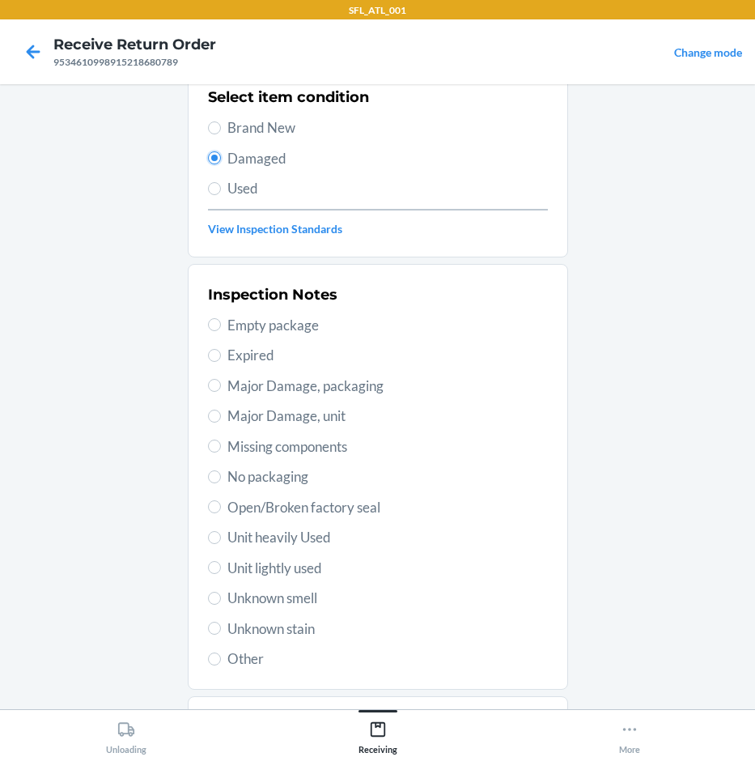
scroll to position [219, 0]
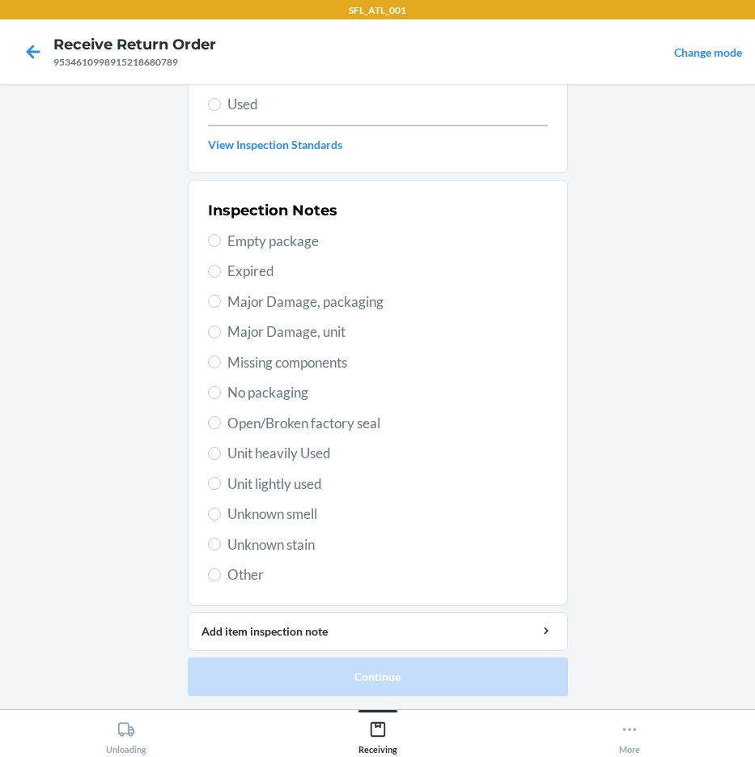
click at [235, 579] on span "Other" at bounding box center [387, 574] width 321 height 21
click at [221, 579] on input "Other" at bounding box center [214, 574] width 13 height 13
radio input "true"
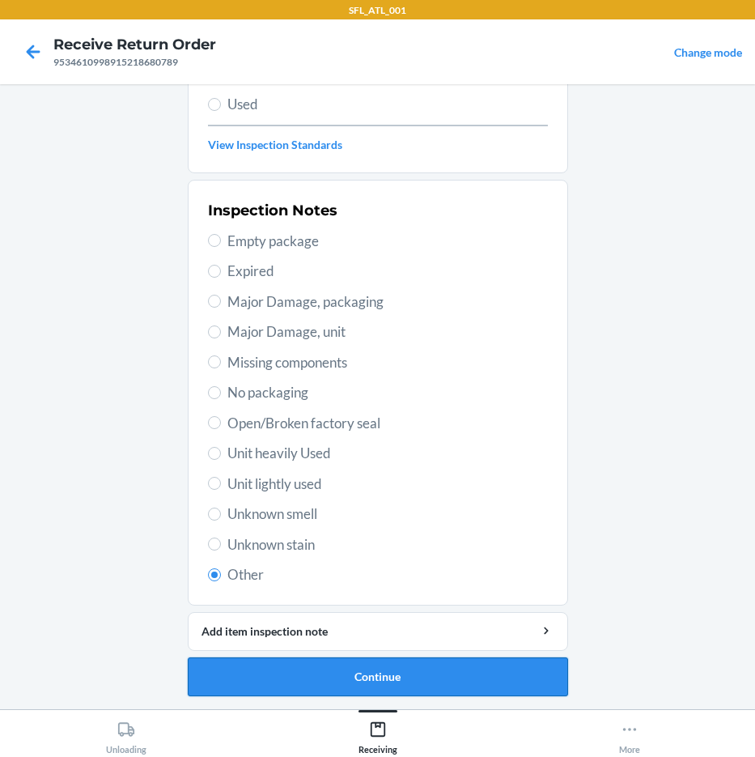
click at [376, 676] on button "Continue" at bounding box center [378, 676] width 380 height 39
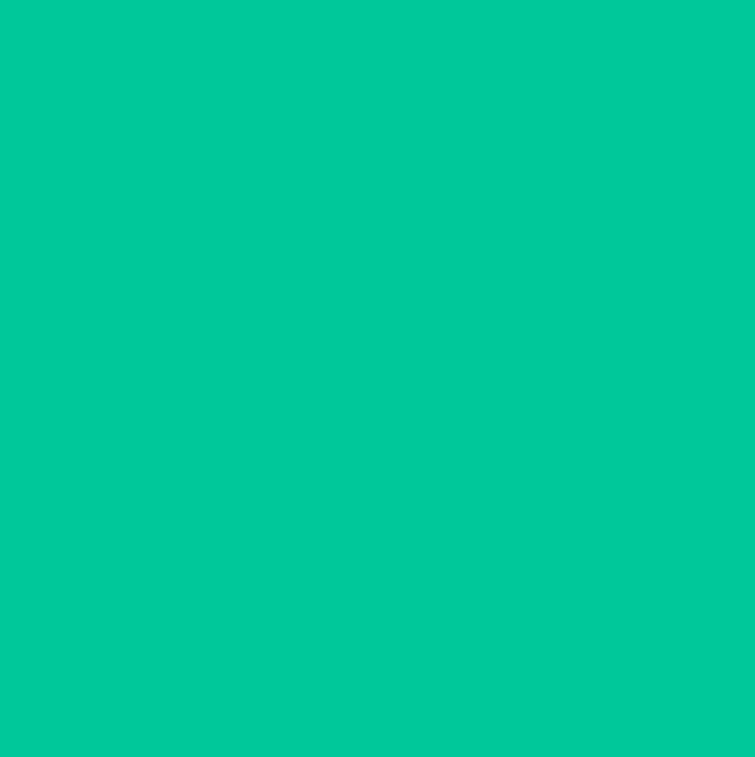
scroll to position [85, 0]
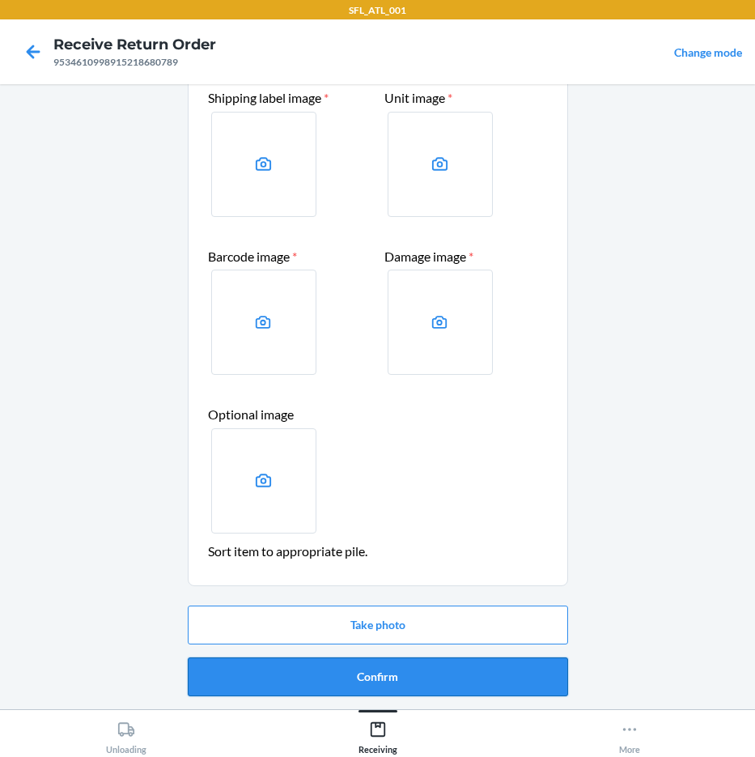
click at [405, 669] on button "Confirm" at bounding box center [378, 676] width 380 height 39
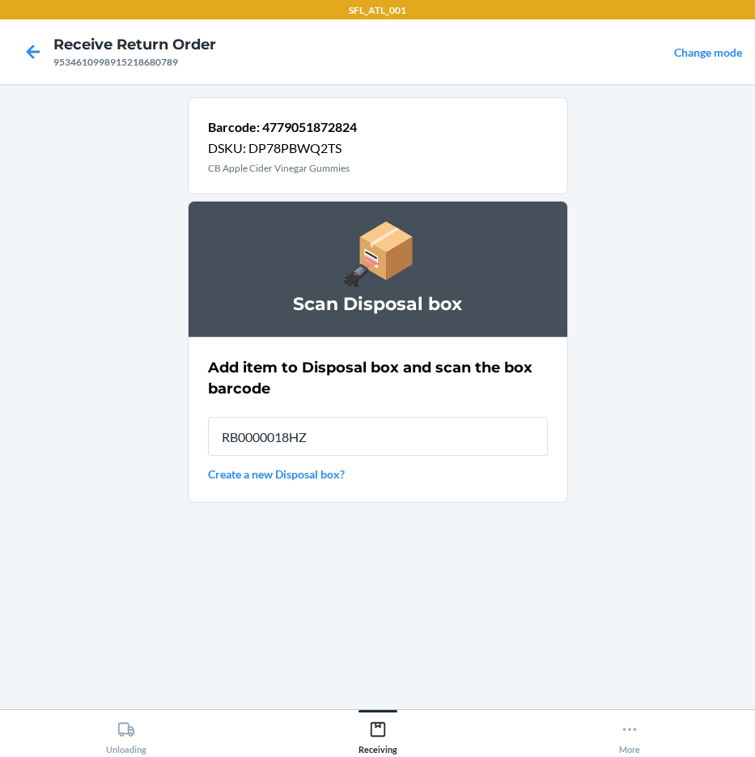
type input "RB0000018HZ"
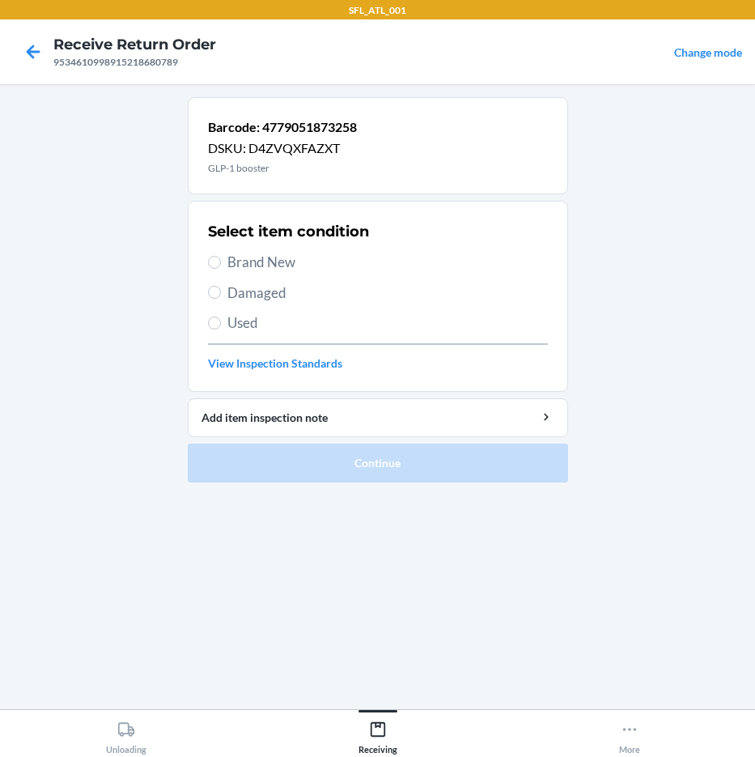
click at [284, 290] on span "Damaged" at bounding box center [387, 292] width 321 height 21
click at [221, 290] on input "Damaged" at bounding box center [214, 292] width 13 height 13
radio input "true"
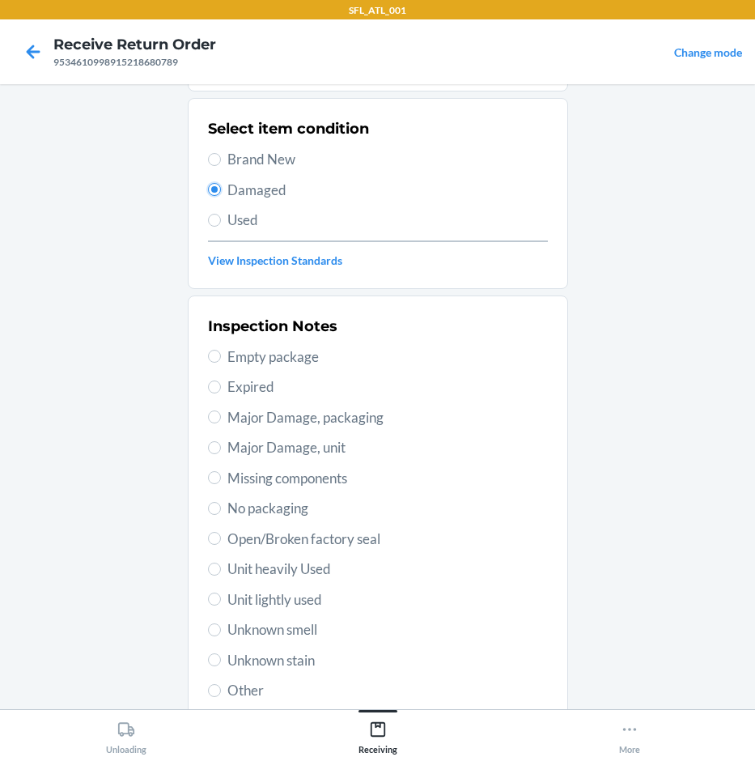
scroll to position [219, 0]
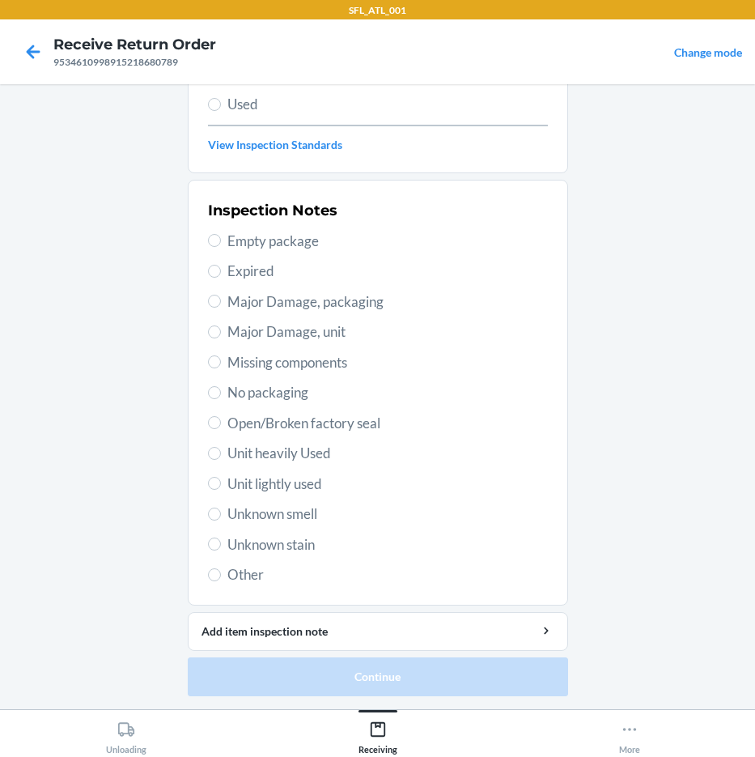
click at [254, 571] on span "Other" at bounding box center [387, 574] width 321 height 21
click at [221, 571] on input "Other" at bounding box center [214, 574] width 13 height 13
radio input "true"
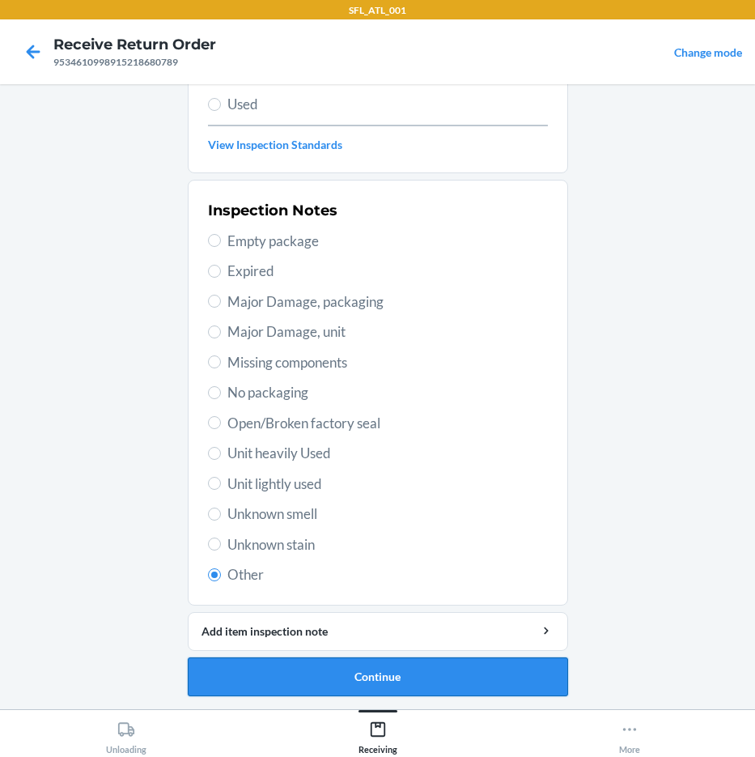
click at [366, 669] on button "Continue" at bounding box center [378, 676] width 380 height 39
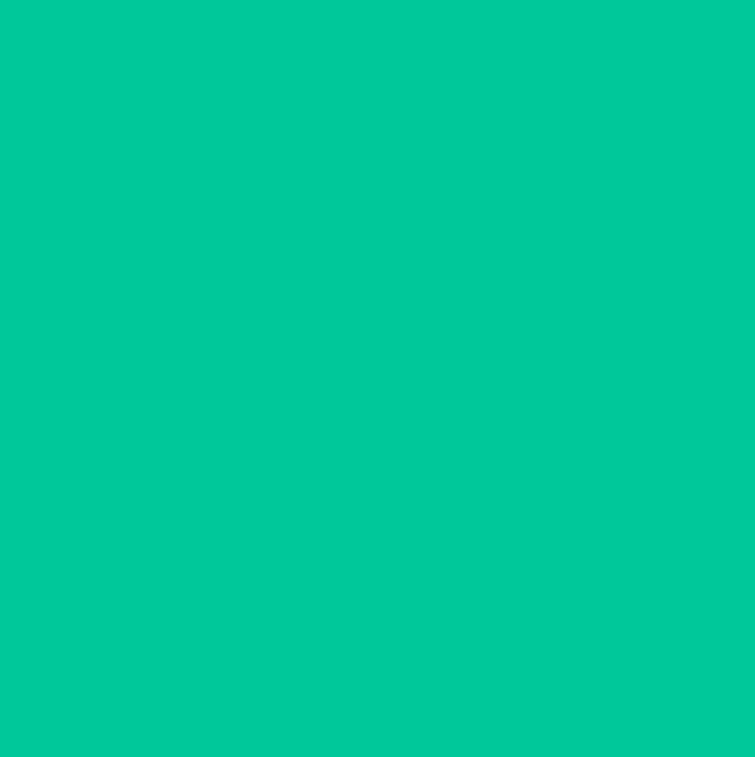
scroll to position [85, 0]
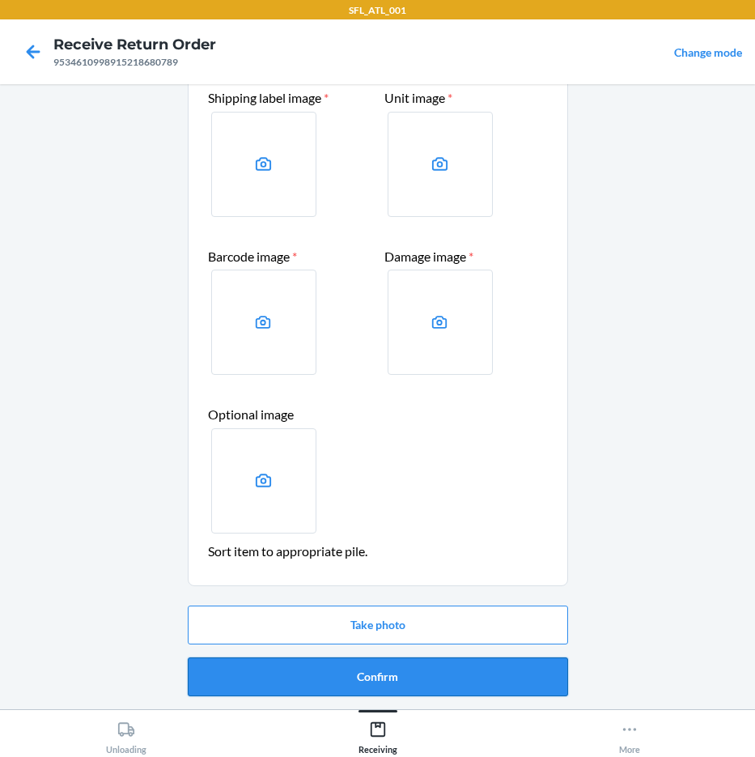
click at [437, 667] on button "Confirm" at bounding box center [378, 676] width 380 height 39
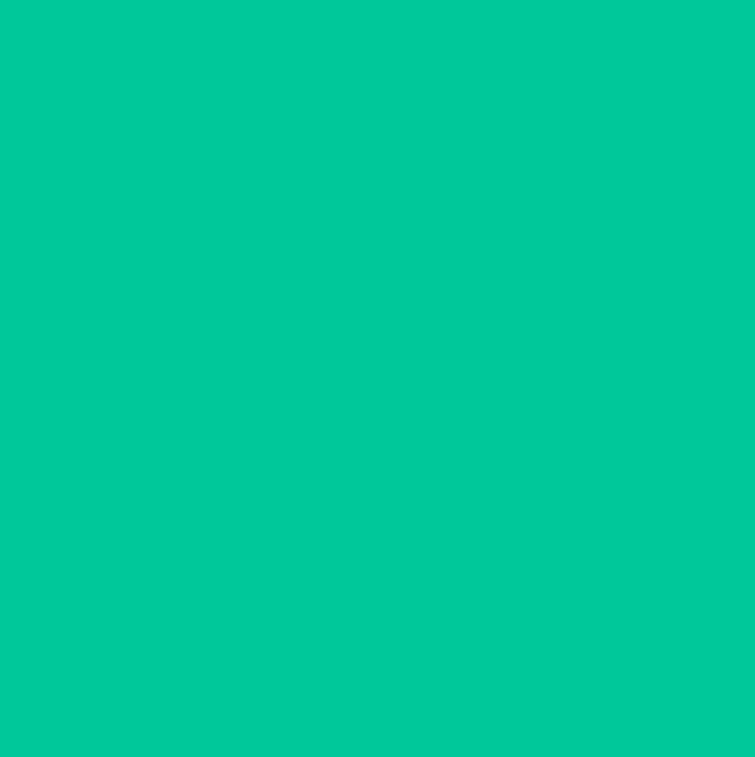
scroll to position [0, 0]
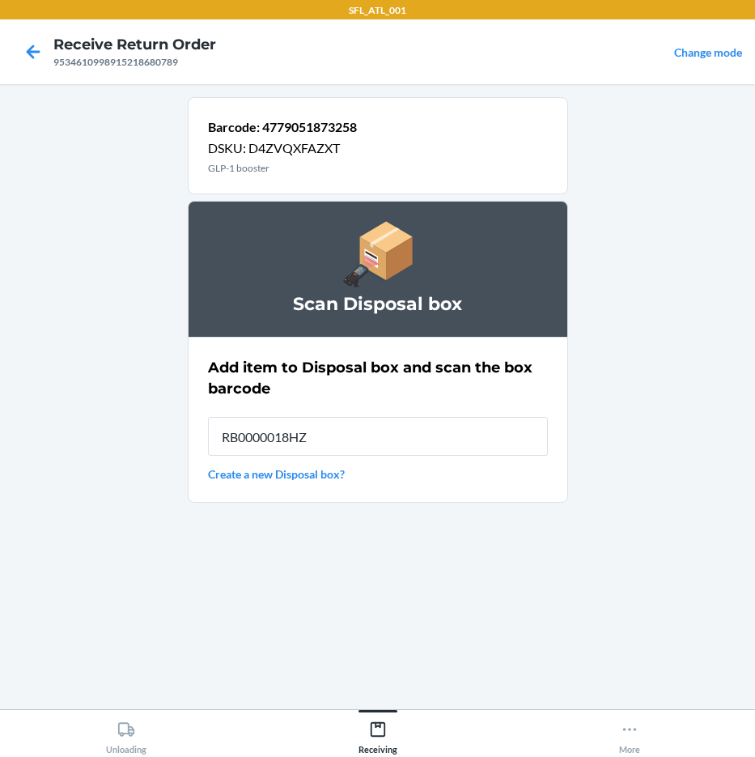
type input "RB0000018HZ"
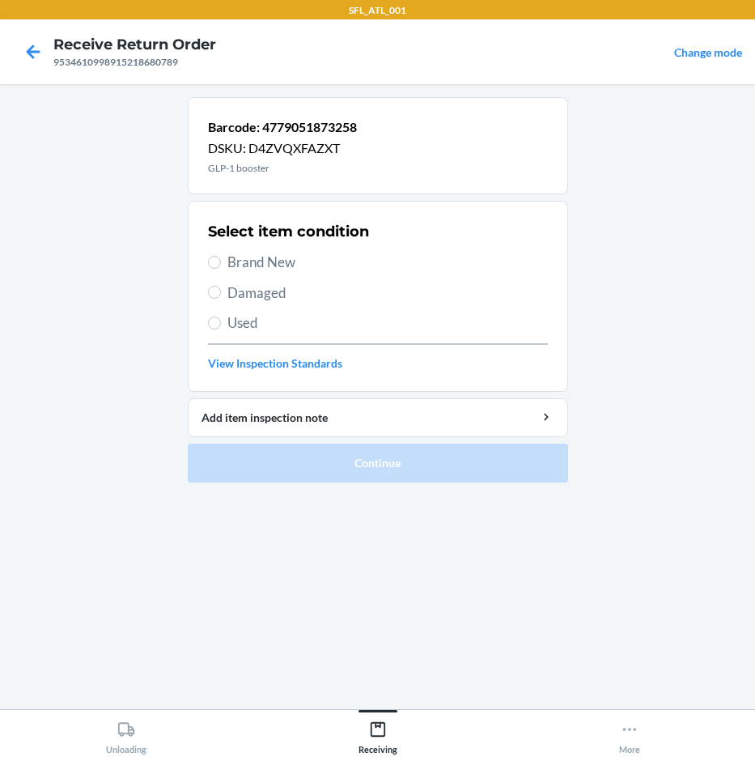
drag, startPoint x: 268, startPoint y: 293, endPoint x: 240, endPoint y: 277, distance: 31.9
click at [270, 294] on span "Damaged" at bounding box center [387, 292] width 321 height 21
click at [221, 294] on input "Damaged" at bounding box center [214, 292] width 13 height 13
radio input "true"
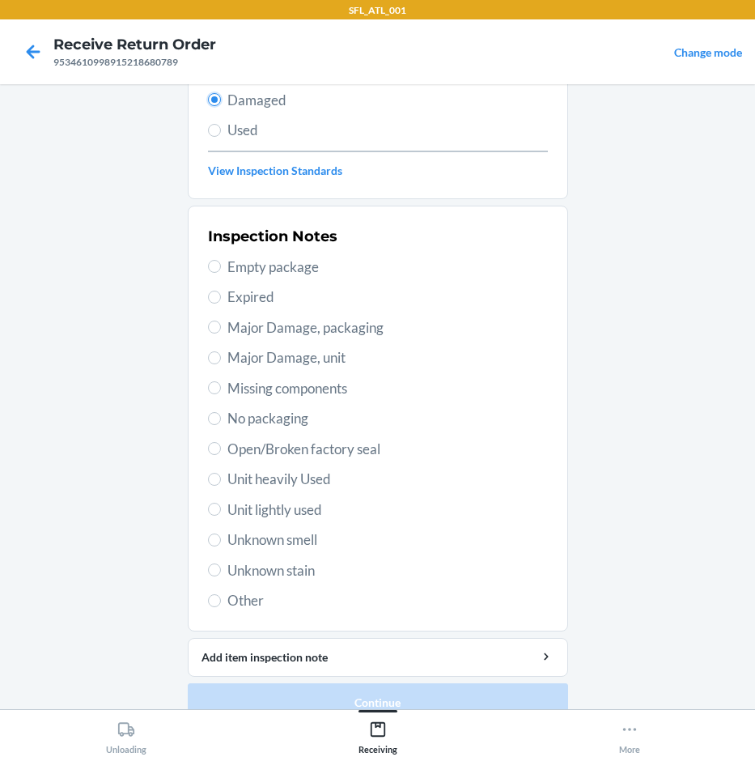
scroll to position [219, 0]
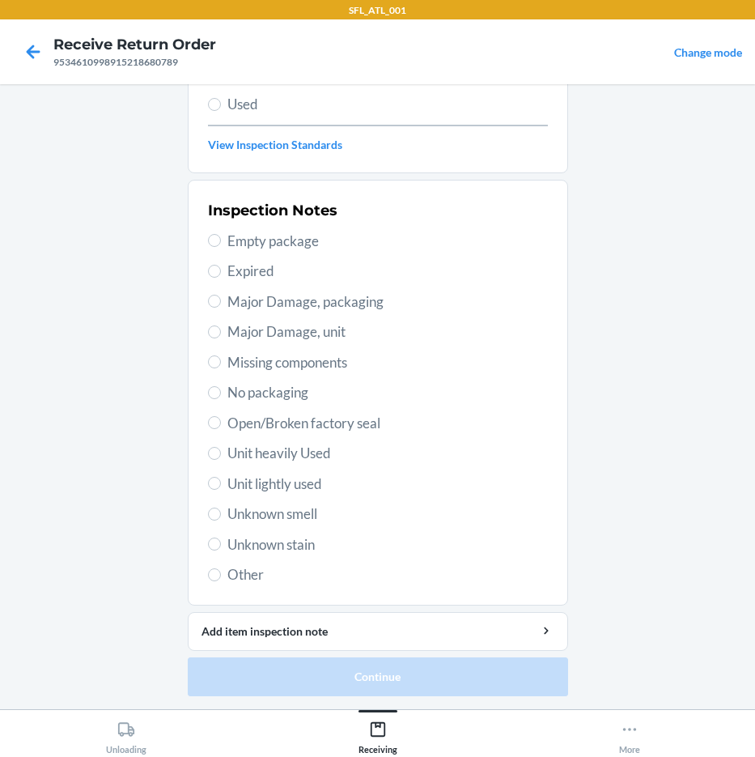
click at [241, 574] on span "Other" at bounding box center [387, 574] width 321 height 21
click at [208, 582] on label "Other" at bounding box center [378, 574] width 340 height 21
click at [208, 581] on input "Other" at bounding box center [214, 574] width 13 height 13
radio input "true"
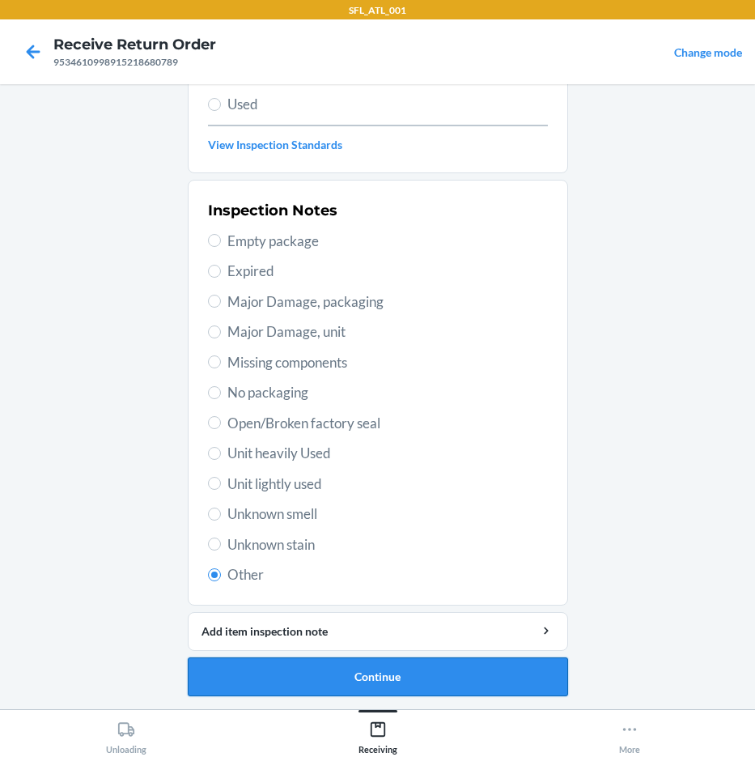
click at [320, 669] on button "Continue" at bounding box center [378, 676] width 380 height 39
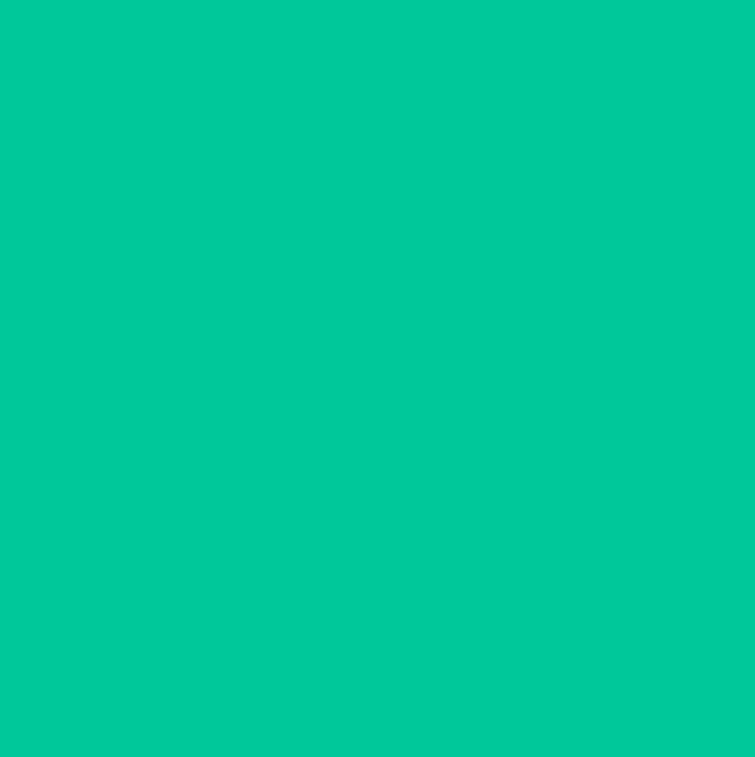
scroll to position [85, 0]
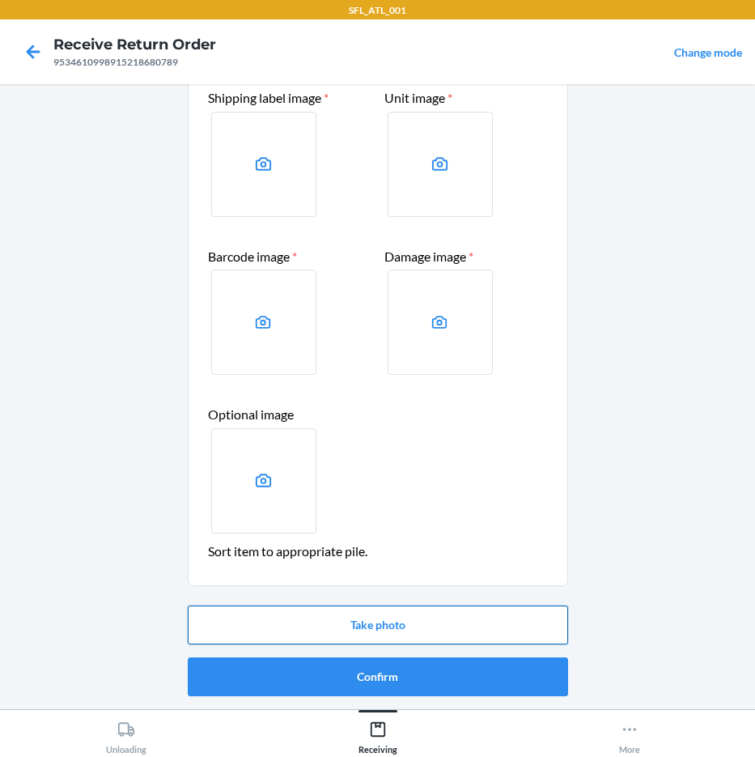
click at [448, 642] on button "Take photo" at bounding box center [378, 624] width 380 height 39
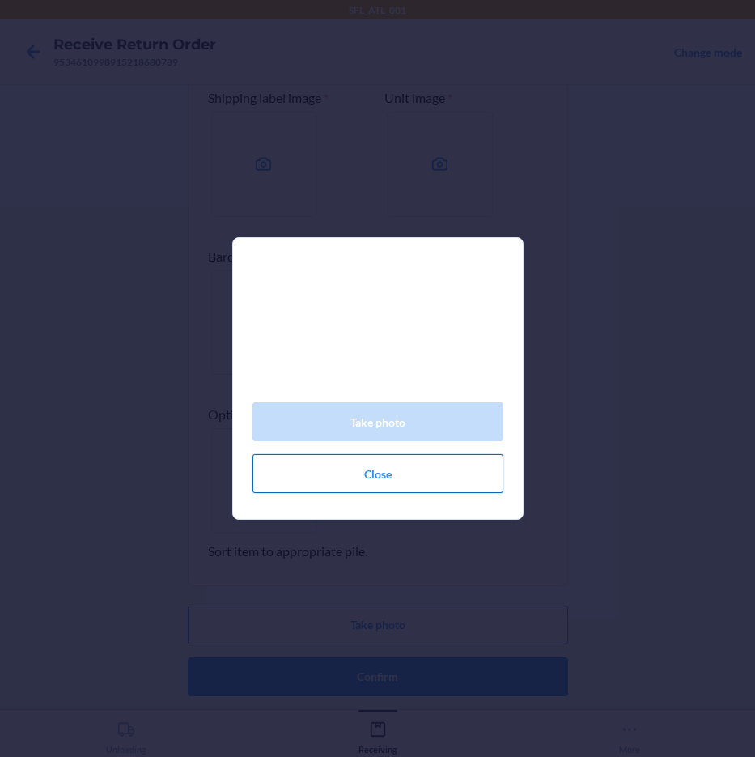
click at [384, 477] on button "Close" at bounding box center [378, 473] width 251 height 39
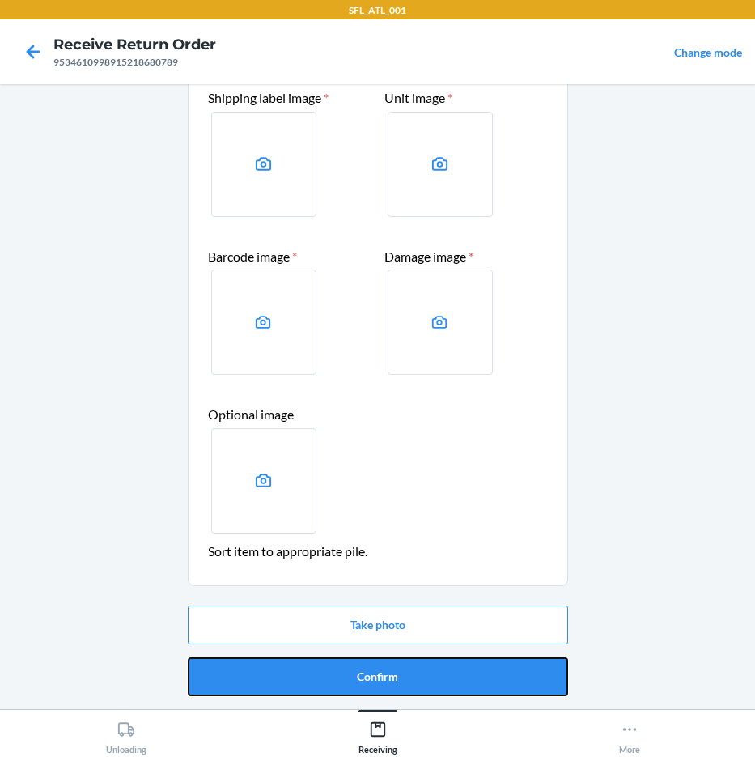
click at [401, 676] on button "Confirm" at bounding box center [378, 676] width 380 height 39
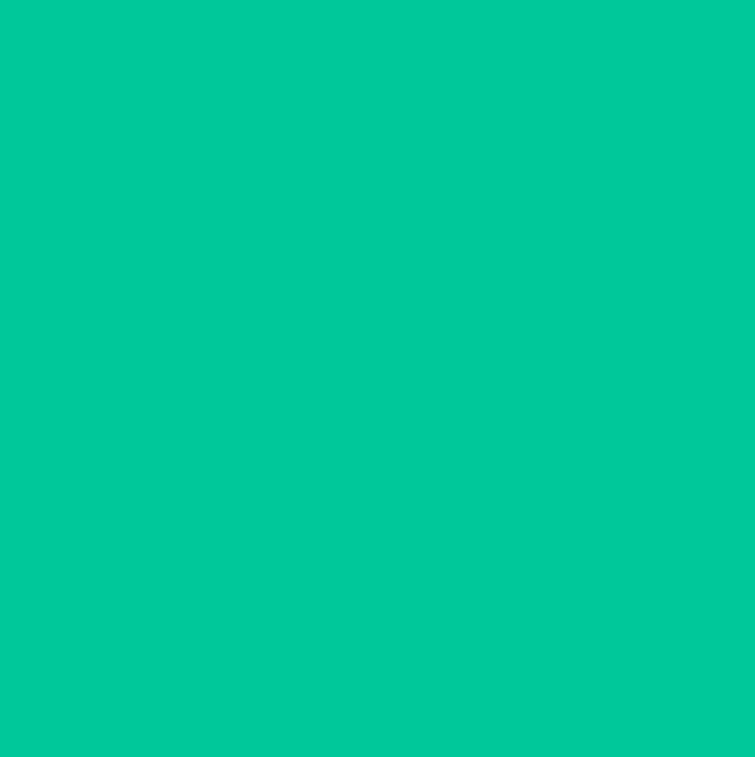
scroll to position [0, 0]
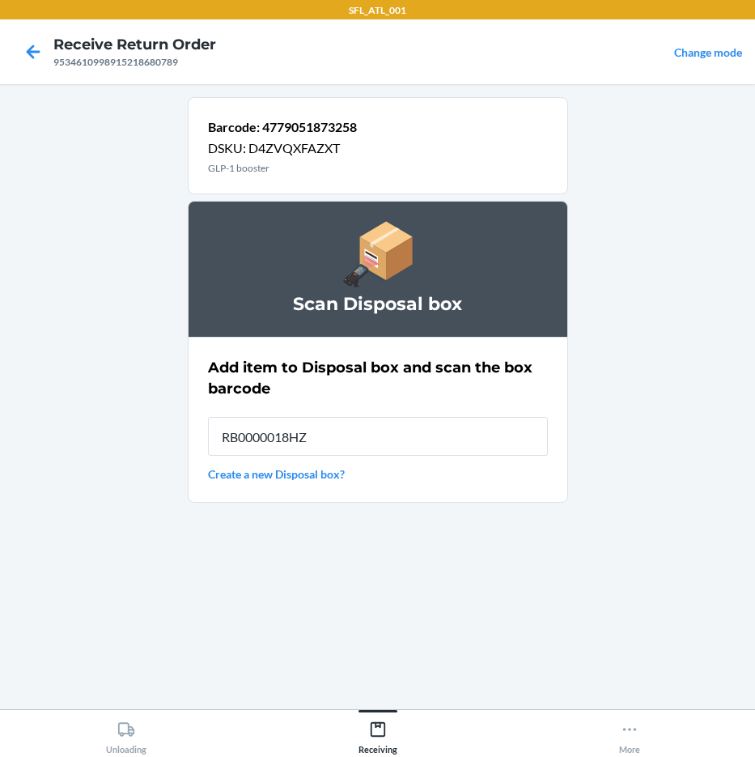
type input "RB0000018HZ"
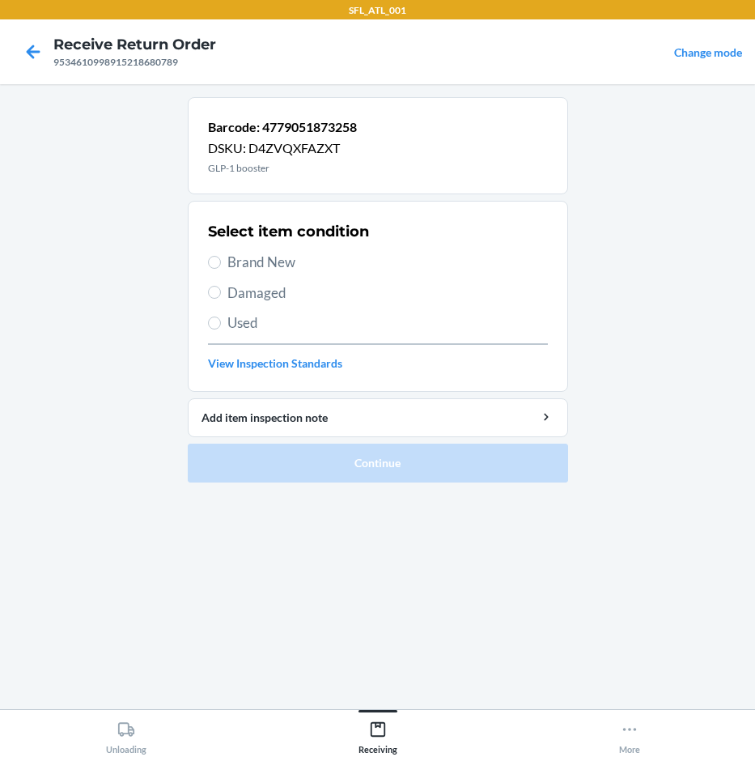
click at [261, 295] on span "Damaged" at bounding box center [387, 292] width 321 height 21
click at [221, 295] on input "Damaged" at bounding box center [214, 292] width 13 height 13
radio input "true"
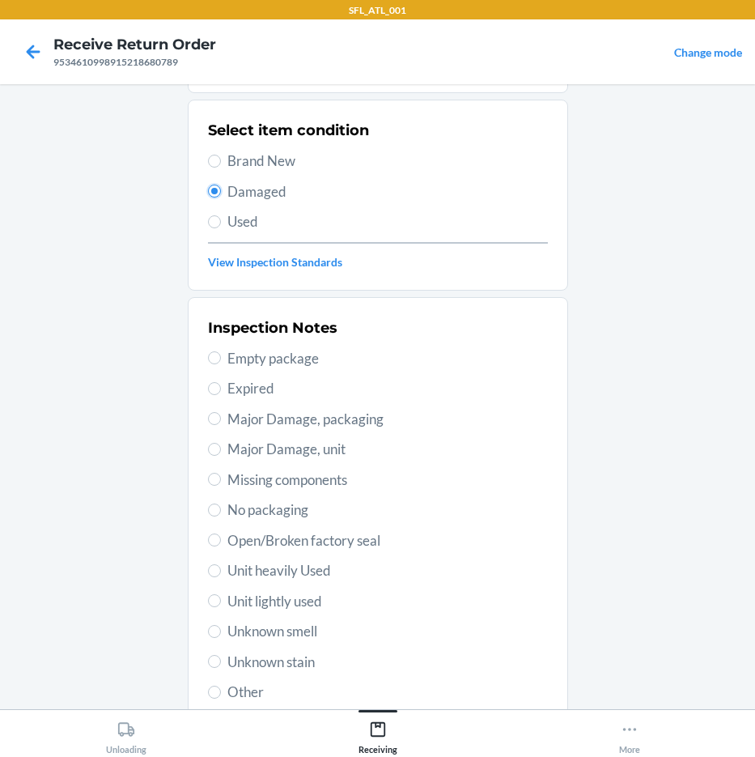
scroll to position [219, 0]
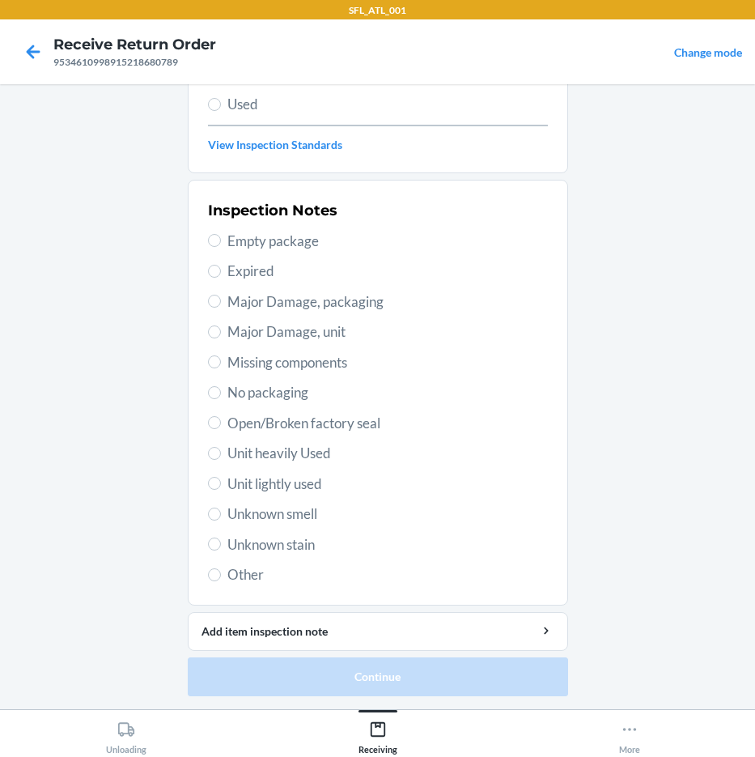
click at [227, 576] on span "Other" at bounding box center [387, 574] width 321 height 21
click at [221, 576] on input "Other" at bounding box center [214, 574] width 13 height 13
radio input "true"
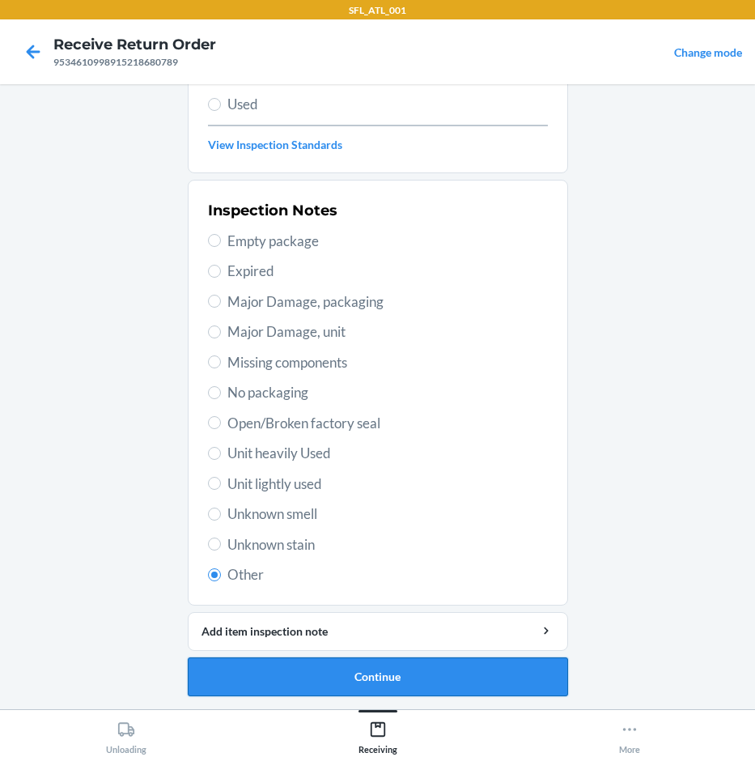
click at [354, 678] on button "Continue" at bounding box center [378, 676] width 380 height 39
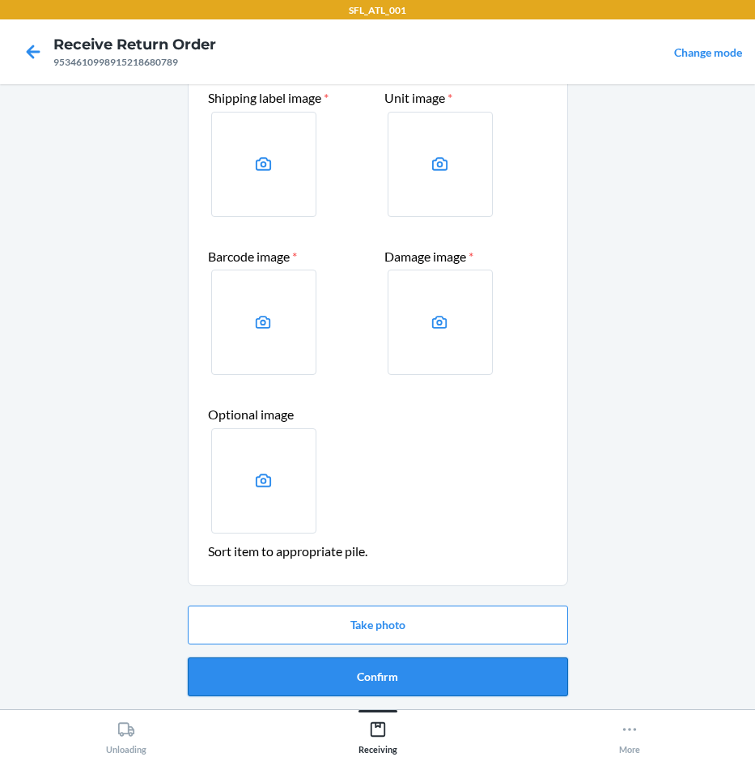
click at [407, 677] on button "Confirm" at bounding box center [378, 676] width 380 height 39
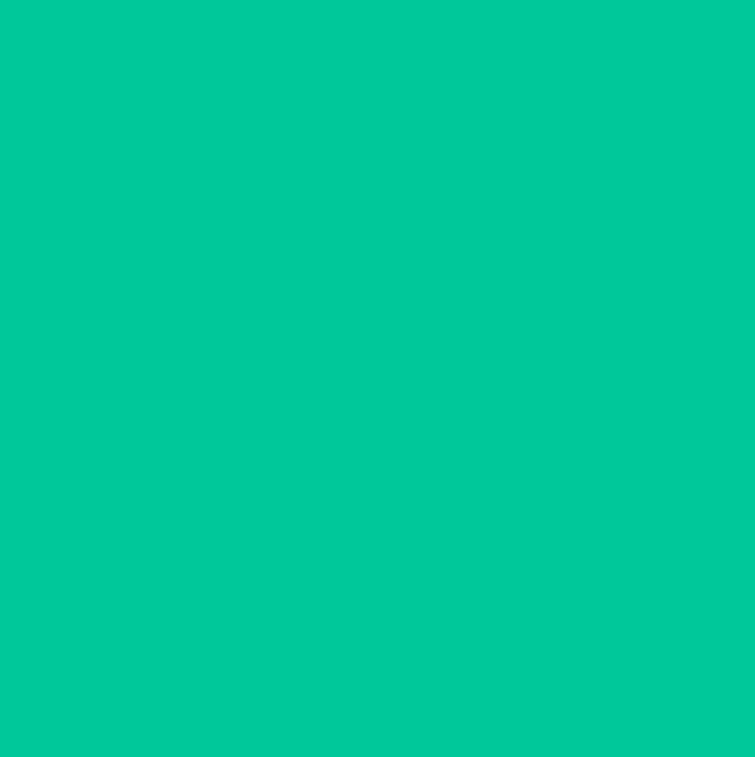
scroll to position [0, 0]
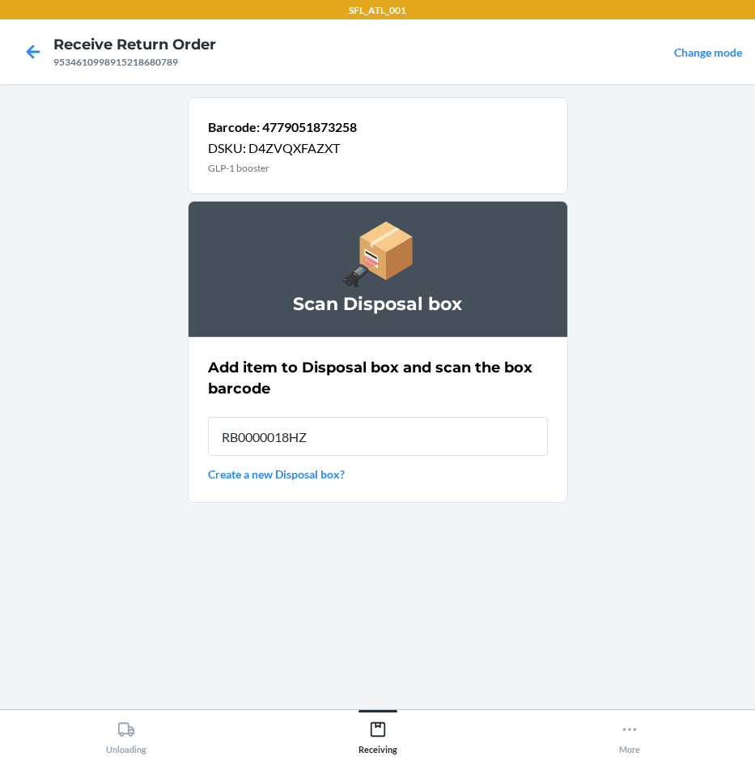
type input "RB0000018HZ"
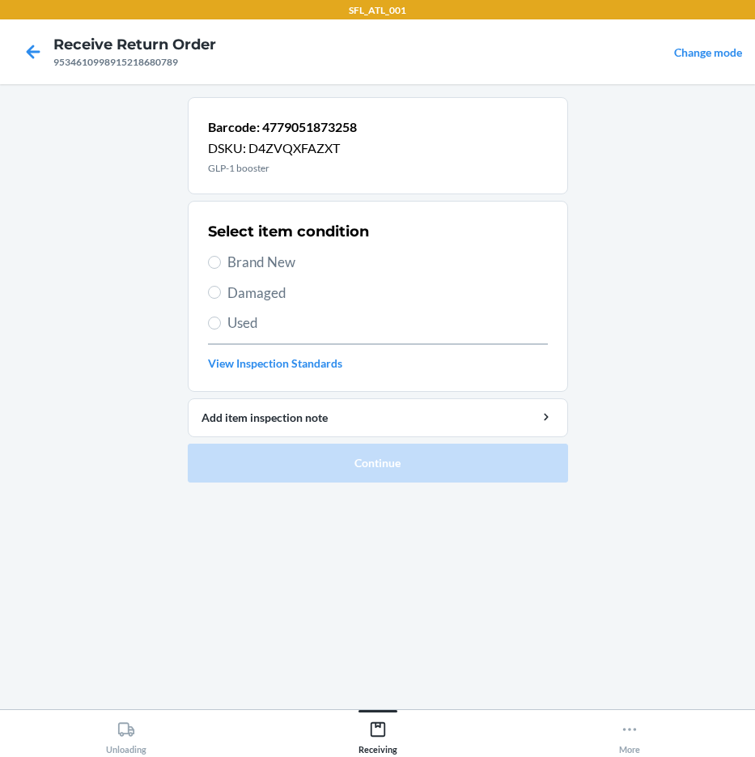
click at [244, 297] on span "Damaged" at bounding box center [387, 292] width 321 height 21
click at [221, 297] on input "Damaged" at bounding box center [214, 292] width 13 height 13
radio input "true"
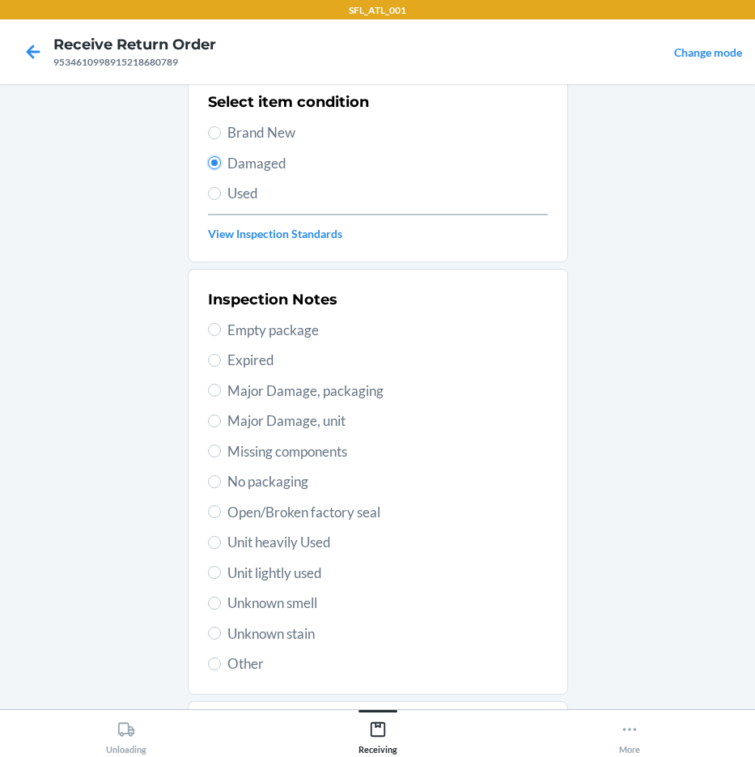
scroll to position [219, 0]
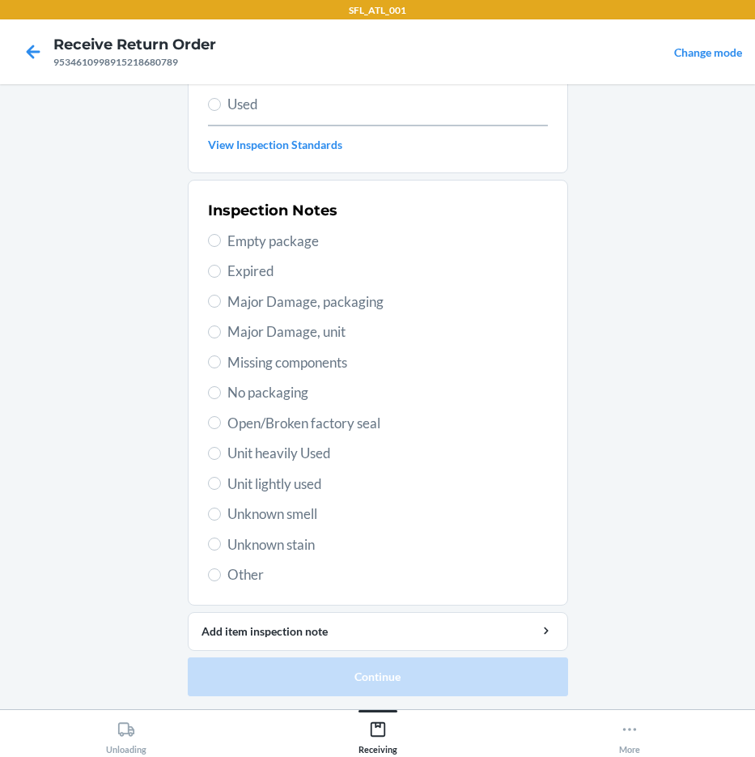
click at [237, 575] on span "Other" at bounding box center [387, 574] width 321 height 21
click at [221, 575] on input "Other" at bounding box center [214, 574] width 13 height 13
radio input "true"
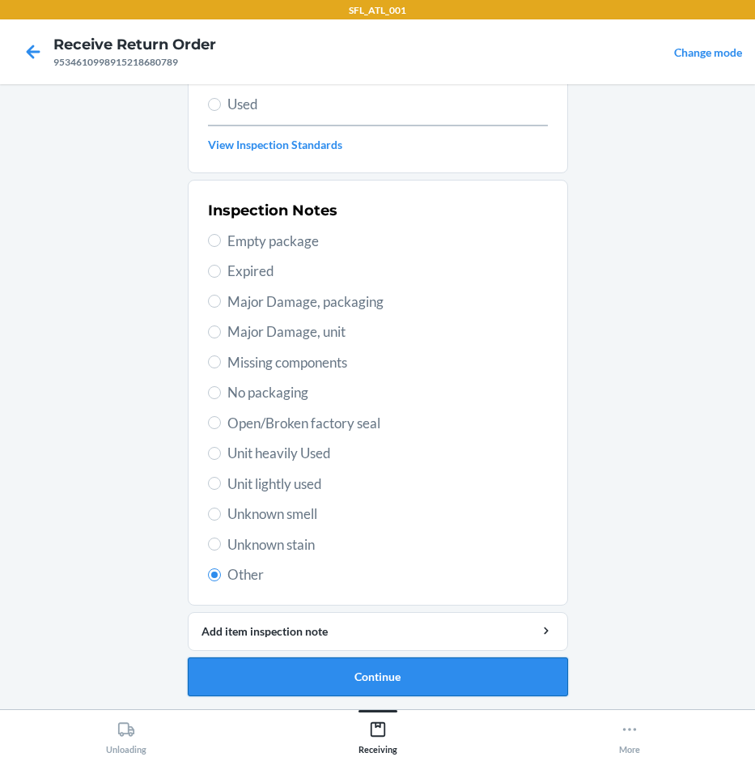
click at [329, 667] on button "Continue" at bounding box center [378, 676] width 380 height 39
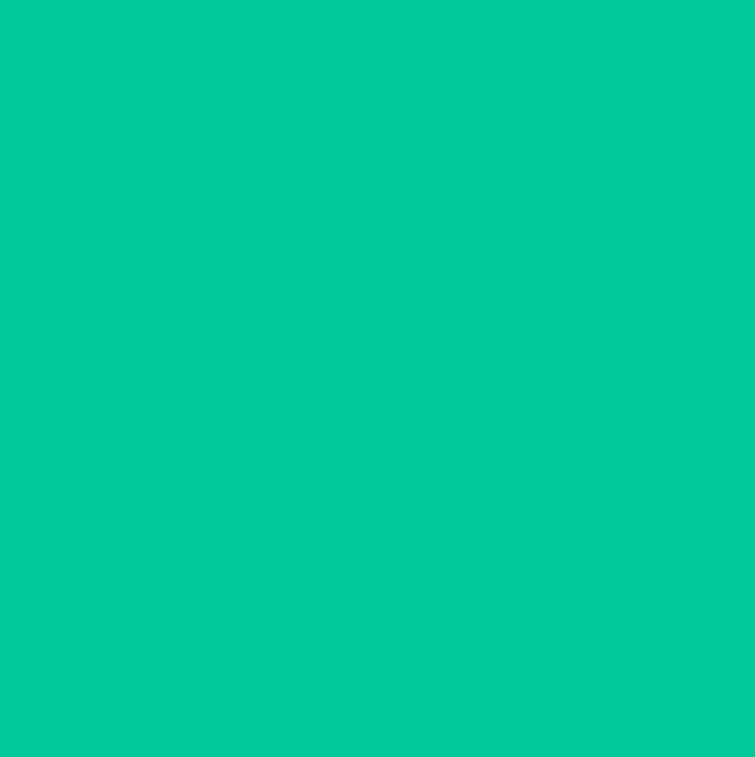
scroll to position [85, 0]
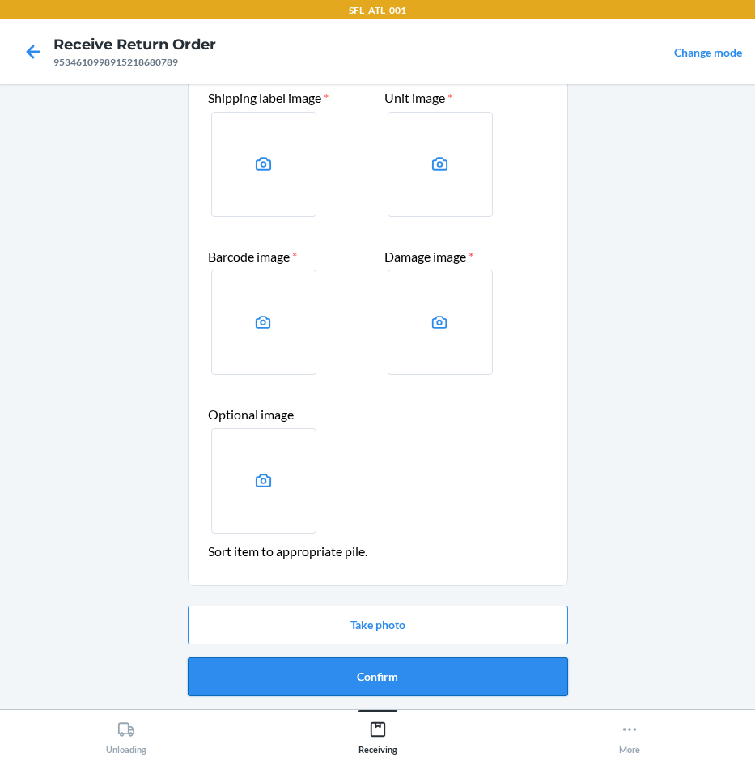
click at [394, 679] on button "Confirm" at bounding box center [378, 676] width 380 height 39
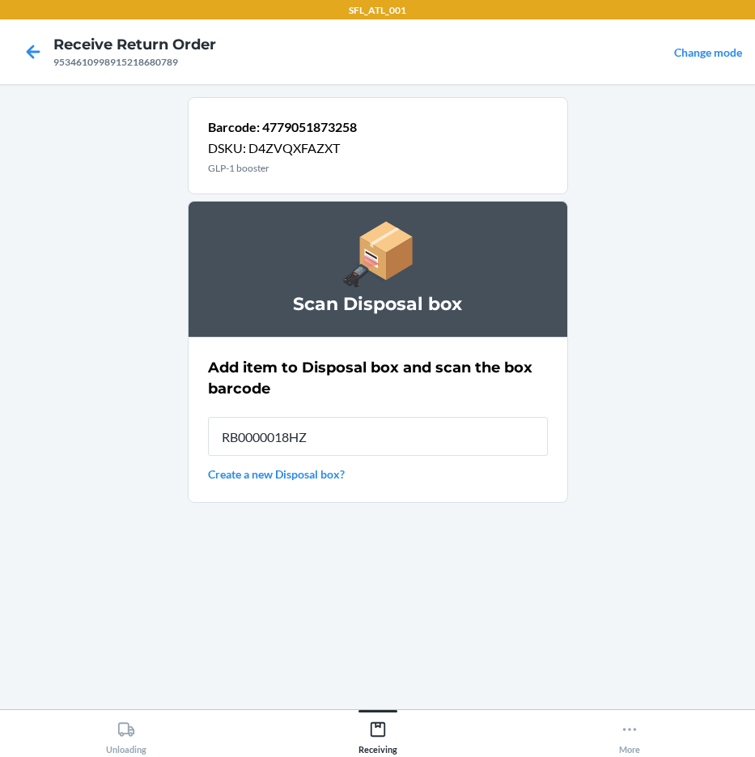
type input "RB0000018HZ"
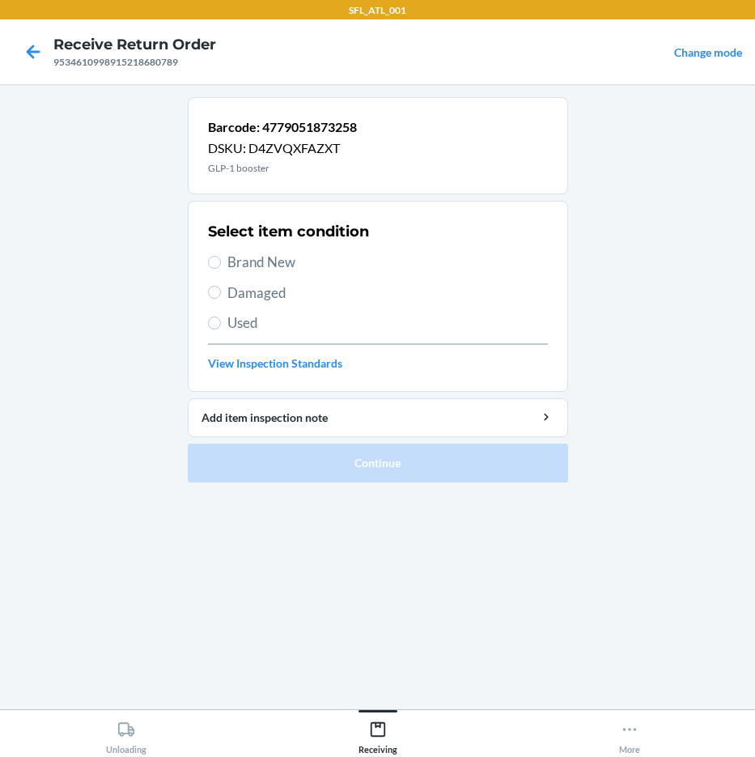
click at [257, 295] on span "Damaged" at bounding box center [387, 292] width 321 height 21
click at [221, 295] on input "Damaged" at bounding box center [214, 292] width 13 height 13
radio input "true"
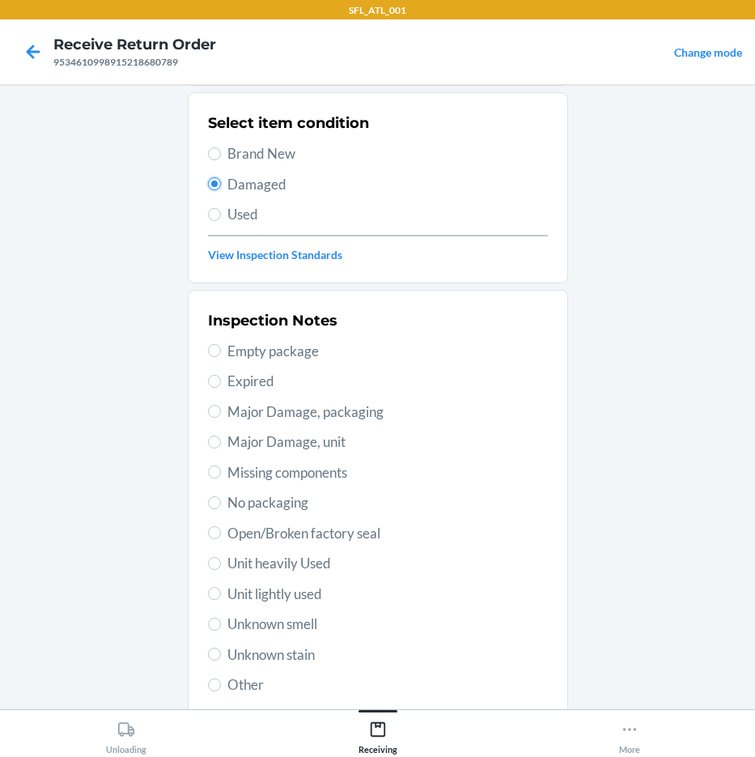
scroll to position [219, 0]
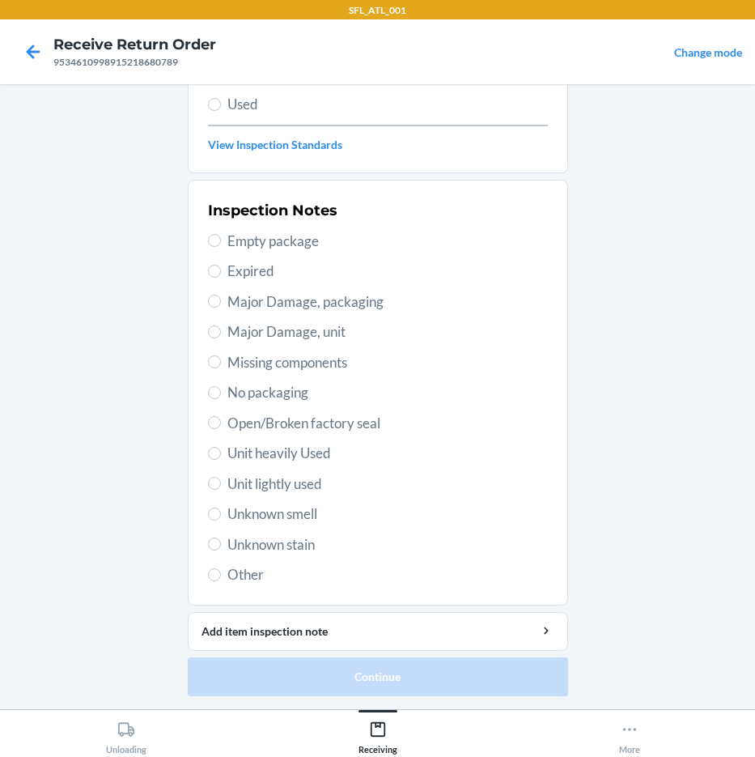
click at [239, 582] on span "Other" at bounding box center [387, 574] width 321 height 21
click at [221, 581] on input "Other" at bounding box center [214, 574] width 13 height 13
radio input "true"
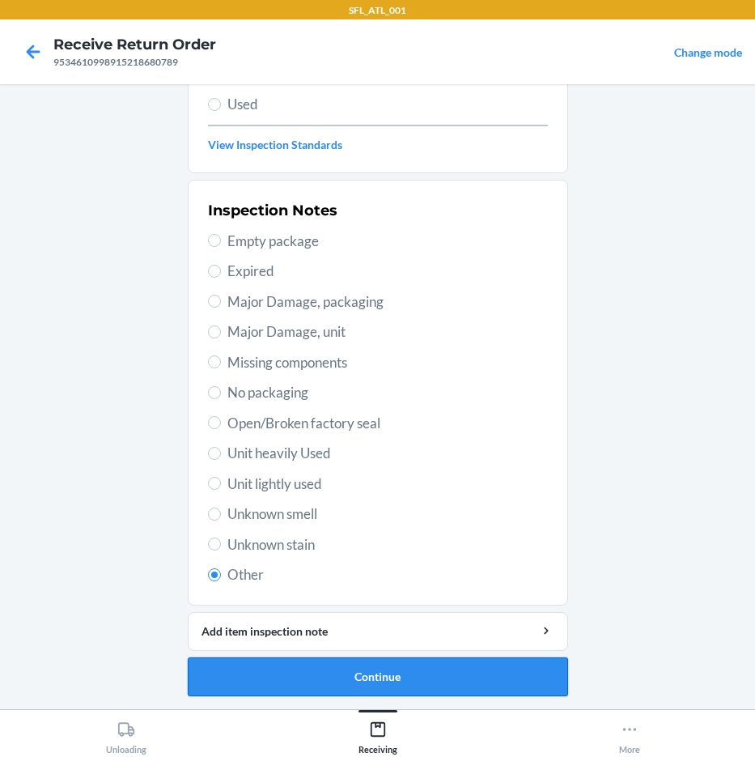
click at [314, 660] on button "Continue" at bounding box center [378, 676] width 380 height 39
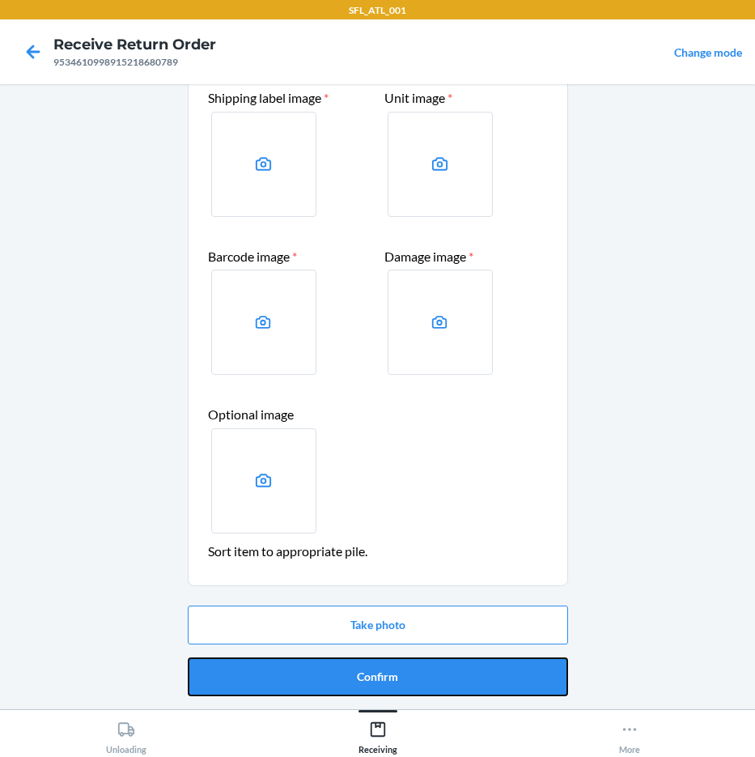
click at [448, 670] on button "Confirm" at bounding box center [378, 676] width 380 height 39
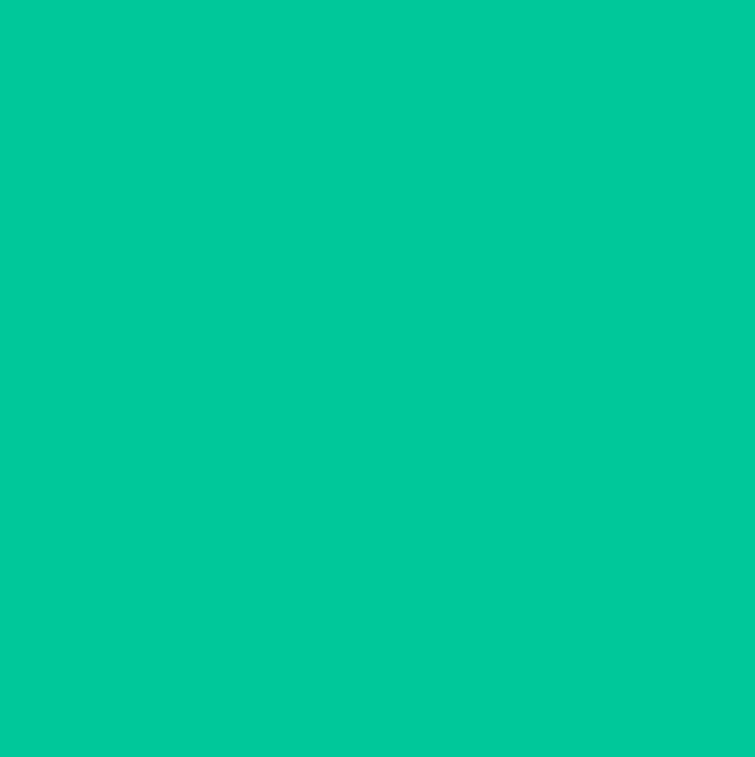
scroll to position [0, 0]
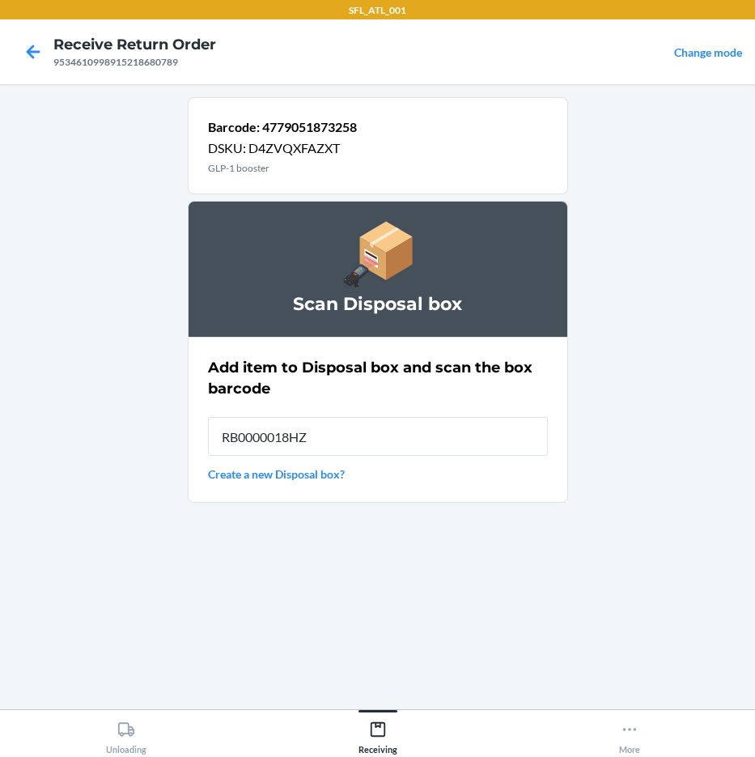
type input "RB0000018HZ"
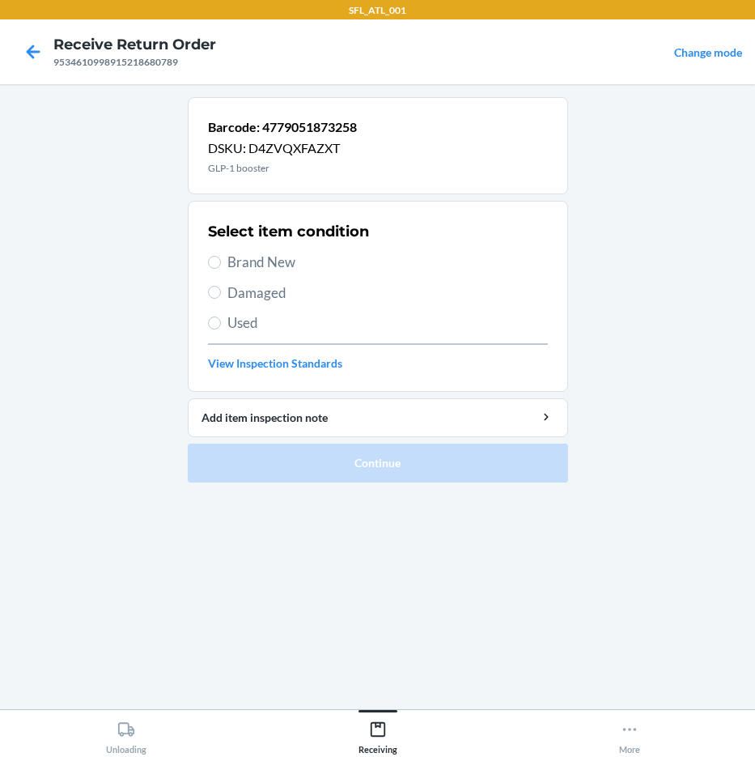
click at [313, 316] on span "Used" at bounding box center [387, 322] width 321 height 21
click at [221, 316] on input "Used" at bounding box center [214, 322] width 13 height 13
radio input "true"
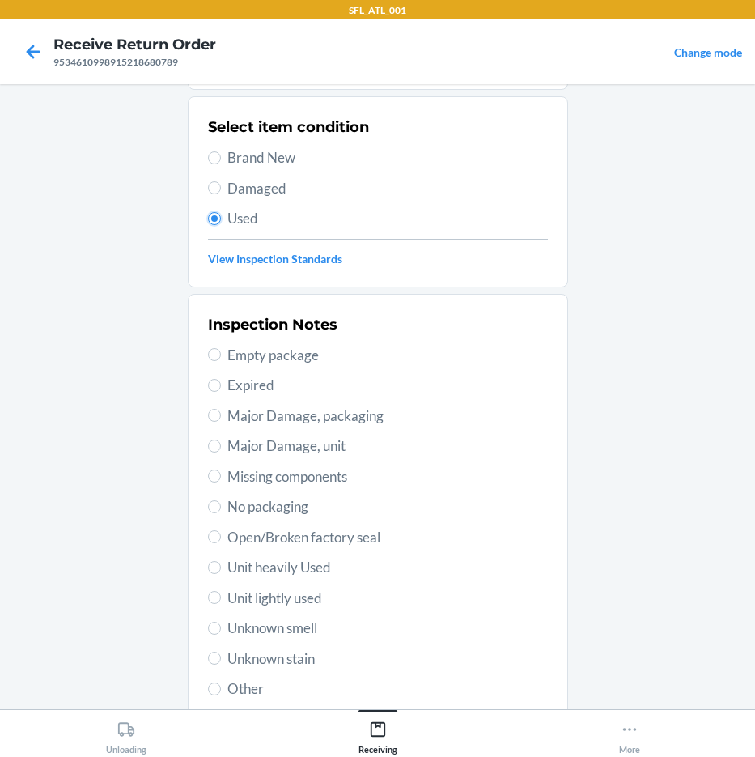
scroll to position [219, 0]
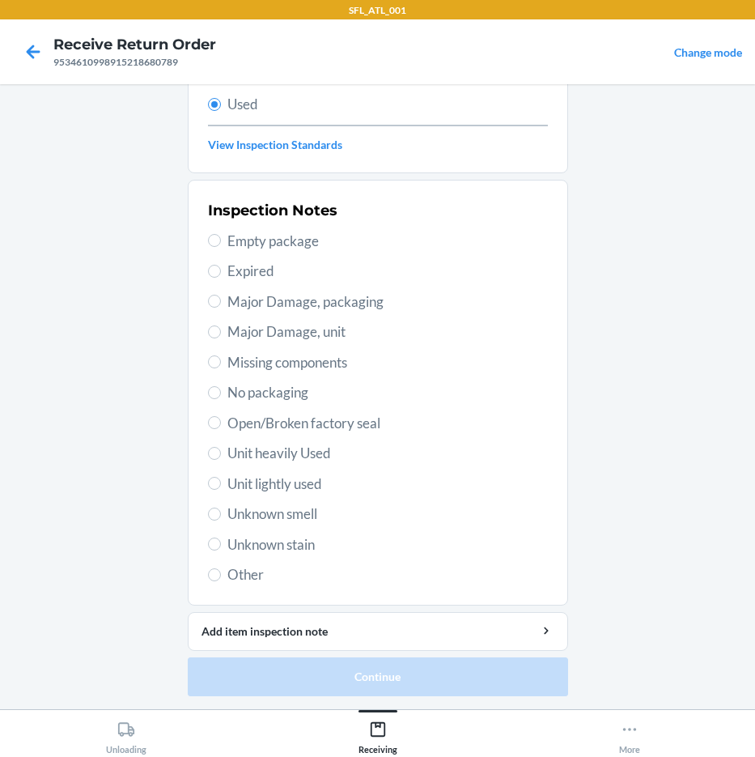
click at [243, 566] on span "Other" at bounding box center [387, 574] width 321 height 21
click at [221, 568] on input "Other" at bounding box center [214, 574] width 13 height 13
radio input "true"
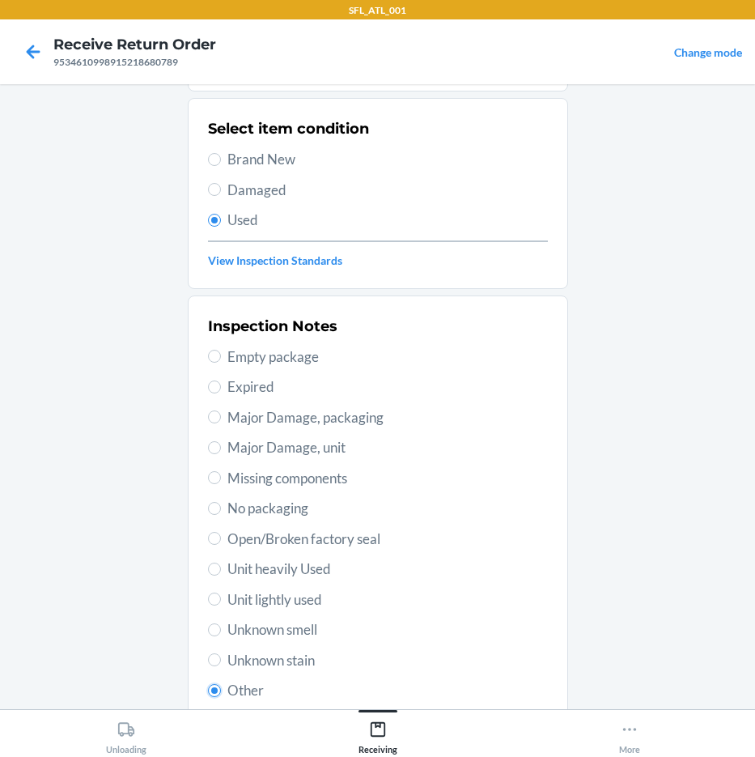
scroll to position [0, 0]
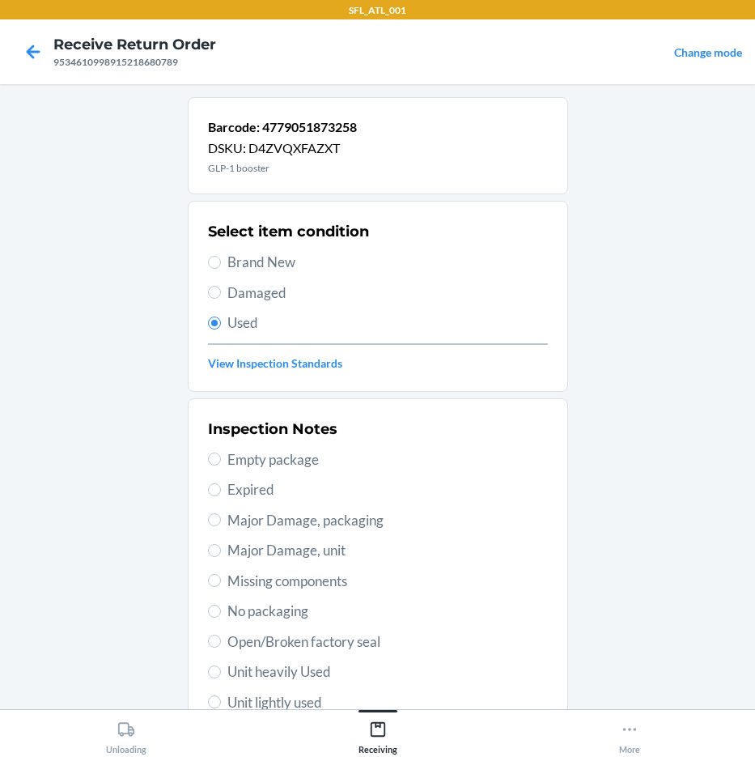
click at [252, 323] on span "Used" at bounding box center [387, 322] width 321 height 21
click at [221, 323] on input "Used" at bounding box center [214, 322] width 13 height 13
click at [248, 285] on span "Damaged" at bounding box center [387, 292] width 321 height 21
click at [221, 286] on input "Damaged" at bounding box center [214, 292] width 13 height 13
radio input "true"
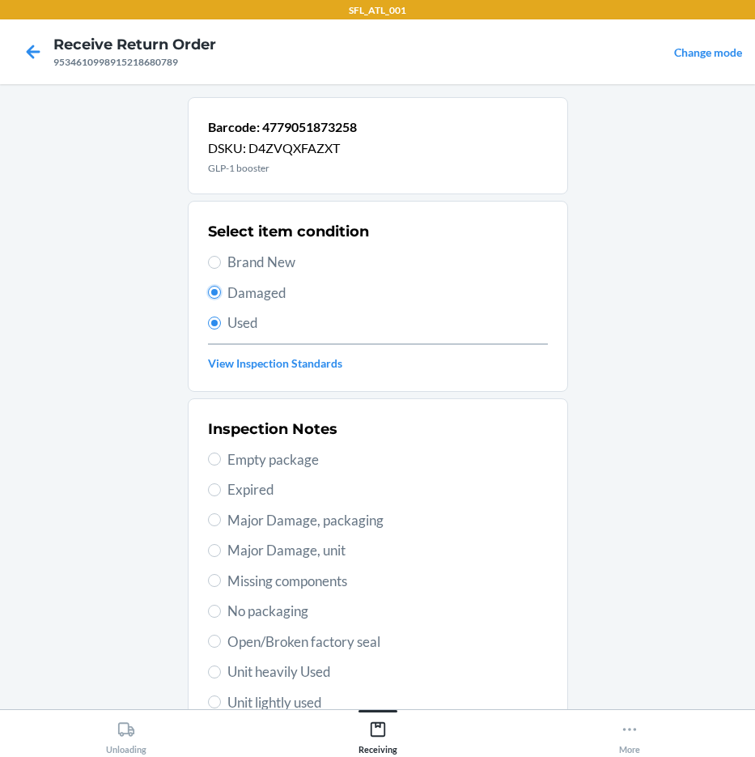
radio input "false"
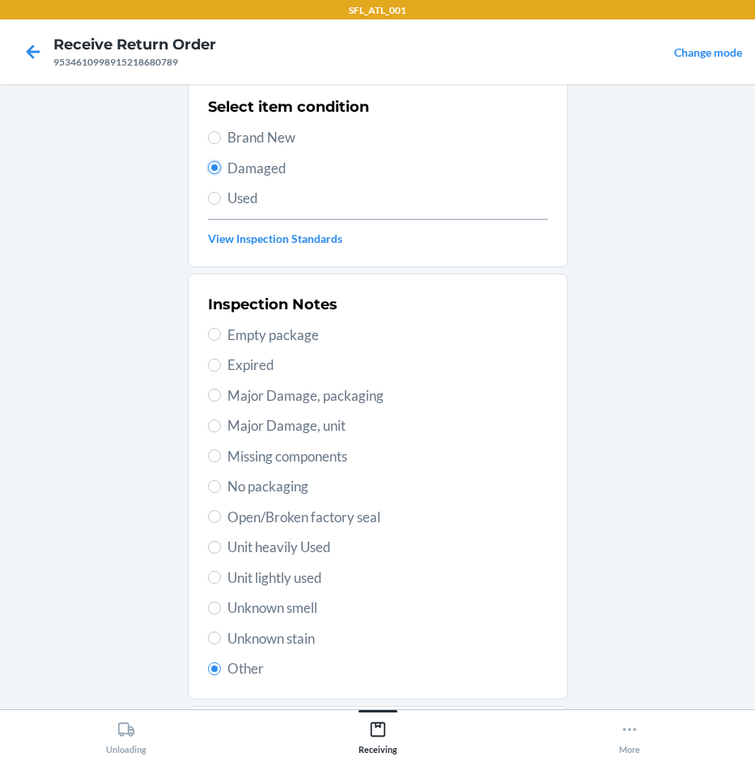
scroll to position [219, 0]
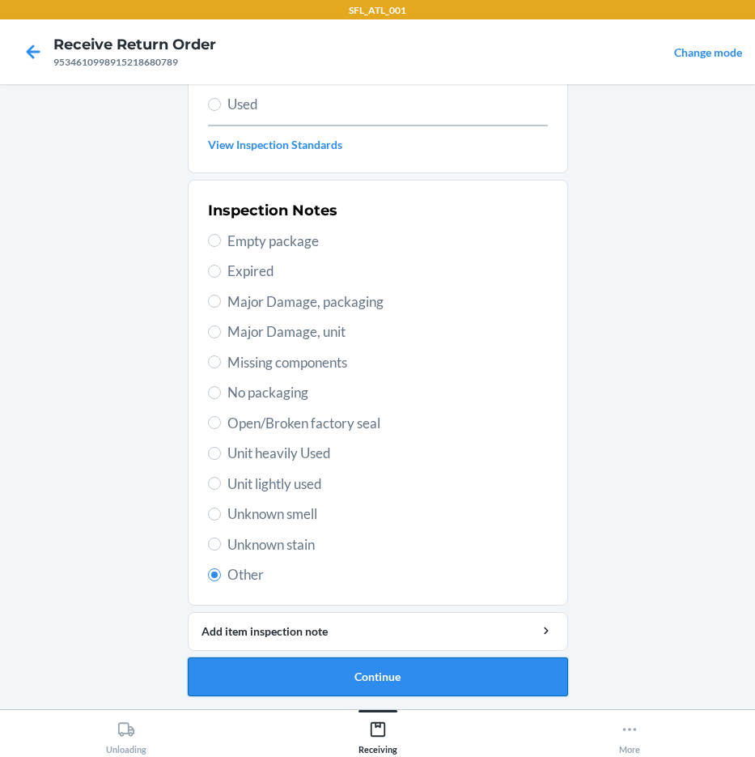
click at [313, 668] on button "Continue" at bounding box center [378, 676] width 380 height 39
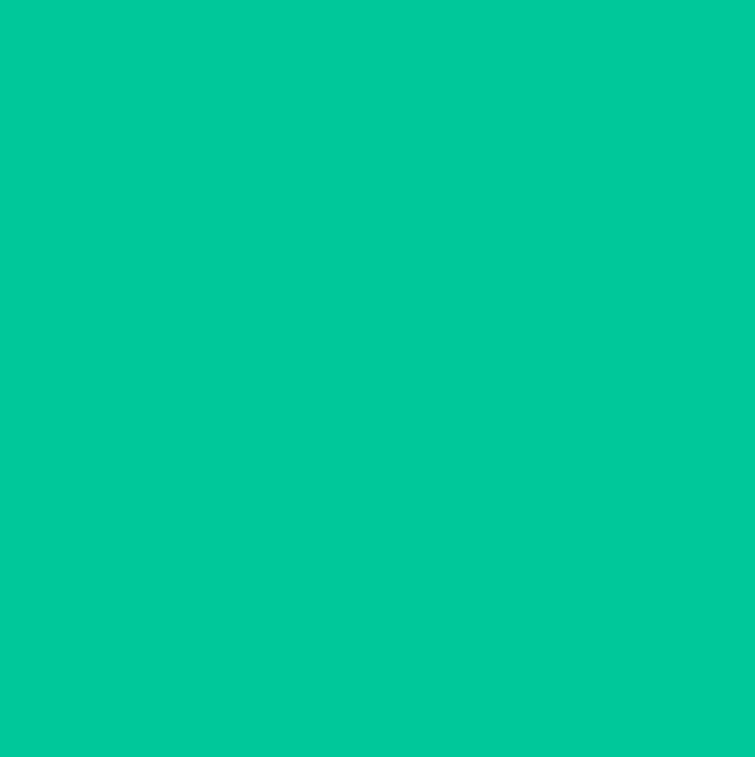
scroll to position [85, 0]
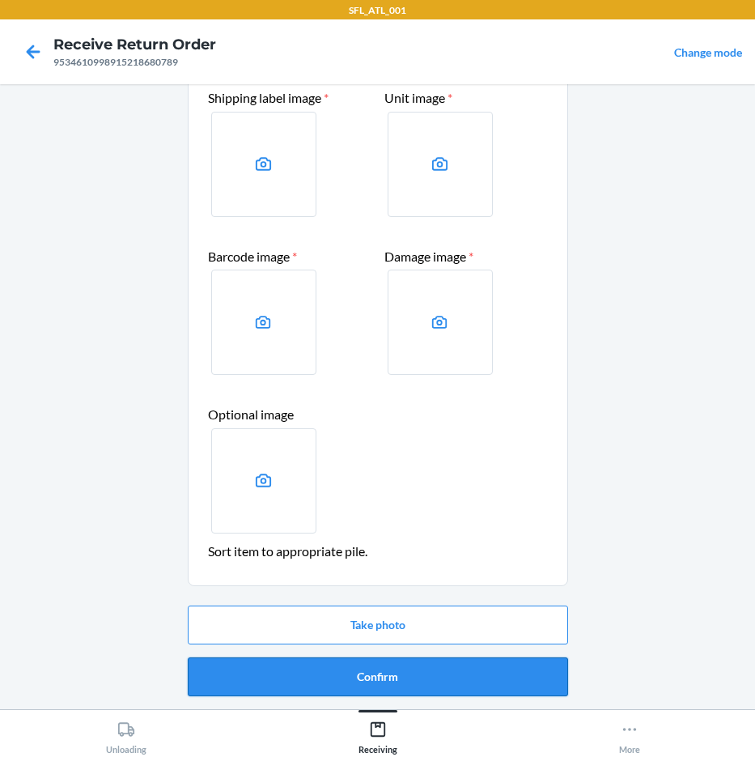
click at [395, 670] on button "Confirm" at bounding box center [378, 676] width 380 height 39
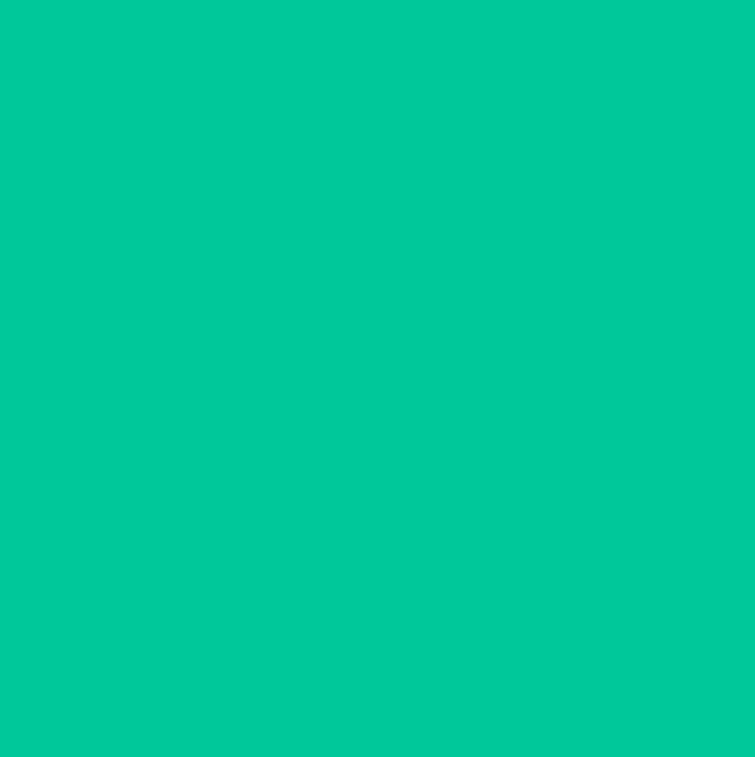
scroll to position [0, 0]
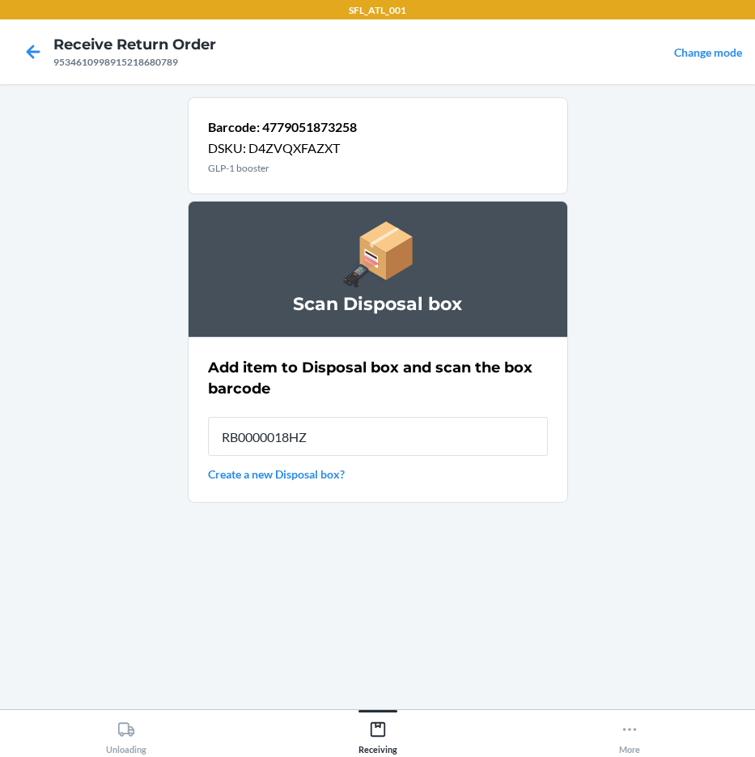
type input "RB0000018HZ"
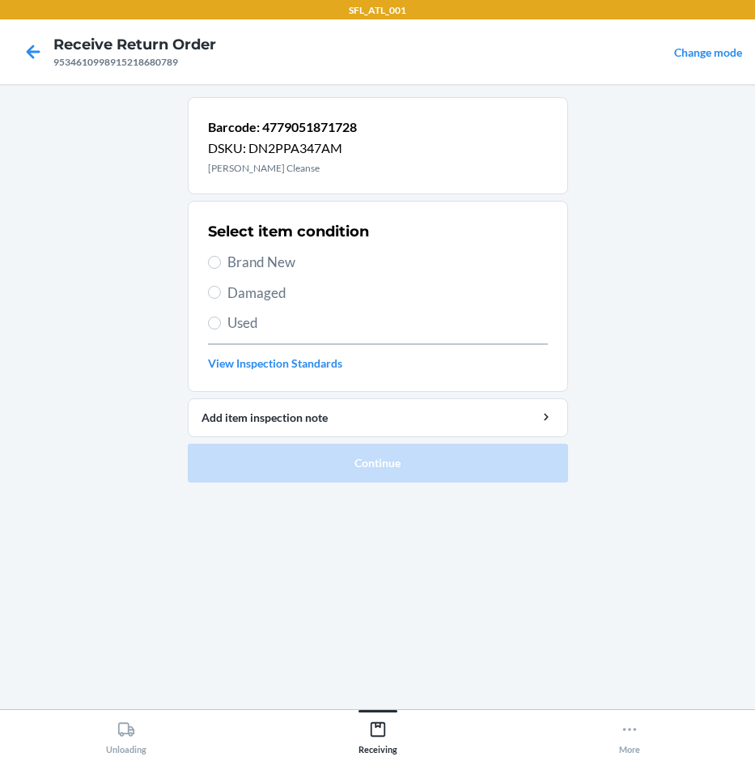
click at [272, 295] on span "Damaged" at bounding box center [387, 292] width 321 height 21
click at [221, 295] on input "Damaged" at bounding box center [214, 292] width 13 height 13
radio input "true"
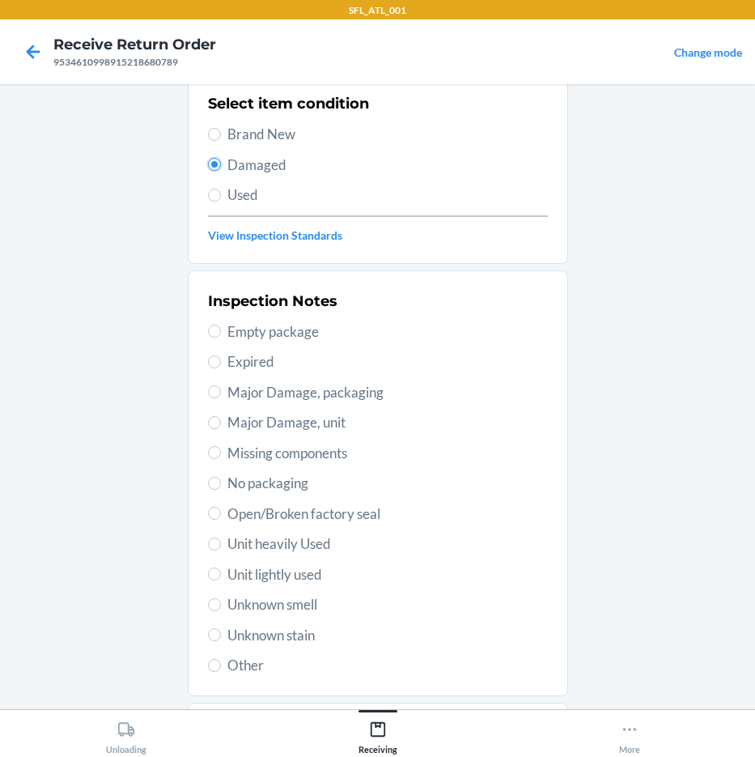
scroll to position [219, 0]
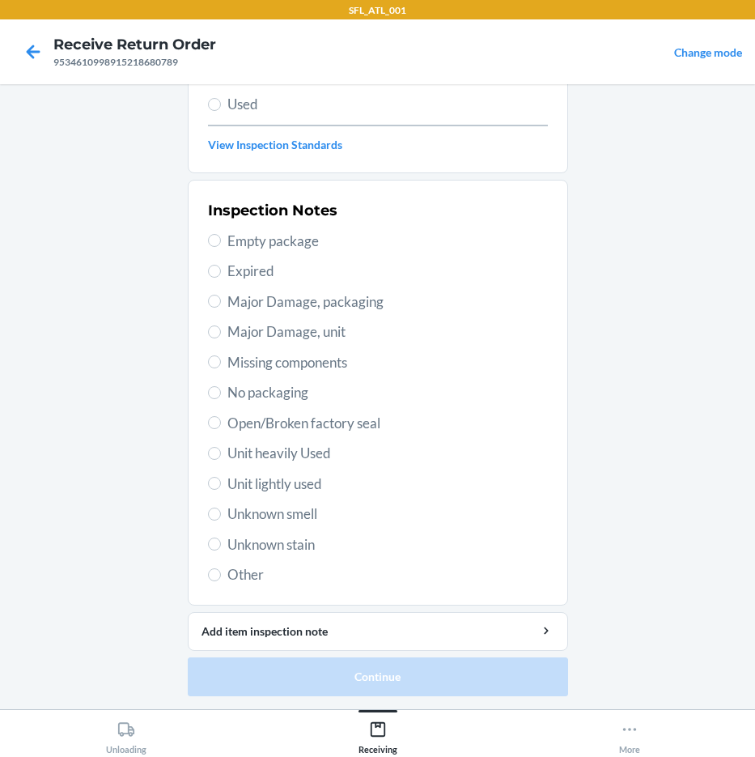
click at [236, 567] on span "Other" at bounding box center [387, 574] width 321 height 21
click at [221, 568] on input "Other" at bounding box center [214, 574] width 13 height 13
radio input "true"
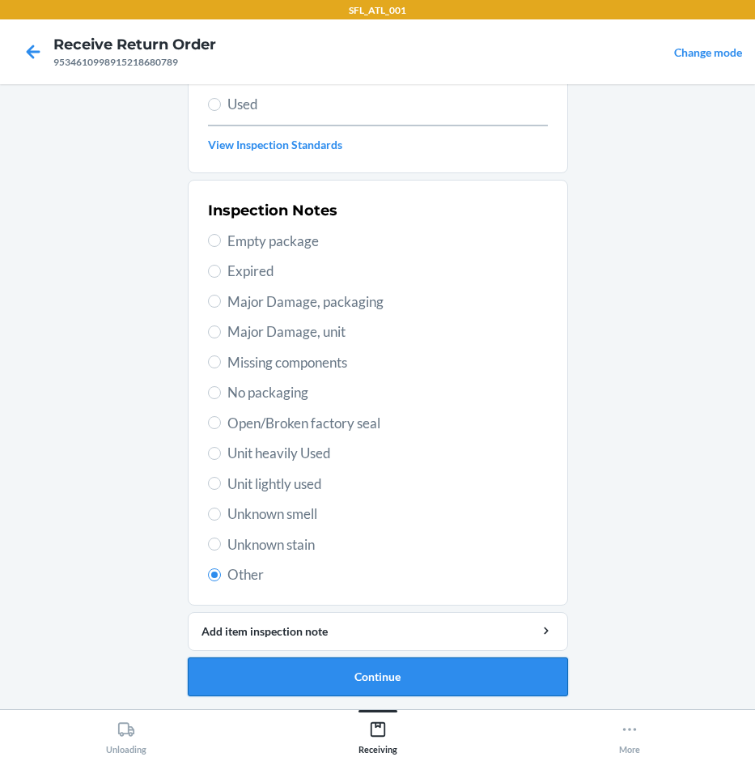
click at [342, 667] on button "Continue" at bounding box center [378, 676] width 380 height 39
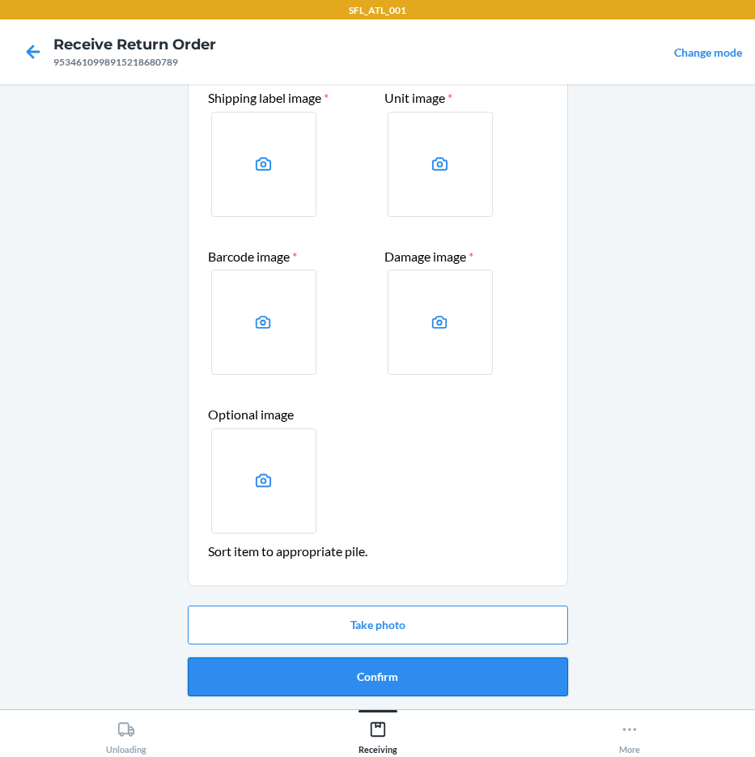
click at [342, 659] on button "Confirm" at bounding box center [378, 676] width 380 height 39
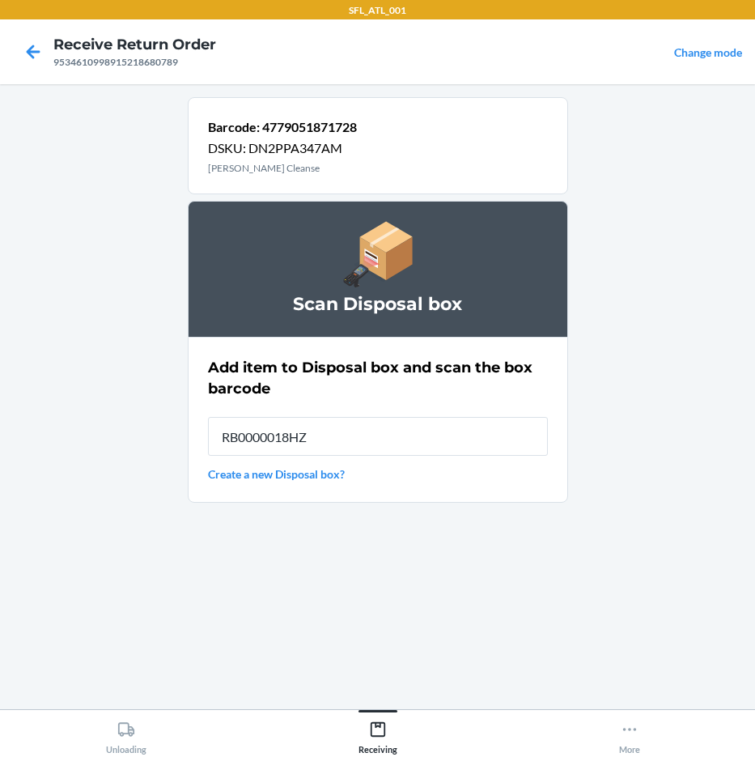
type input "RB0000018HZ"
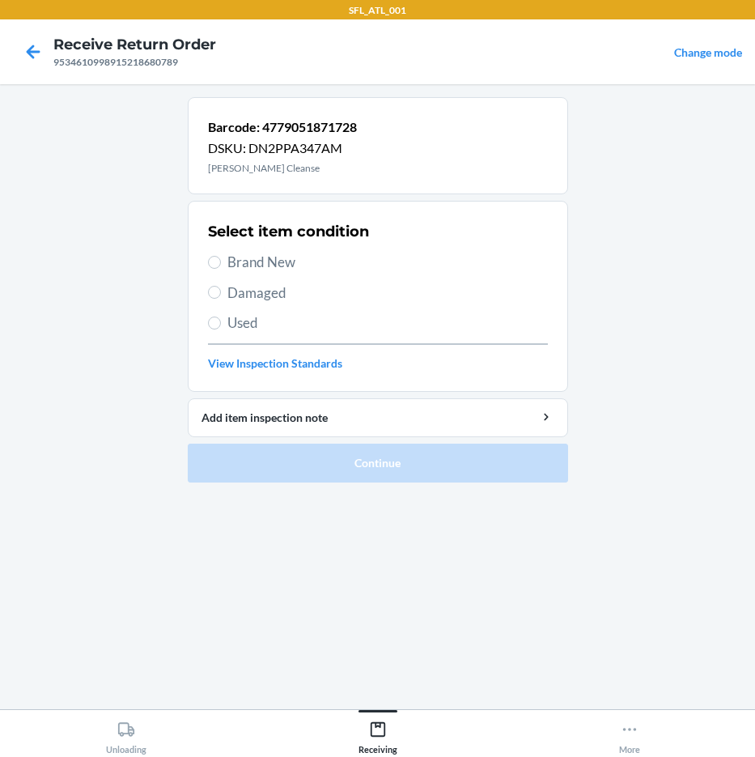
drag, startPoint x: 254, startPoint y: 296, endPoint x: 273, endPoint y: 328, distance: 36.6
click at [255, 296] on span "Damaged" at bounding box center [387, 292] width 321 height 21
click at [221, 296] on input "Damaged" at bounding box center [214, 292] width 13 height 13
radio input "true"
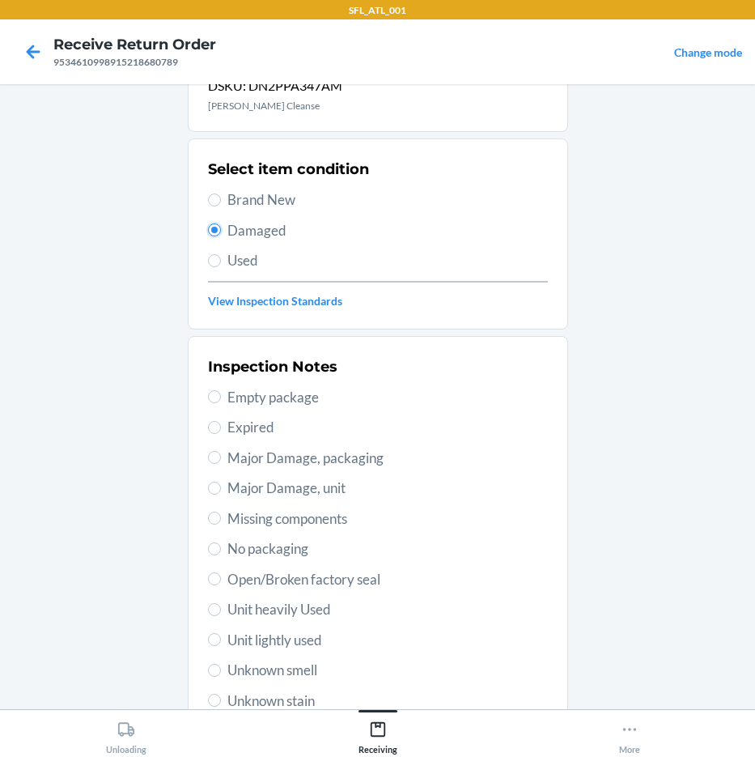
scroll to position [219, 0]
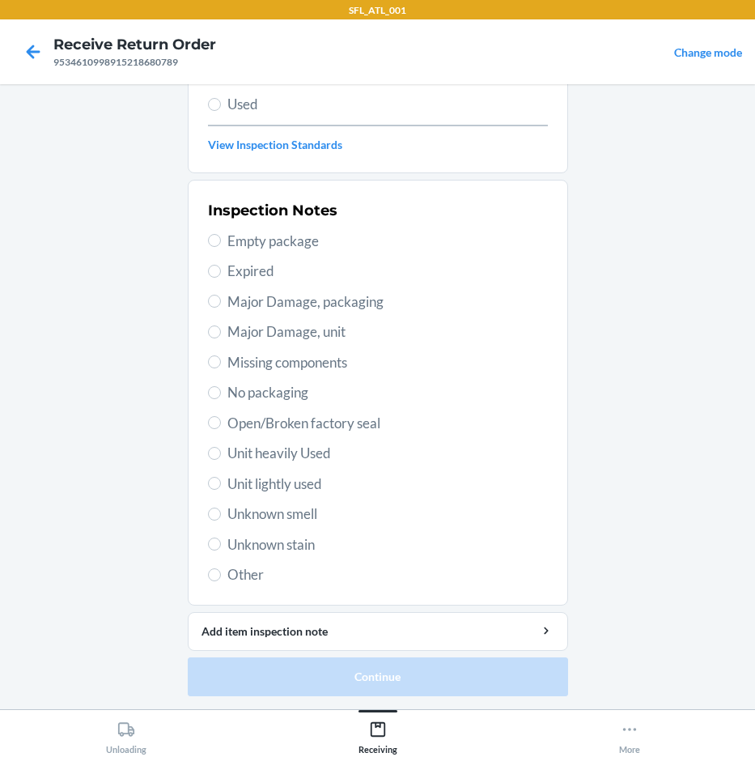
click at [244, 574] on span "Other" at bounding box center [387, 574] width 321 height 21
click at [221, 574] on input "Other" at bounding box center [214, 574] width 13 height 13
radio input "true"
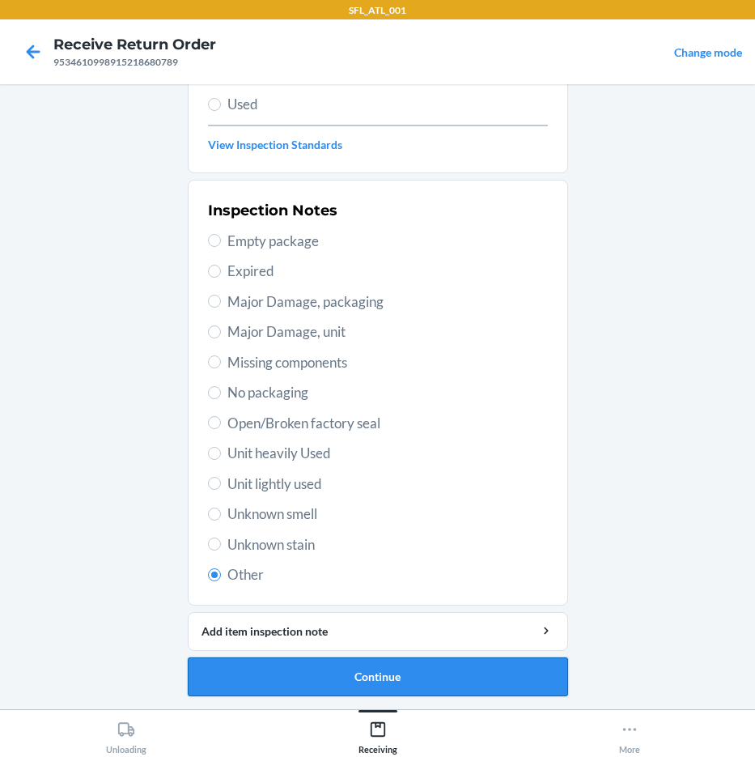
click at [331, 675] on button "Continue" at bounding box center [378, 676] width 380 height 39
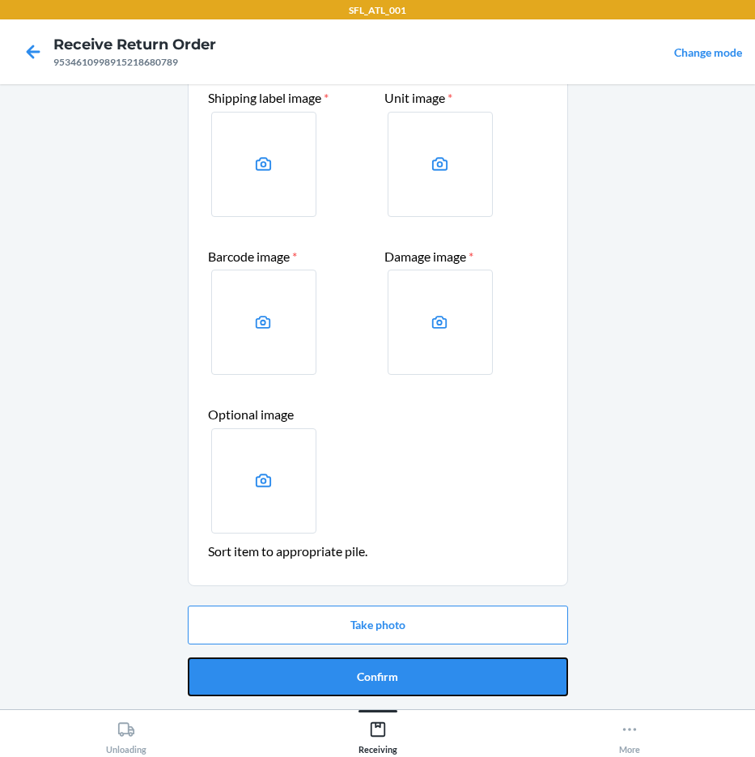
click at [331, 675] on button "Confirm" at bounding box center [378, 676] width 380 height 39
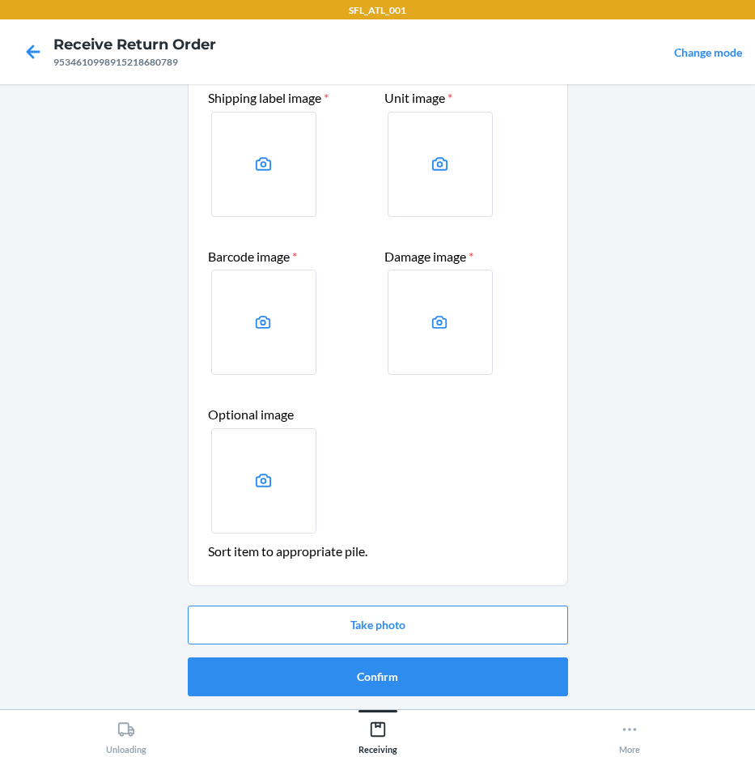
scroll to position [0, 0]
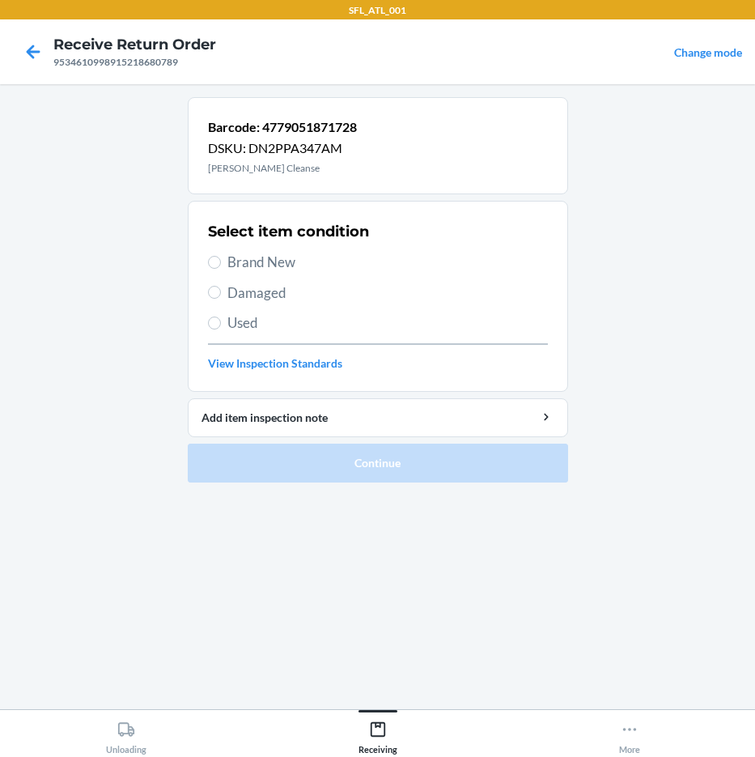
click at [267, 293] on span "Damaged" at bounding box center [387, 292] width 321 height 21
click at [221, 293] on input "Damaged" at bounding box center [214, 292] width 13 height 13
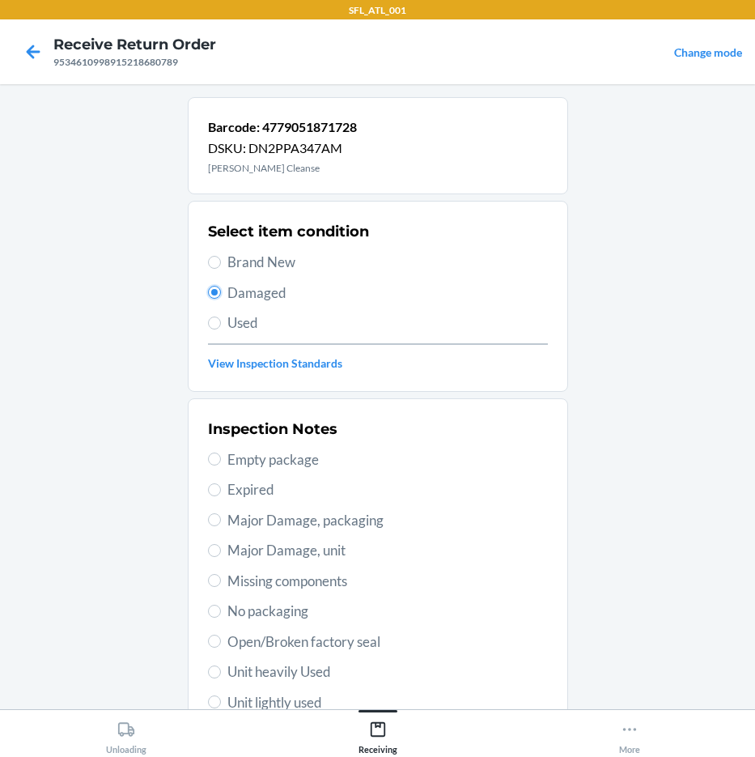
scroll to position [219, 0]
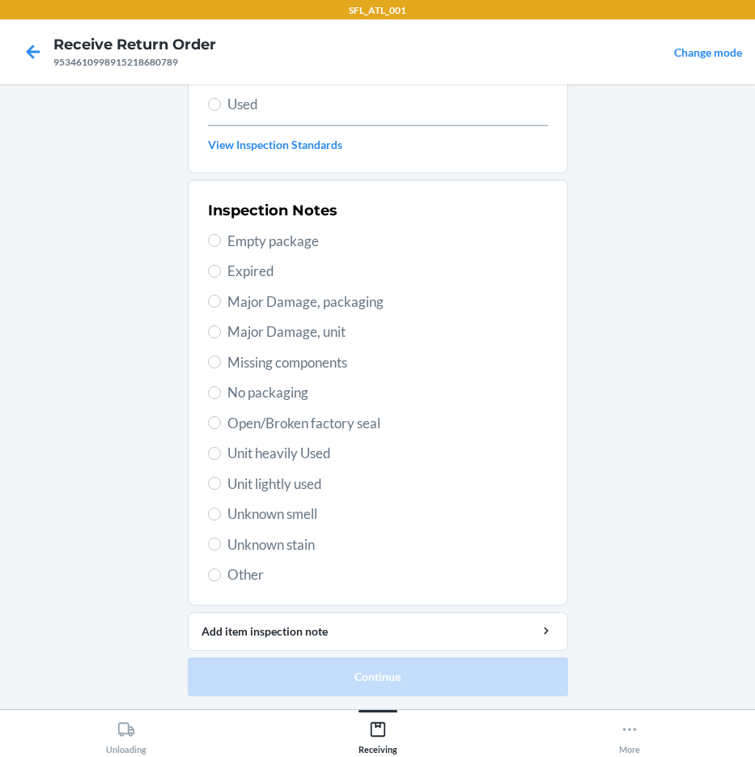
click at [227, 574] on span "Other" at bounding box center [387, 574] width 321 height 21
click at [221, 574] on input "Other" at bounding box center [214, 574] width 13 height 13
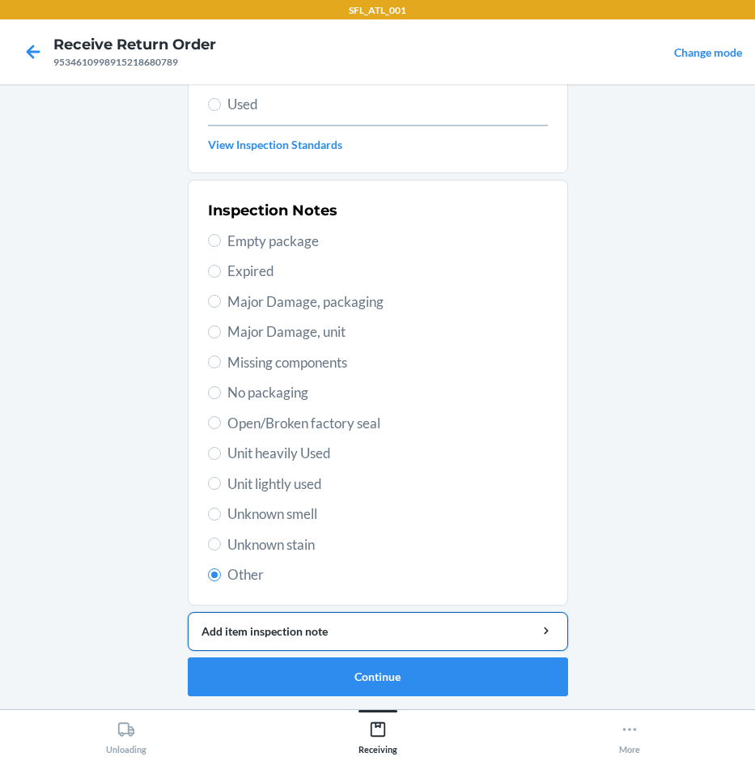
click at [297, 647] on button "Add item inspection note" at bounding box center [378, 631] width 380 height 39
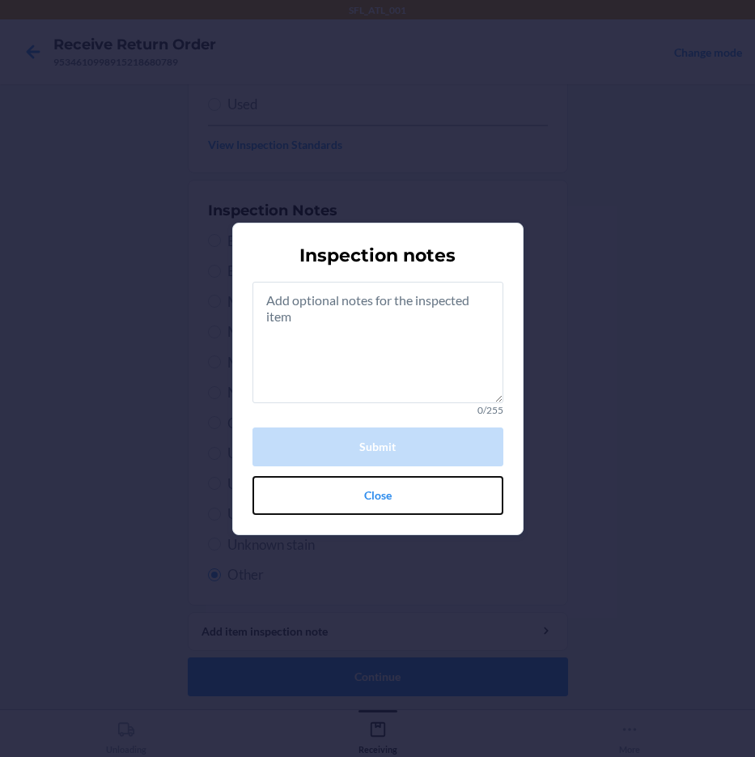
click at [359, 489] on button "Close" at bounding box center [378, 495] width 251 height 39
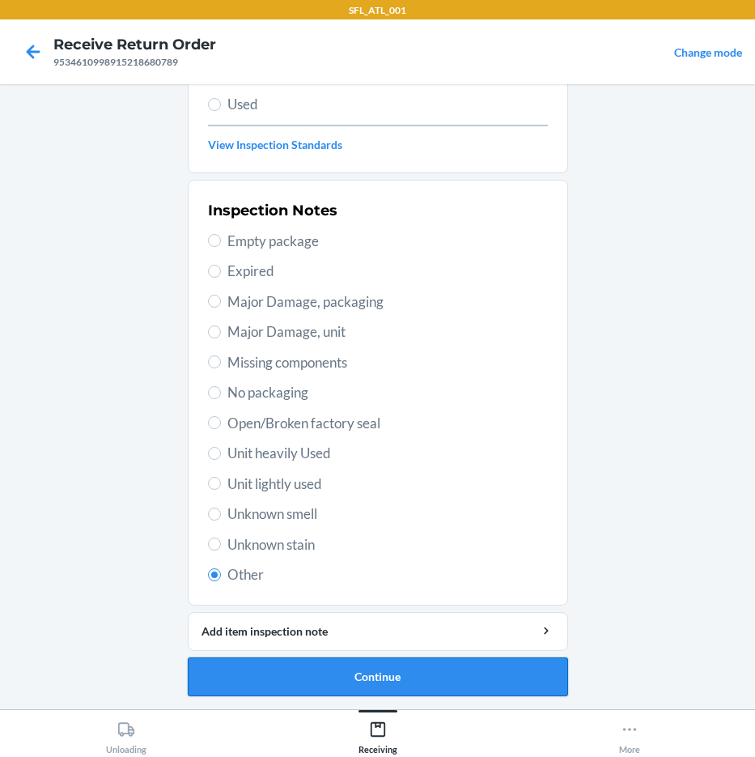
click at [344, 665] on button "Continue" at bounding box center [378, 676] width 380 height 39
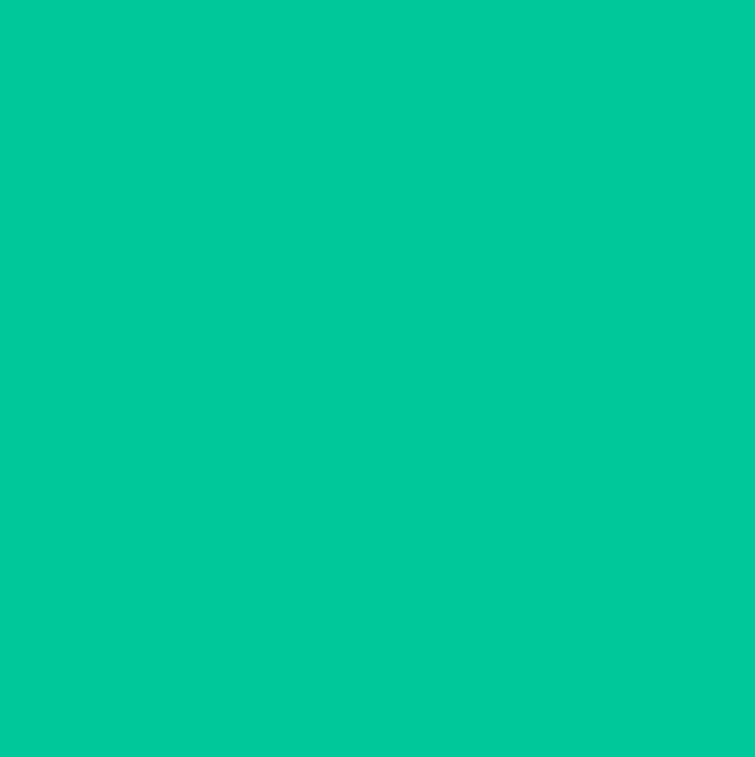
scroll to position [85, 0]
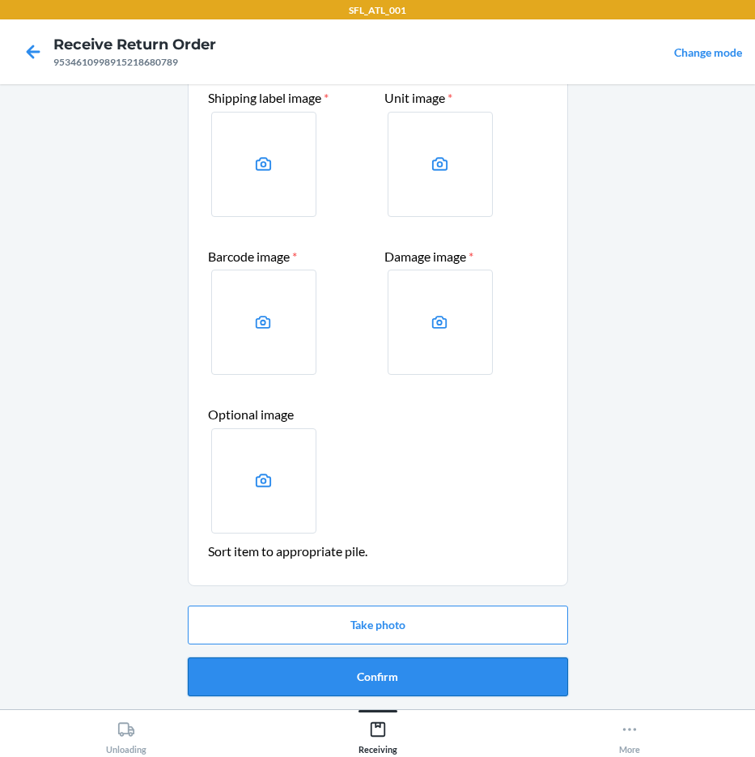
click at [342, 664] on button "Confirm" at bounding box center [378, 676] width 380 height 39
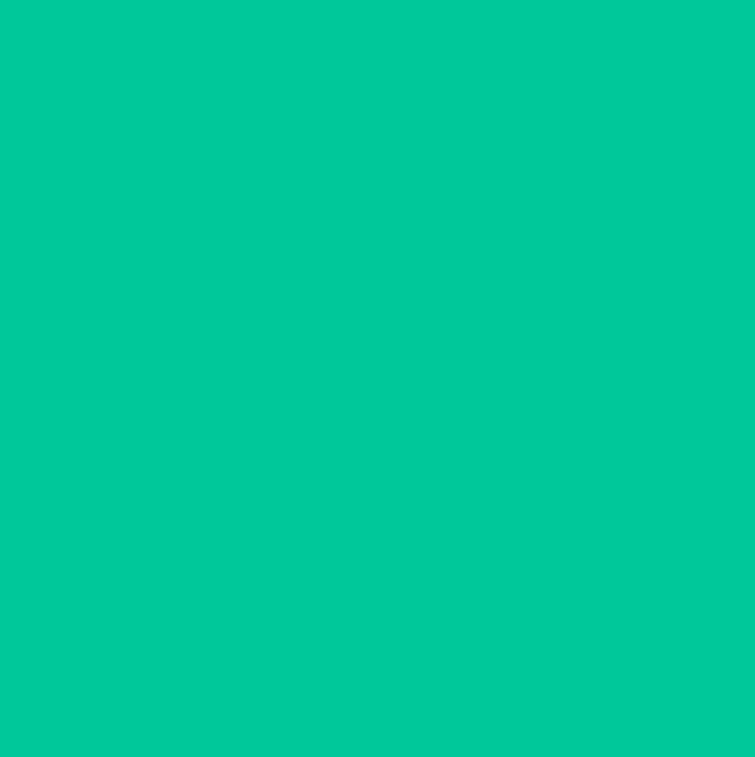
scroll to position [0, 0]
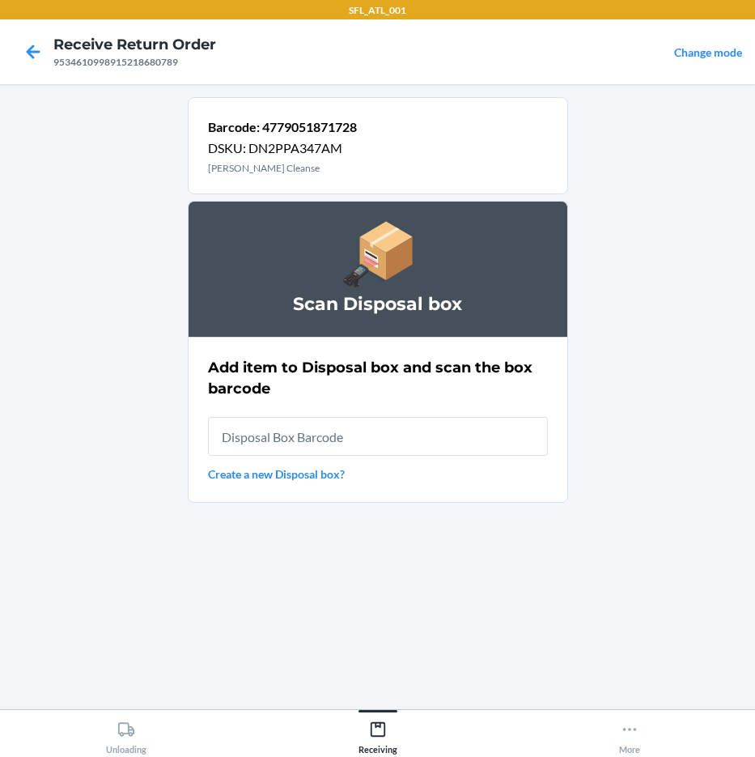
click at [329, 440] on input "text" at bounding box center [378, 436] width 340 height 39
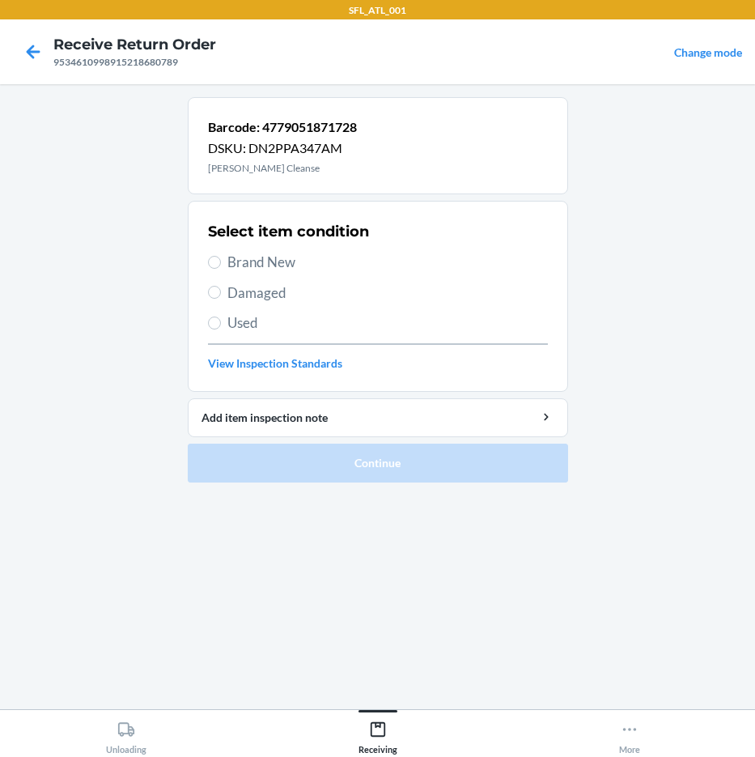
click at [215, 316] on label "Used" at bounding box center [378, 322] width 340 height 21
click at [215, 316] on input "Used" at bounding box center [214, 322] width 13 height 13
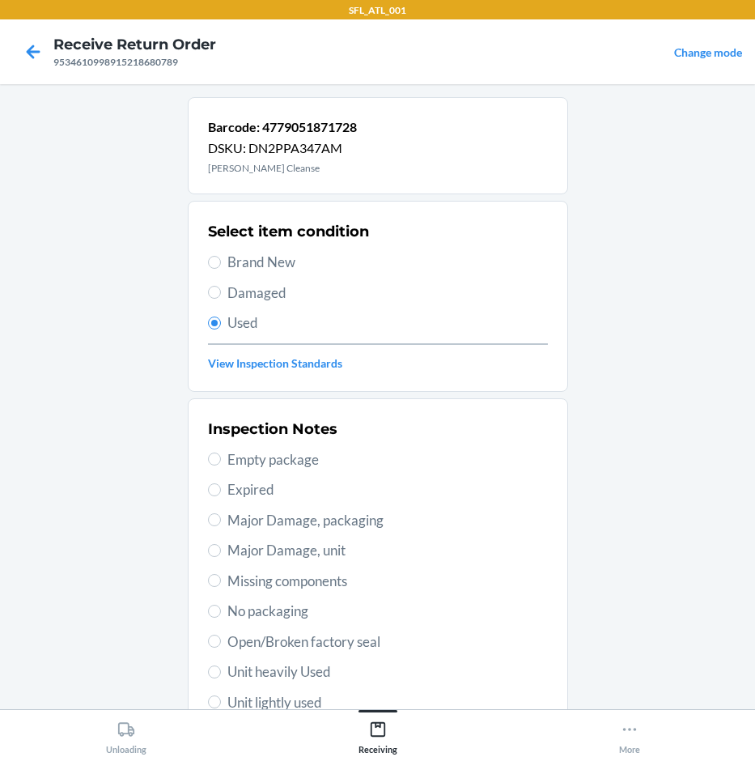
click at [227, 295] on span "Damaged" at bounding box center [387, 292] width 321 height 21
click at [221, 295] on input "Damaged" at bounding box center [214, 292] width 13 height 13
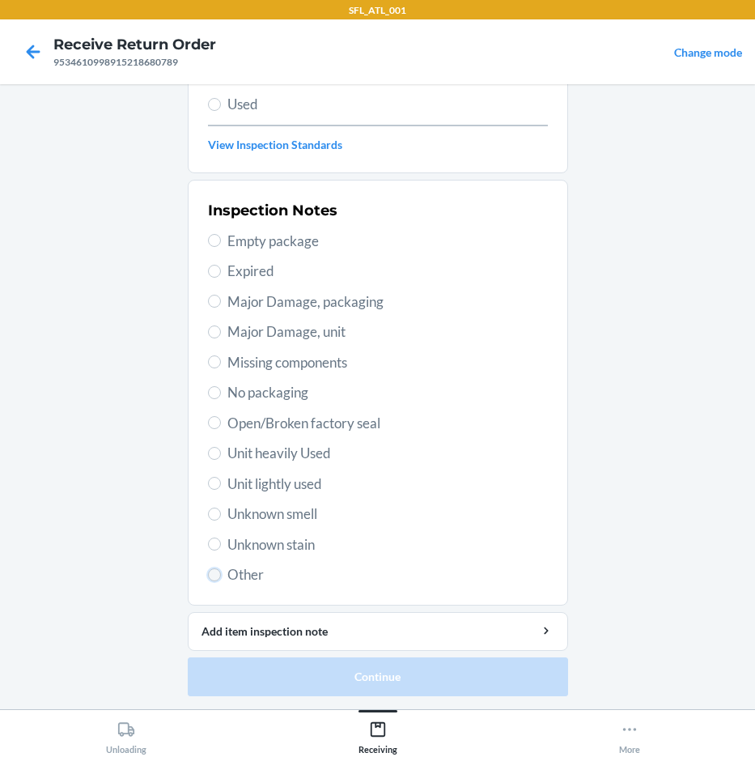
click at [208, 575] on input "Other" at bounding box center [214, 574] width 13 height 13
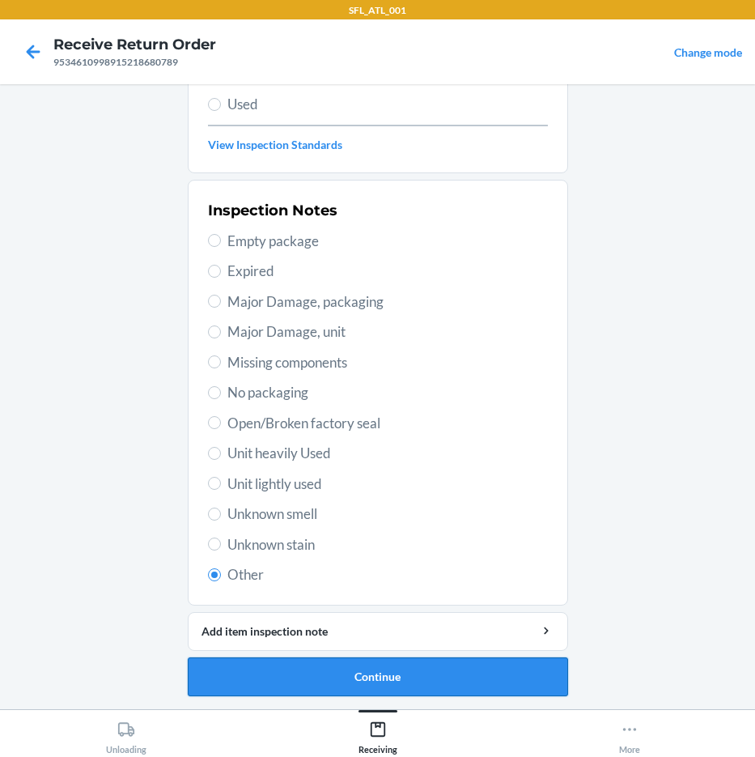
click at [281, 669] on button "Continue" at bounding box center [378, 676] width 380 height 39
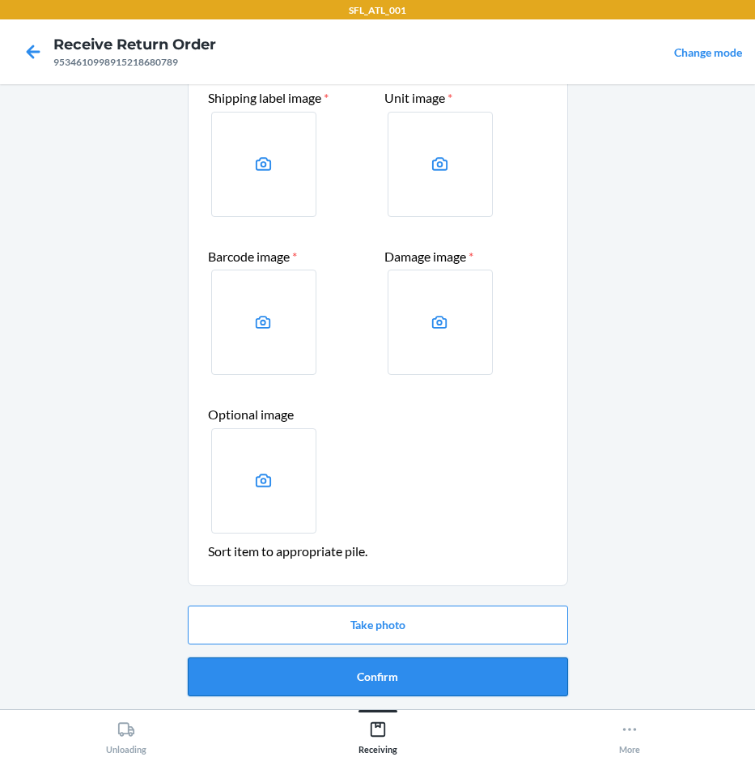
click at [289, 668] on button "Confirm" at bounding box center [378, 676] width 380 height 39
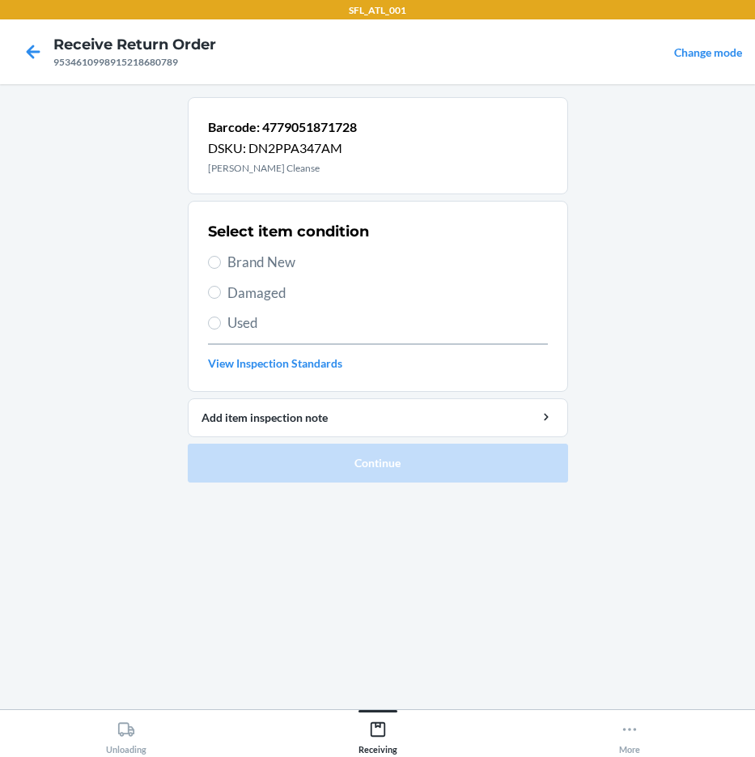
click at [312, 284] on span "Damaged" at bounding box center [387, 292] width 321 height 21
click at [221, 286] on input "Damaged" at bounding box center [214, 292] width 13 height 13
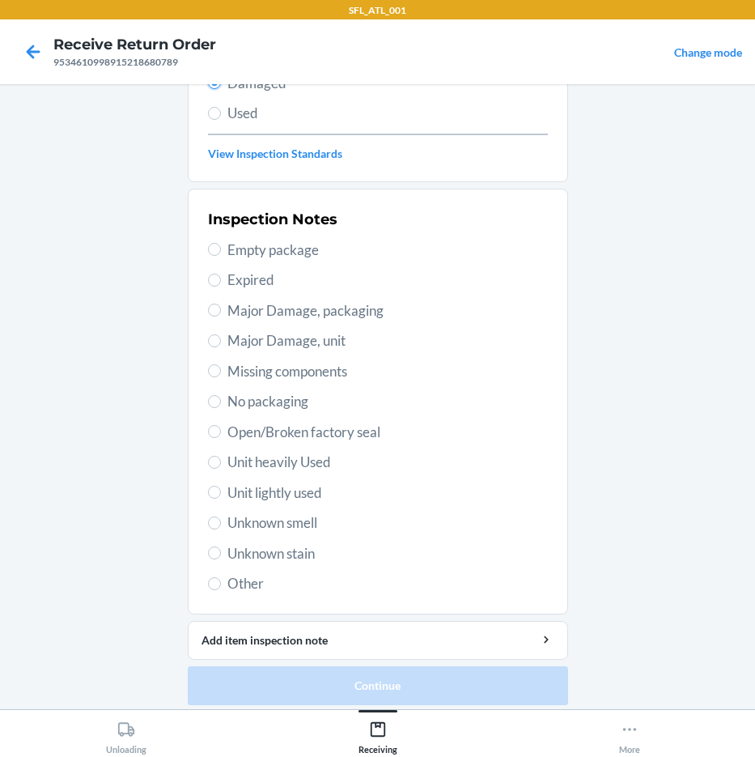
scroll to position [219, 0]
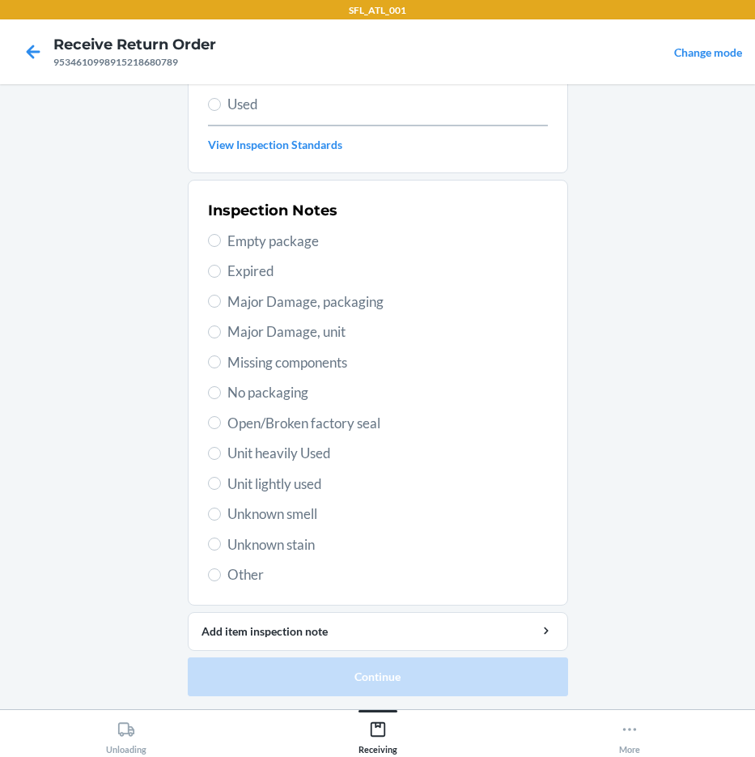
click at [253, 569] on span "Other" at bounding box center [387, 574] width 321 height 21
click at [221, 569] on input "Other" at bounding box center [214, 574] width 13 height 13
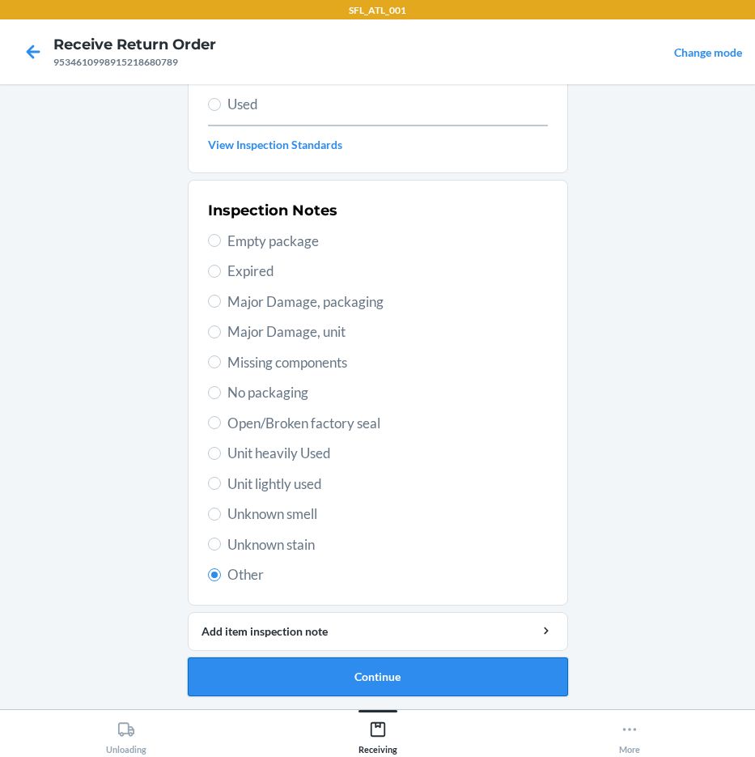
click at [288, 673] on button "Continue" at bounding box center [378, 676] width 380 height 39
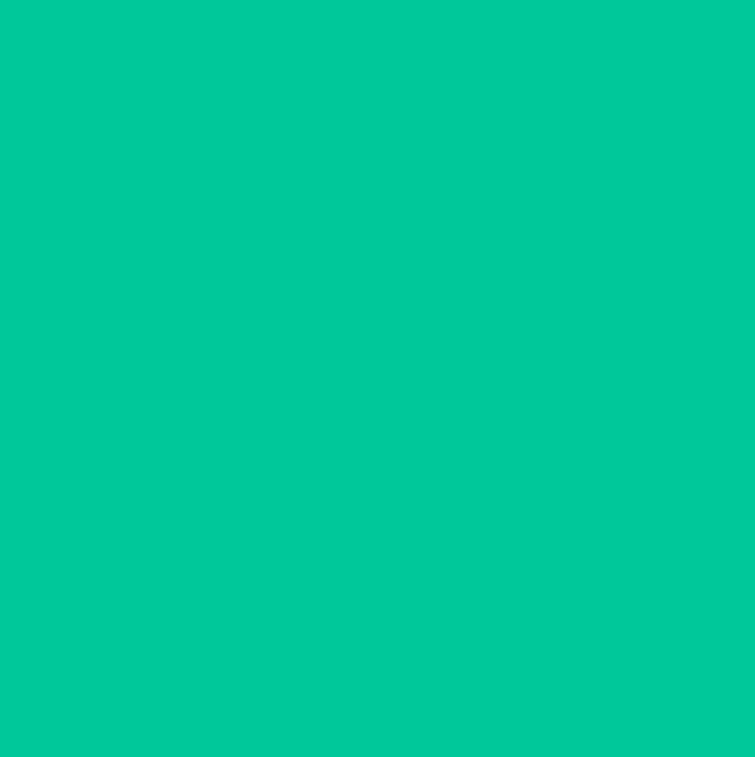
scroll to position [85, 0]
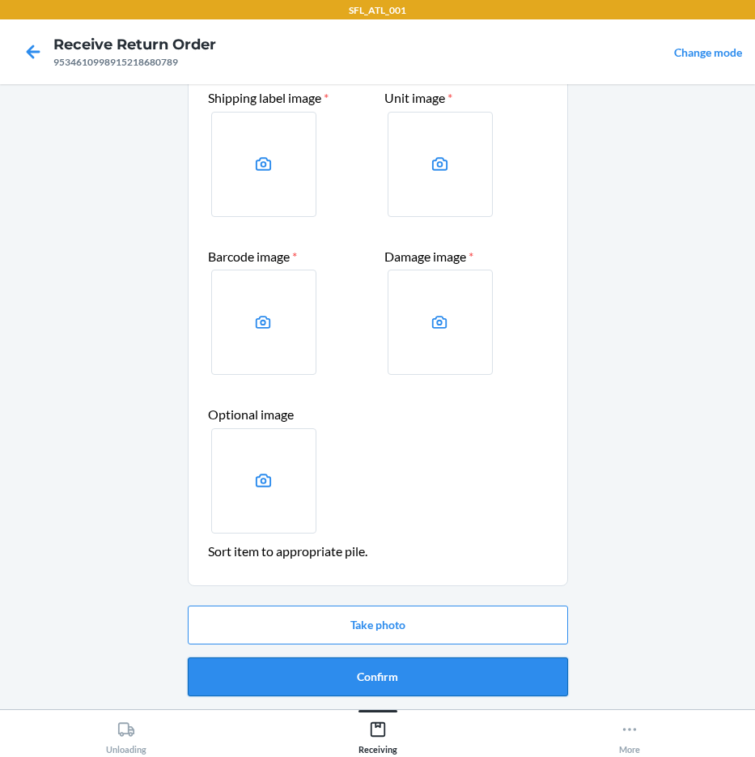
click at [430, 685] on button "Confirm" at bounding box center [378, 676] width 380 height 39
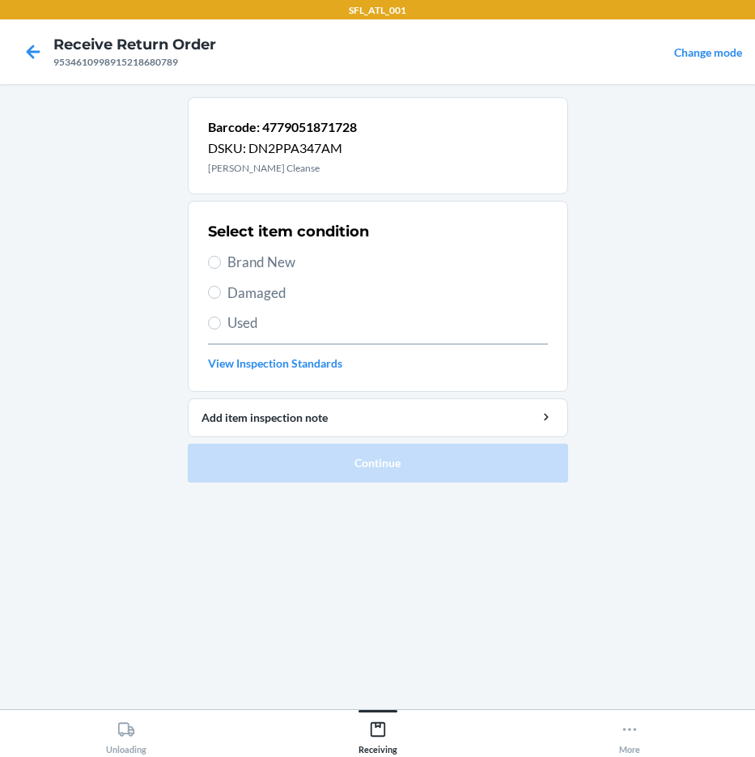
click at [229, 287] on span "Damaged" at bounding box center [387, 292] width 321 height 21
click at [221, 287] on input "Damaged" at bounding box center [214, 292] width 13 height 13
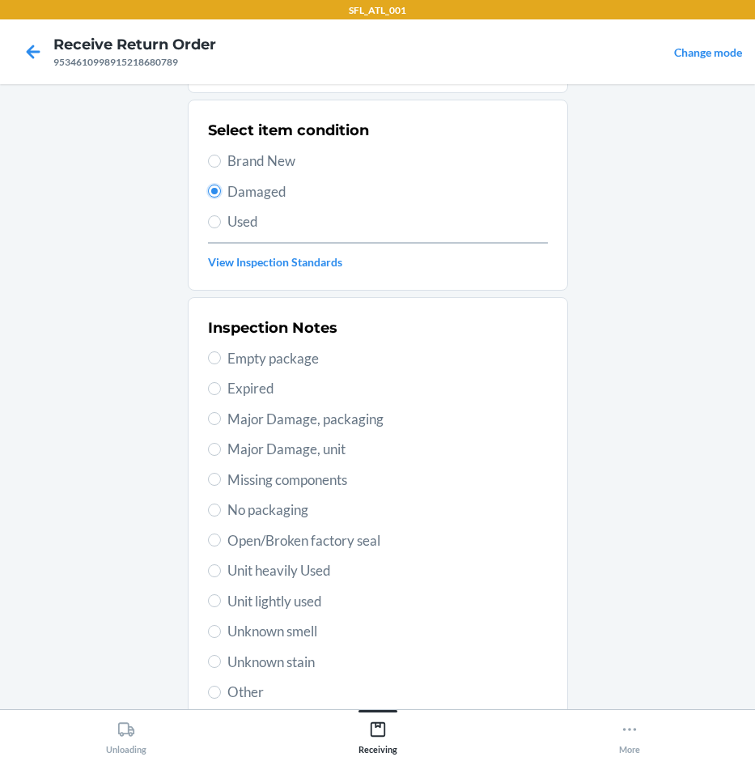
scroll to position [219, 0]
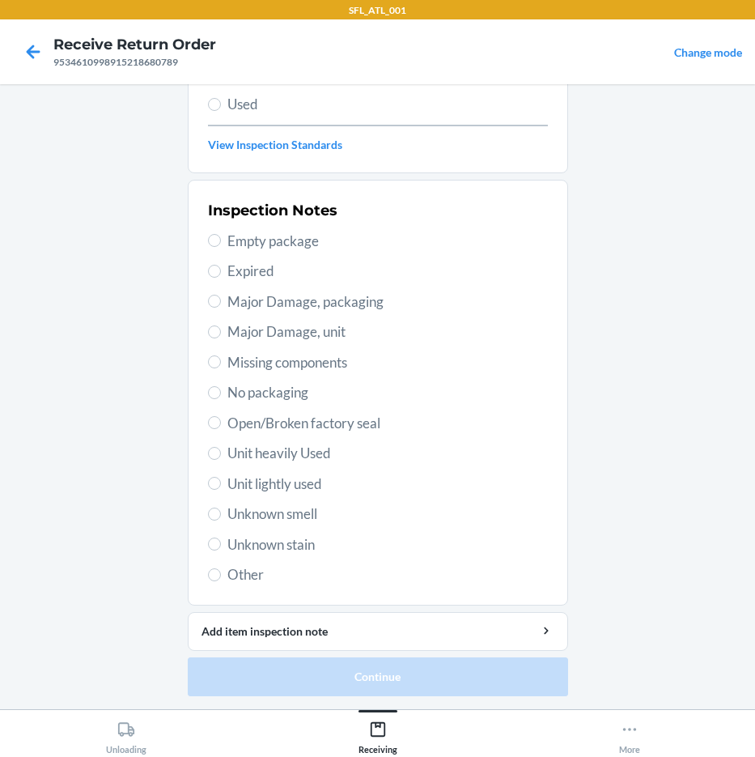
click at [245, 572] on span "Other" at bounding box center [387, 574] width 321 height 21
click at [221, 572] on input "Other" at bounding box center [214, 574] width 13 height 13
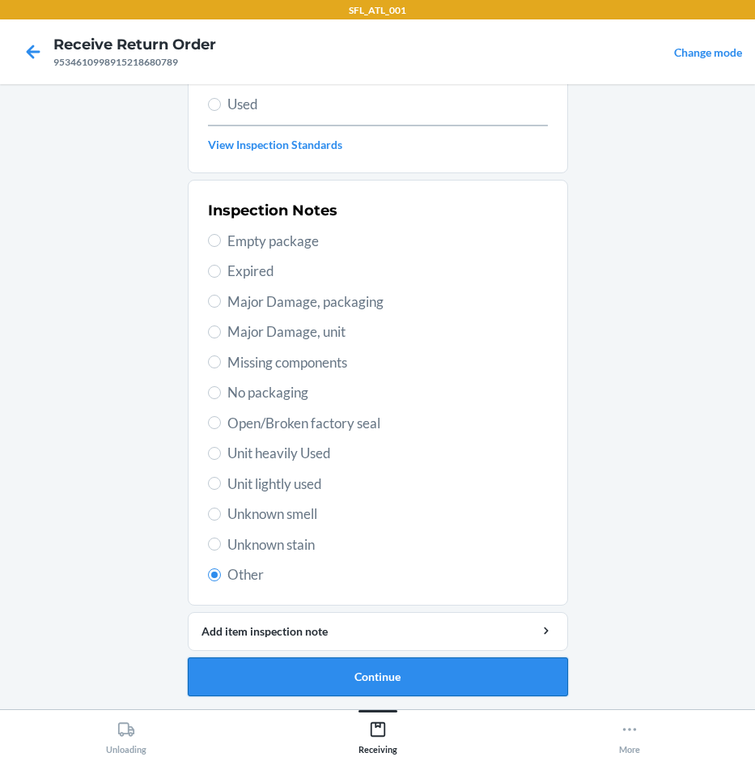
click at [413, 671] on button "Continue" at bounding box center [378, 676] width 380 height 39
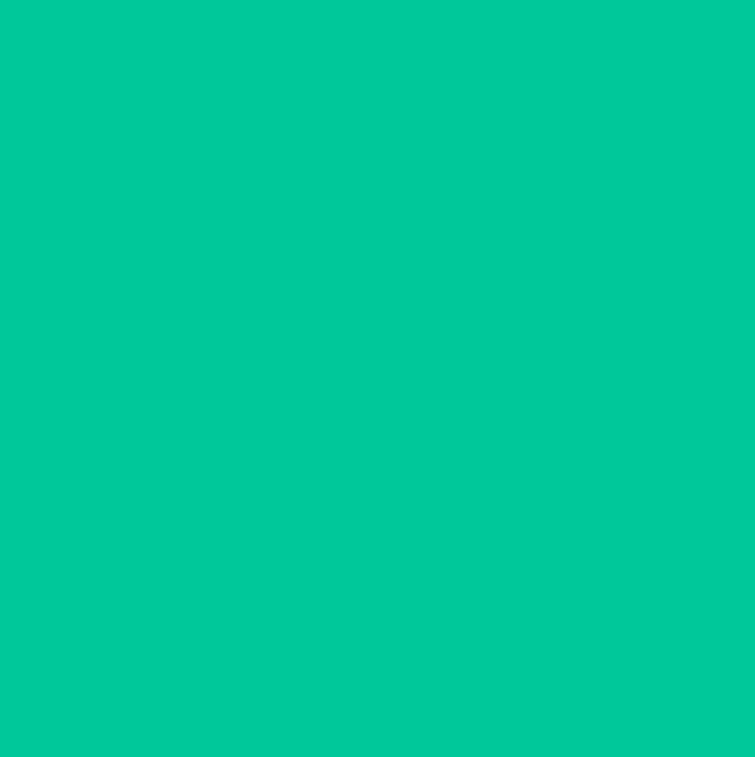
scroll to position [85, 0]
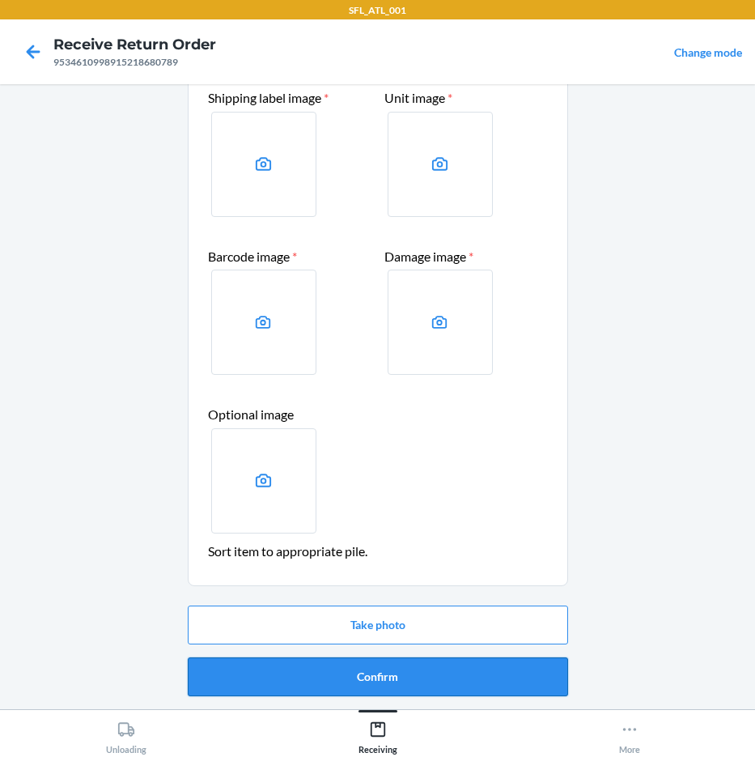
click at [435, 686] on button "Confirm" at bounding box center [378, 676] width 380 height 39
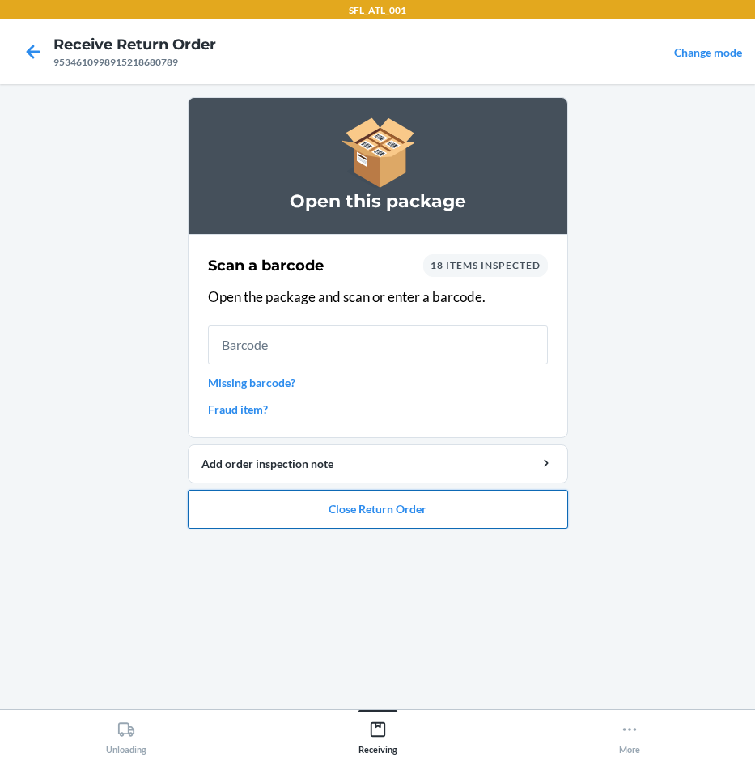
click at [485, 511] on button "Close Return Order" at bounding box center [378, 509] width 380 height 39
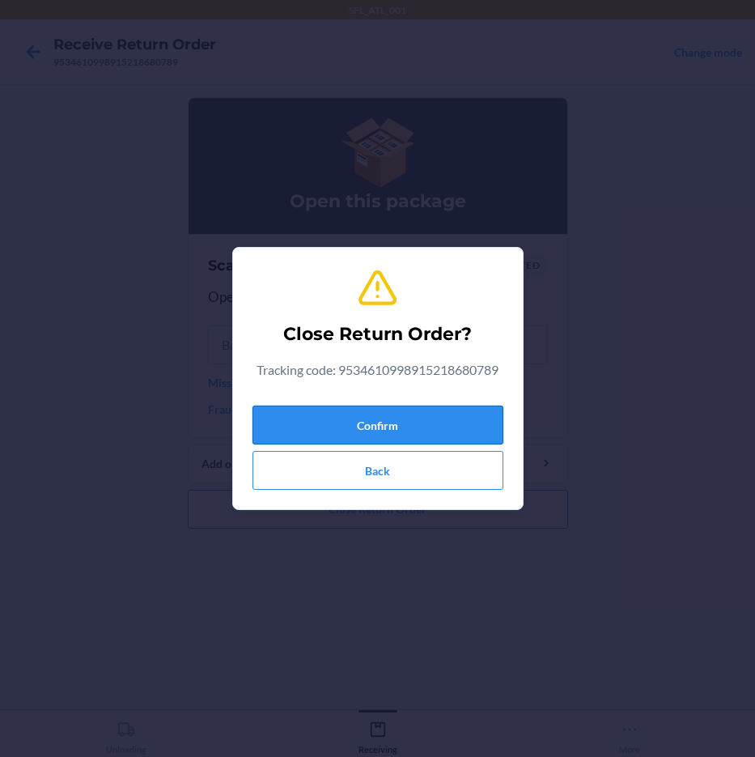
click at [427, 416] on button "Confirm" at bounding box center [378, 425] width 251 height 39
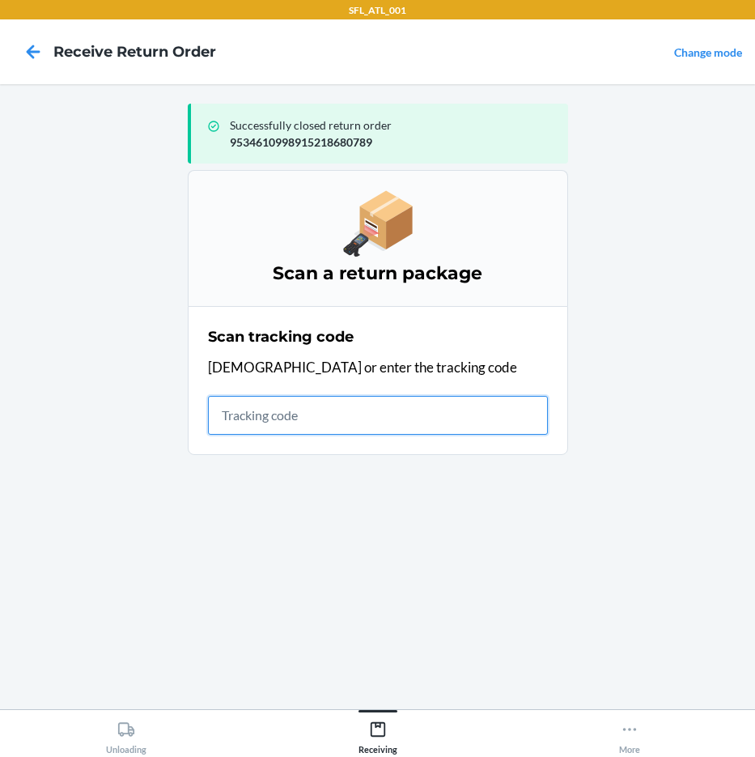
click at [307, 421] on input "text" at bounding box center [378, 415] width 340 height 39
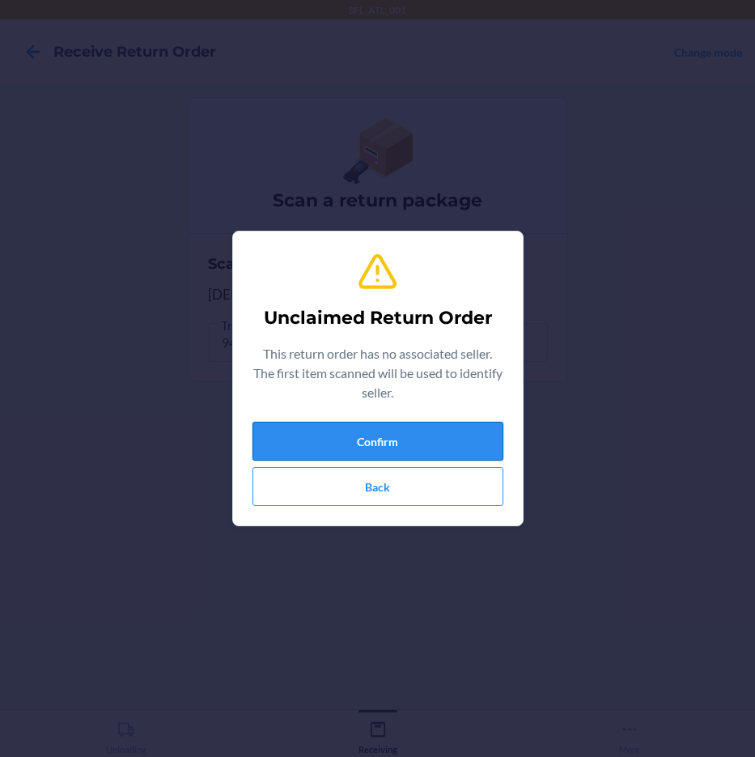
click at [331, 436] on button "Confirm" at bounding box center [378, 441] width 251 height 39
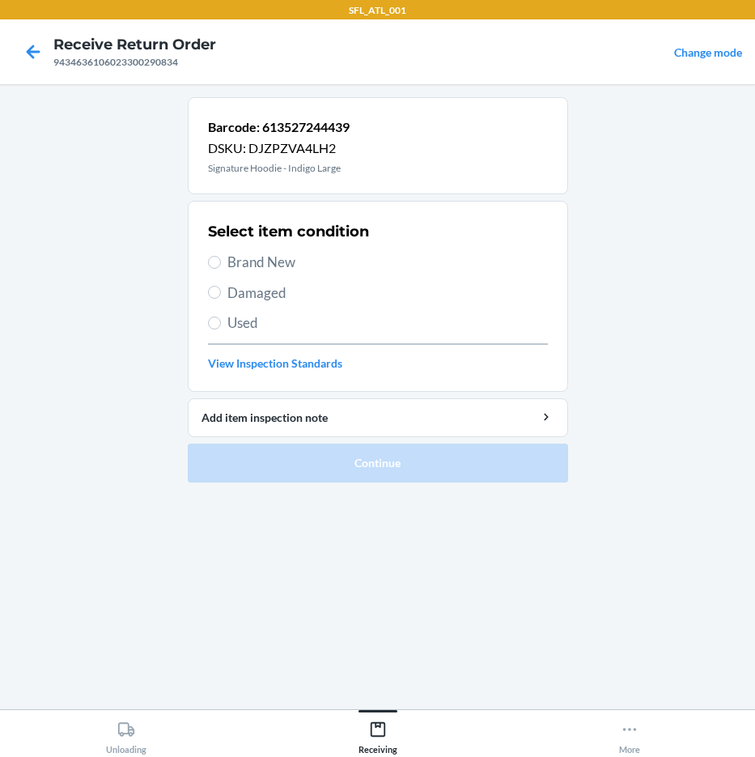
click at [254, 267] on span "Brand New" at bounding box center [387, 262] width 321 height 21
click at [221, 267] on input "Brand New" at bounding box center [214, 262] width 13 height 13
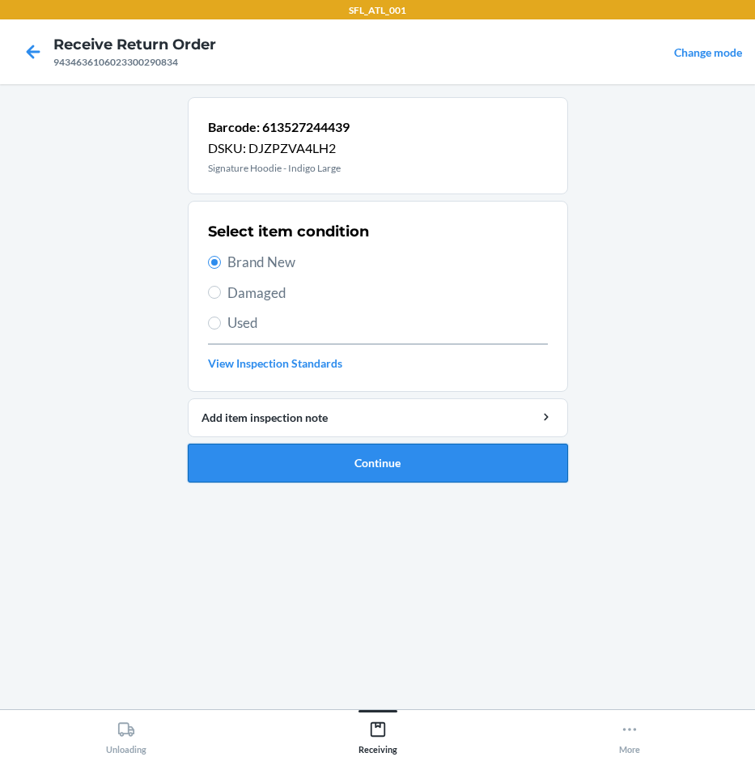
click at [398, 470] on button "Continue" at bounding box center [378, 463] width 380 height 39
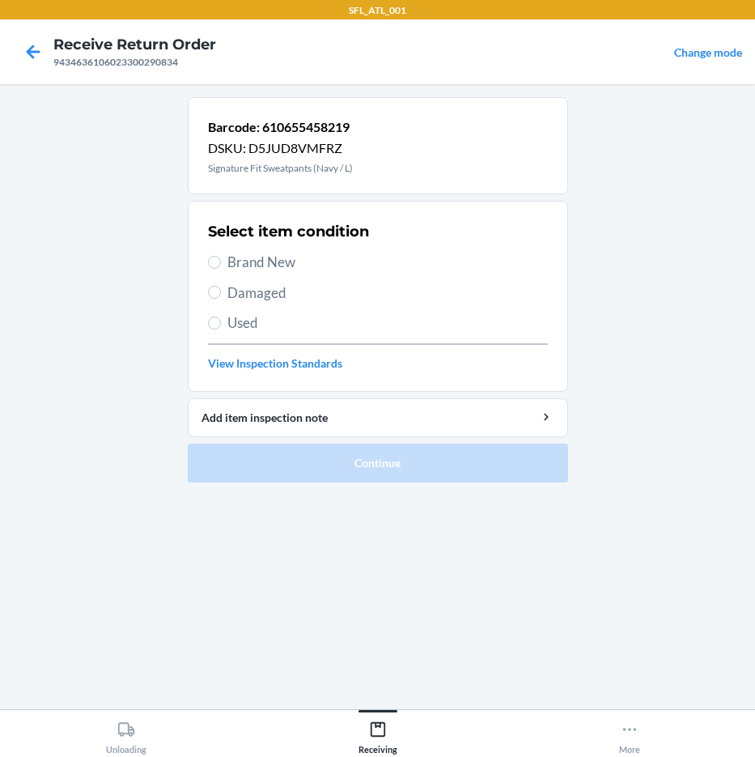
click at [308, 264] on span "Brand New" at bounding box center [387, 262] width 321 height 21
click at [221, 264] on input "Brand New" at bounding box center [214, 262] width 13 height 13
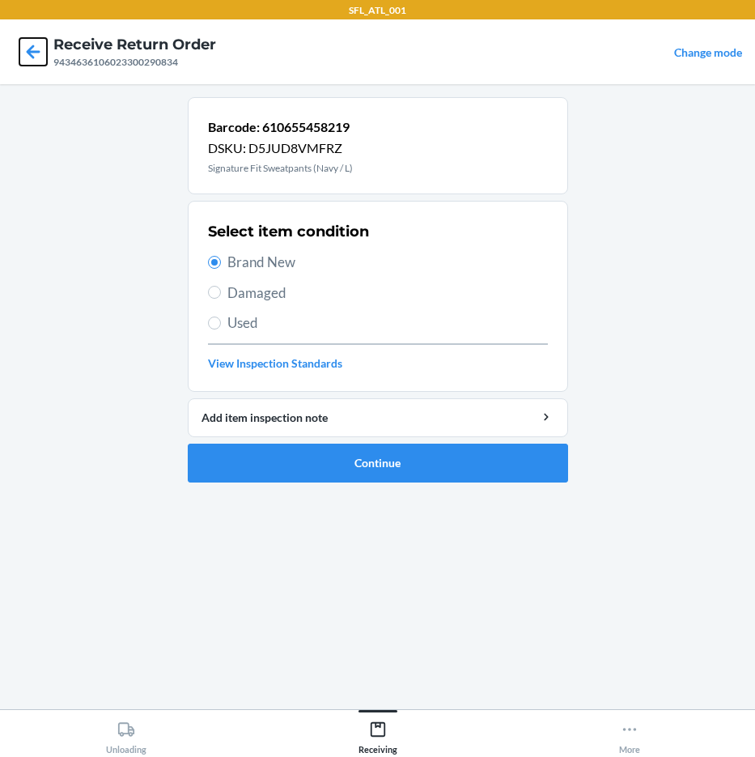
click at [35, 45] on icon at bounding box center [33, 52] width 28 height 28
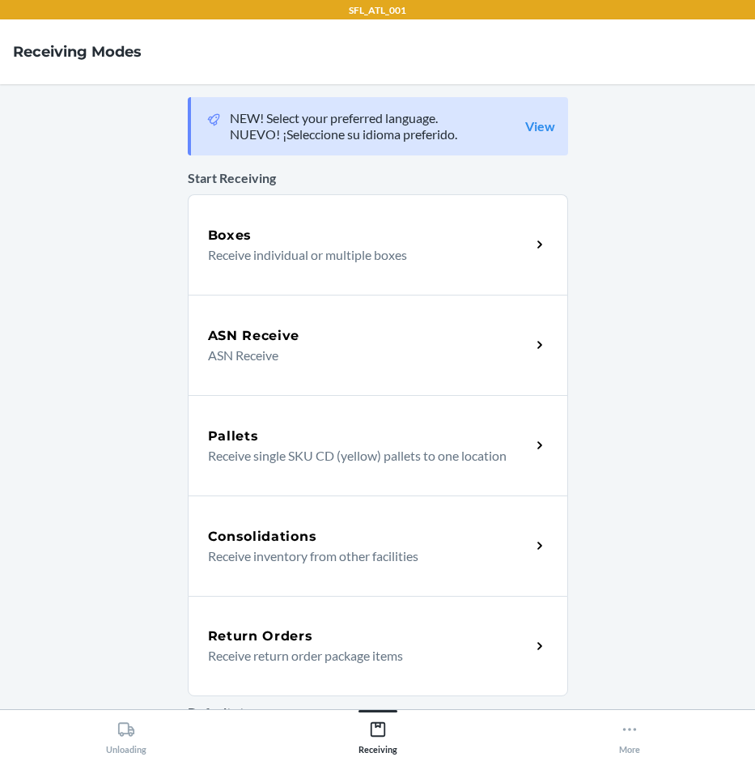
click at [457, 656] on p "Receive return order package items" at bounding box center [363, 655] width 310 height 19
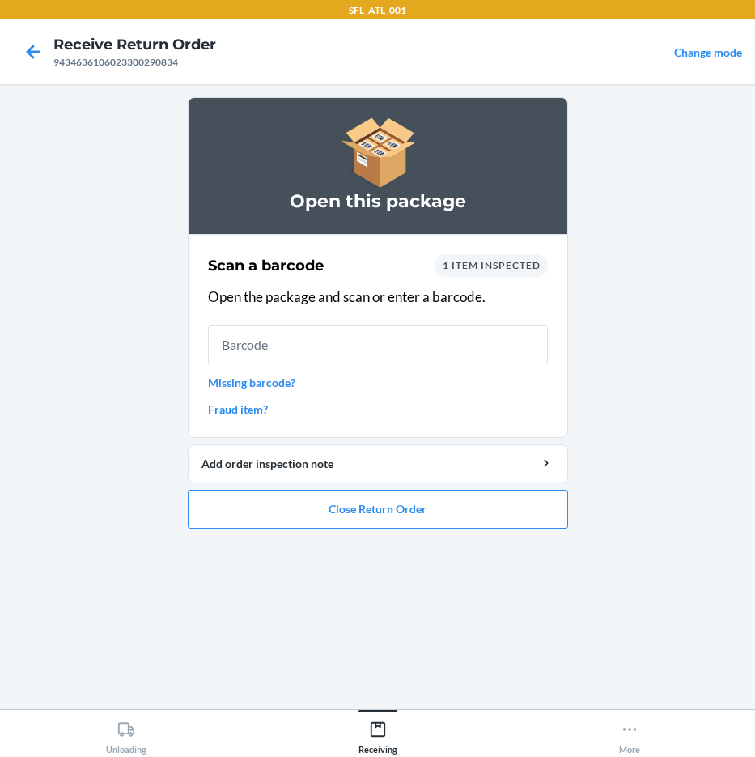
click at [236, 414] on link "Fraud item?" at bounding box center [378, 409] width 340 height 17
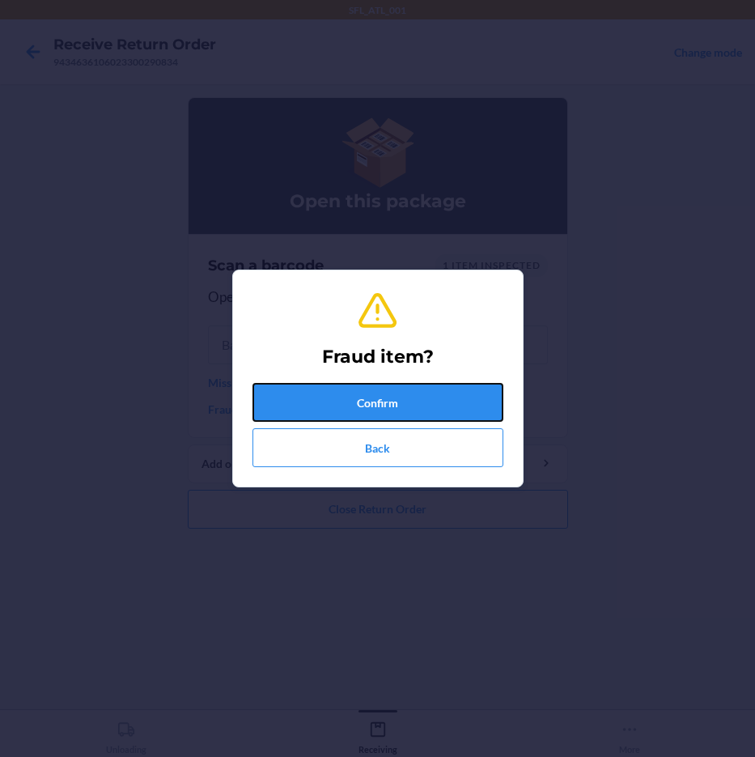
click at [317, 385] on button "Confirm" at bounding box center [378, 402] width 251 height 39
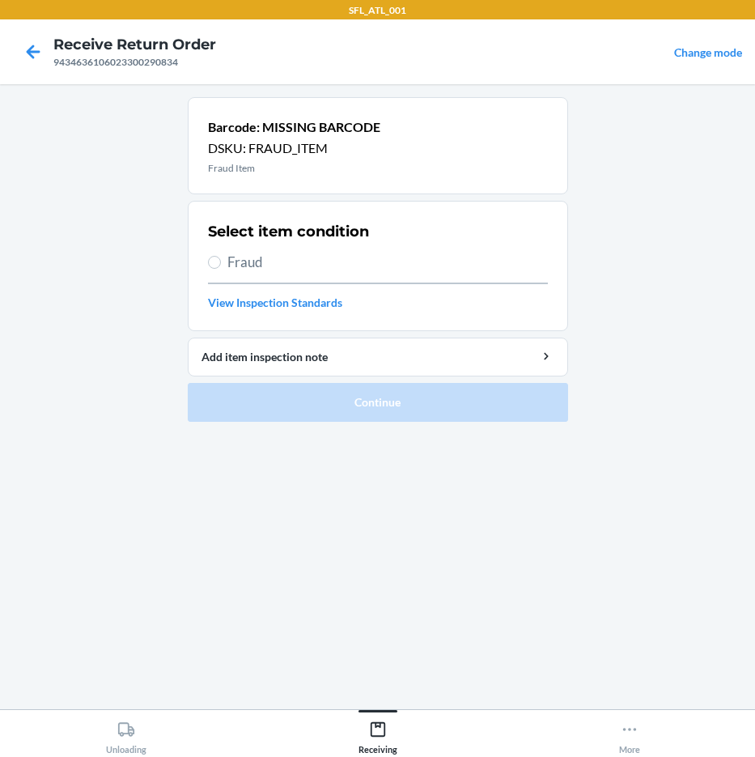
click at [277, 262] on span "Fraud" at bounding box center [387, 262] width 321 height 21
click at [221, 262] on input "Fraud" at bounding box center [214, 262] width 13 height 13
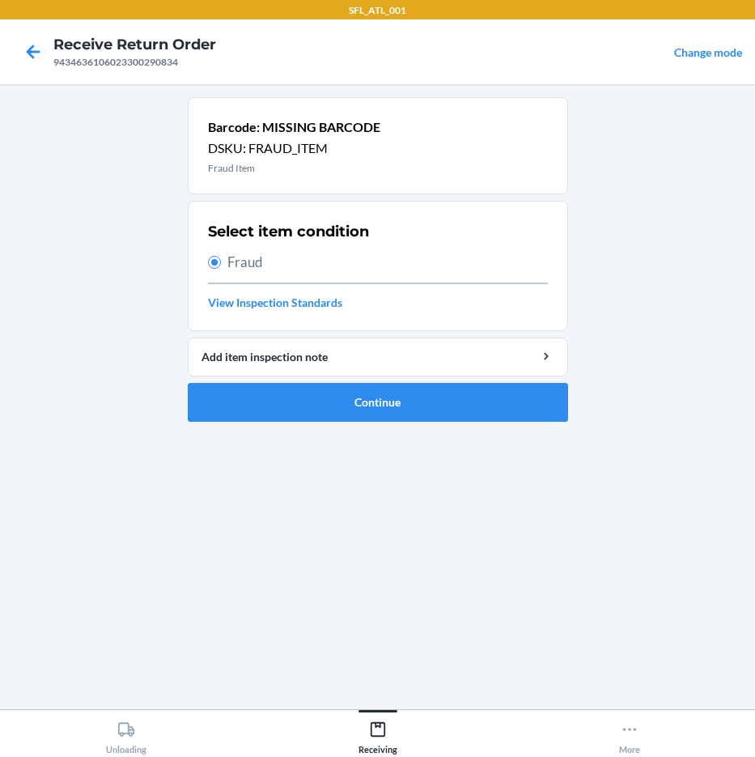
click at [329, 423] on ol "Barcode: MISSING BARCODE DSKU: FRAUD_ITEM Fraud Item Select item condition Frau…" at bounding box center [378, 266] width 380 height 338
click at [325, 411] on button "Continue" at bounding box center [378, 402] width 380 height 39
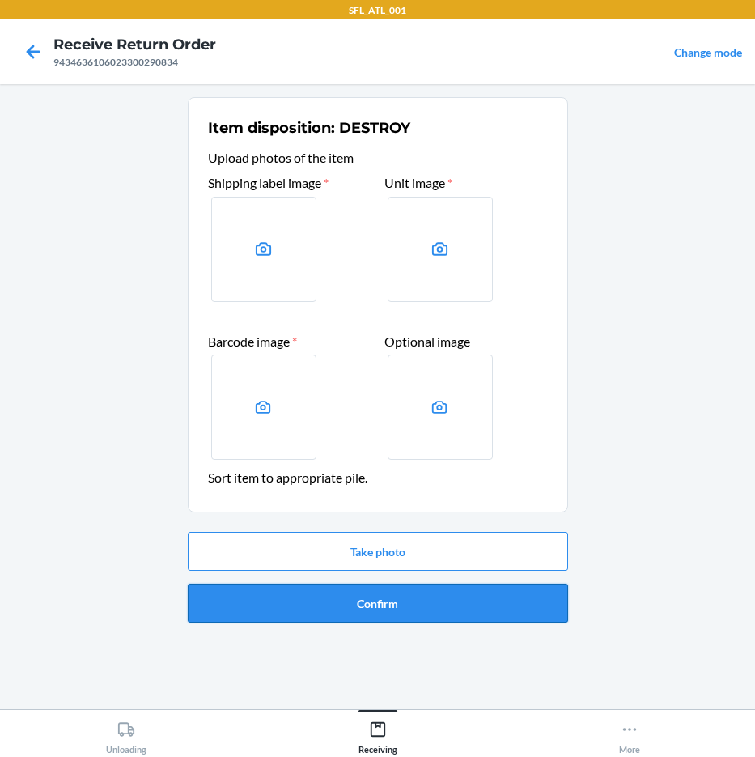
click at [363, 604] on button "Confirm" at bounding box center [378, 603] width 380 height 39
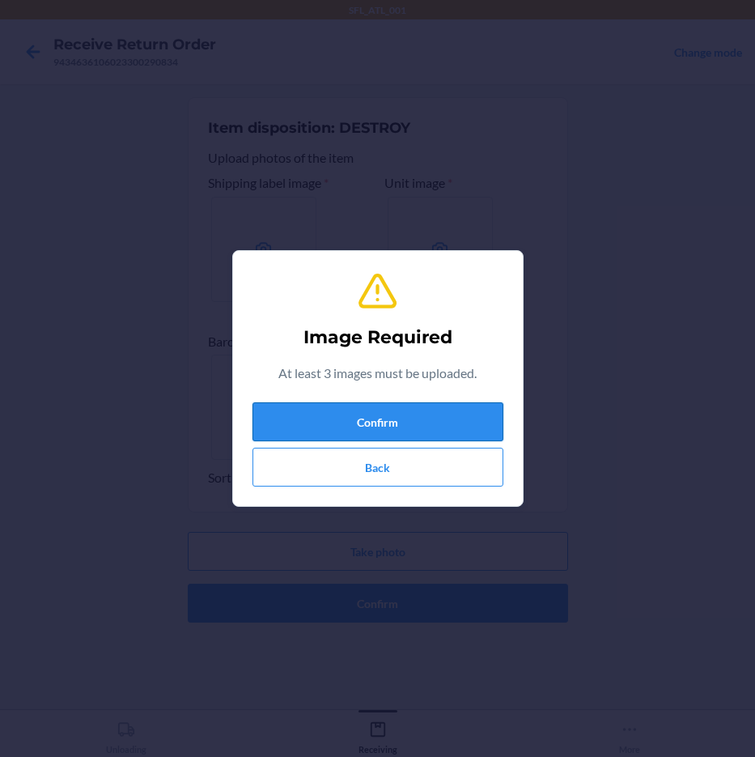
click at [359, 406] on button "Confirm" at bounding box center [378, 421] width 251 height 39
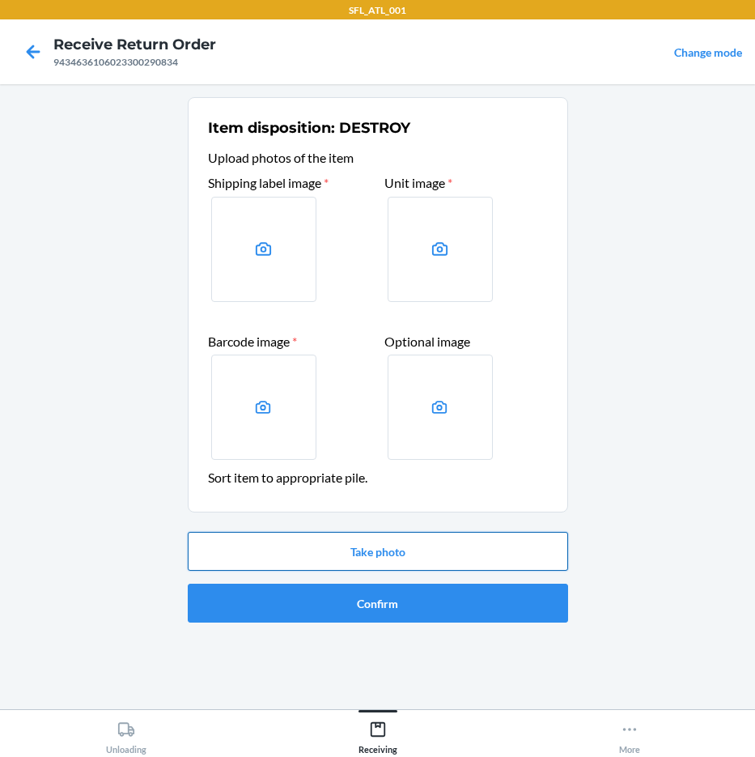
click at [330, 540] on button "Take photo" at bounding box center [378, 551] width 380 height 39
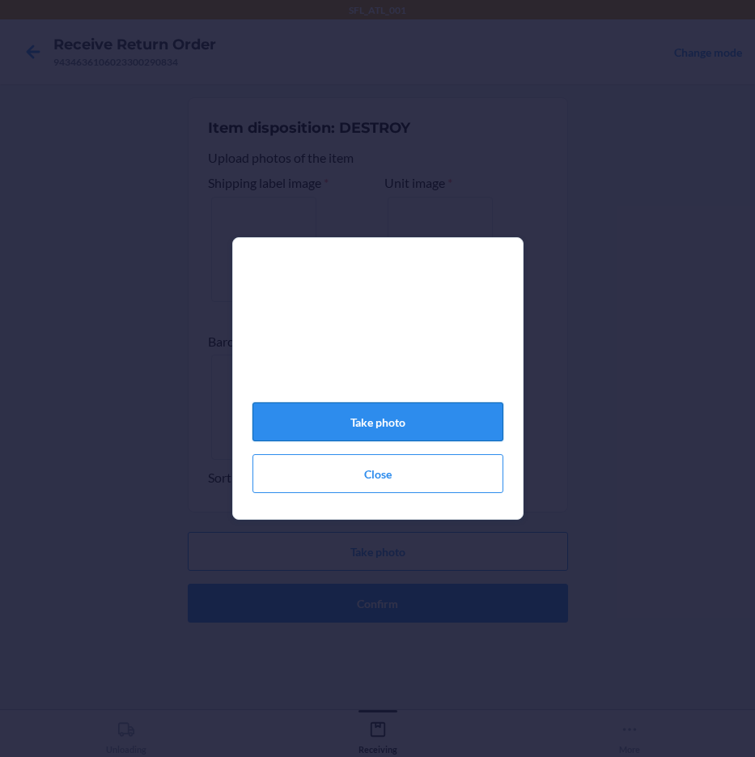
click at [393, 423] on button "Take photo" at bounding box center [378, 421] width 251 height 39
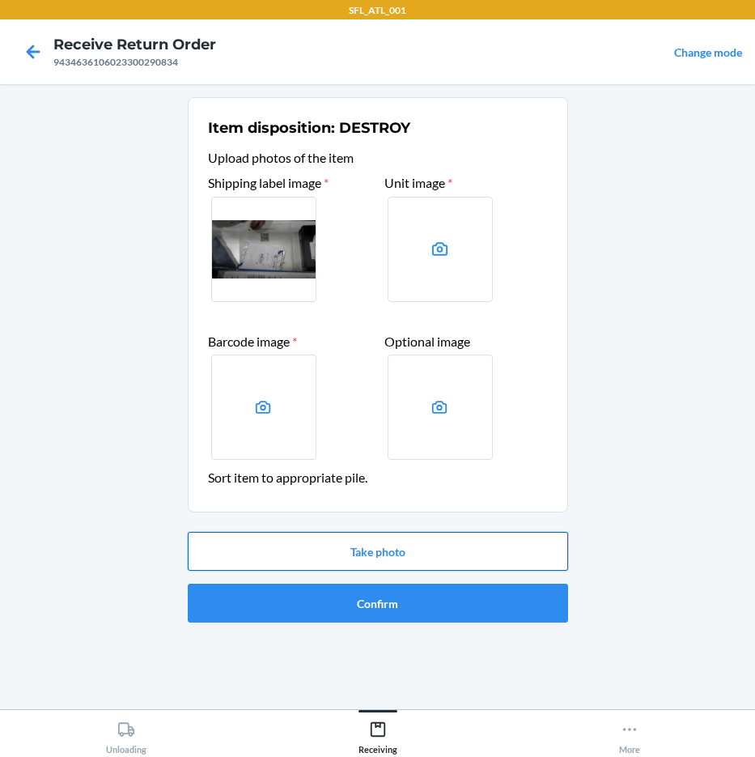
click at [397, 549] on button "Take photo" at bounding box center [378, 551] width 380 height 39
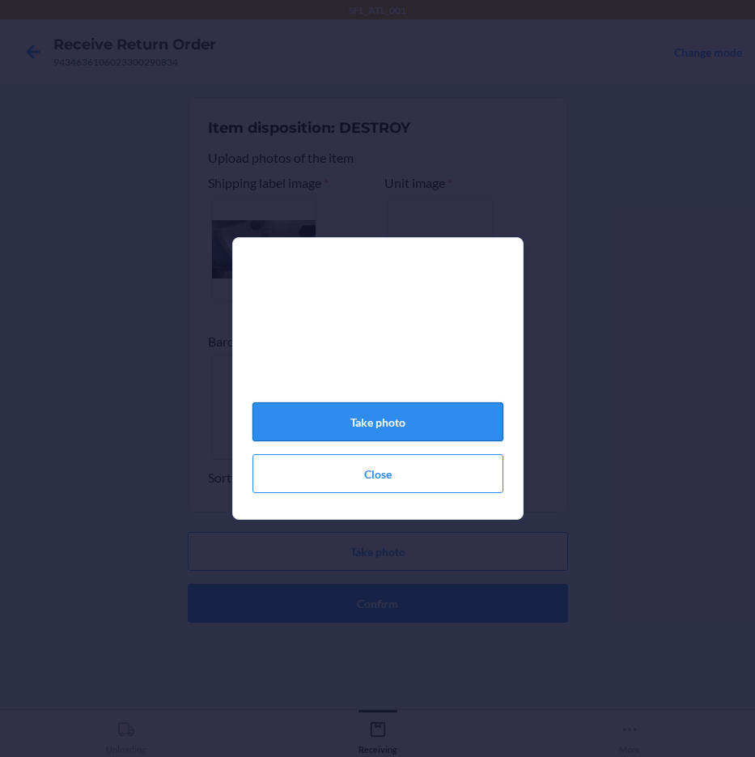
click at [383, 439] on button "Take photo" at bounding box center [378, 421] width 251 height 39
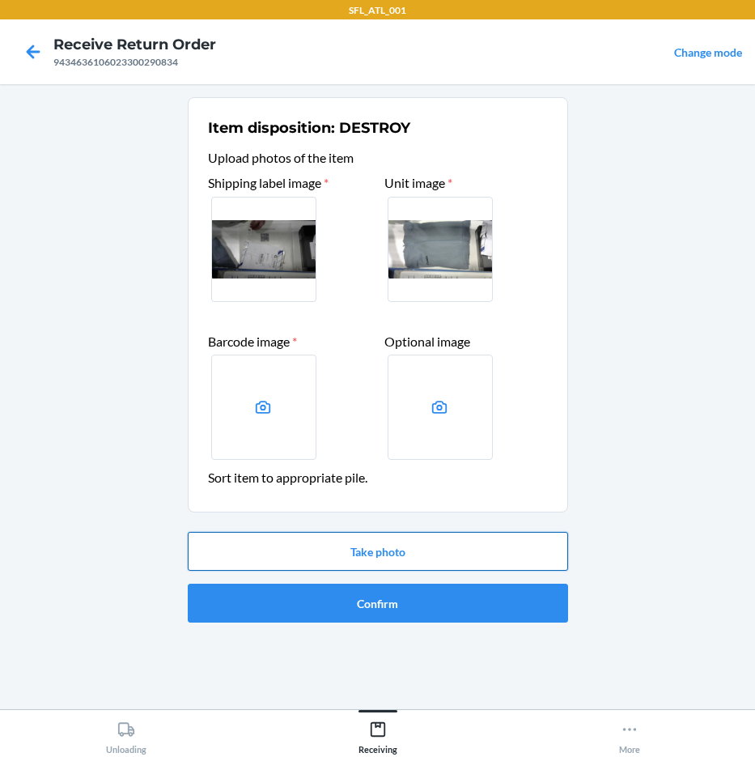
click at [341, 554] on button "Take photo" at bounding box center [378, 551] width 380 height 39
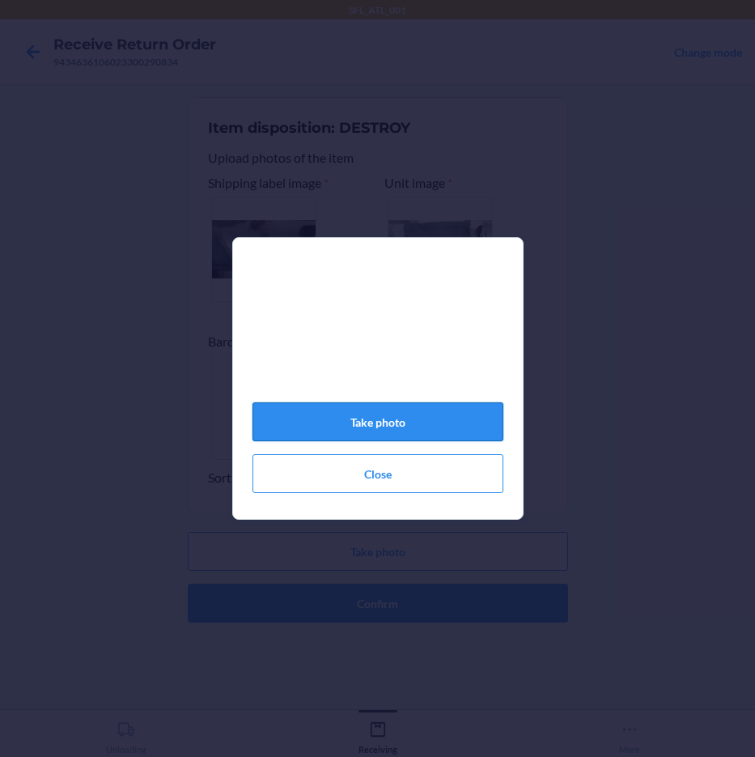
click at [472, 430] on button "Take photo" at bounding box center [378, 421] width 251 height 39
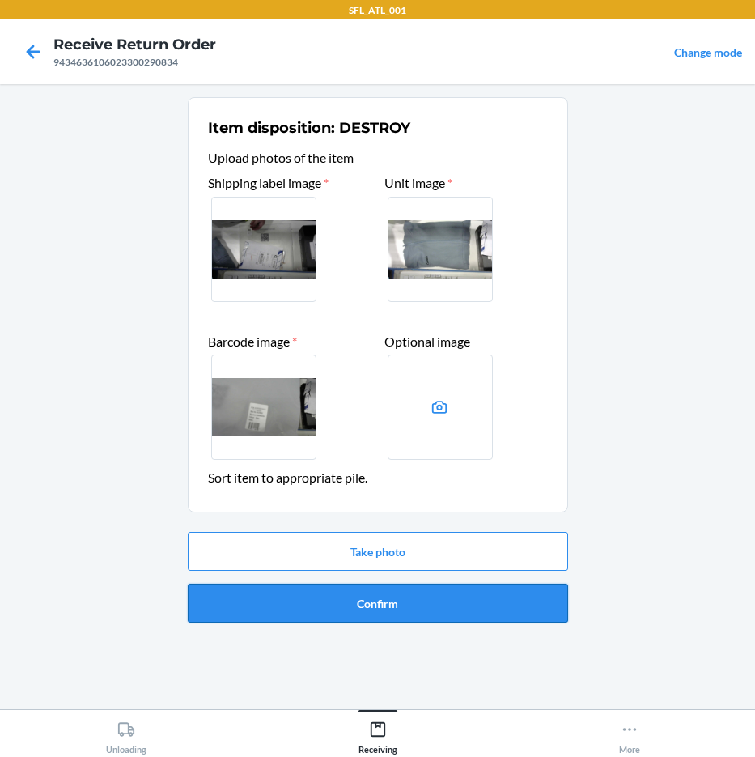
click at [389, 606] on button "Confirm" at bounding box center [378, 603] width 380 height 39
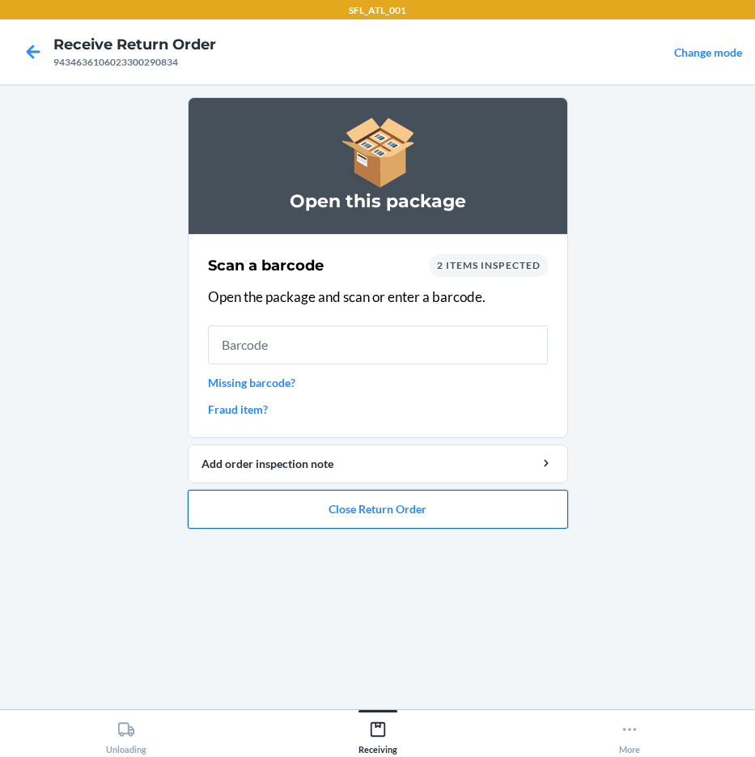
click at [349, 518] on button "Close Return Order" at bounding box center [378, 509] width 380 height 39
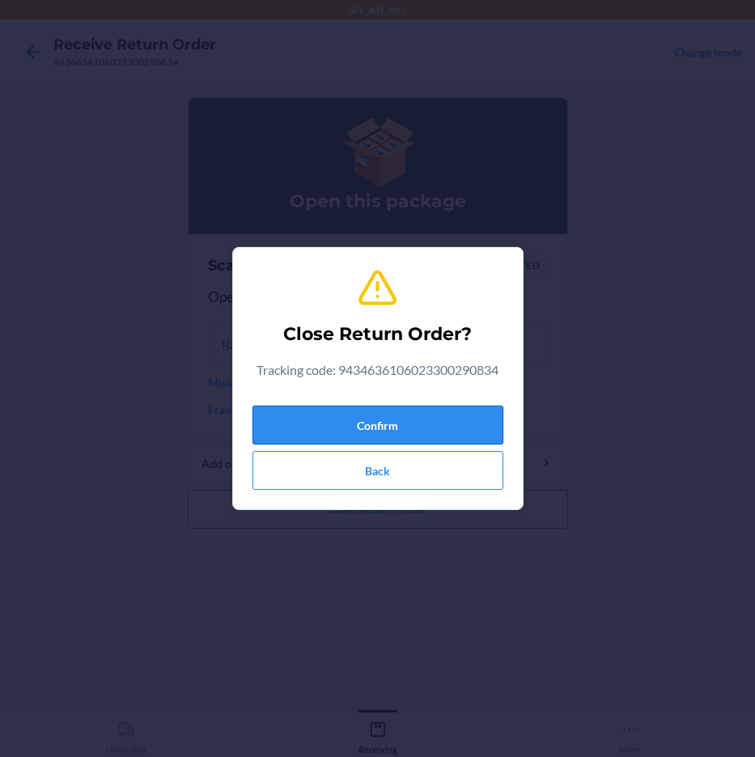
click at [337, 418] on button "Confirm" at bounding box center [378, 425] width 251 height 39
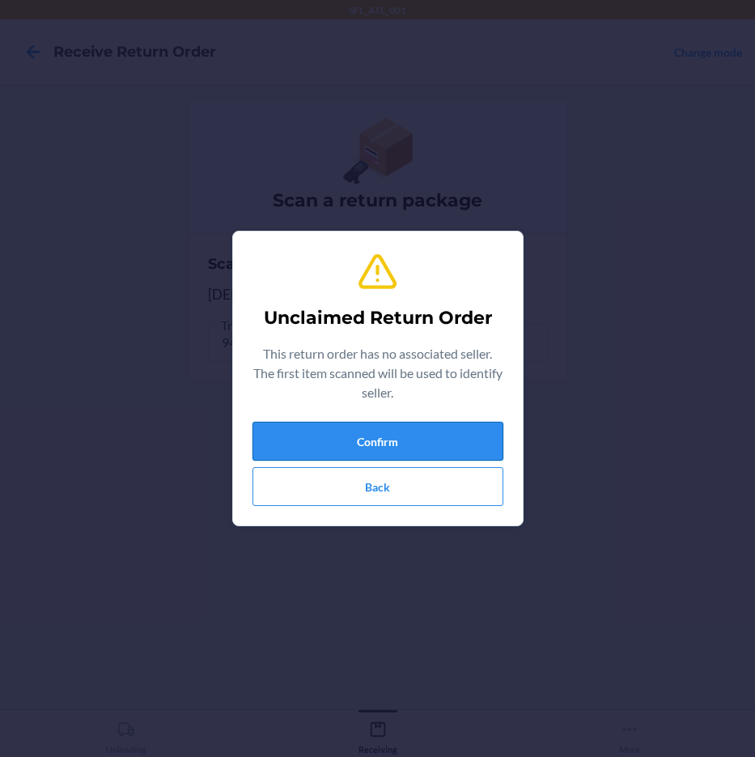
click at [343, 451] on button "Confirm" at bounding box center [378, 441] width 251 height 39
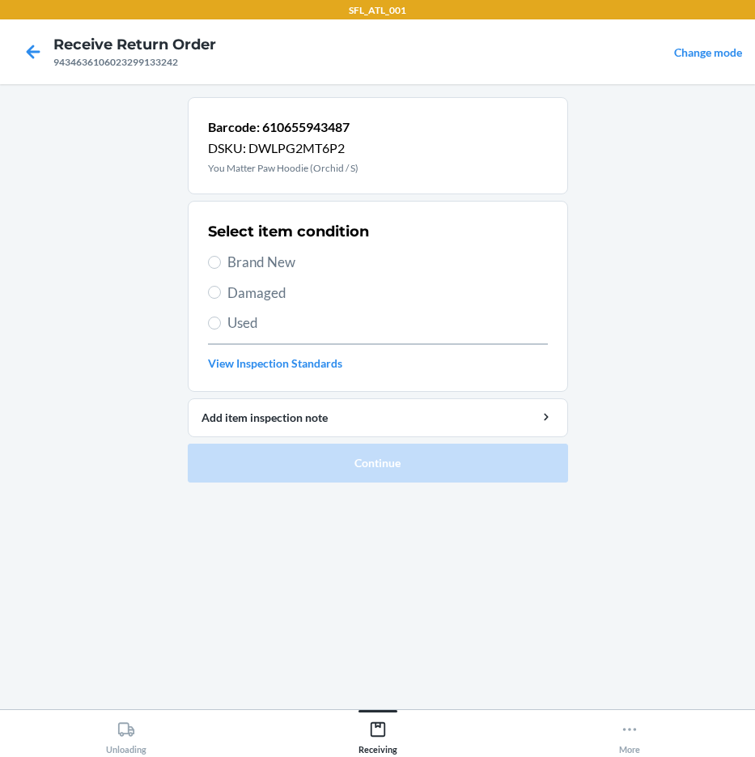
click at [259, 324] on span "Used" at bounding box center [387, 322] width 321 height 21
click at [221, 324] on input "Used" at bounding box center [214, 322] width 13 height 13
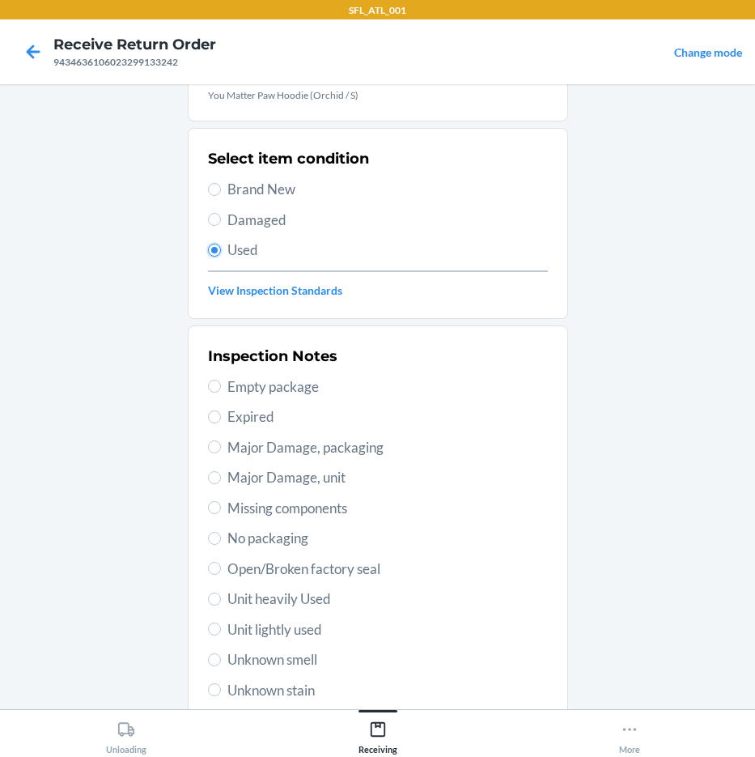
scroll to position [219, 0]
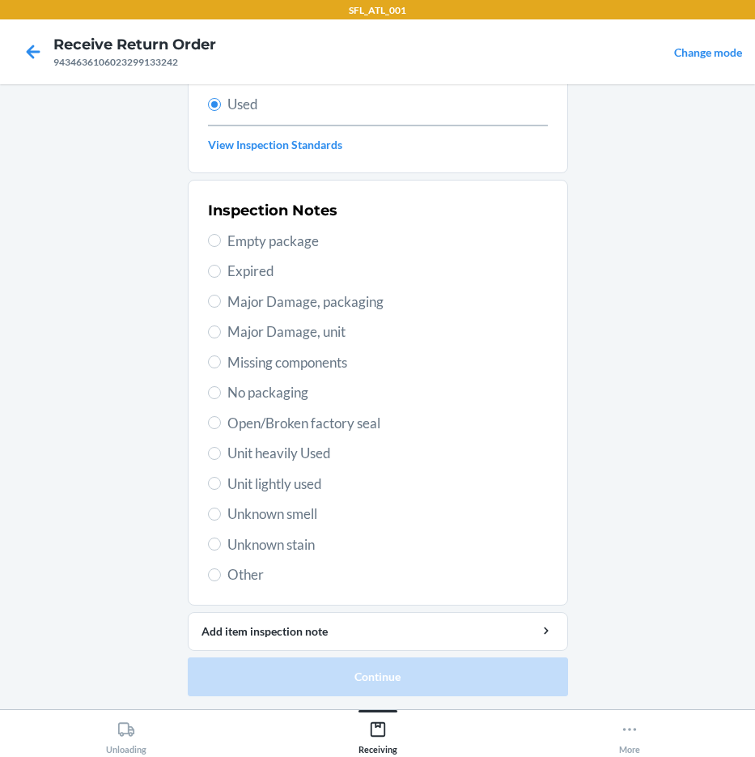
click at [303, 483] on span "Unit lightly used" at bounding box center [387, 483] width 321 height 21
click at [221, 483] on input "Unit lightly used" at bounding box center [214, 483] width 13 height 13
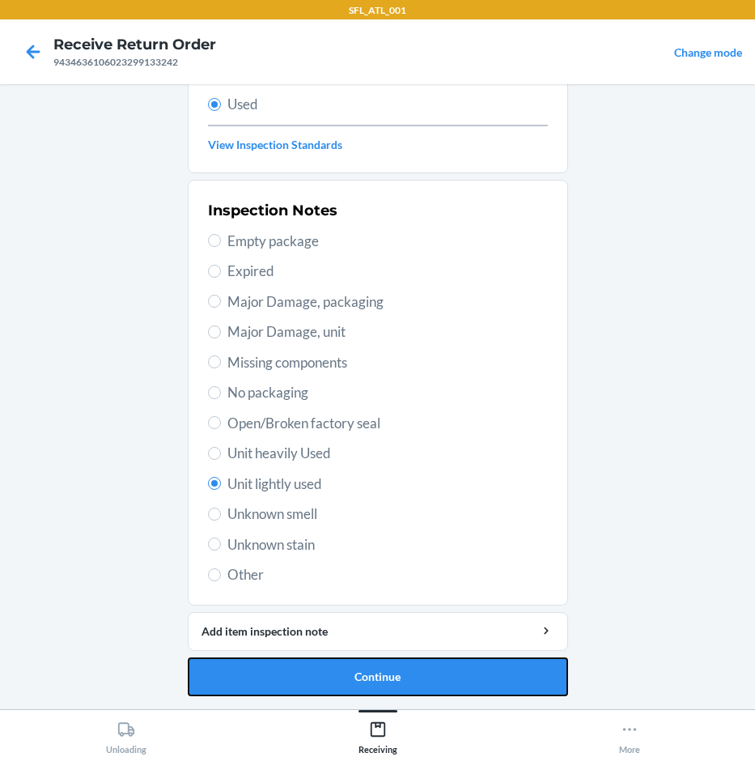
click at [447, 676] on button "Continue" at bounding box center [378, 676] width 380 height 39
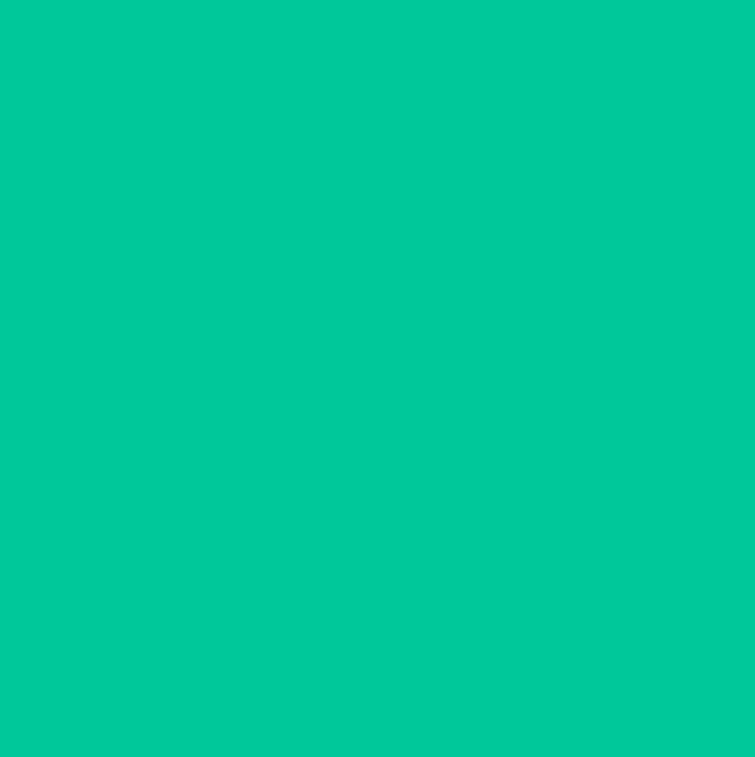
scroll to position [0, 0]
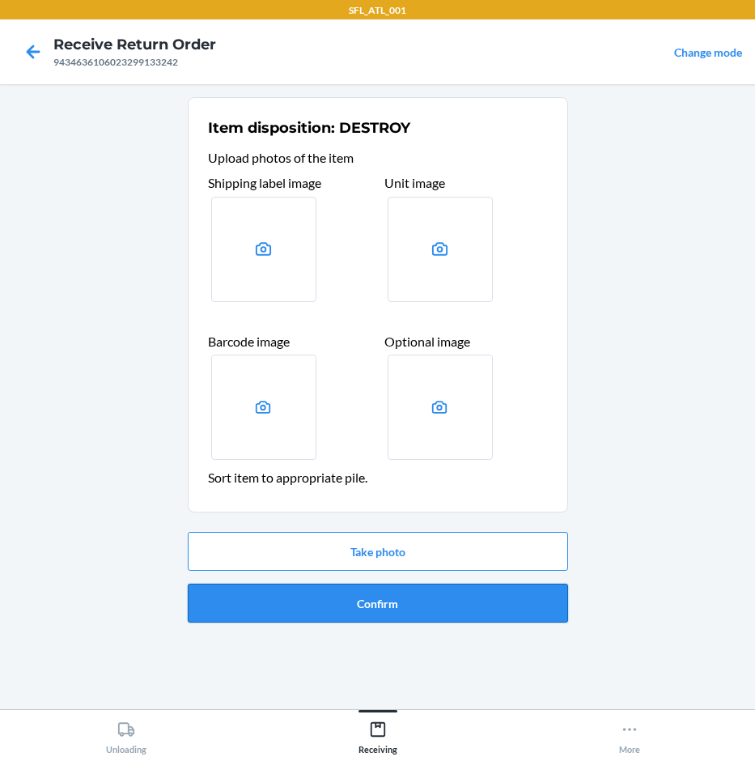
click at [424, 613] on button "Confirm" at bounding box center [378, 603] width 380 height 39
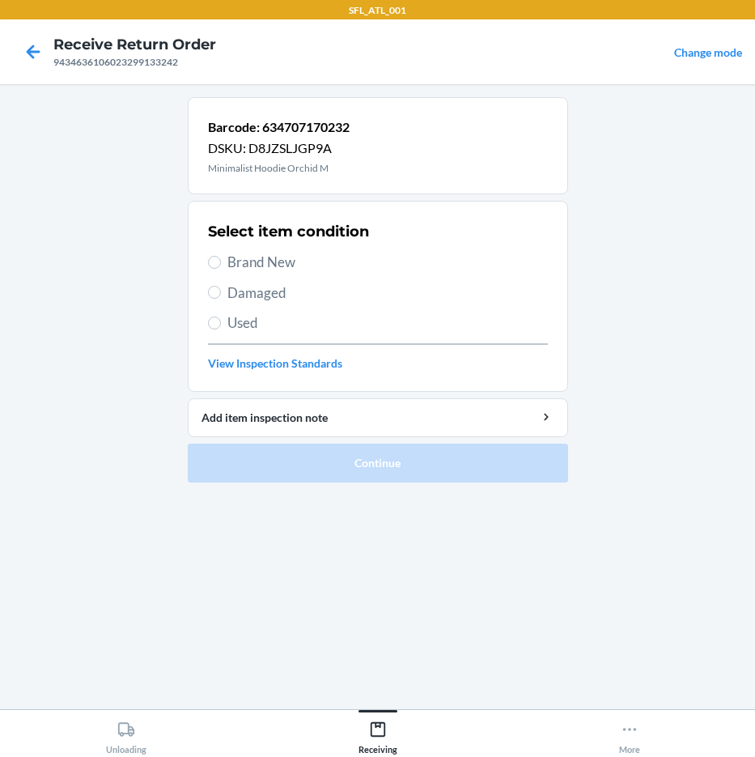
click at [261, 265] on span "Brand New" at bounding box center [387, 262] width 321 height 21
click at [221, 265] on input "Brand New" at bounding box center [214, 262] width 13 height 13
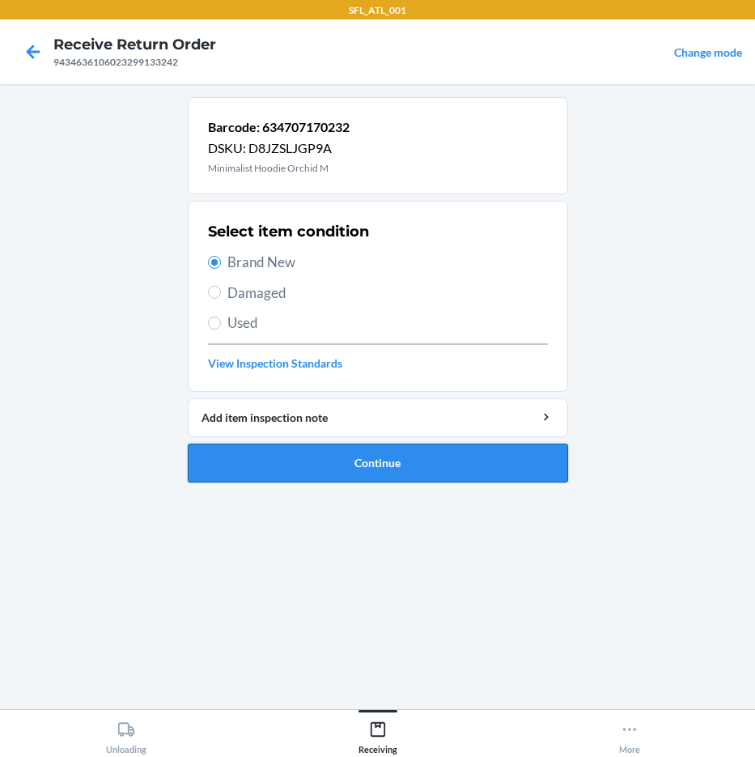
click at [428, 447] on button "Continue" at bounding box center [378, 463] width 380 height 39
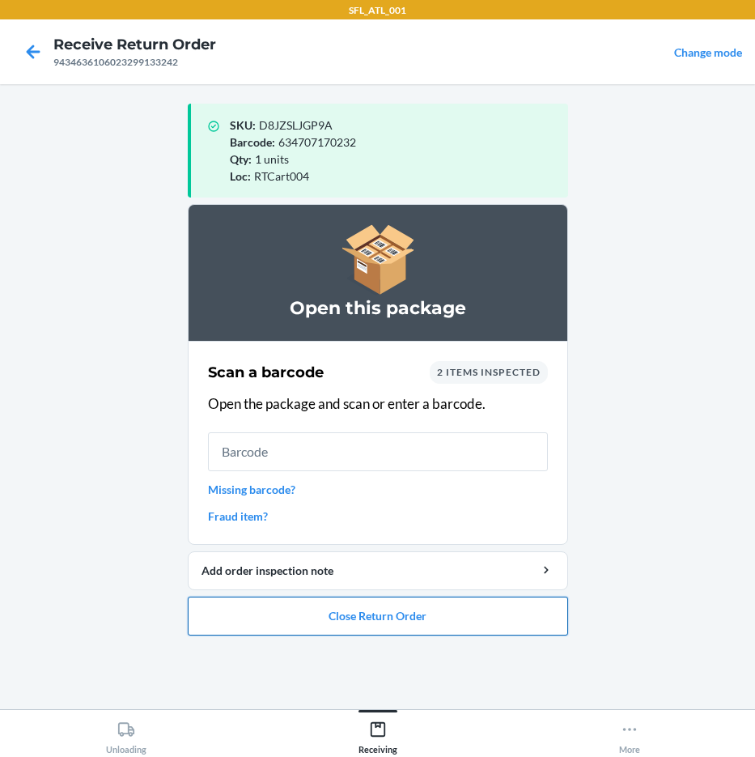
click at [409, 613] on button "Close Return Order" at bounding box center [378, 616] width 380 height 39
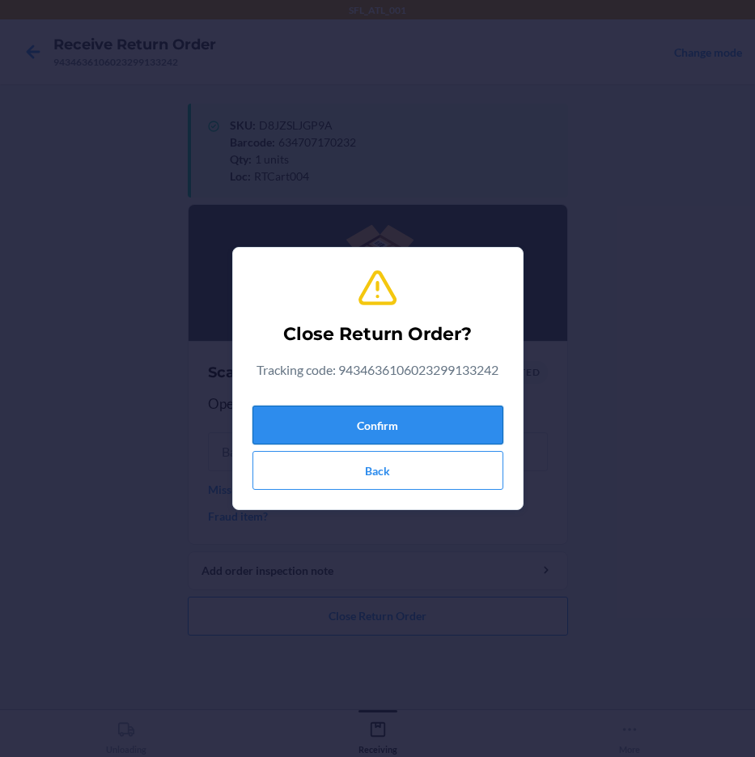
click at [446, 424] on button "Confirm" at bounding box center [378, 425] width 251 height 39
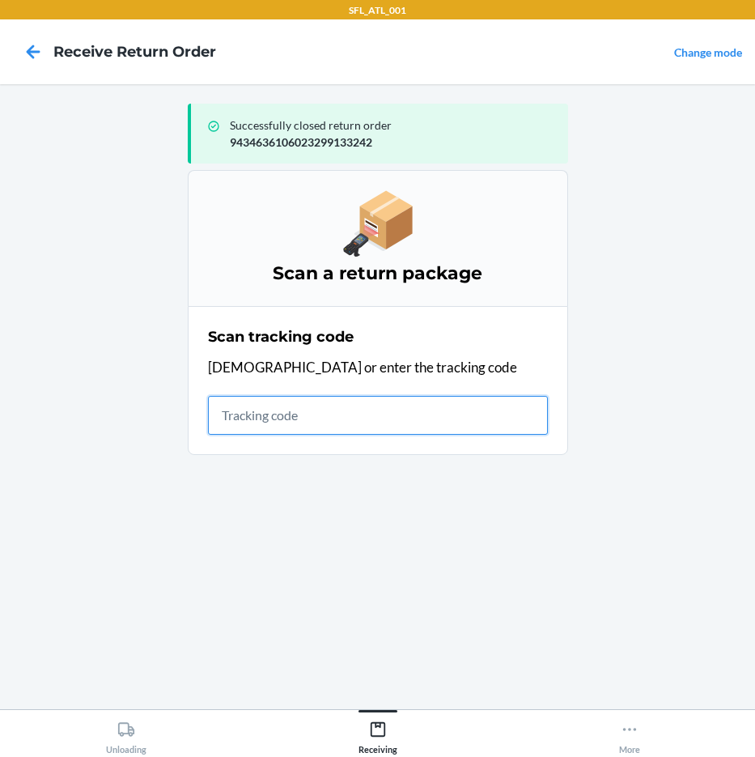
click at [289, 422] on input "text" at bounding box center [378, 415] width 340 height 39
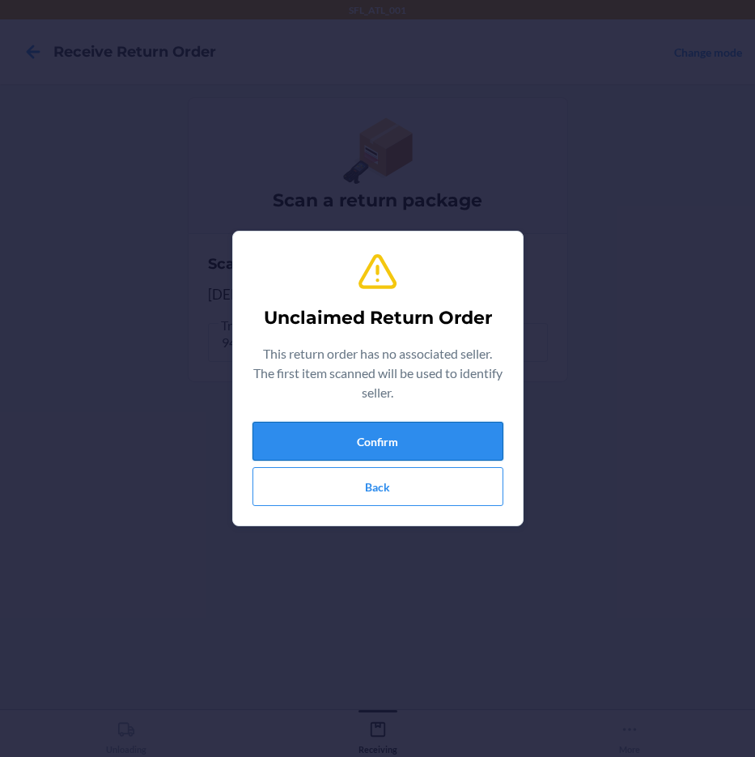
click at [406, 439] on button "Confirm" at bounding box center [378, 441] width 251 height 39
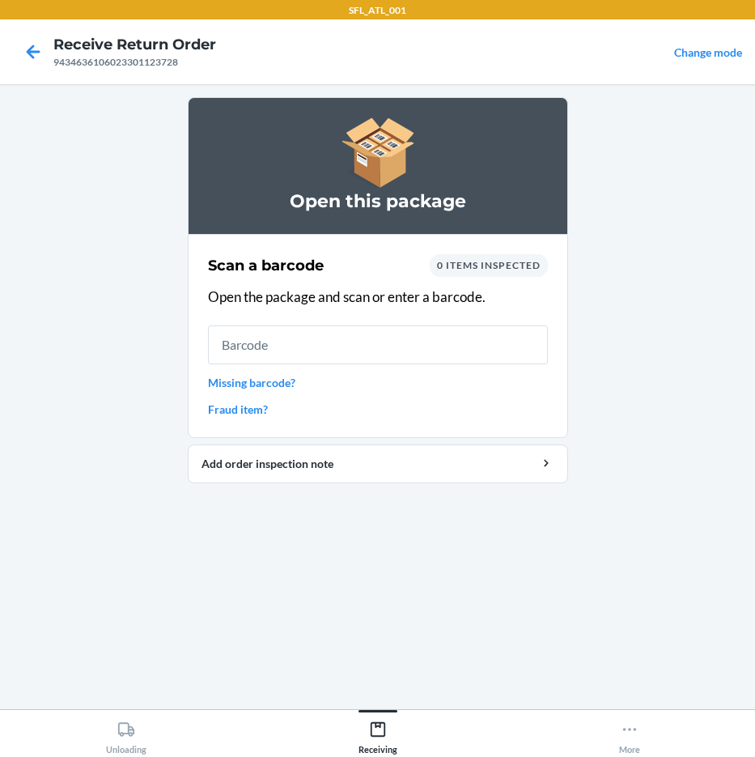
click at [340, 342] on input "text" at bounding box center [378, 344] width 340 height 39
click at [225, 384] on link "Missing barcode?" at bounding box center [378, 382] width 340 height 17
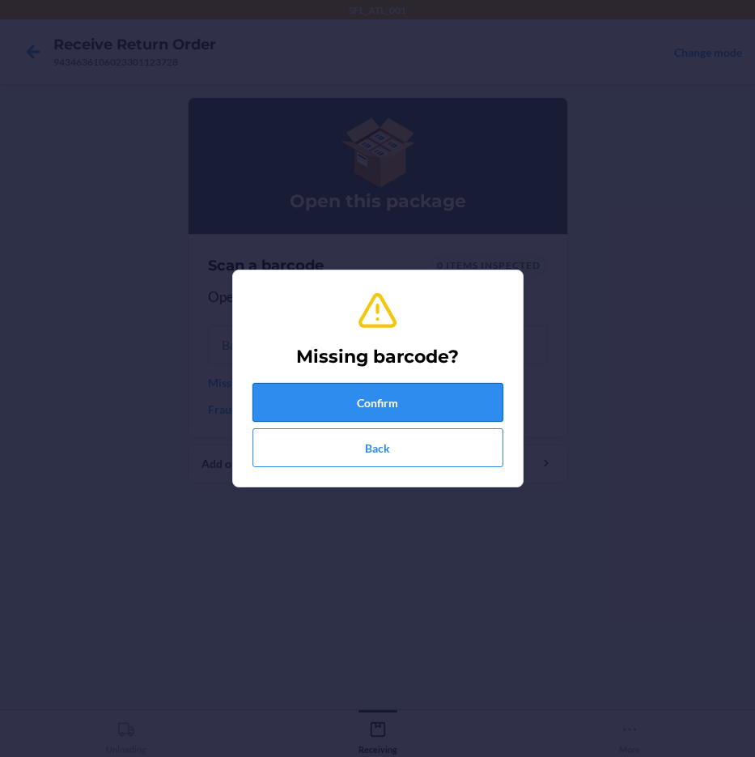
click at [355, 386] on button "Confirm" at bounding box center [378, 402] width 251 height 39
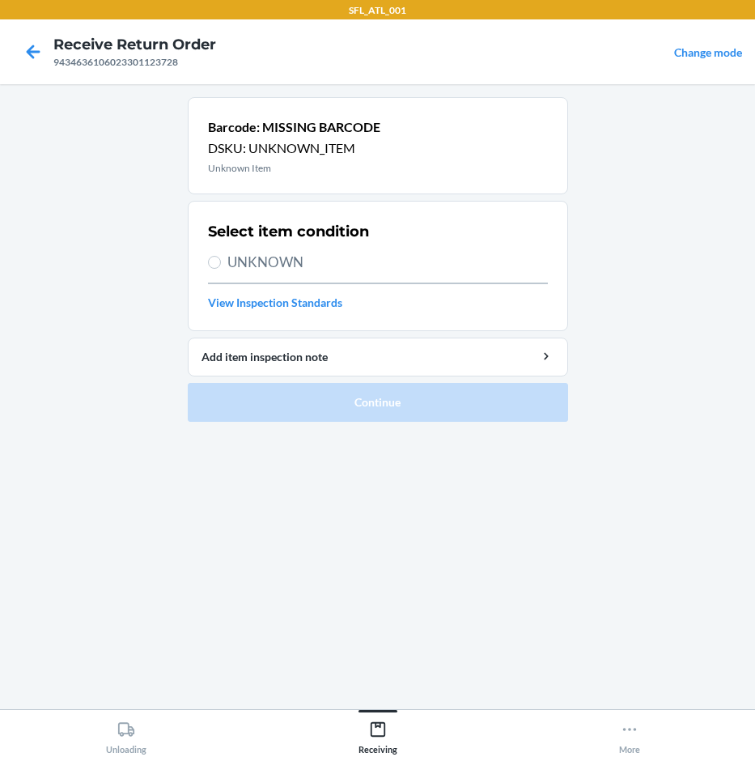
click at [284, 261] on span "UNKNOWN" at bounding box center [387, 262] width 321 height 21
click at [221, 261] on input "UNKNOWN" at bounding box center [214, 262] width 13 height 13
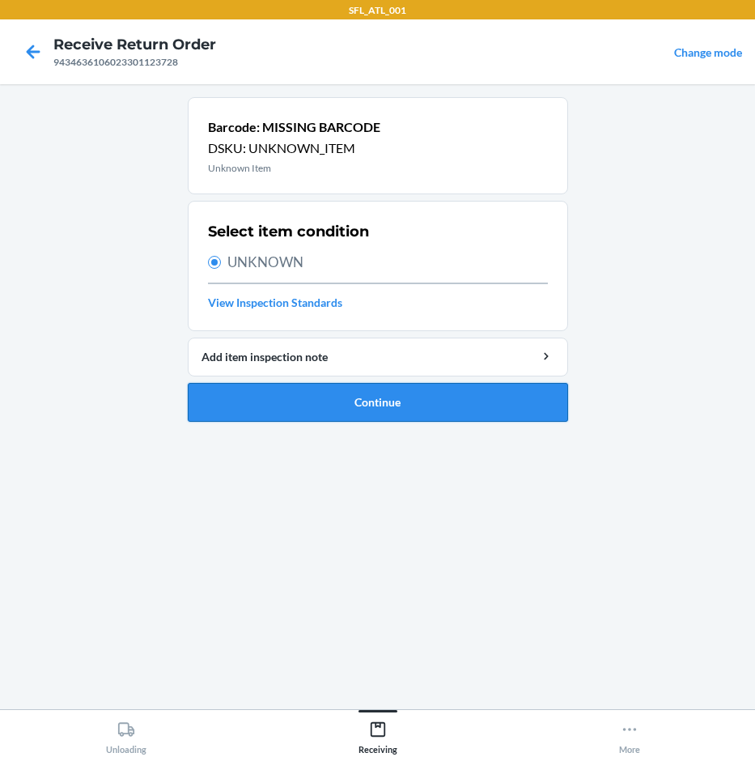
click at [355, 400] on button "Continue" at bounding box center [378, 402] width 380 height 39
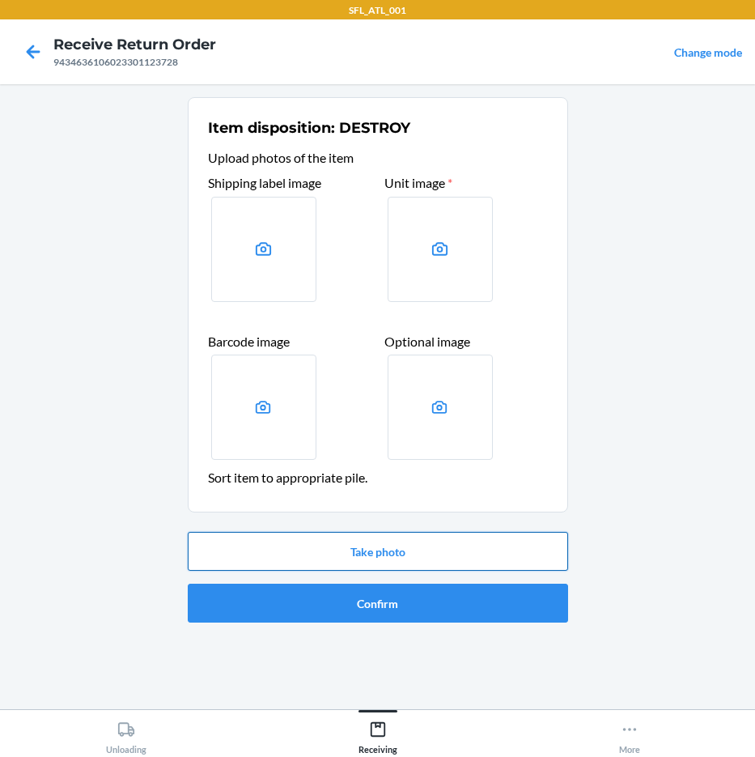
click at [395, 553] on button "Take photo" at bounding box center [378, 551] width 380 height 39
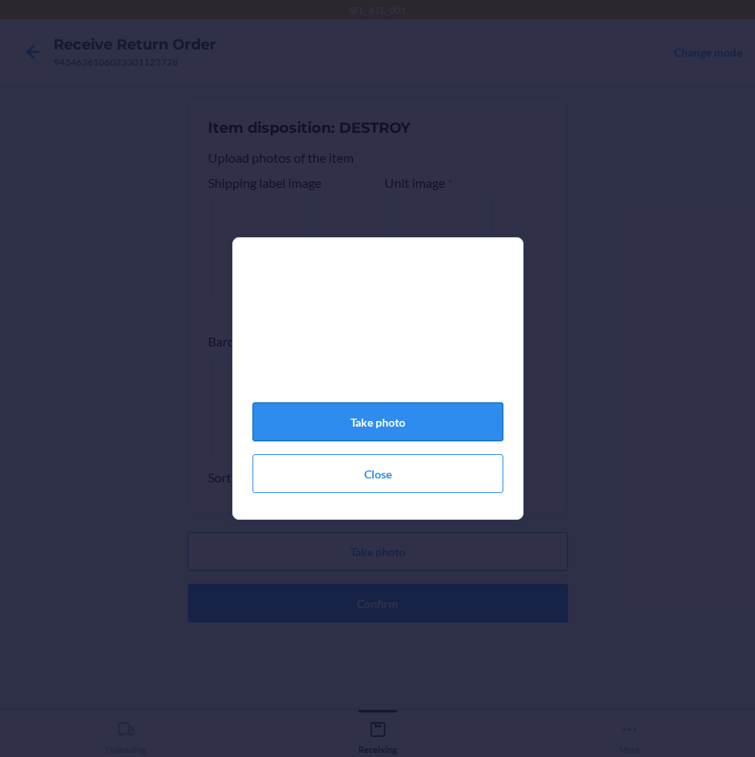
click at [418, 426] on button "Take photo" at bounding box center [378, 421] width 251 height 39
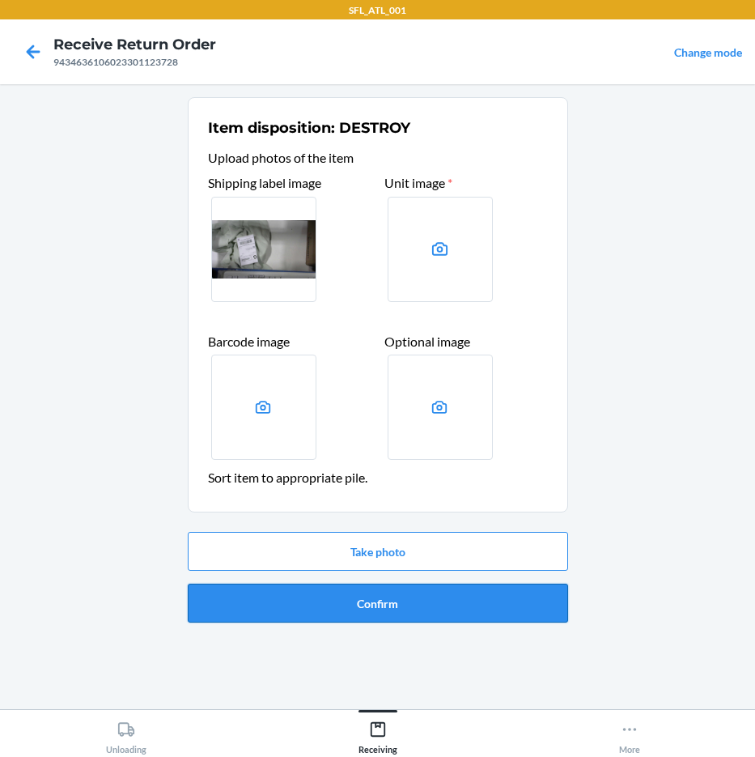
click at [432, 603] on button "Confirm" at bounding box center [378, 603] width 380 height 39
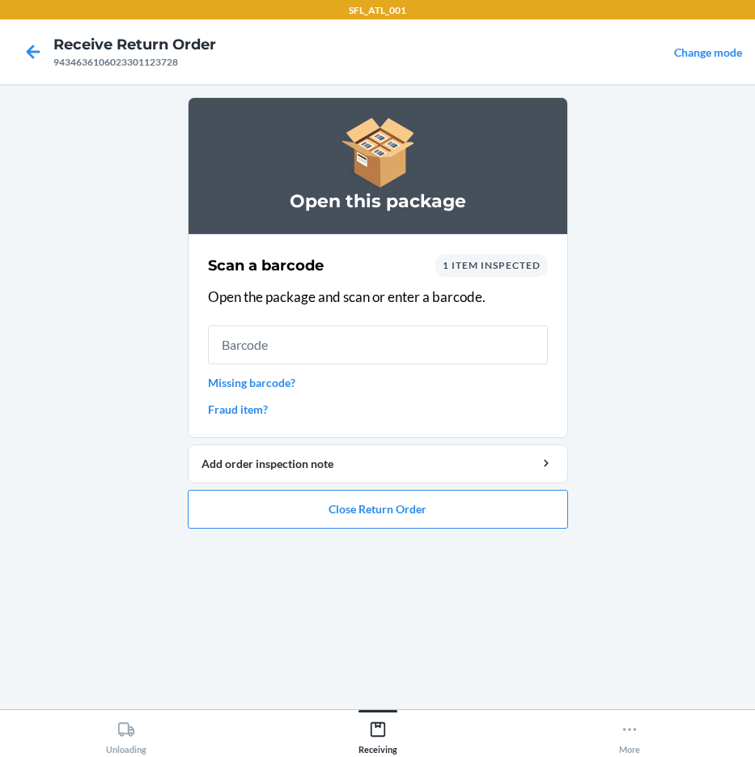
click at [289, 384] on link "Missing barcode?" at bounding box center [378, 382] width 340 height 17
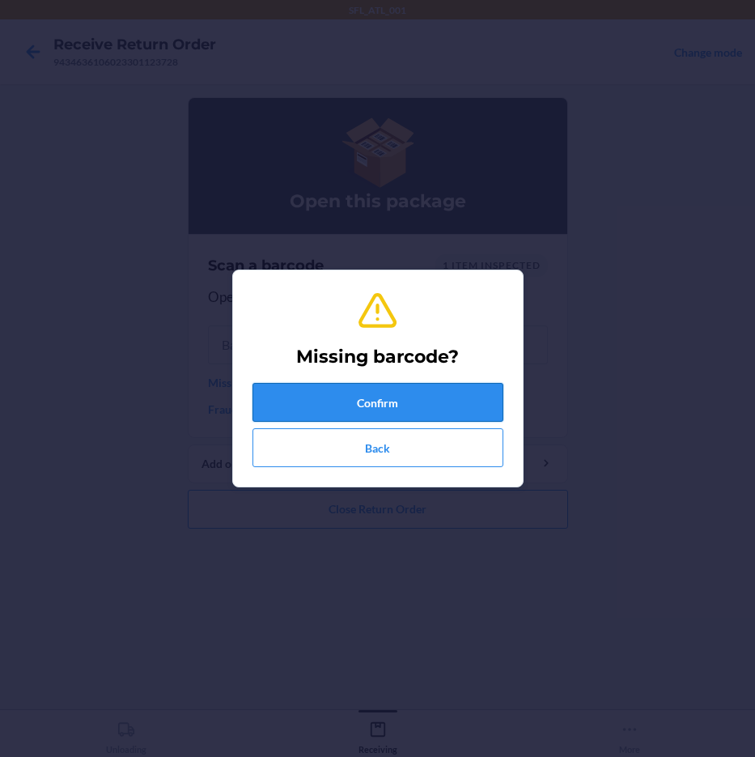
click at [410, 413] on button "Confirm" at bounding box center [378, 402] width 251 height 39
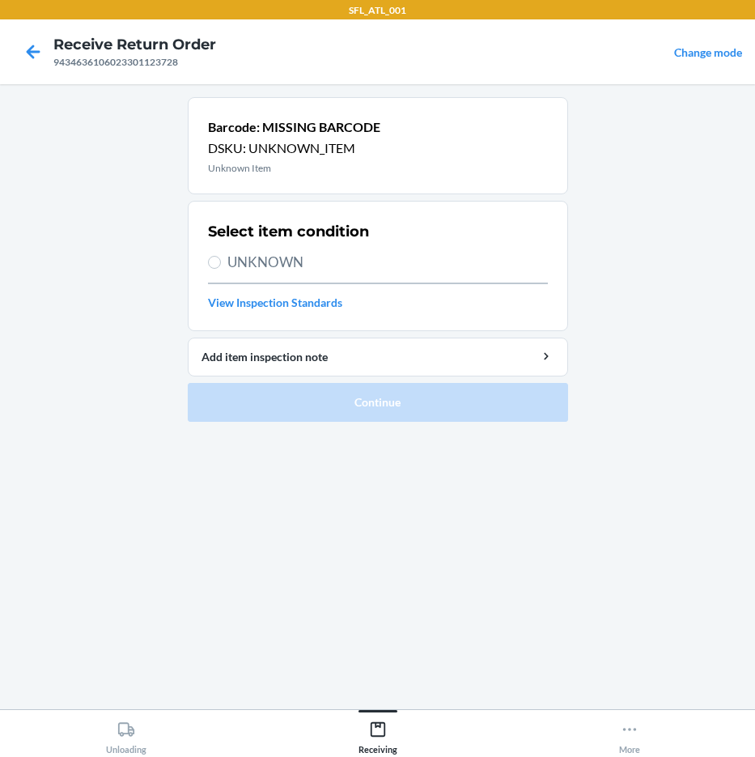
click at [270, 260] on span "UNKNOWN" at bounding box center [387, 262] width 321 height 21
click at [221, 260] on input "UNKNOWN" at bounding box center [214, 262] width 13 height 13
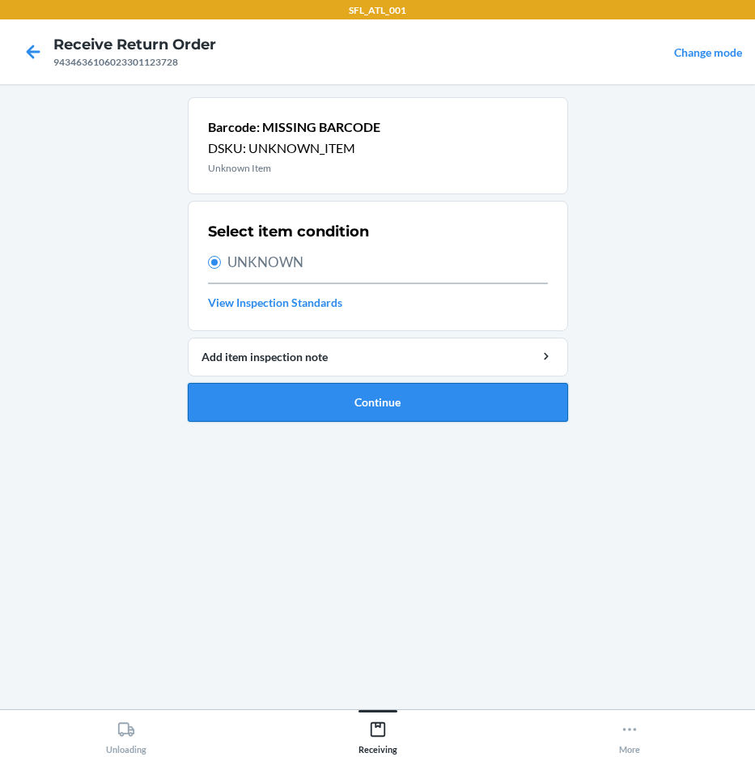
click at [333, 403] on button "Continue" at bounding box center [378, 402] width 380 height 39
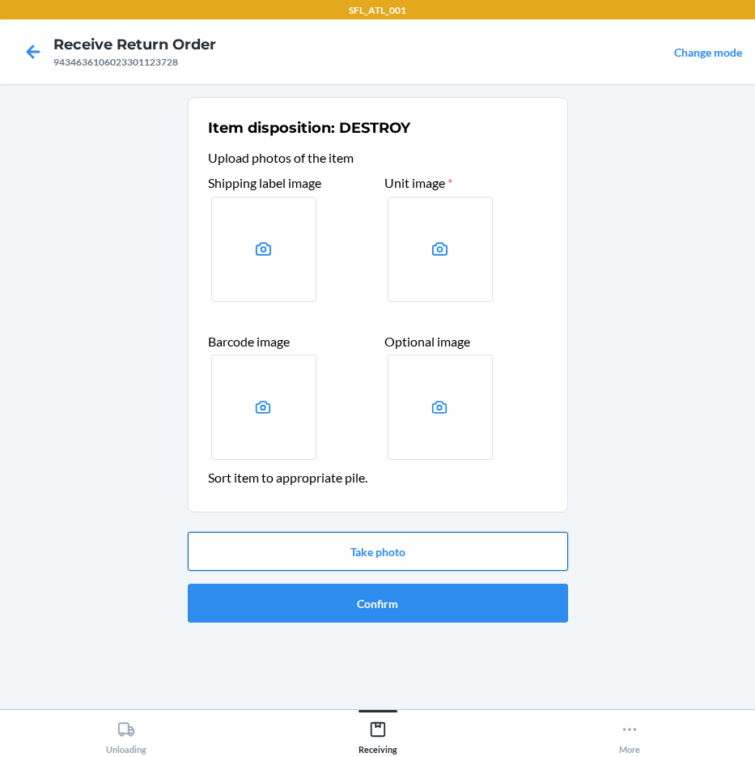
click at [401, 556] on button "Take photo" at bounding box center [378, 551] width 380 height 39
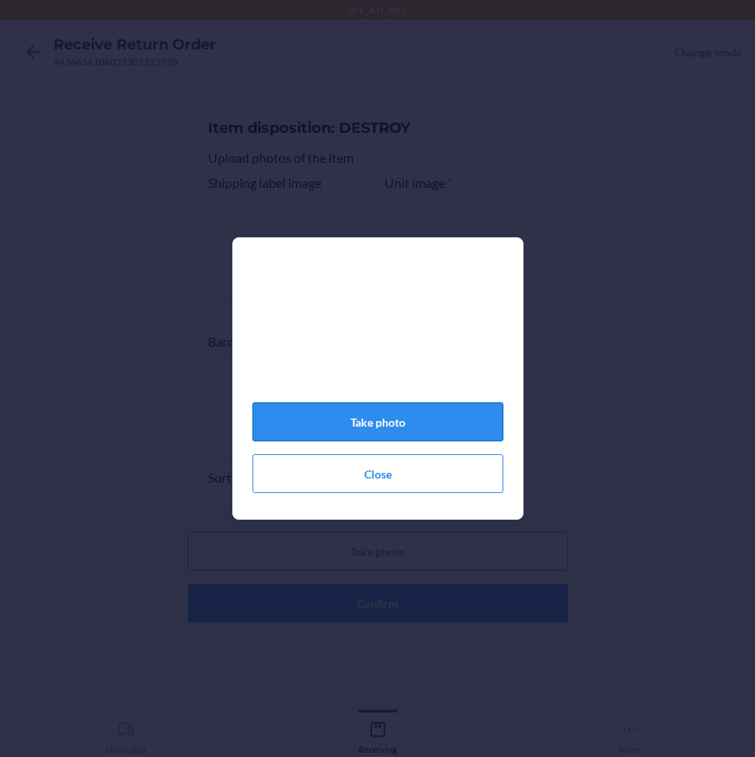
click at [422, 430] on button "Take photo" at bounding box center [378, 421] width 251 height 39
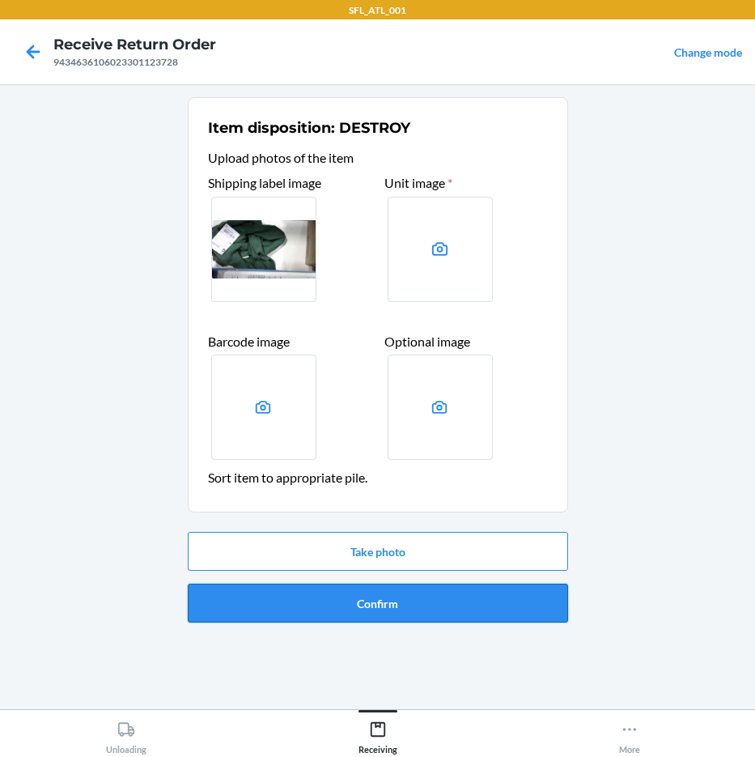
click at [426, 598] on button "Confirm" at bounding box center [378, 603] width 380 height 39
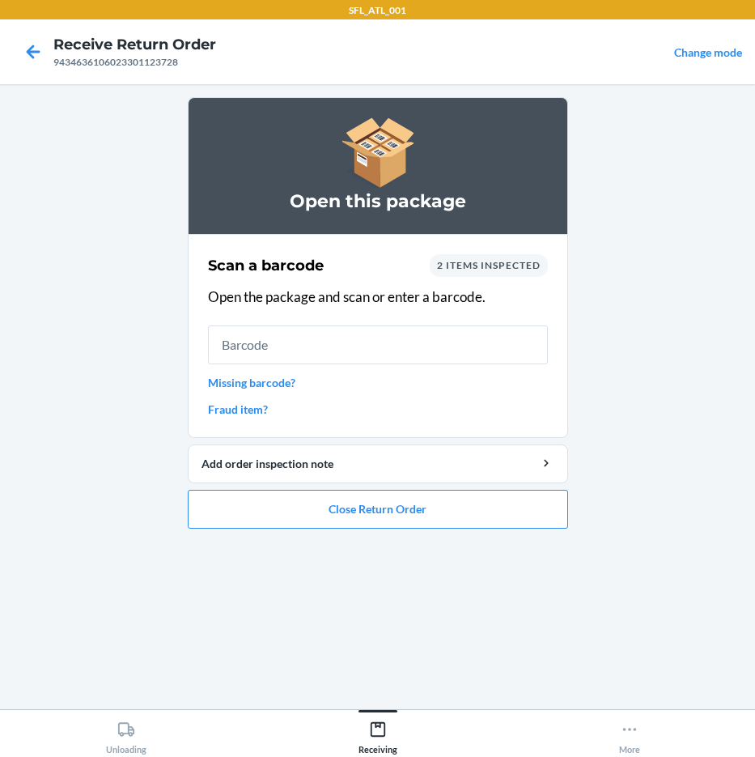
click at [279, 389] on link "Missing barcode?" at bounding box center [378, 382] width 340 height 17
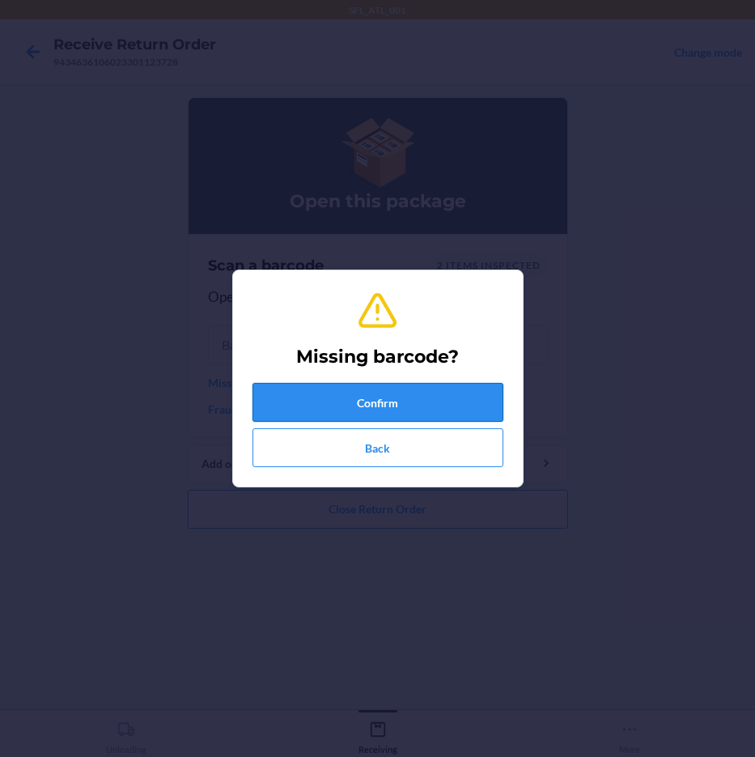
click at [333, 397] on button "Confirm" at bounding box center [378, 402] width 251 height 39
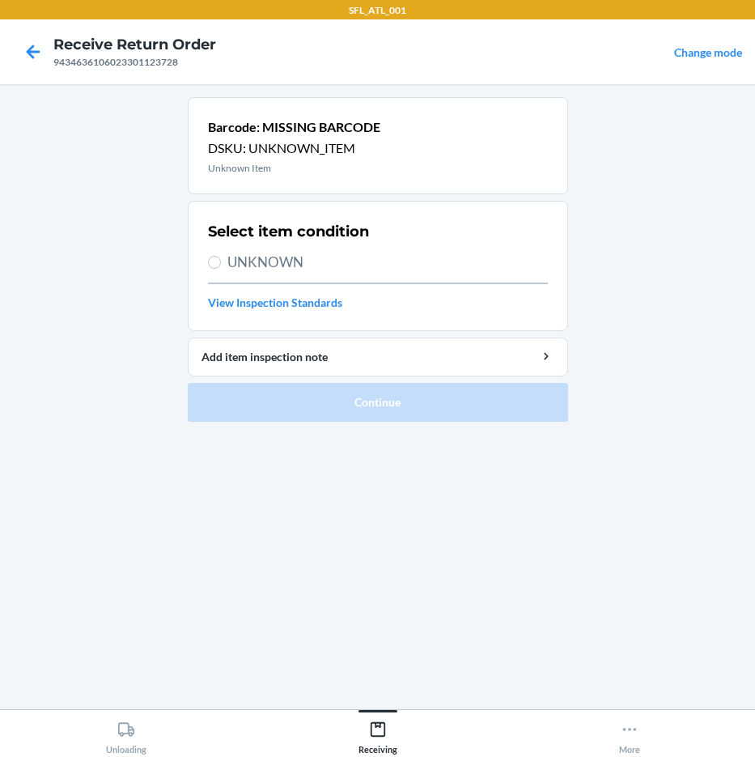
click at [238, 266] on span "UNKNOWN" at bounding box center [387, 262] width 321 height 21
click at [221, 266] on input "UNKNOWN" at bounding box center [214, 262] width 13 height 13
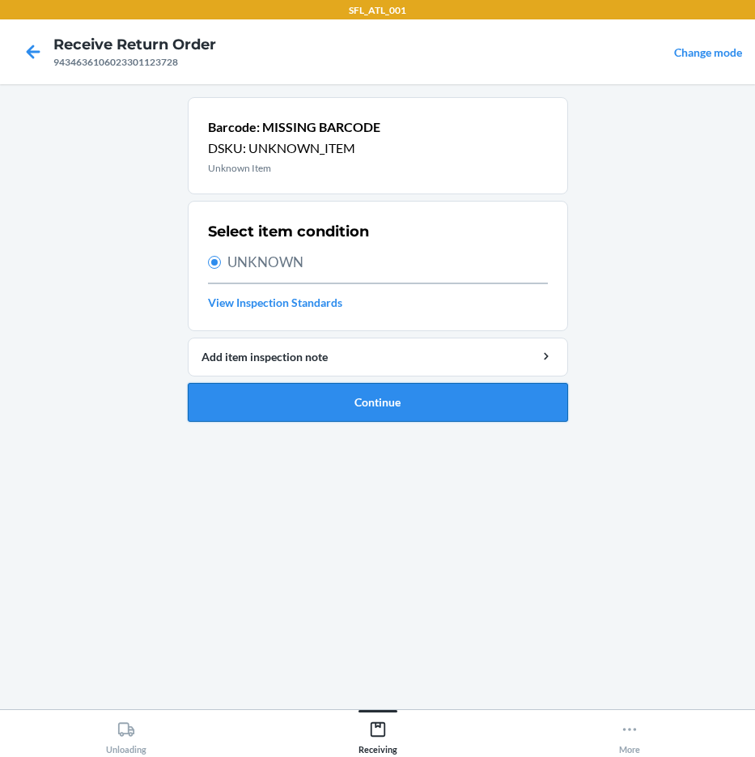
click at [357, 401] on button "Continue" at bounding box center [378, 402] width 380 height 39
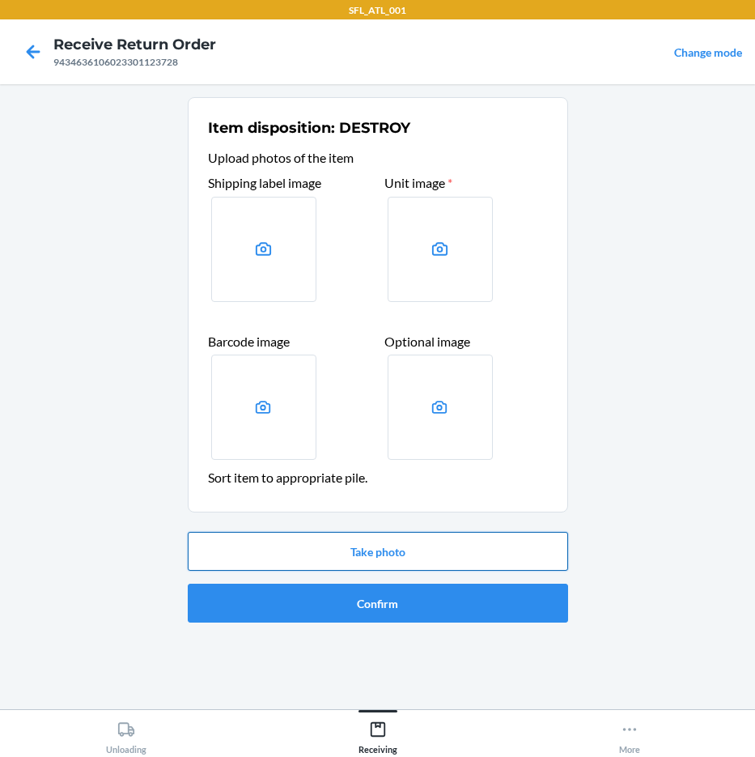
click at [453, 550] on button "Take photo" at bounding box center [378, 551] width 380 height 39
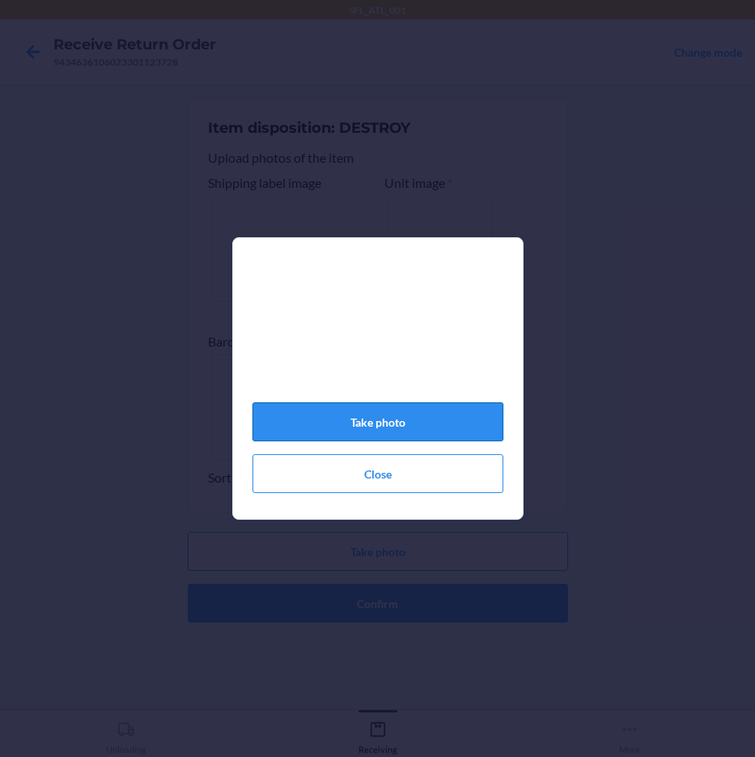
click at [436, 435] on button "Take photo" at bounding box center [378, 421] width 251 height 39
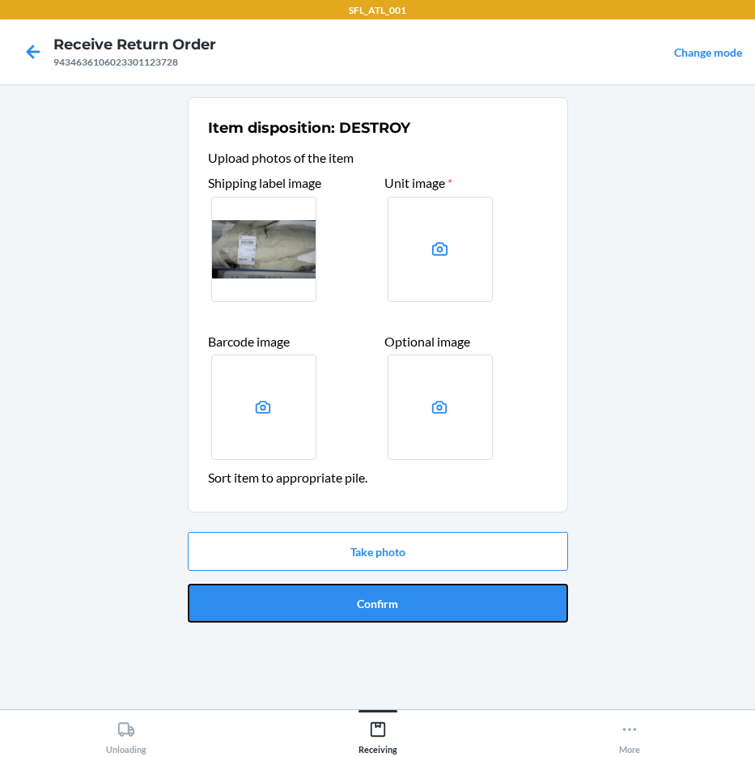
click at [446, 601] on button "Confirm" at bounding box center [378, 603] width 380 height 39
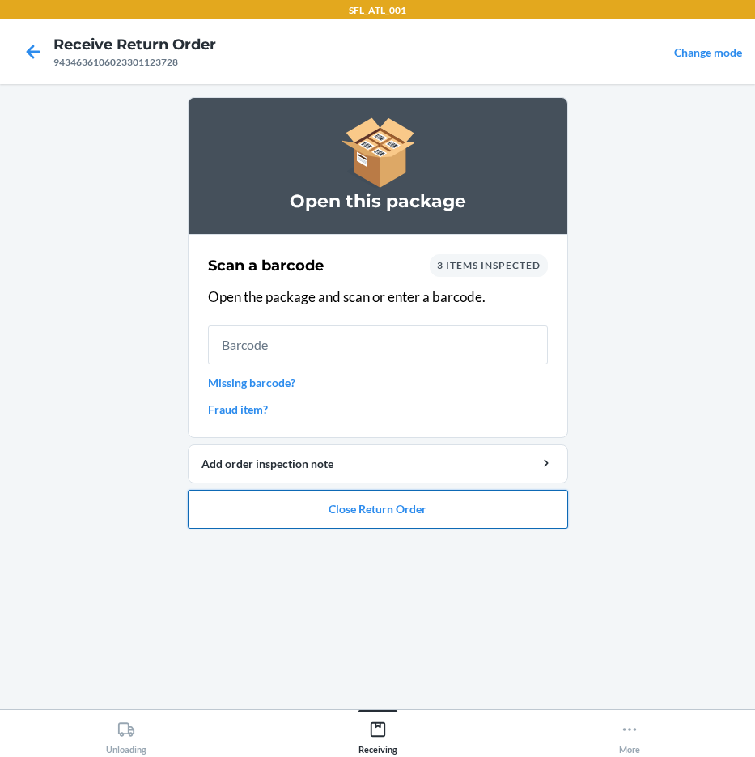
click at [444, 500] on button "Close Return Order" at bounding box center [378, 509] width 380 height 39
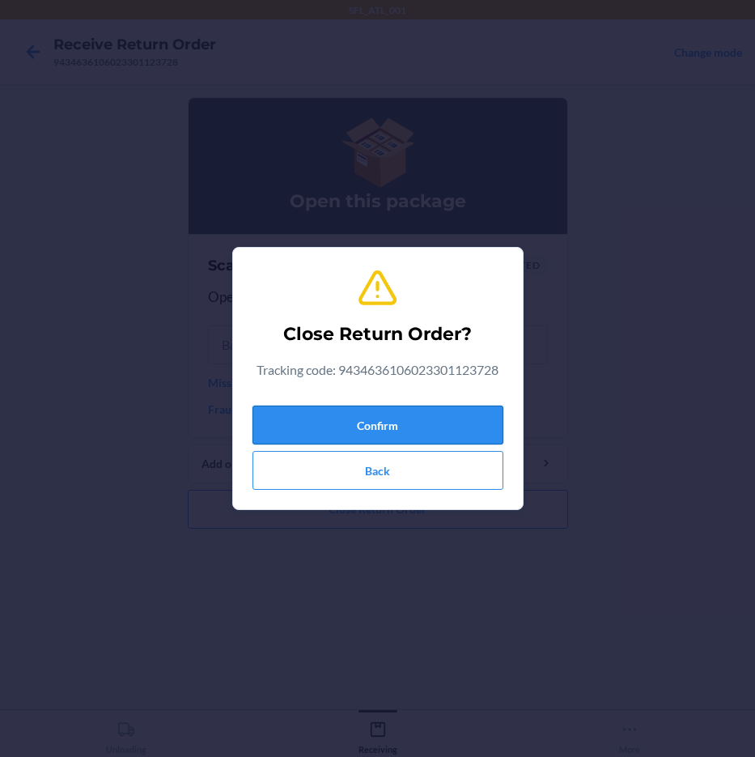
click at [426, 430] on button "Confirm" at bounding box center [378, 425] width 251 height 39
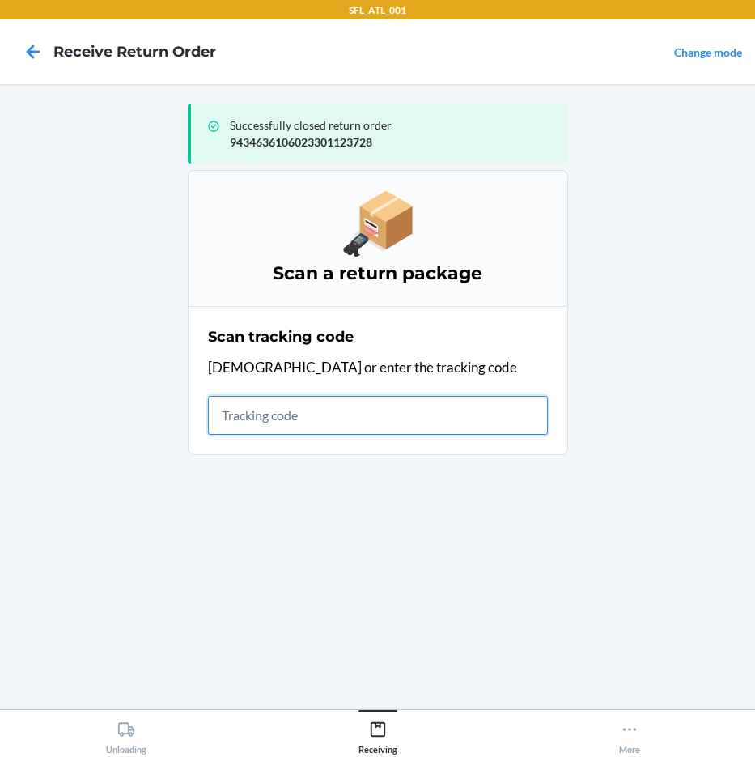
click at [338, 414] on input "text" at bounding box center [378, 415] width 340 height 39
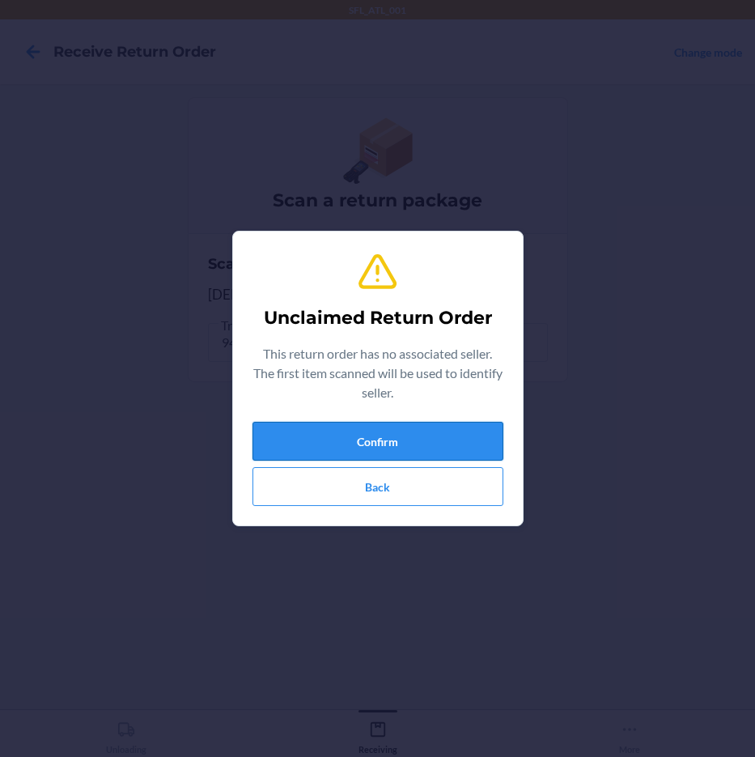
click at [358, 434] on button "Confirm" at bounding box center [378, 441] width 251 height 39
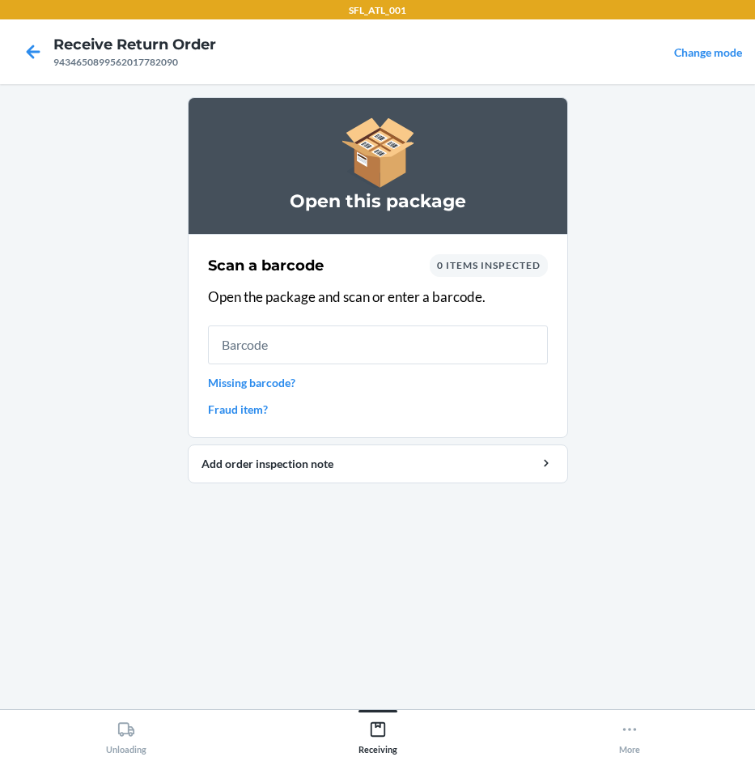
click at [269, 389] on link "Missing barcode?" at bounding box center [378, 382] width 340 height 17
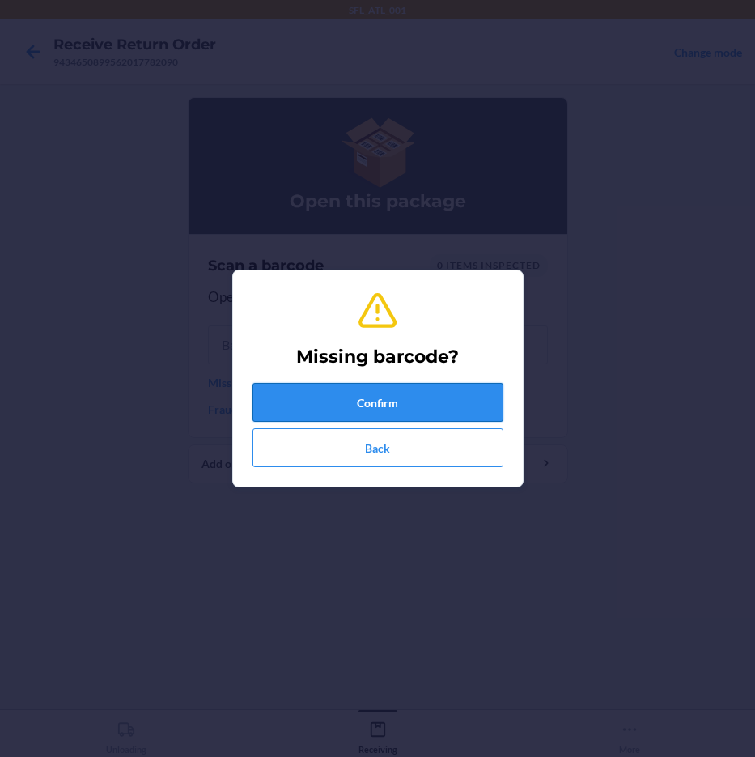
click at [322, 394] on button "Confirm" at bounding box center [378, 402] width 251 height 39
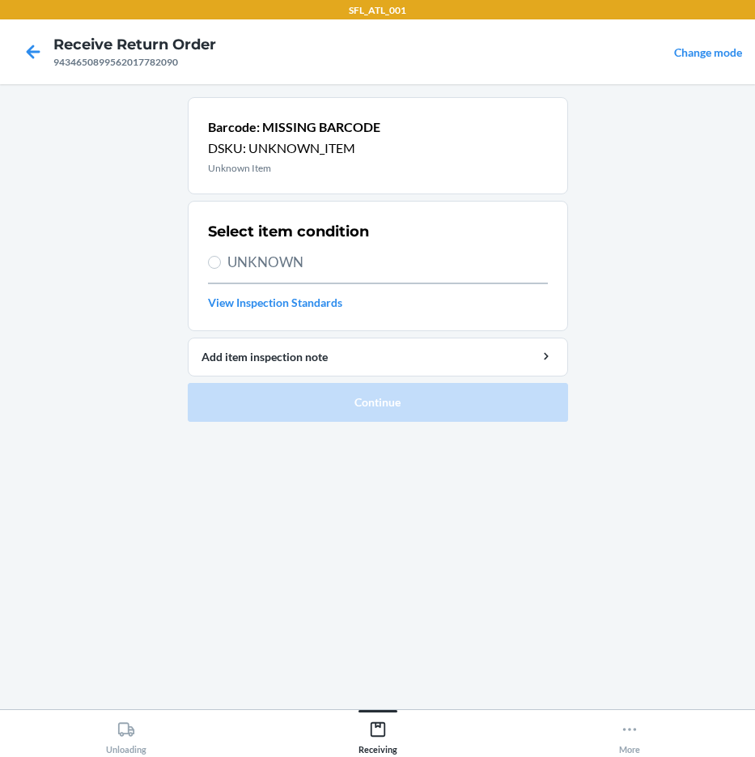
click at [274, 260] on span "UNKNOWN" at bounding box center [387, 262] width 321 height 21
click at [221, 260] on input "UNKNOWN" at bounding box center [214, 262] width 13 height 13
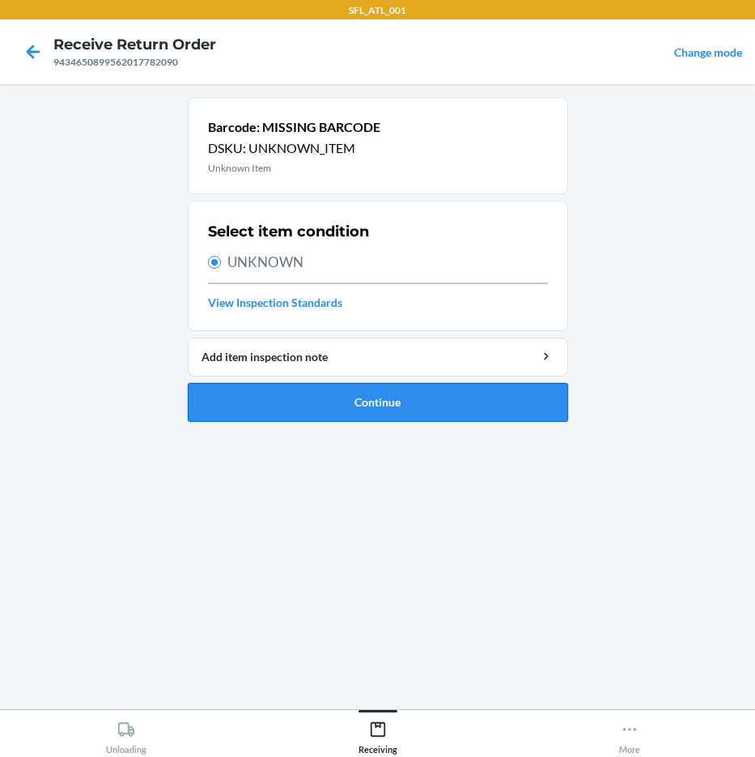
drag, startPoint x: 370, startPoint y: 416, endPoint x: 367, endPoint y: 393, distance: 22.8
click at [367, 393] on button "Continue" at bounding box center [378, 402] width 380 height 39
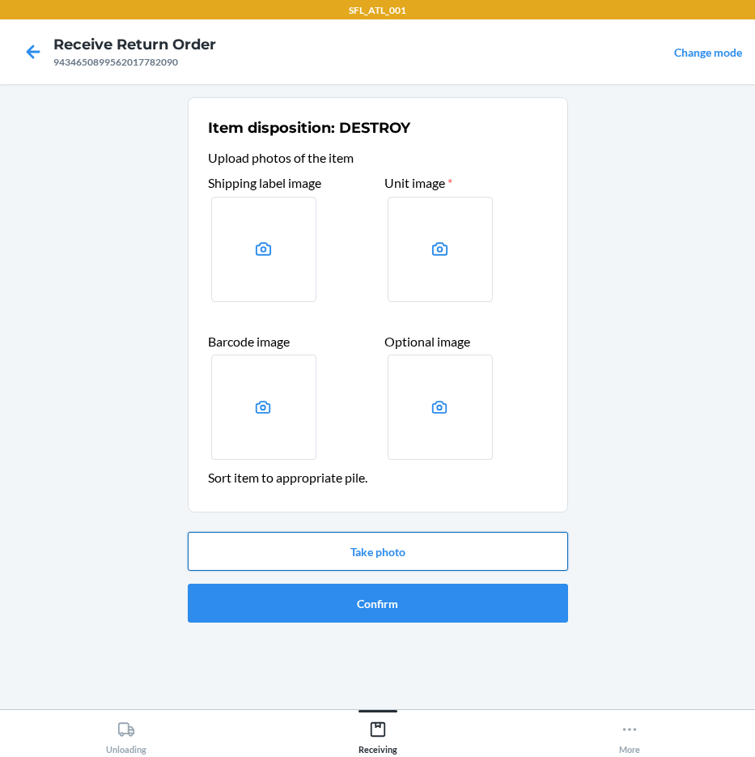
click at [338, 546] on button "Take photo" at bounding box center [378, 551] width 380 height 39
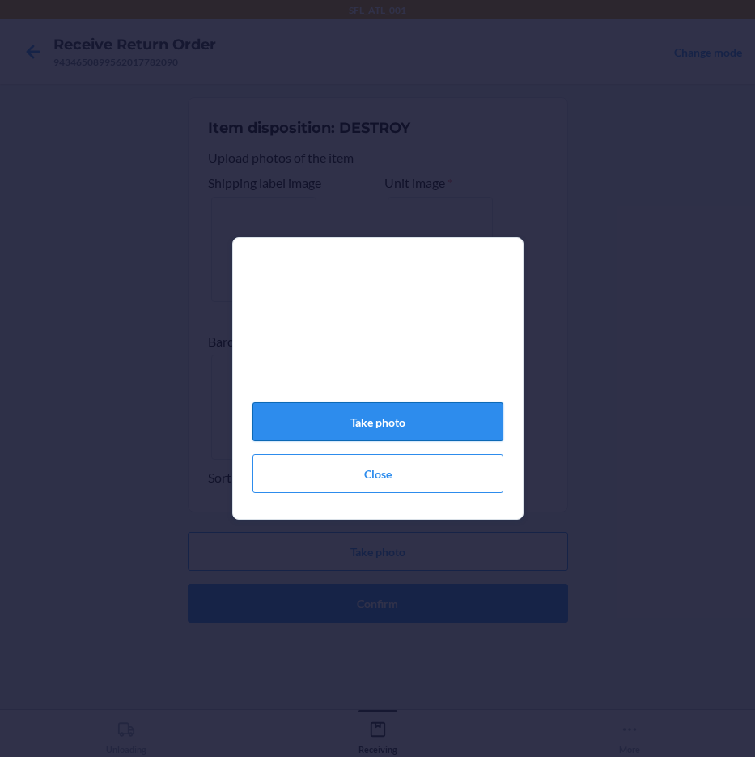
click at [327, 423] on button "Take photo" at bounding box center [378, 421] width 251 height 39
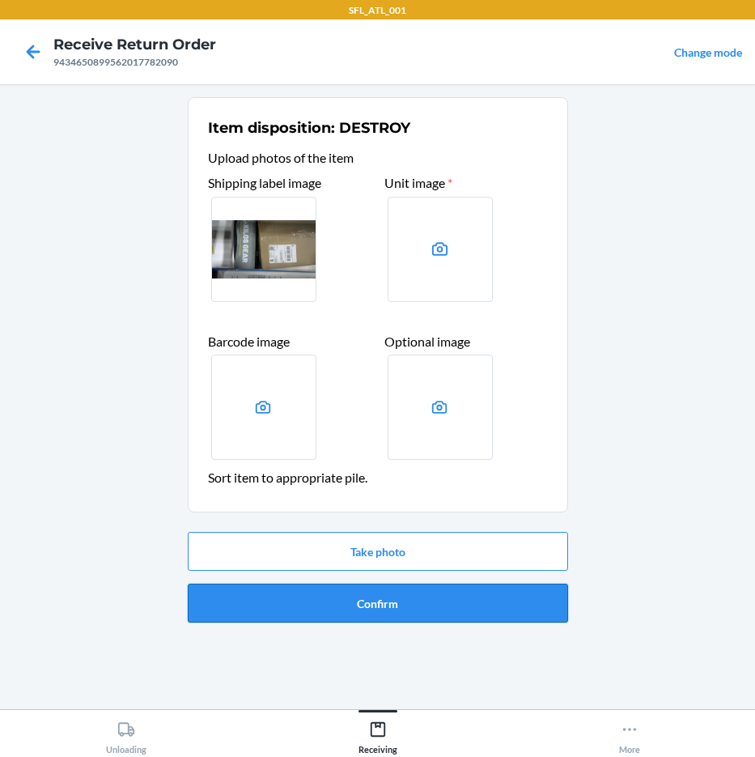
click at [410, 608] on button "Confirm" at bounding box center [378, 603] width 380 height 39
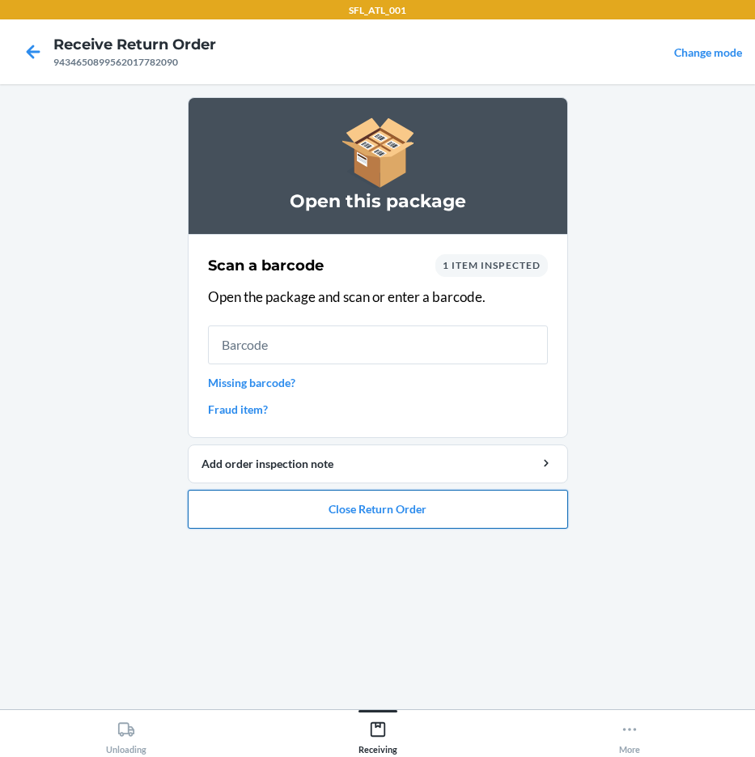
click at [437, 507] on button "Close Return Order" at bounding box center [378, 509] width 380 height 39
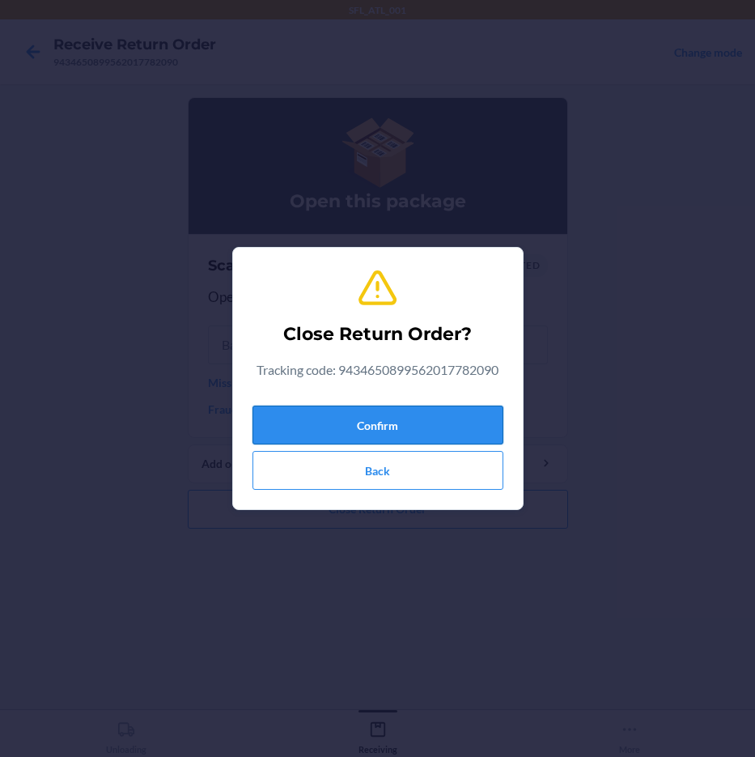
click at [418, 409] on button "Confirm" at bounding box center [378, 425] width 251 height 39
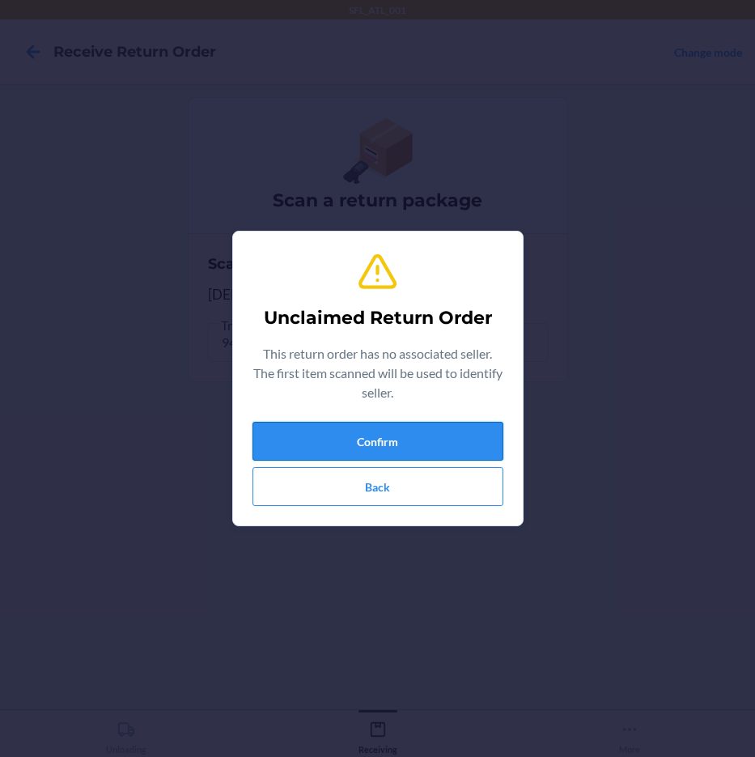
click at [360, 443] on button "Confirm" at bounding box center [378, 441] width 251 height 39
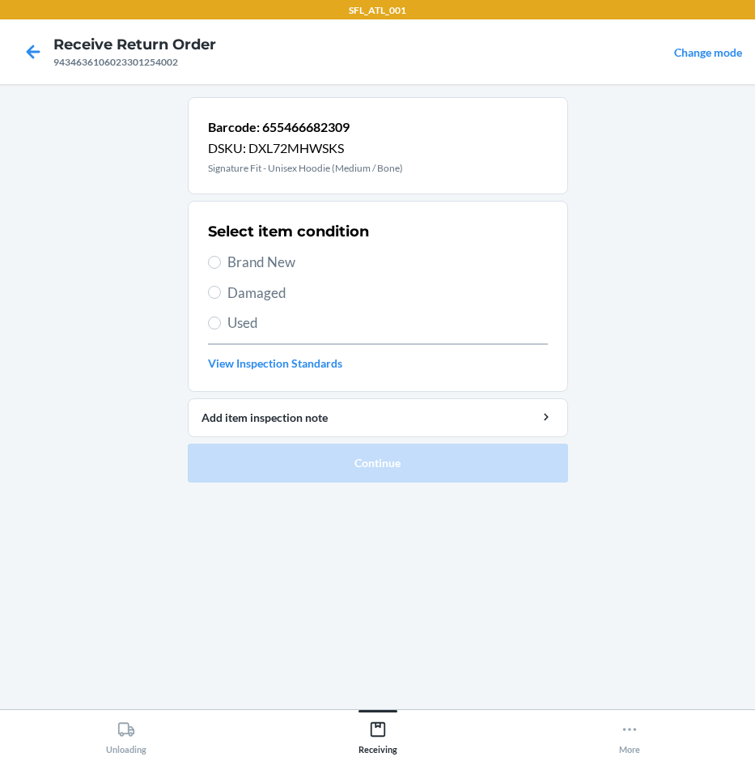
click at [296, 265] on span "Brand New" at bounding box center [387, 262] width 321 height 21
click at [221, 265] on input "Brand New" at bounding box center [214, 262] width 13 height 13
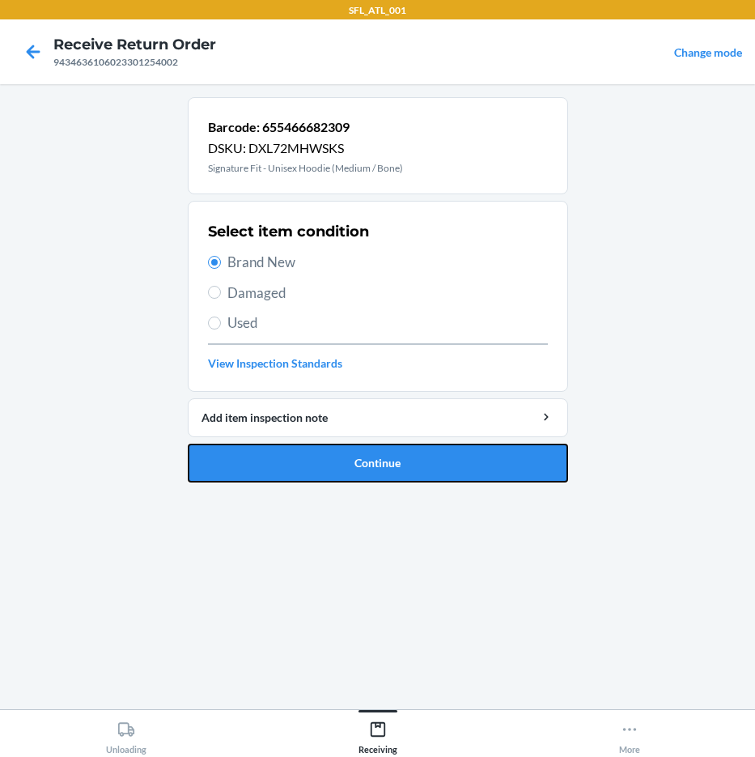
click at [381, 448] on button "Continue" at bounding box center [378, 463] width 380 height 39
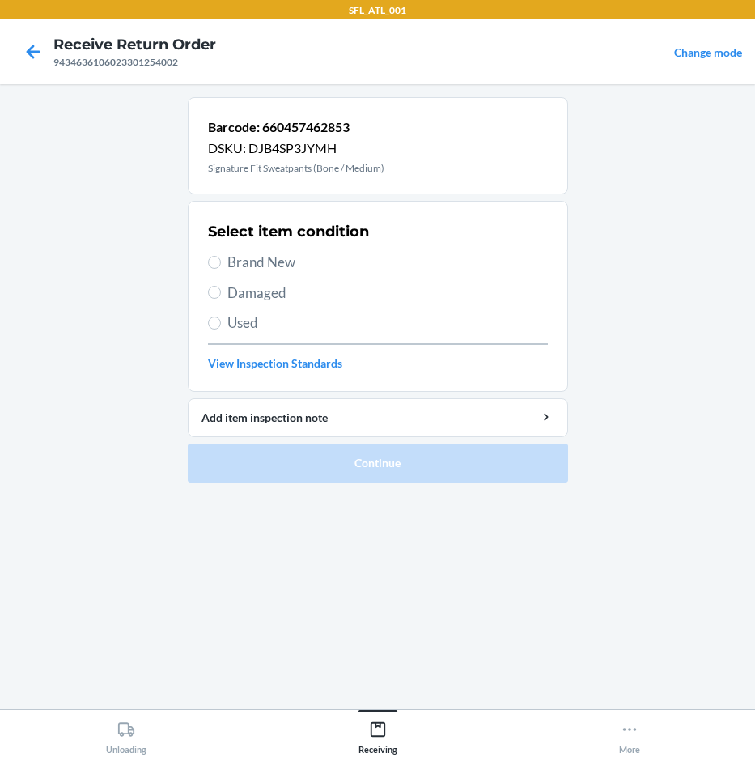
click at [276, 262] on span "Brand New" at bounding box center [387, 262] width 321 height 21
click at [221, 262] on input "Brand New" at bounding box center [214, 262] width 13 height 13
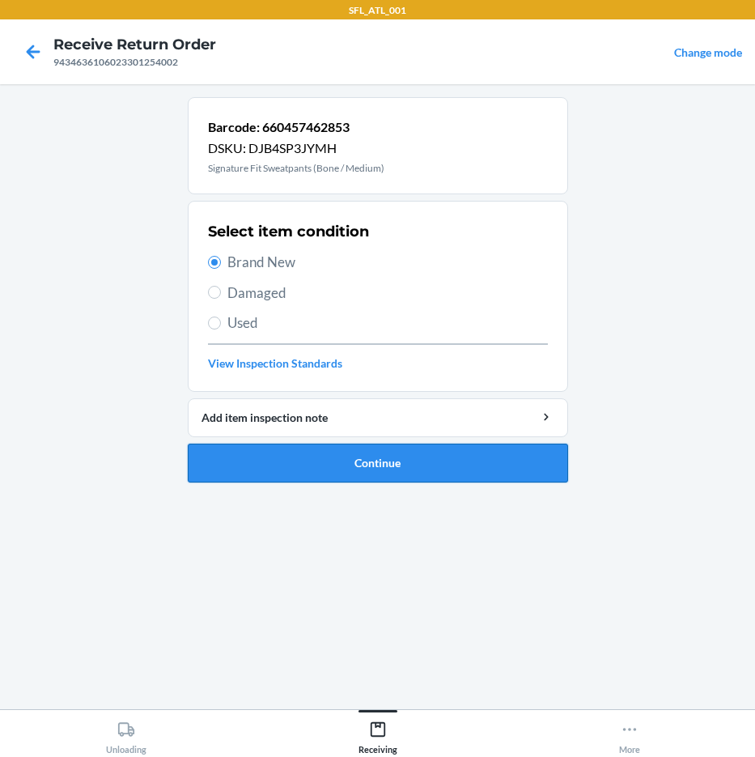
click at [466, 469] on button "Continue" at bounding box center [378, 463] width 380 height 39
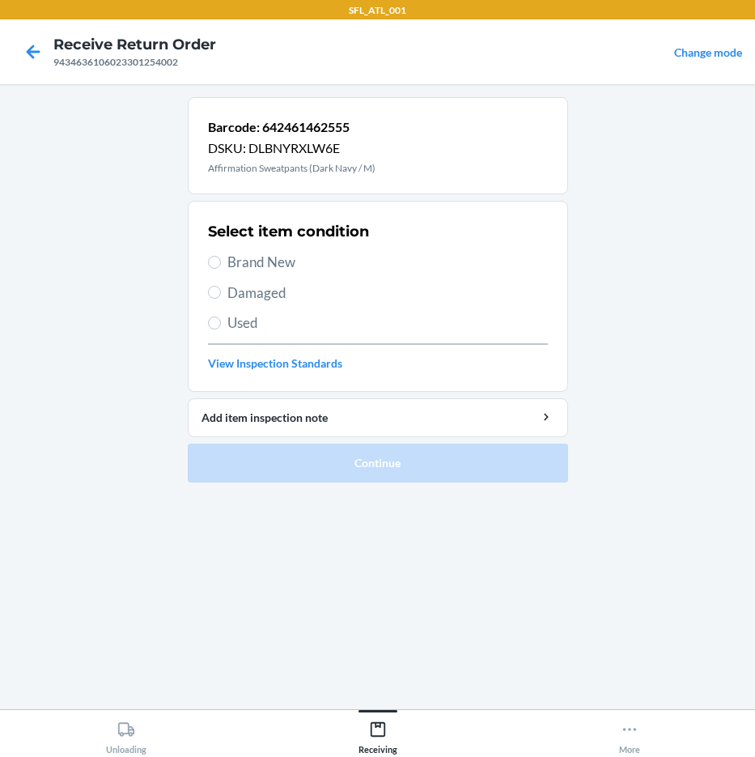
click at [302, 257] on span "Brand New" at bounding box center [387, 262] width 321 height 21
click at [221, 257] on input "Brand New" at bounding box center [214, 262] width 13 height 13
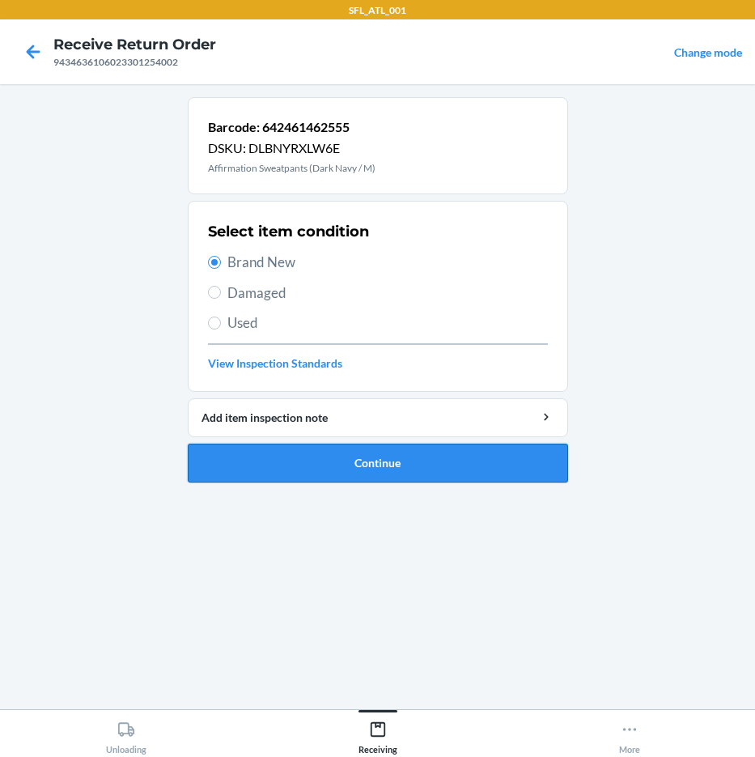
click at [392, 452] on button "Continue" at bounding box center [378, 463] width 380 height 39
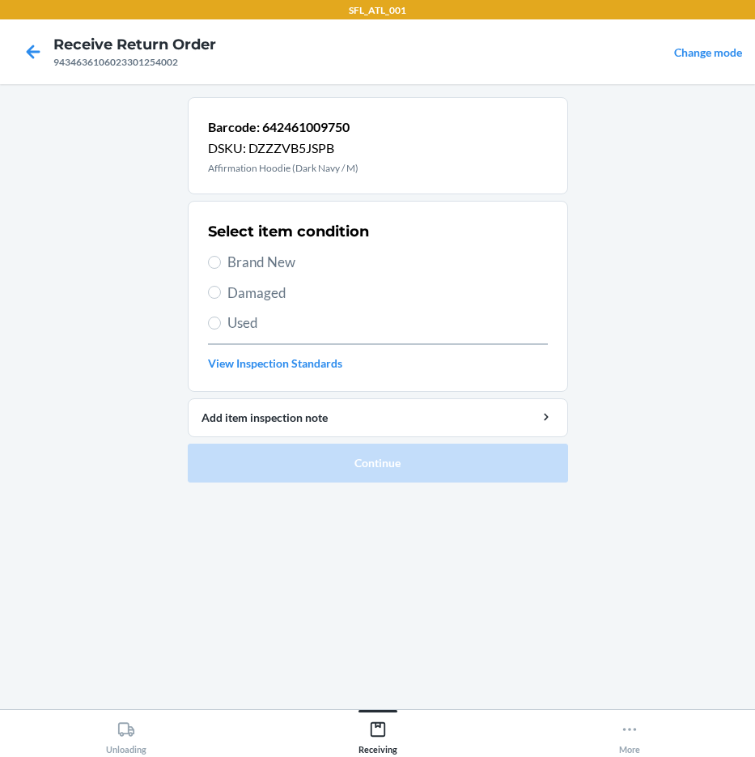
click at [299, 265] on span "Brand New" at bounding box center [387, 262] width 321 height 21
click at [221, 265] on input "Brand New" at bounding box center [214, 262] width 13 height 13
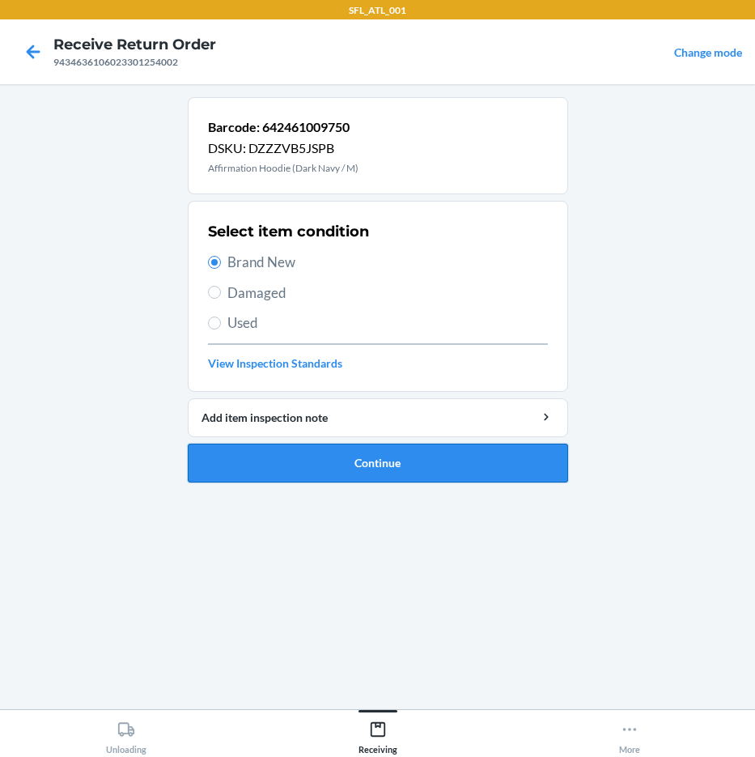
click at [460, 455] on button "Continue" at bounding box center [378, 463] width 380 height 39
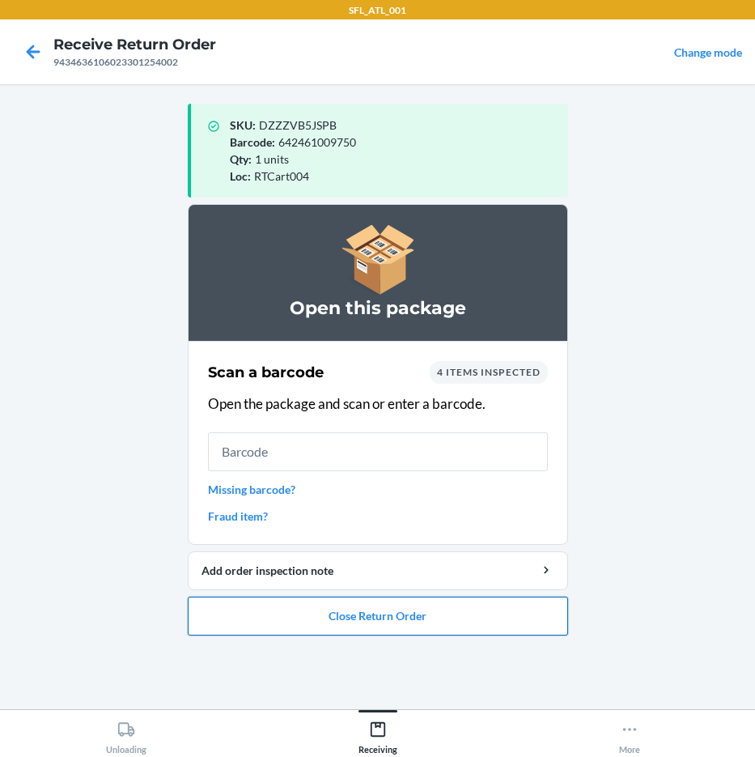
click at [375, 622] on button "Close Return Order" at bounding box center [378, 616] width 380 height 39
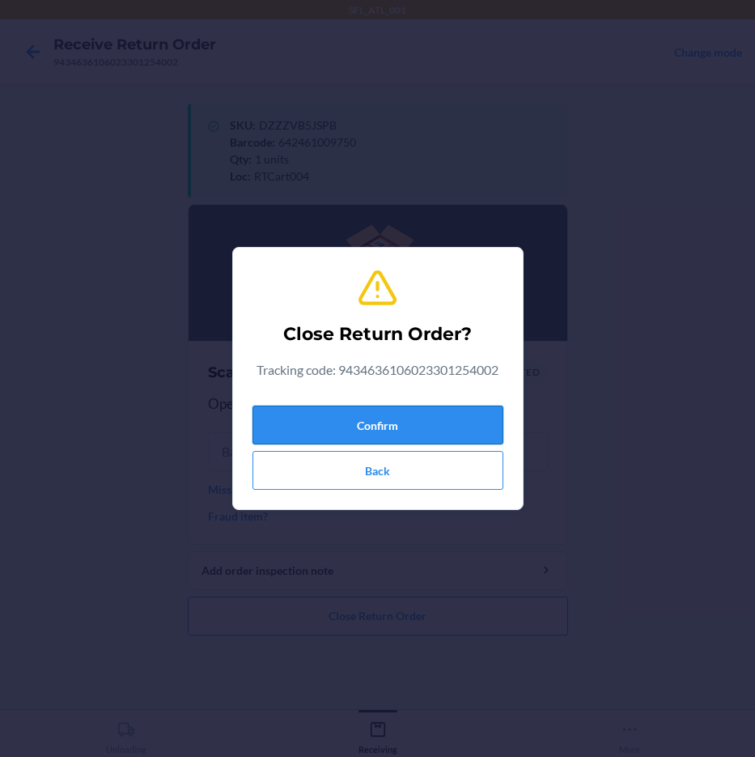
click at [420, 430] on button "Confirm" at bounding box center [378, 425] width 251 height 39
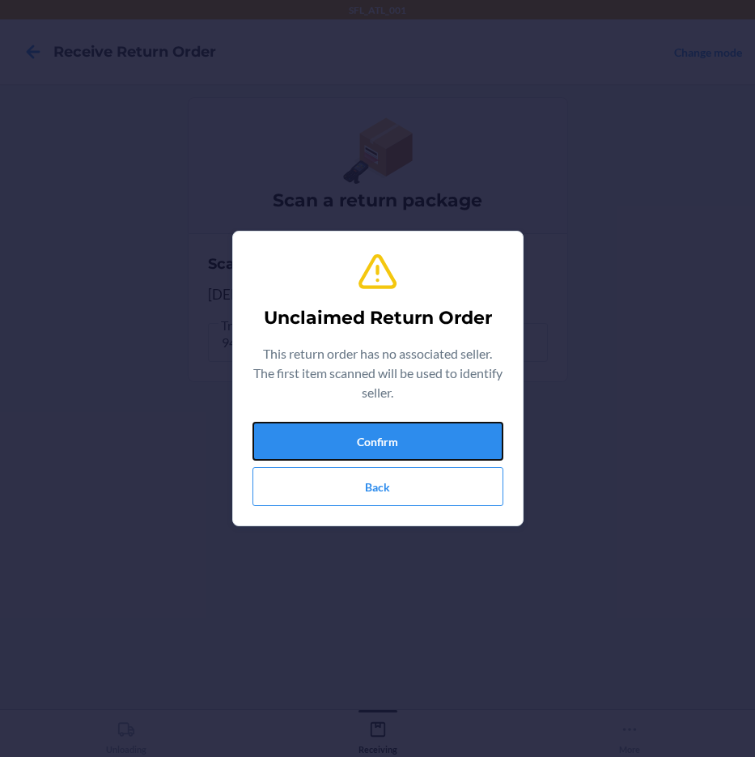
click at [426, 429] on button "Confirm" at bounding box center [378, 441] width 251 height 39
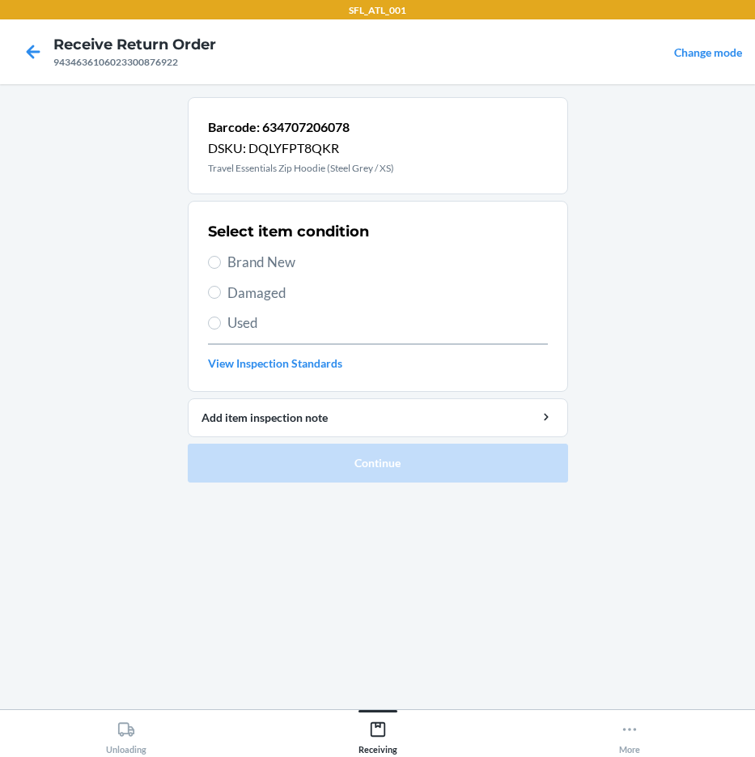
click at [265, 265] on span "Brand New" at bounding box center [387, 262] width 321 height 21
click at [221, 265] on input "Brand New" at bounding box center [214, 262] width 13 height 13
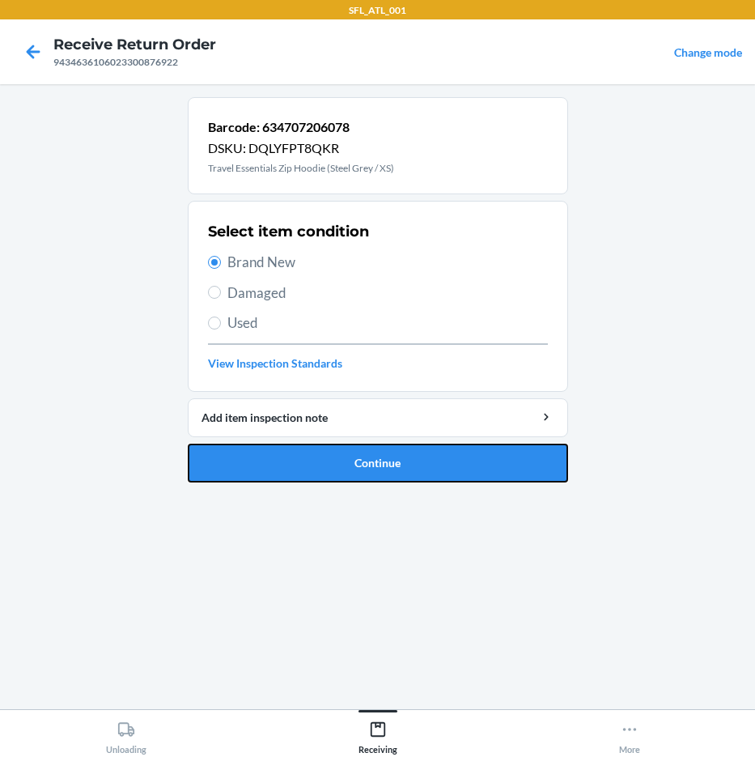
click at [393, 465] on button "Continue" at bounding box center [378, 463] width 380 height 39
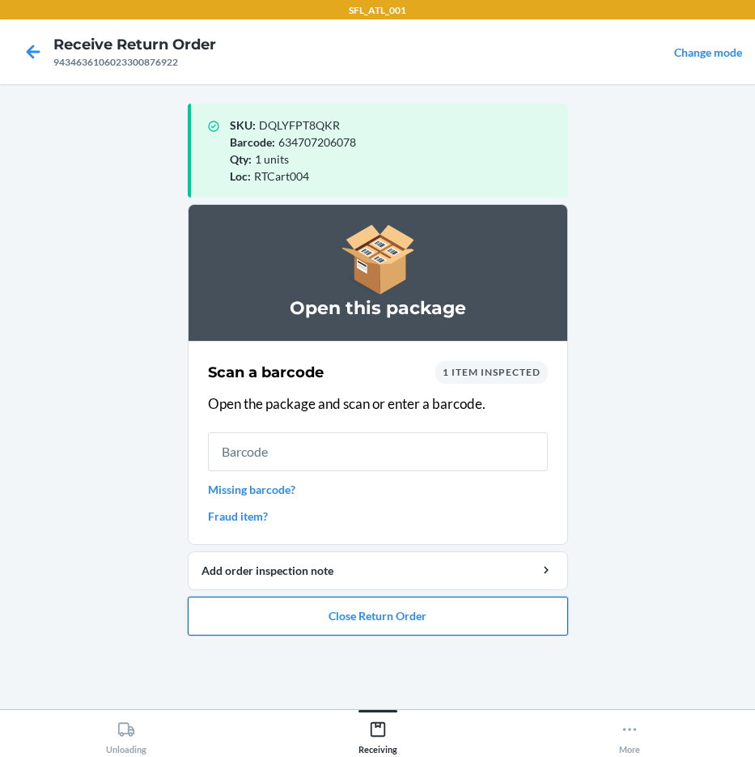
click at [410, 612] on button "Close Return Order" at bounding box center [378, 616] width 380 height 39
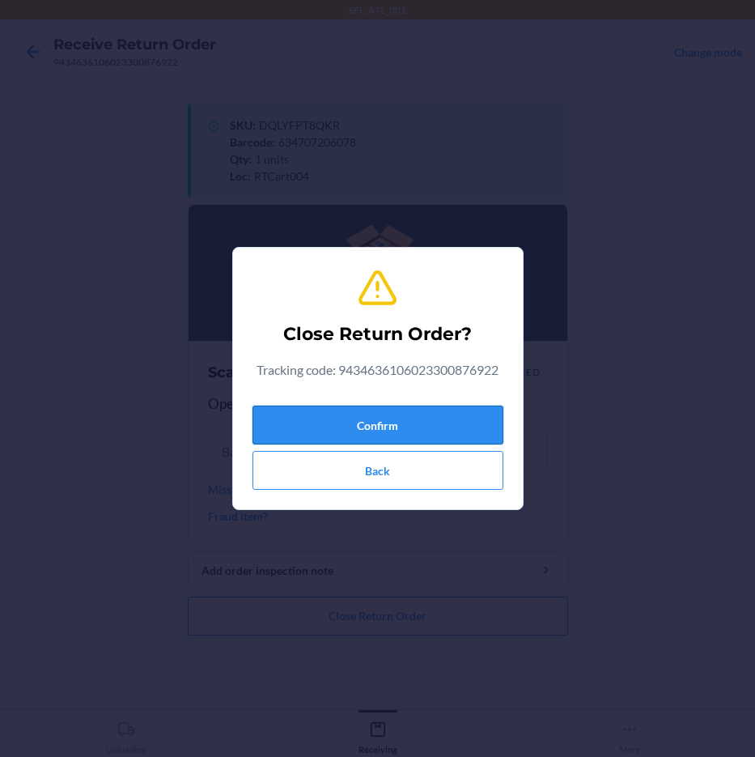
click at [435, 408] on button "Confirm" at bounding box center [378, 425] width 251 height 39
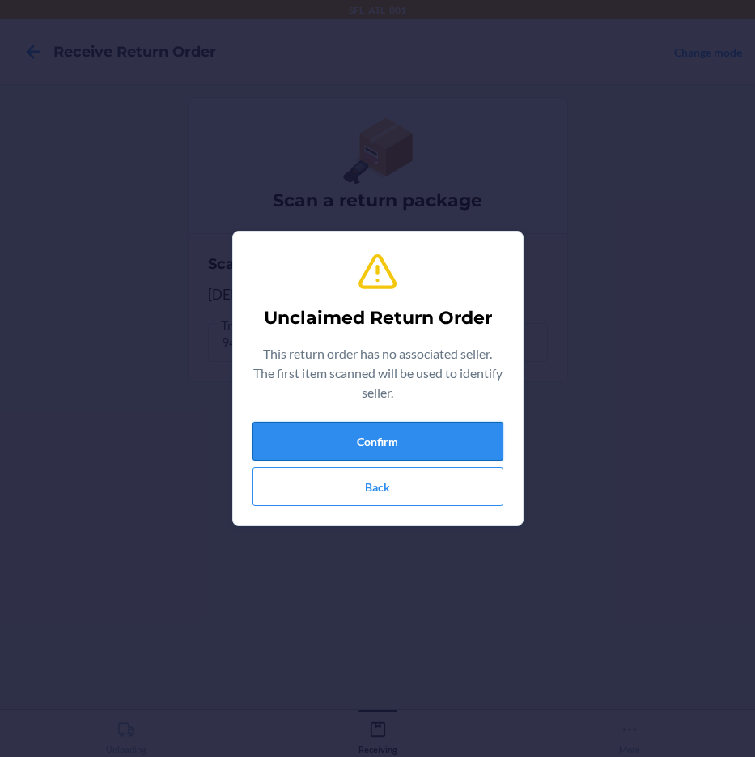
click at [458, 449] on button "Confirm" at bounding box center [378, 441] width 251 height 39
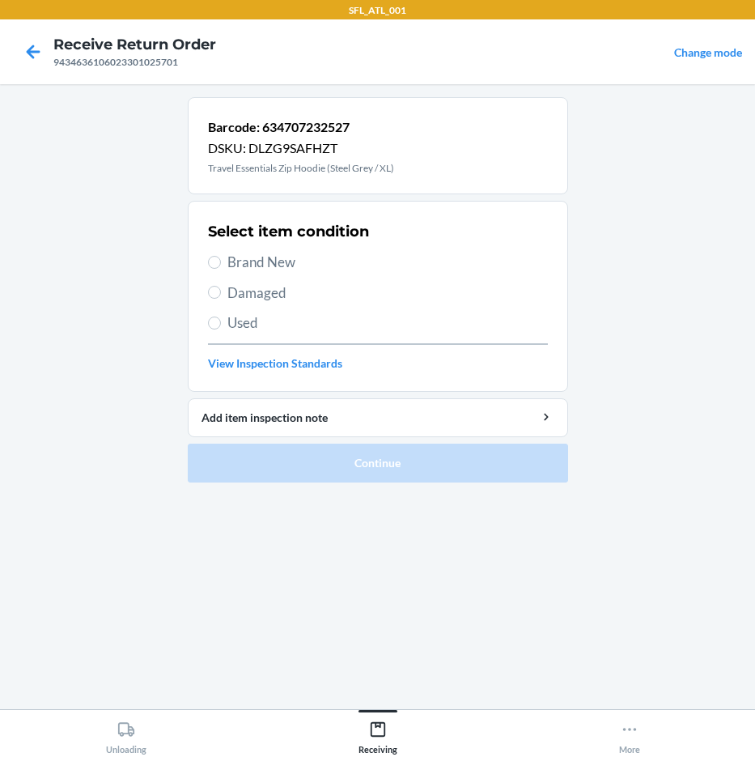
click at [276, 262] on span "Brand New" at bounding box center [387, 262] width 321 height 21
click at [221, 262] on input "Brand New" at bounding box center [214, 262] width 13 height 13
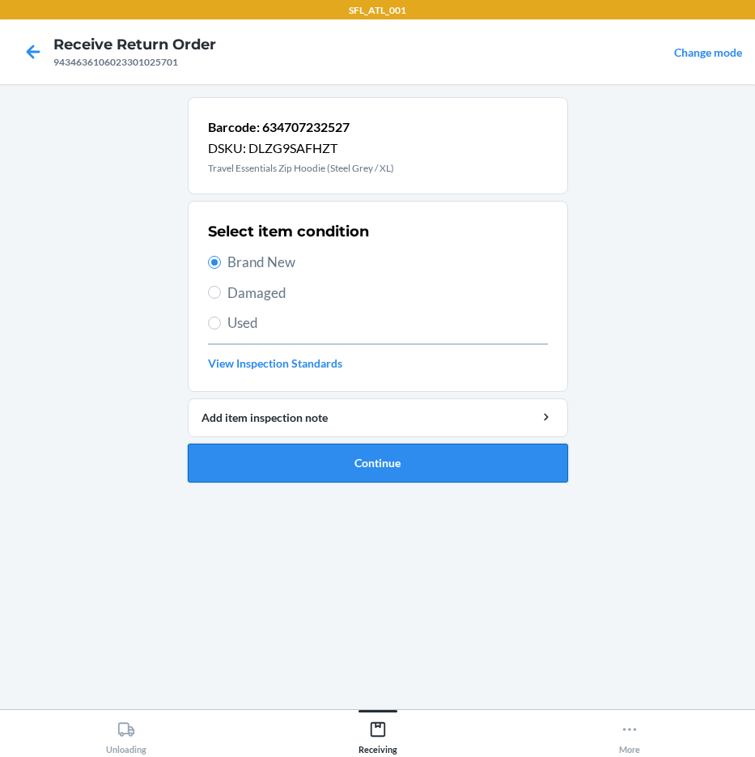
click at [406, 467] on button "Continue" at bounding box center [378, 463] width 380 height 39
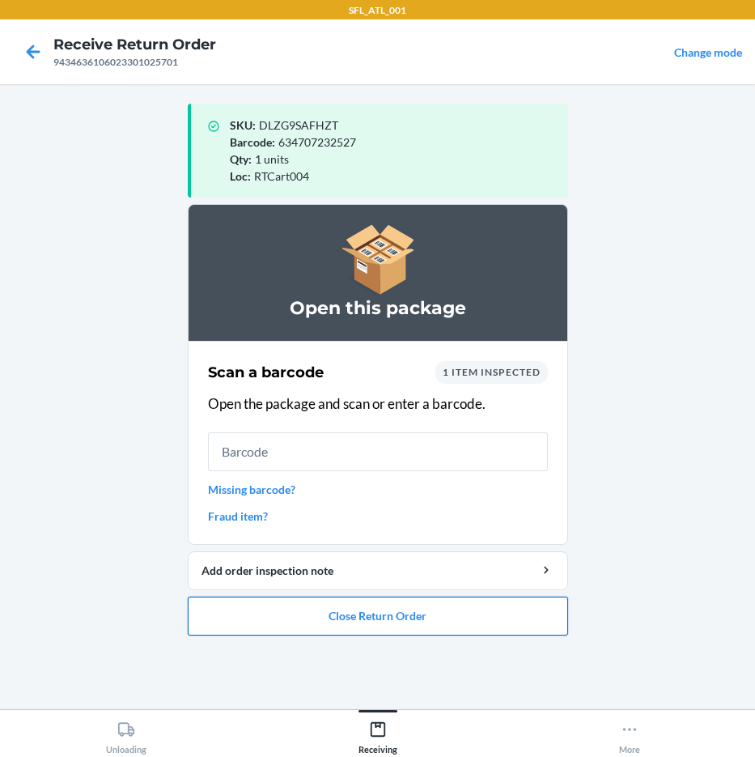
click at [380, 622] on button "Close Return Order" at bounding box center [378, 616] width 380 height 39
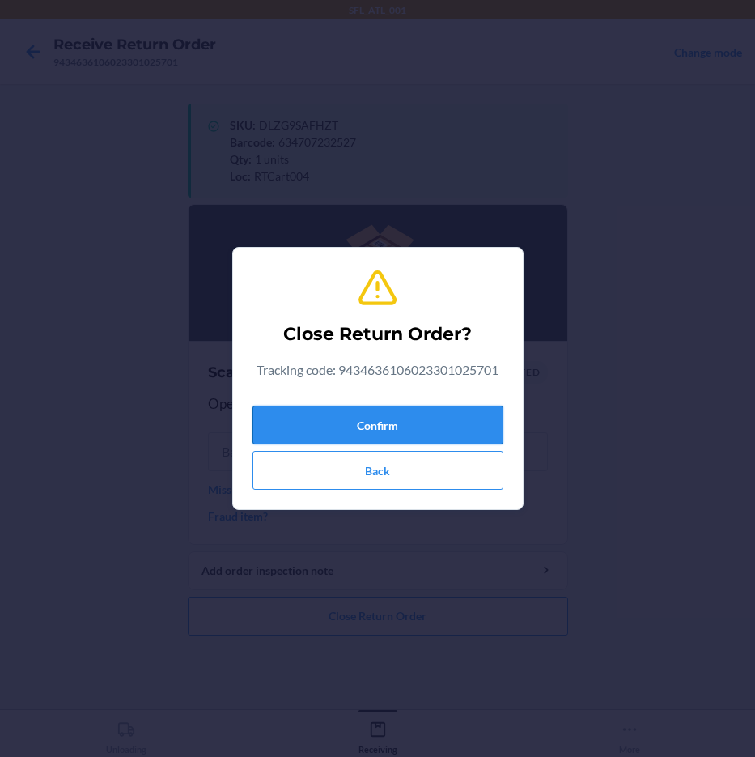
click at [444, 414] on button "Confirm" at bounding box center [378, 425] width 251 height 39
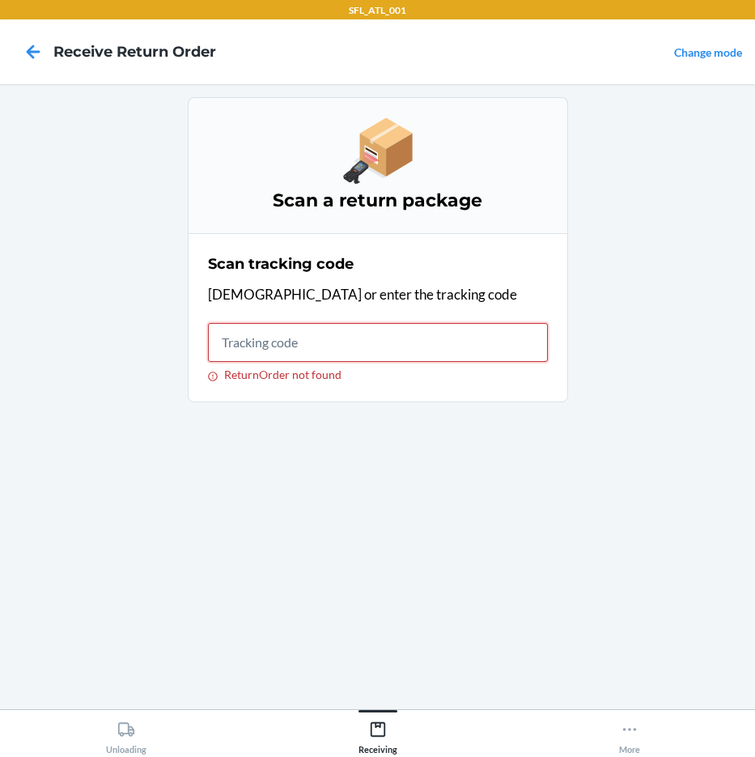
click at [326, 354] on input "ReturnOrder not found" at bounding box center [378, 342] width 340 height 39
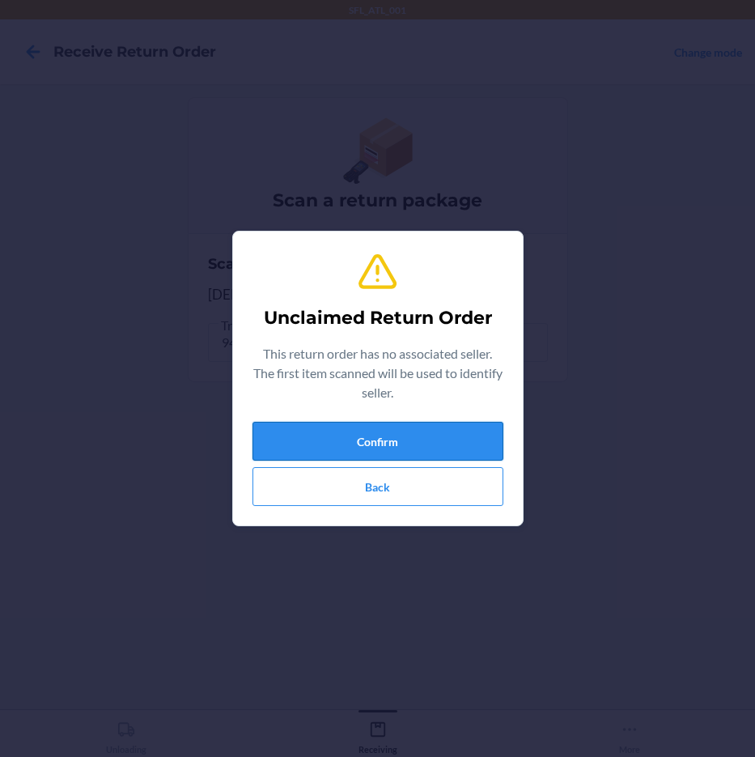
click at [383, 440] on button "Confirm" at bounding box center [378, 441] width 251 height 39
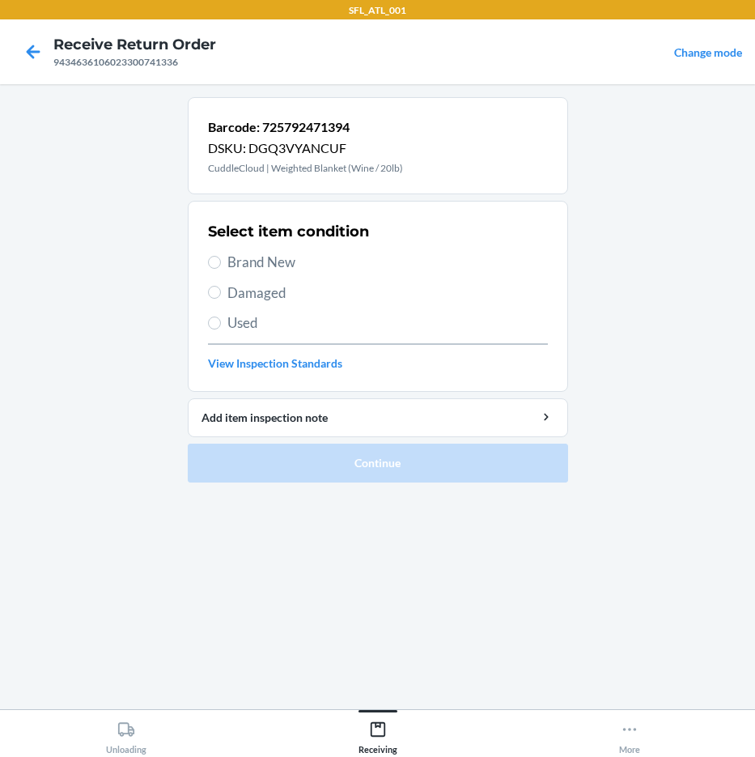
click at [278, 266] on span "Brand New" at bounding box center [387, 262] width 321 height 21
click at [221, 266] on input "Brand New" at bounding box center [214, 262] width 13 height 13
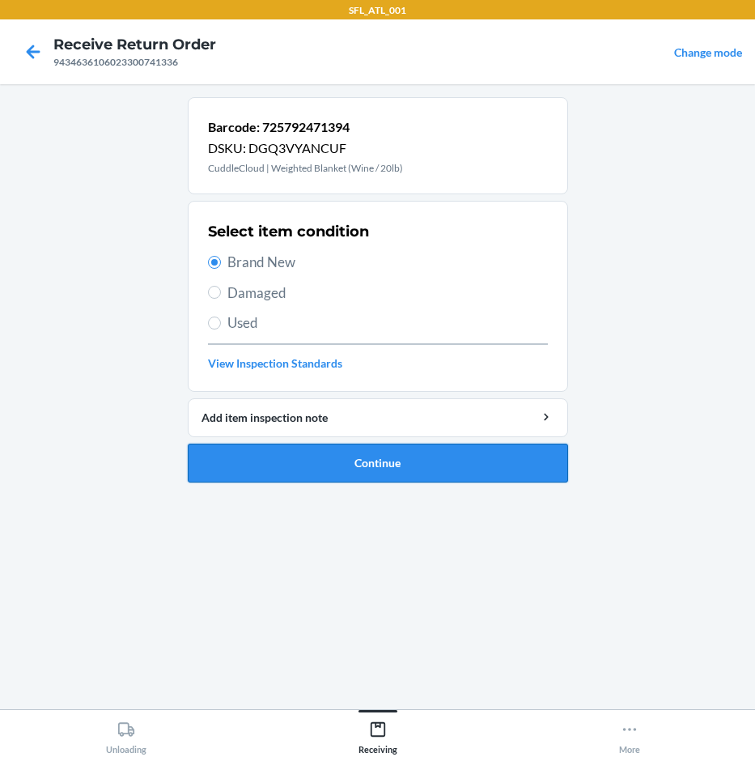
click at [453, 469] on button "Continue" at bounding box center [378, 463] width 380 height 39
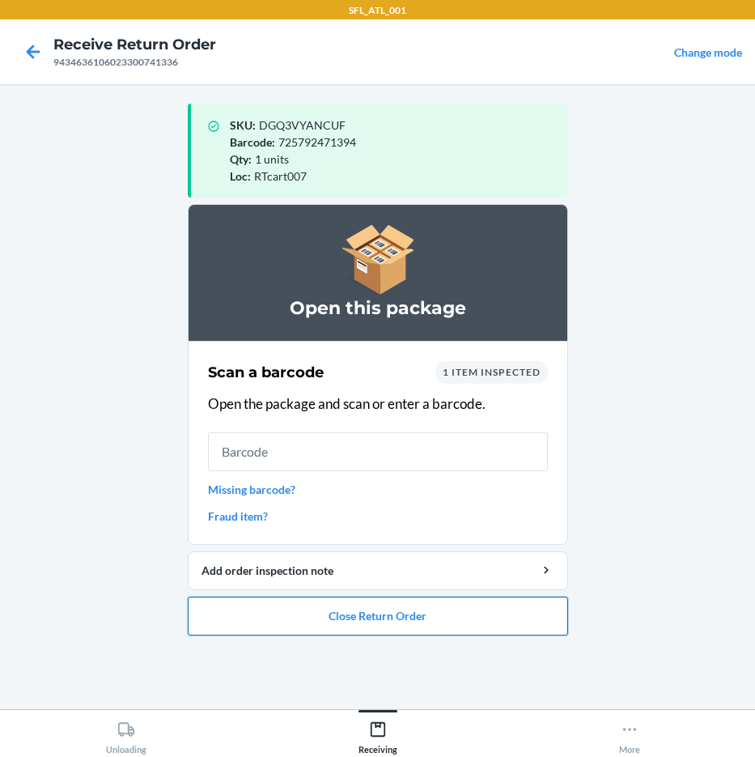
click at [393, 614] on button "Close Return Order" at bounding box center [378, 616] width 380 height 39
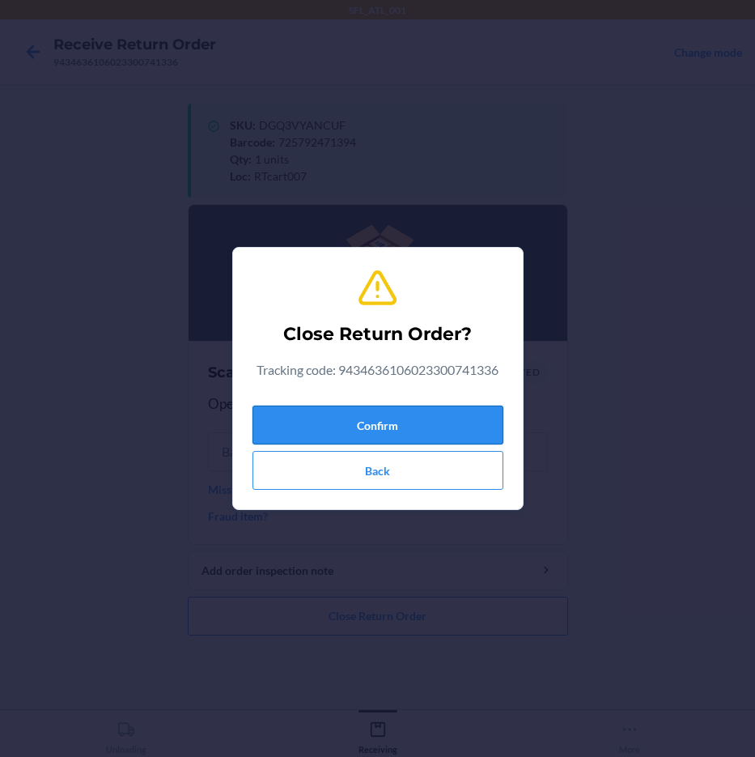
click at [454, 427] on button "Confirm" at bounding box center [378, 425] width 251 height 39
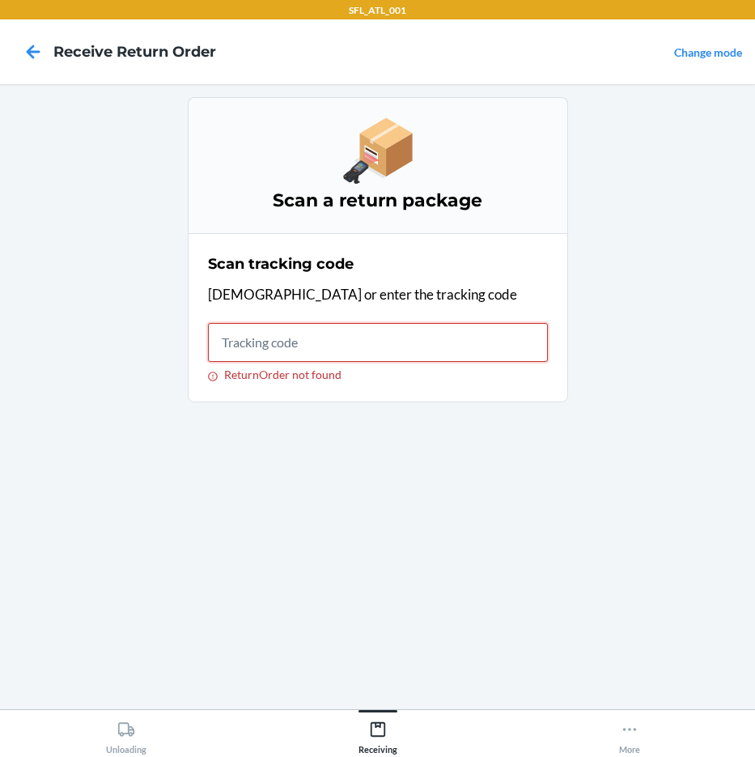
click at [478, 350] on input "ReturnOrder not found" at bounding box center [378, 342] width 340 height 39
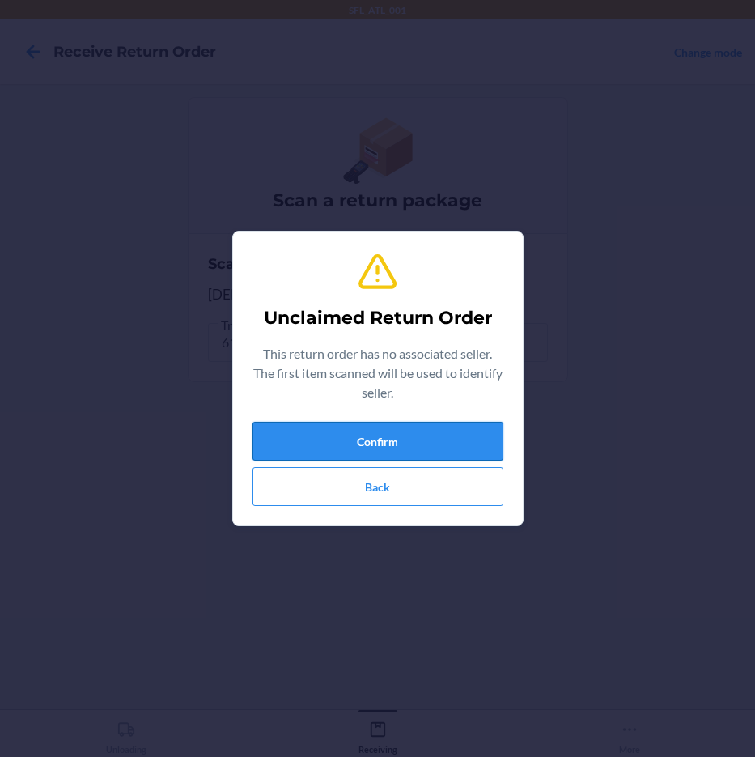
click at [401, 437] on button "Confirm" at bounding box center [378, 441] width 251 height 39
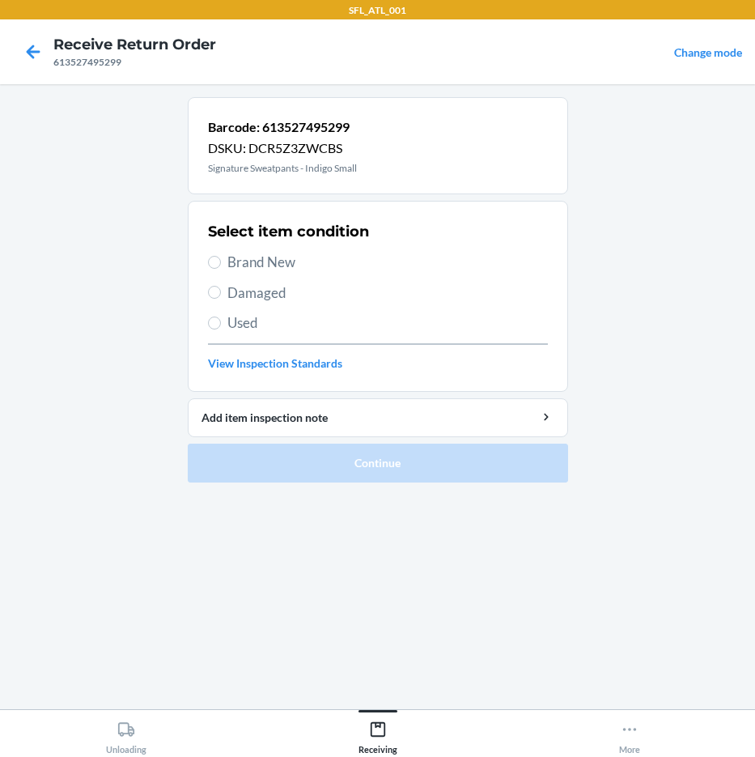
click at [244, 259] on span "Brand New" at bounding box center [387, 262] width 321 height 21
click at [221, 259] on input "Brand New" at bounding box center [214, 262] width 13 height 13
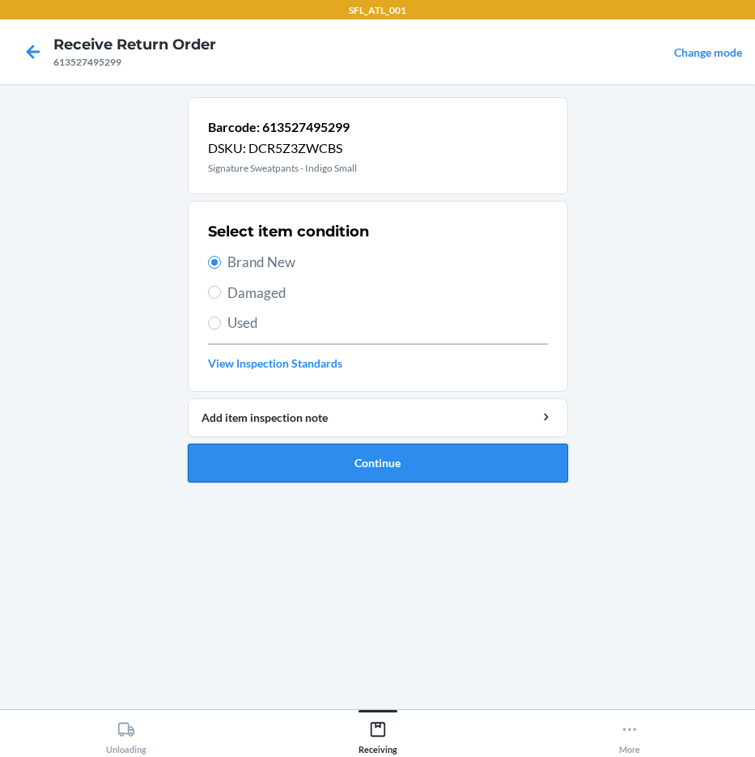
click at [360, 465] on button "Continue" at bounding box center [378, 463] width 380 height 39
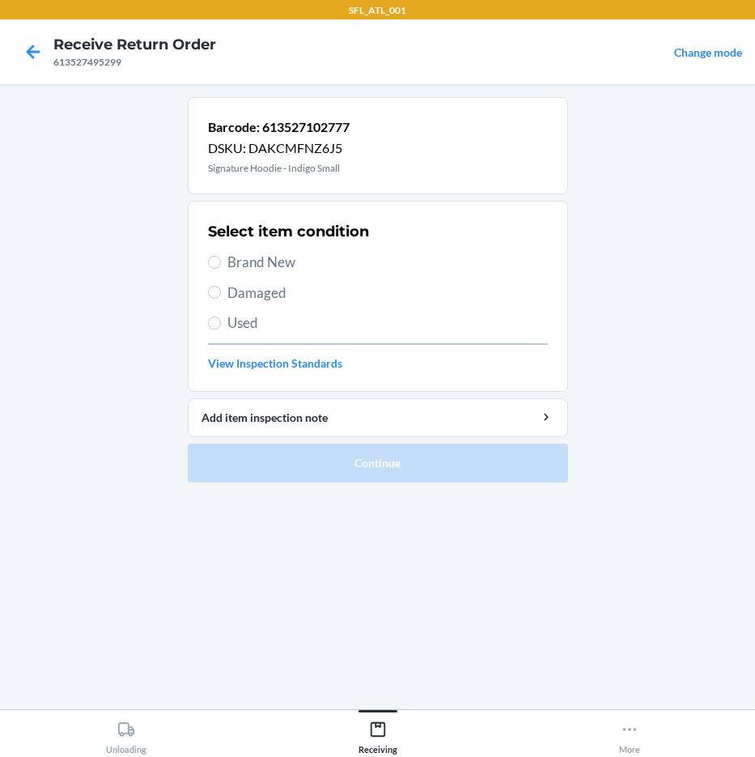
drag, startPoint x: 272, startPoint y: 257, endPoint x: 327, endPoint y: 304, distance: 72.3
click at [284, 261] on span "Brand New" at bounding box center [387, 262] width 321 height 21
click at [234, 250] on div "Select item condition Brand New Damaged Used View Inspection Standards" at bounding box center [378, 296] width 340 height 160
click at [259, 261] on span "Brand New" at bounding box center [387, 262] width 321 height 21
click at [221, 261] on input "Brand New" at bounding box center [214, 262] width 13 height 13
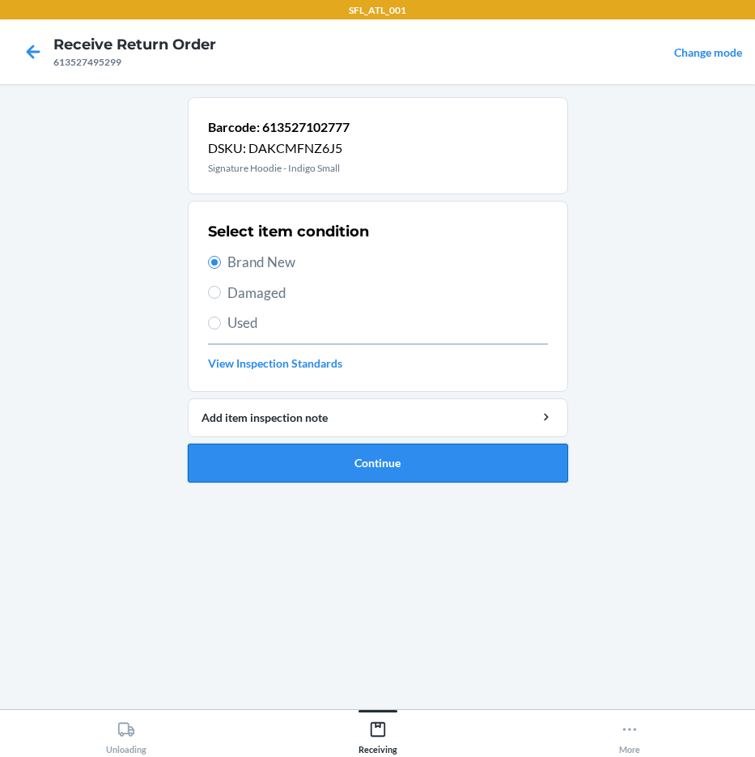
click at [410, 474] on button "Continue" at bounding box center [378, 463] width 380 height 39
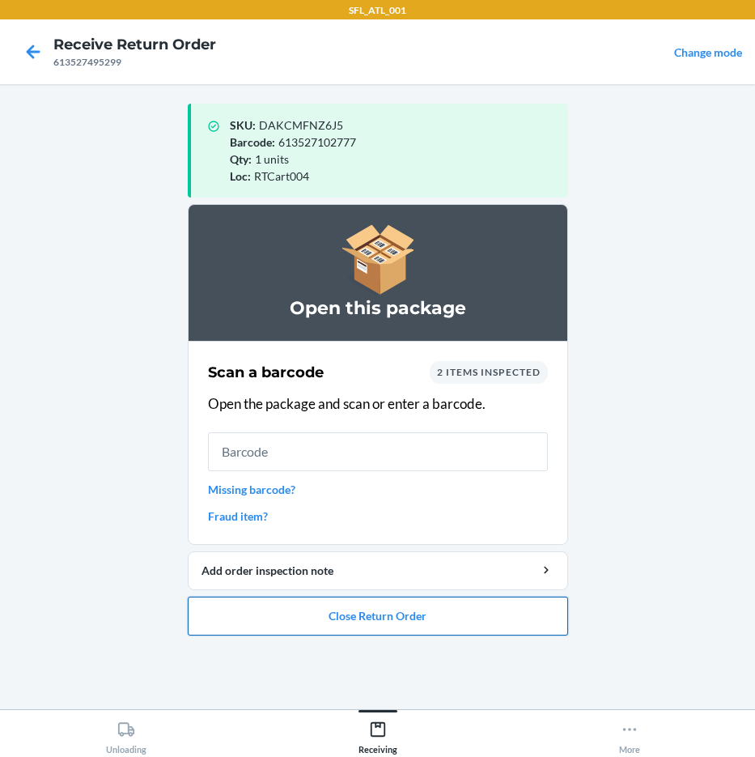
click at [359, 621] on button "Close Return Order" at bounding box center [378, 616] width 380 height 39
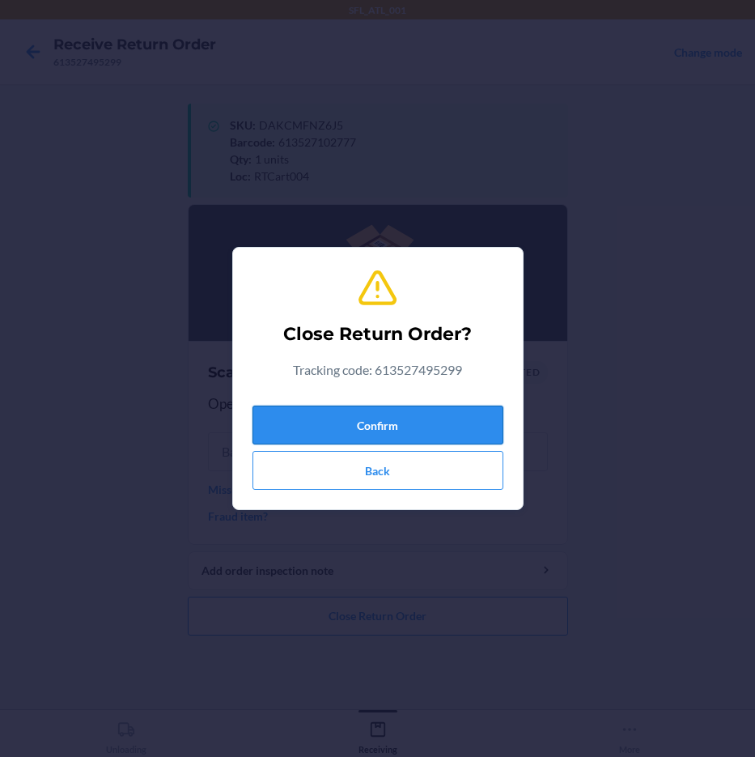
click at [414, 422] on button "Confirm" at bounding box center [378, 425] width 251 height 39
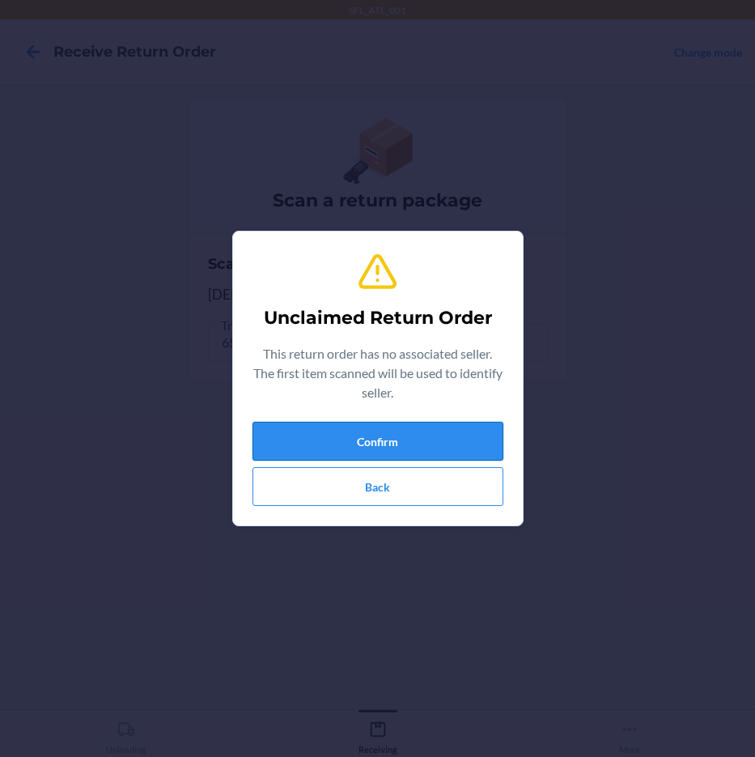
click at [391, 439] on button "Confirm" at bounding box center [378, 441] width 251 height 39
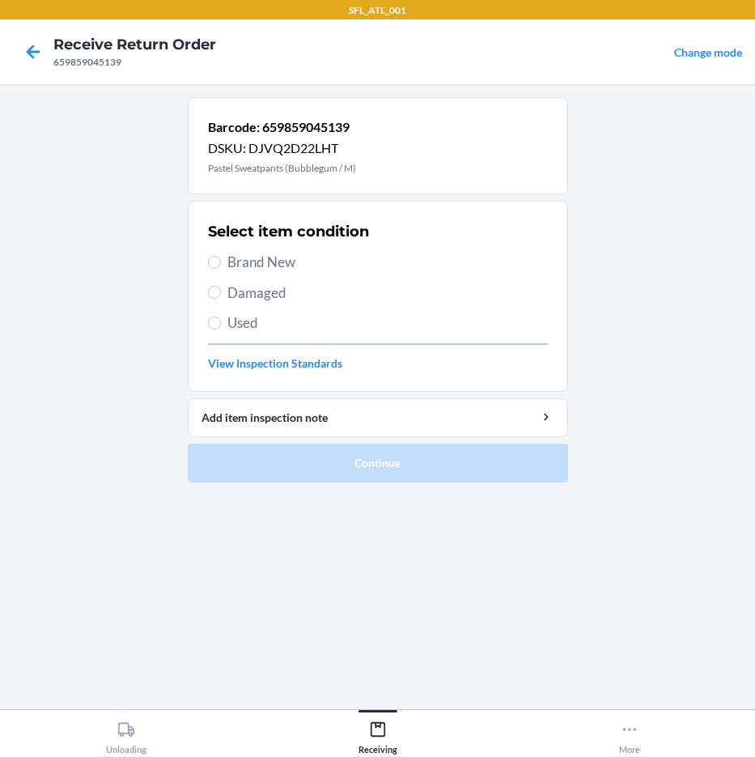
click at [240, 269] on span "Brand New" at bounding box center [387, 262] width 321 height 21
click at [221, 269] on input "Brand New" at bounding box center [214, 262] width 13 height 13
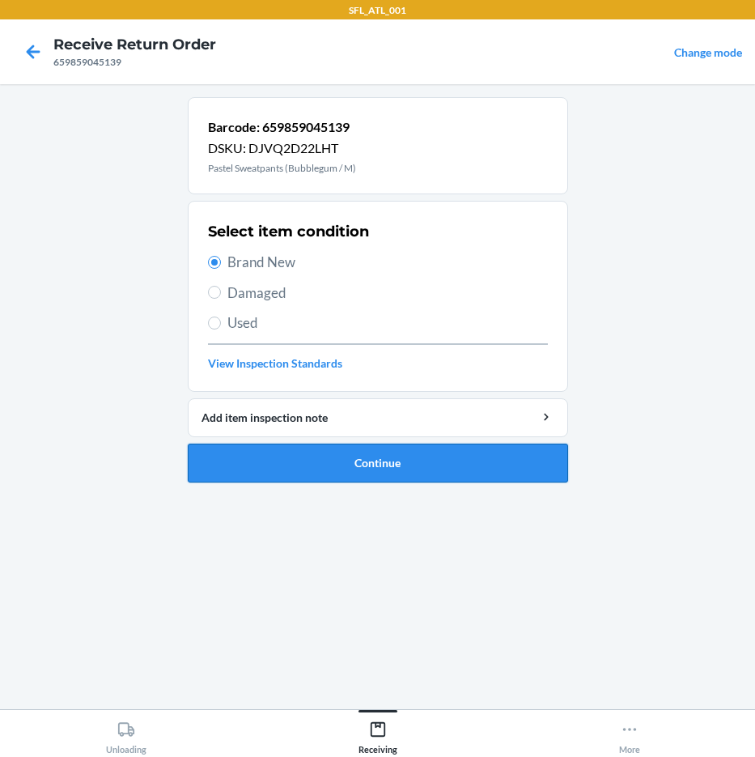
click at [285, 454] on button "Continue" at bounding box center [378, 463] width 380 height 39
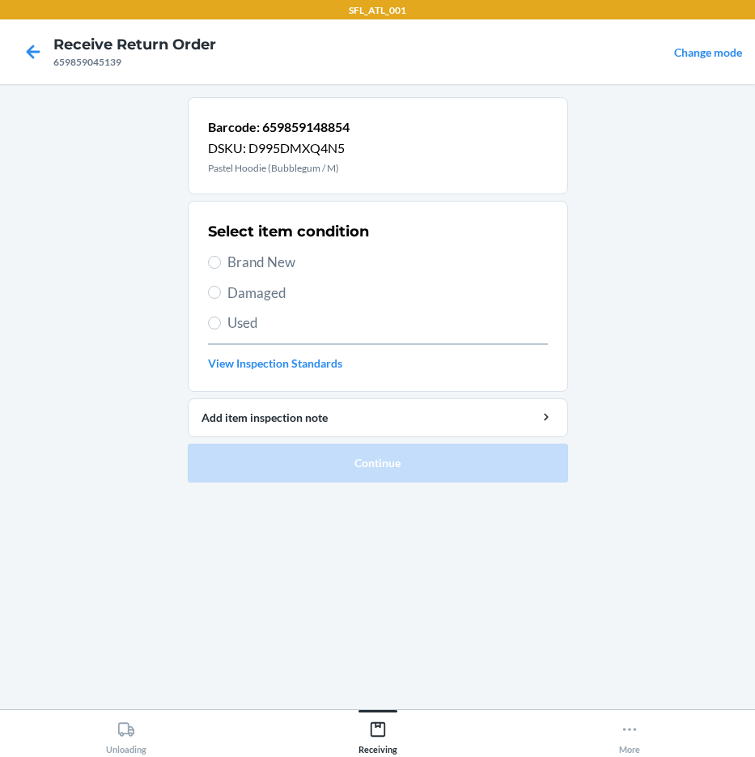
click at [232, 260] on span "Brand New" at bounding box center [387, 262] width 321 height 21
click at [221, 260] on input "Brand New" at bounding box center [214, 262] width 13 height 13
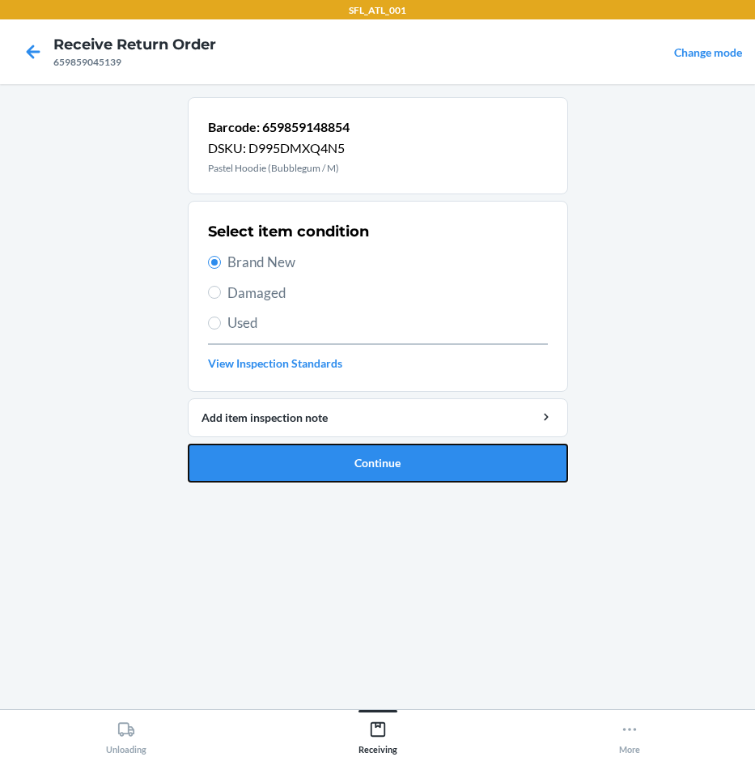
click at [370, 473] on button "Continue" at bounding box center [378, 463] width 380 height 39
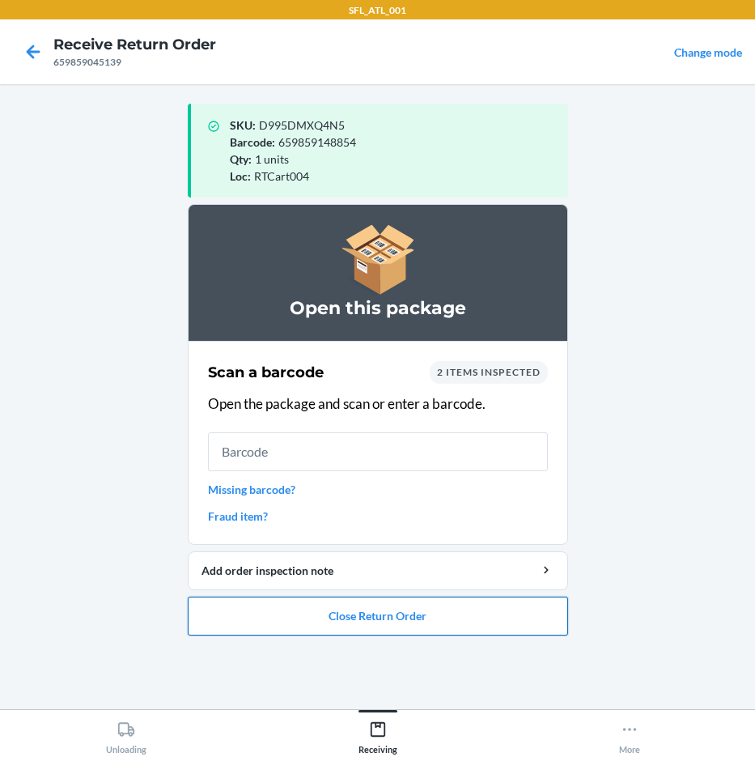
click at [365, 618] on button "Close Return Order" at bounding box center [378, 616] width 380 height 39
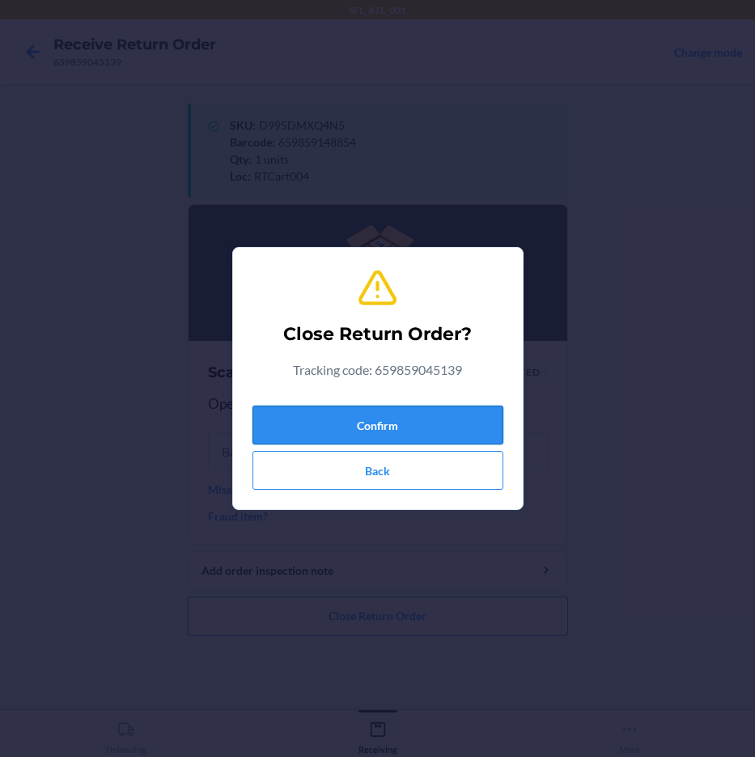
click at [388, 422] on button "Confirm" at bounding box center [378, 425] width 251 height 39
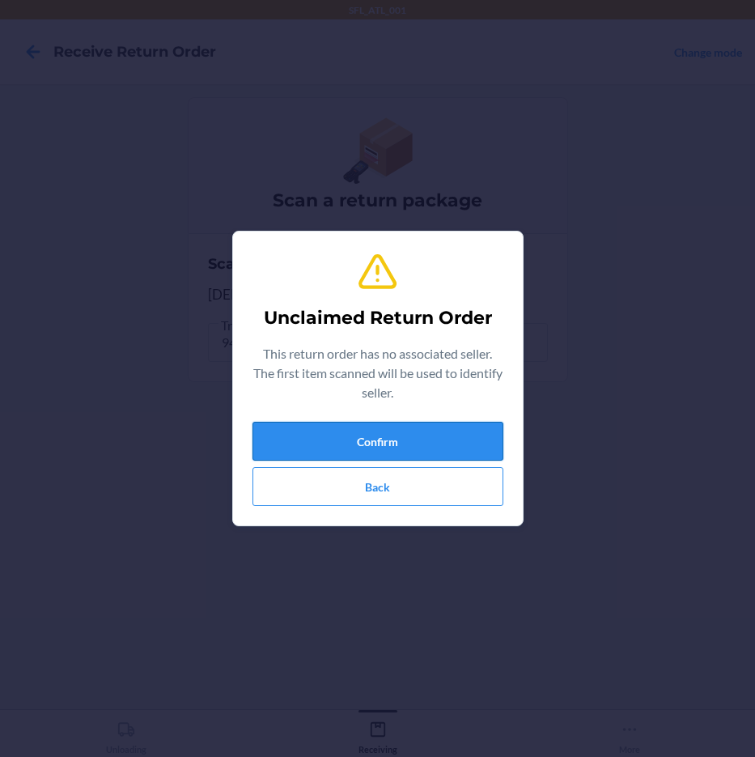
click at [376, 428] on button "Confirm" at bounding box center [378, 441] width 251 height 39
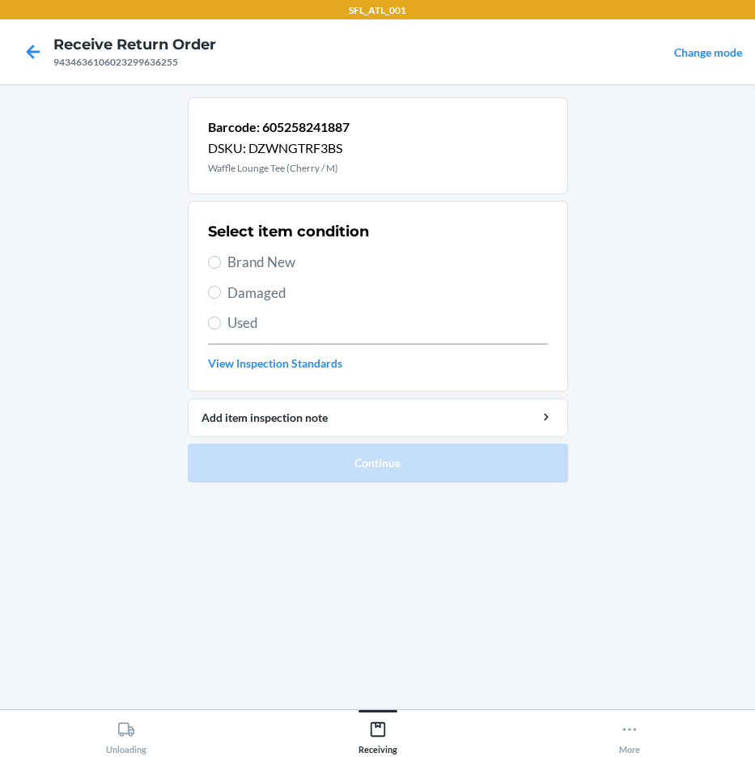
click at [268, 266] on span "Brand New" at bounding box center [387, 262] width 321 height 21
click at [221, 266] on input "Brand New" at bounding box center [214, 262] width 13 height 13
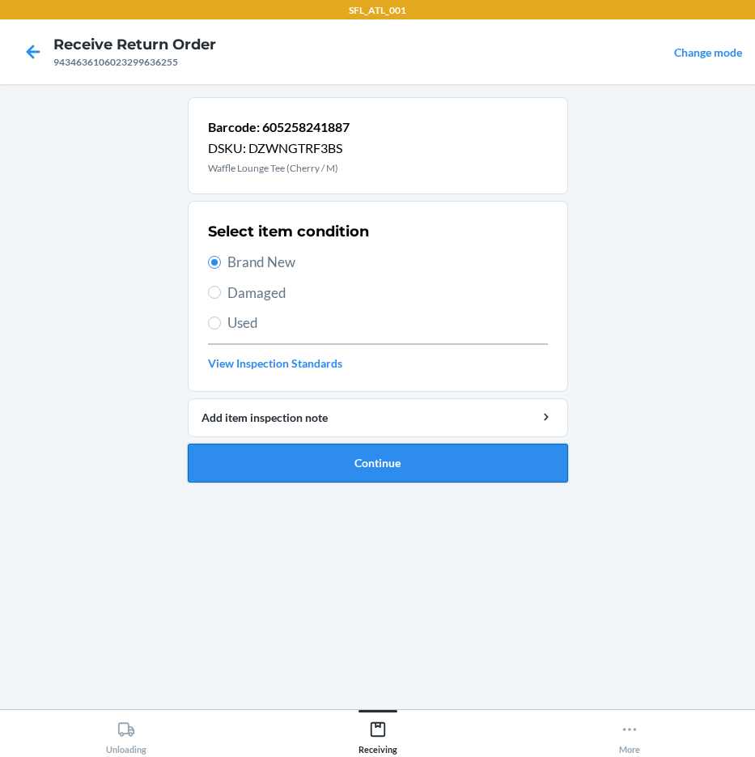
click at [448, 456] on button "Continue" at bounding box center [378, 463] width 380 height 39
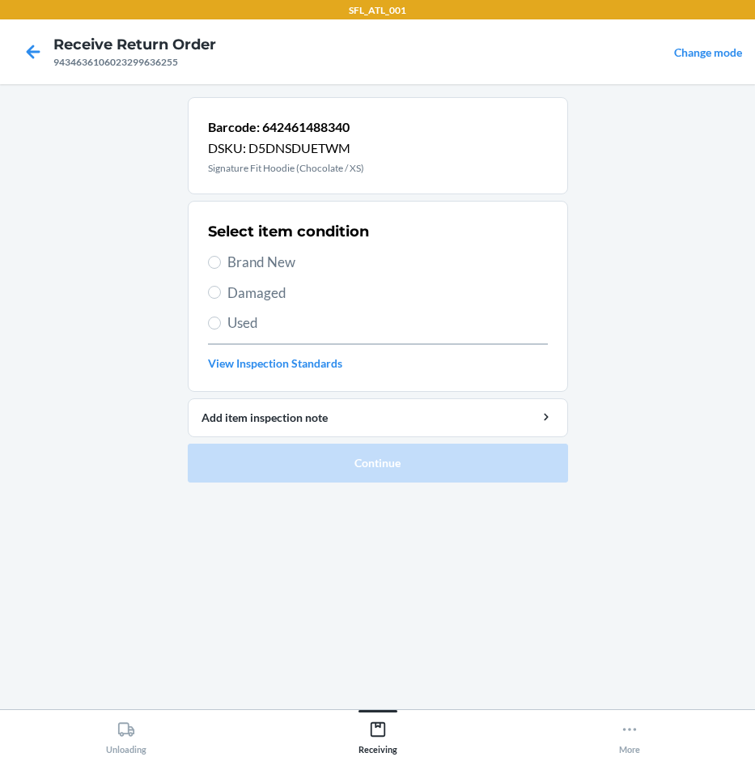
click at [288, 262] on span "Brand New" at bounding box center [387, 262] width 321 height 21
click at [221, 262] on input "Brand New" at bounding box center [214, 262] width 13 height 13
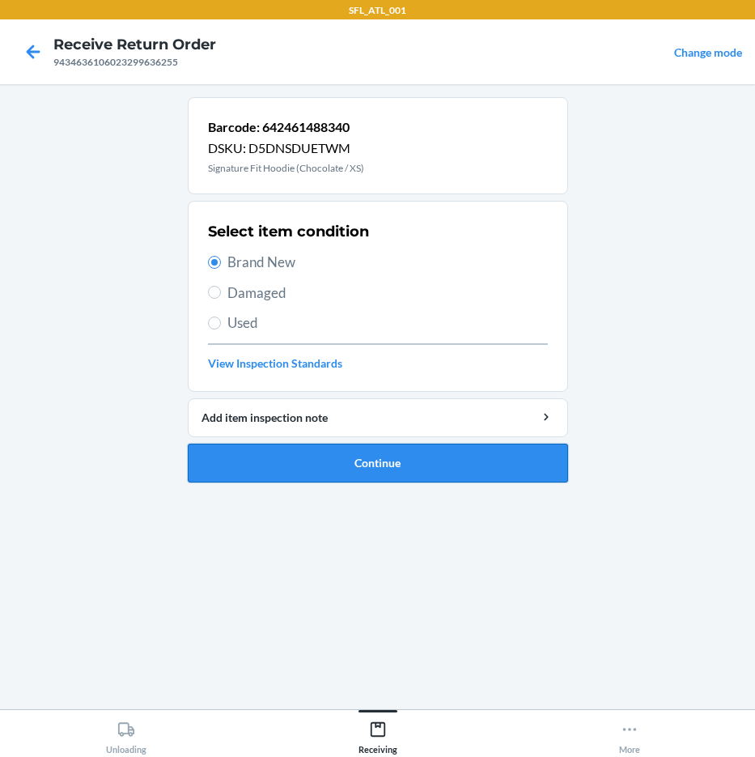
click at [439, 469] on button "Continue" at bounding box center [378, 463] width 380 height 39
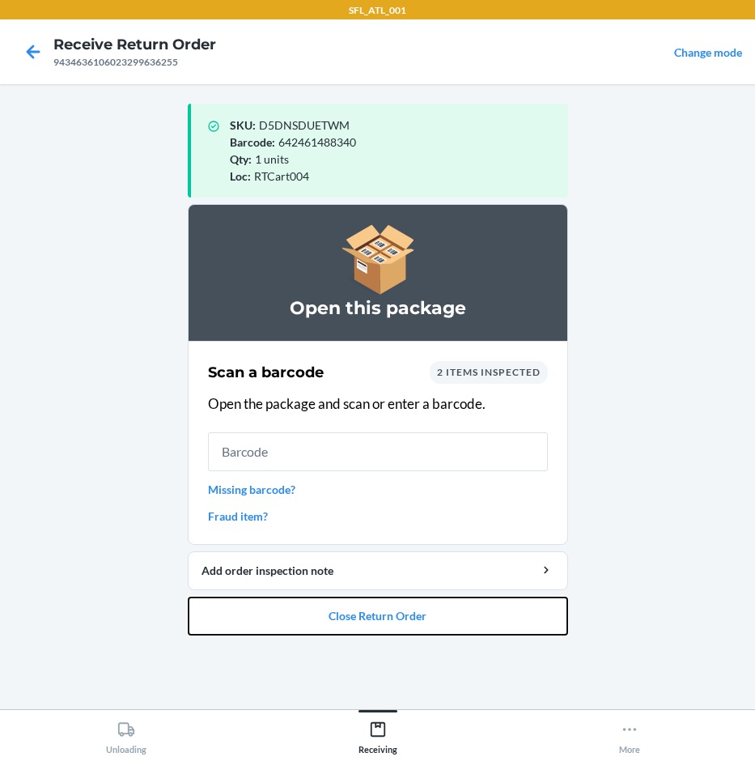
drag, startPoint x: 382, startPoint y: 618, endPoint x: 370, endPoint y: 593, distance: 27.1
click at [376, 604] on button "Close Return Order" at bounding box center [378, 616] width 380 height 39
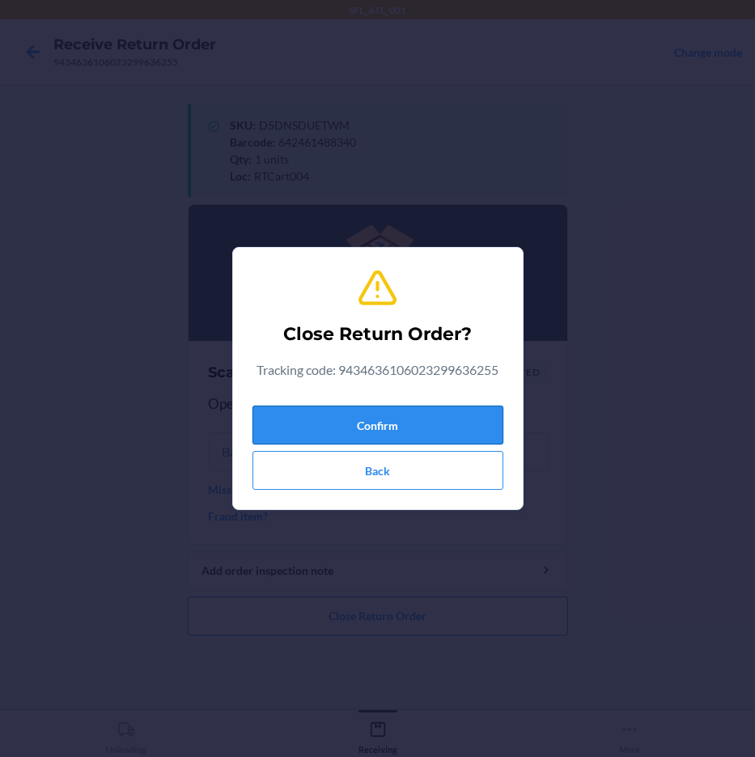
drag, startPoint x: 403, startPoint y: 427, endPoint x: 394, endPoint y: 425, distance: 9.2
click at [398, 425] on button "Confirm" at bounding box center [378, 425] width 251 height 39
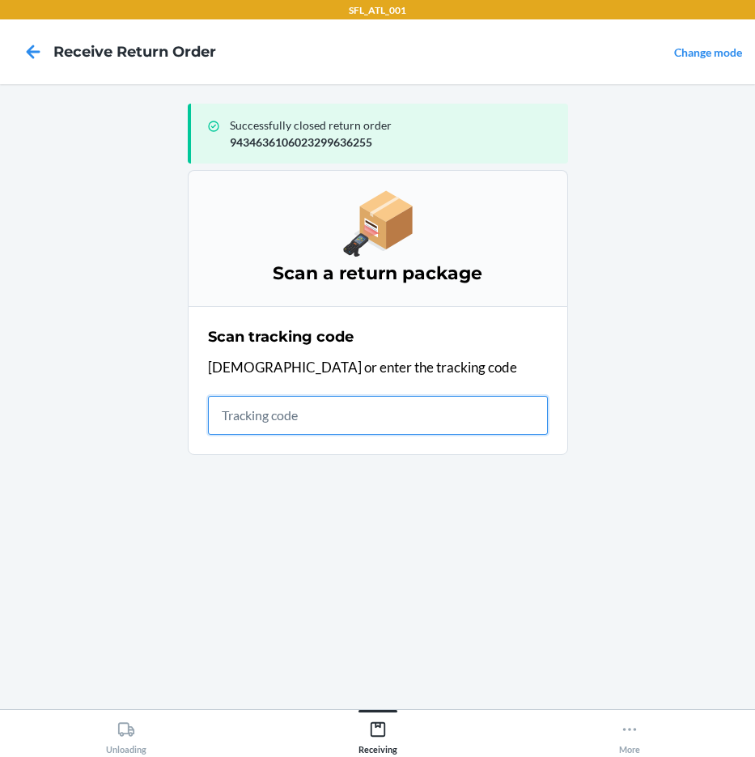
click at [461, 418] on input "text" at bounding box center [378, 415] width 340 height 39
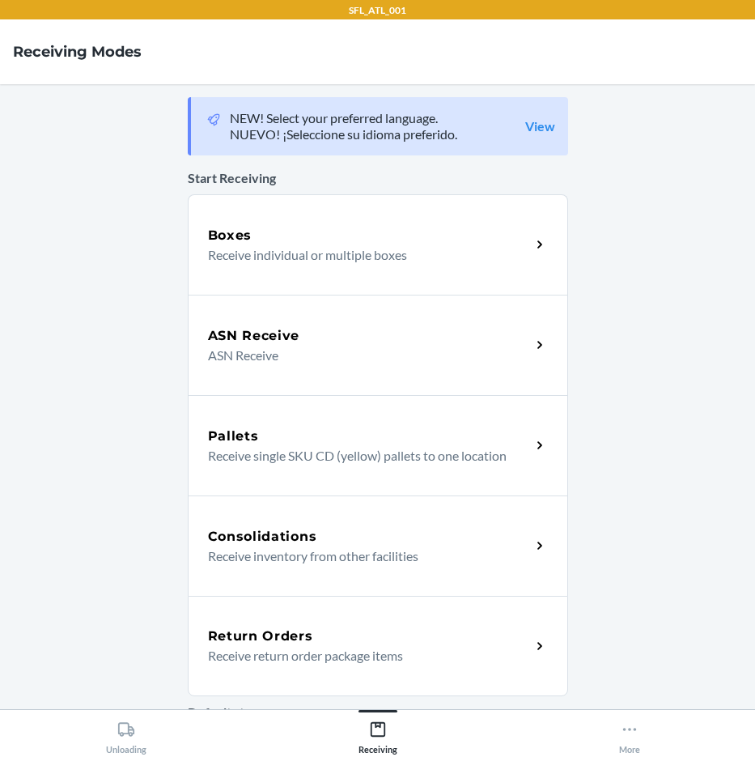
drag, startPoint x: 242, startPoint y: 629, endPoint x: 246, endPoint y: 621, distance: 9.0
click at [244, 627] on h5 "Return Orders" at bounding box center [260, 635] width 105 height 19
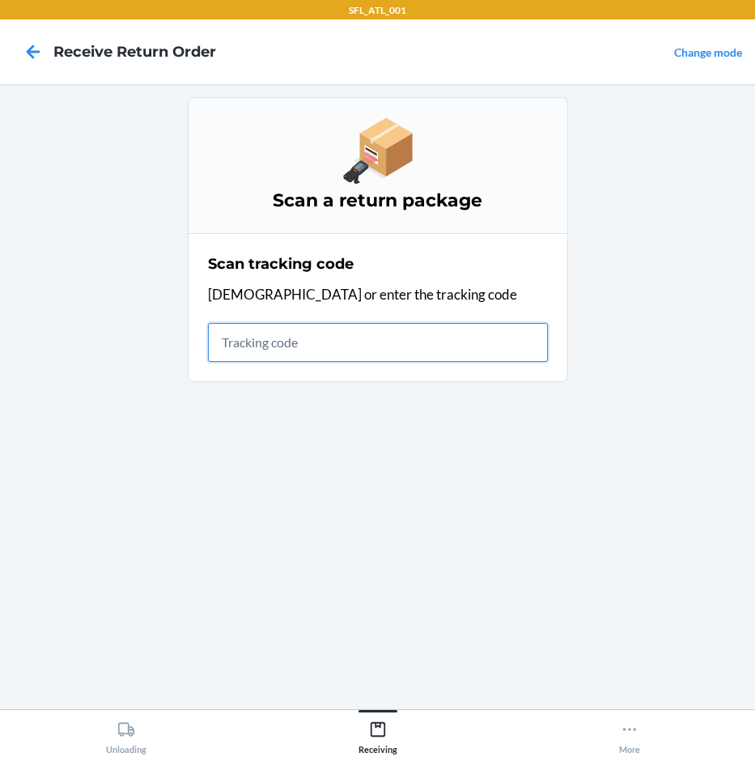
click at [397, 340] on input "text" at bounding box center [378, 342] width 340 height 39
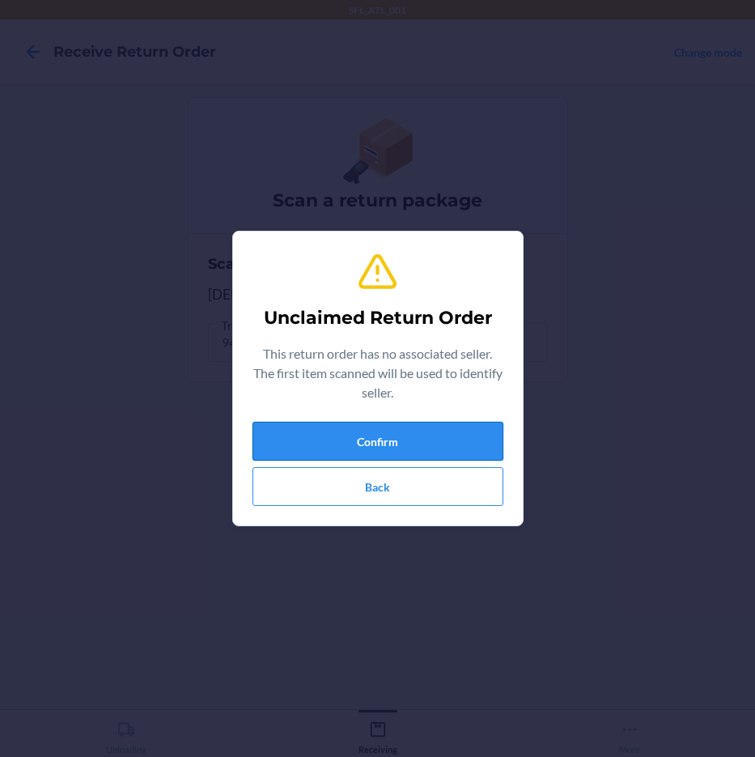
click at [428, 423] on button "Confirm" at bounding box center [378, 441] width 251 height 39
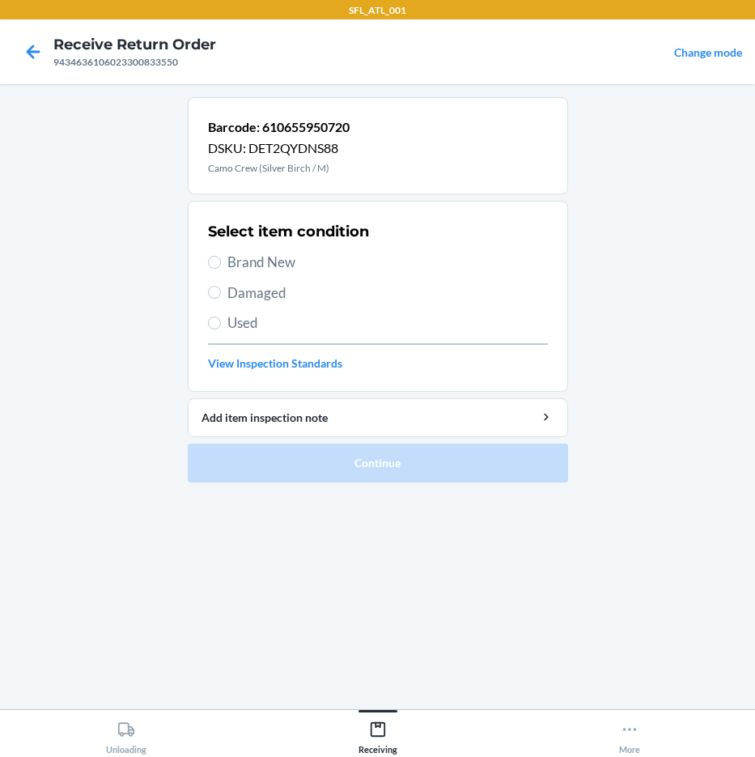
click at [319, 267] on span "Brand New" at bounding box center [387, 262] width 321 height 21
click at [221, 267] on input "Brand New" at bounding box center [214, 262] width 13 height 13
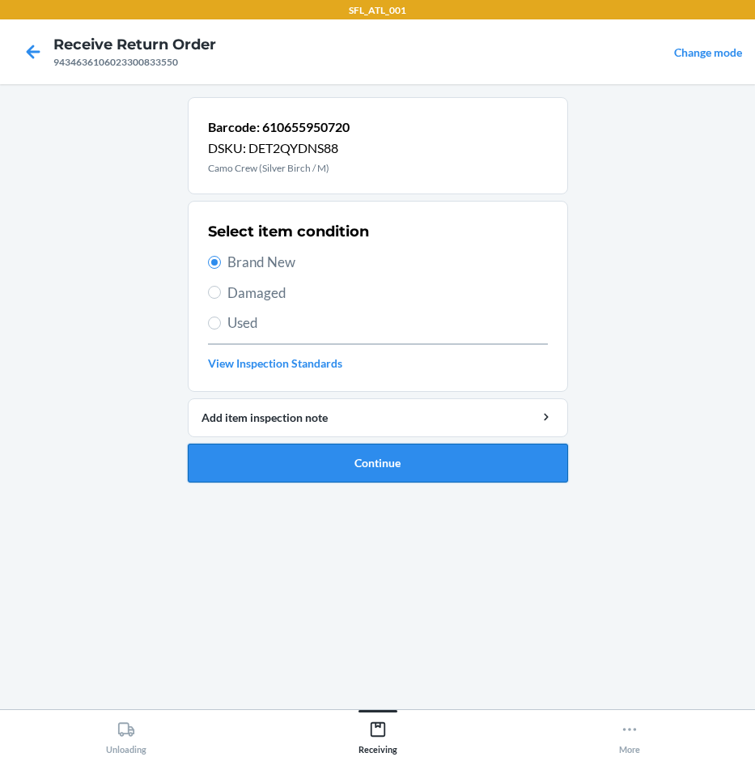
click at [418, 468] on button "Continue" at bounding box center [378, 463] width 380 height 39
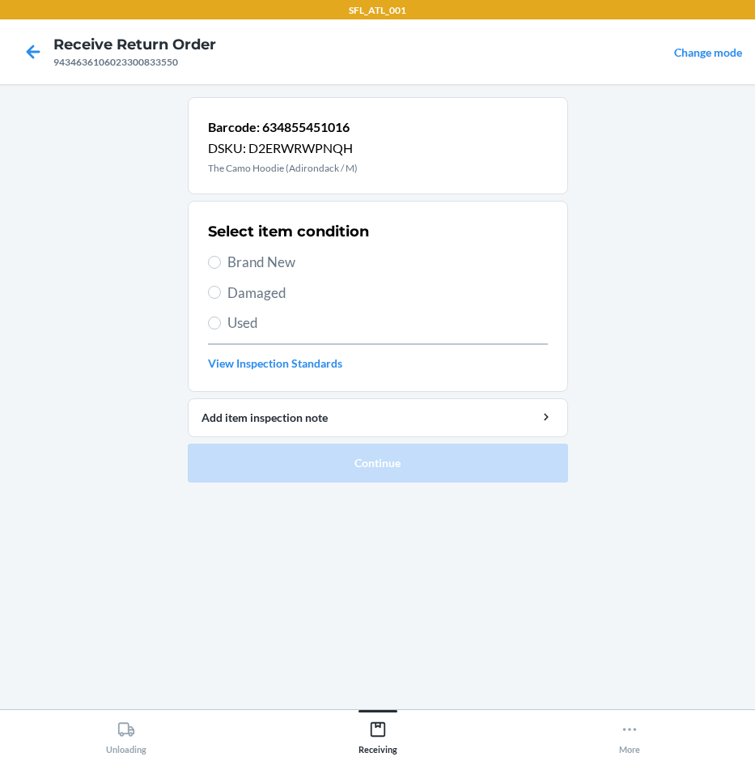
click at [278, 254] on span "Brand New" at bounding box center [387, 262] width 321 height 21
click at [221, 256] on input "Brand New" at bounding box center [214, 262] width 13 height 13
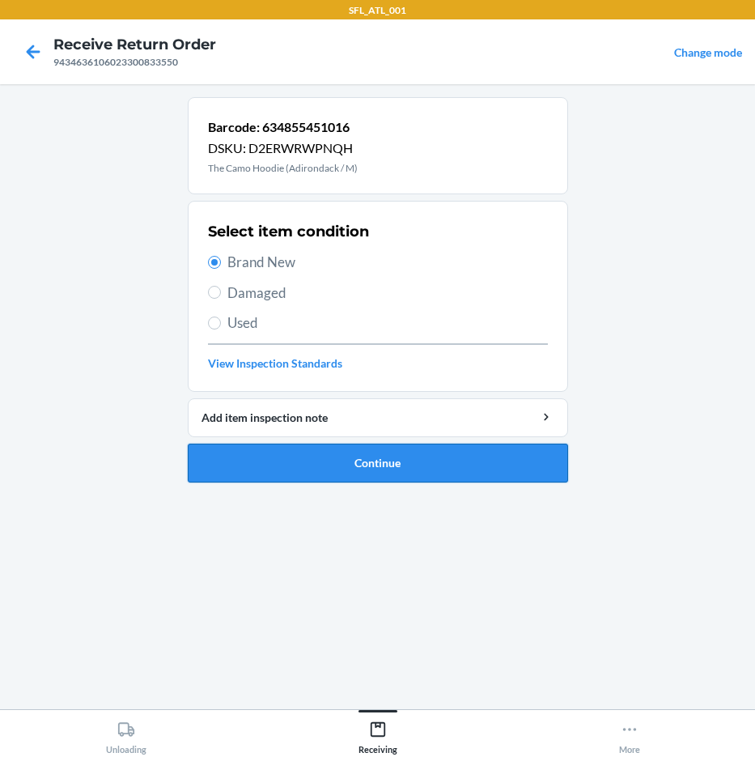
drag, startPoint x: 377, startPoint y: 465, endPoint x: 389, endPoint y: 461, distance: 12.0
click at [387, 462] on button "Continue" at bounding box center [378, 463] width 380 height 39
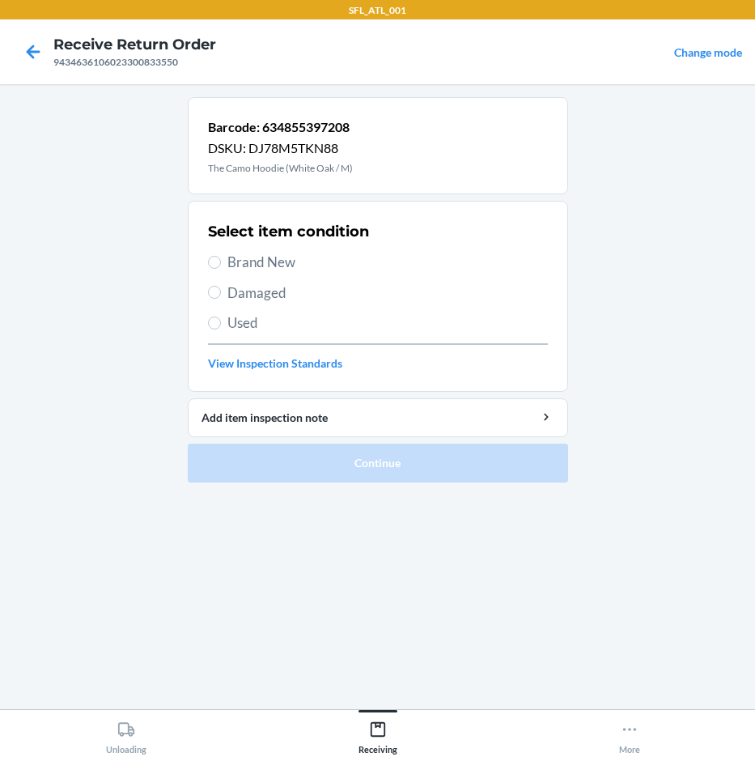
click at [287, 259] on span "Brand New" at bounding box center [387, 262] width 321 height 21
click at [221, 259] on input "Brand New" at bounding box center [214, 262] width 13 height 13
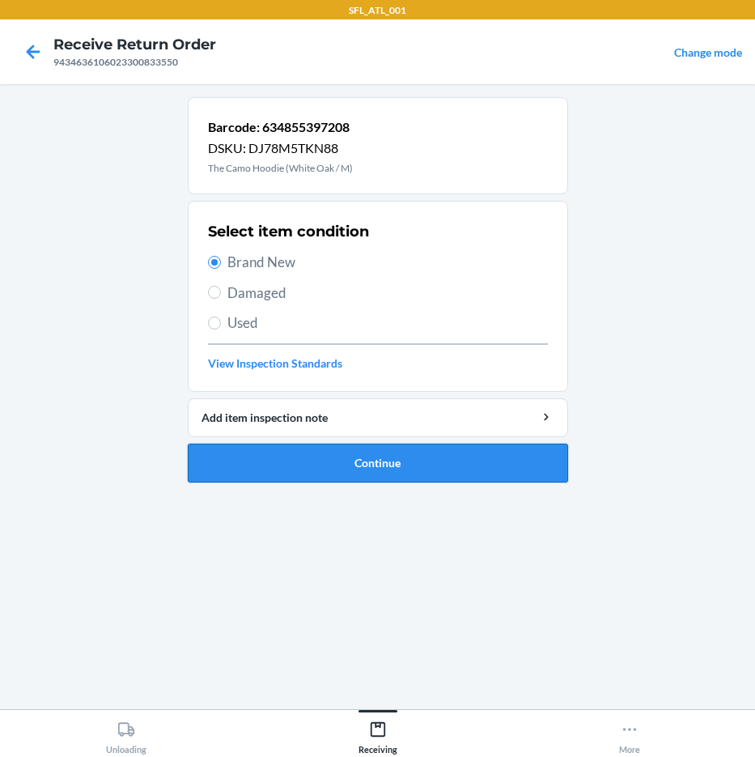
drag, startPoint x: 419, startPoint y: 449, endPoint x: 444, endPoint y: 443, distance: 25.9
click at [444, 444] on button "Continue" at bounding box center [378, 463] width 380 height 39
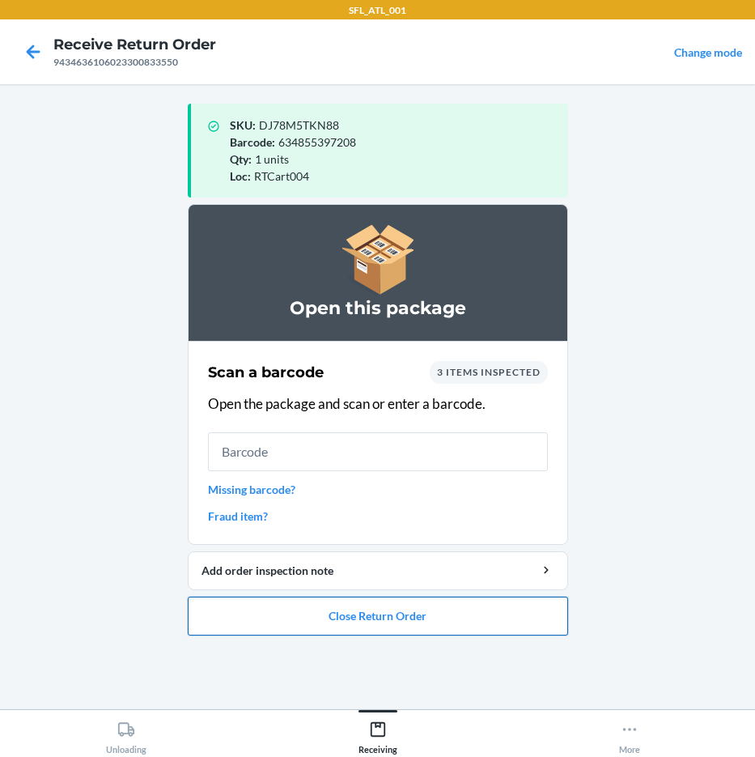
click at [429, 616] on button "Close Return Order" at bounding box center [378, 616] width 380 height 39
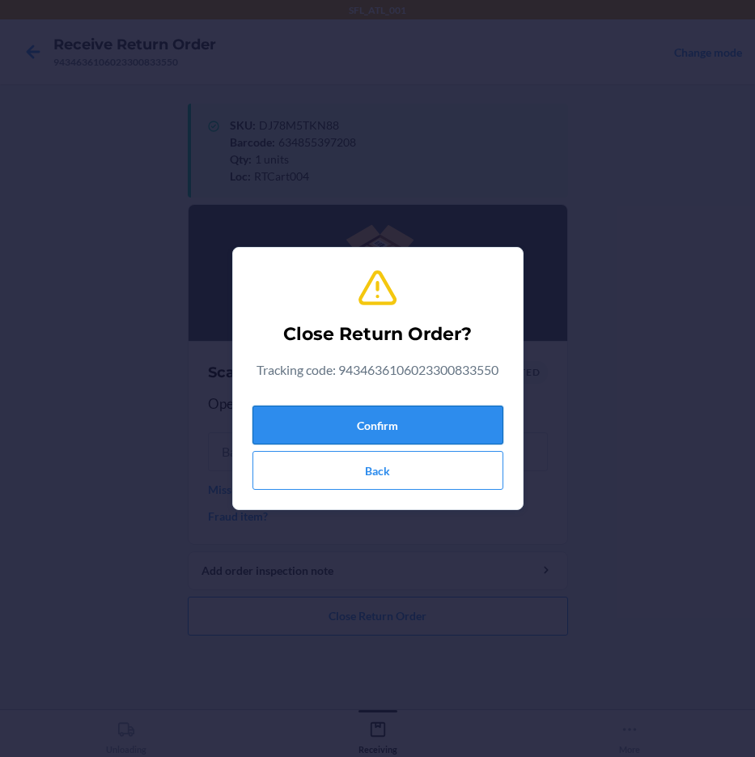
click at [453, 434] on button "Confirm" at bounding box center [378, 425] width 251 height 39
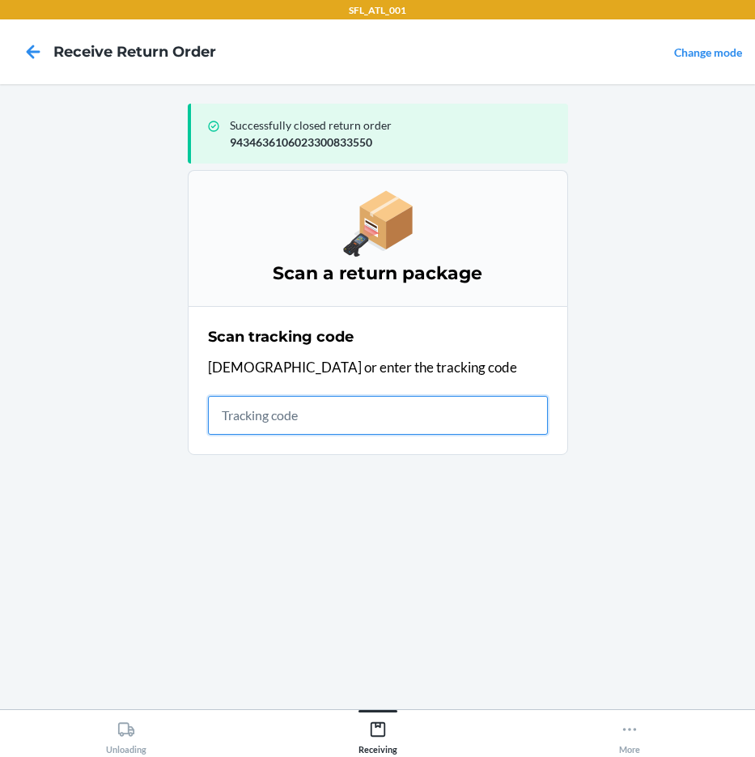
click at [316, 420] on input "text" at bounding box center [378, 415] width 340 height 39
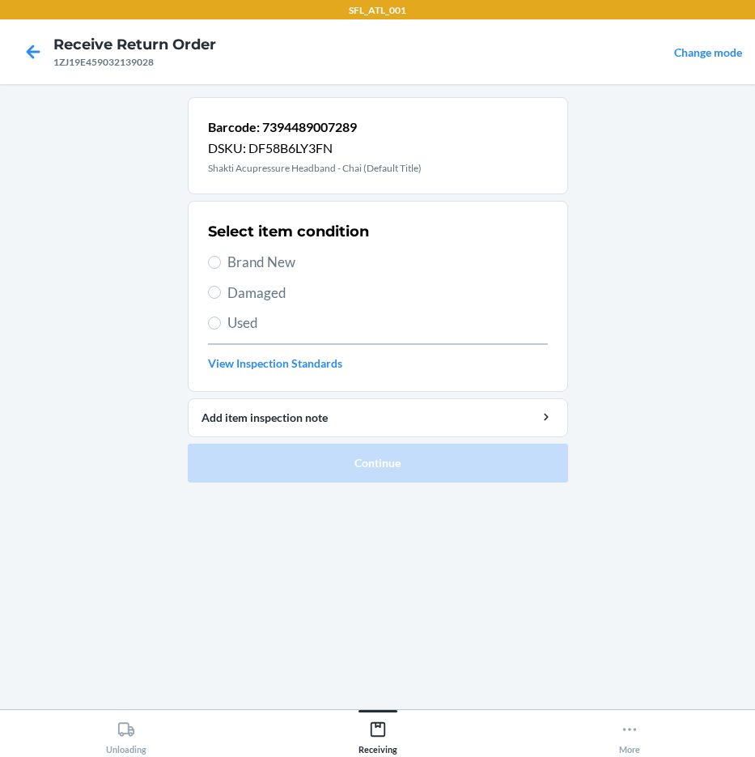
click at [281, 321] on span "Used" at bounding box center [387, 322] width 321 height 21
click at [221, 321] on input "Used" at bounding box center [214, 322] width 13 height 13
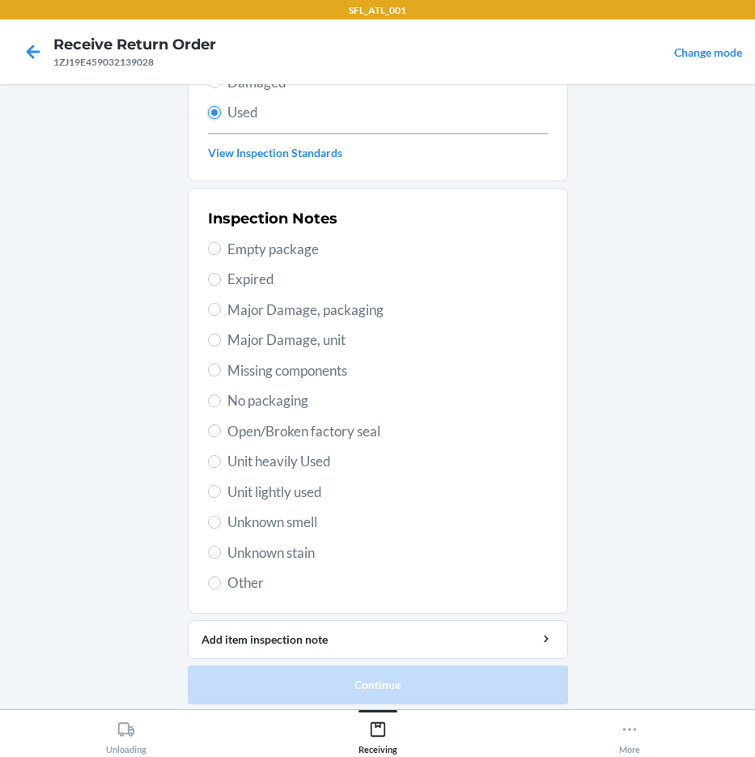
scroll to position [219, 0]
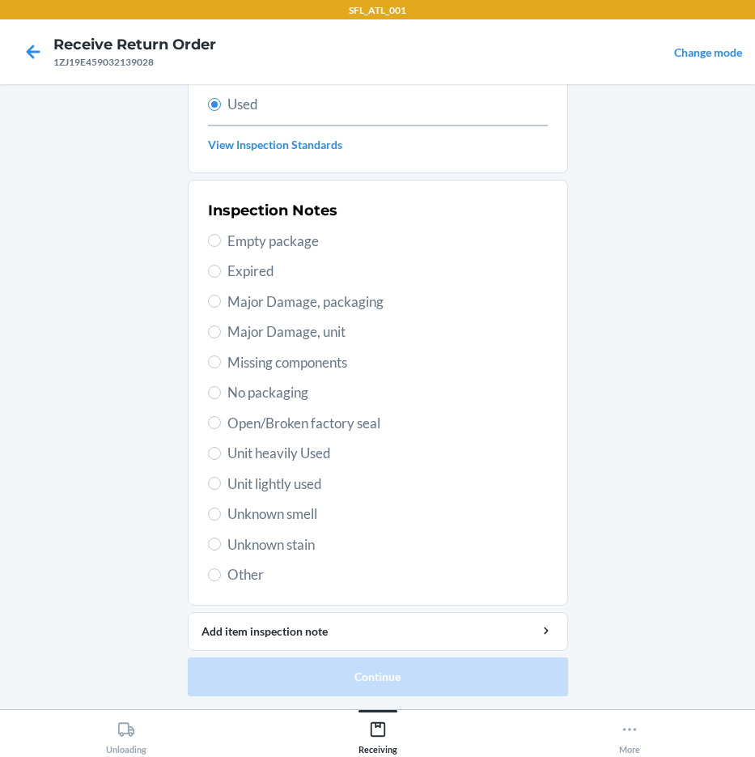
click at [299, 484] on span "Unit lightly used" at bounding box center [387, 483] width 321 height 21
click at [221, 484] on input "Unit lightly used" at bounding box center [214, 483] width 13 height 13
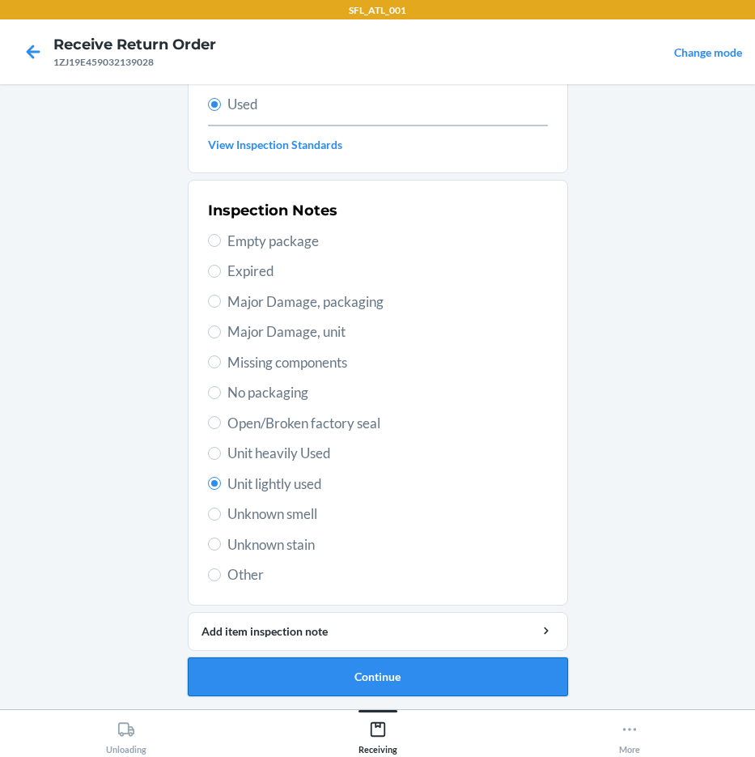
click at [422, 689] on button "Continue" at bounding box center [378, 676] width 380 height 39
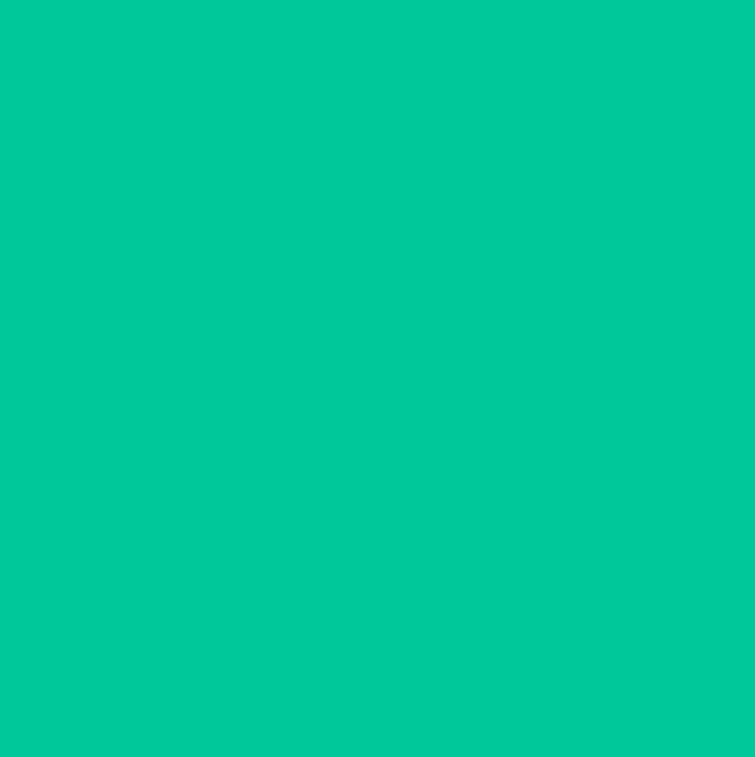
scroll to position [0, 0]
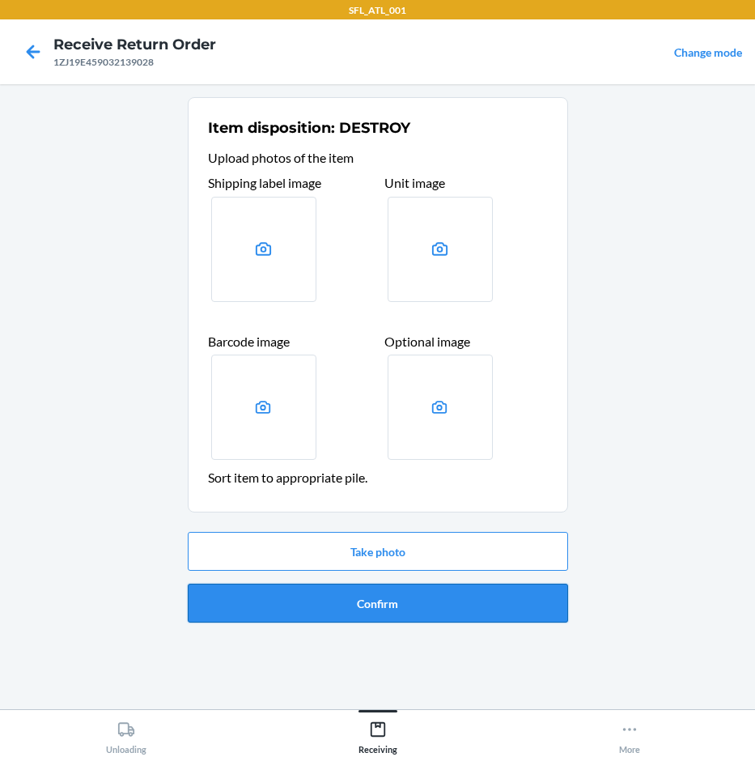
click at [431, 597] on button "Confirm" at bounding box center [378, 603] width 380 height 39
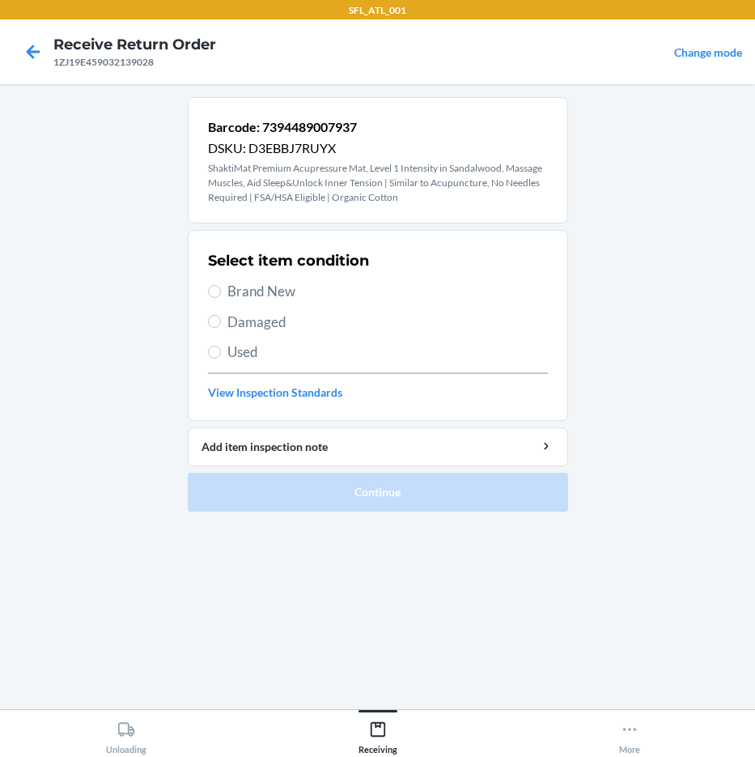
click at [282, 293] on span "Brand New" at bounding box center [387, 291] width 321 height 21
click at [221, 293] on input "Brand New" at bounding box center [214, 291] width 13 height 13
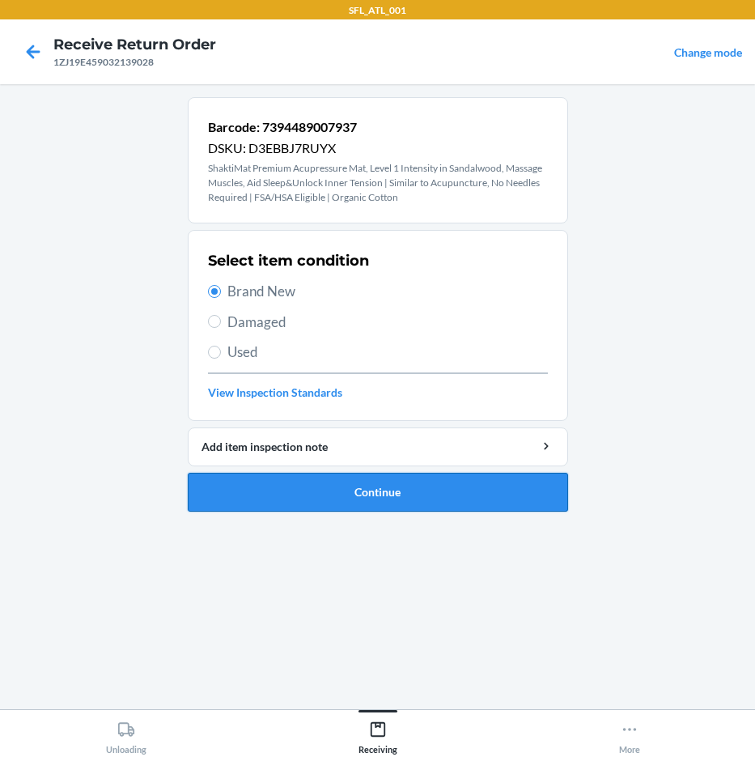
click at [407, 500] on button "Continue" at bounding box center [378, 492] width 380 height 39
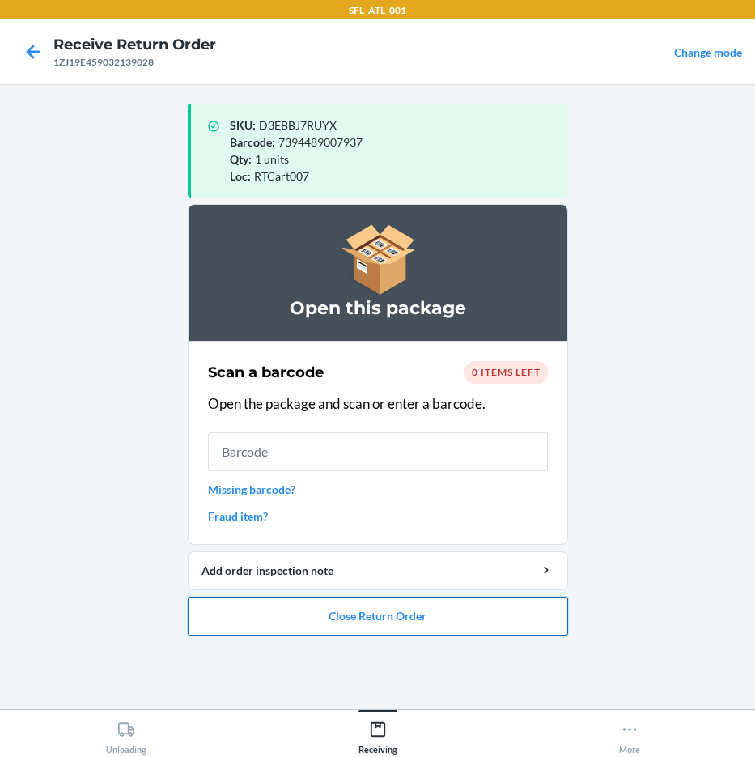
click at [462, 624] on button "Close Return Order" at bounding box center [378, 616] width 380 height 39
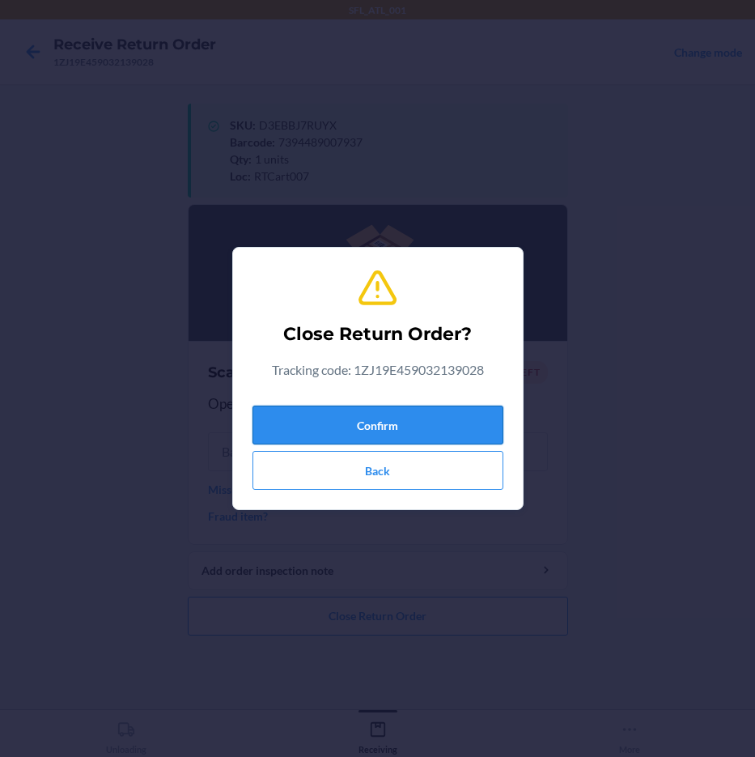
click at [419, 406] on button "Confirm" at bounding box center [378, 425] width 251 height 39
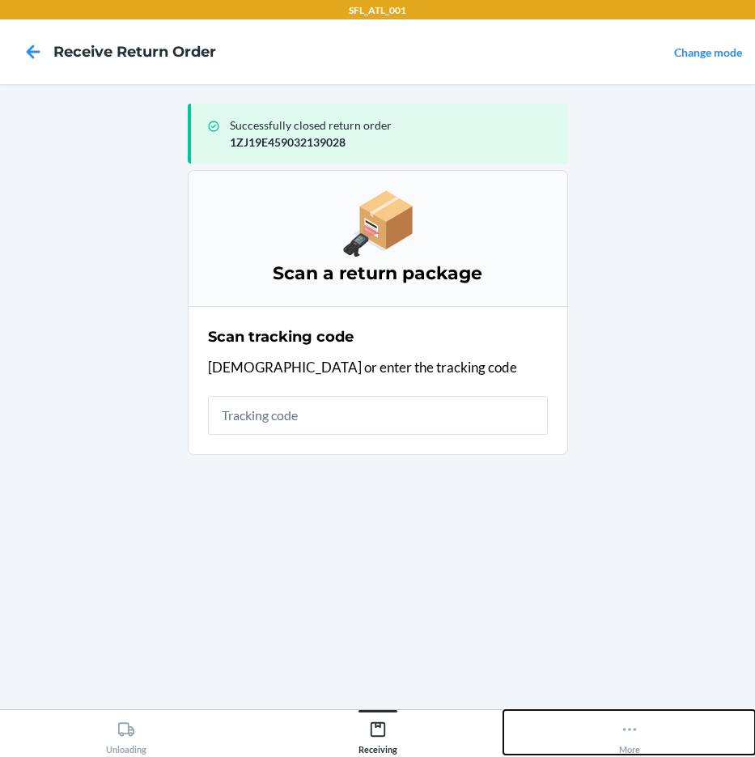
click at [626, 724] on icon at bounding box center [630, 729] width 18 height 18
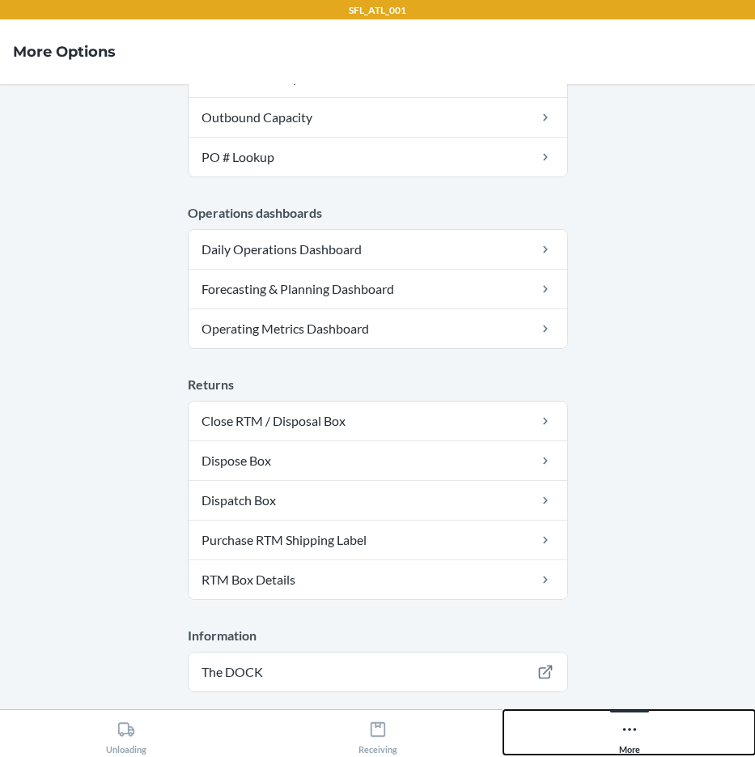
scroll to position [416, 0]
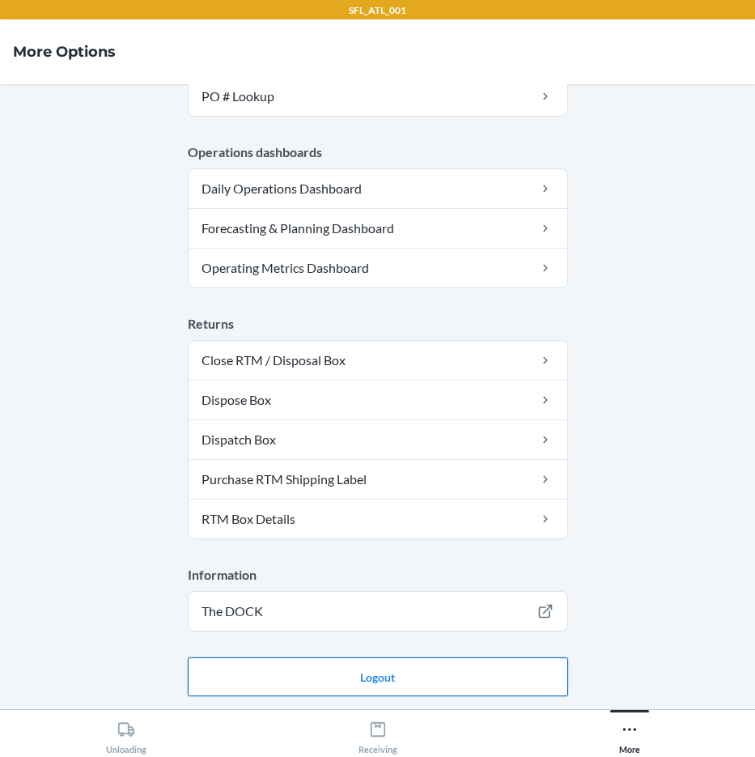
click at [394, 673] on button "Logout" at bounding box center [378, 676] width 380 height 39
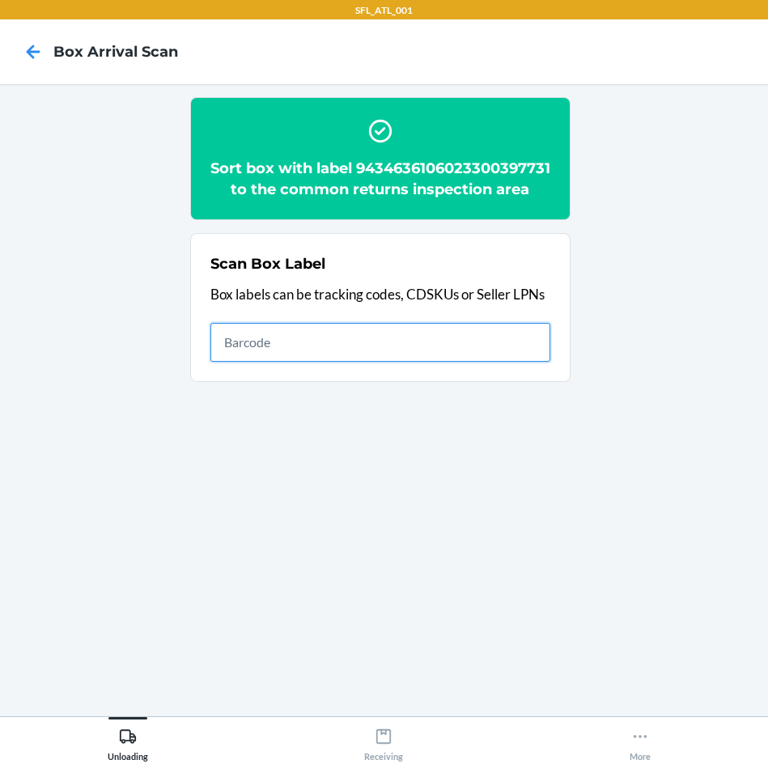
click at [502, 362] on input "text" at bounding box center [380, 342] width 340 height 39
type input "420302599434636106023301081929"
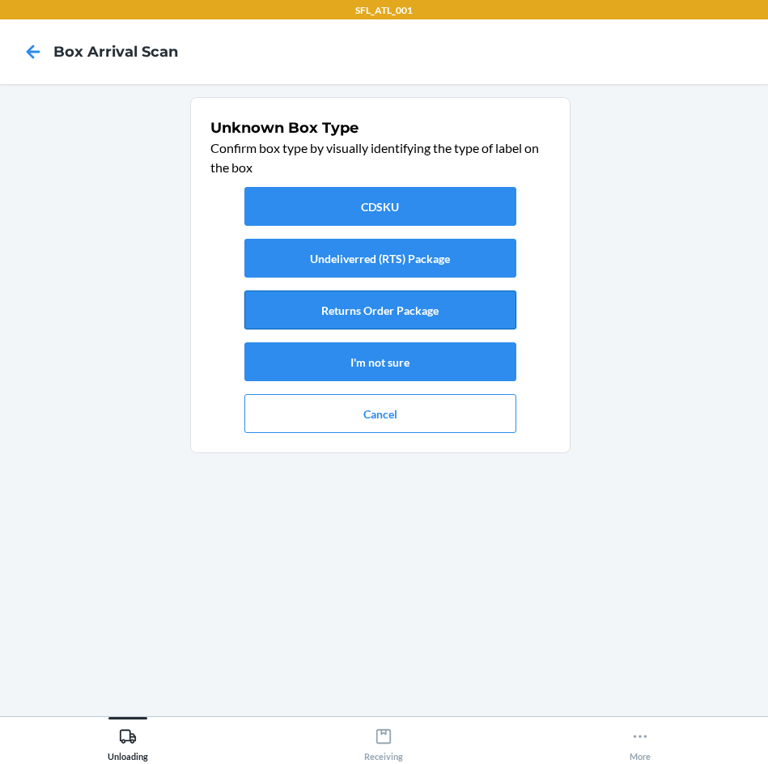
click at [456, 314] on button "Returns Order Package" at bounding box center [380, 310] width 272 height 39
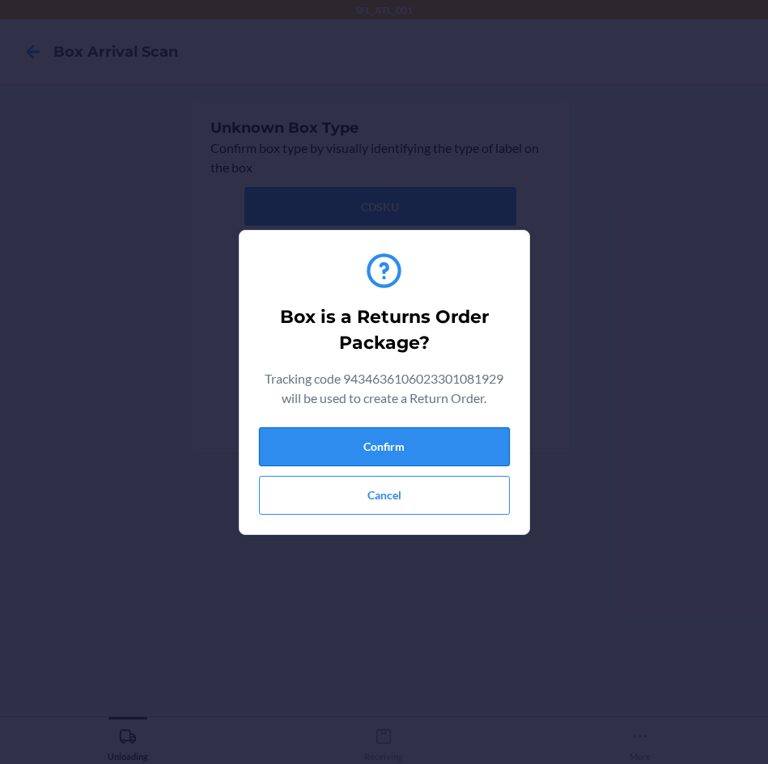
click at [459, 448] on button "Confirm" at bounding box center [384, 446] width 251 height 39
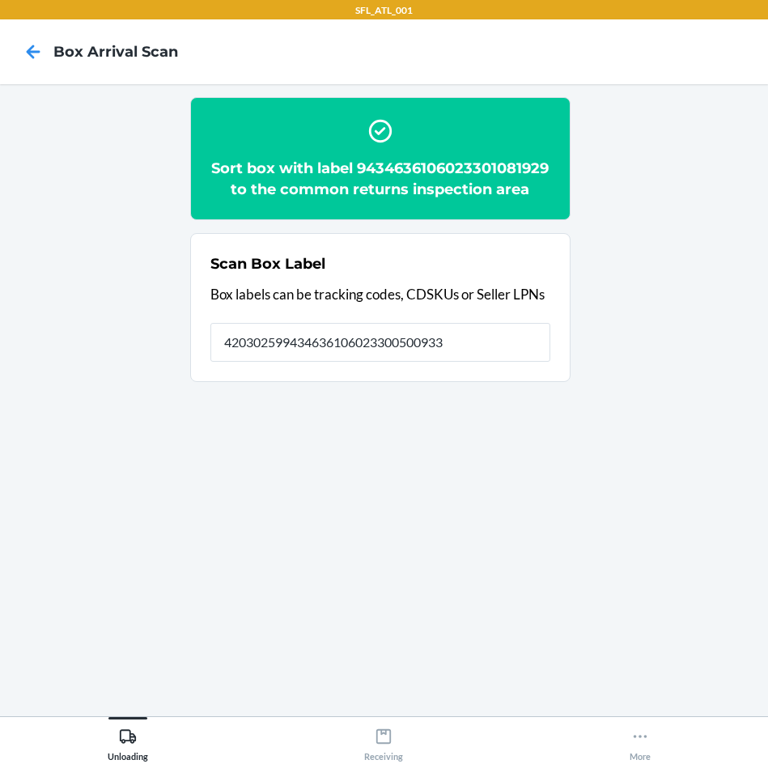
type input "420302599434636106023300500933"
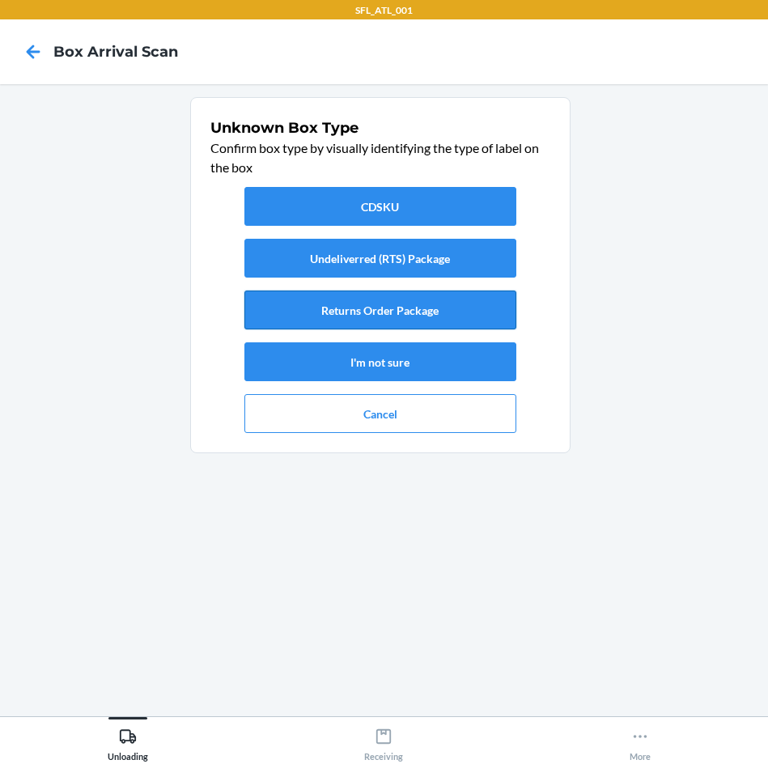
click at [434, 308] on button "Returns Order Package" at bounding box center [380, 310] width 272 height 39
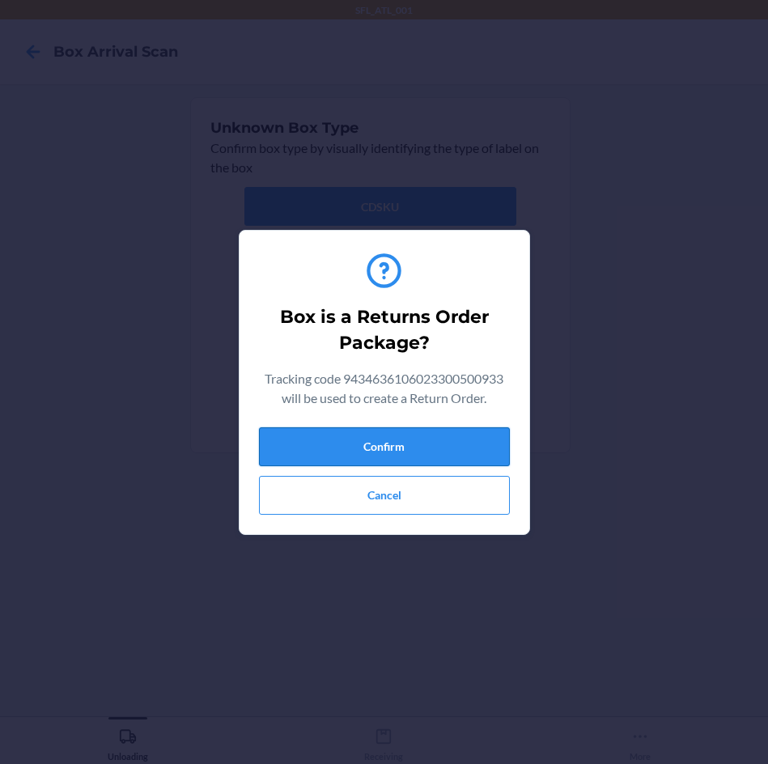
click at [452, 442] on button "Confirm" at bounding box center [384, 446] width 251 height 39
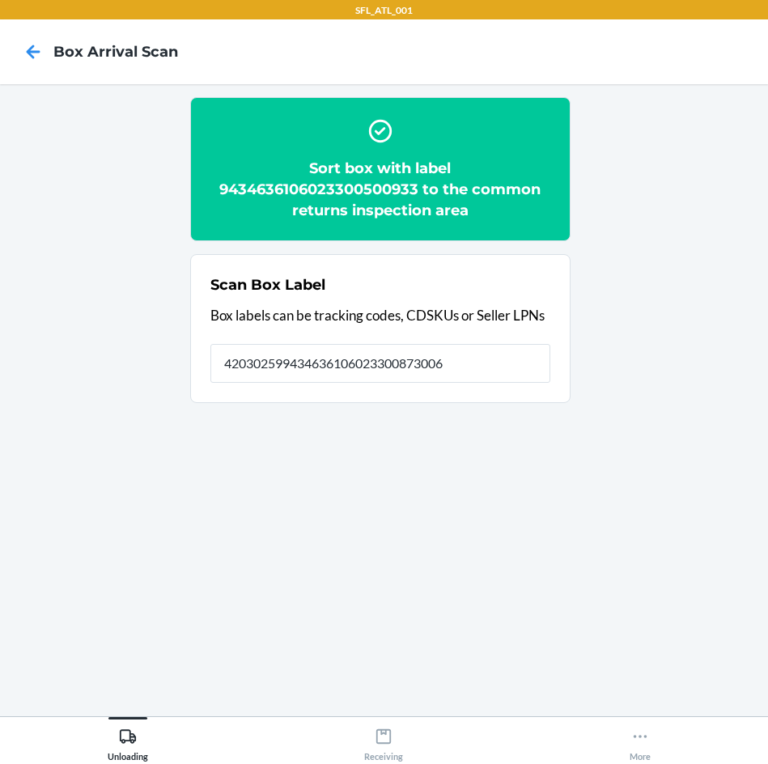
type input "420302599434636106023300873006"
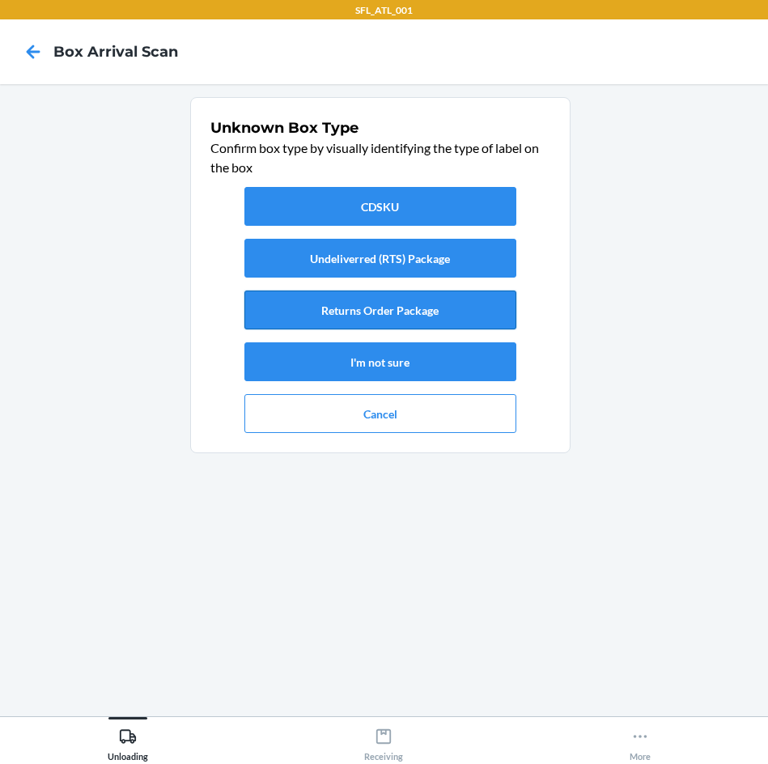
click at [383, 307] on button "Returns Order Package" at bounding box center [380, 310] width 272 height 39
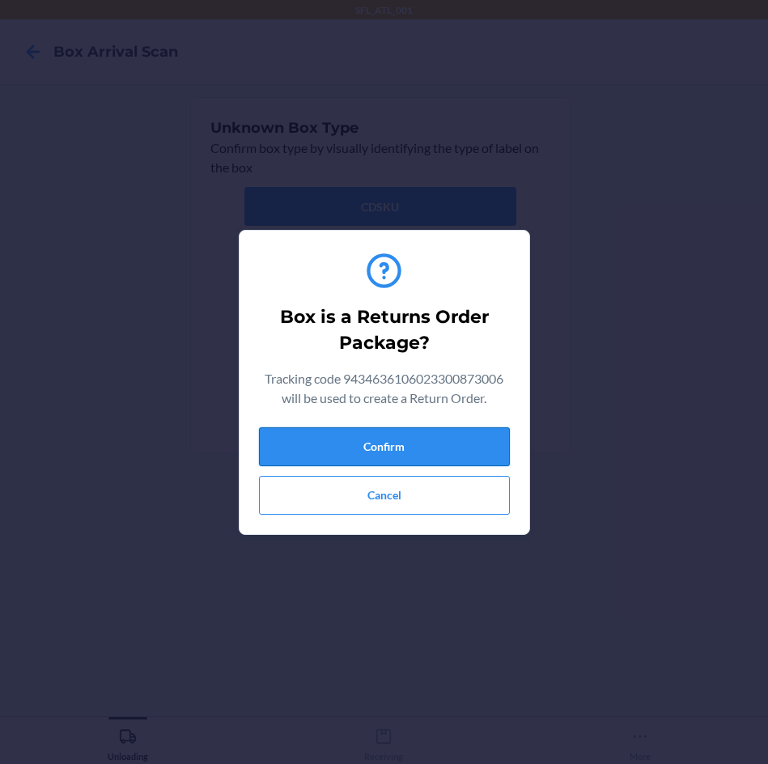
click at [430, 445] on button "Confirm" at bounding box center [384, 446] width 251 height 39
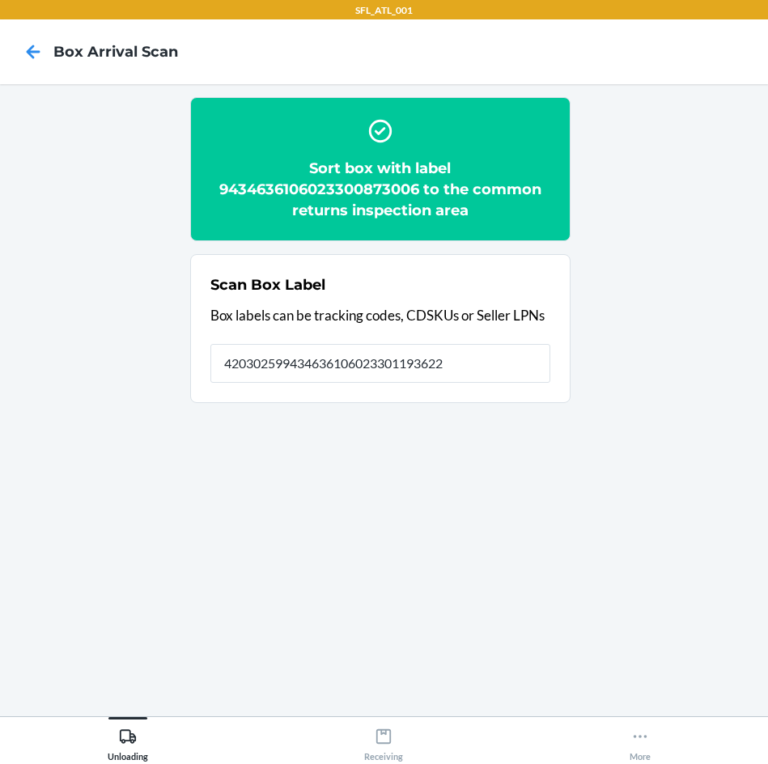
type input "420302599434636106023301193622"
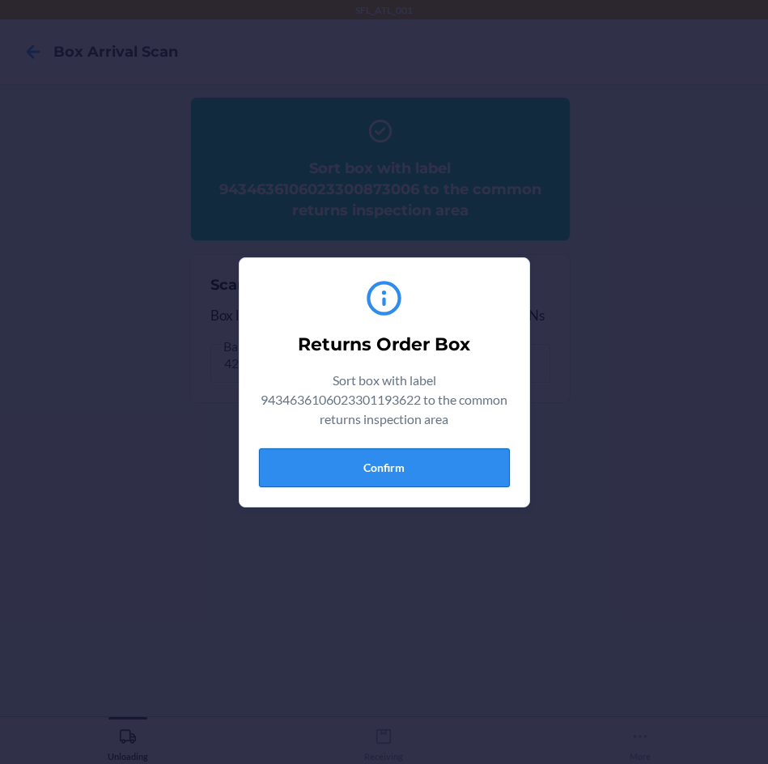
click at [371, 460] on button "Confirm" at bounding box center [384, 467] width 251 height 39
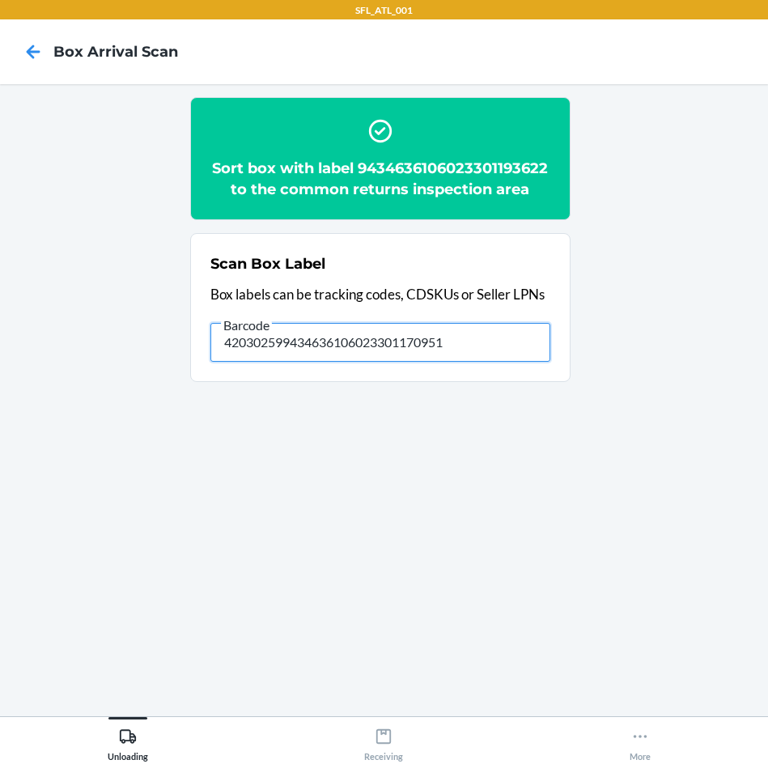
type input "420302599434636106023301170951"
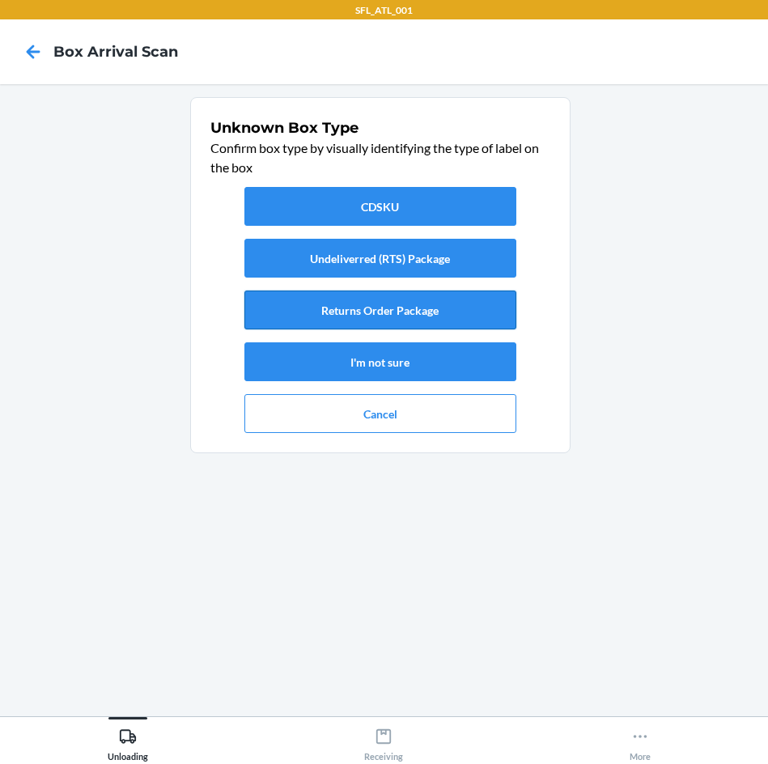
click at [413, 311] on button "Returns Order Package" at bounding box center [380, 310] width 272 height 39
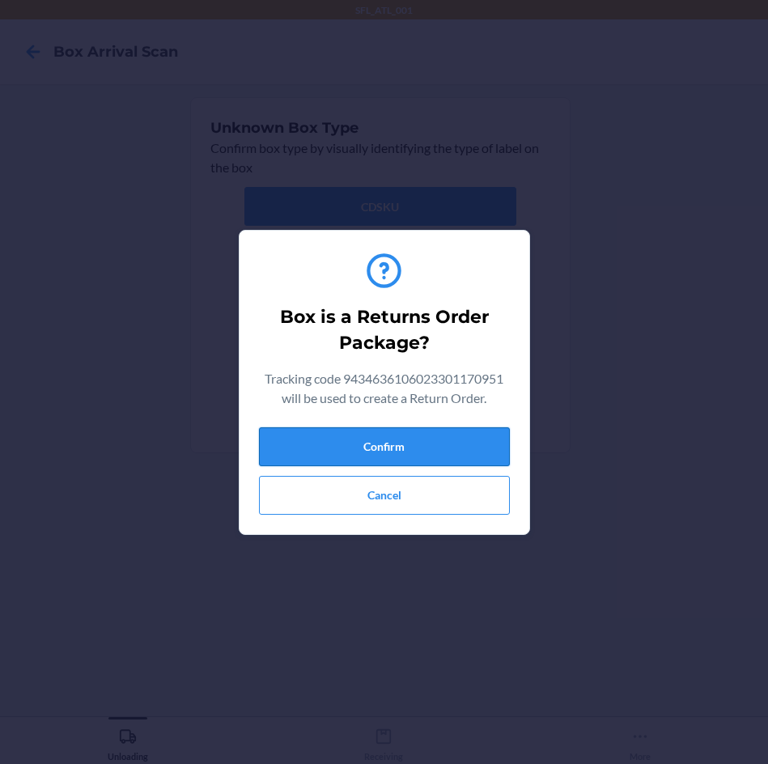
drag, startPoint x: 465, startPoint y: 442, endPoint x: 456, endPoint y: 432, distance: 13.2
click at [456, 432] on button "Confirm" at bounding box center [384, 446] width 251 height 39
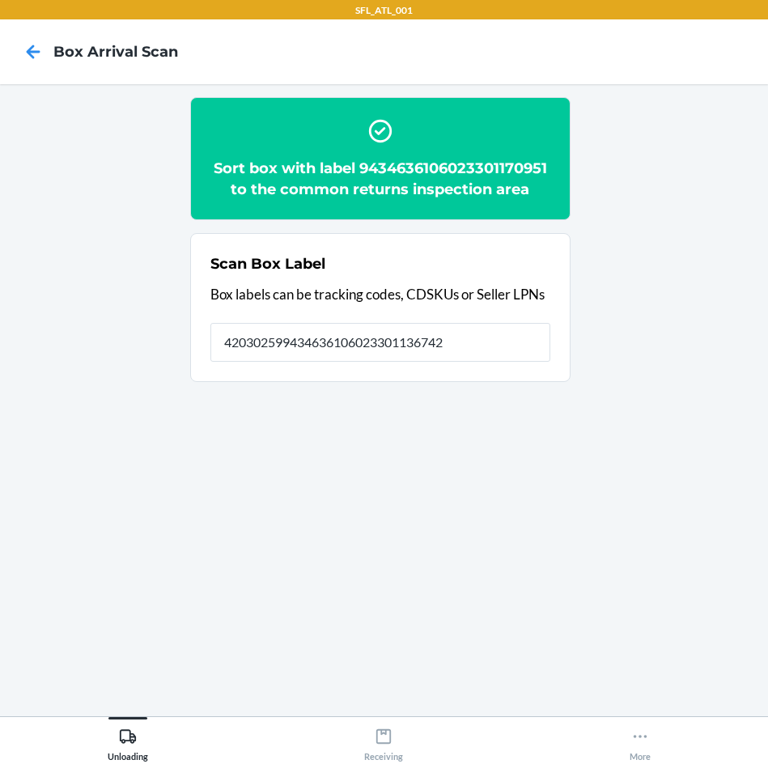
type input "420302599434636106023301136742"
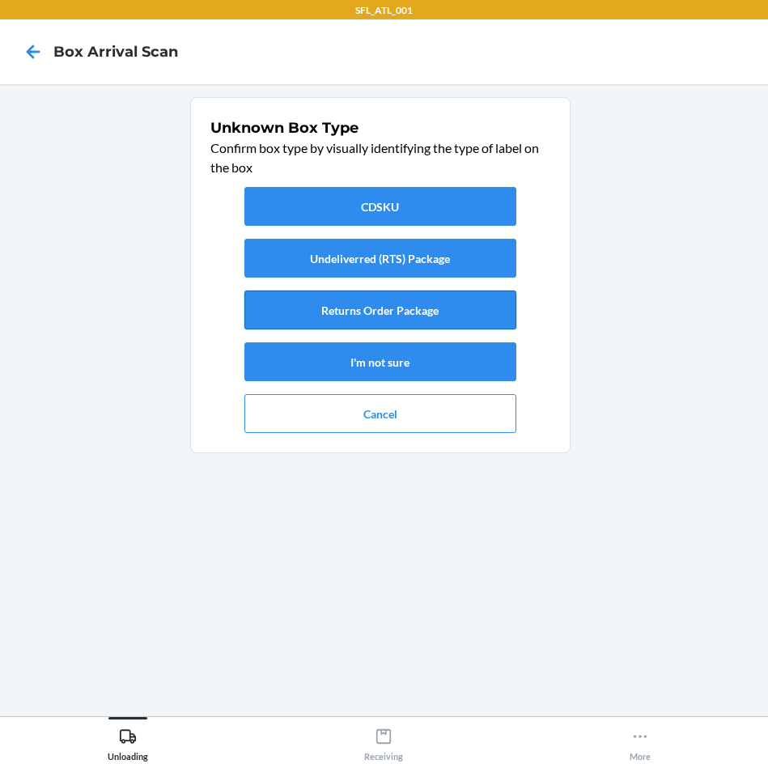
click at [409, 312] on button "Returns Order Package" at bounding box center [380, 310] width 272 height 39
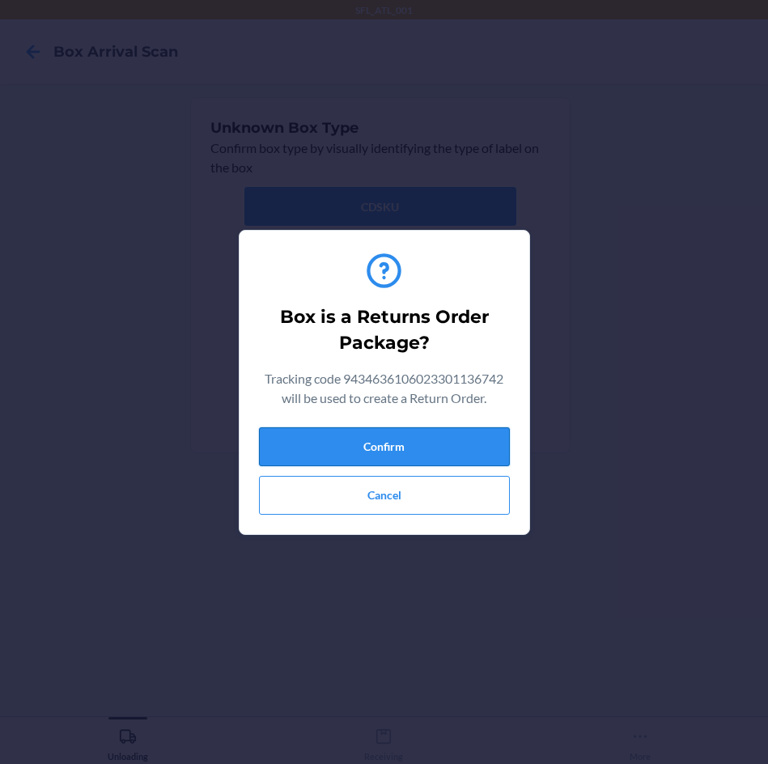
click at [439, 444] on button "Confirm" at bounding box center [384, 446] width 251 height 39
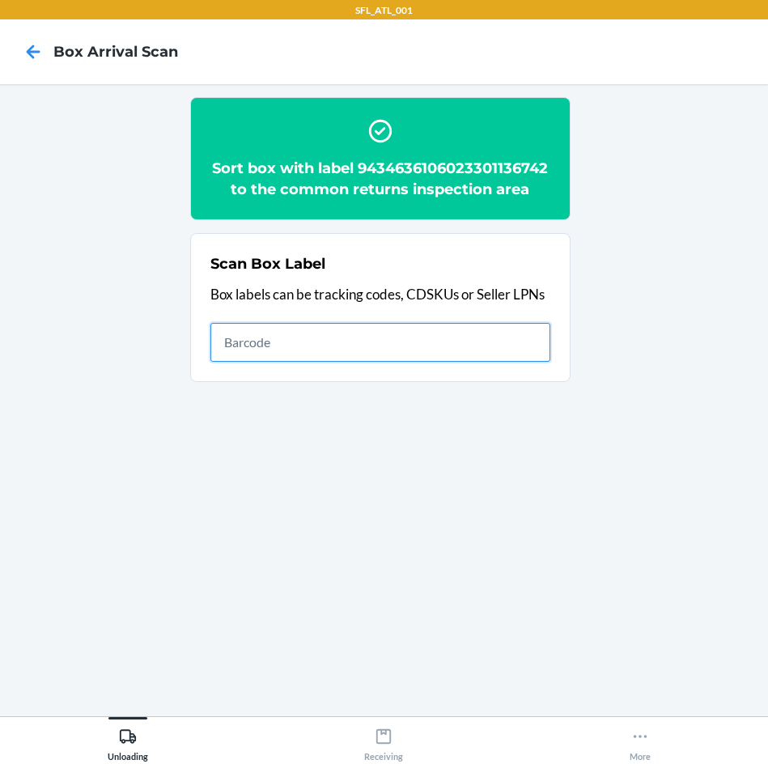
click at [528, 338] on input "text" at bounding box center [380, 342] width 340 height 39
type input "420302599434636106023301246953"
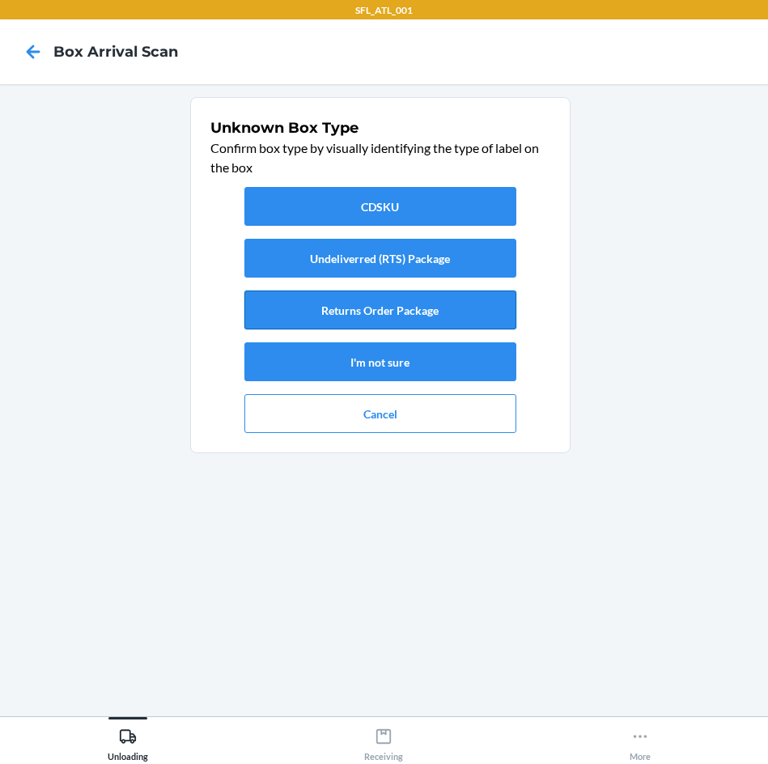
click at [393, 311] on button "Returns Order Package" at bounding box center [380, 310] width 272 height 39
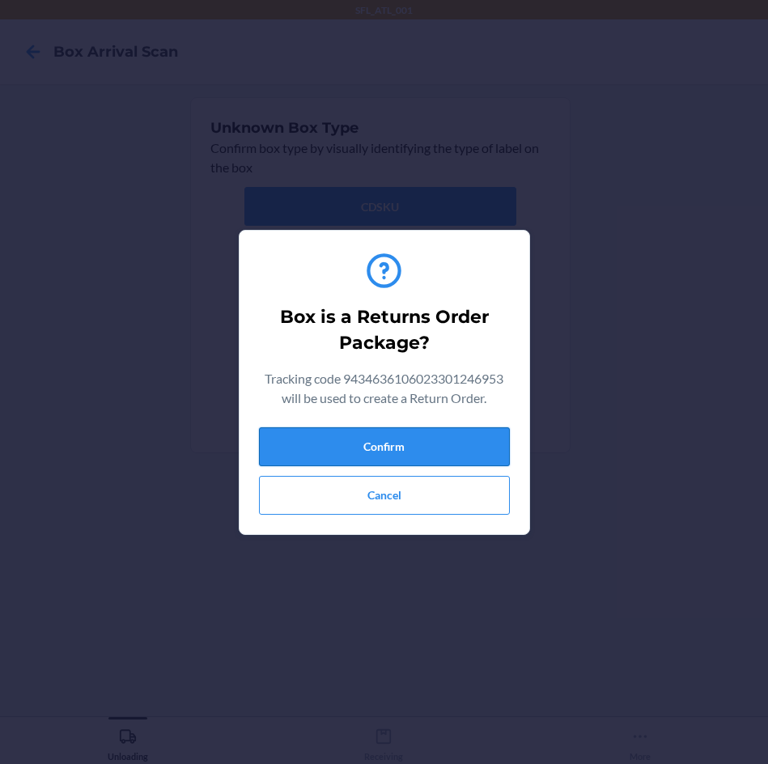
click at [420, 461] on button "Confirm" at bounding box center [384, 446] width 251 height 39
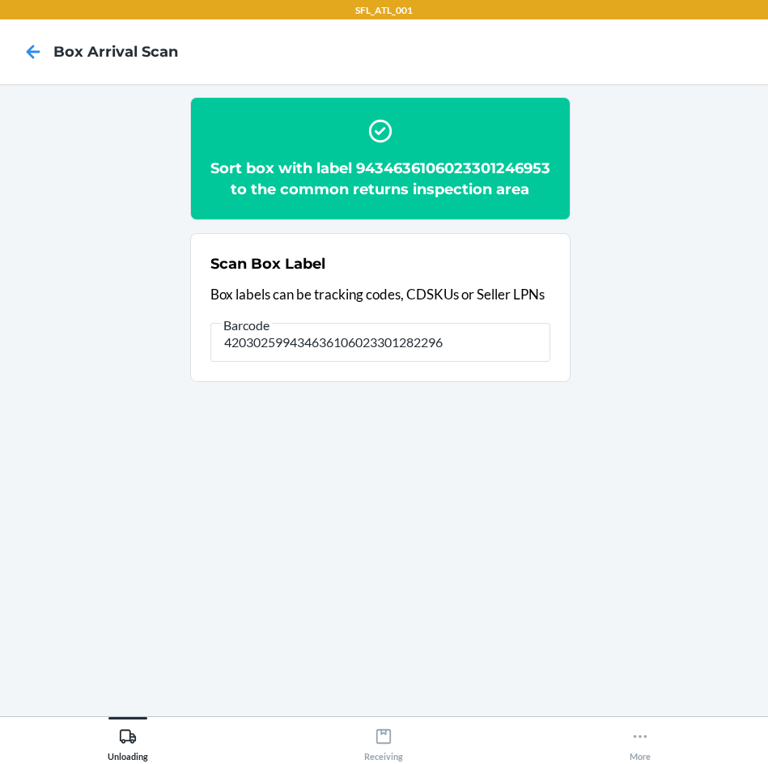
type input "420302599434636106023301282296"
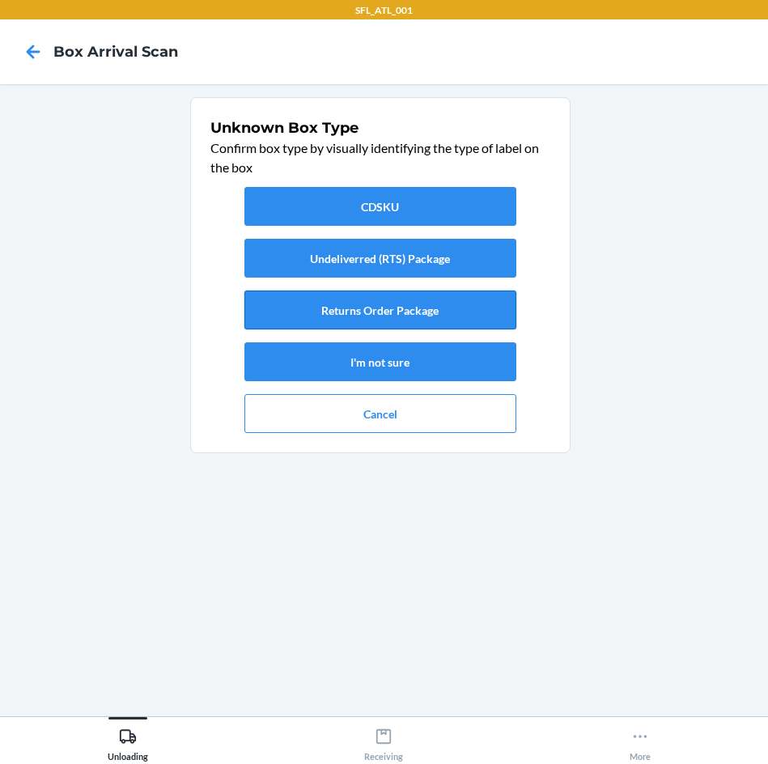
click at [404, 317] on button "Returns Order Package" at bounding box center [380, 310] width 272 height 39
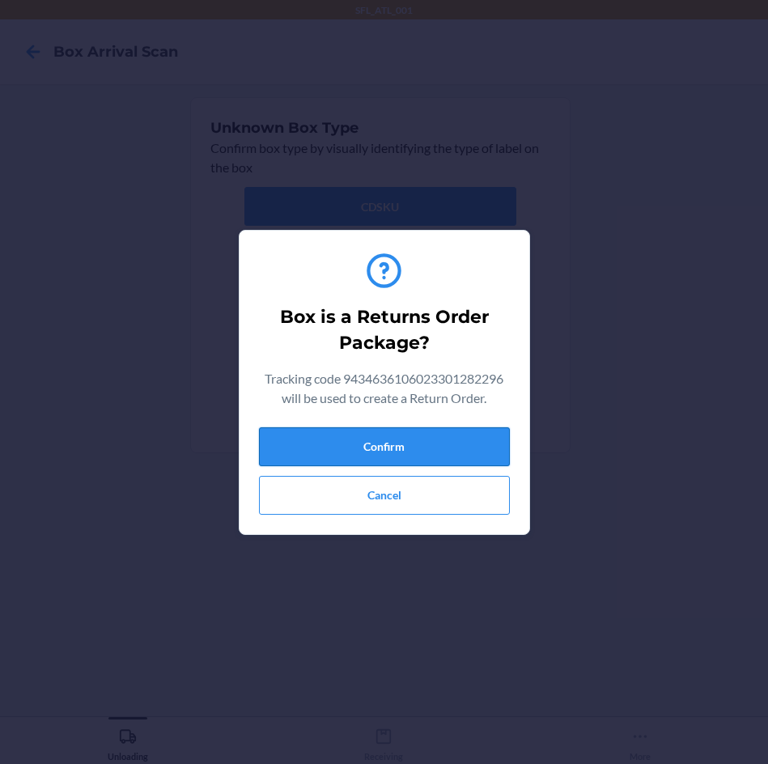
click at [413, 444] on button "Confirm" at bounding box center [384, 446] width 251 height 39
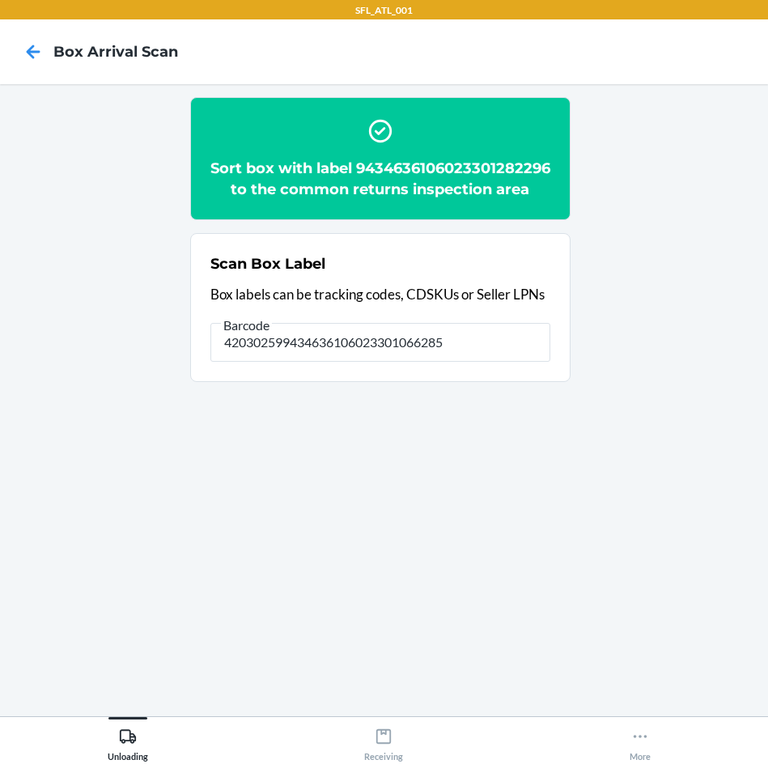
type input "420302599434636106023301066285"
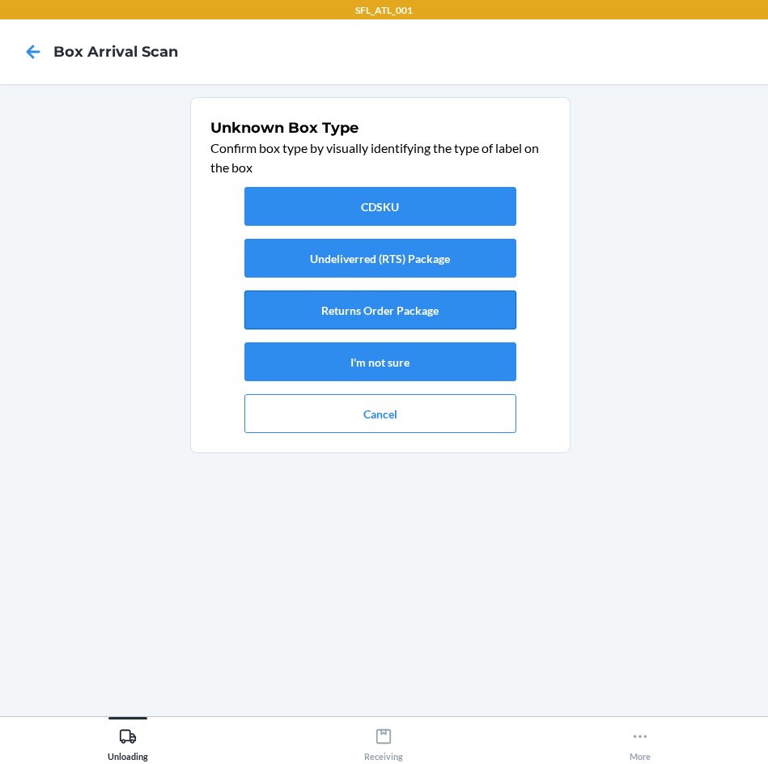
click at [399, 318] on button "Returns Order Package" at bounding box center [380, 310] width 272 height 39
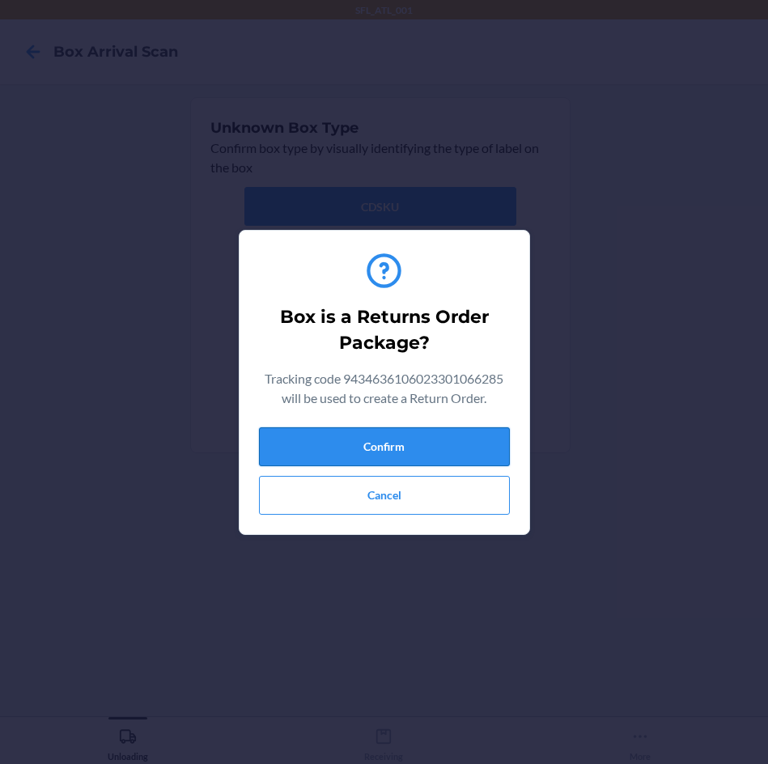
click at [437, 440] on button "Confirm" at bounding box center [384, 446] width 251 height 39
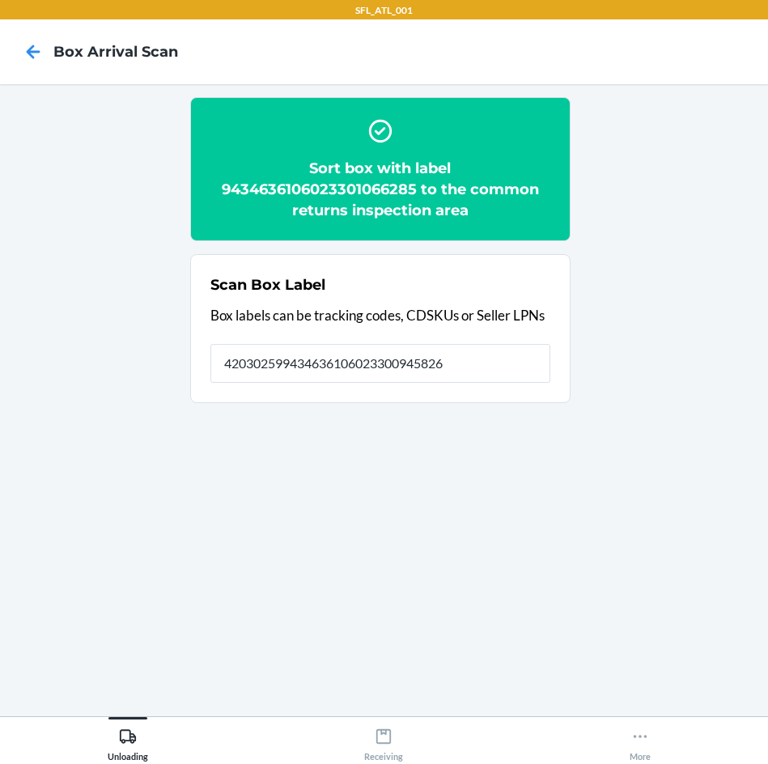
type input "420302599434636106023300945826"
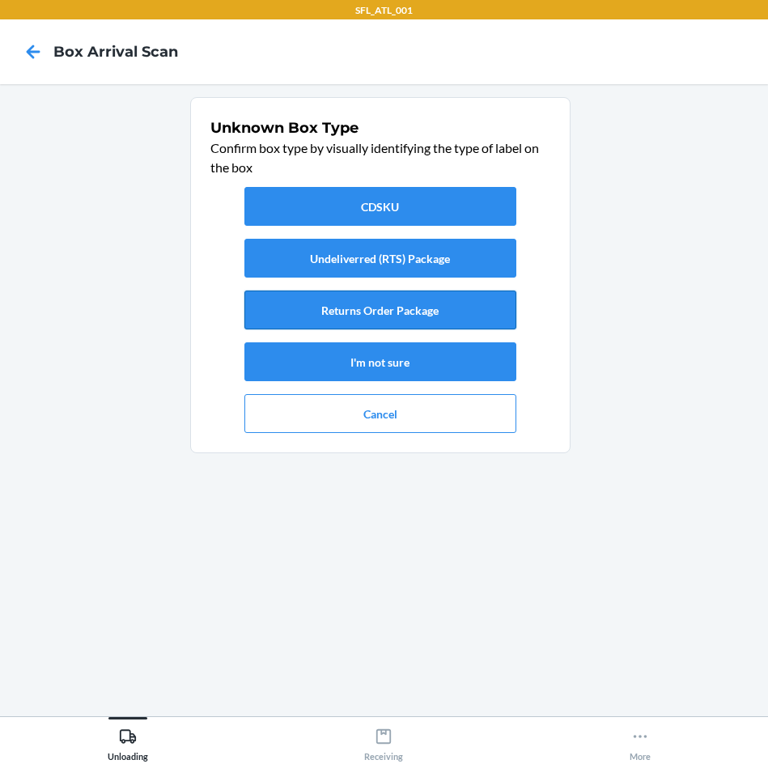
click at [407, 305] on button "Returns Order Package" at bounding box center [380, 310] width 272 height 39
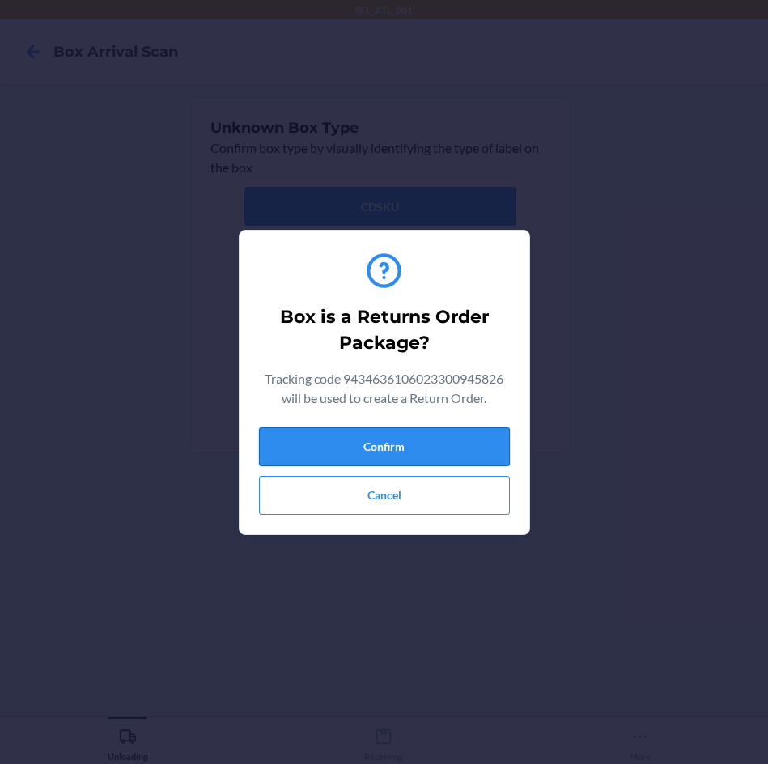
click at [418, 448] on button "Confirm" at bounding box center [384, 446] width 251 height 39
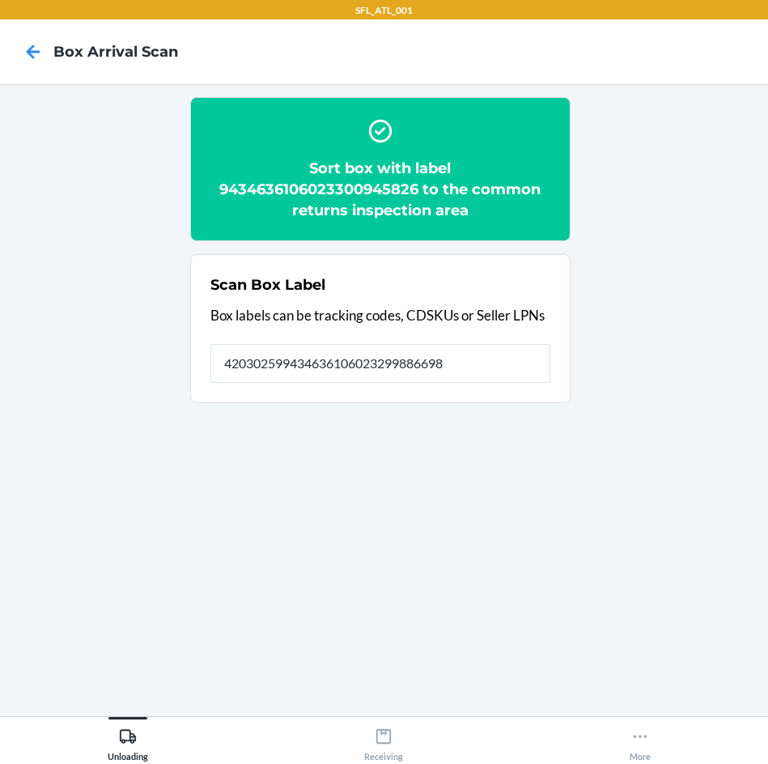
type input "420302599434636106023299886698"
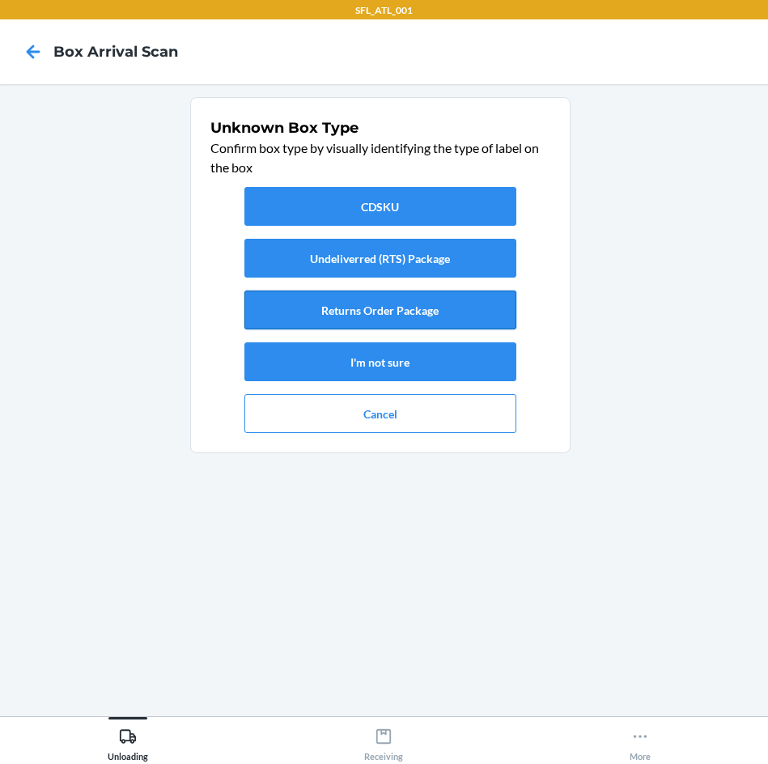
click at [390, 312] on button "Returns Order Package" at bounding box center [380, 310] width 272 height 39
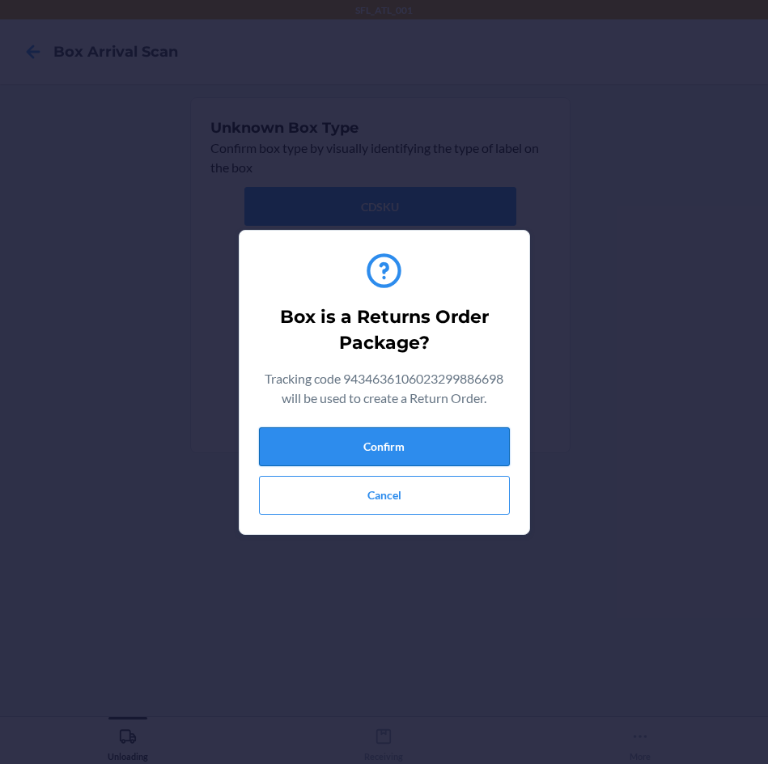
click at [411, 452] on button "Confirm" at bounding box center [384, 446] width 251 height 39
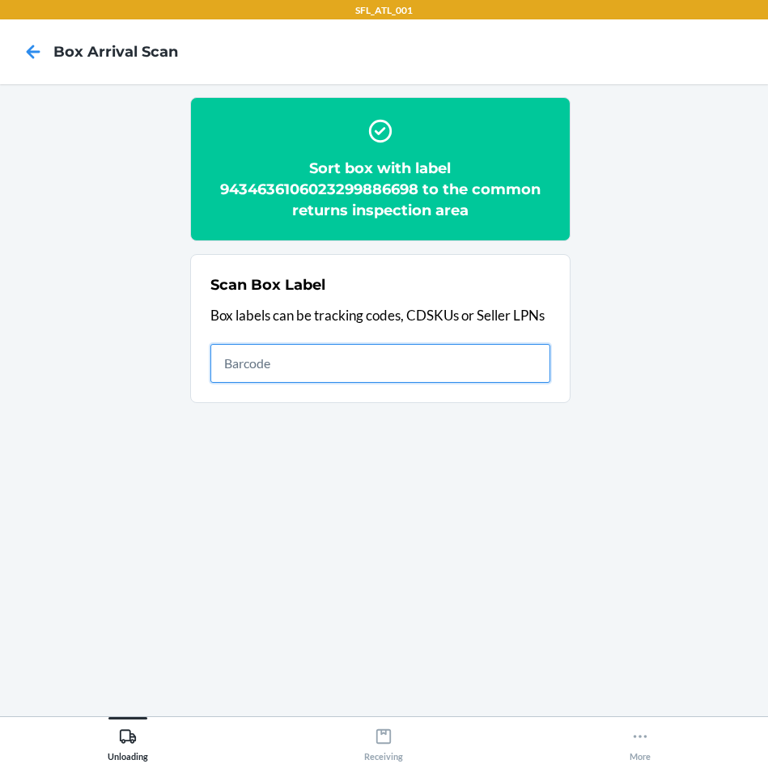
click at [372, 368] on input "text" at bounding box center [380, 363] width 340 height 39
type input "420302599434636106023301122462"
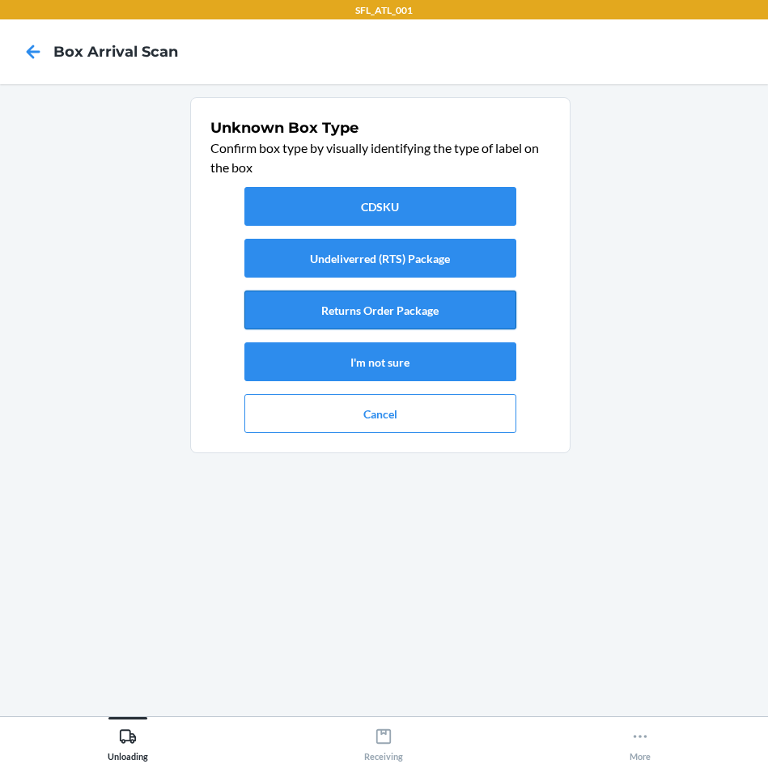
click at [430, 312] on button "Returns Order Package" at bounding box center [380, 310] width 272 height 39
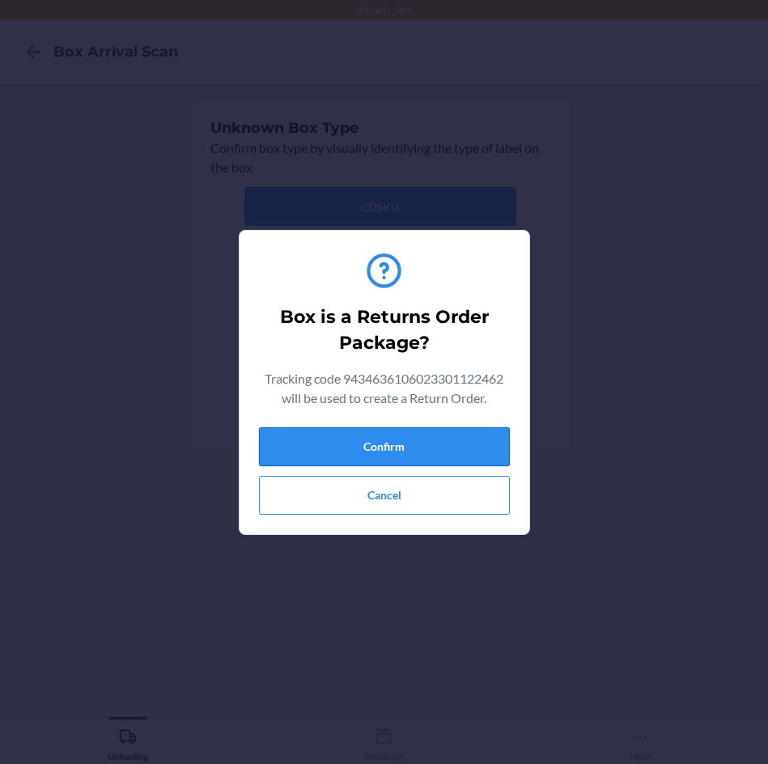
click at [418, 448] on button "Confirm" at bounding box center [384, 446] width 251 height 39
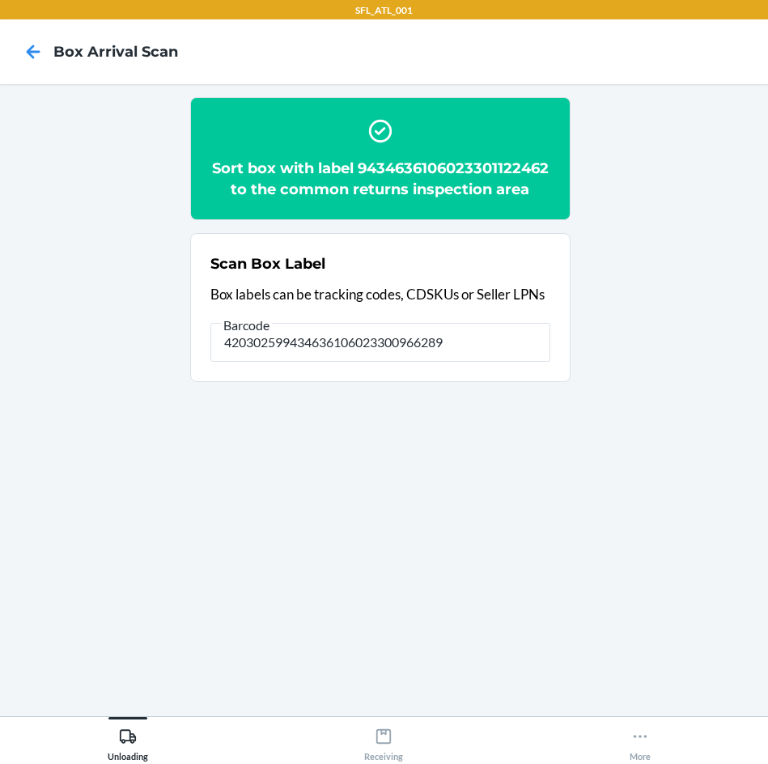
type input "420302599434636106023300966289"
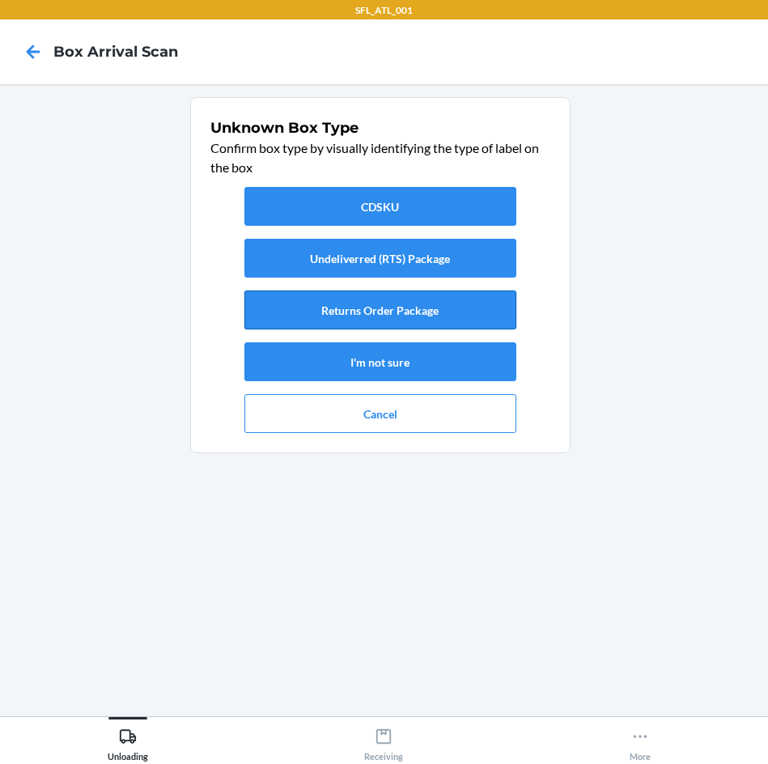
click at [439, 309] on button "Returns Order Package" at bounding box center [380, 310] width 272 height 39
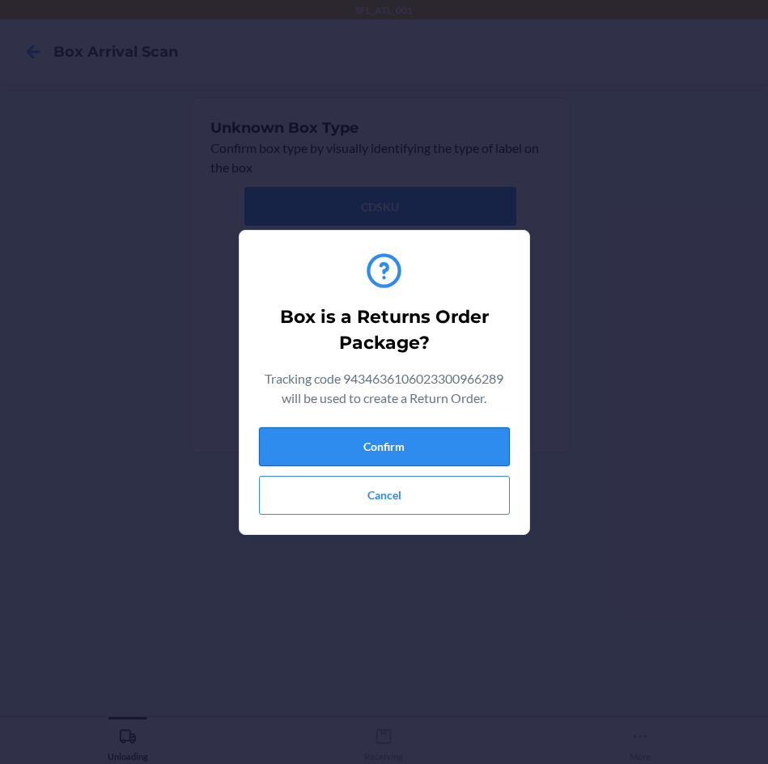
click at [392, 449] on button "Confirm" at bounding box center [384, 446] width 251 height 39
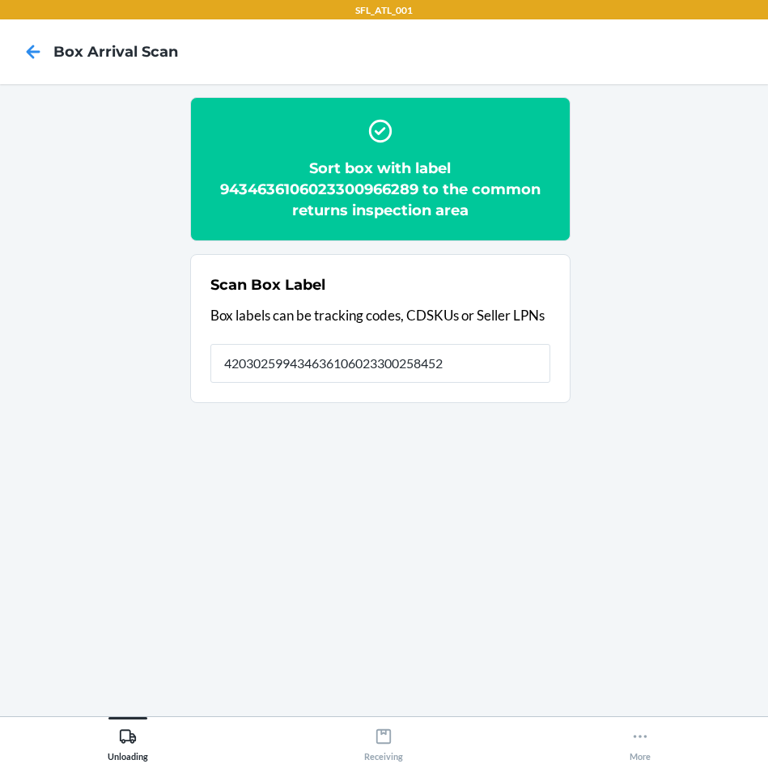
type input "420302599434636106023300258452"
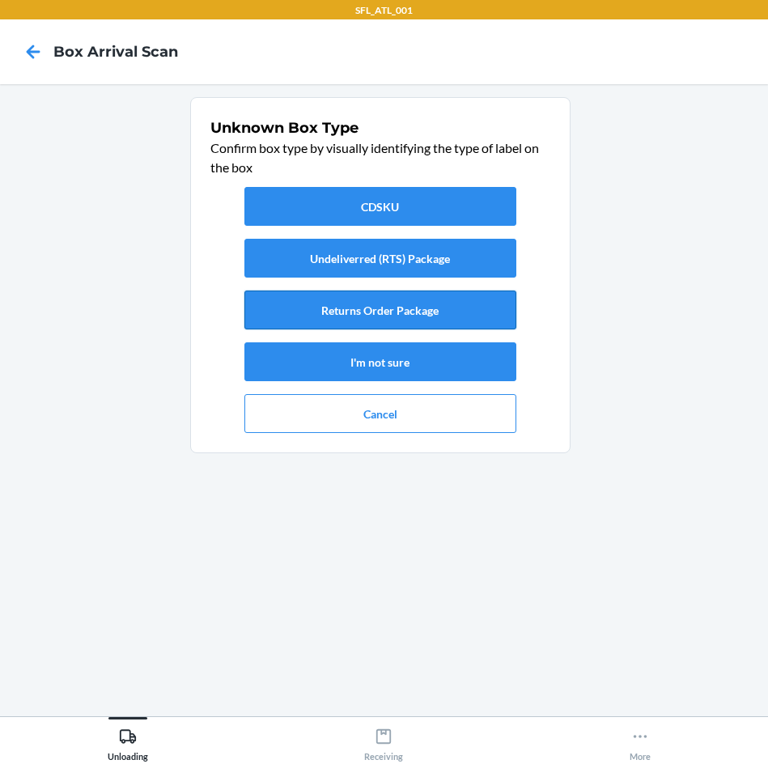
click at [420, 306] on button "Returns Order Package" at bounding box center [380, 310] width 272 height 39
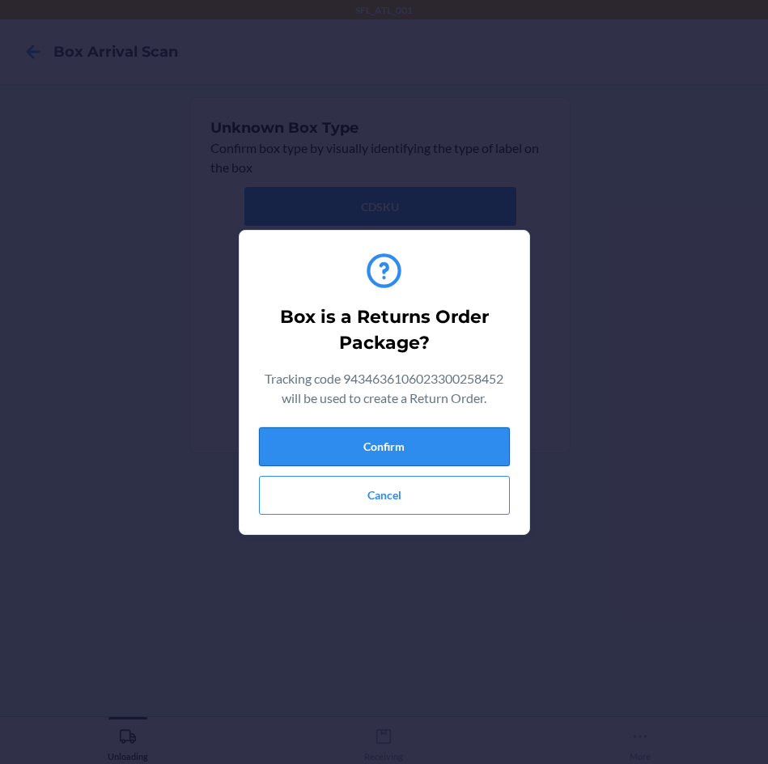
click at [398, 449] on button "Confirm" at bounding box center [384, 446] width 251 height 39
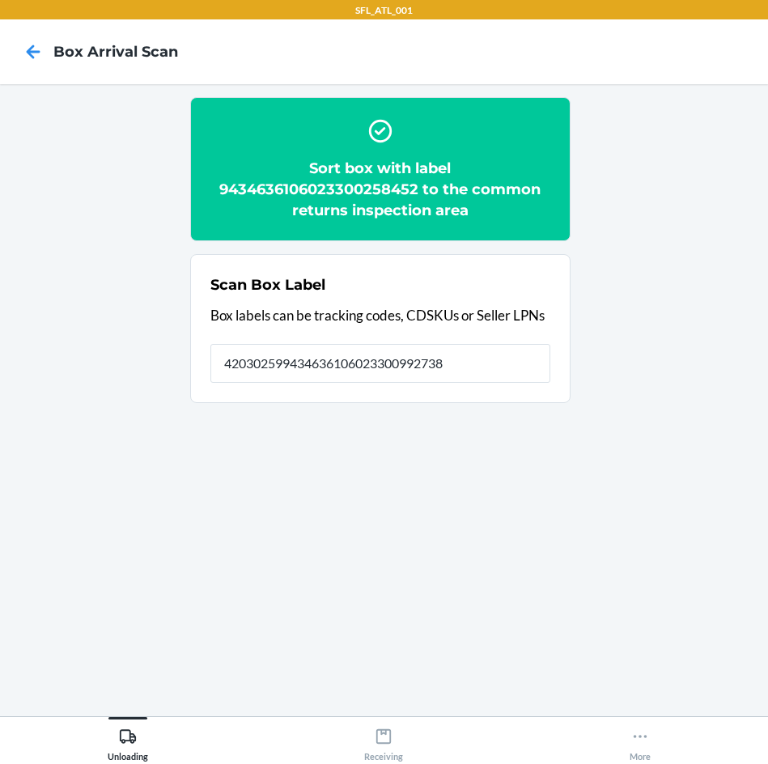
type input "420302599434636106023300992738"
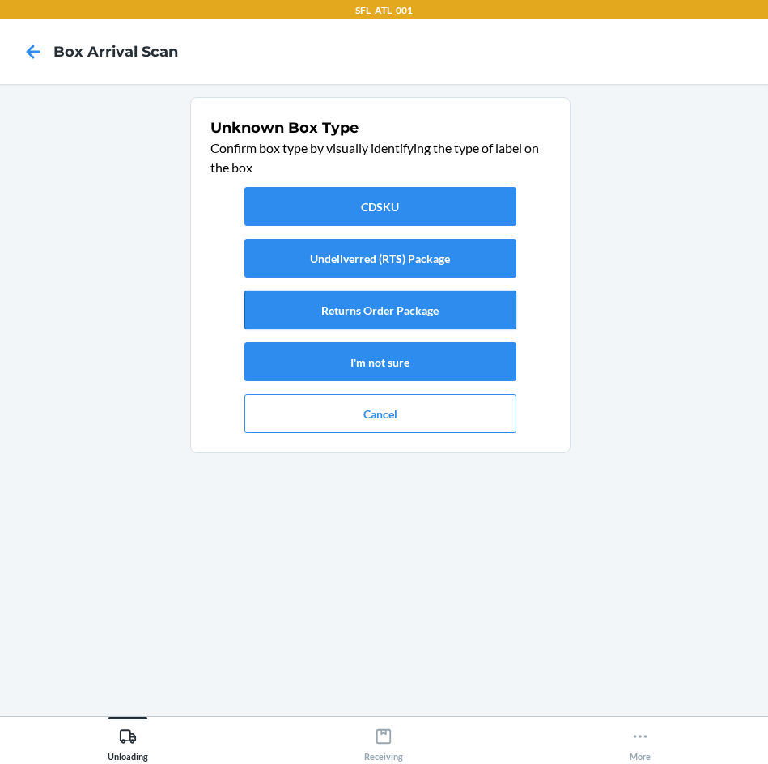
click at [386, 291] on div "CDSKU Undeliverred (RTS) Package Returns Order Package I'm not sure Cancel" at bounding box center [380, 309] width 340 height 259
click at [387, 318] on button "Returns Order Package" at bounding box center [380, 310] width 272 height 39
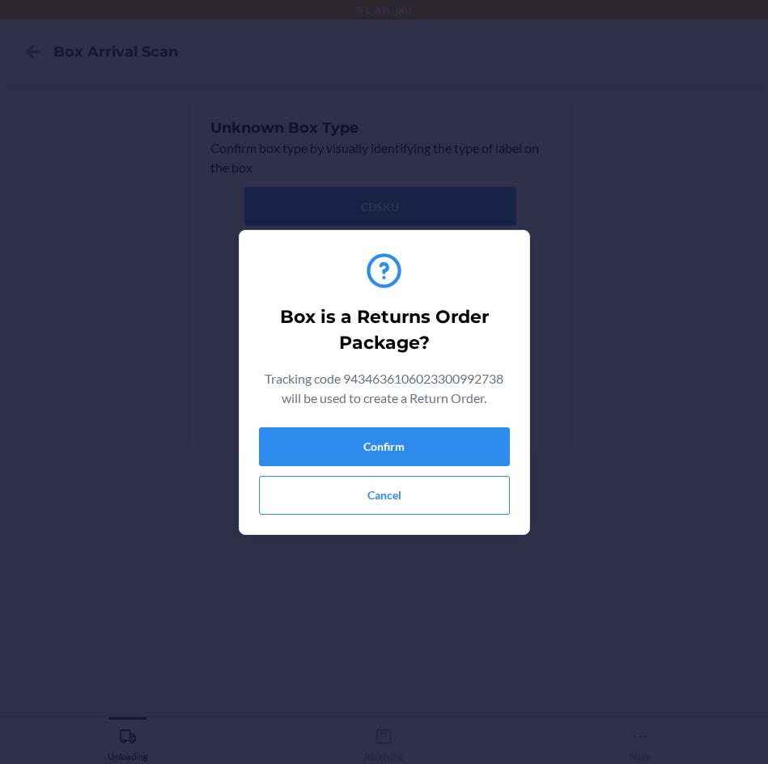
click at [411, 473] on div "Confirm Cancel" at bounding box center [384, 470] width 251 height 87
click at [417, 445] on button "Confirm" at bounding box center [384, 446] width 251 height 39
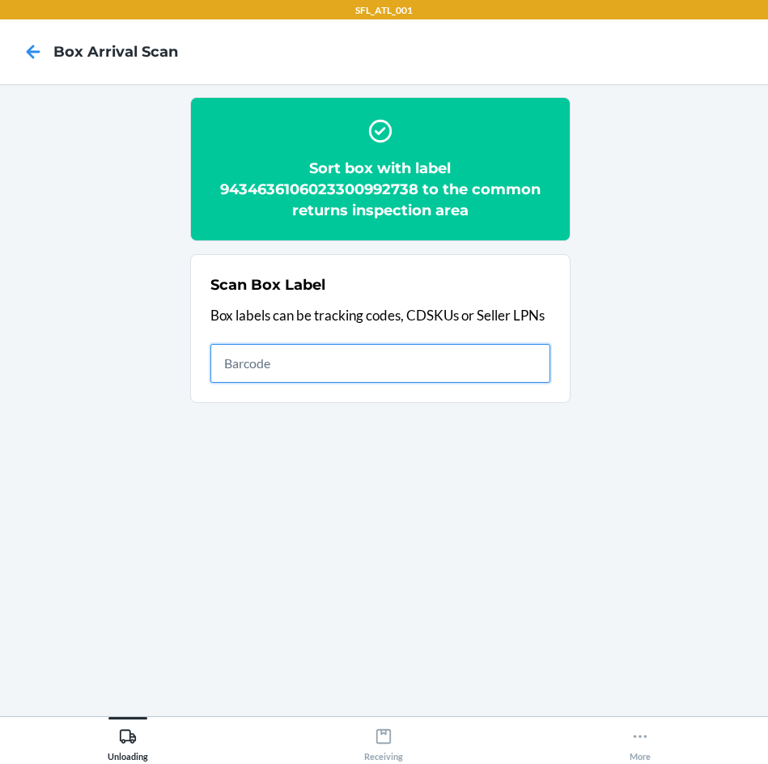
click at [449, 364] on input "text" at bounding box center [380, 363] width 340 height 39
type input "420302599434636106023299798588"
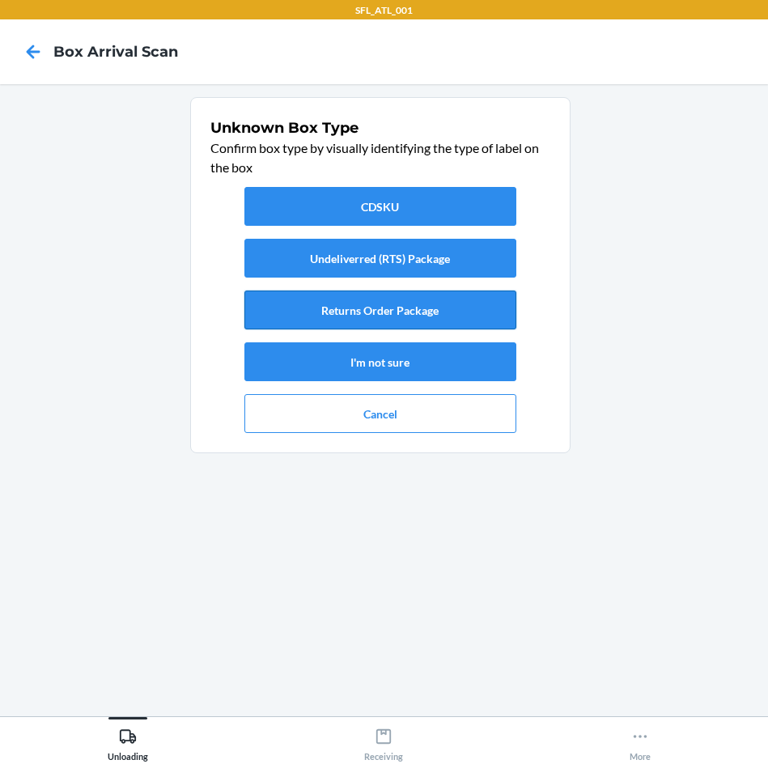
click at [400, 295] on button "Returns Order Package" at bounding box center [380, 310] width 272 height 39
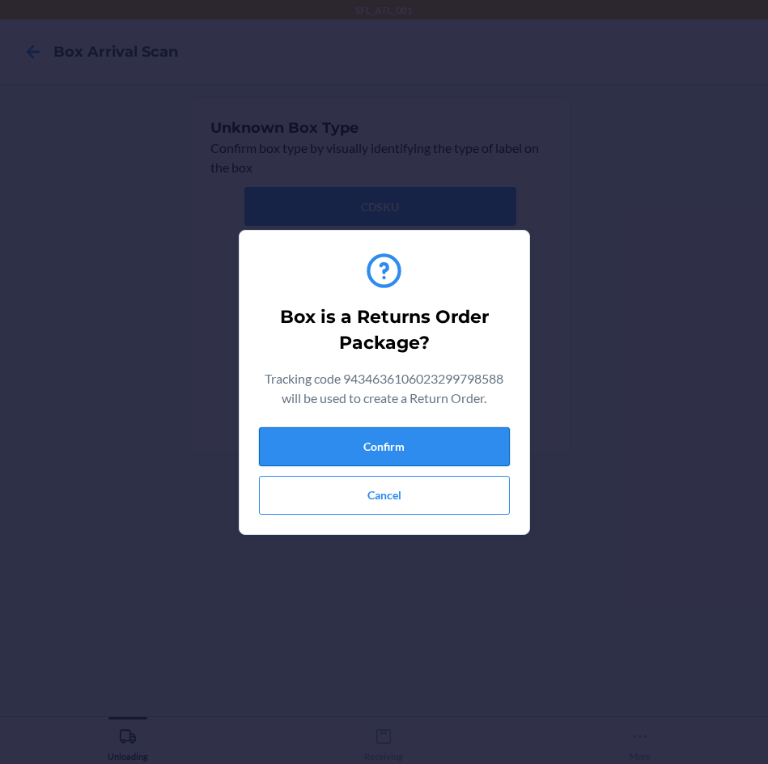
click at [423, 440] on button "Confirm" at bounding box center [384, 446] width 251 height 39
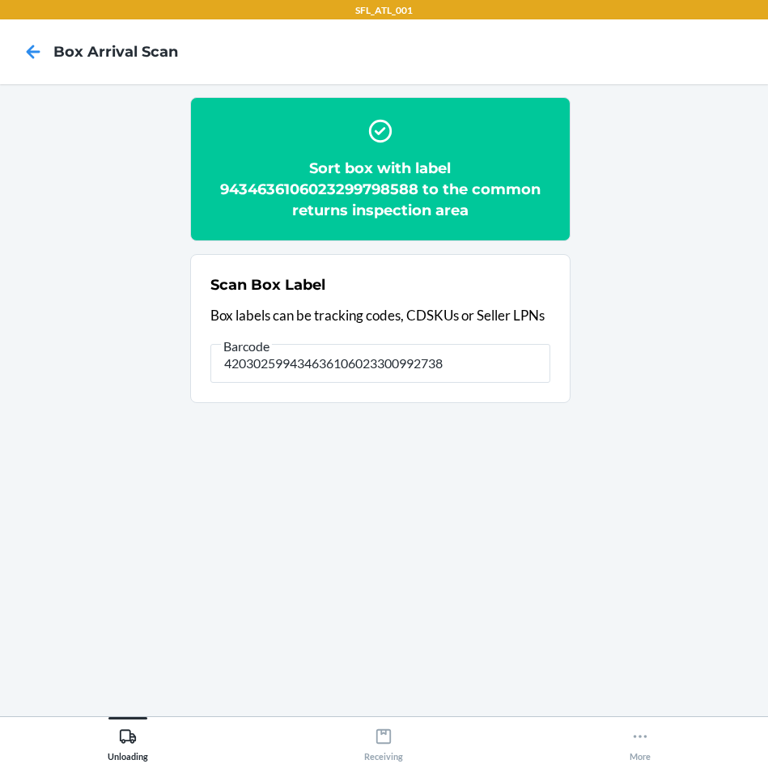
type input "420302599434636106023300992738"
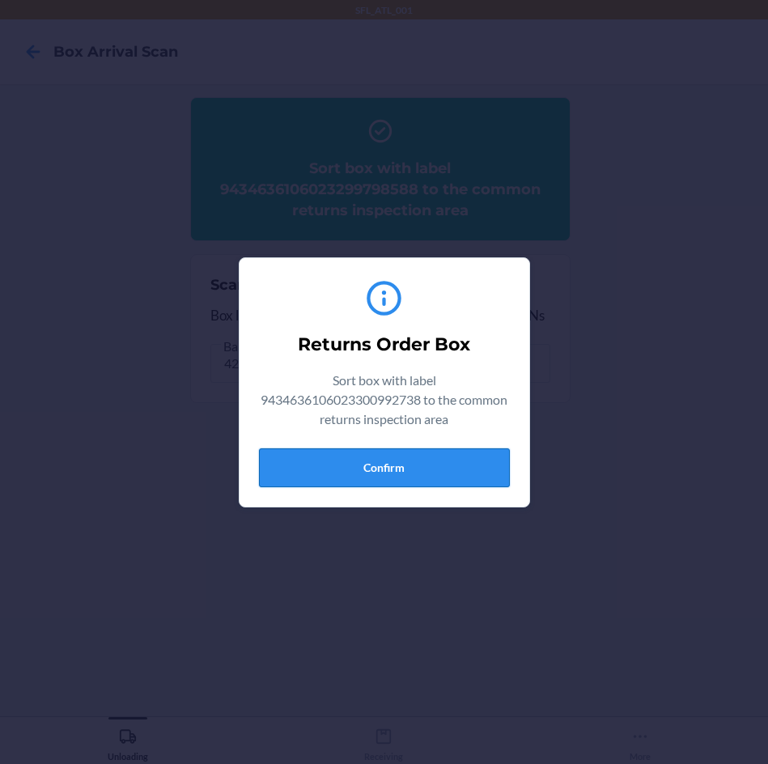
click at [448, 470] on button "Confirm" at bounding box center [384, 467] width 251 height 39
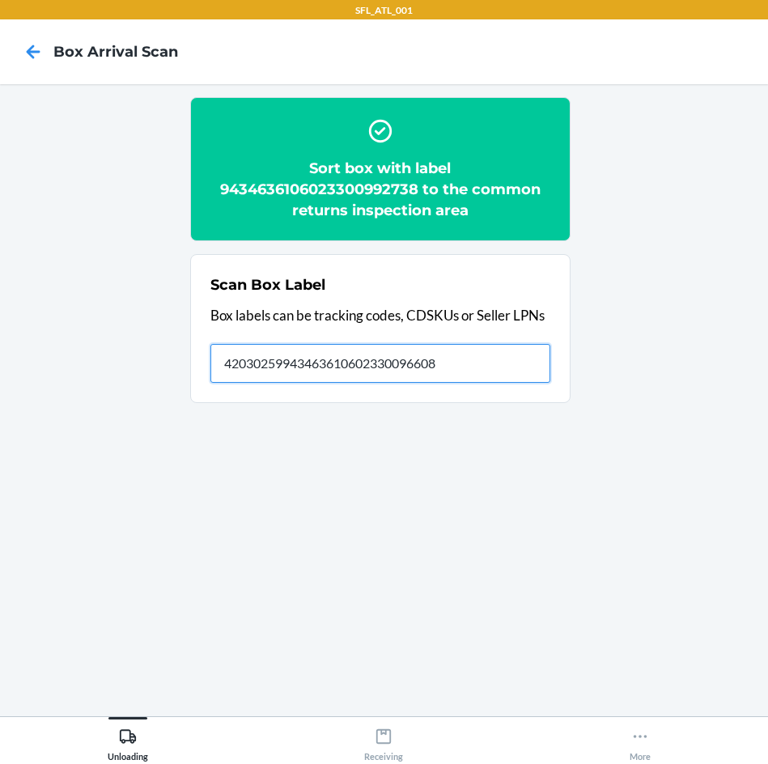
type input "420302599434636106023300966081"
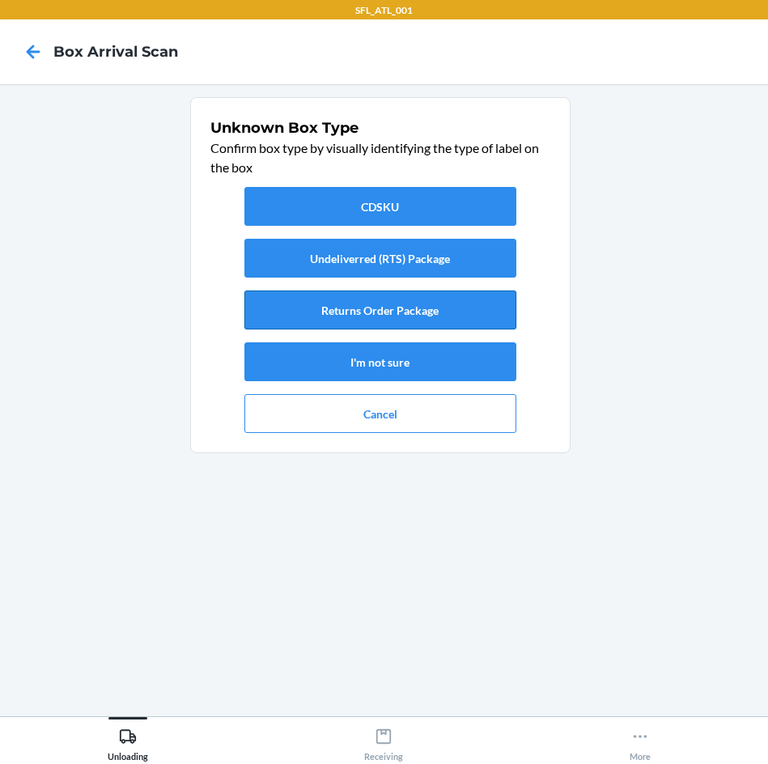
click at [342, 302] on button "Returns Order Package" at bounding box center [380, 310] width 272 height 39
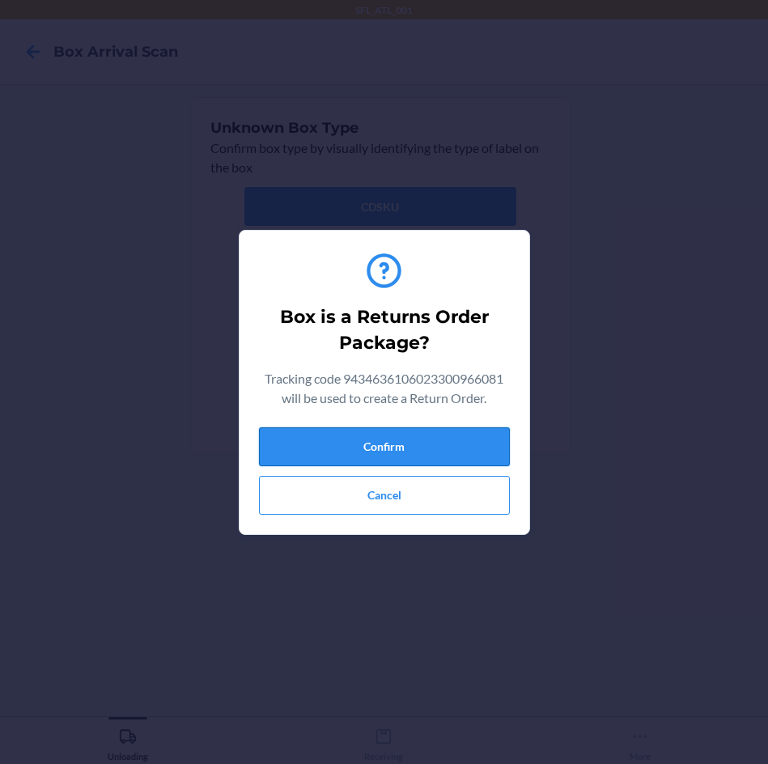
click at [431, 446] on button "Confirm" at bounding box center [384, 446] width 251 height 39
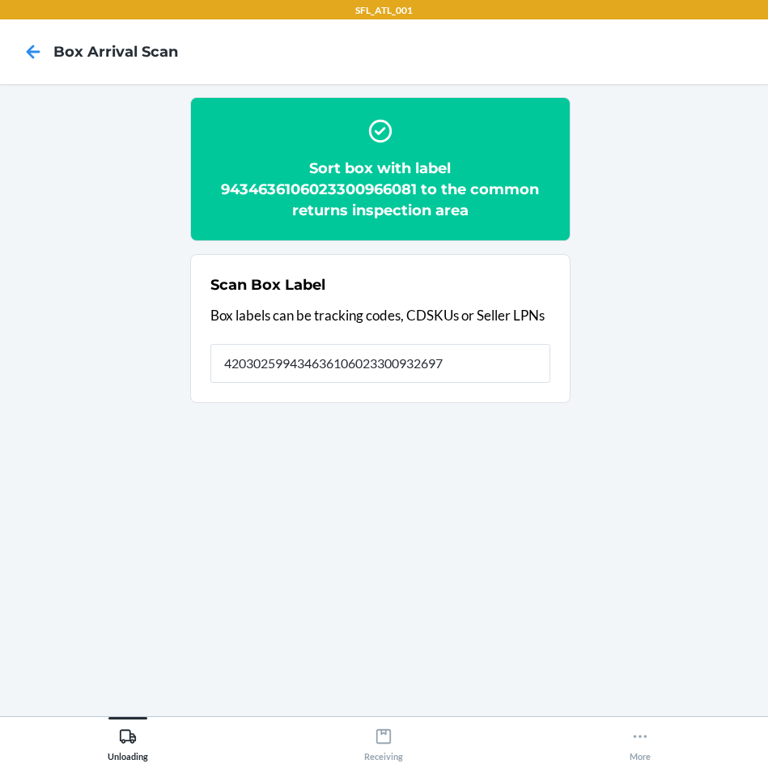
type input "420302599434636106023300932697"
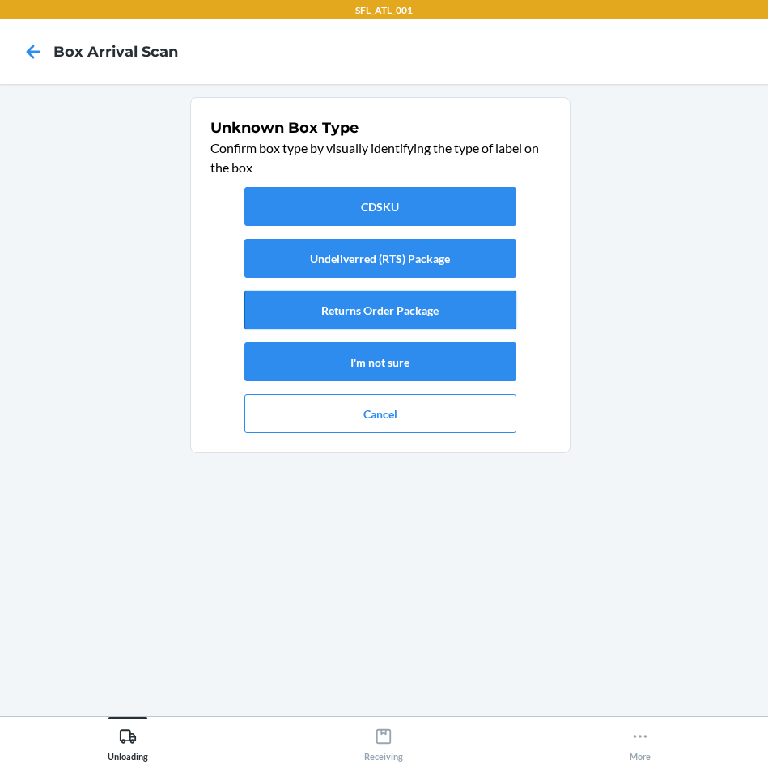
click at [469, 306] on button "Returns Order Package" at bounding box center [380, 310] width 272 height 39
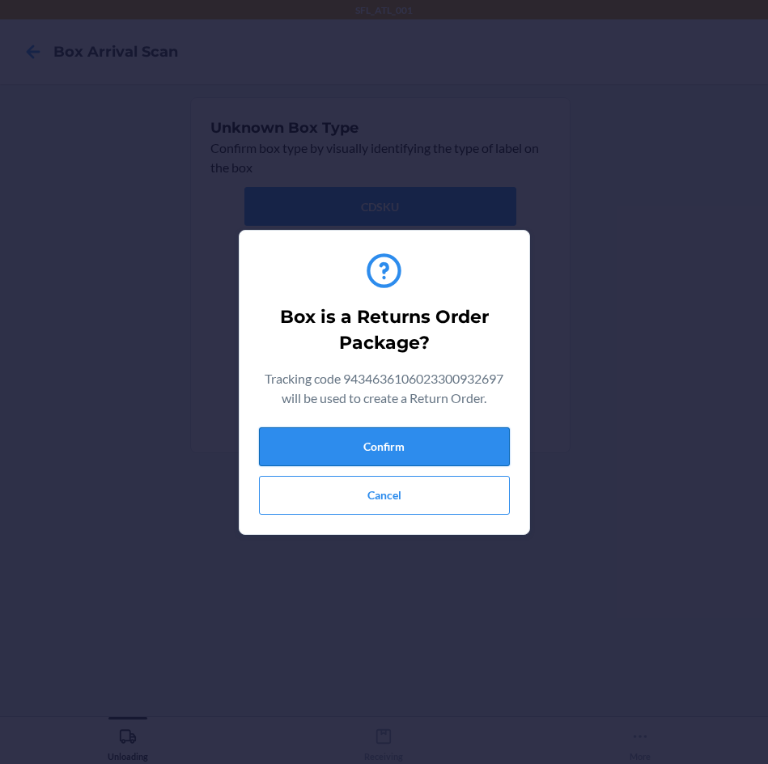
click at [410, 449] on button "Confirm" at bounding box center [384, 446] width 251 height 39
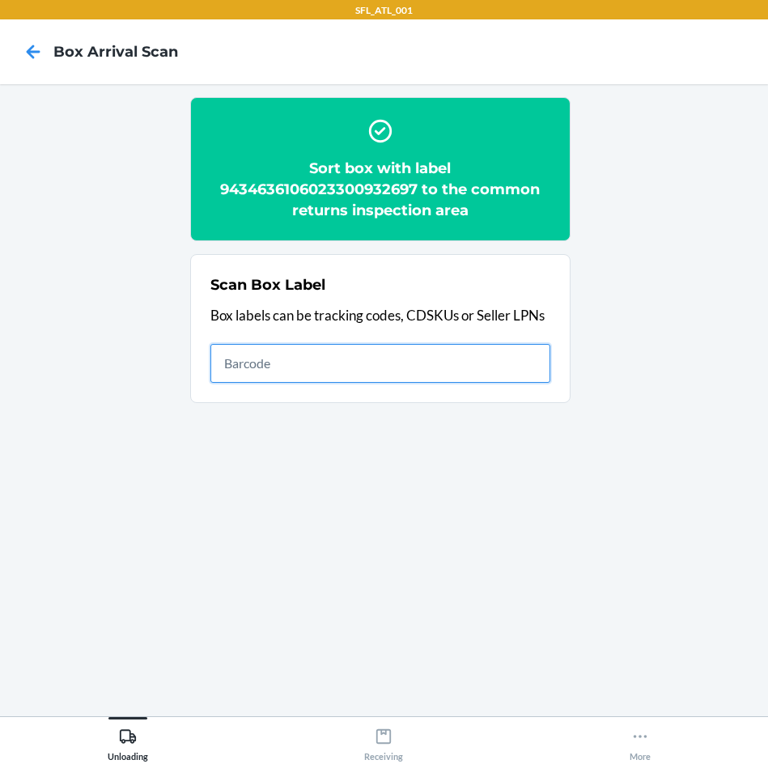
click at [473, 378] on input "text" at bounding box center [380, 363] width 340 height 39
type input "420302599434636106023300707400"
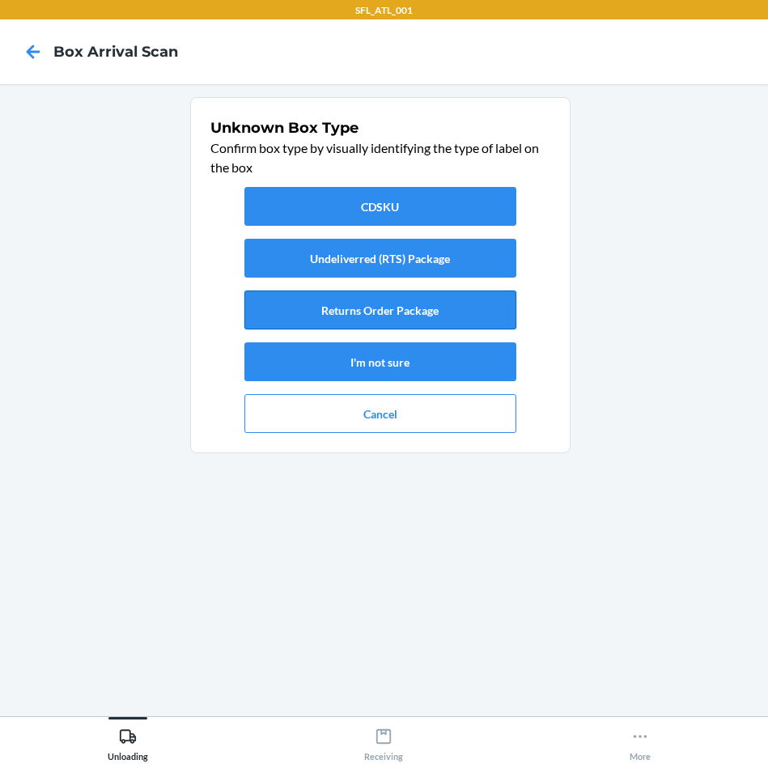
click at [469, 304] on button "Returns Order Package" at bounding box center [380, 310] width 272 height 39
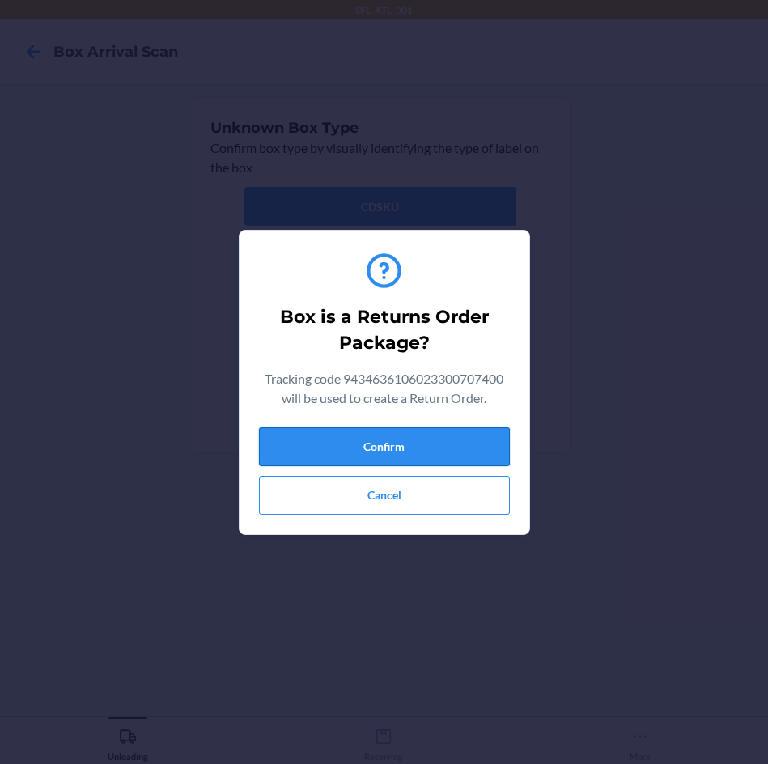
click at [443, 444] on button "Confirm" at bounding box center [384, 446] width 251 height 39
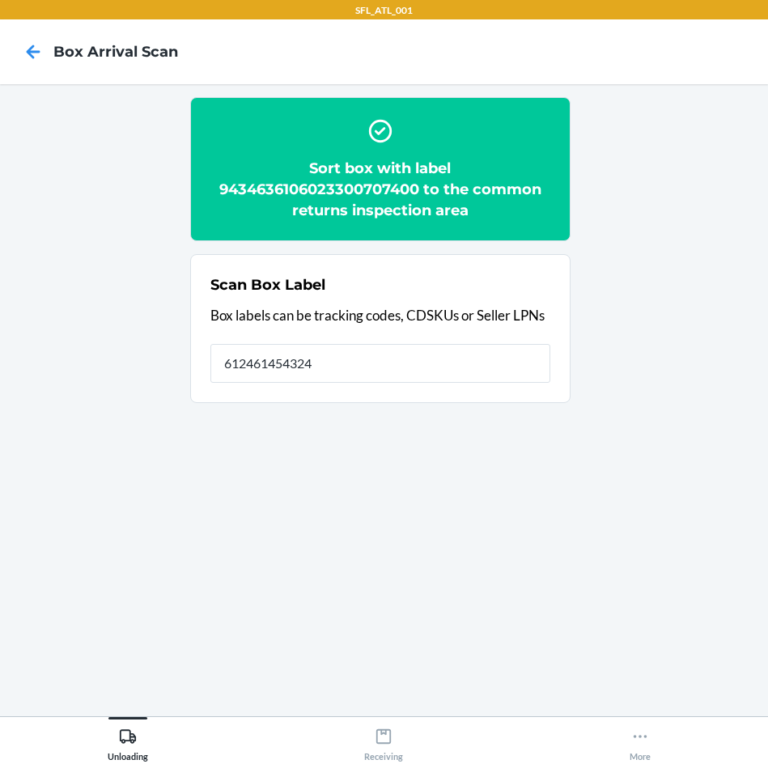
type input "612461454324"
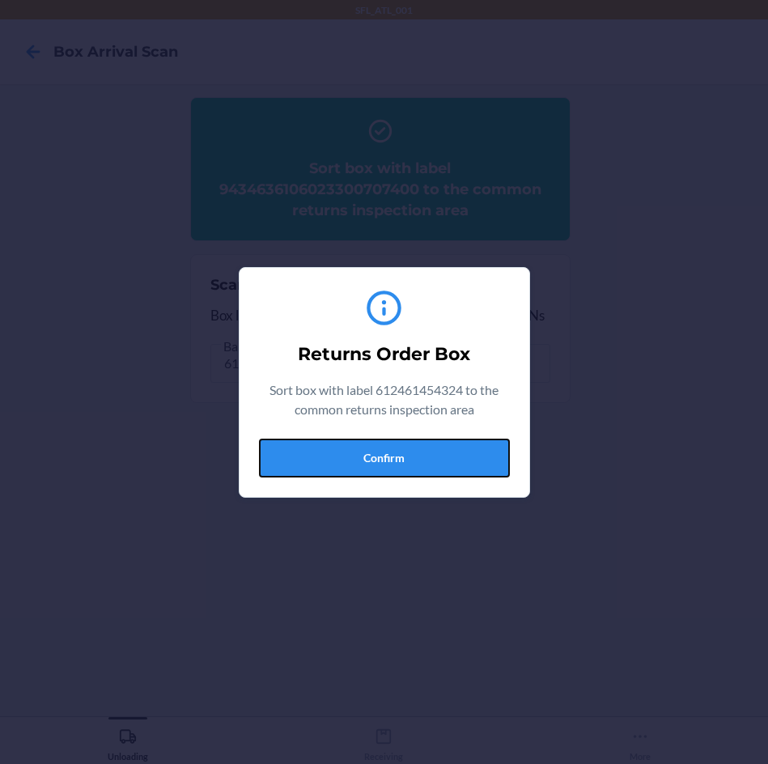
drag, startPoint x: 486, startPoint y: 463, endPoint x: 707, endPoint y: 478, distance: 221.5
click at [494, 469] on button "Confirm" at bounding box center [384, 458] width 251 height 39
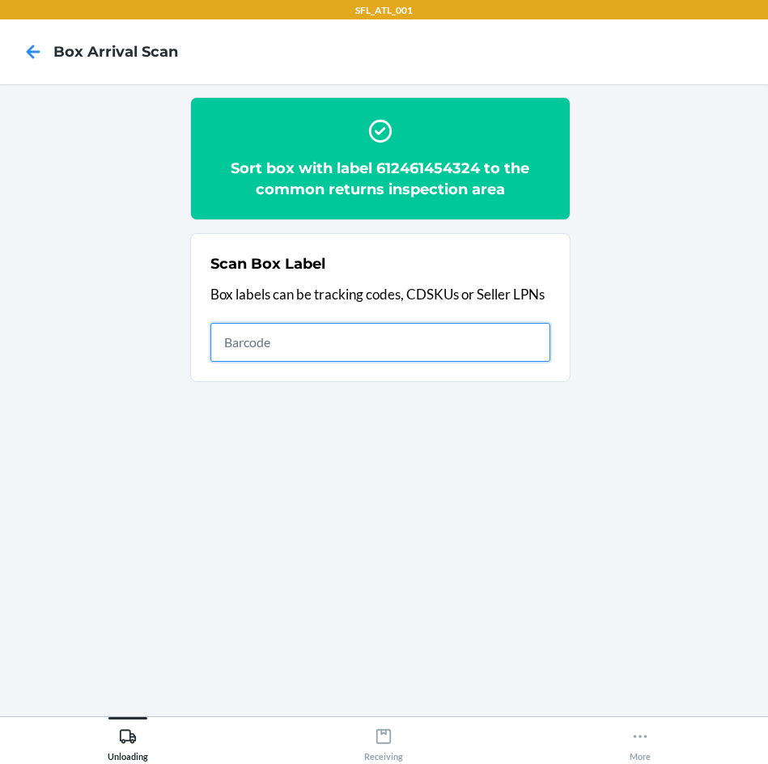
click at [360, 325] on input "text" at bounding box center [380, 342] width 340 height 39
type input "420302599434636106023300664482"
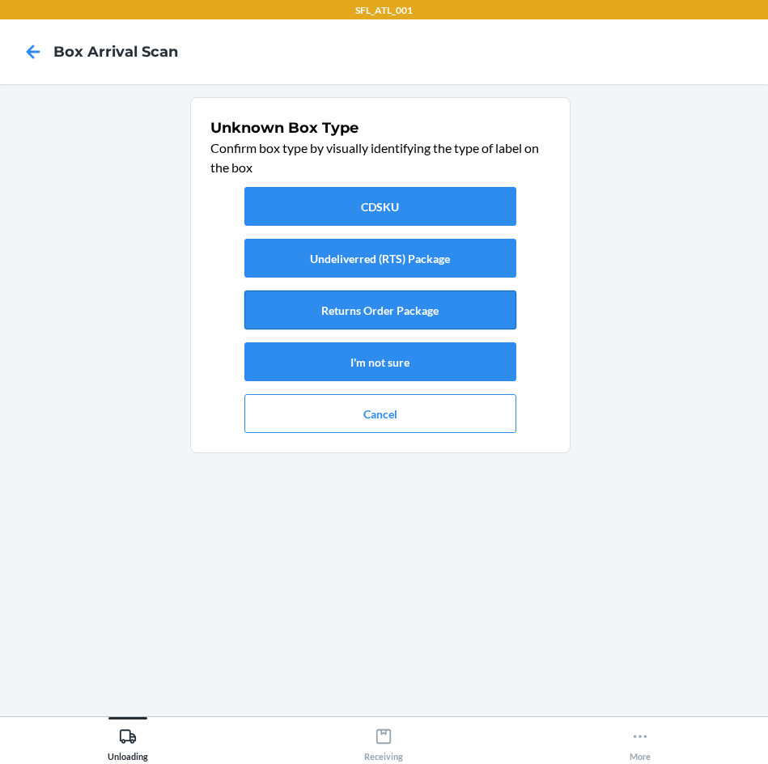
click at [366, 323] on button "Returns Order Package" at bounding box center [380, 310] width 272 height 39
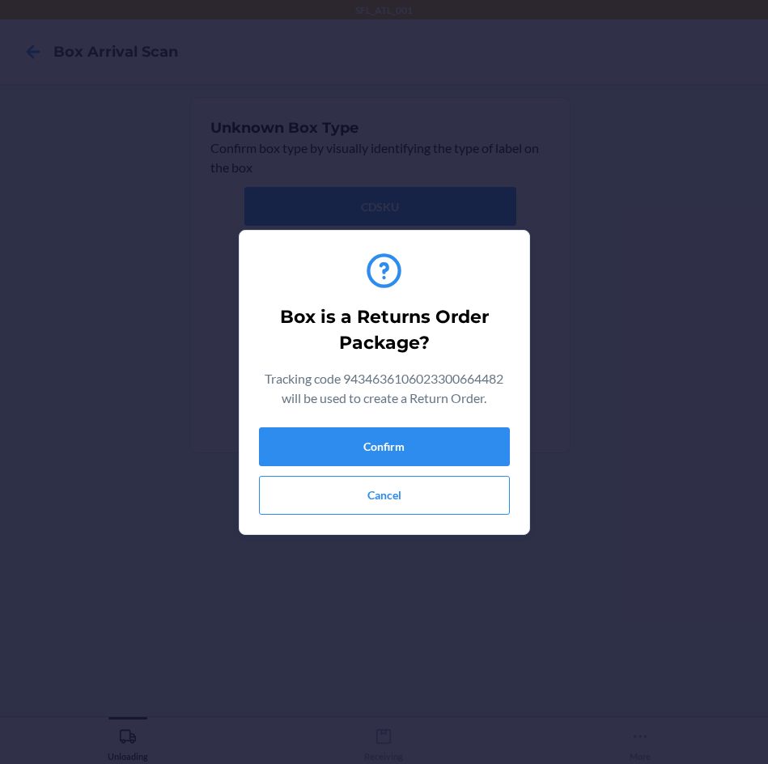
click at [367, 313] on h2 "Box is a Returns Order Package?" at bounding box center [384, 330] width 238 height 52
drag, startPoint x: 424, startPoint y: 437, endPoint x: 465, endPoint y: 439, distance: 40.5
click at [426, 437] on button "Confirm" at bounding box center [384, 446] width 251 height 39
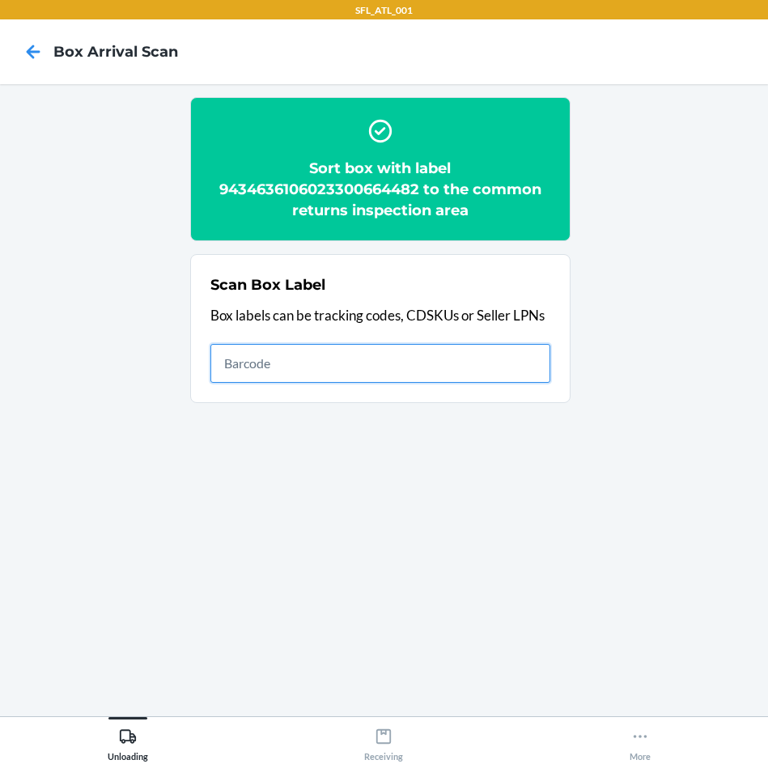
click at [437, 349] on input "text" at bounding box center [380, 363] width 340 height 39
type input "420302599434636106023299316911"
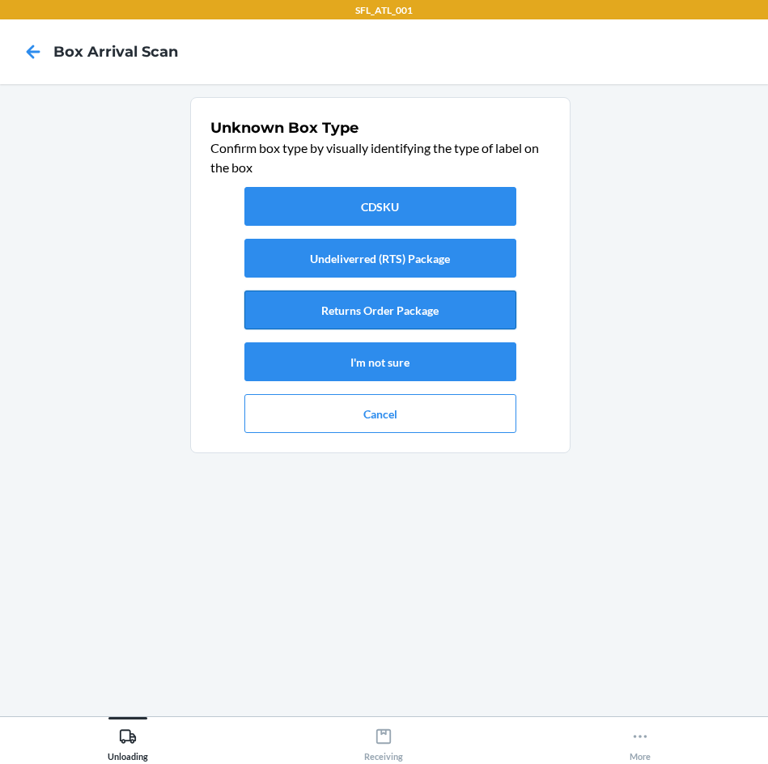
click at [439, 315] on button "Returns Order Package" at bounding box center [380, 310] width 272 height 39
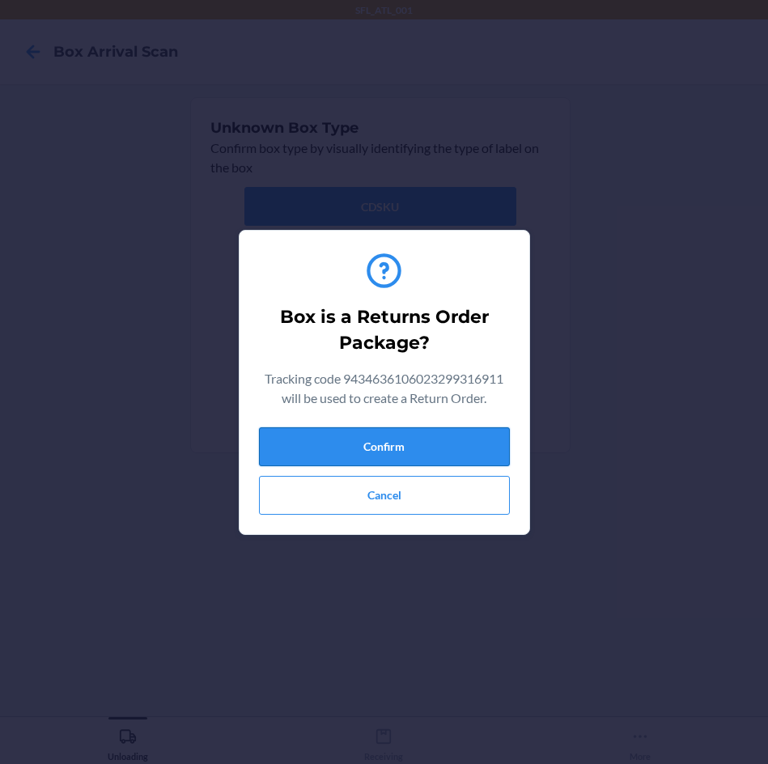
click at [443, 436] on button "Confirm" at bounding box center [384, 446] width 251 height 39
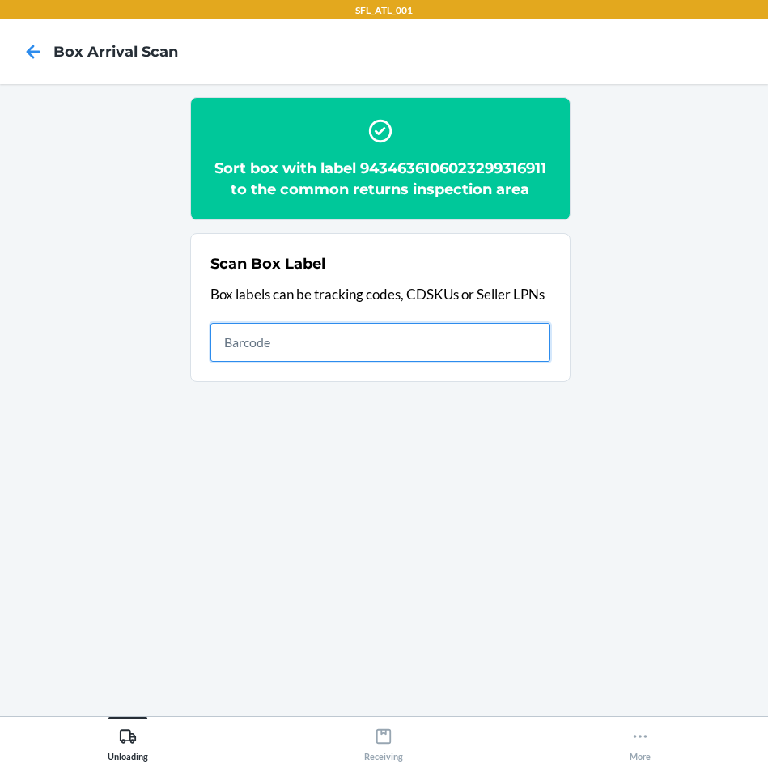
drag, startPoint x: 456, startPoint y: 345, endPoint x: 484, endPoint y: 360, distance: 31.5
click at [456, 345] on input "text" at bounding box center [380, 342] width 340 height 39
type input "420302599434636106023300296171"
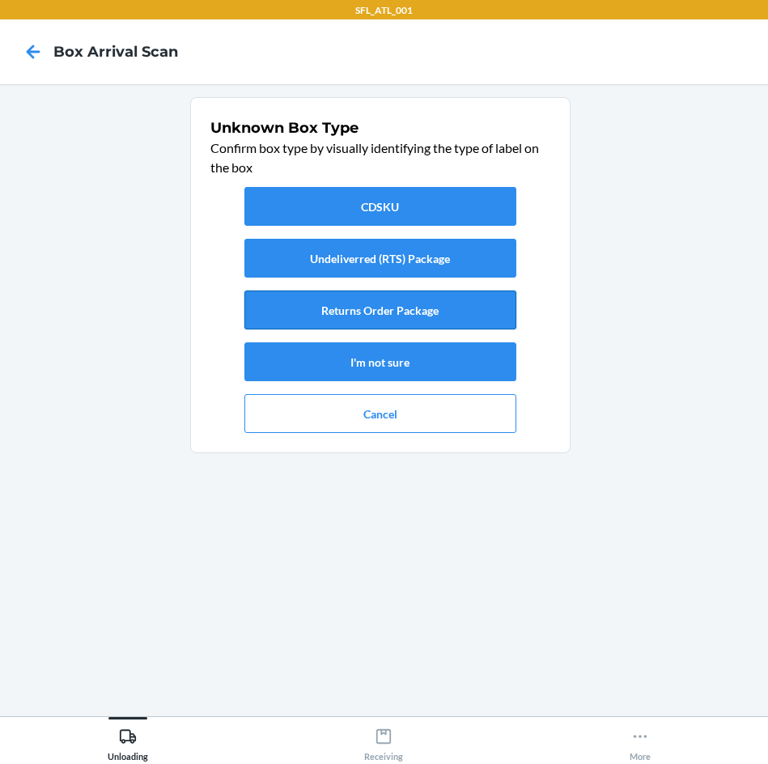
click at [448, 311] on button "Returns Order Package" at bounding box center [380, 310] width 272 height 39
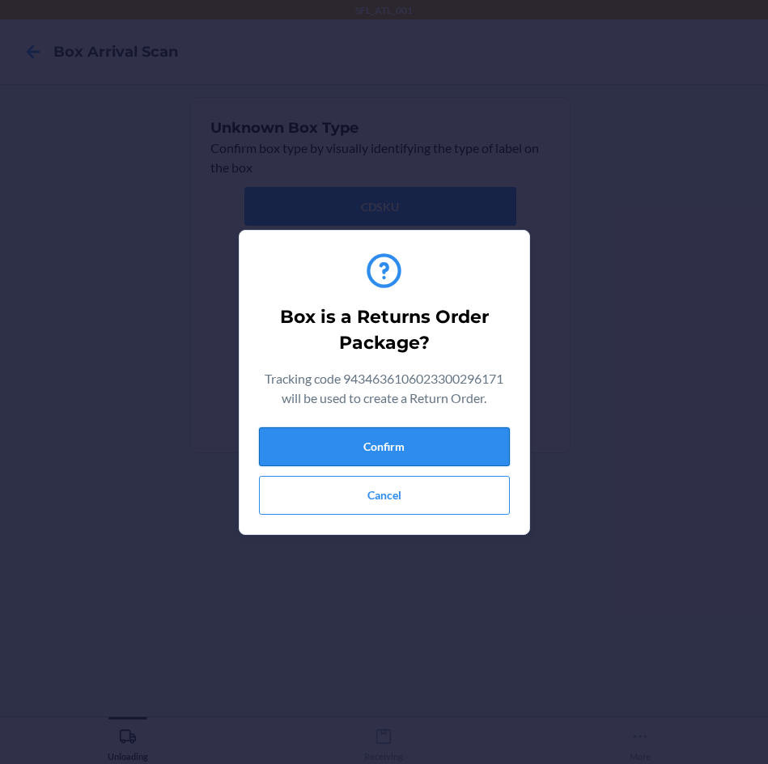
click at [444, 447] on button "Confirm" at bounding box center [384, 446] width 251 height 39
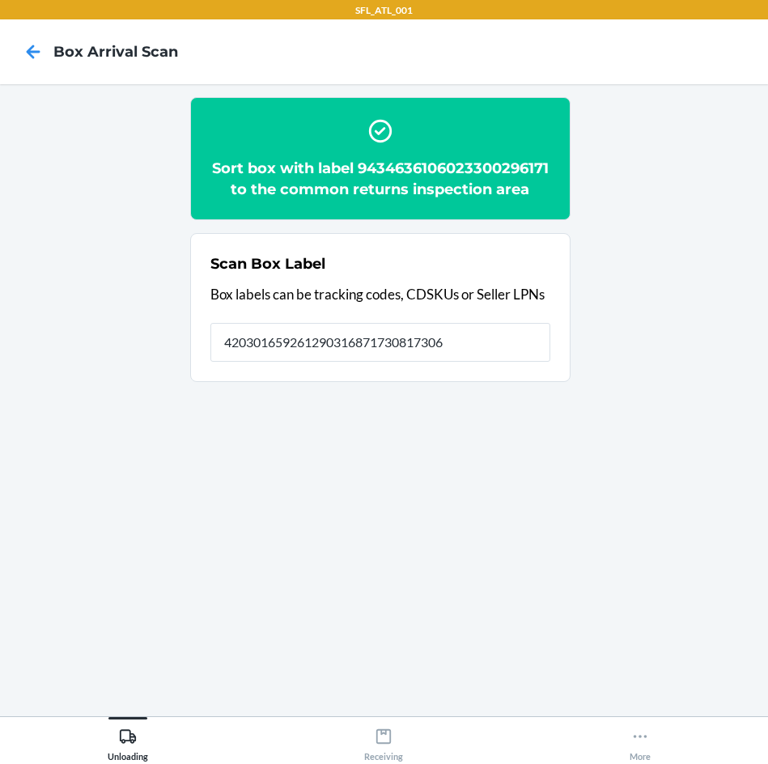
type input "420301659261290316871730817306"
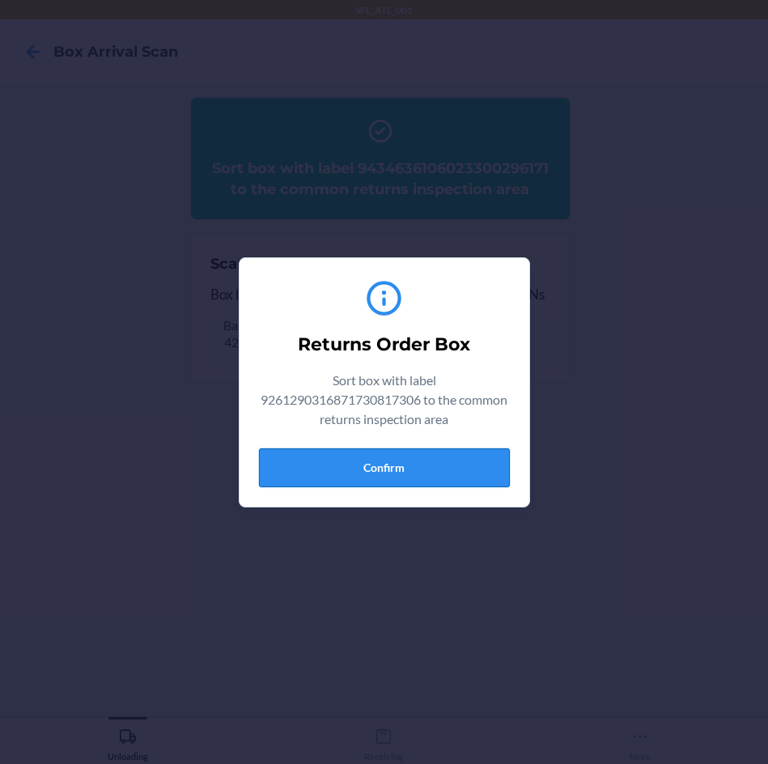
click at [346, 460] on button "Confirm" at bounding box center [384, 467] width 251 height 39
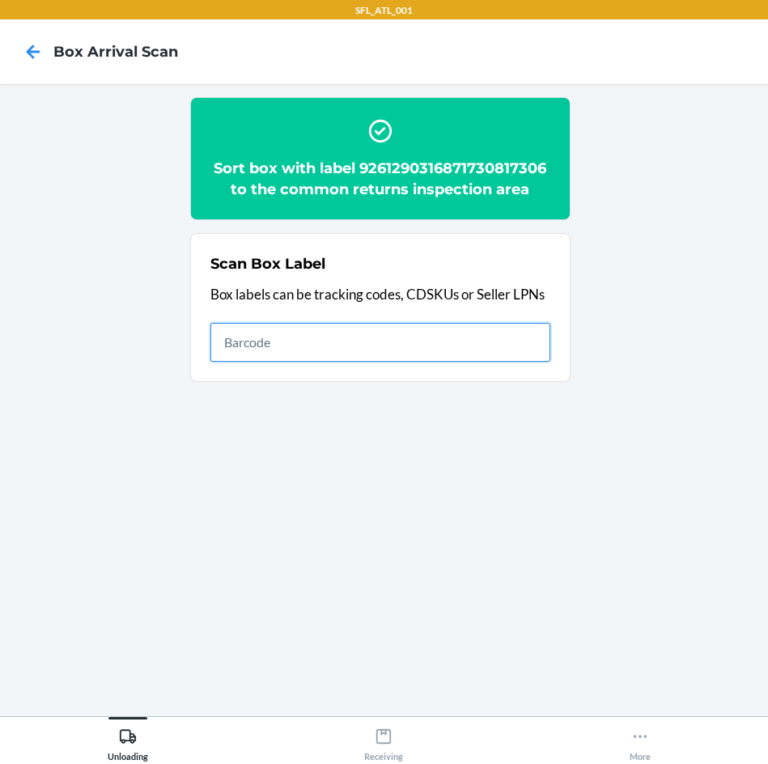
click at [507, 332] on input "text" at bounding box center [380, 342] width 340 height 39
type input "420785219261290316871730333172"
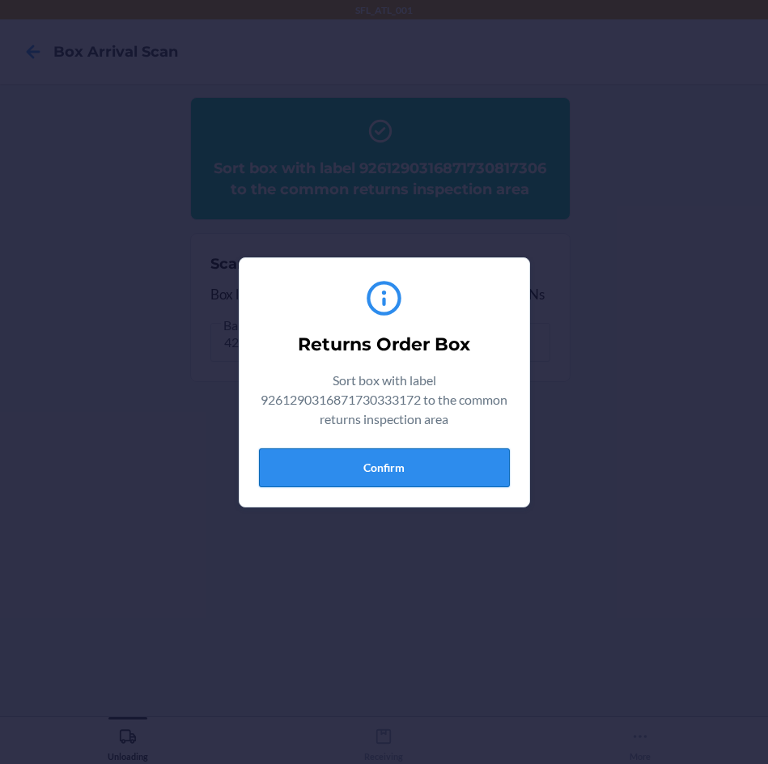
click at [336, 471] on button "Confirm" at bounding box center [384, 467] width 251 height 39
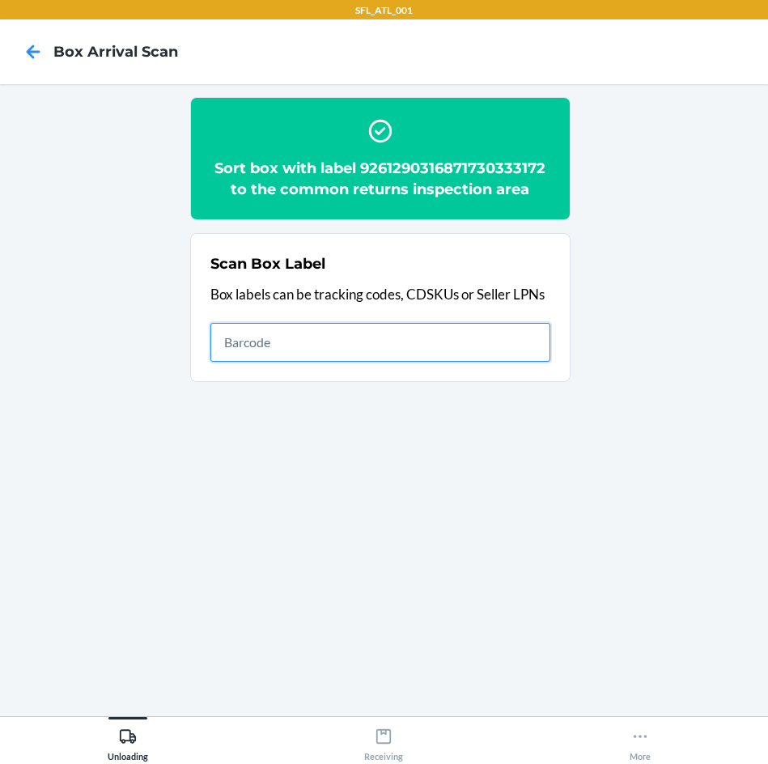
click at [455, 353] on input "text" at bounding box center [380, 342] width 340 height 39
type input "420301659261290316871730817306"
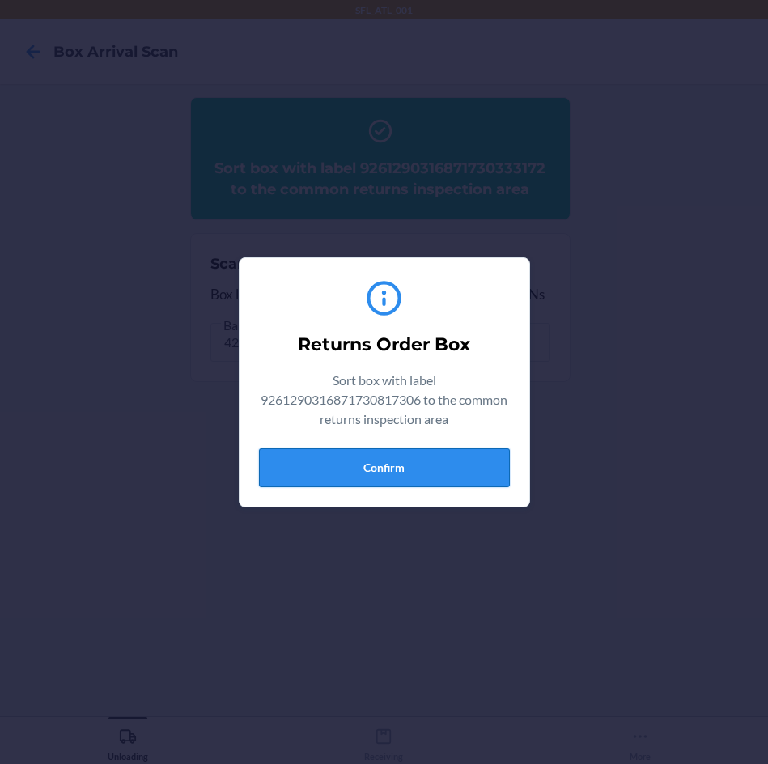
click at [425, 486] on button "Confirm" at bounding box center [384, 467] width 251 height 39
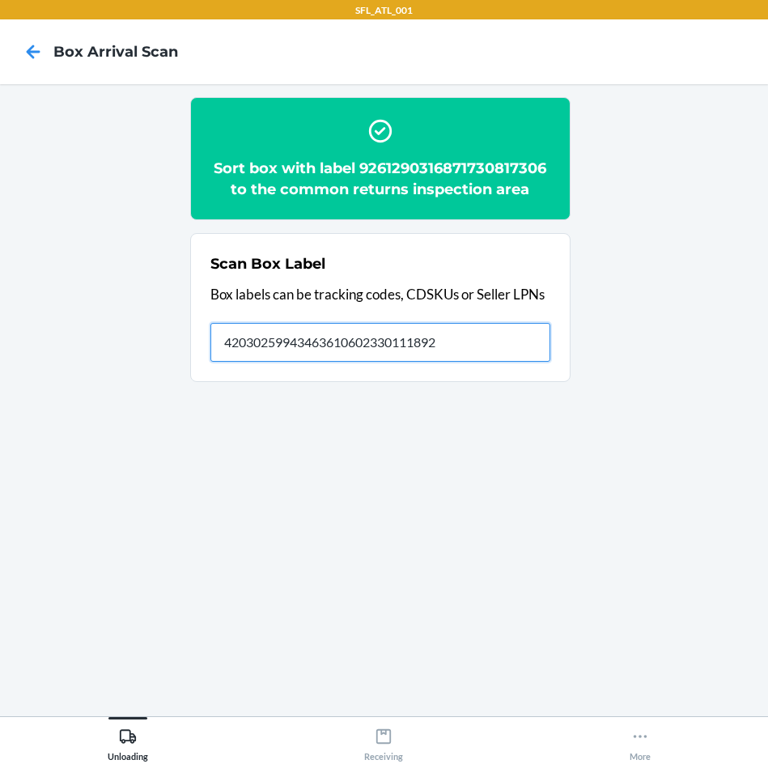
type input "420302599434636106023301118922"
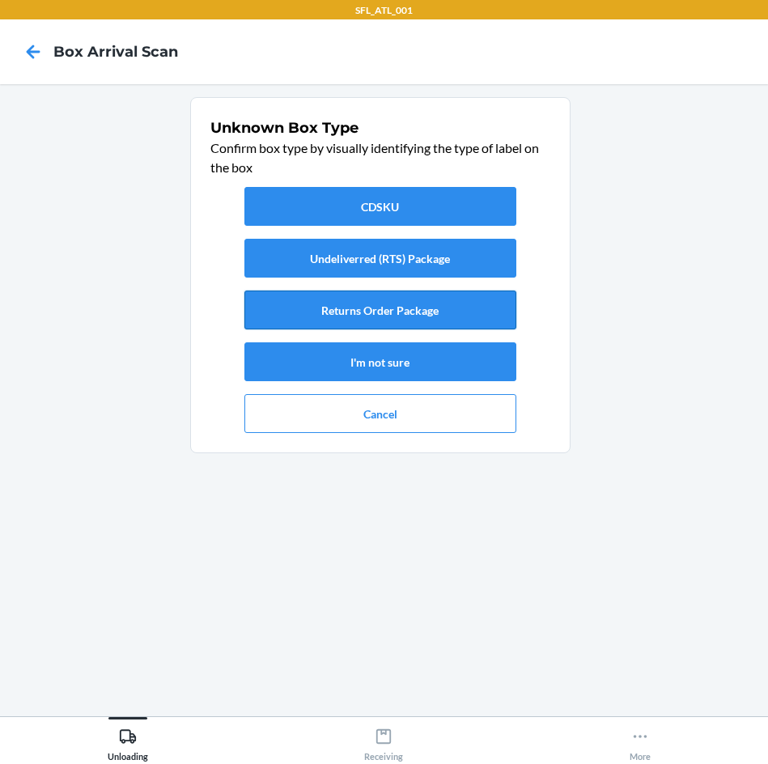
click at [410, 306] on button "Returns Order Package" at bounding box center [380, 310] width 272 height 39
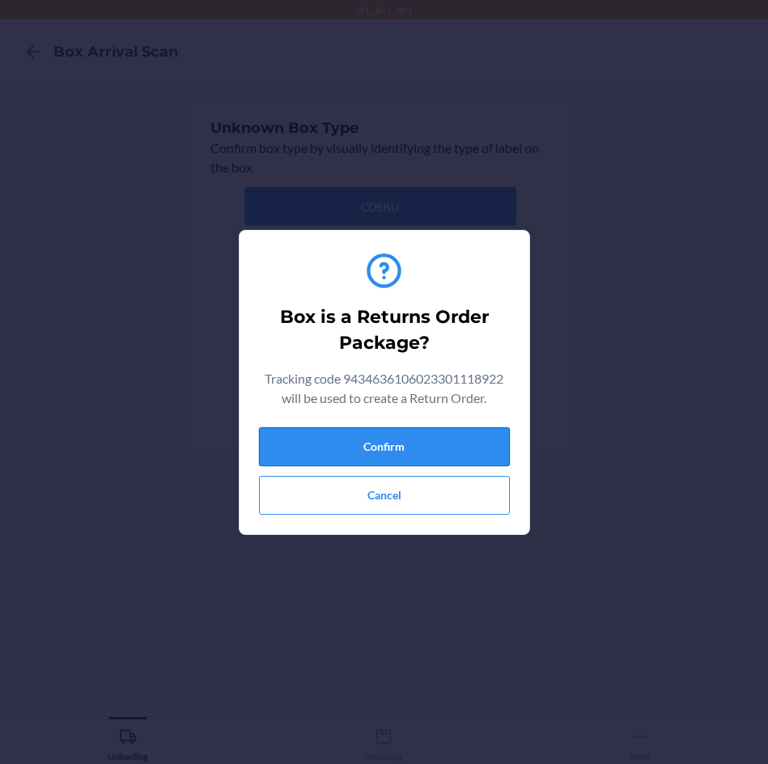
click at [416, 452] on button "Confirm" at bounding box center [384, 446] width 251 height 39
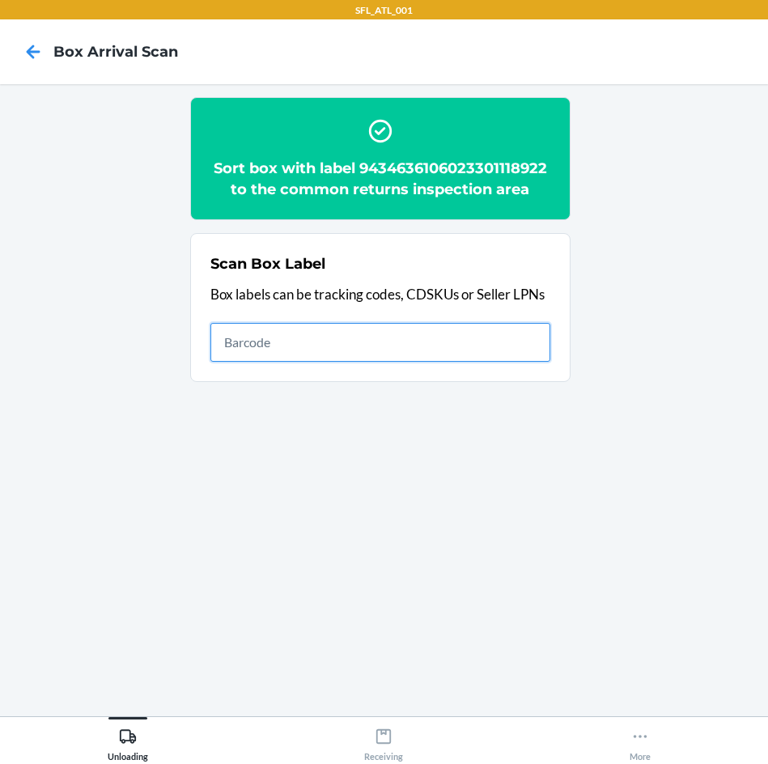
click at [390, 323] on input "text" at bounding box center [380, 342] width 340 height 39
type input "420248949261290316871728928670"
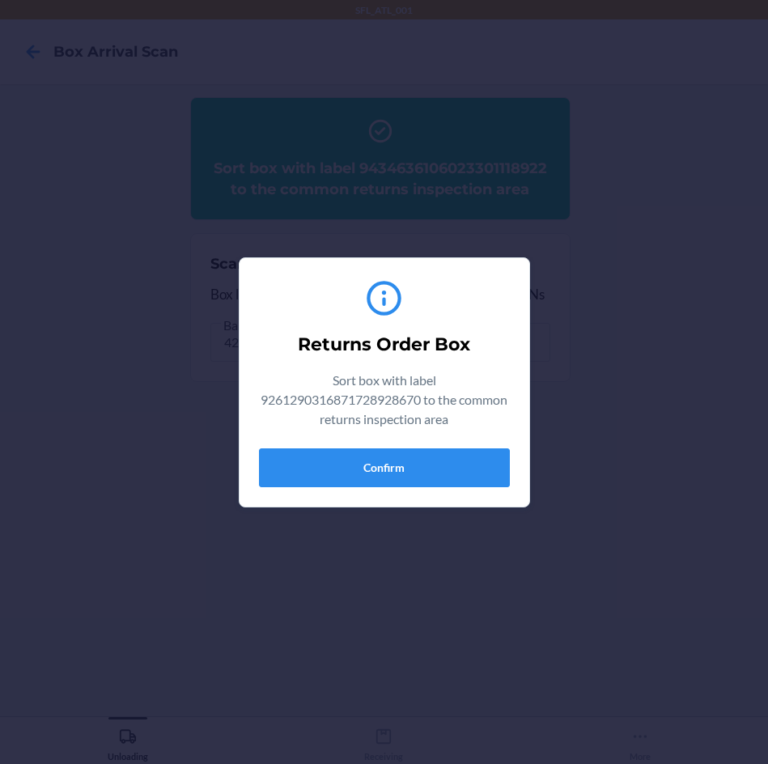
drag, startPoint x: 276, startPoint y: 399, endPoint x: 268, endPoint y: 404, distance: 9.4
click at [268, 404] on p "Sort box with label 9261290316871728928670 to the common returns inspection area" at bounding box center [384, 400] width 251 height 58
drag, startPoint x: 277, startPoint y: 396, endPoint x: 449, endPoint y: 402, distance: 172.5
click at [449, 402] on p "Sort box with label 9261290316871728928670 to the common returns inspection area" at bounding box center [384, 400] width 251 height 58
drag, startPoint x: 480, startPoint y: 367, endPoint x: 603, endPoint y: 316, distance: 133.2
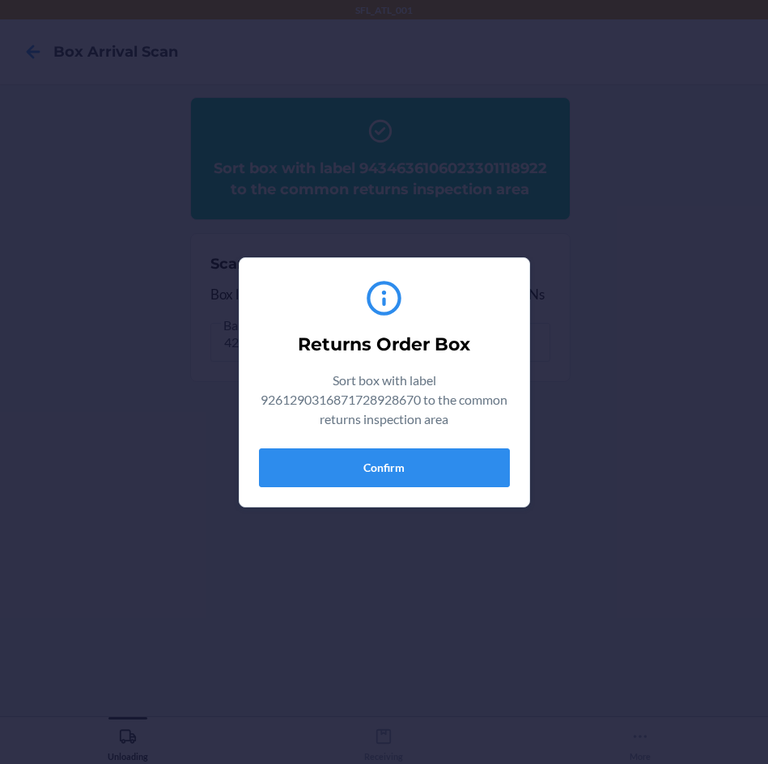
click at [603, 316] on div "Returns Order Box Sort box with label 9261290316871728928670 to the common retu…" at bounding box center [384, 382] width 768 height 764
drag, startPoint x: 278, startPoint y: 399, endPoint x: 448, endPoint y: 406, distance: 170.9
click at [448, 406] on p "Sort box with label 9261290316871728928670 to the common returns inspection area" at bounding box center [384, 400] width 251 height 58
drag, startPoint x: 450, startPoint y: 404, endPoint x: 681, endPoint y: 638, distance: 328.5
click at [690, 642] on div "Returns Order Box Sort box with label 9261290316871728928670 to the common retu…" at bounding box center [384, 382] width 768 height 764
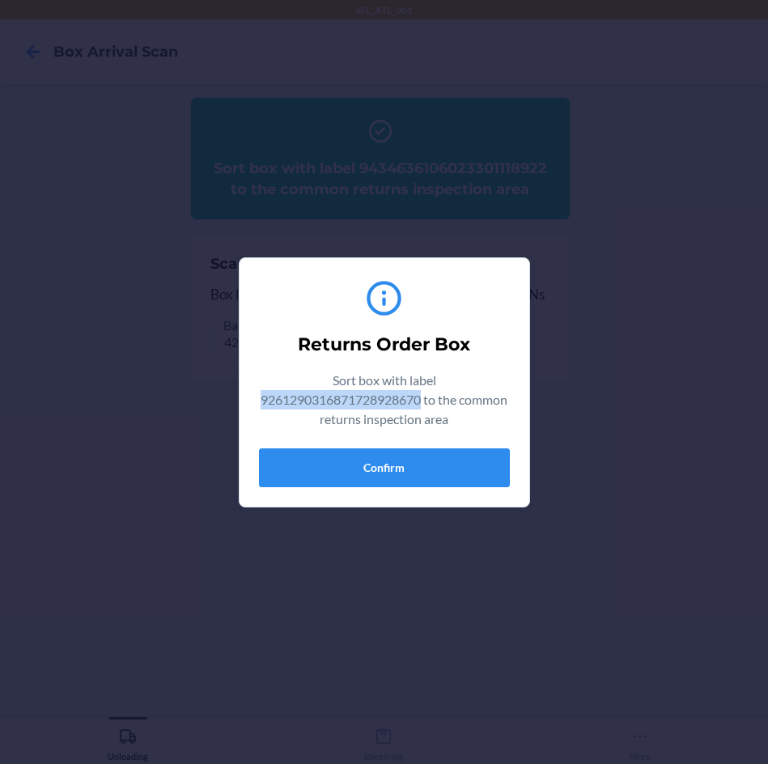
drag, startPoint x: 283, startPoint y: 396, endPoint x: 446, endPoint y: 404, distance: 162.9
click at [446, 404] on p "Sort box with label 9261290316871728928670 to the common returns inspection area" at bounding box center [384, 400] width 251 height 58
copy p "9261290316871728928670"
click at [444, 465] on button "Confirm" at bounding box center [384, 467] width 251 height 39
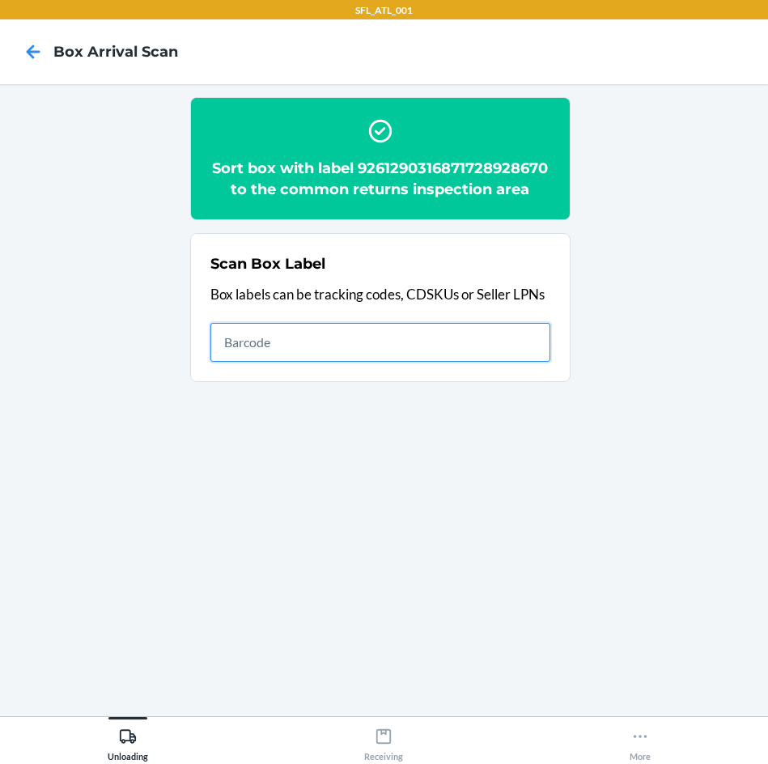
click at [506, 342] on input "text" at bounding box center [380, 342] width 340 height 39
type input "9261290316871727200654"
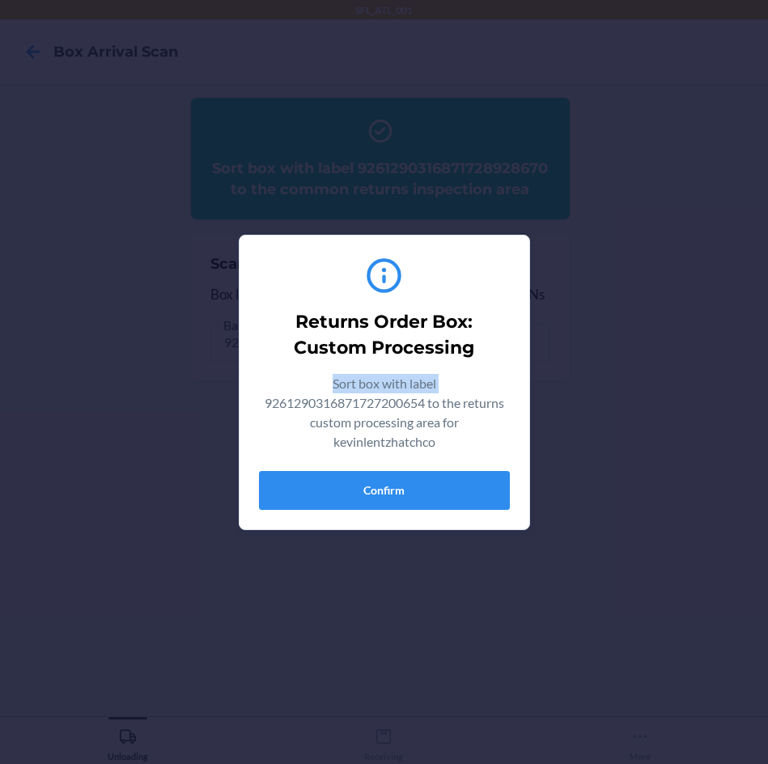
drag, startPoint x: 255, startPoint y: 401, endPoint x: 223, endPoint y: 386, distance: 35.5
click at [224, 384] on div "Returns Order Box: Custom Processing Sort box with label 9261290316871727200654…" at bounding box center [384, 382] width 768 height 764
click at [262, 372] on div "Returns Order Box: Custom Processing Sort box with label 9261290316871727200654…" at bounding box center [384, 382] width 251 height 268
drag, startPoint x: 258, startPoint y: 406, endPoint x: 427, endPoint y: 401, distance: 169.2
click at [427, 401] on p "Sort box with label 9261290316871727200654 to the returns custom processing are…" at bounding box center [384, 413] width 251 height 78
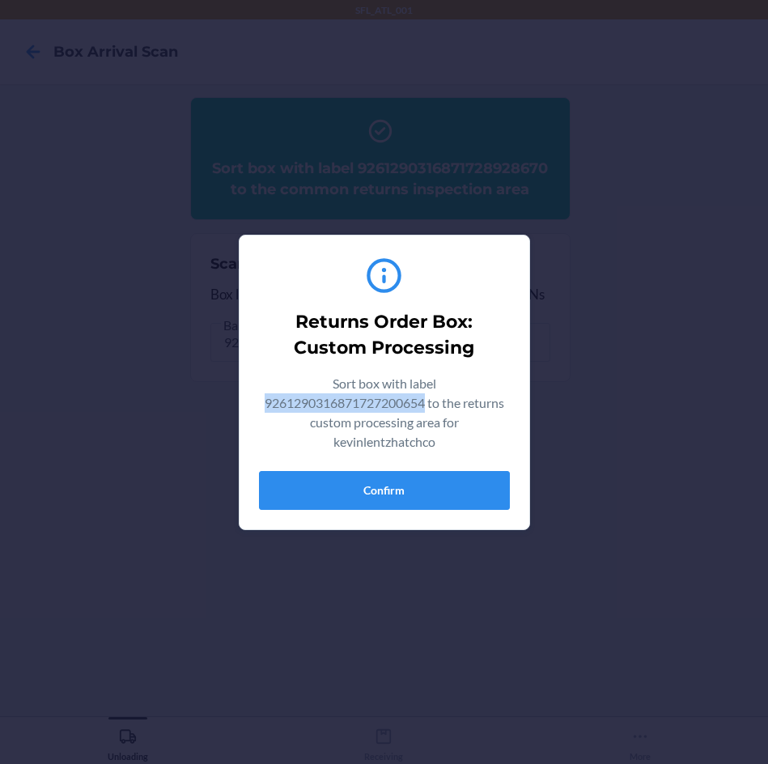
copy p "9261290316871727200654"
click at [391, 507] on button "Confirm" at bounding box center [384, 490] width 251 height 39
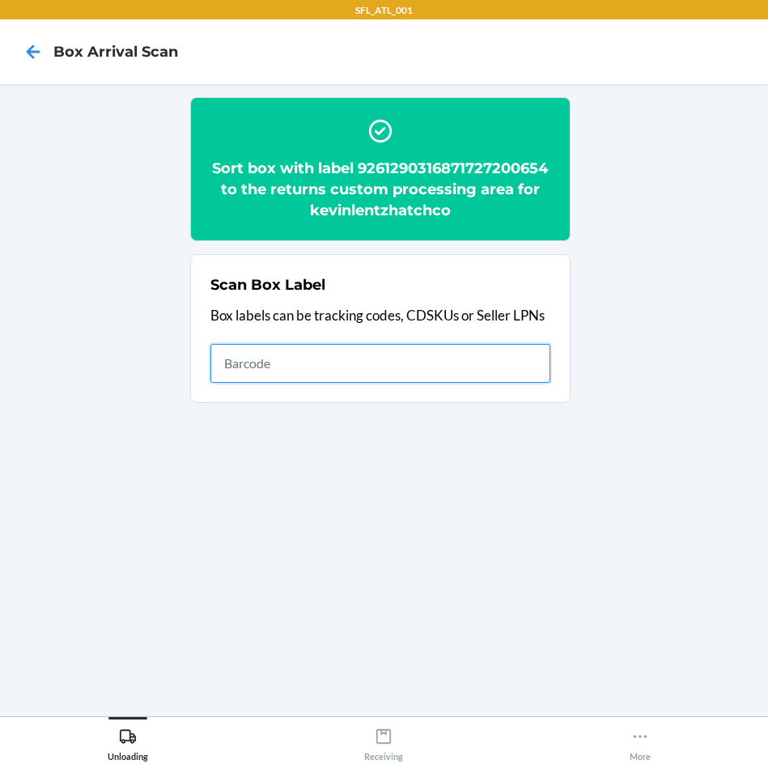
click at [475, 374] on input "text" at bounding box center [380, 363] width 340 height 39
type input "420302599434636106023301360017"
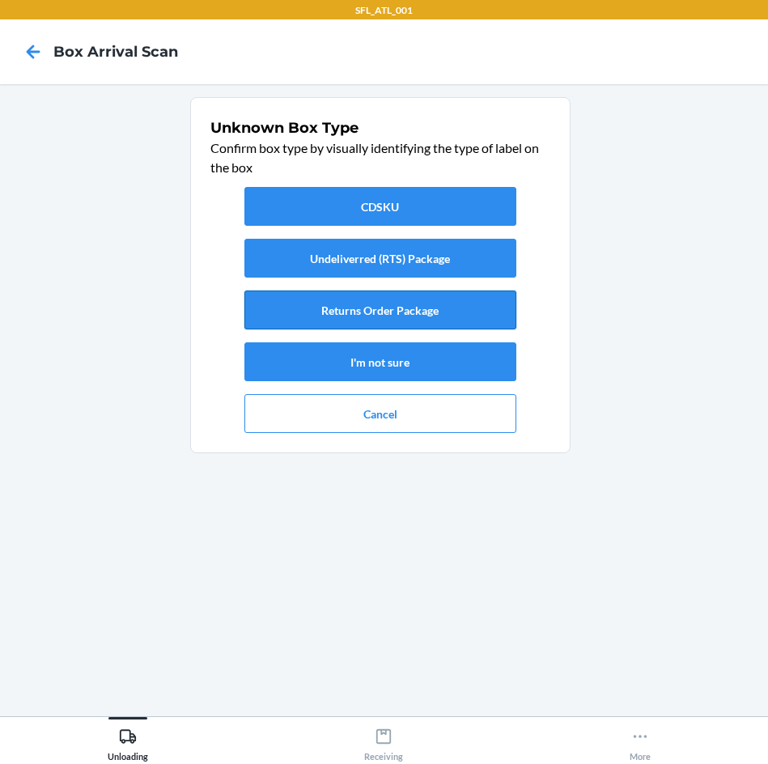
click at [418, 316] on button "Returns Order Package" at bounding box center [380, 310] width 272 height 39
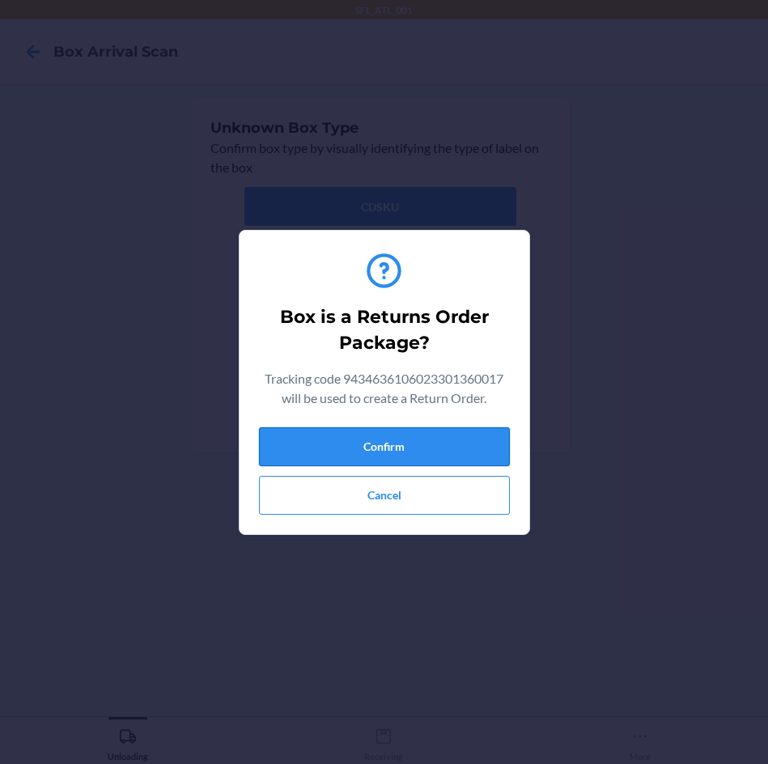
click at [417, 447] on button "Confirm" at bounding box center [384, 446] width 251 height 39
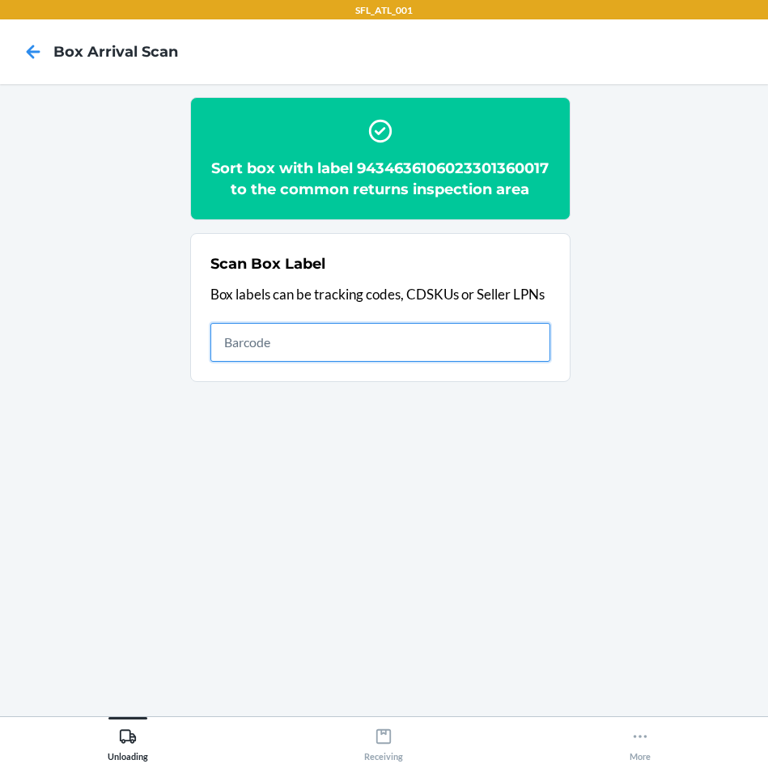
click at [407, 349] on input "text" at bounding box center [380, 342] width 340 height 39
type input "420302599434636106023301200115"
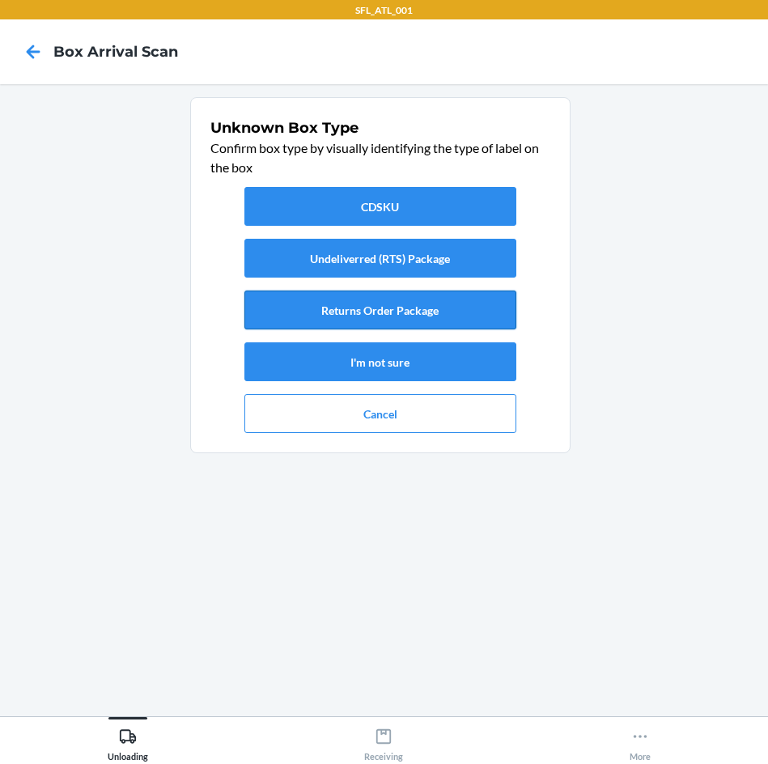
click at [449, 294] on button "Returns Order Package" at bounding box center [380, 310] width 272 height 39
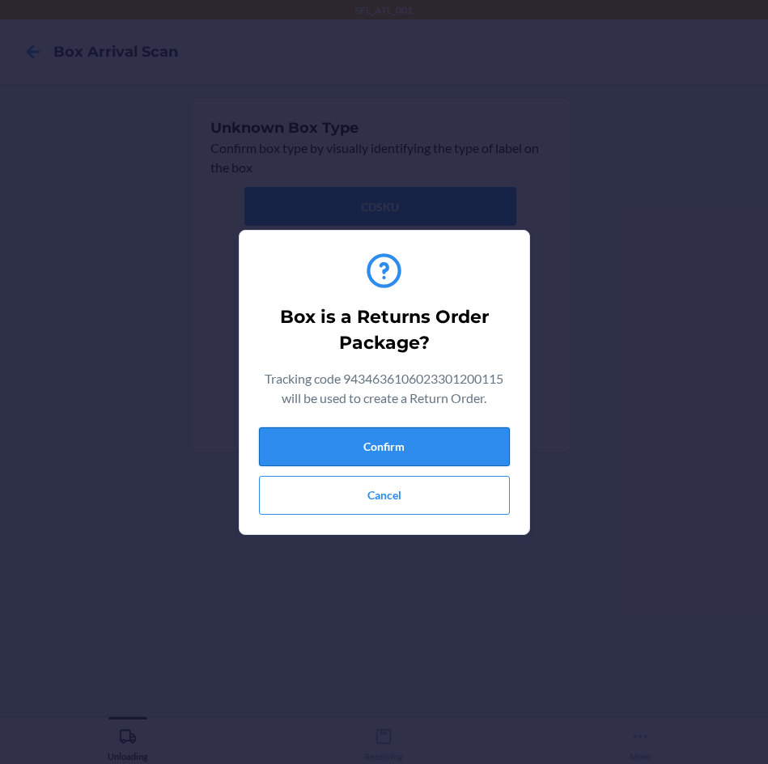
click at [441, 457] on button "Confirm" at bounding box center [384, 446] width 251 height 39
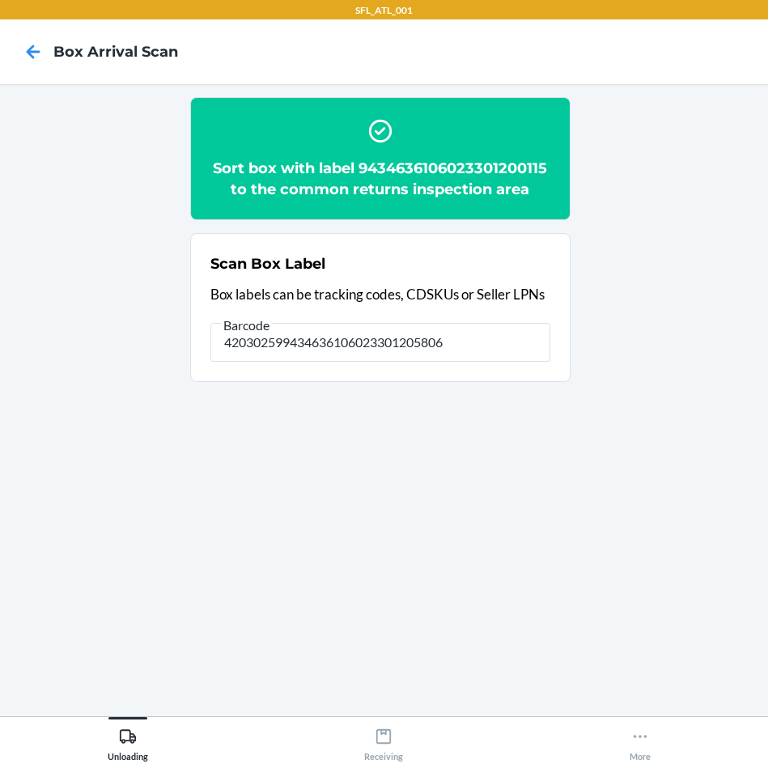
type input "420302599434636106023301205806"
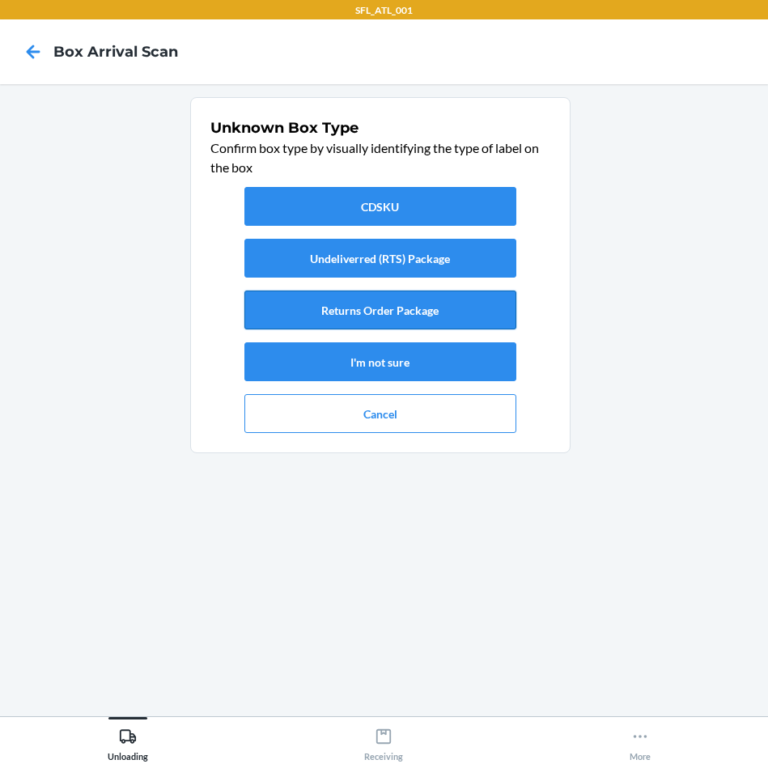
click at [448, 308] on button "Returns Order Package" at bounding box center [380, 310] width 272 height 39
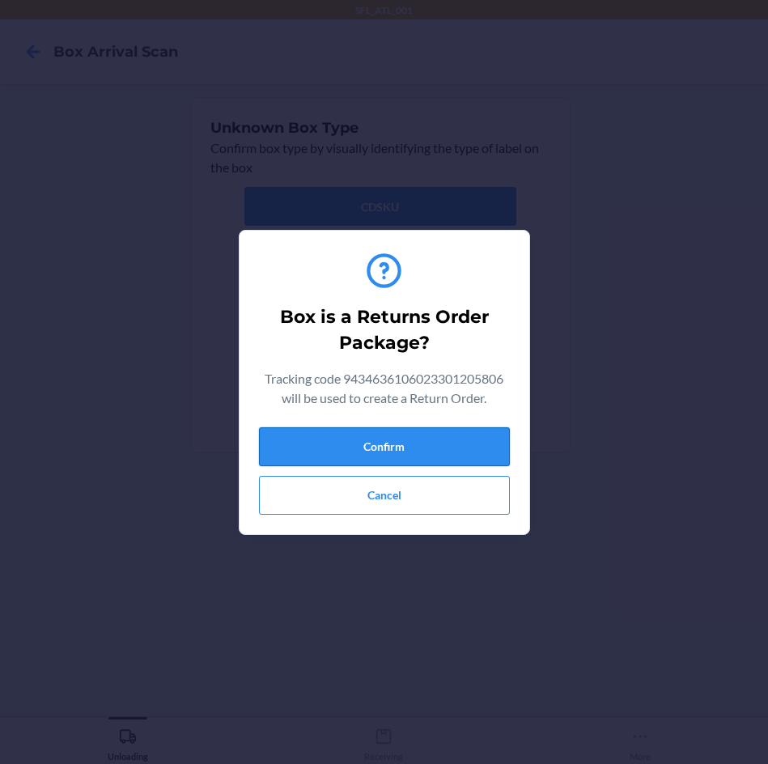
click at [438, 446] on button "Confirm" at bounding box center [384, 446] width 251 height 39
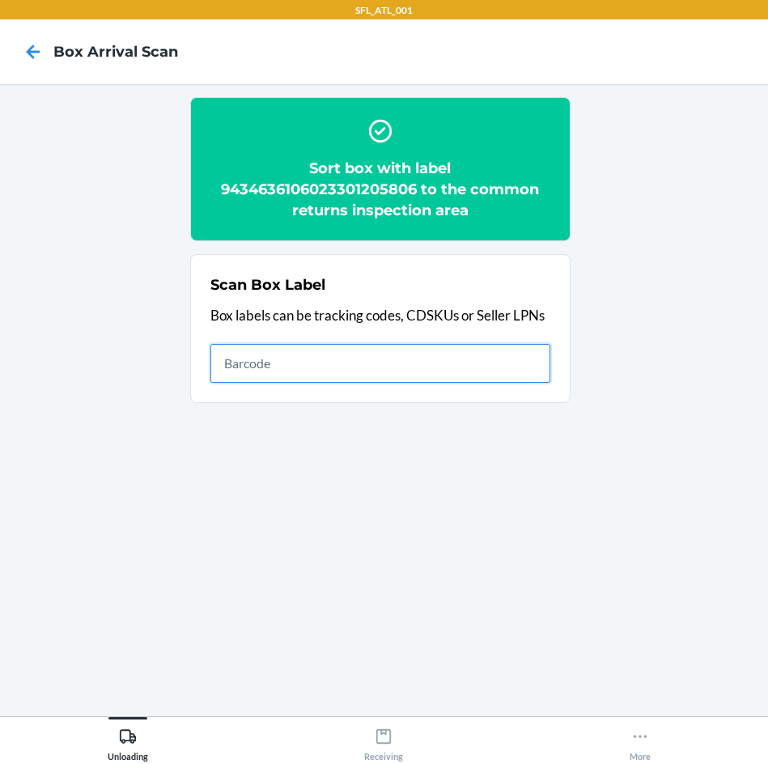
click at [467, 372] on input "text" at bounding box center [380, 363] width 340 height 39
type input "420302599534610998915218680789"
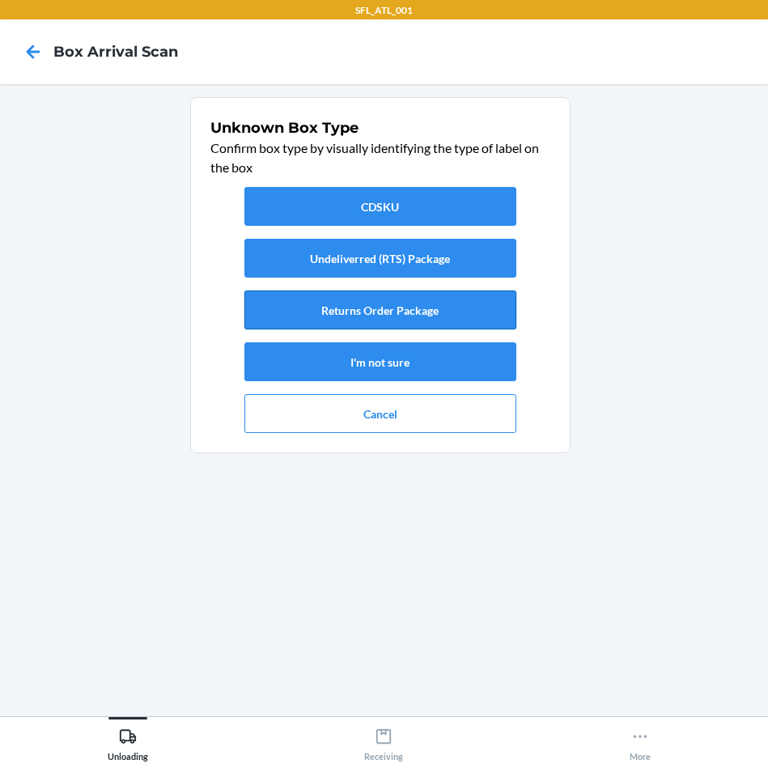
click at [487, 305] on button "Returns Order Package" at bounding box center [380, 310] width 272 height 39
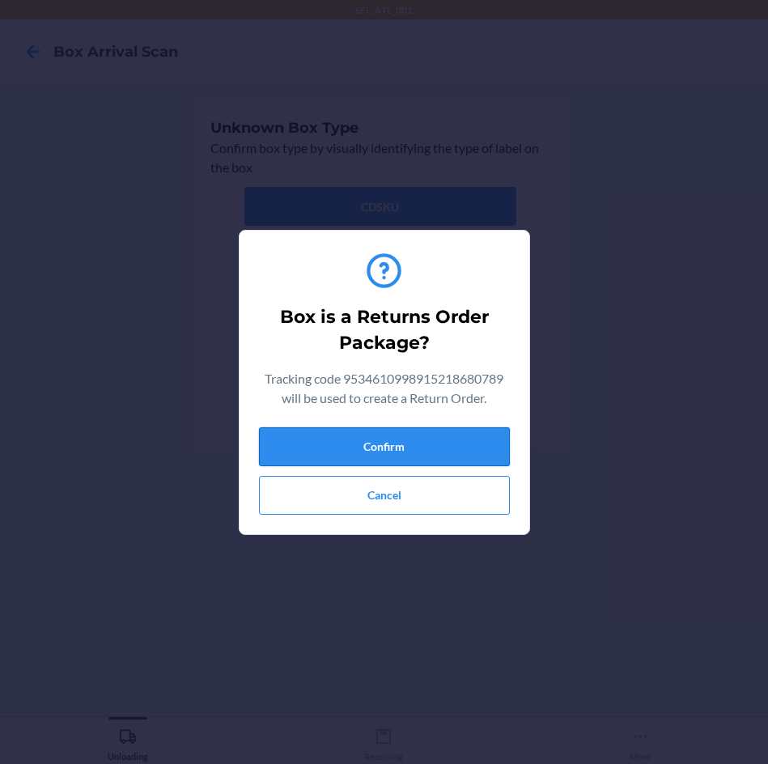
click at [474, 446] on button "Confirm" at bounding box center [384, 446] width 251 height 39
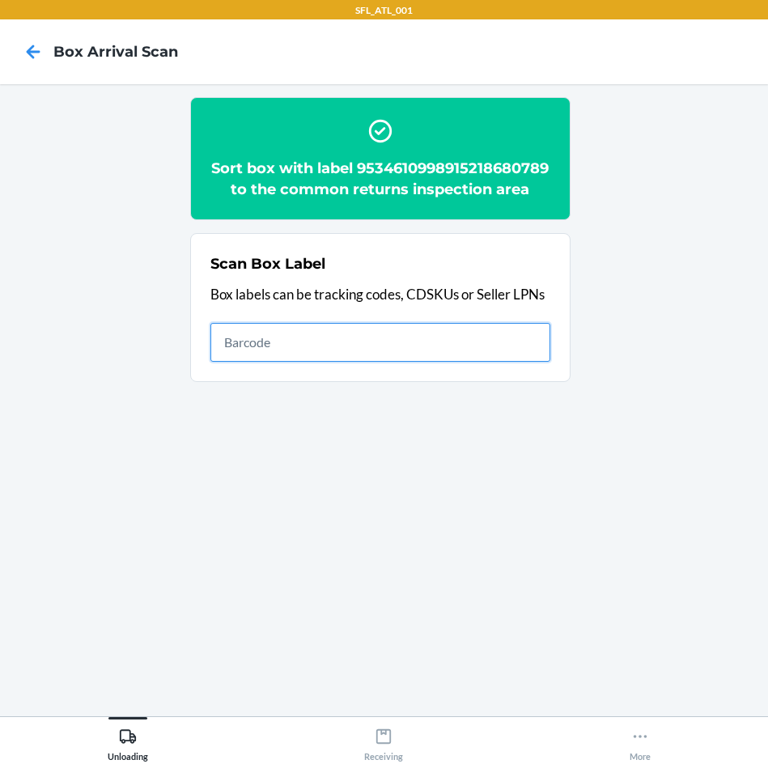
click at [465, 362] on input "text" at bounding box center [380, 342] width 340 height 39
type input "420302599434636106023300290834"
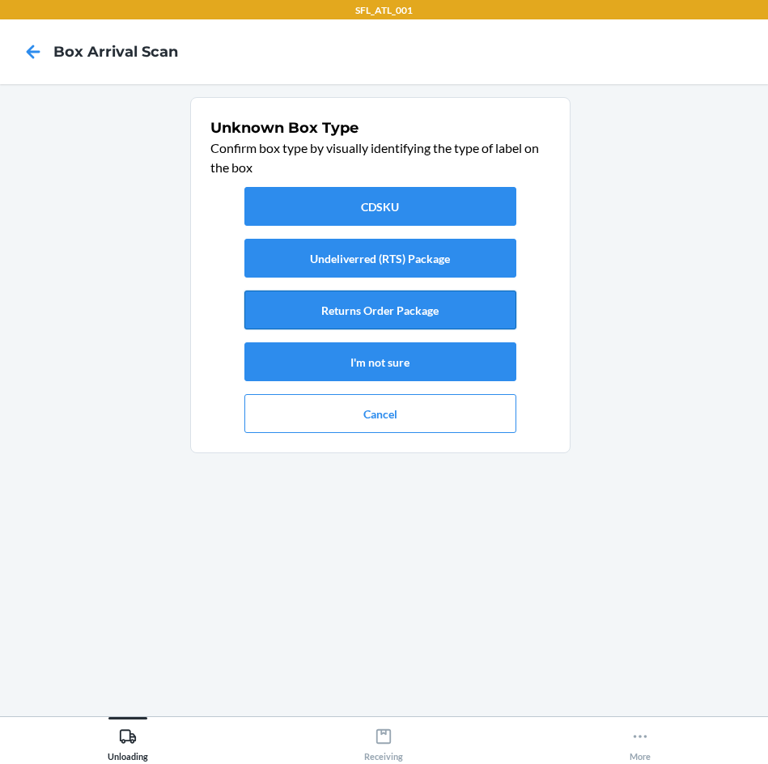
click at [422, 305] on button "Returns Order Package" at bounding box center [380, 310] width 272 height 39
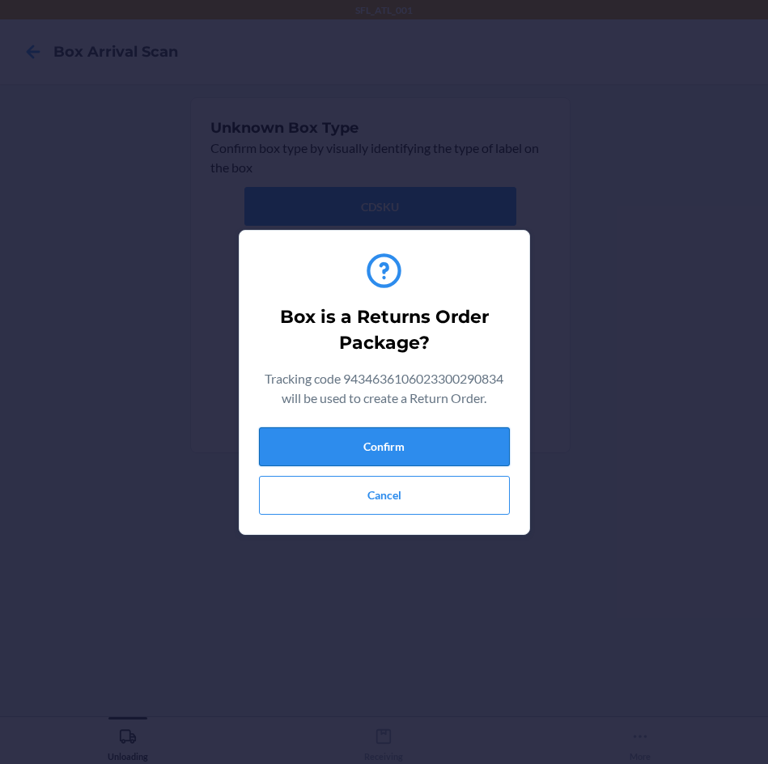
click at [430, 438] on button "Confirm" at bounding box center [384, 446] width 251 height 39
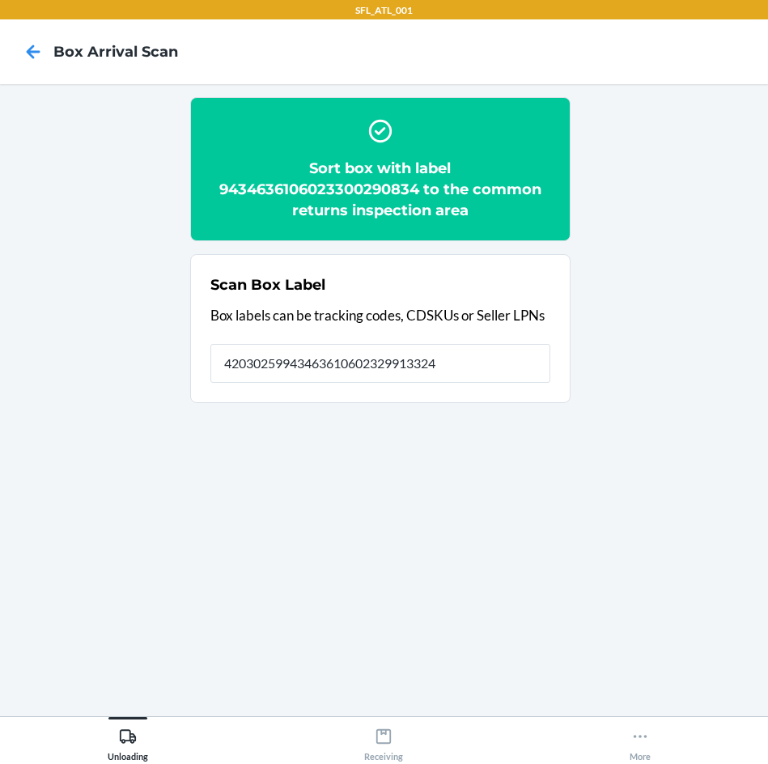
type input "420302599434636106023299133242"
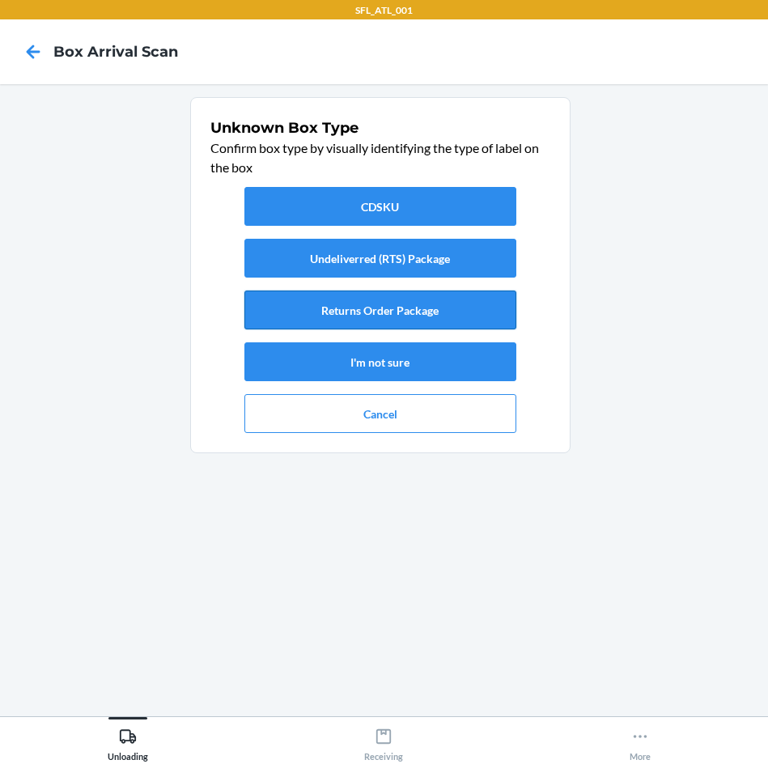
click at [459, 305] on button "Returns Order Package" at bounding box center [380, 310] width 272 height 39
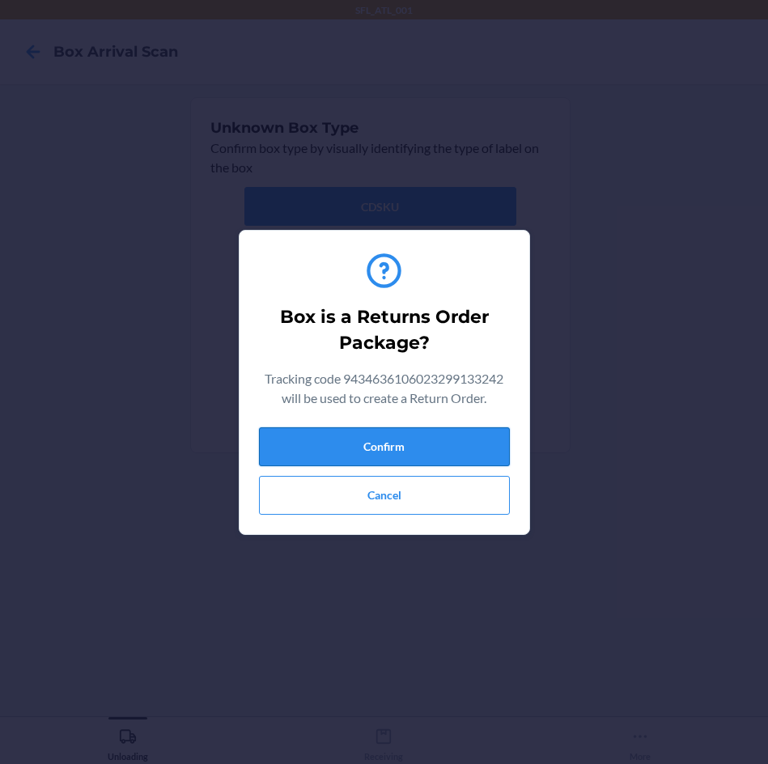
click at [465, 458] on button "Confirm" at bounding box center [384, 446] width 251 height 39
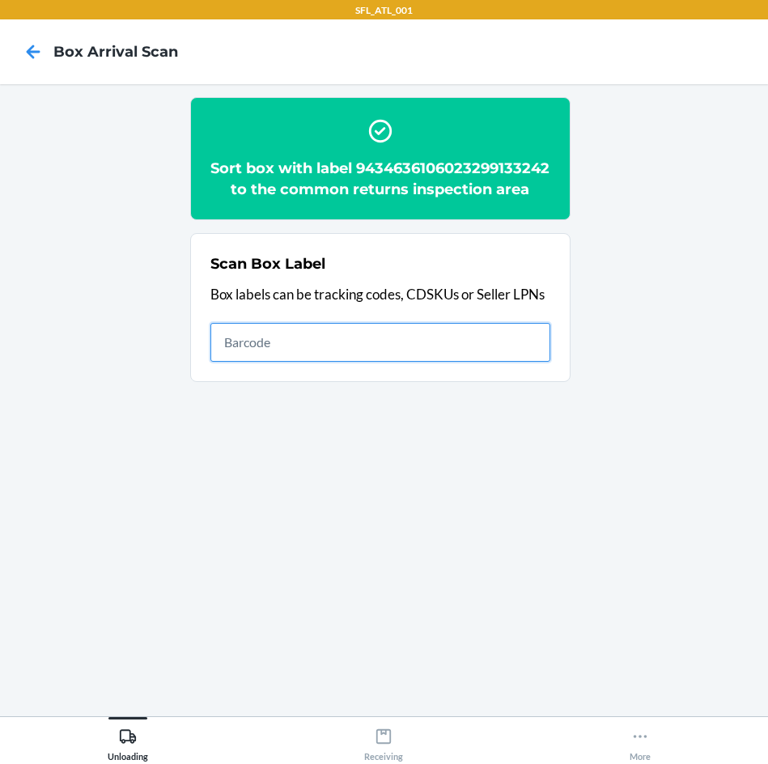
click at [532, 362] on input "text" at bounding box center [380, 342] width 340 height 39
type input "420302599434636106023301123728"
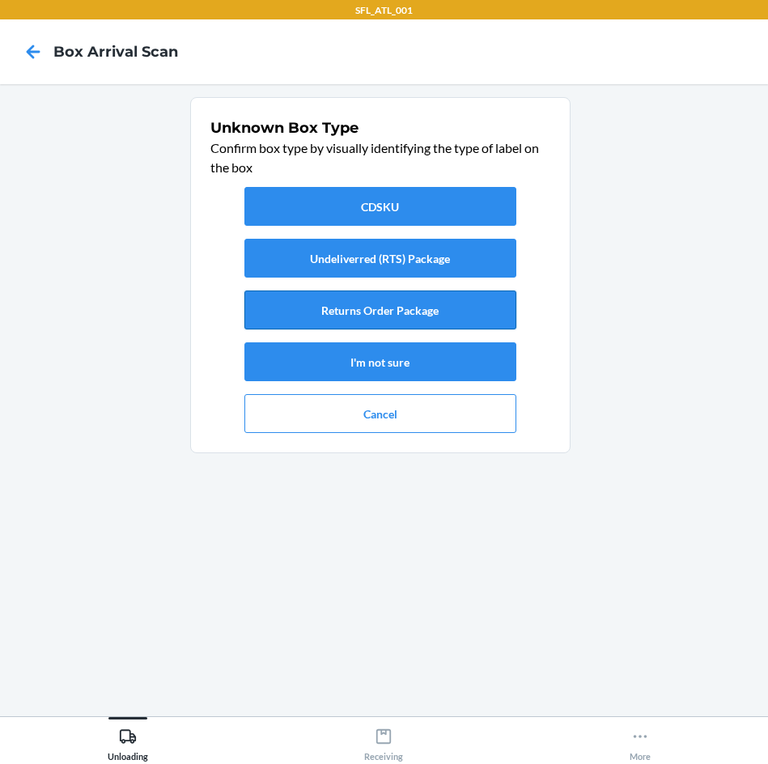
click at [361, 322] on button "Returns Order Package" at bounding box center [380, 310] width 272 height 39
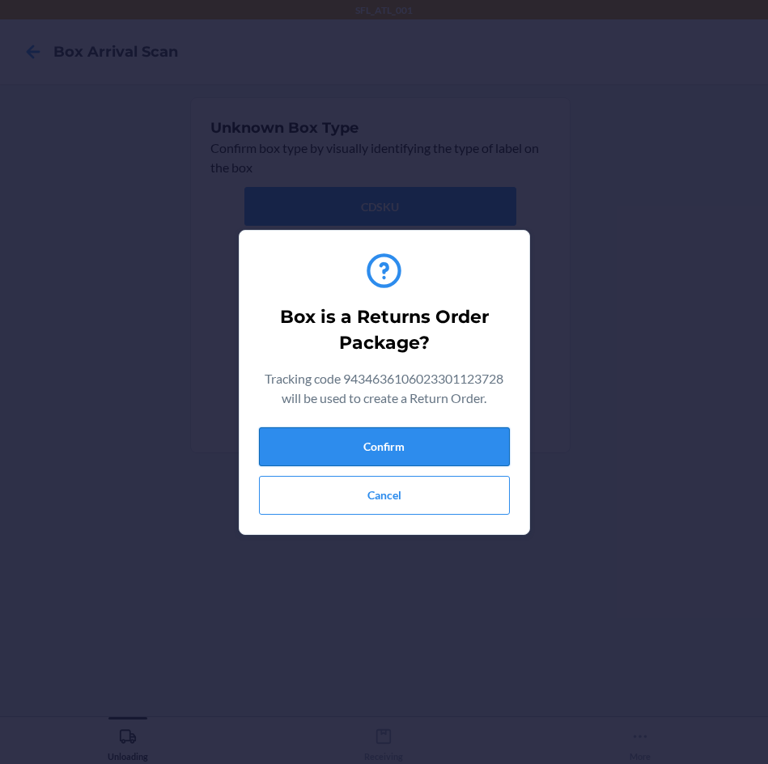
drag, startPoint x: 462, startPoint y: 448, endPoint x: 751, endPoint y: 439, distance: 289.1
click at [466, 448] on button "Confirm" at bounding box center [384, 446] width 251 height 39
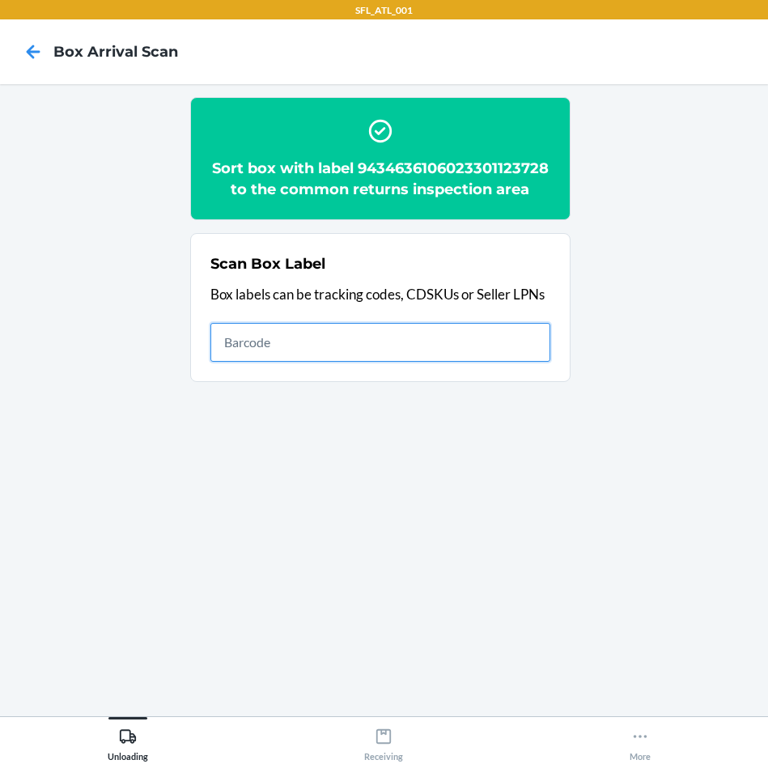
click at [290, 340] on input "text" at bounding box center [380, 342] width 340 height 39
type input "420302599434650899562017782090"
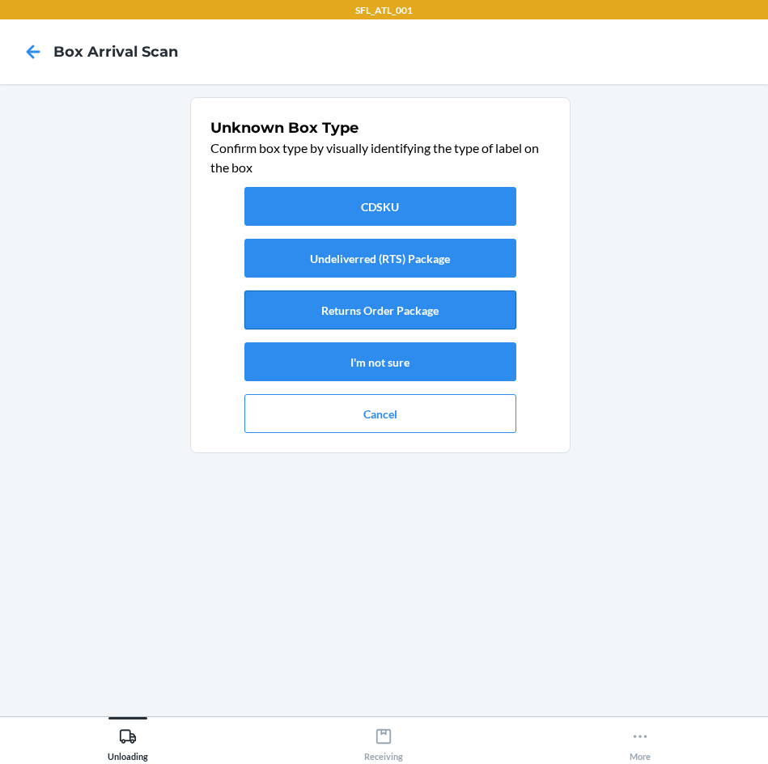
click at [441, 310] on button "Returns Order Package" at bounding box center [380, 310] width 272 height 39
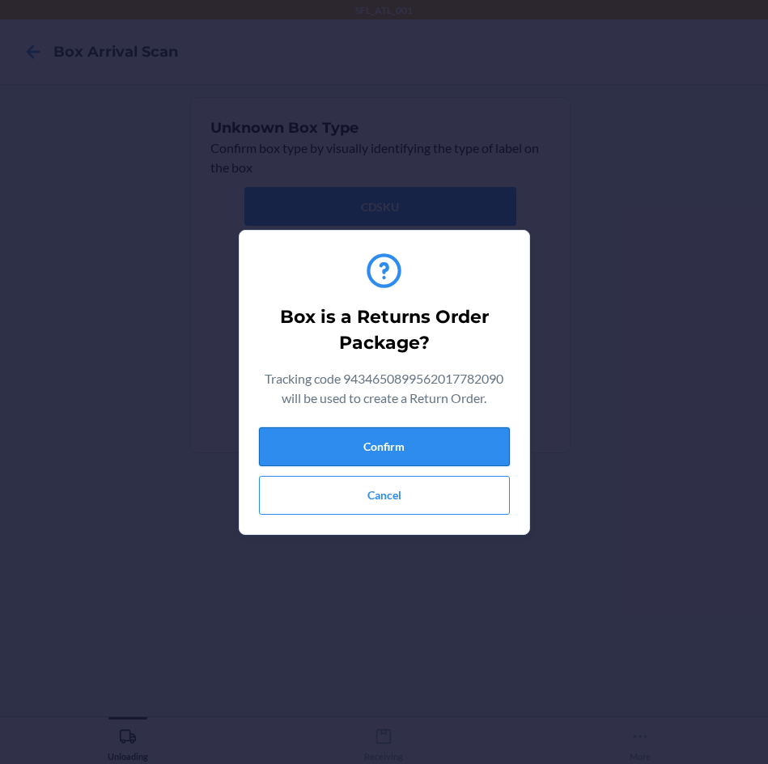
click at [427, 442] on button "Confirm" at bounding box center [384, 446] width 251 height 39
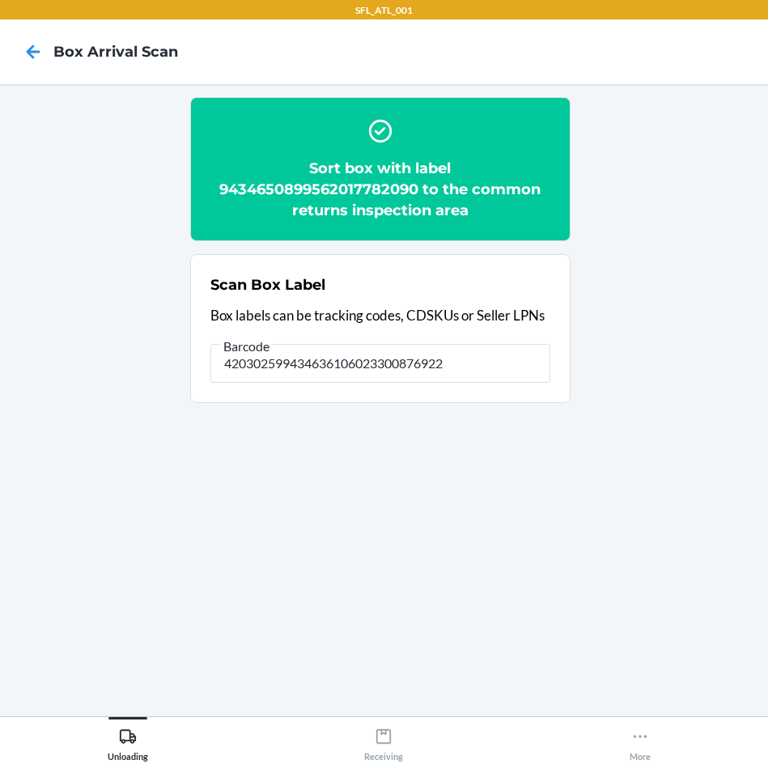
type input "420302599434636106023300876922"
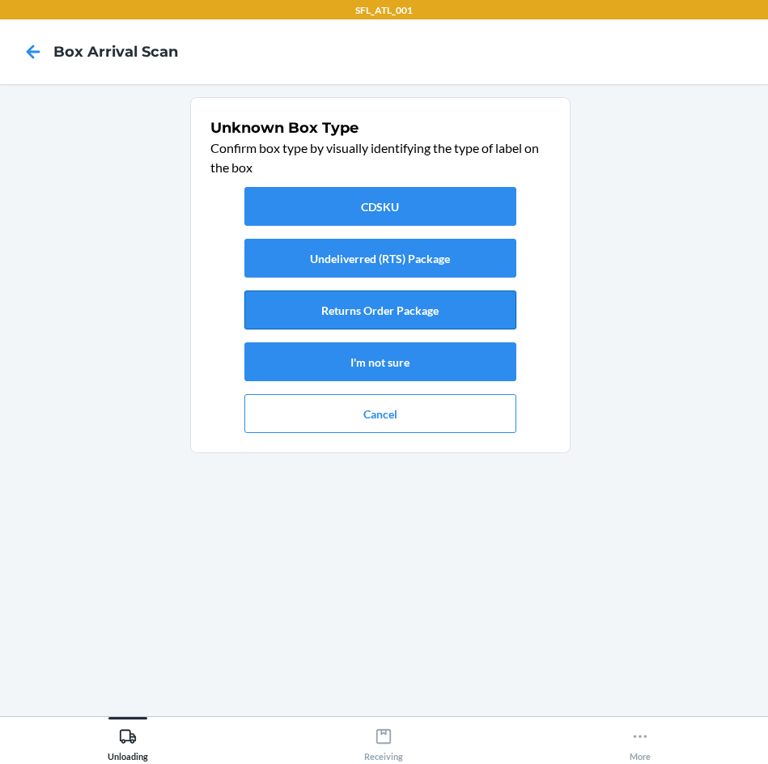
click at [445, 312] on button "Returns Order Package" at bounding box center [380, 310] width 272 height 39
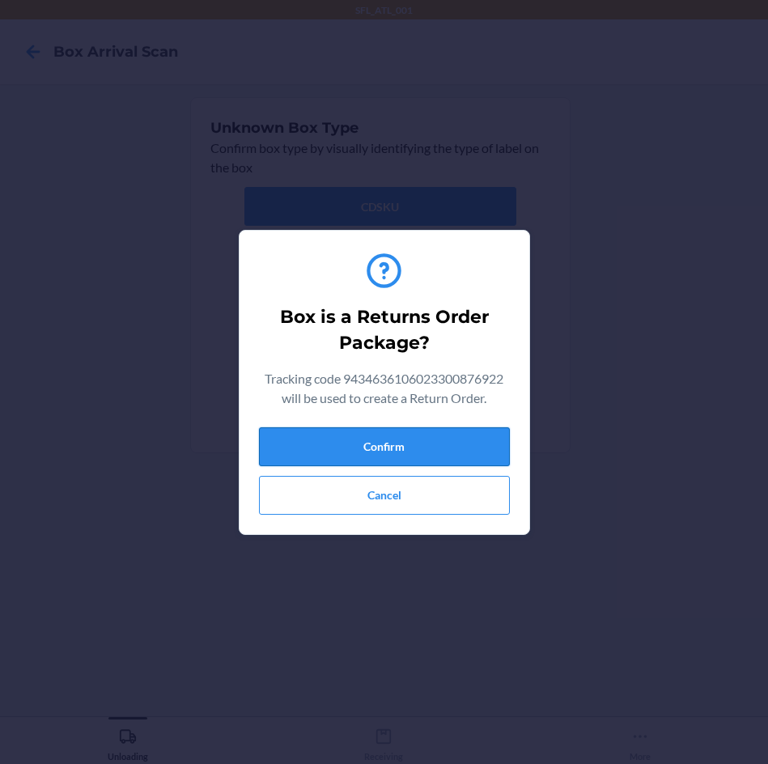
drag, startPoint x: 405, startPoint y: 452, endPoint x: 376, endPoint y: 431, distance: 35.3
click at [400, 443] on button "Confirm" at bounding box center [384, 446] width 251 height 39
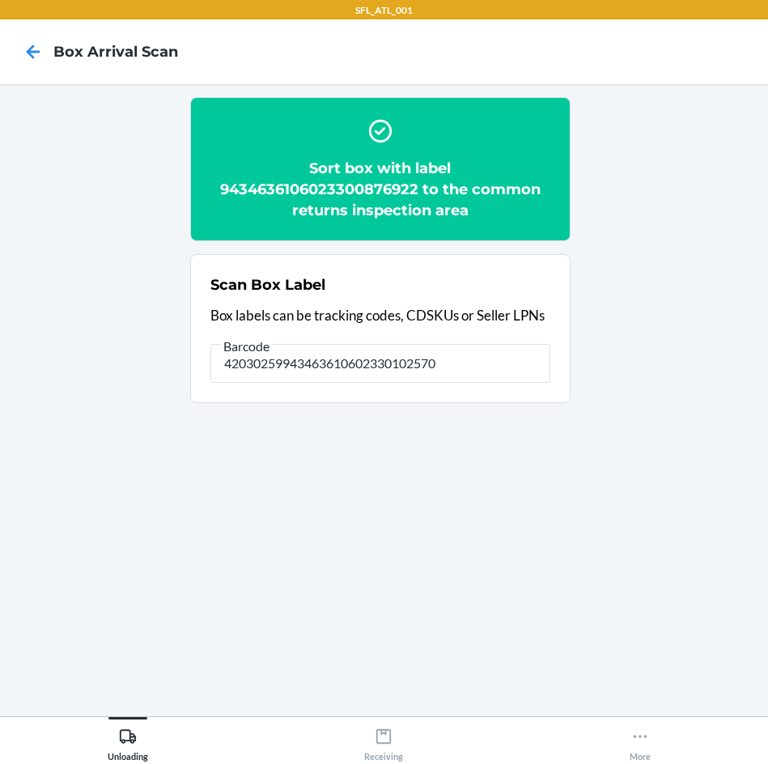
type input "420302599434636106023301025701"
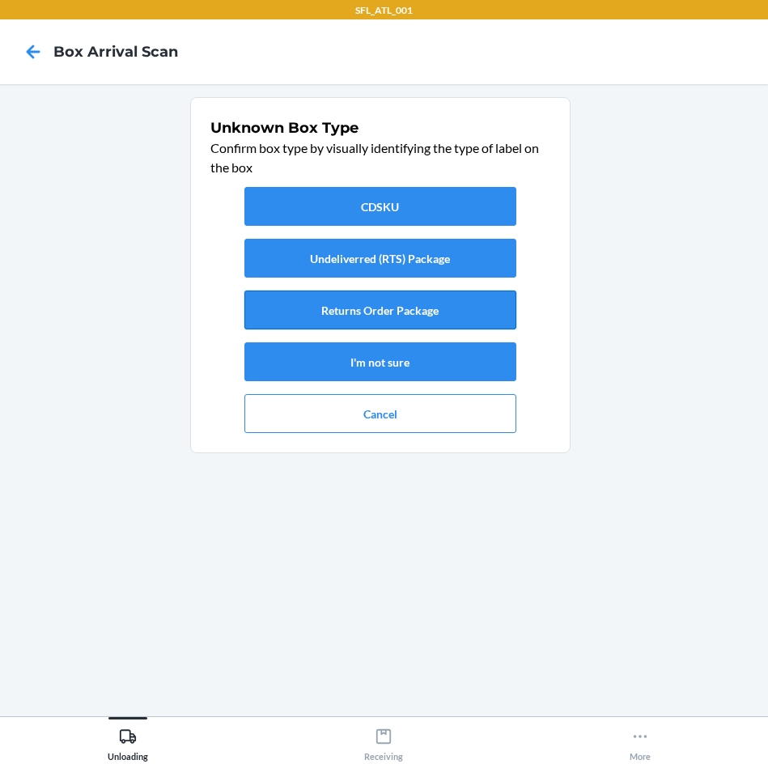
click at [422, 316] on button "Returns Order Package" at bounding box center [380, 310] width 272 height 39
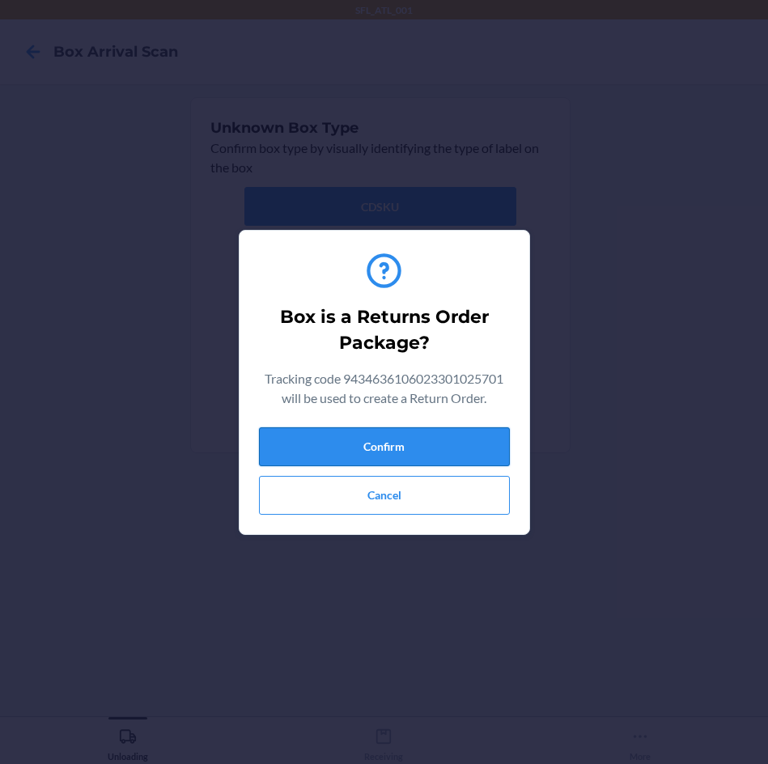
click at [421, 437] on button "Confirm" at bounding box center [384, 446] width 251 height 39
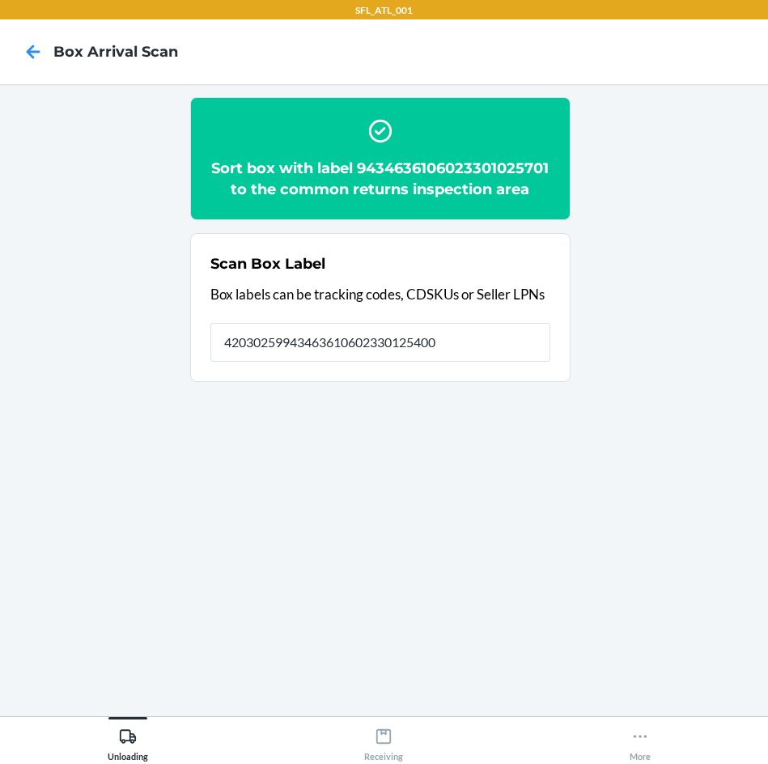
type input "420302599434636106023301254002"
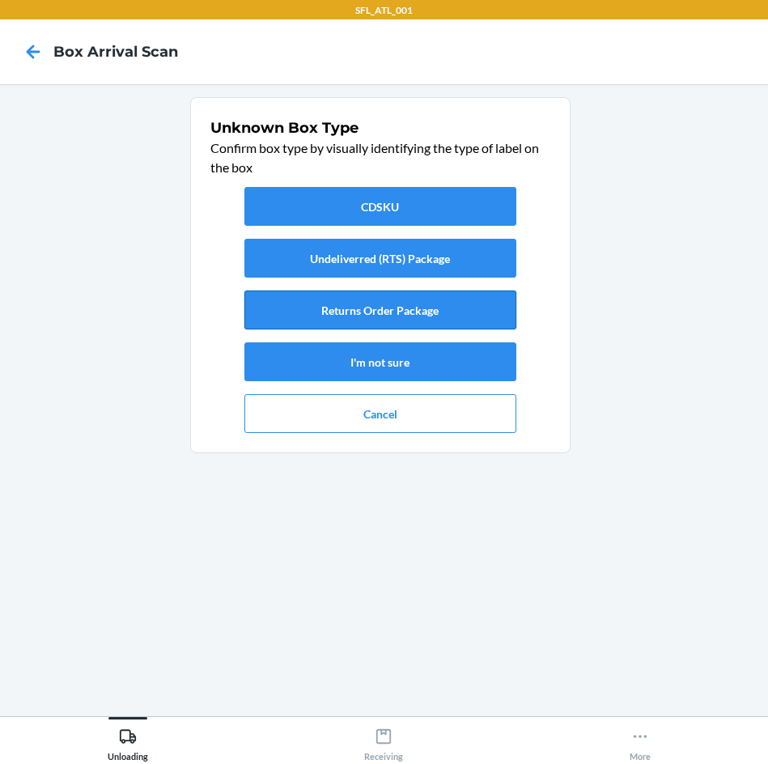
click at [494, 306] on button "Returns Order Package" at bounding box center [380, 310] width 272 height 39
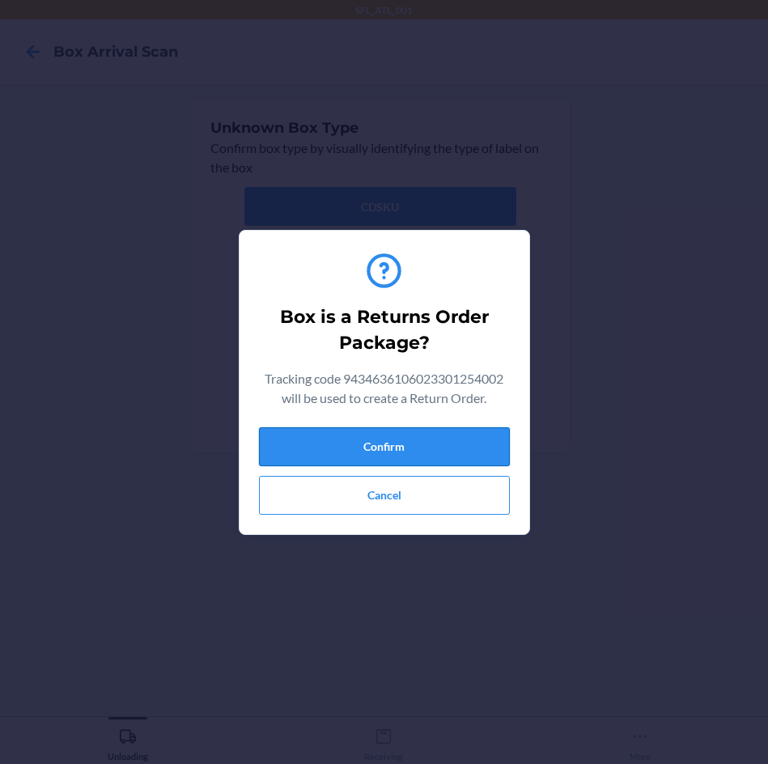
click at [461, 450] on button "Confirm" at bounding box center [384, 446] width 251 height 39
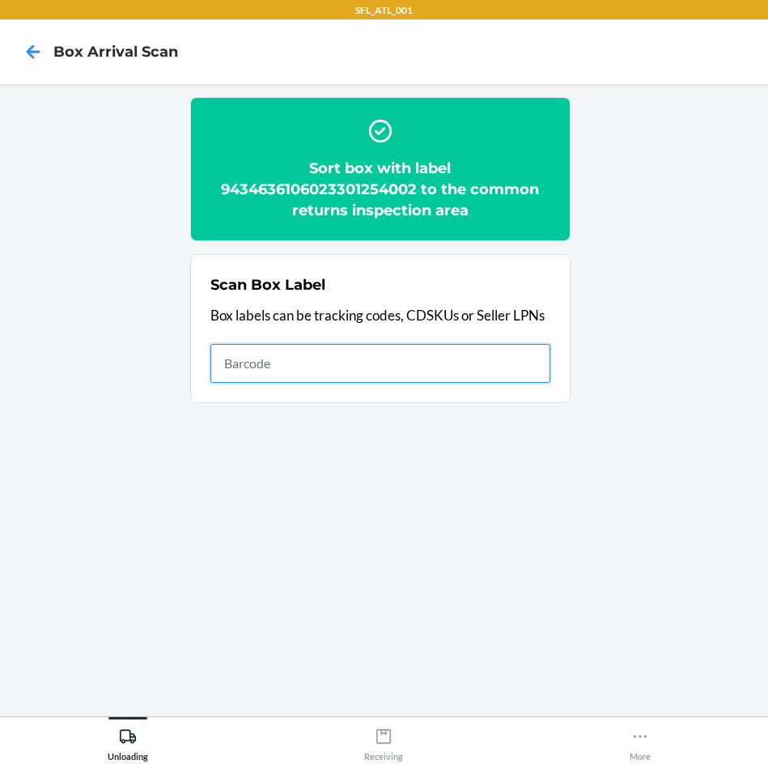
click at [495, 358] on input "text" at bounding box center [380, 363] width 340 height 39
type input "420302599434636106023300741336"
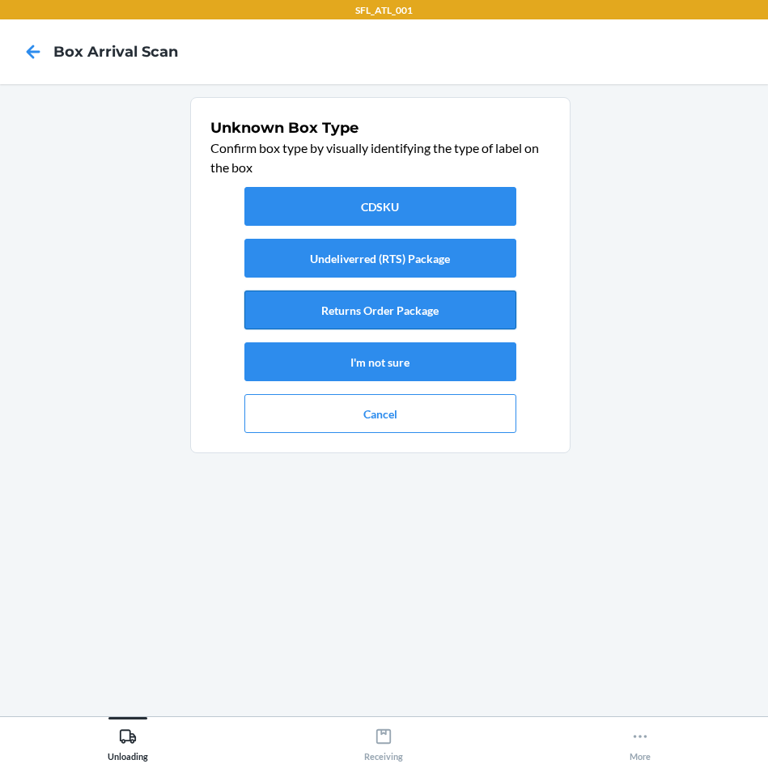
click at [488, 318] on button "Returns Order Package" at bounding box center [380, 310] width 272 height 39
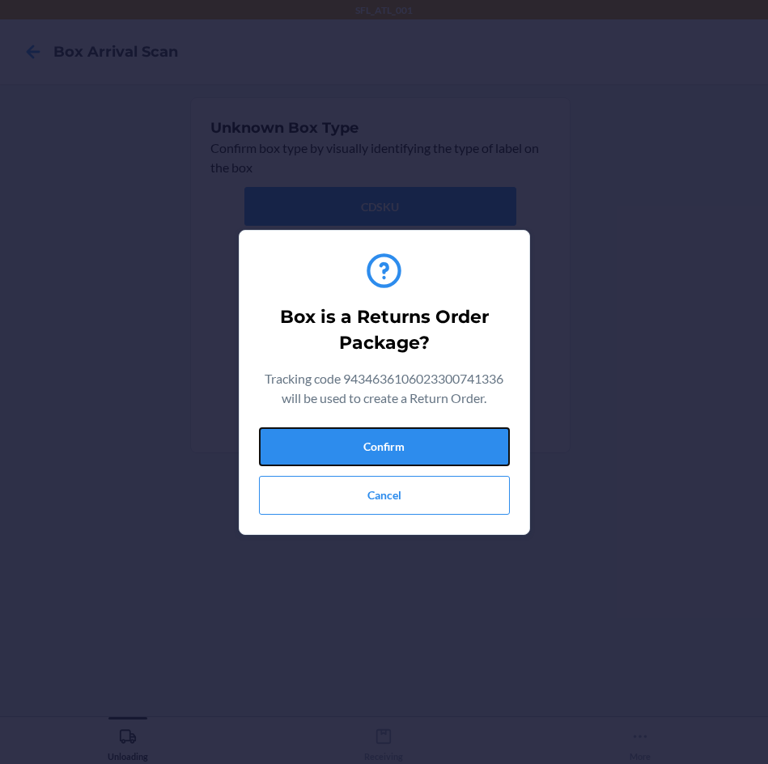
drag, startPoint x: 484, startPoint y: 446, endPoint x: 515, endPoint y: 462, distance: 34.8
click at [484, 447] on button "Confirm" at bounding box center [384, 446] width 251 height 39
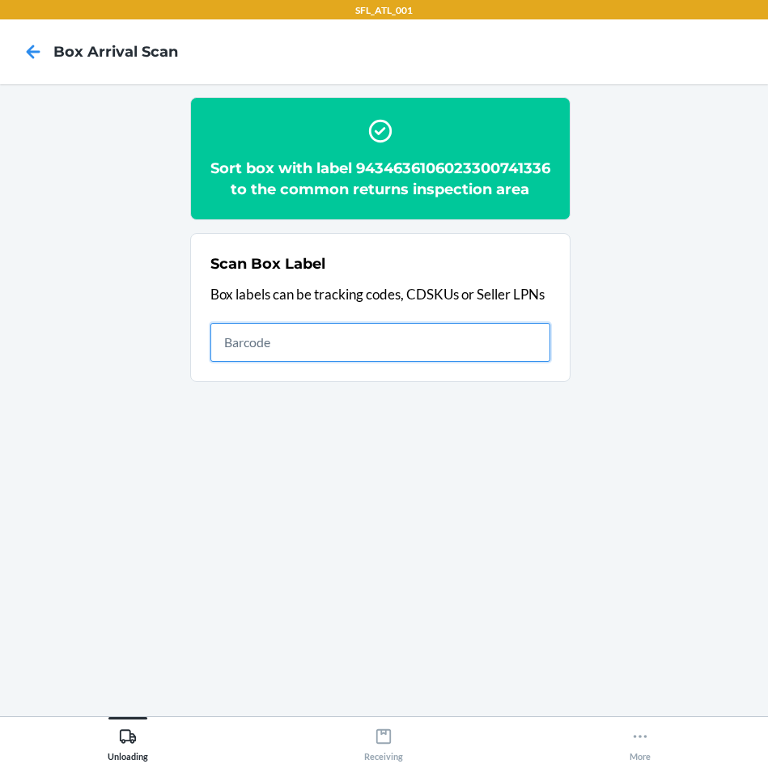
click at [404, 362] on input "text" at bounding box center [380, 342] width 340 height 39
type input "420302599434636106023300902690"
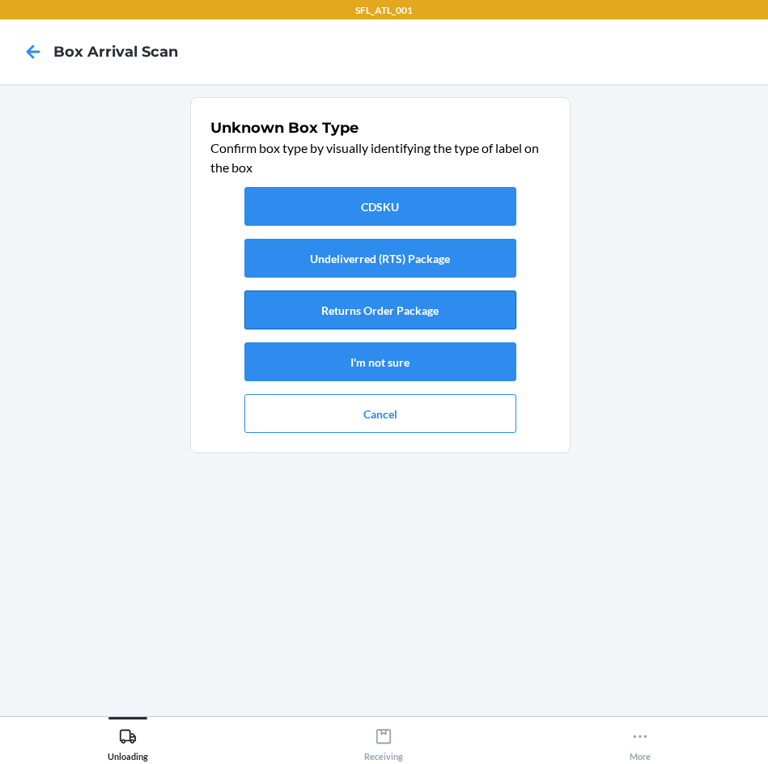
click at [338, 313] on button "Returns Order Package" at bounding box center [380, 310] width 272 height 39
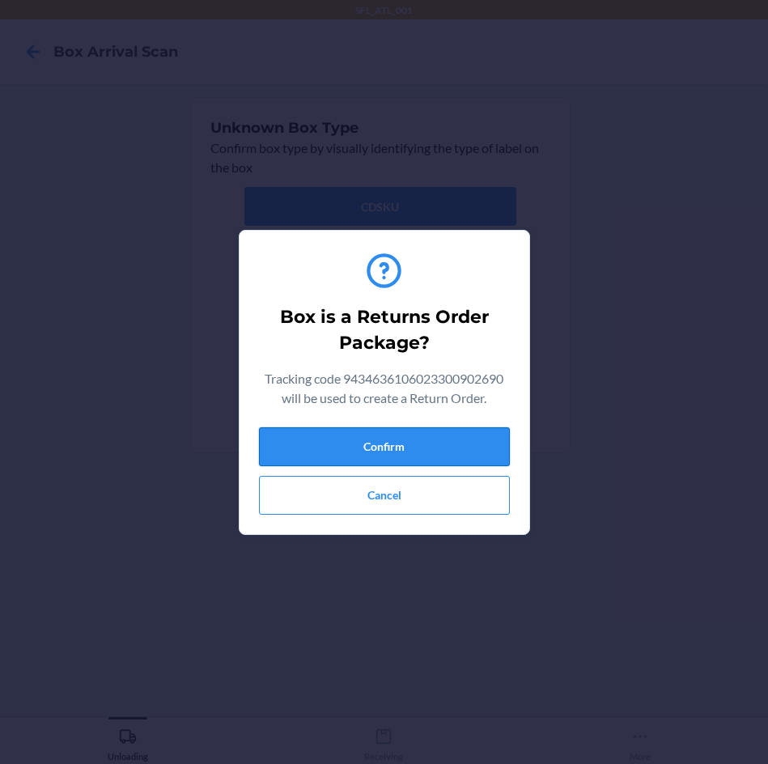
click at [360, 449] on button "Confirm" at bounding box center [384, 446] width 251 height 39
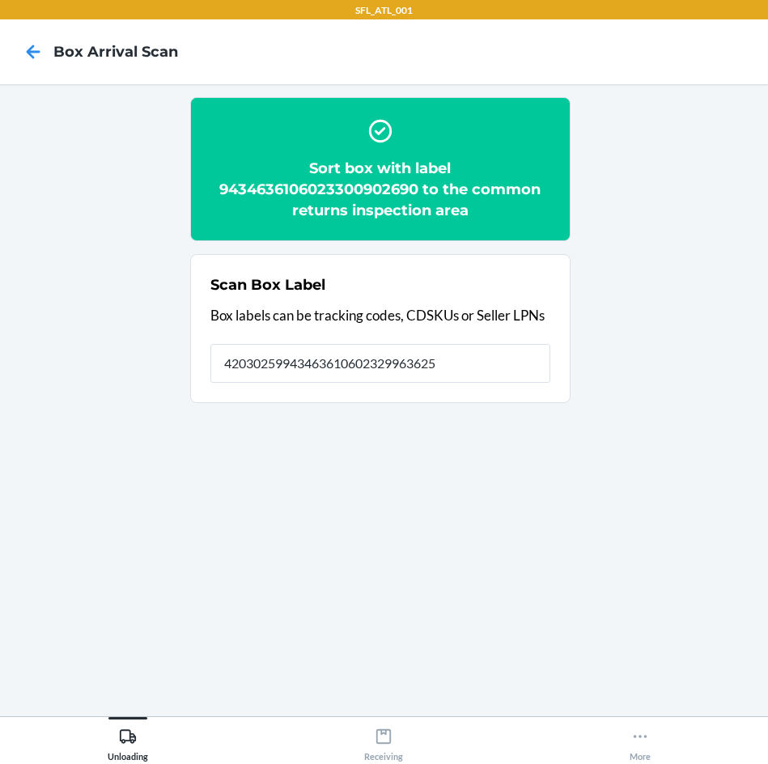
type input "420302599434636106023299636255"
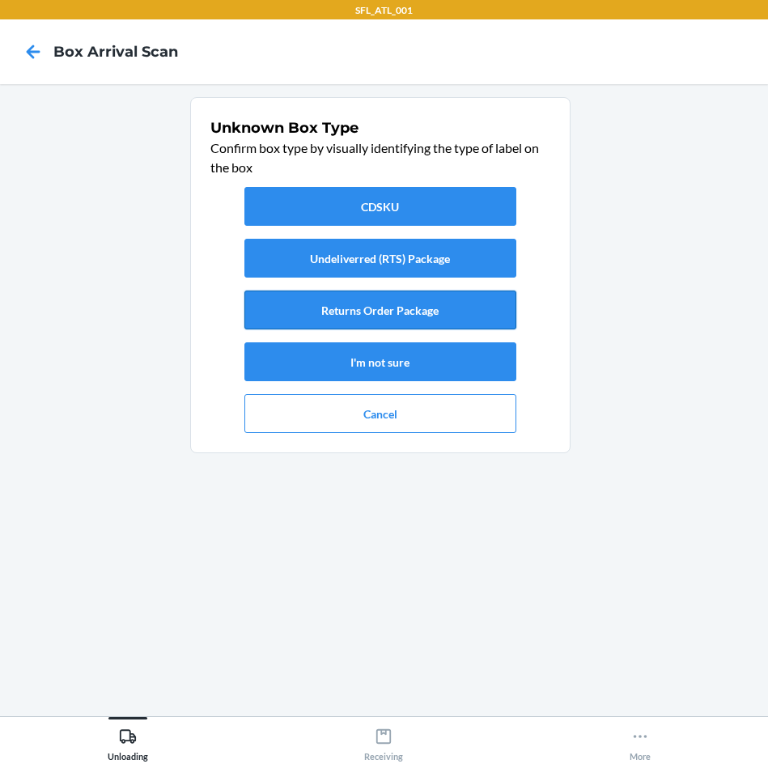
click at [367, 308] on button "Returns Order Package" at bounding box center [380, 310] width 272 height 39
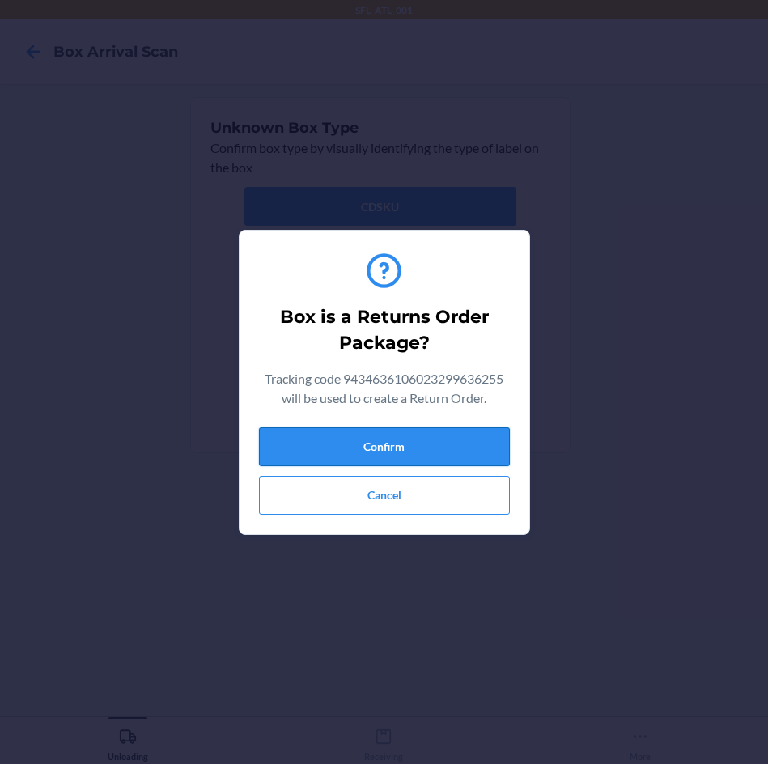
click at [368, 441] on button "Confirm" at bounding box center [384, 446] width 251 height 39
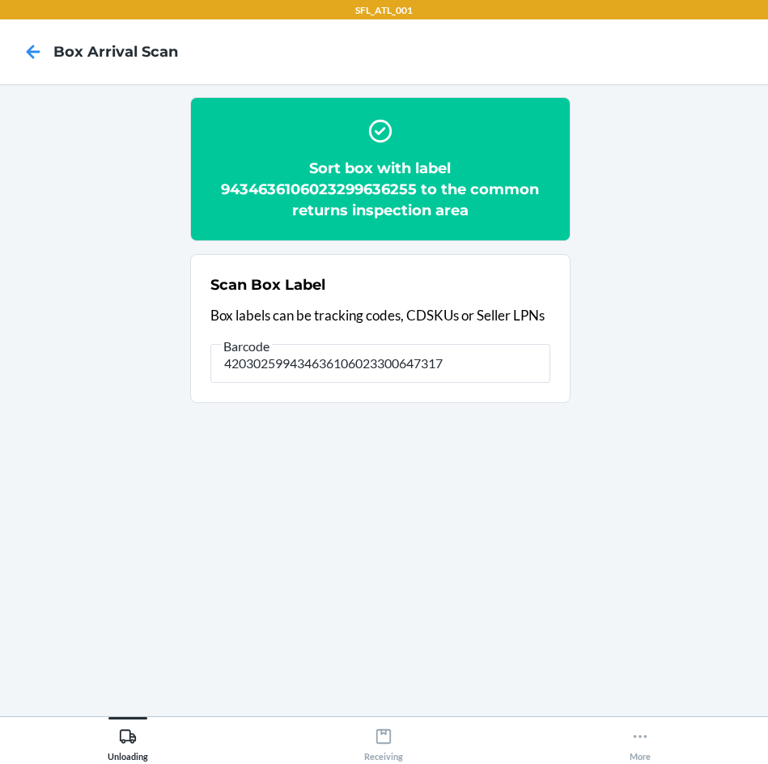
type input "420302599434636106023300647317"
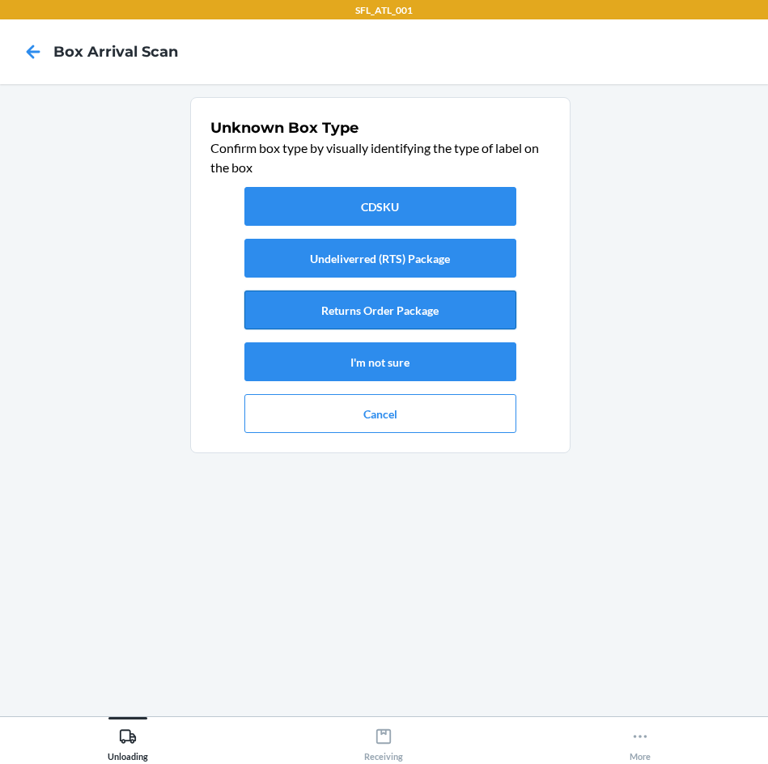
click at [411, 312] on button "Returns Order Package" at bounding box center [380, 310] width 272 height 39
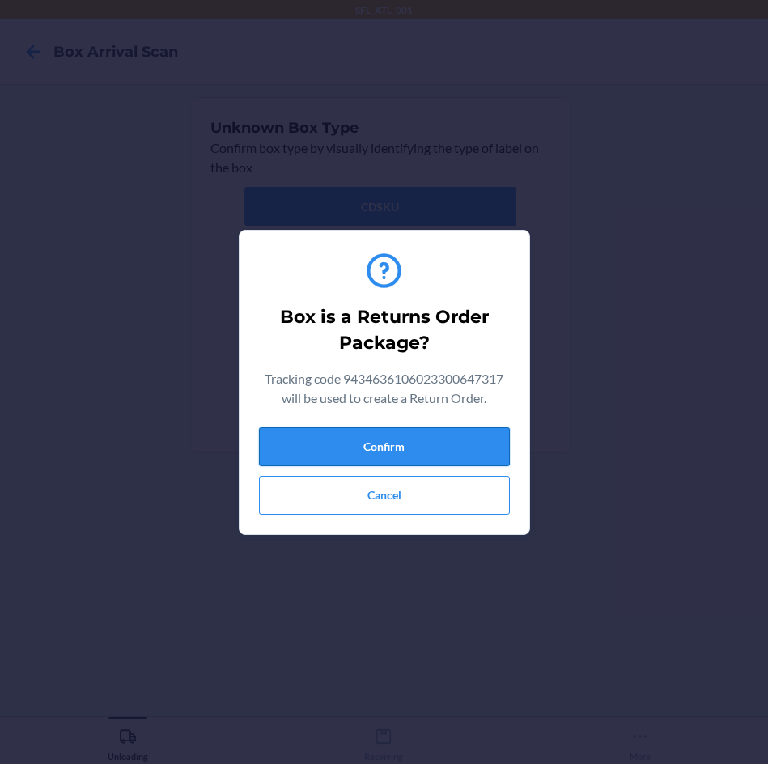
click at [420, 445] on button "Confirm" at bounding box center [384, 446] width 251 height 39
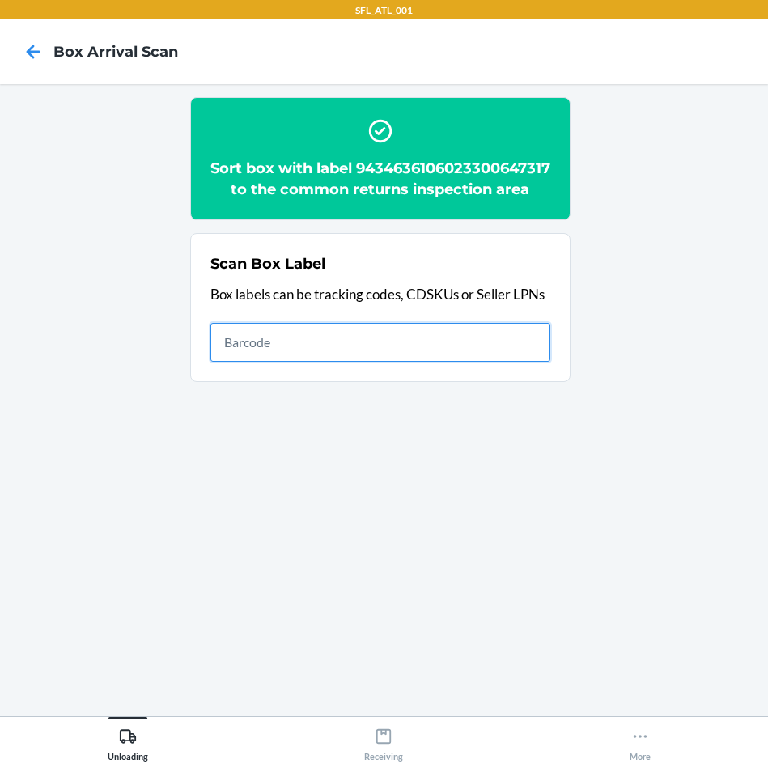
click at [519, 362] on input "text" at bounding box center [380, 342] width 340 height 39
type input "1Z5F13W20305824273"
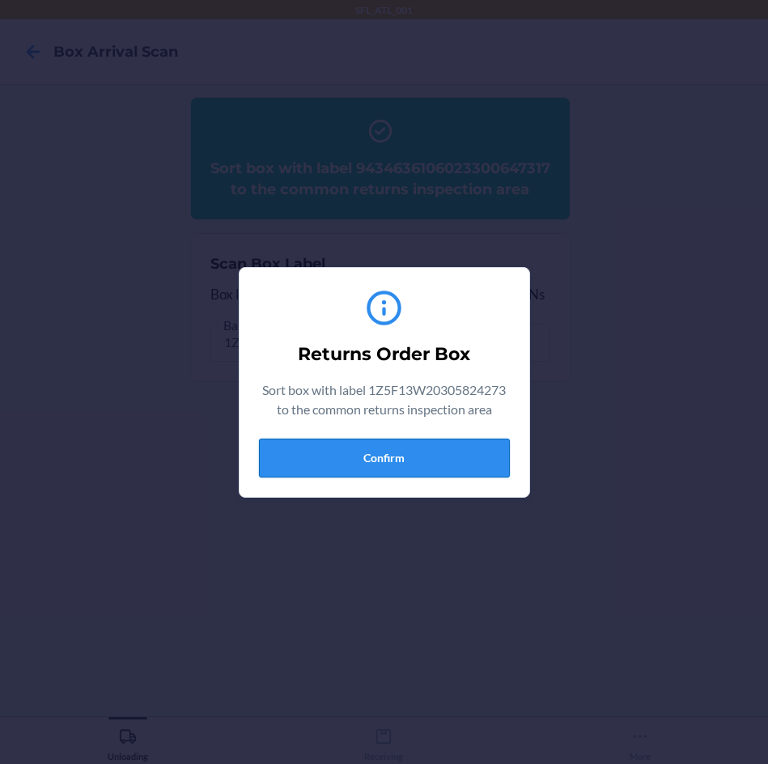
click at [424, 459] on button "Confirm" at bounding box center [384, 458] width 251 height 39
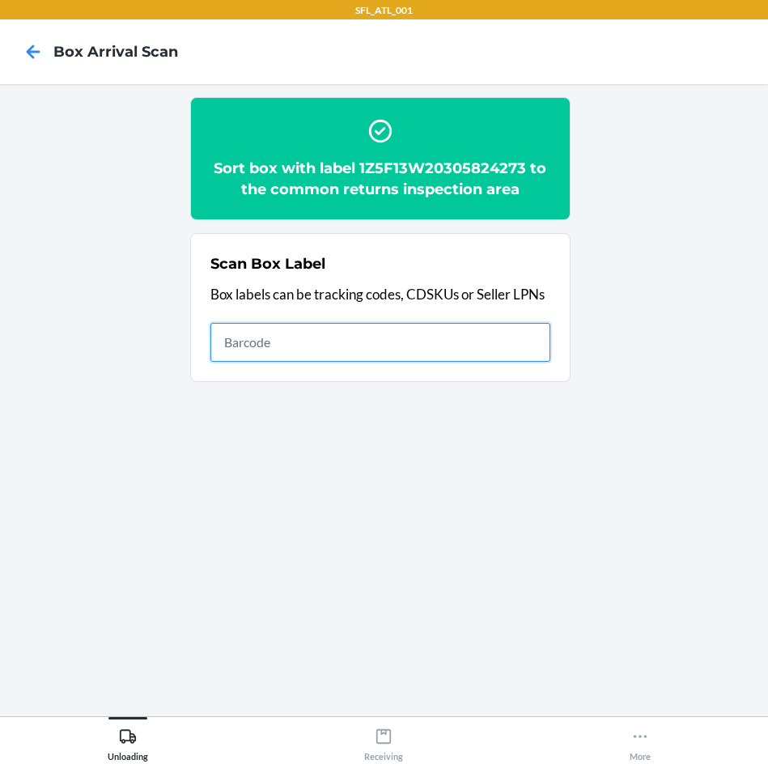
click at [321, 351] on input "text" at bounding box center [380, 342] width 340 height 39
type input "420302599434636106023300833550"
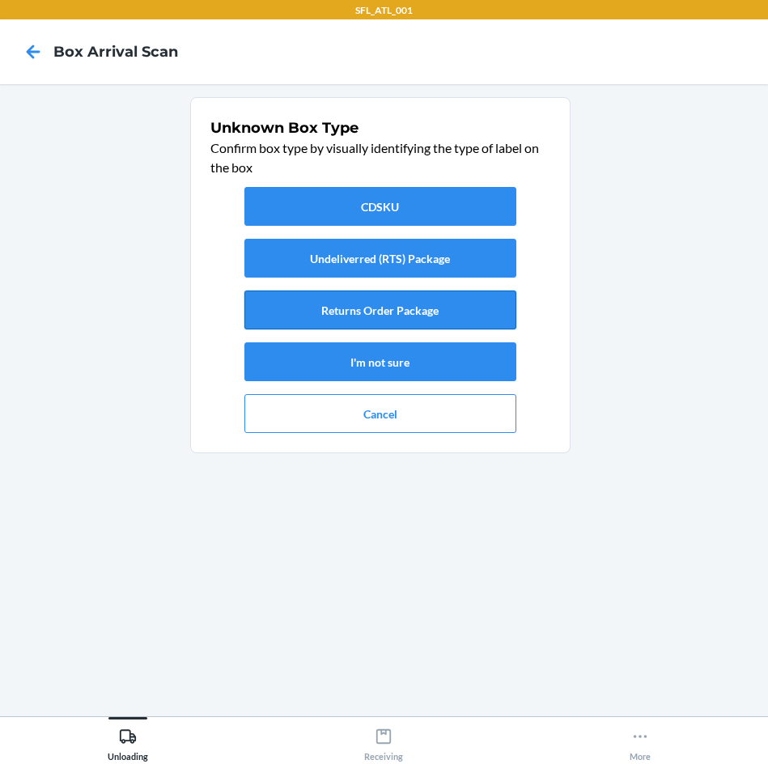
click at [444, 317] on button "Returns Order Package" at bounding box center [380, 310] width 272 height 39
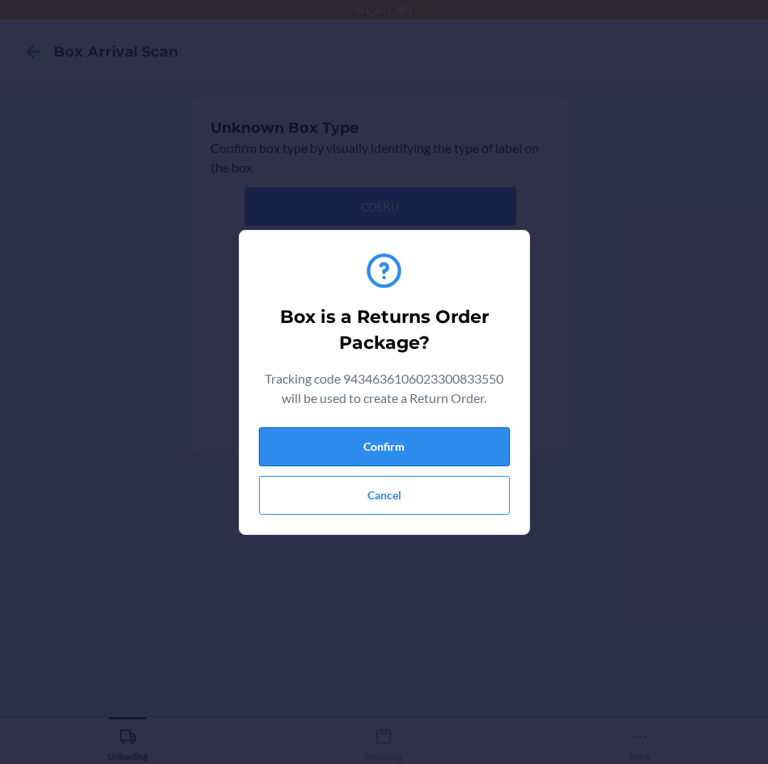
click at [481, 431] on button "Confirm" at bounding box center [384, 446] width 251 height 39
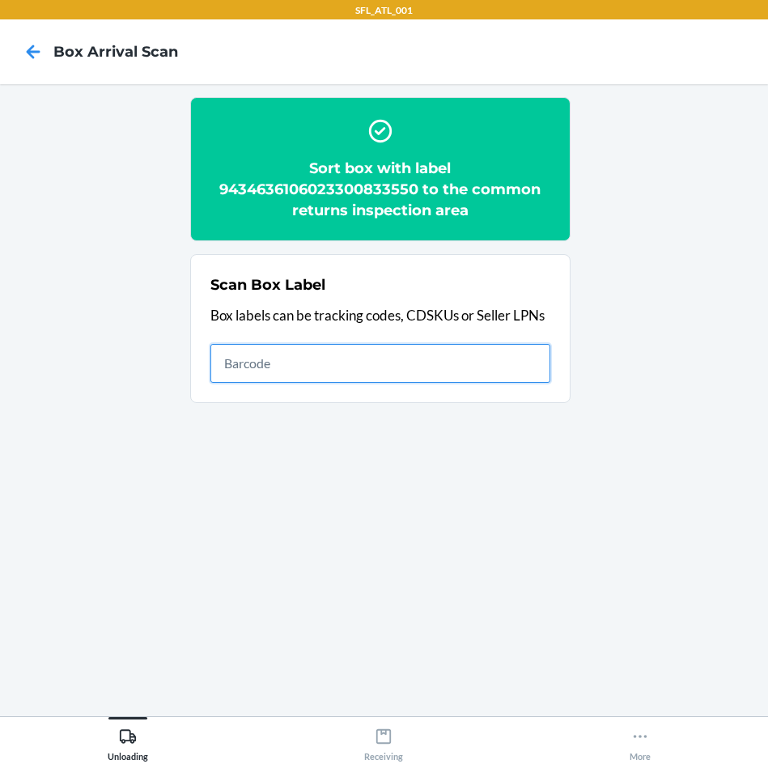
click at [503, 358] on input "text" at bounding box center [380, 363] width 340 height 39
type input "1ZJ19E459032139028"
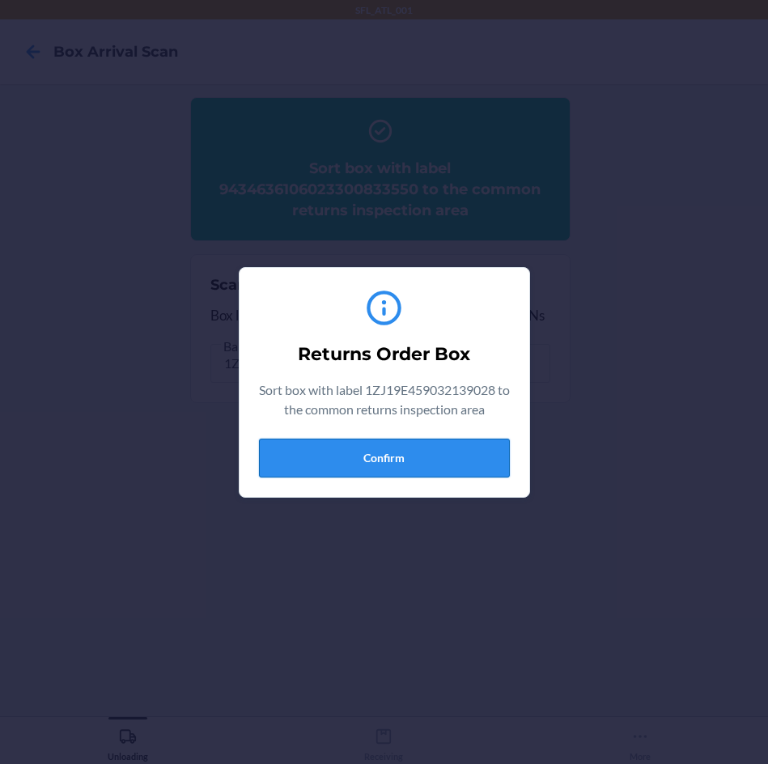
click at [420, 472] on div "Returns Order Box Sort box with label 1ZJ19E459032139028 to the common returns …" at bounding box center [384, 382] width 251 height 203
click at [428, 459] on button "Confirm" at bounding box center [384, 458] width 251 height 39
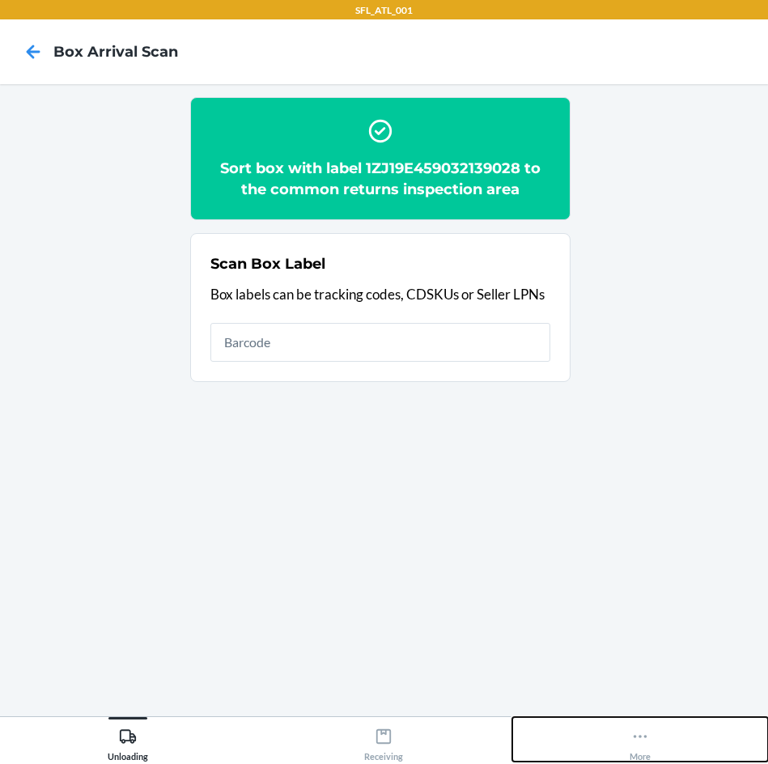
drag, startPoint x: 636, startPoint y: 727, endPoint x: 604, endPoint y: 686, distance: 51.8
click at [636, 726] on div "More" at bounding box center [640, 741] width 21 height 40
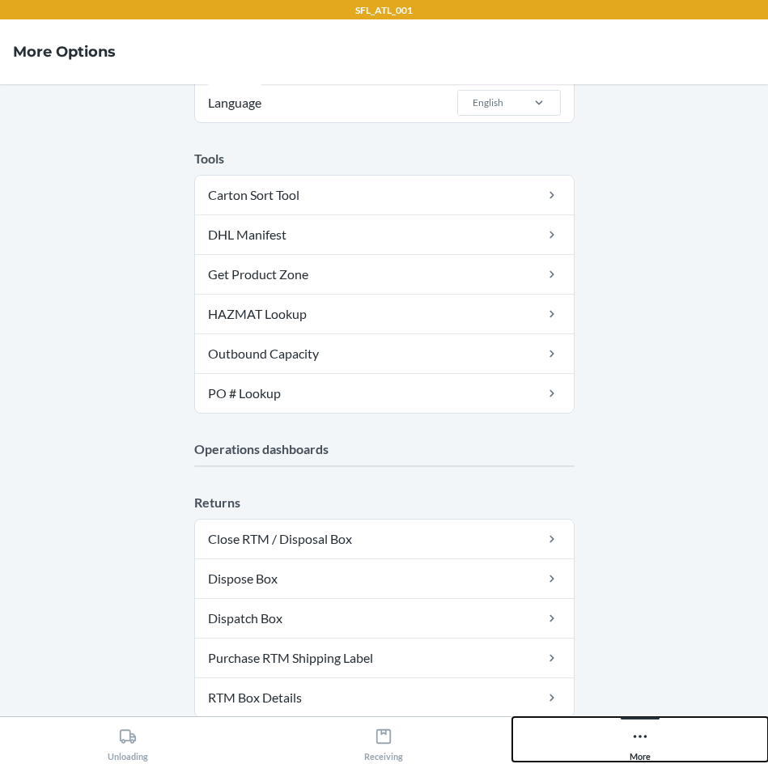
scroll to position [243, 0]
